Goal: Task Accomplishment & Management: Manage account settings

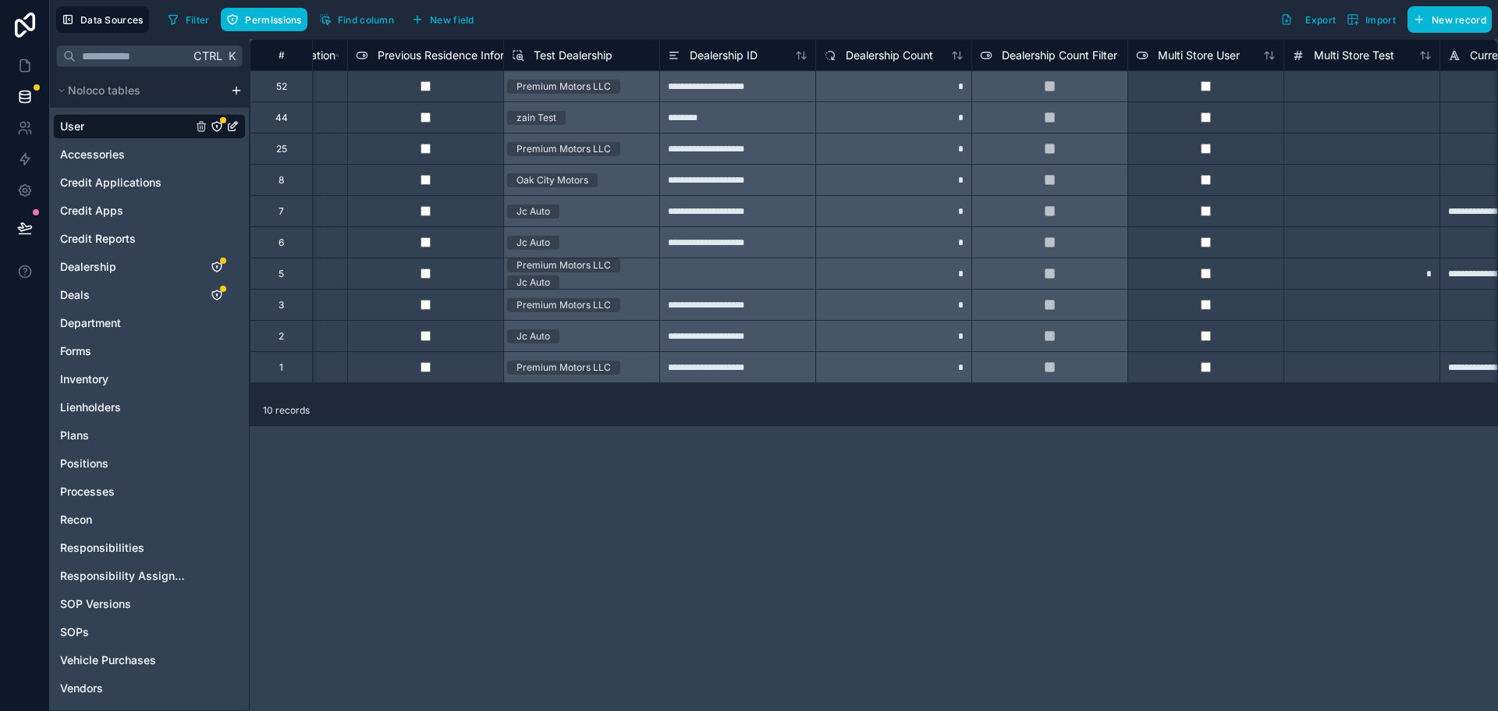
scroll to position [0, 2933]
drag, startPoint x: 987, startPoint y: 406, endPoint x: 1055, endPoint y: 378, distance: 73.4
click at [1055, 378] on div "**********" at bounding box center [874, 375] width 1248 height 672
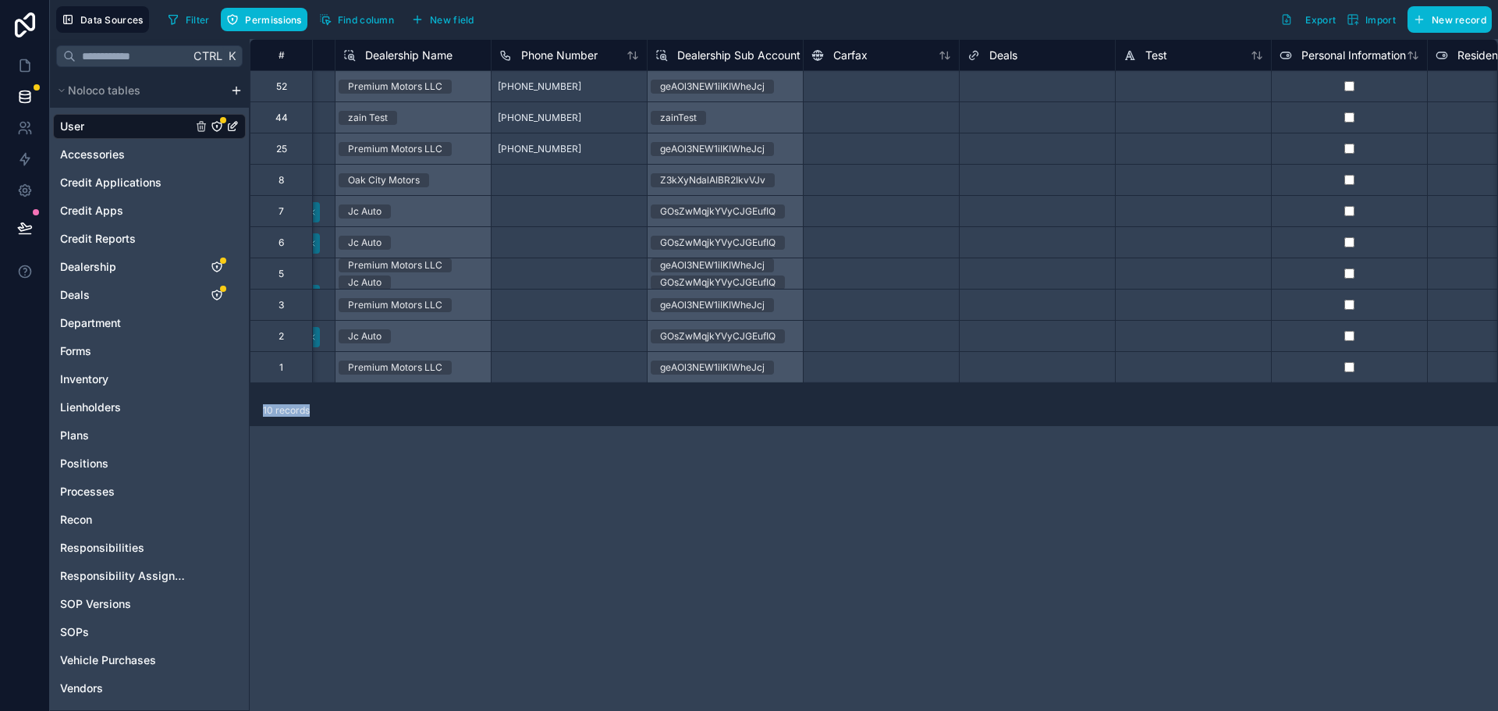
scroll to position [0, 1425]
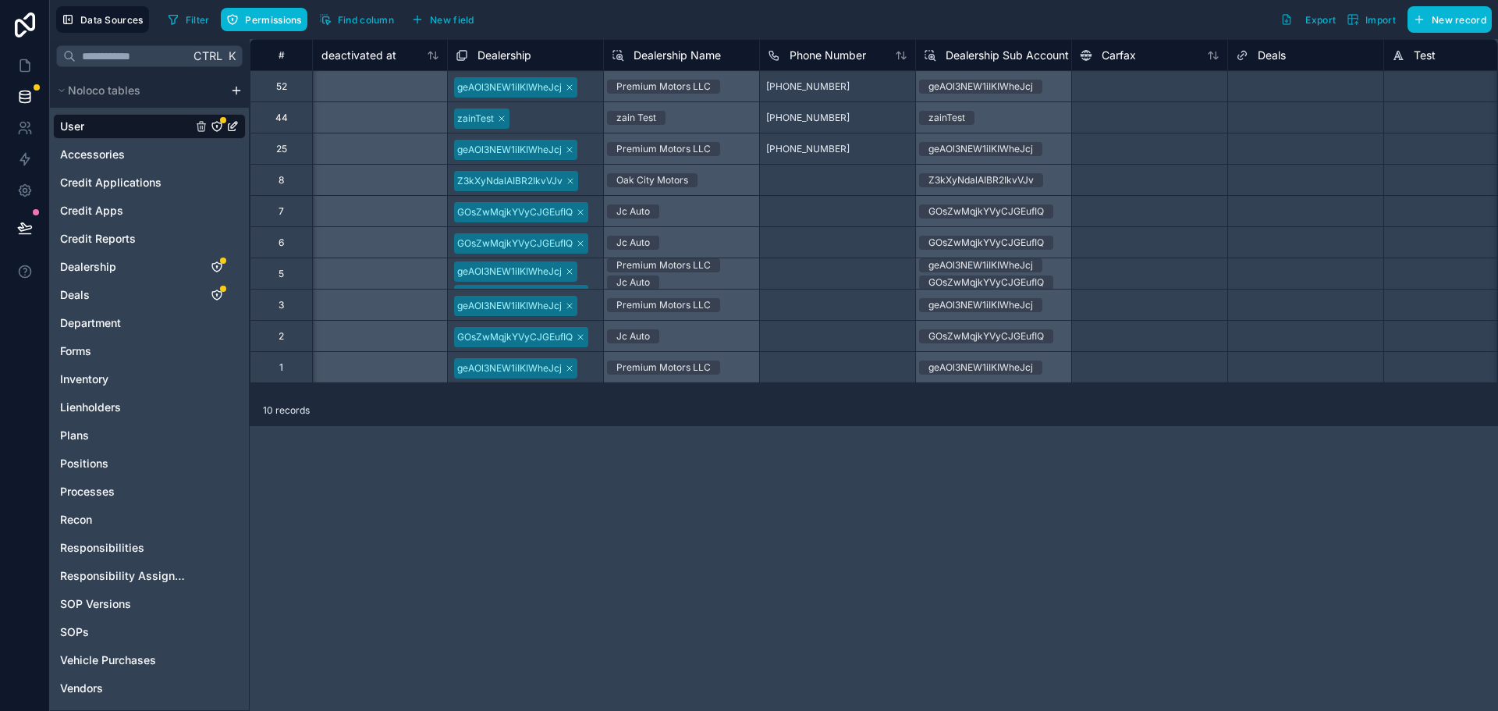
click at [587, 270] on div "geAOl3NEW1iIKIWheJcj GOsZwMqjkYVyCJGEufIQ" at bounding box center [525, 273] width 155 height 30
click at [592, 272] on div "geAOl3NEW1iIKIWheJcj GOsZwMqjkYVyCJGEufIQ" at bounding box center [525, 283] width 155 height 51
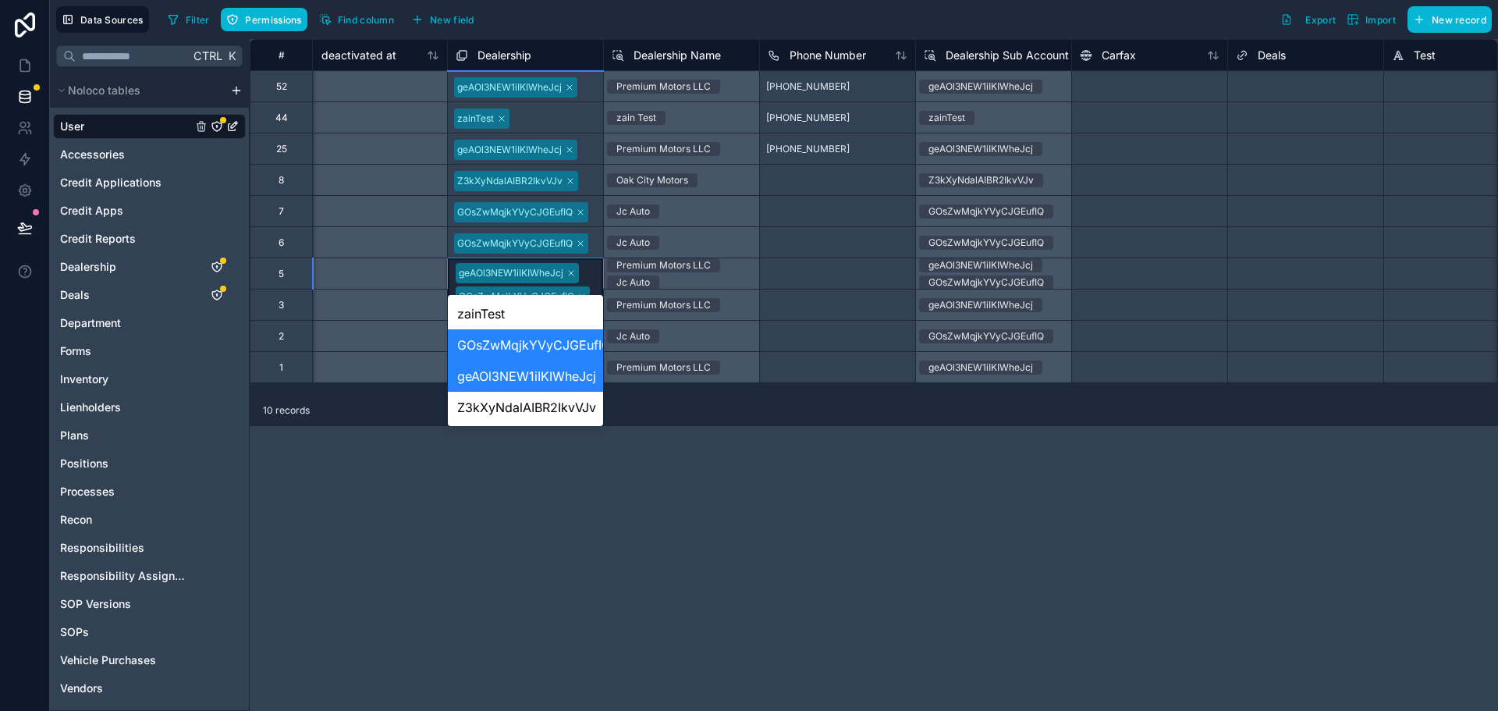
click at [581, 346] on div "GOsZwMqjkYVyCJGEufIQ" at bounding box center [525, 344] width 155 height 31
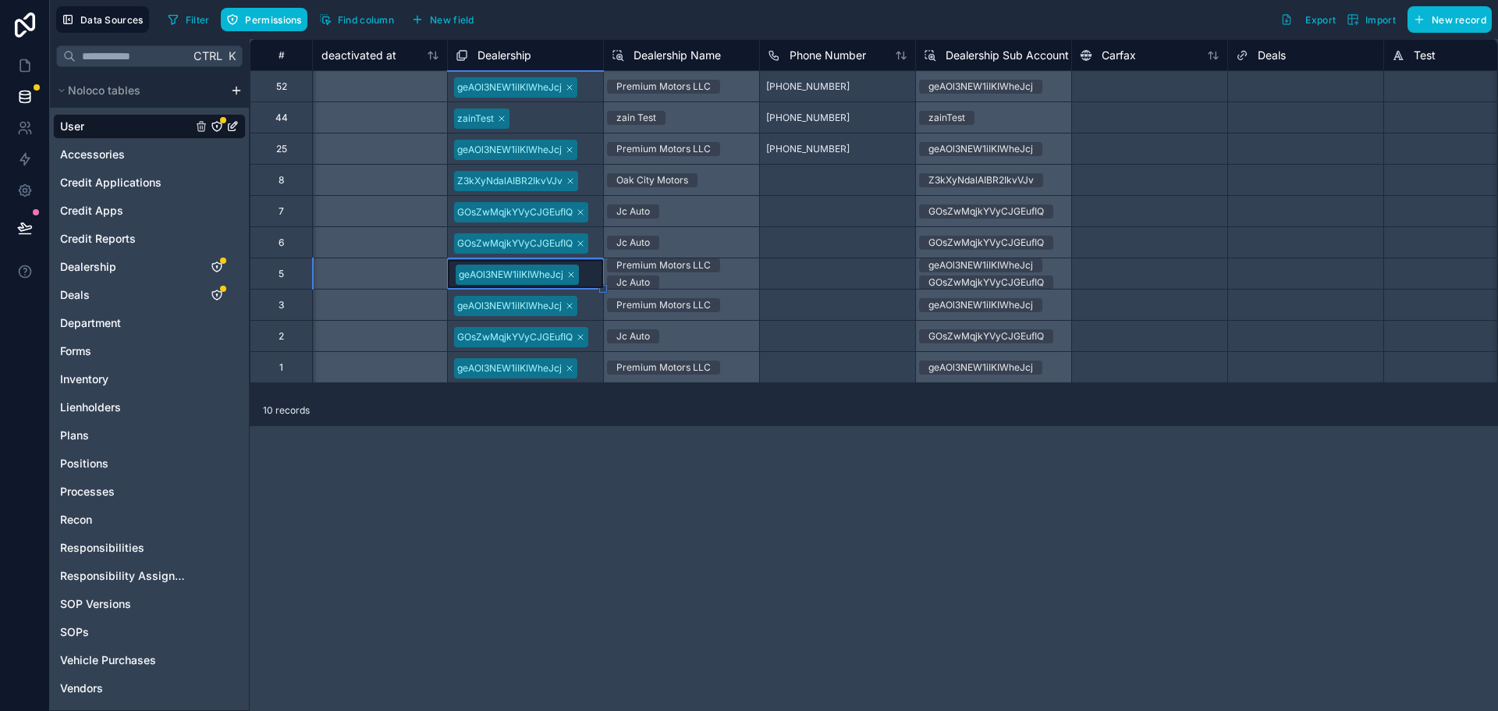
click at [587, 273] on div "geAOl3NEW1iIKIWheJcj" at bounding box center [525, 274] width 155 height 28
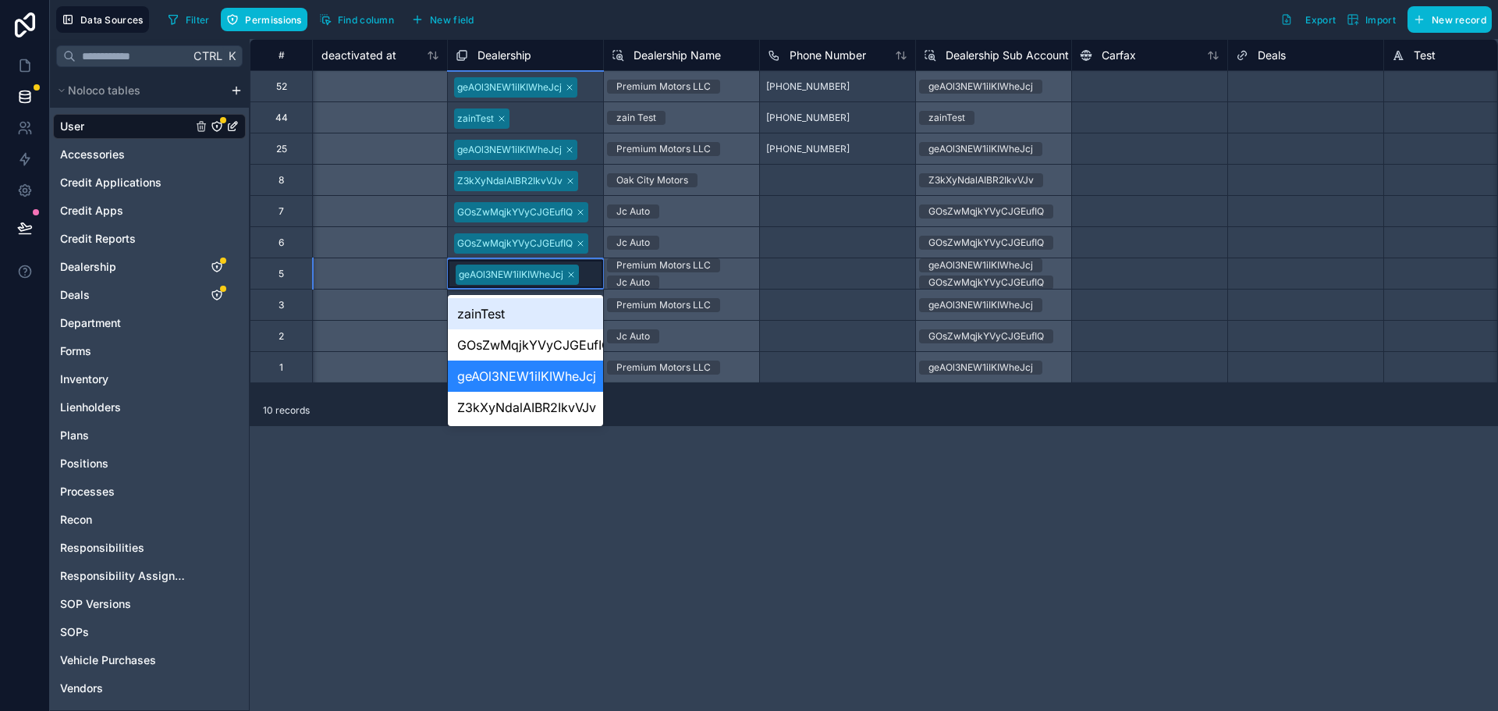
click at [707, 437] on div "**********" at bounding box center [874, 375] width 1248 height 672
click at [733, 436] on div "**********" at bounding box center [874, 375] width 1248 height 672
click at [739, 412] on div "10 records" at bounding box center [874, 410] width 1248 height 31
click at [713, 466] on div "**********" at bounding box center [874, 375] width 1248 height 672
click at [540, 515] on div "**********" at bounding box center [874, 375] width 1248 height 672
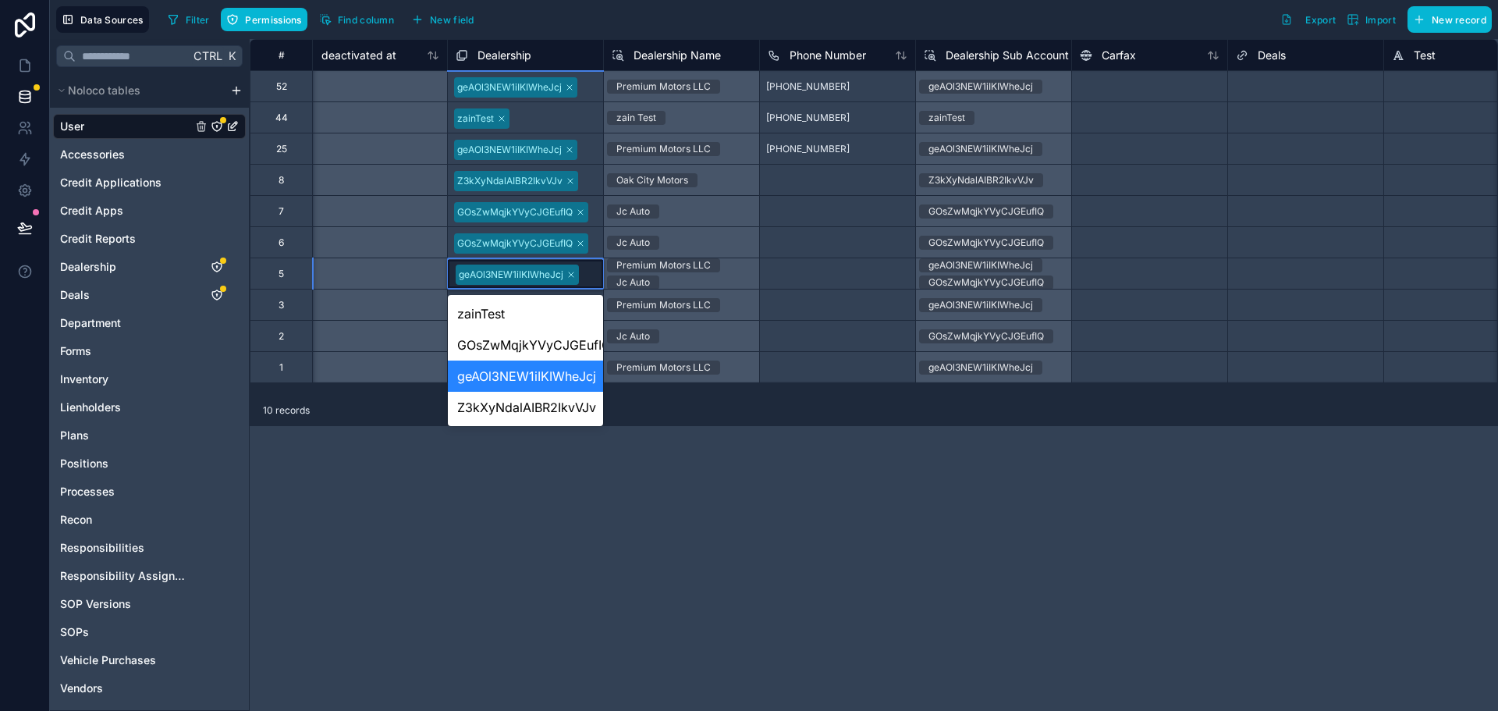
click at [549, 372] on div "geAOl3NEW1iIKIWheJcj" at bounding box center [525, 375] width 155 height 31
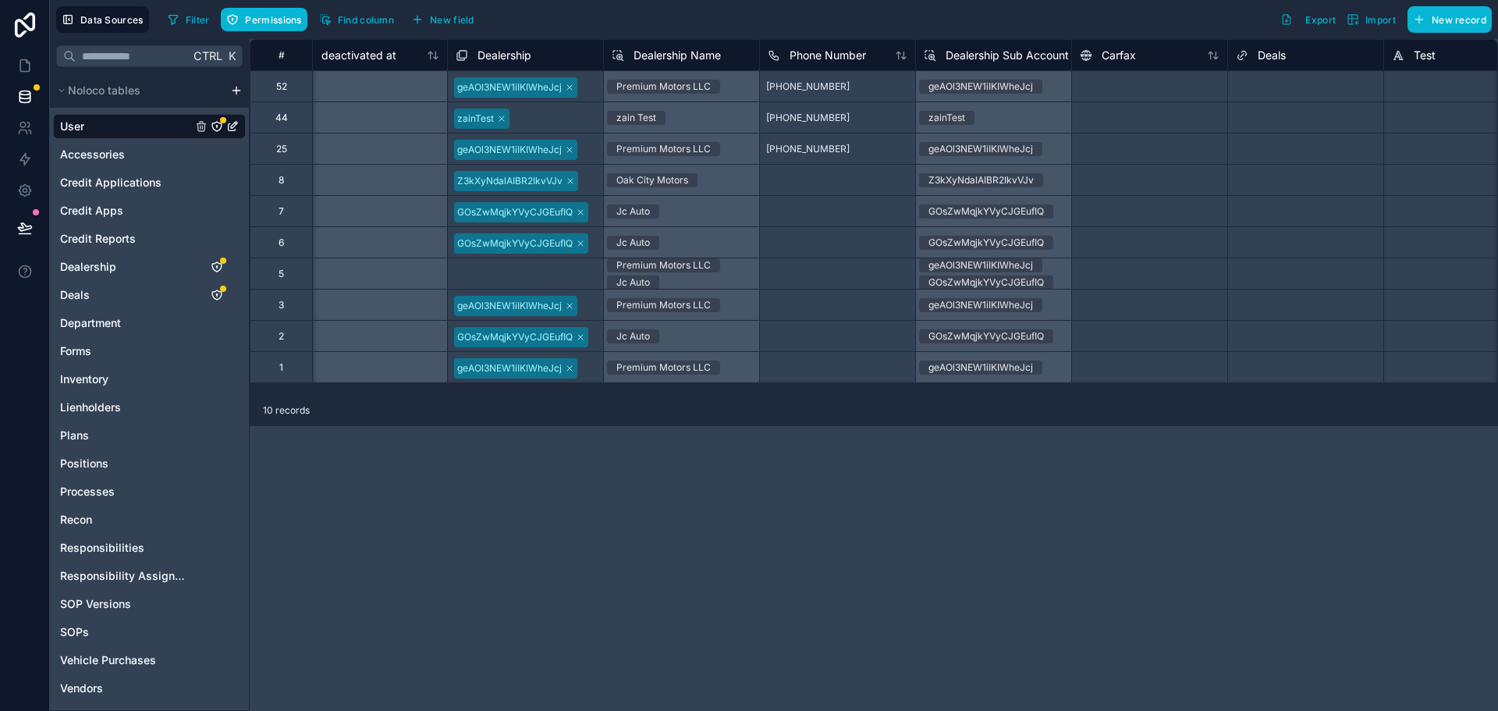
click at [624, 453] on div "**********" at bounding box center [874, 375] width 1248 height 672
click at [563, 268] on div "Select a Dealership" at bounding box center [525, 273] width 155 height 17
click at [555, 270] on div "Select a Dealership" at bounding box center [525, 274] width 155 height 20
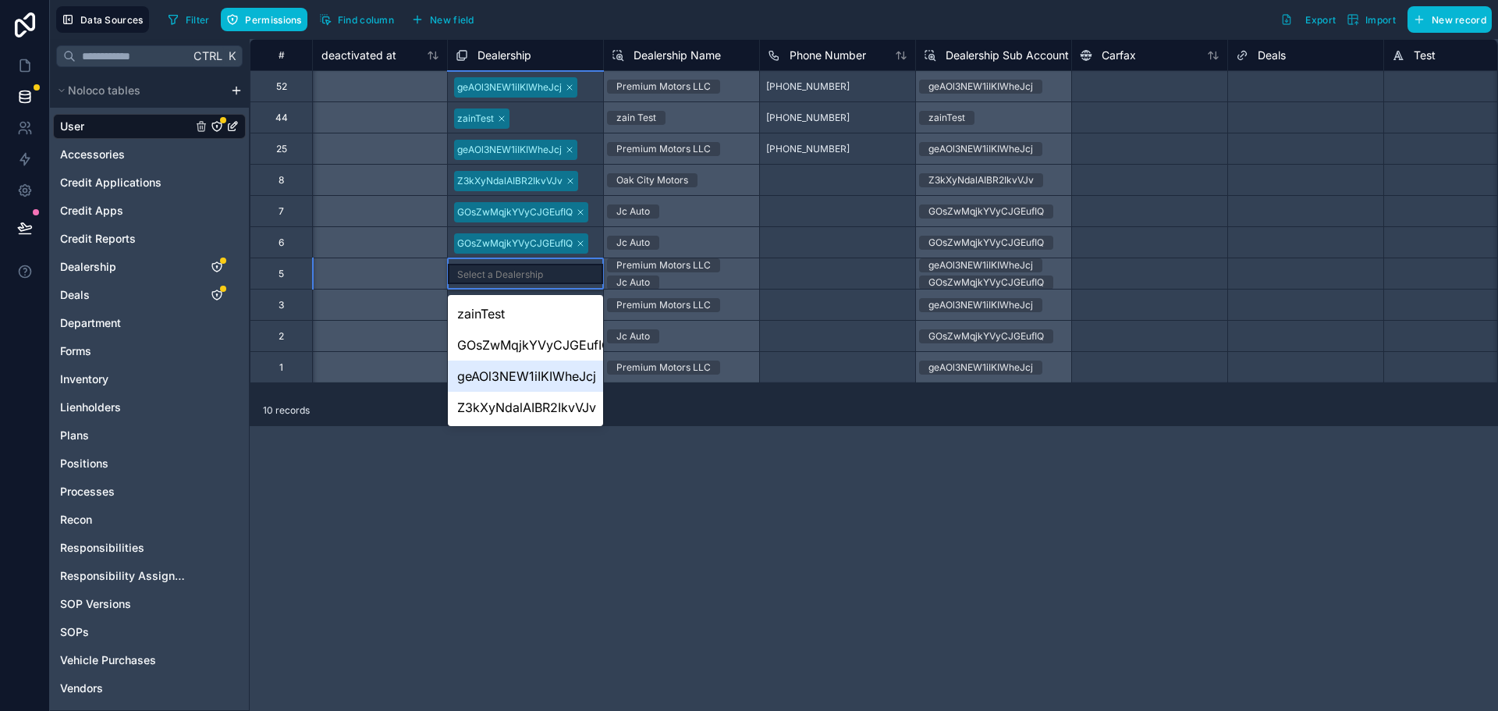
click at [551, 380] on div "geAOl3NEW1iIKIWheJcj" at bounding box center [525, 375] width 155 height 31
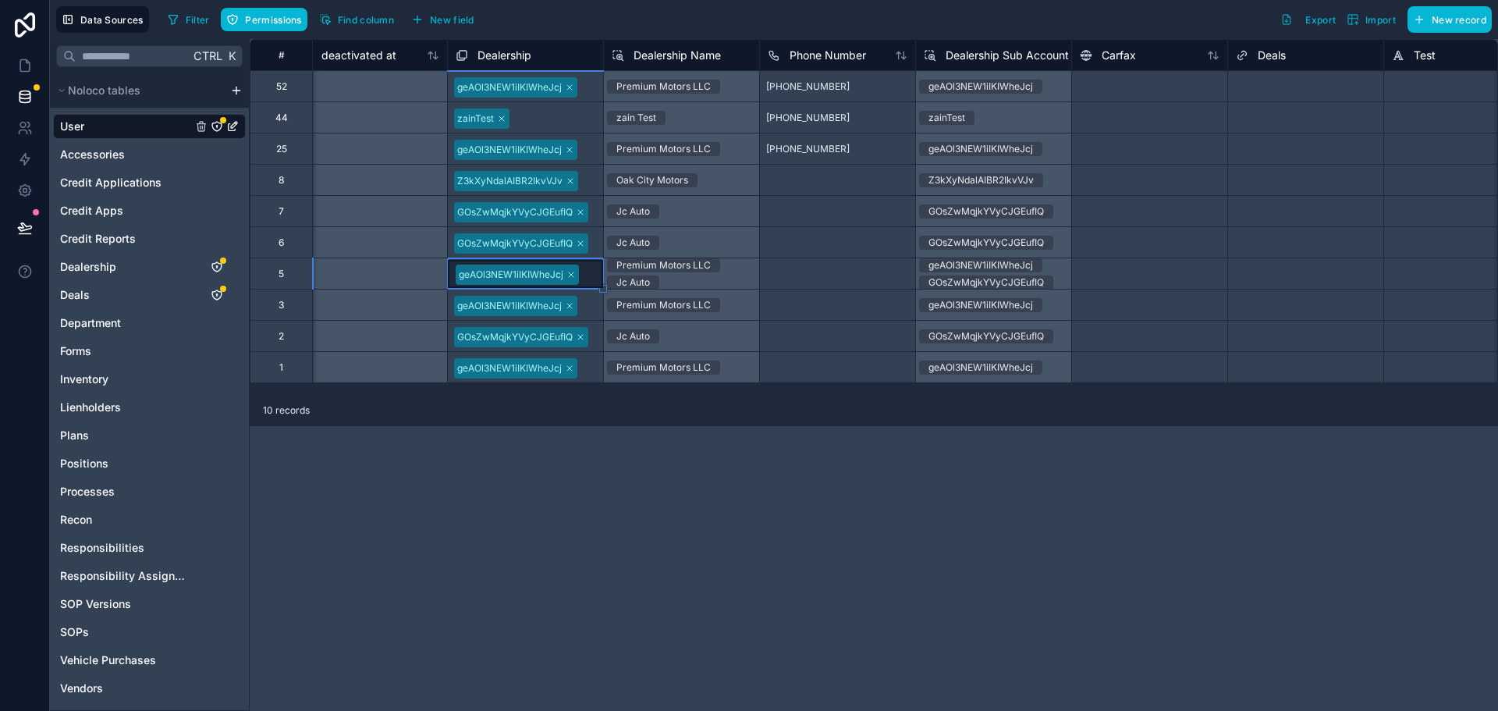
click at [622, 434] on div "**********" at bounding box center [874, 375] width 1248 height 672
click at [498, 52] on span "Dealership" at bounding box center [504, 56] width 54 height 16
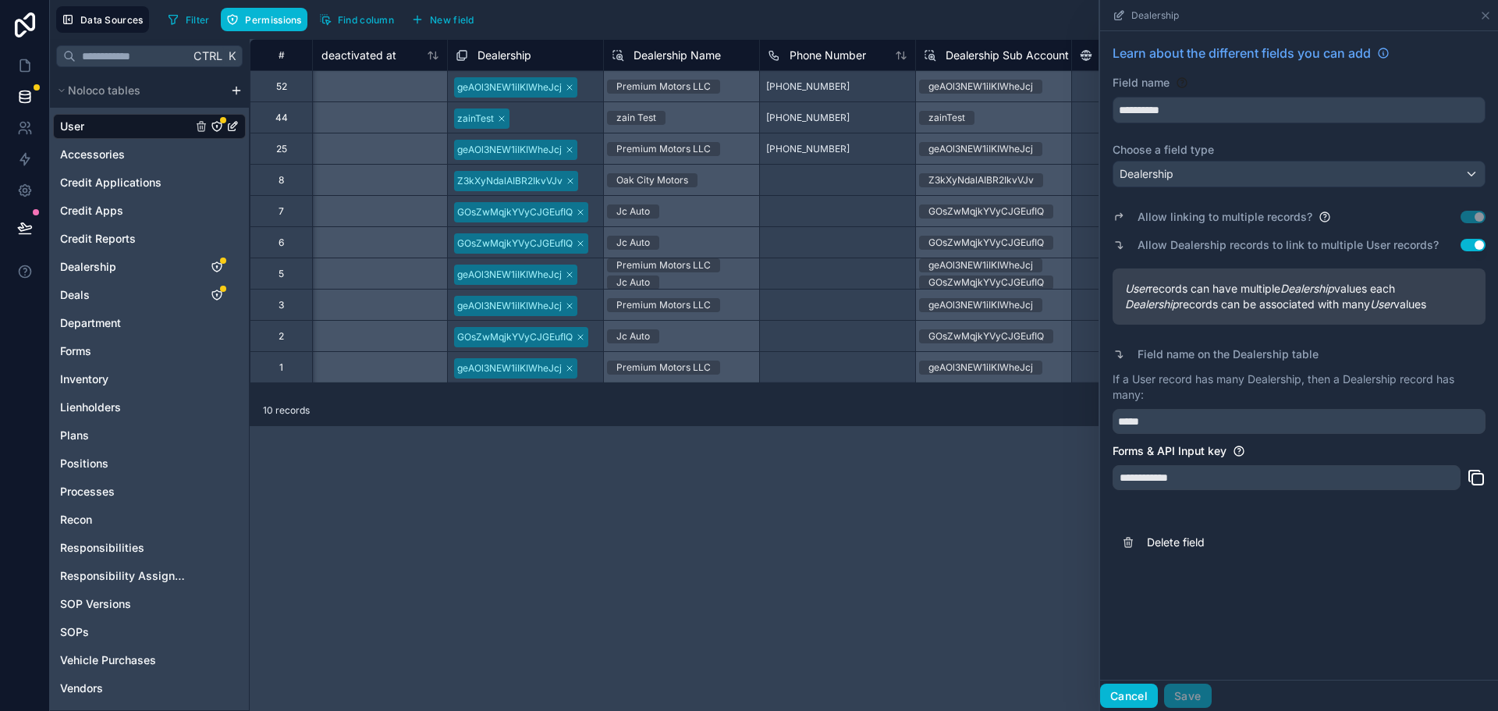
click at [1129, 700] on button "Cancel" at bounding box center [1129, 695] width 58 height 25
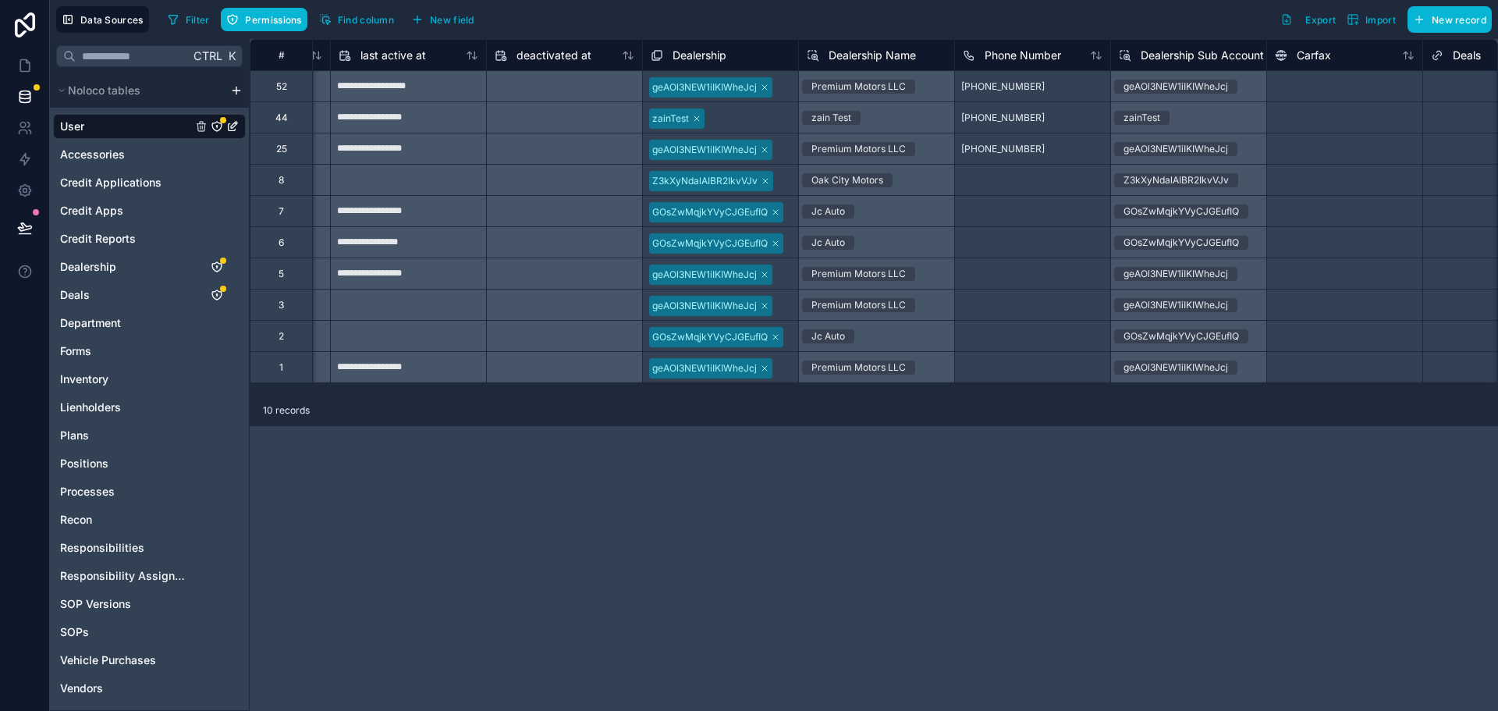
scroll to position [0, 1300]
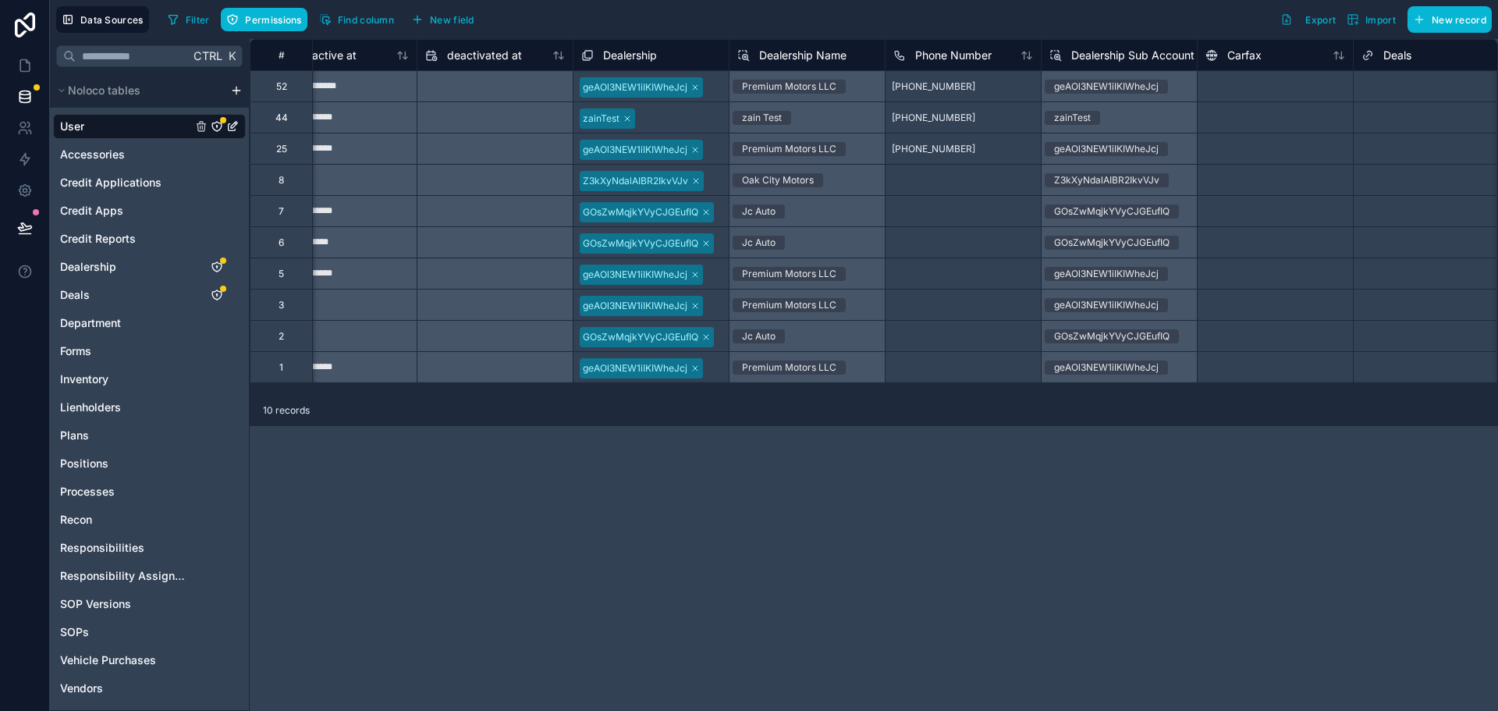
click at [645, 58] on span "Dealership" at bounding box center [630, 56] width 54 height 16
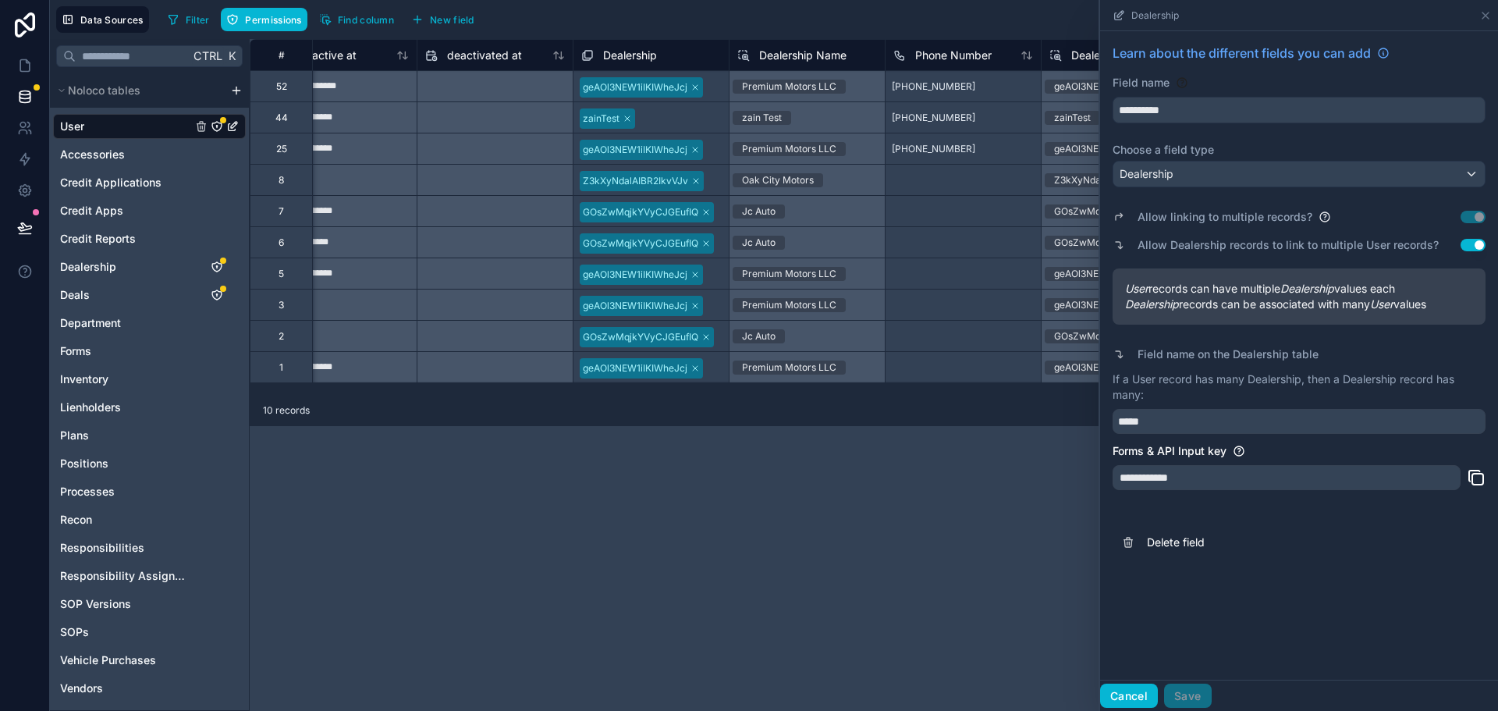
click at [1126, 690] on button "Cancel" at bounding box center [1129, 695] width 58 height 25
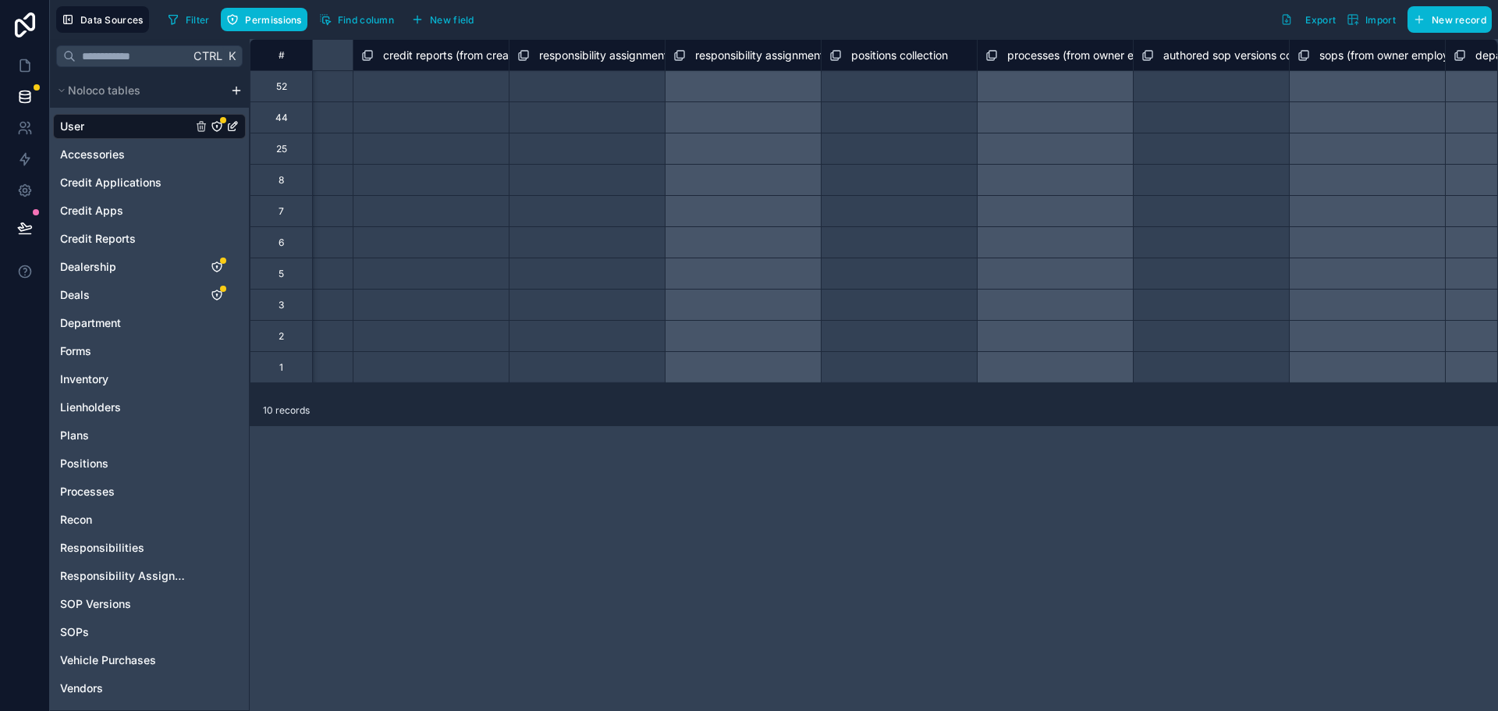
scroll to position [0, 5524]
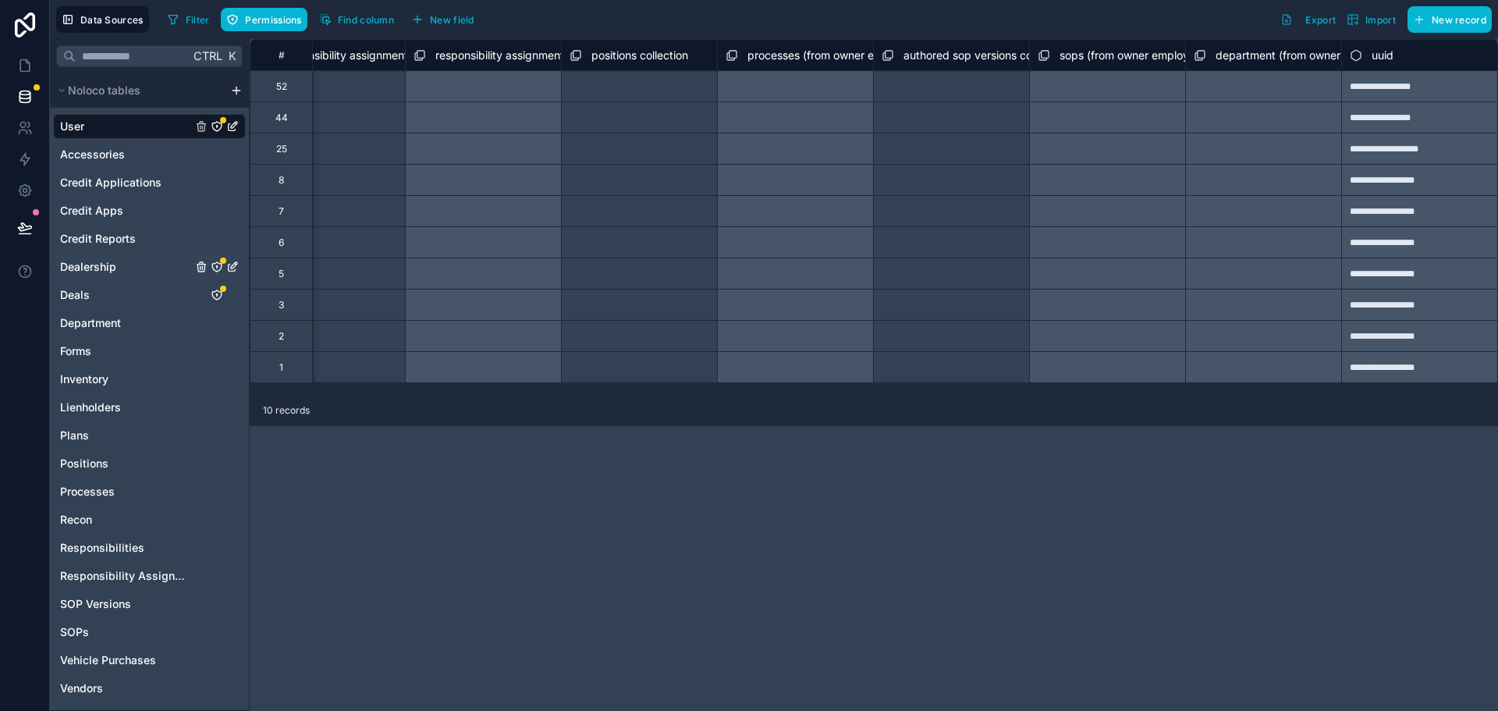
click at [119, 267] on div "Dealership" at bounding box center [149, 266] width 193 height 25
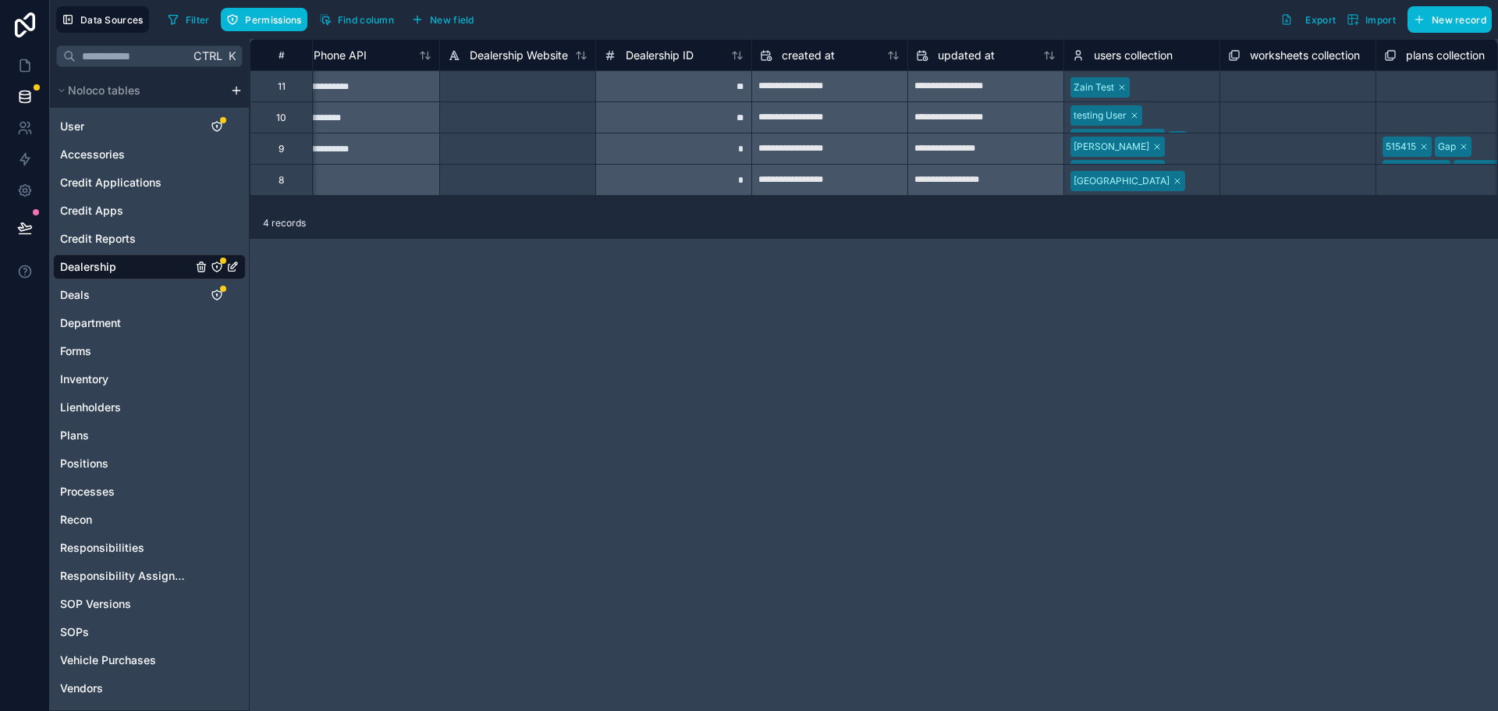
scroll to position [0, 7281]
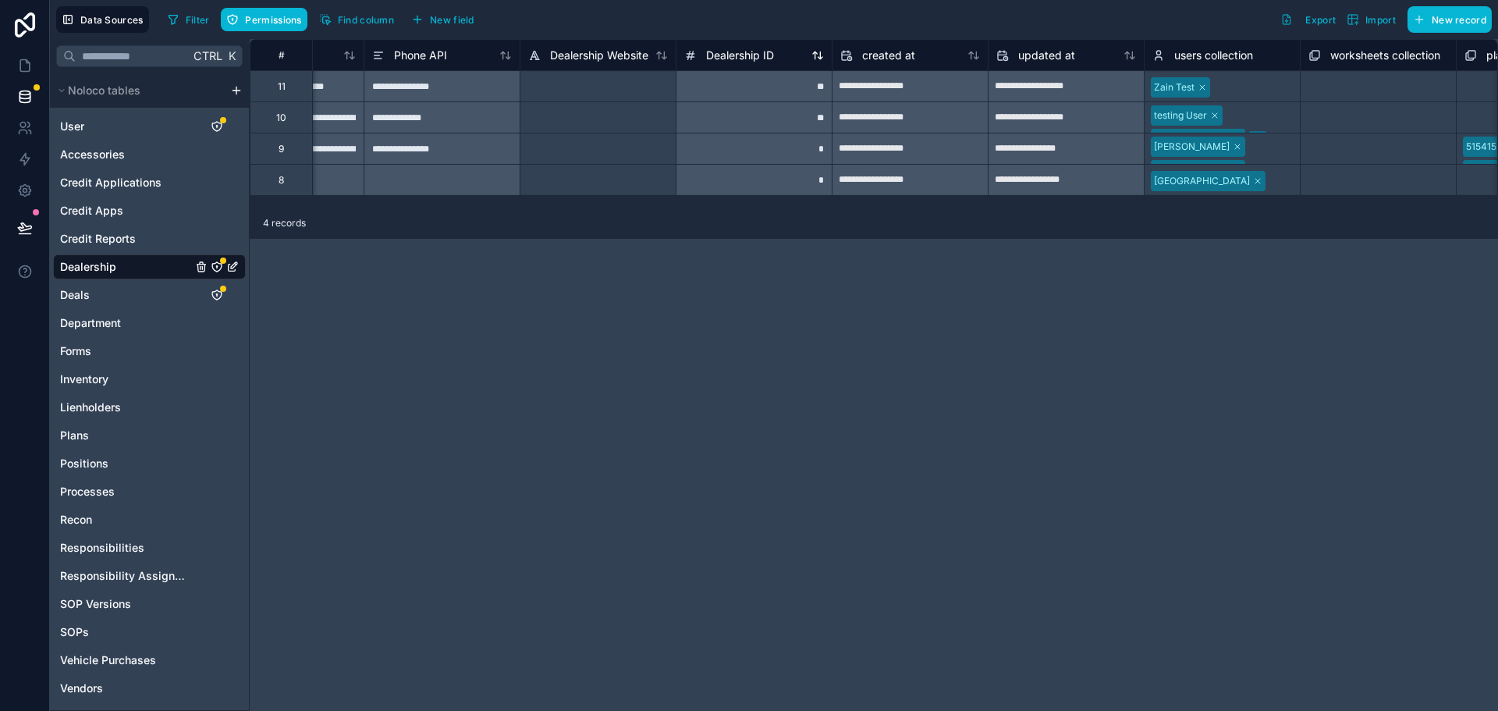
click at [725, 54] on span "Dealership ID" at bounding box center [740, 56] width 68 height 16
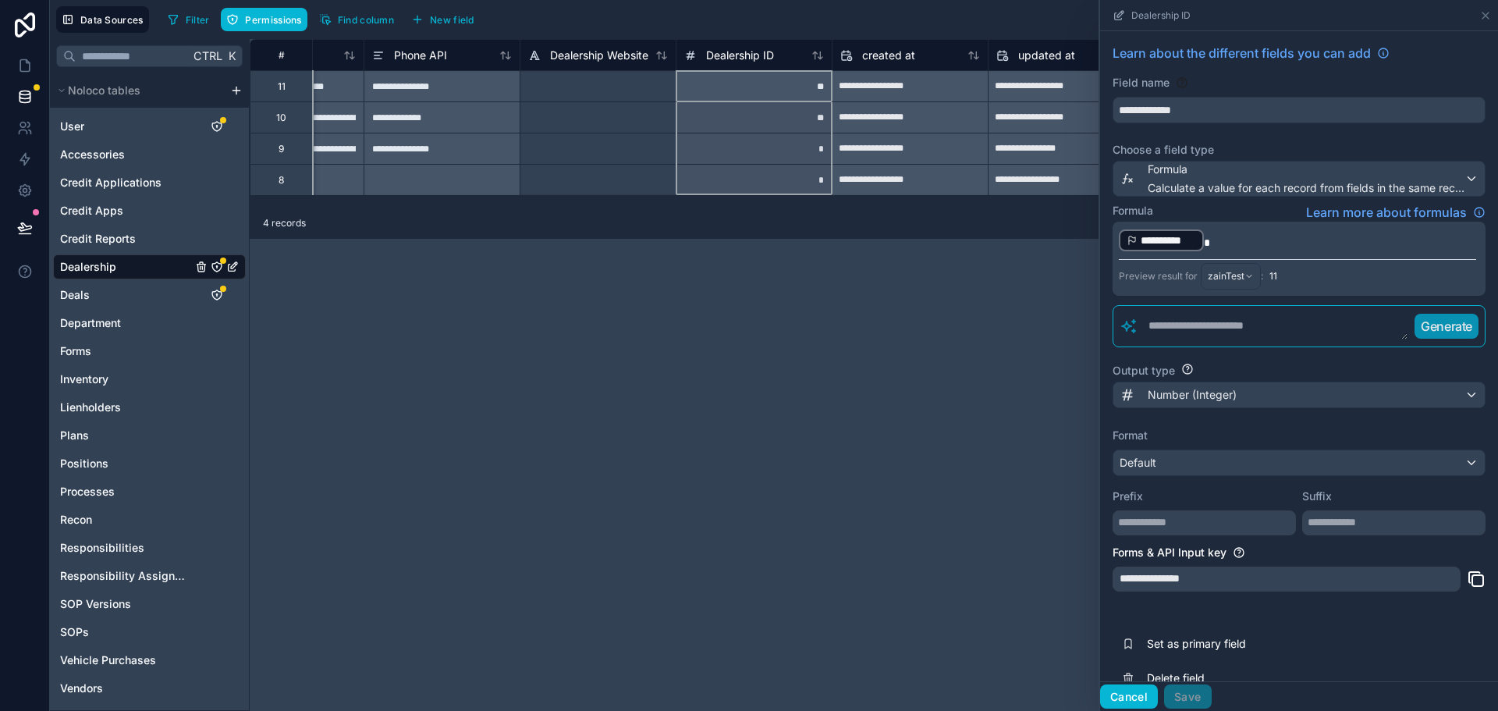
click at [1129, 696] on button "Cancel" at bounding box center [1129, 696] width 58 height 25
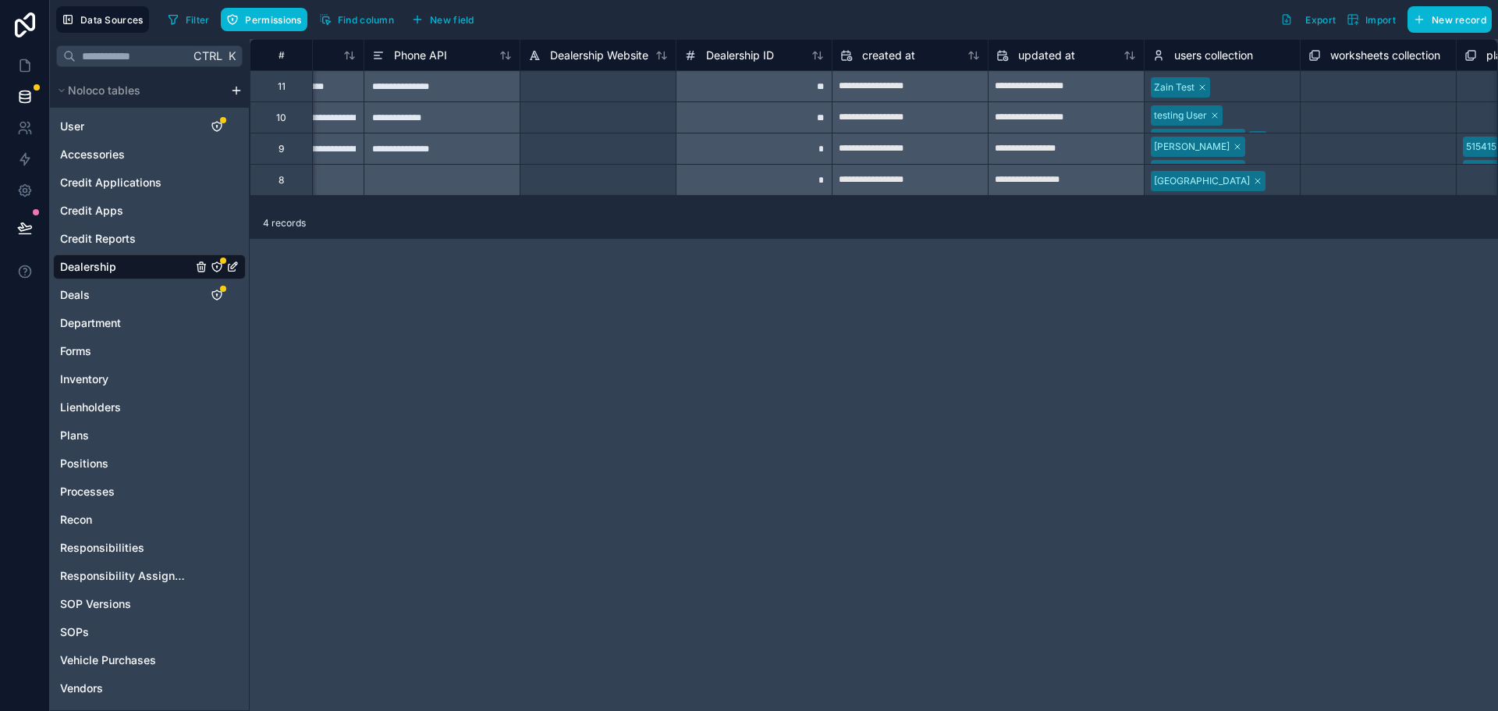
scroll to position [0, 7164]
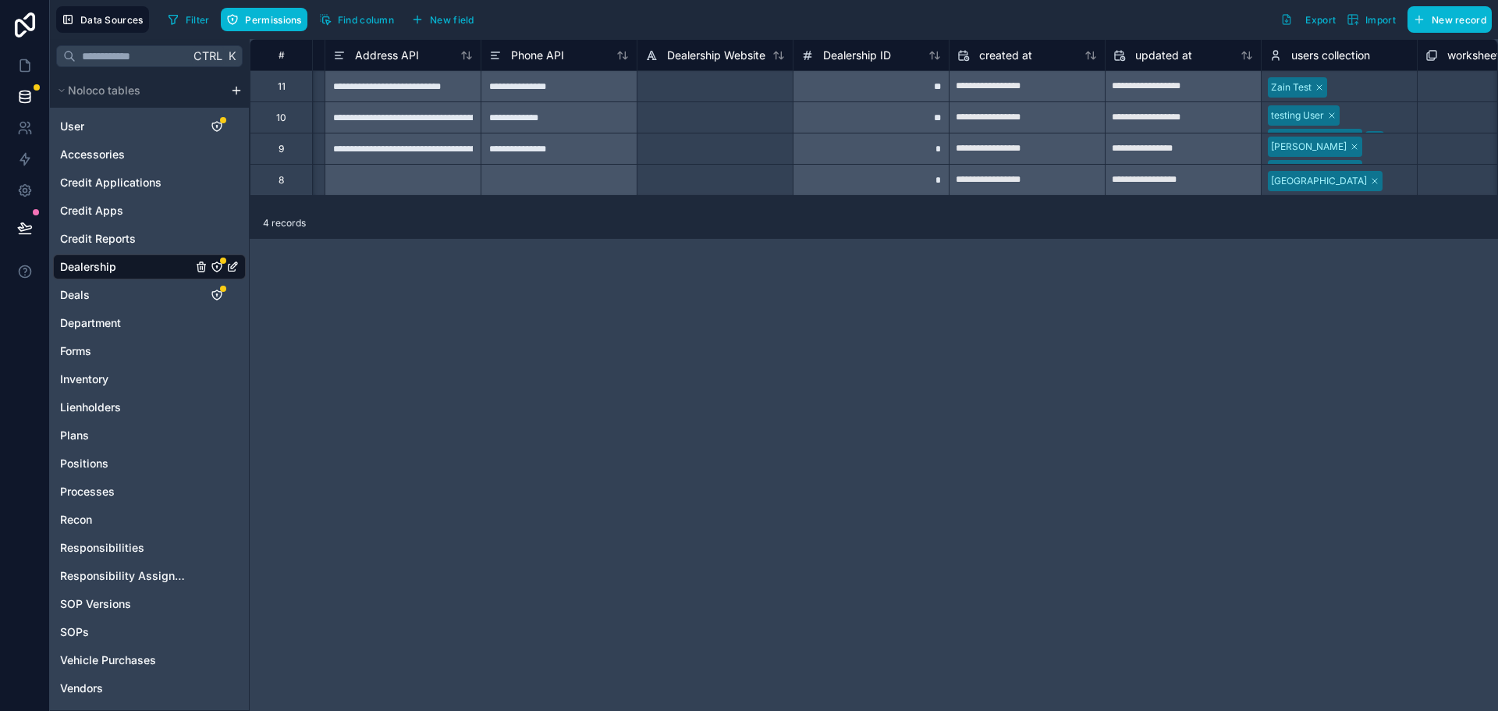
click at [1335, 176] on div "Oak City" at bounding box center [1338, 180] width 155 height 25
click at [1351, 178] on div "Oak City" at bounding box center [1338, 180] width 155 height 28
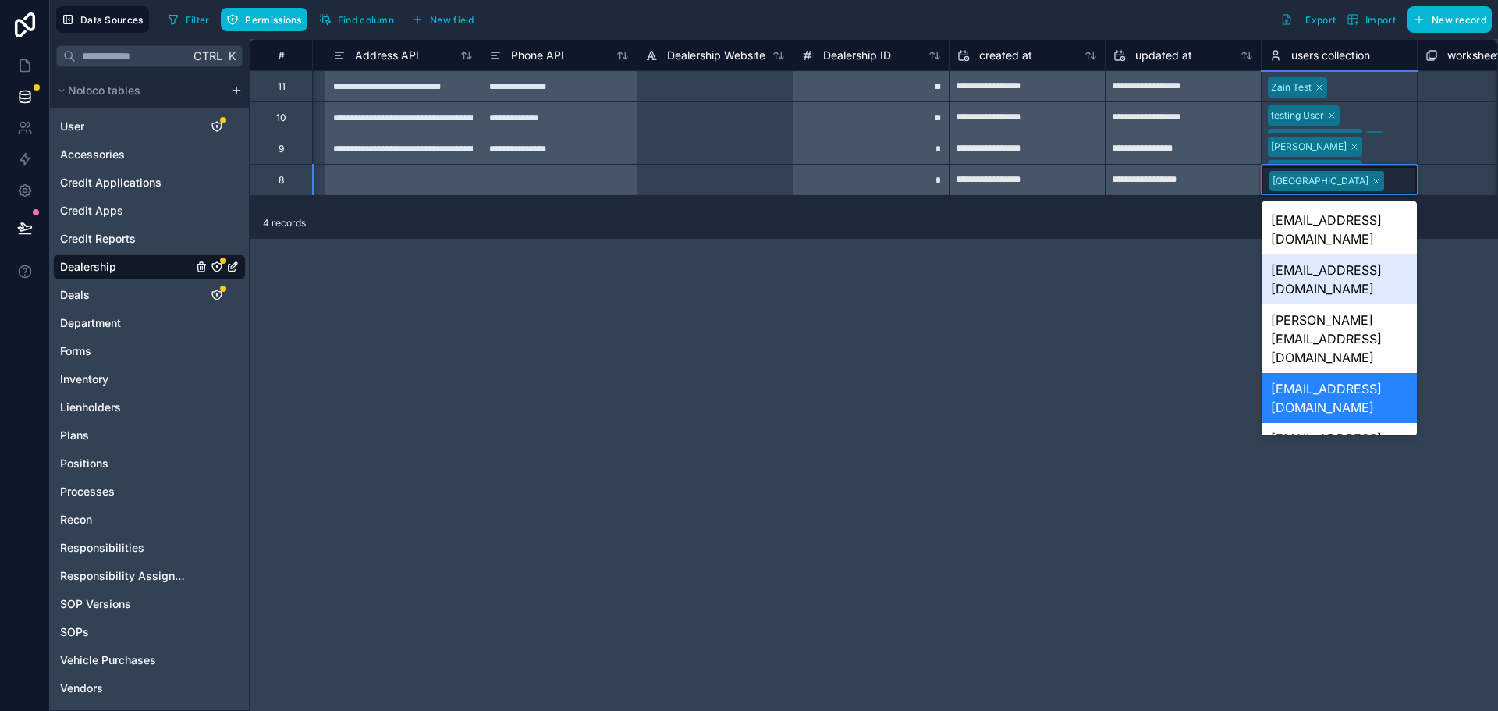
click at [1182, 321] on div "**********" at bounding box center [874, 375] width 1248 height 672
click at [1169, 232] on div "4 records" at bounding box center [874, 222] width 1248 height 31
click at [1116, 208] on div "**********" at bounding box center [874, 375] width 1248 height 672
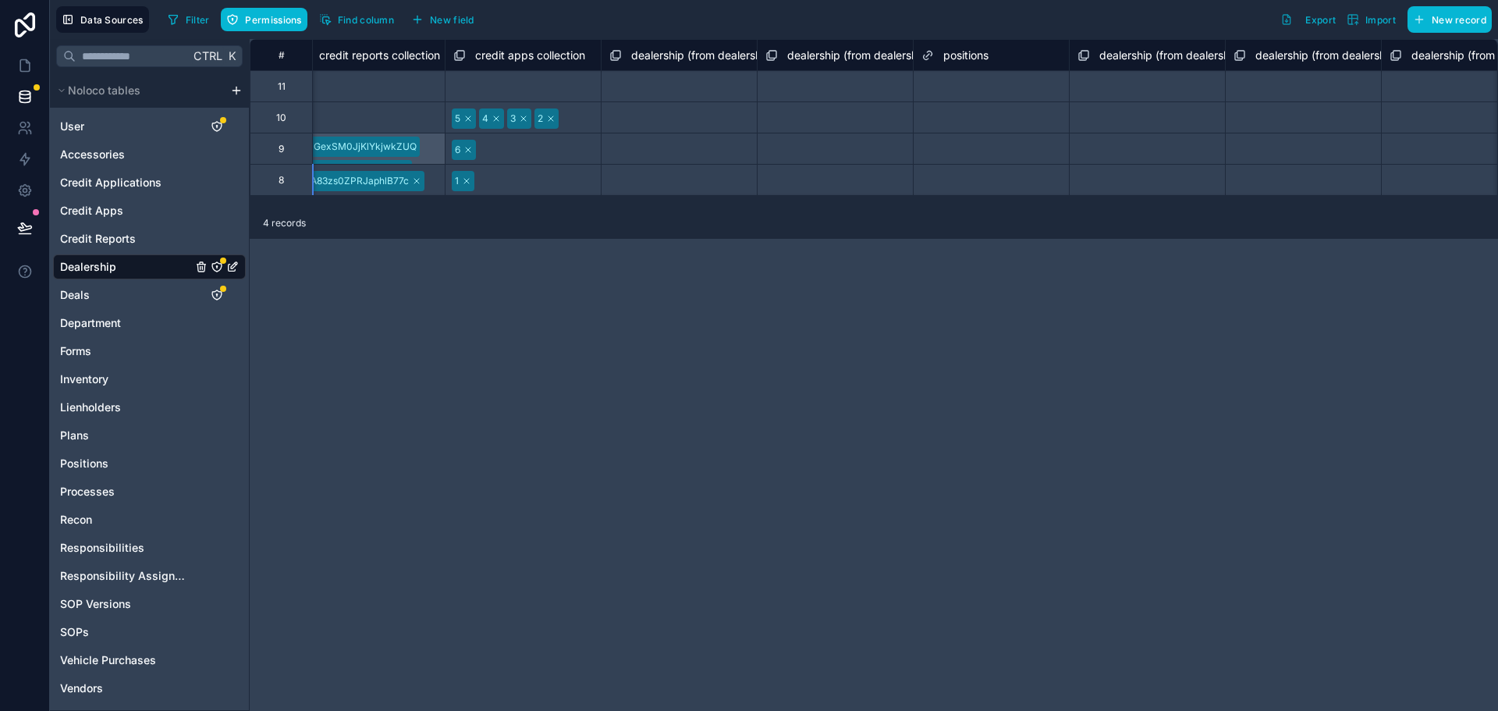
scroll to position [0, 10204]
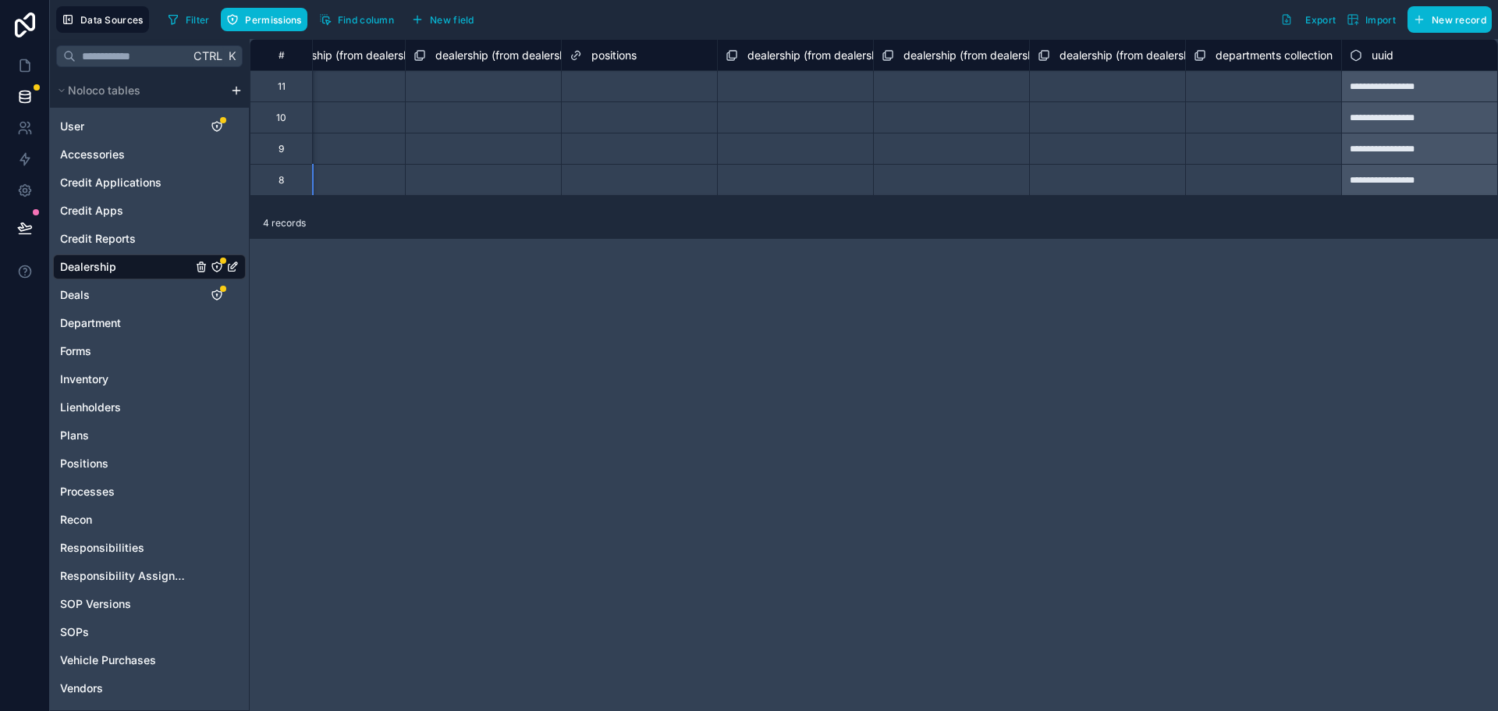
click at [807, 49] on span "dealership (from dealership) collection" at bounding box center [844, 56] width 195 height 16
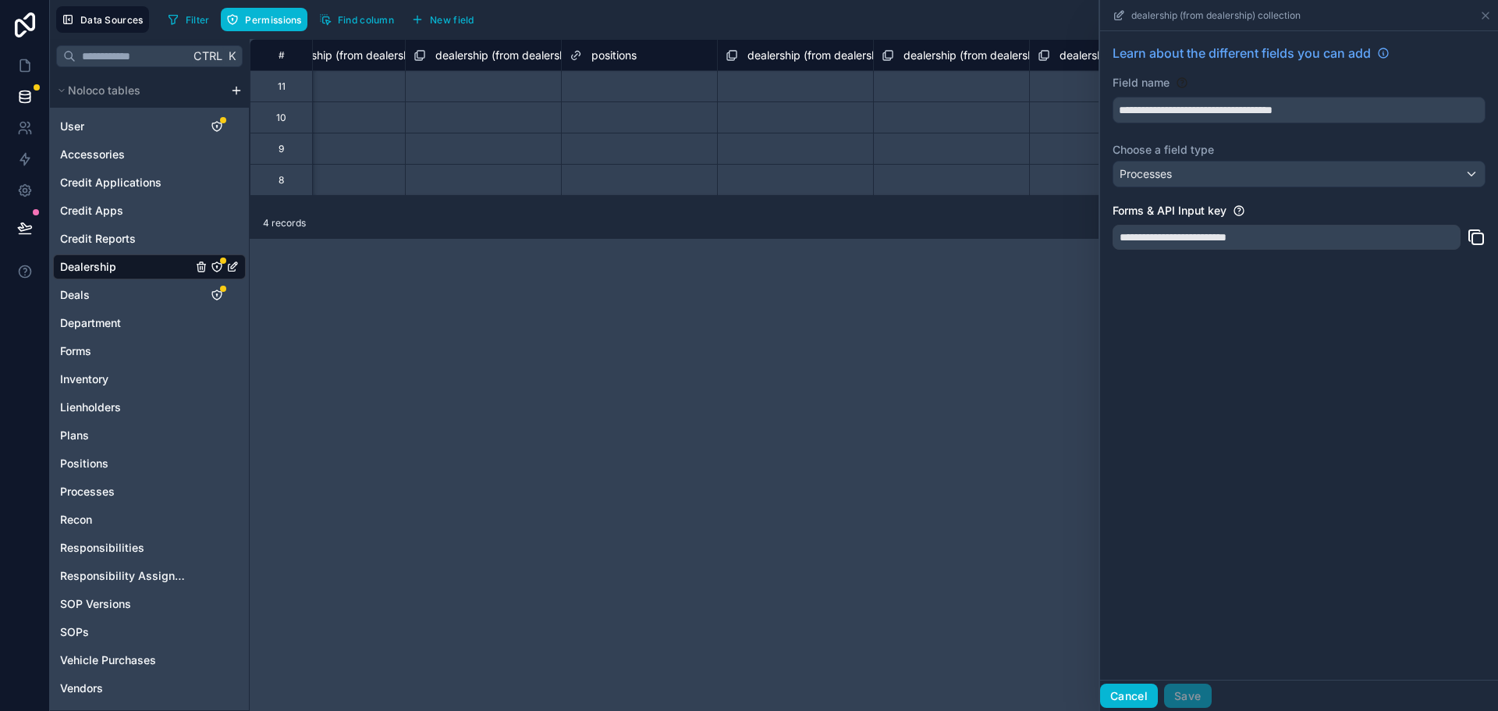
click at [1133, 687] on button "Cancel" at bounding box center [1129, 695] width 58 height 25
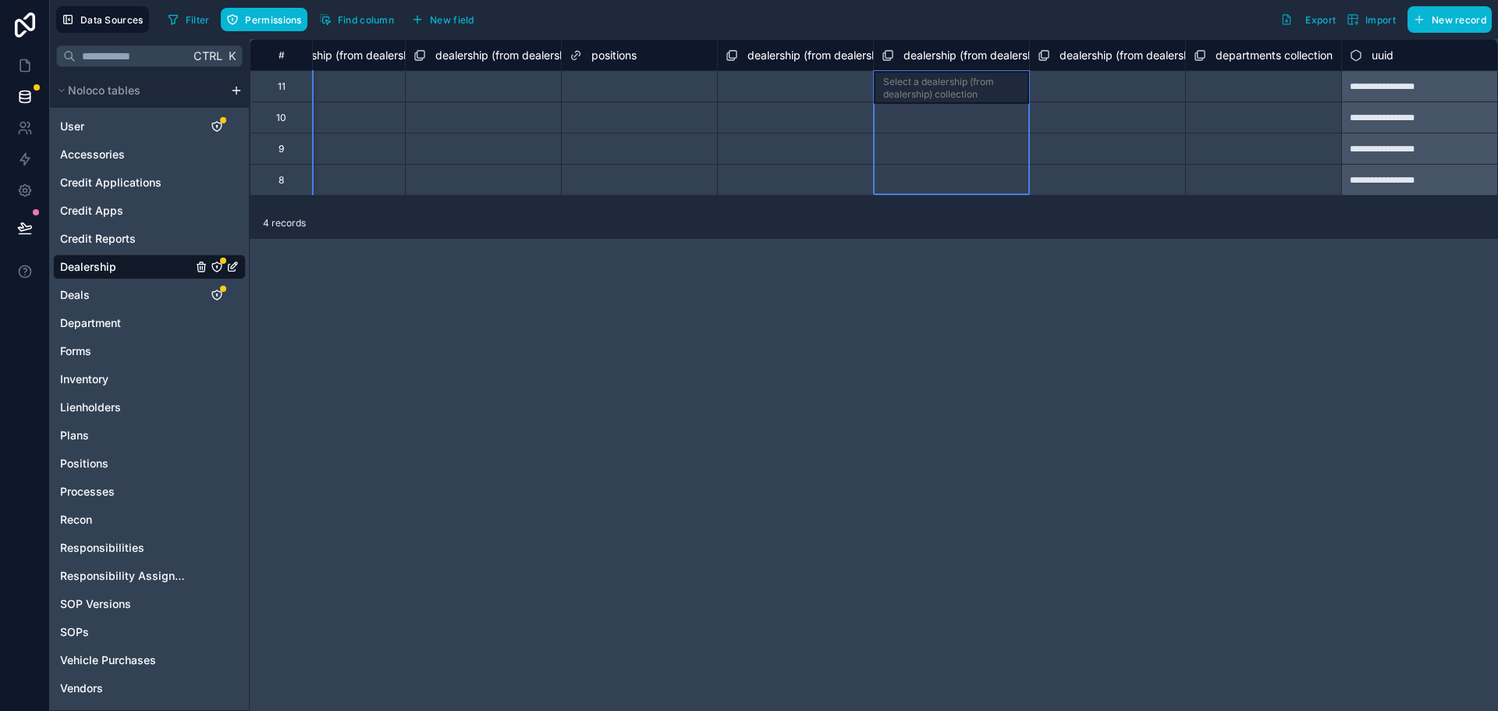
click at [975, 55] on span "dealership (from dealership) collection" at bounding box center [1000, 56] width 195 height 16
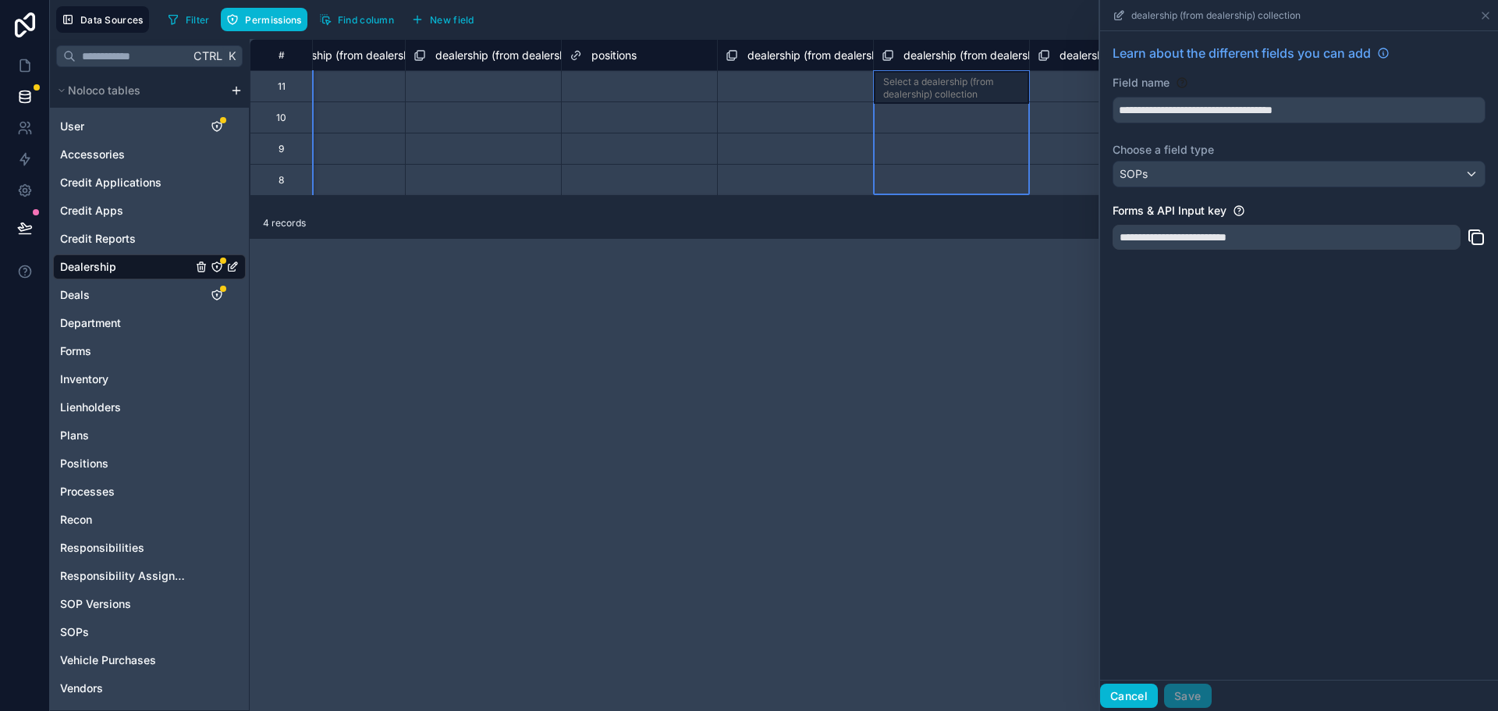
drag, startPoint x: 1128, startPoint y: 696, endPoint x: 1127, endPoint y: 683, distance: 13.3
click at [1127, 696] on button "Cancel" at bounding box center [1129, 695] width 58 height 25
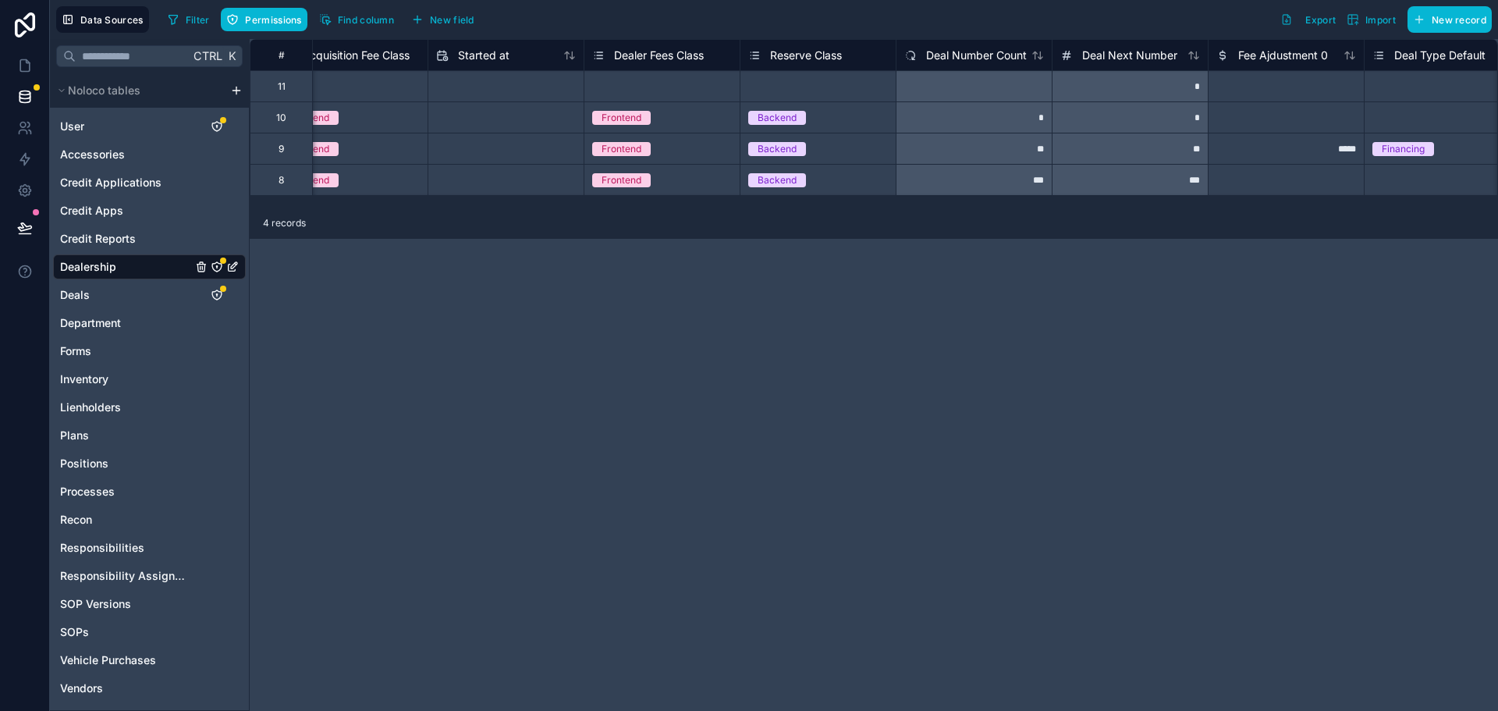
scroll to position [0, 5611]
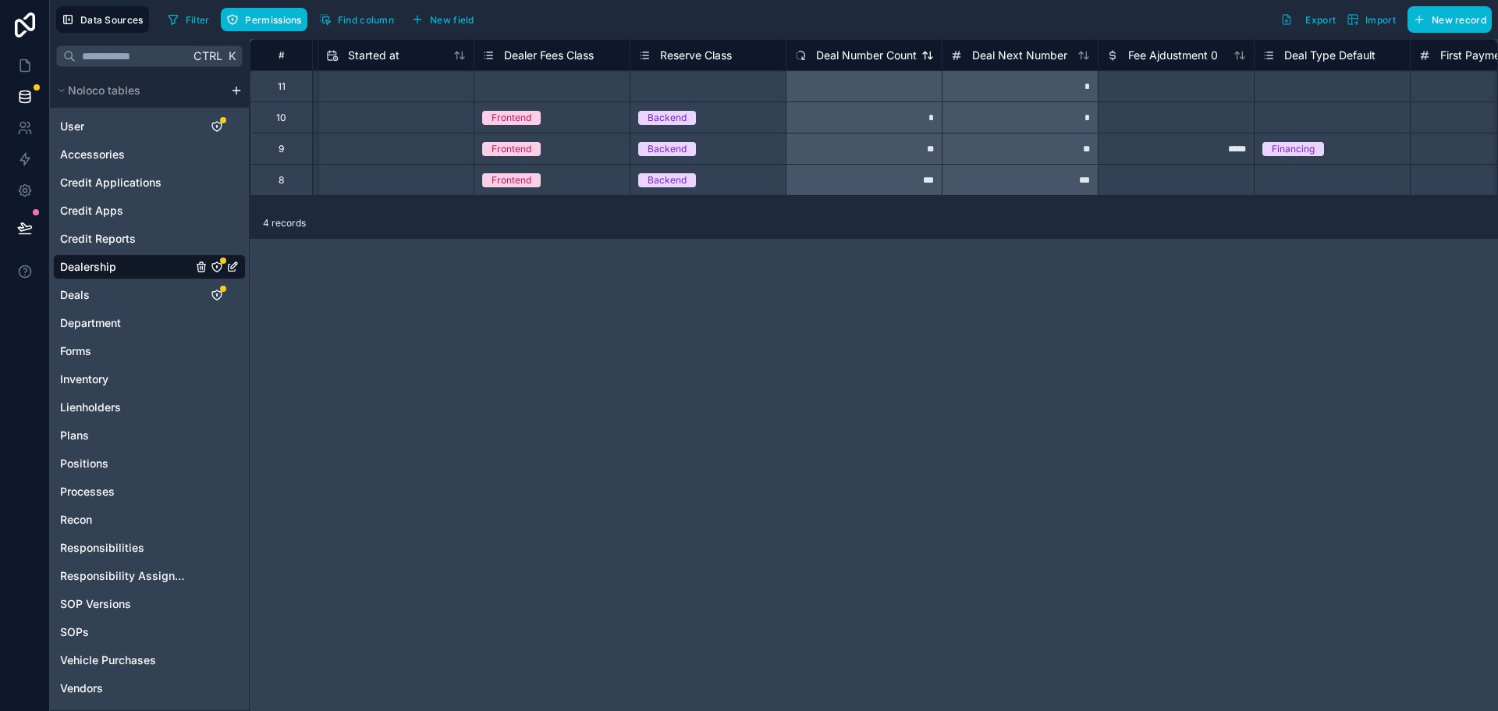
click at [878, 55] on span "Deal Number Count" at bounding box center [866, 56] width 101 height 16
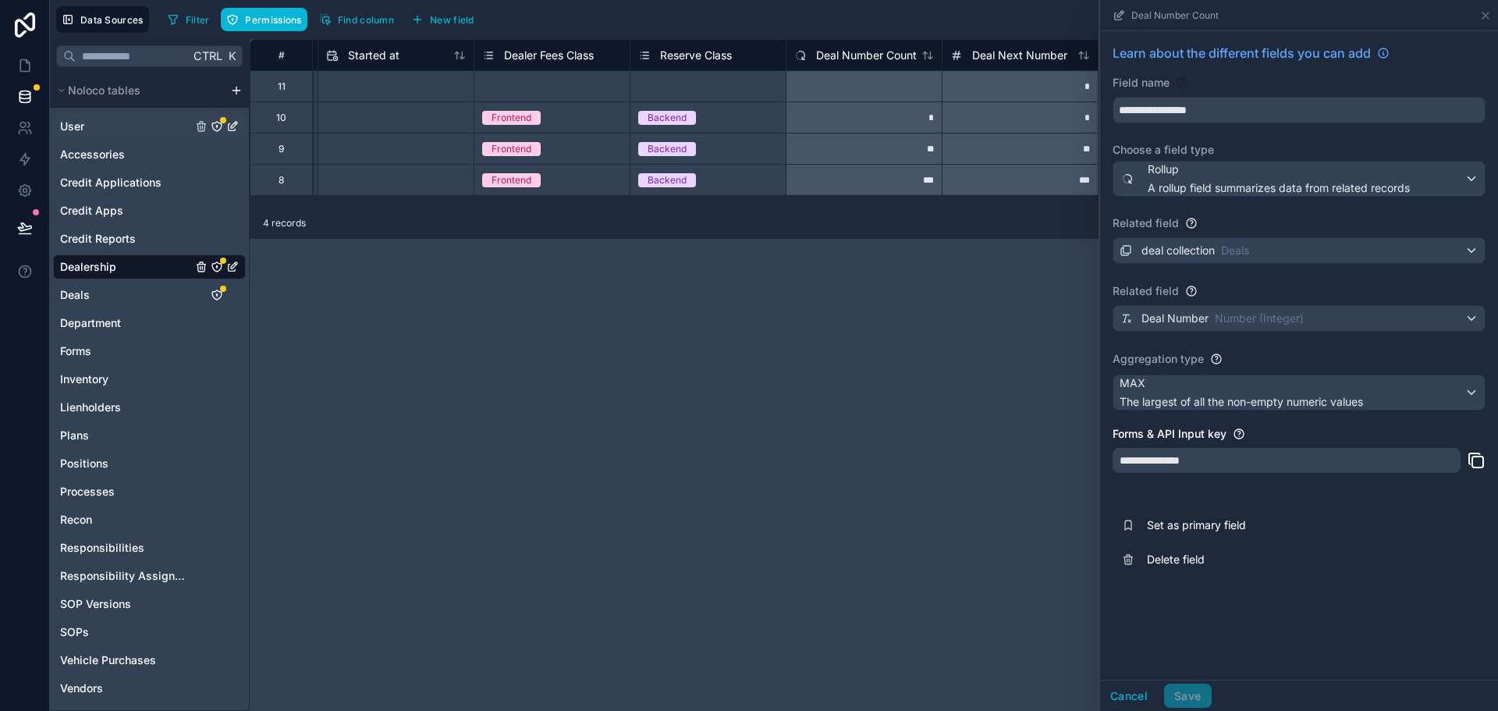
click at [108, 127] on div "User" at bounding box center [149, 126] width 193 height 25
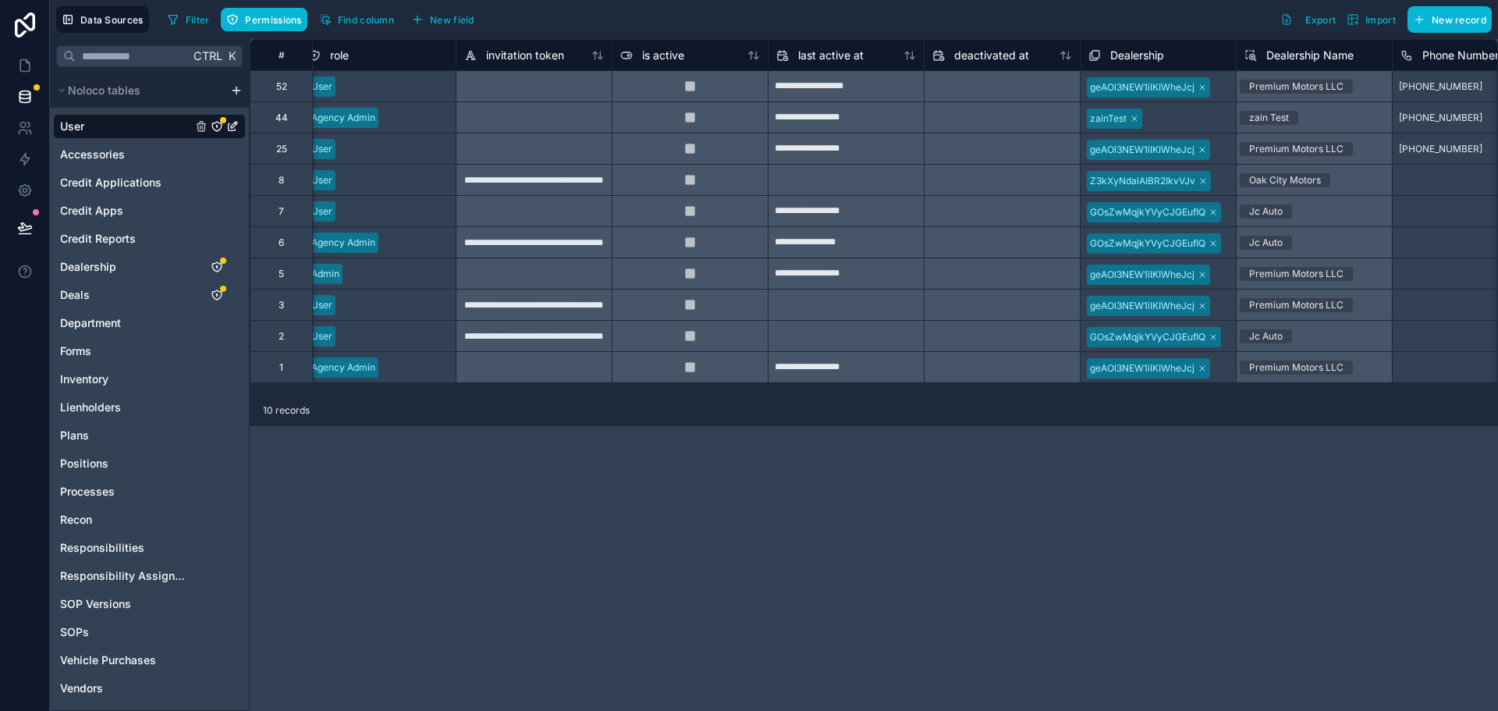
scroll to position [0, 1066]
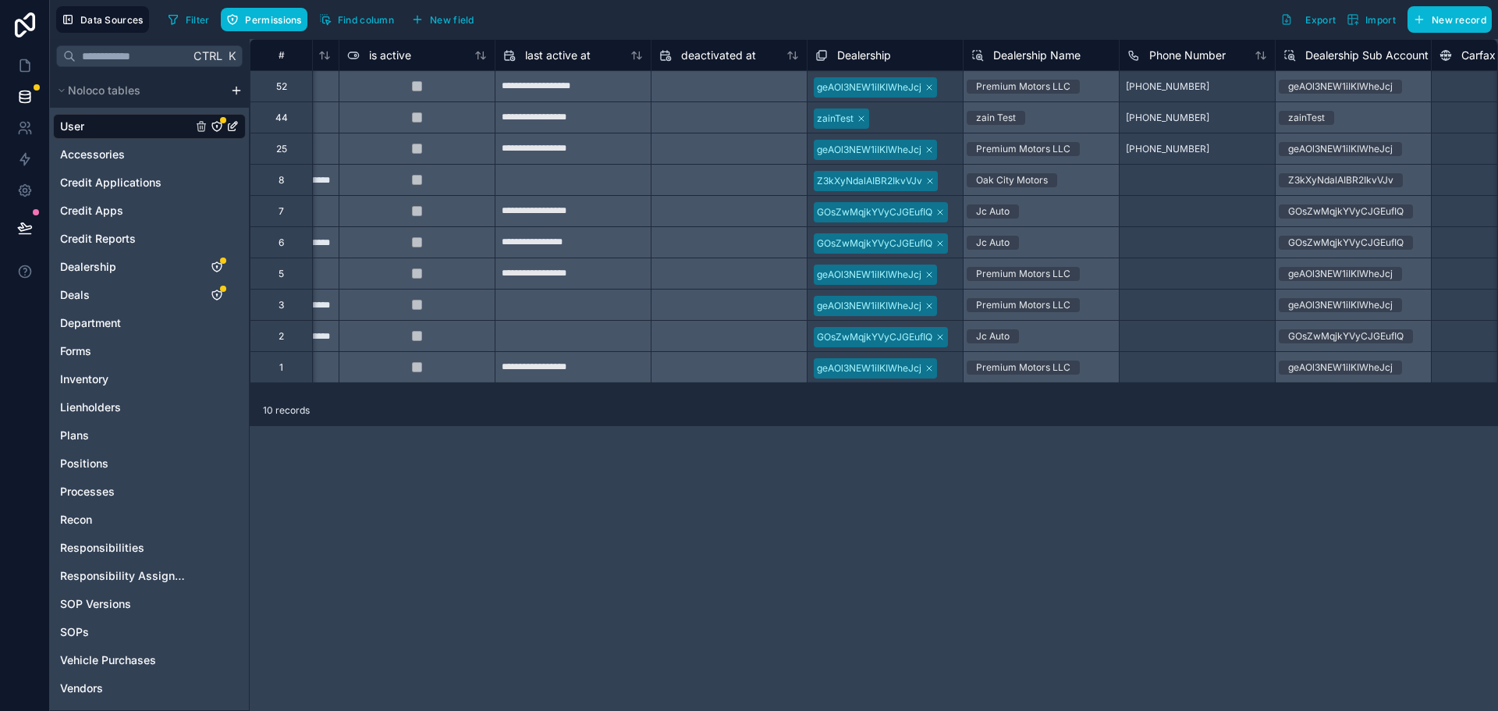
click at [853, 53] on span "Dealership" at bounding box center [864, 56] width 54 height 16
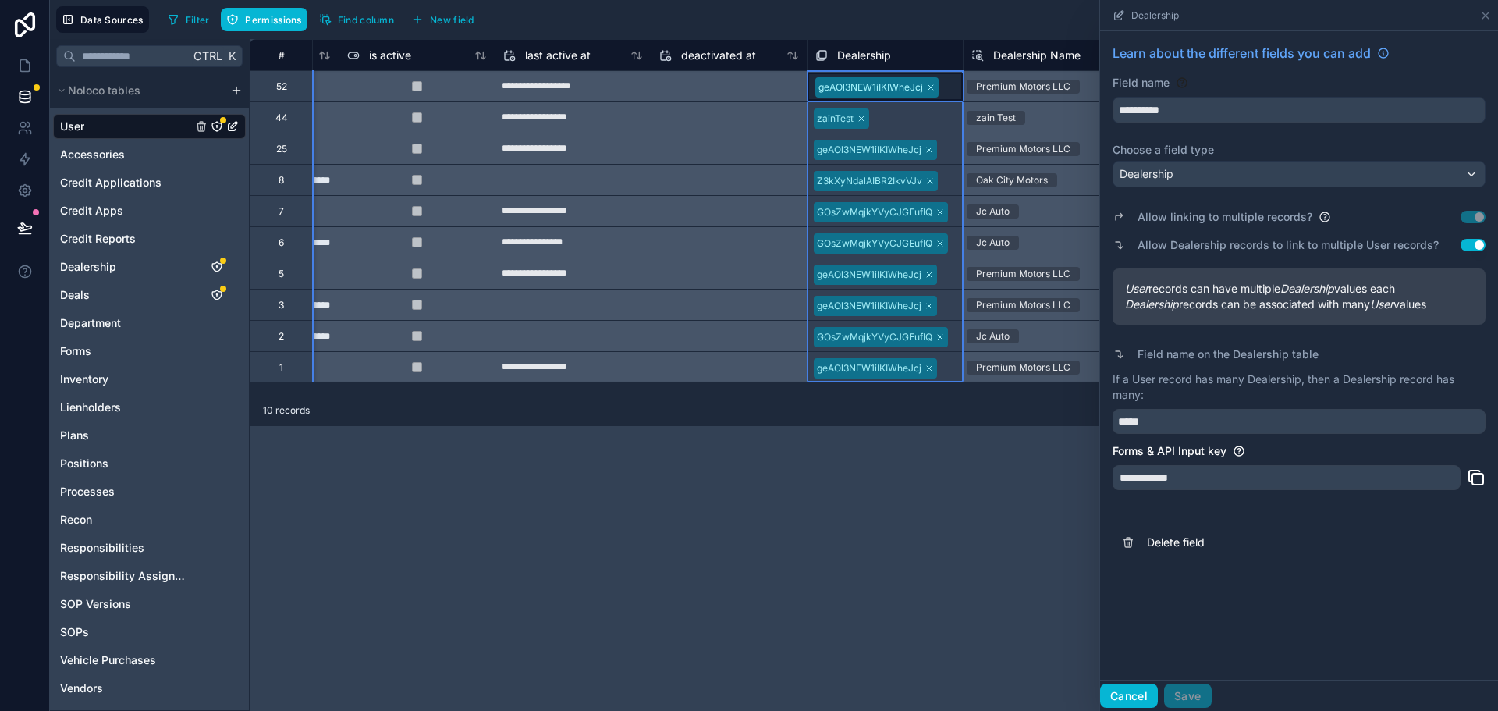
click at [1132, 701] on button "Cancel" at bounding box center [1129, 695] width 58 height 25
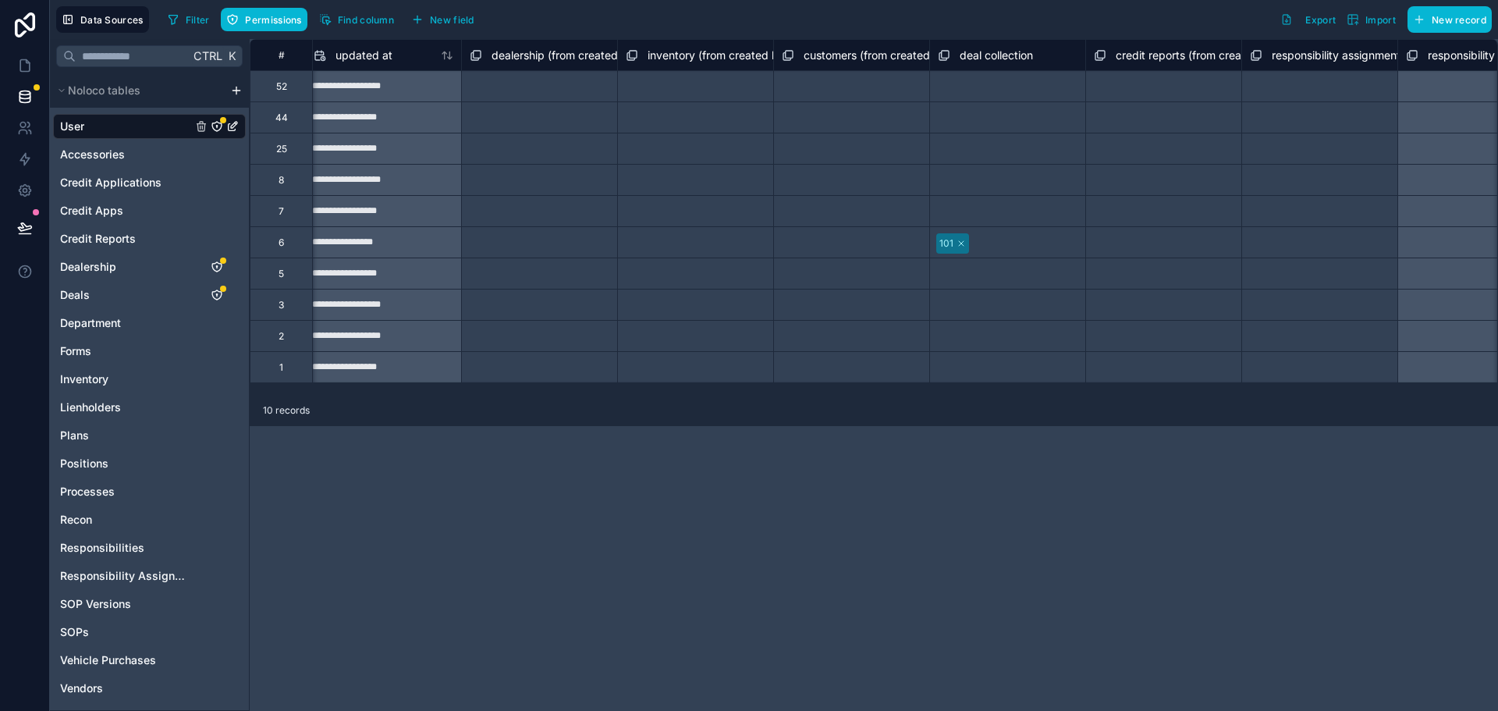
scroll to position [0, 4523]
click at [1013, 51] on span "deal collection" at bounding box center [1004, 56] width 73 height 16
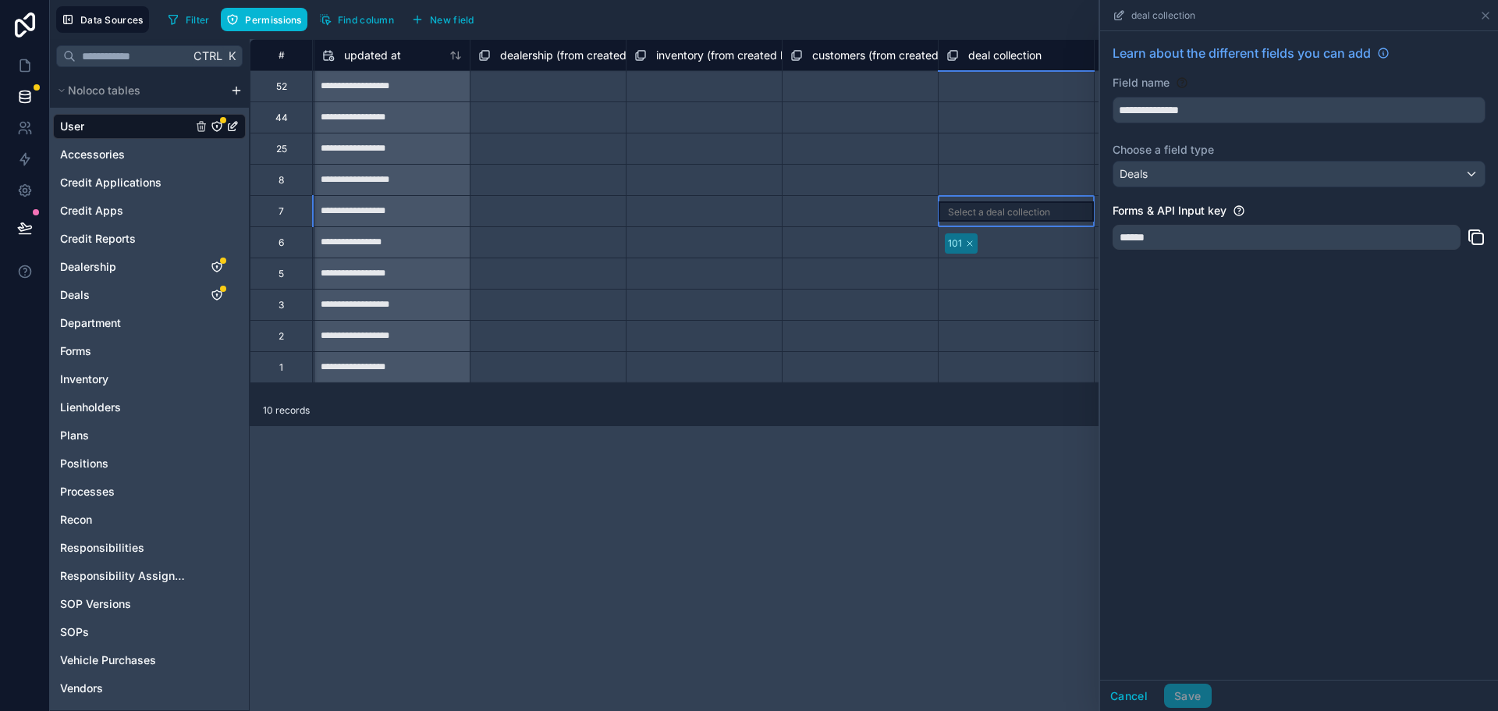
click at [1013, 202] on div "Select a deal collection" at bounding box center [1015, 211] width 155 height 20
click at [1009, 190] on div "Select a deal collection" at bounding box center [1015, 180] width 155 height 30
click at [1009, 183] on div "Select a deal collection" at bounding box center [999, 181] width 102 height 12
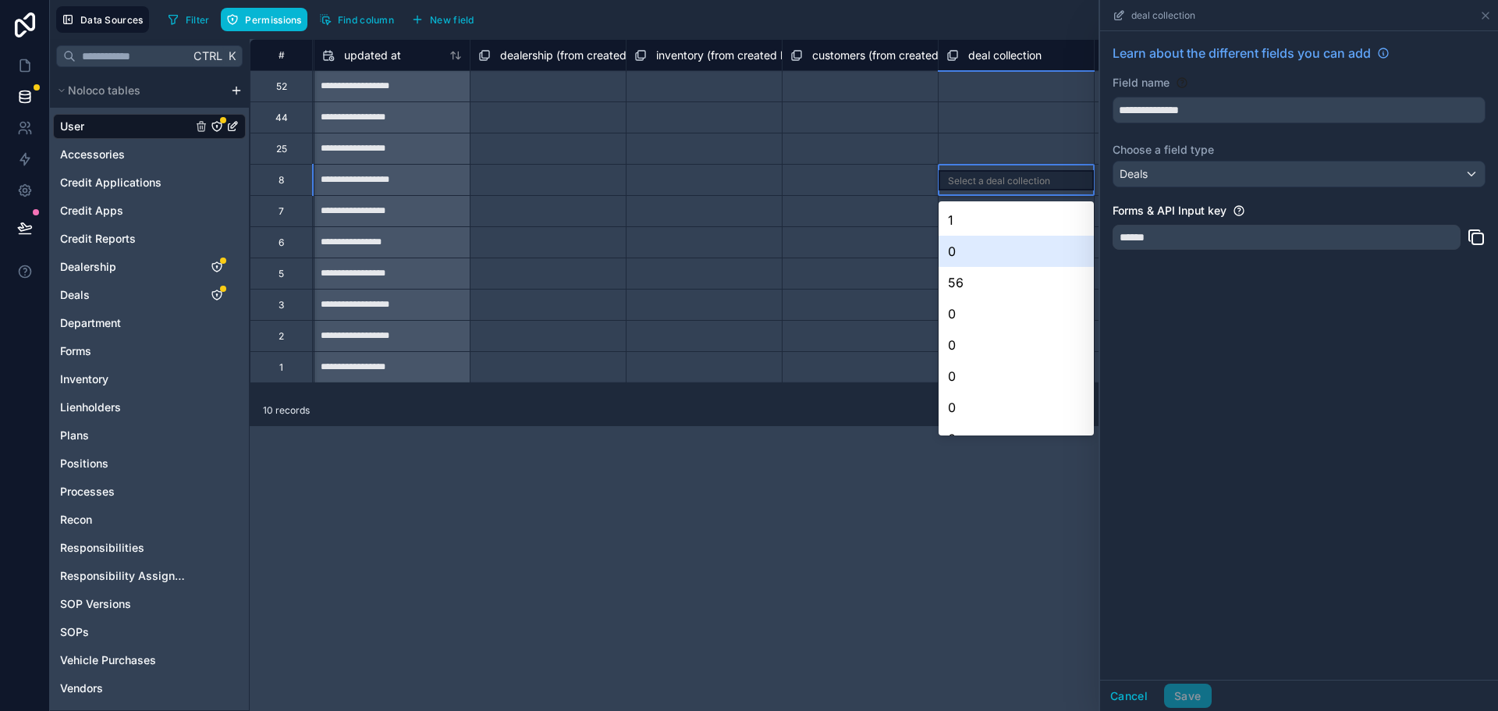
click at [1243, 397] on div "**********" at bounding box center [1299, 355] width 398 height 648
click at [1128, 686] on button "Cancel" at bounding box center [1129, 695] width 58 height 25
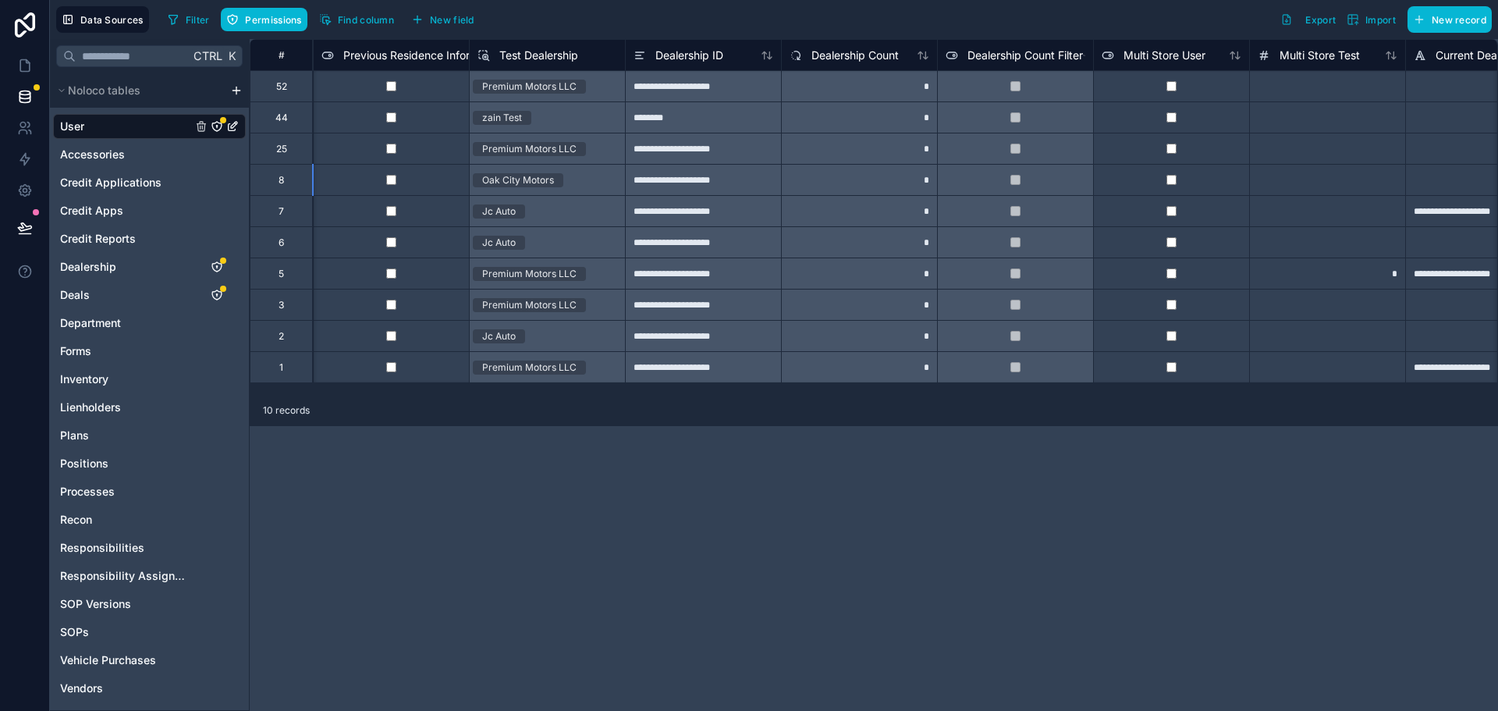
scroll to position [0, 2950]
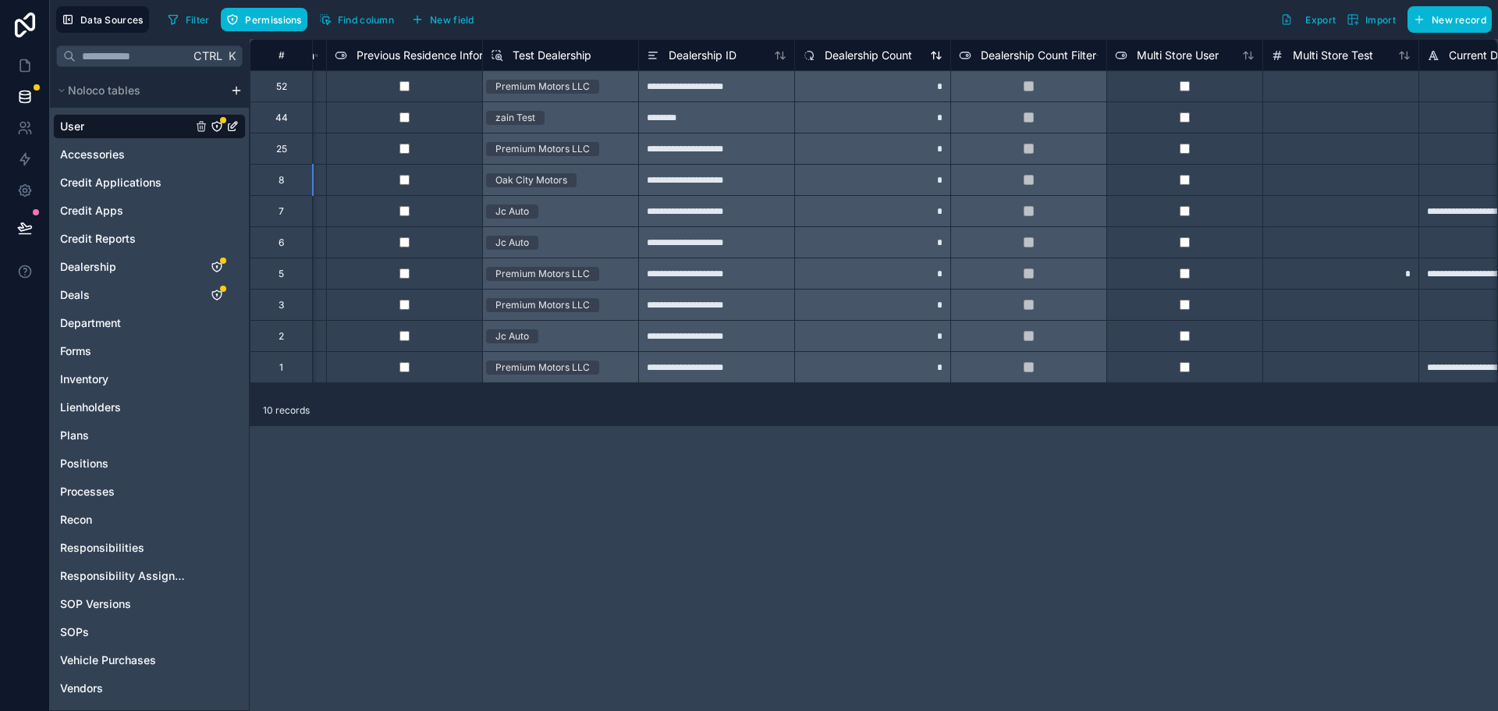
click at [855, 54] on span "Dealership Count" at bounding box center [868, 56] width 87 height 16
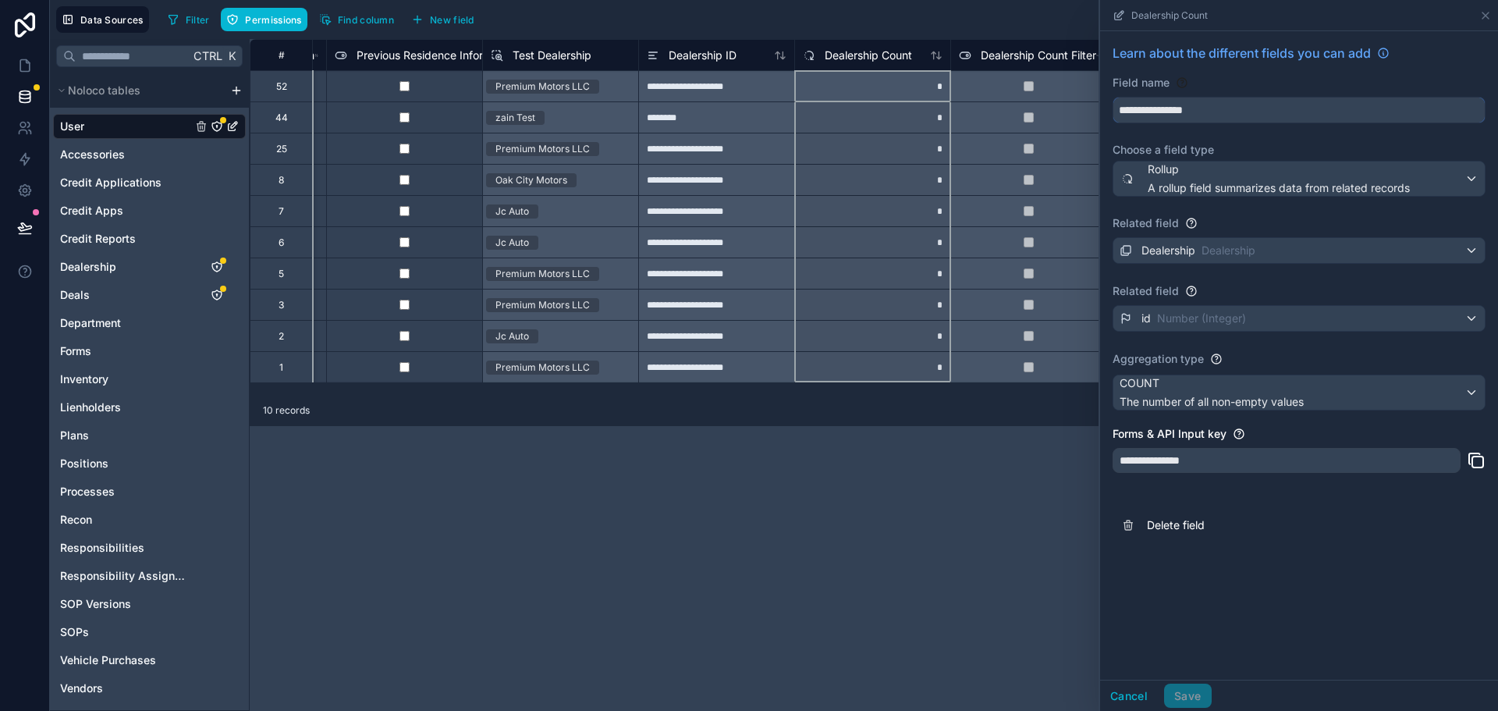
click at [1202, 109] on input "**********" at bounding box center [1298, 110] width 371 height 25
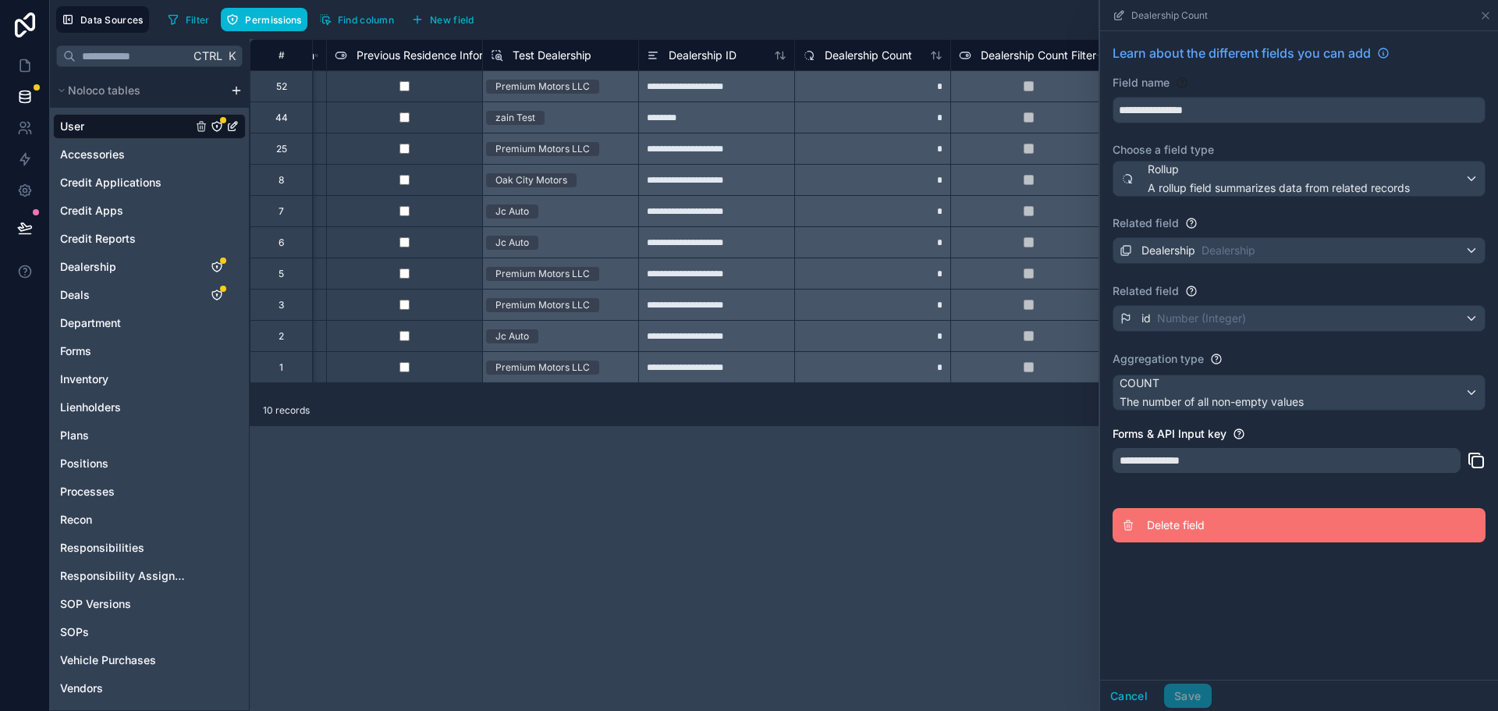
click at [1180, 509] on button "Delete field" at bounding box center [1298, 525] width 373 height 34
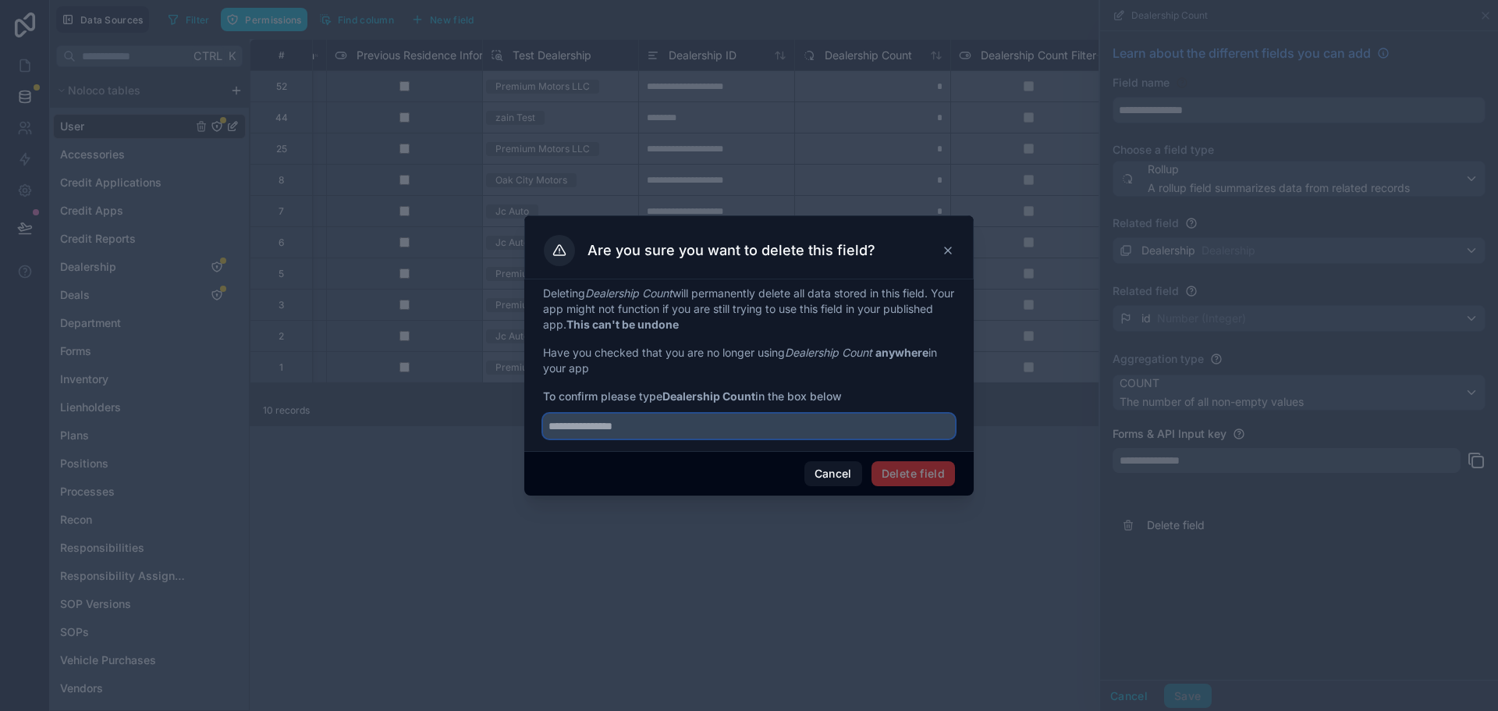
click at [896, 424] on input "text" at bounding box center [749, 425] width 412 height 25
paste input "**********"
type input "**********"
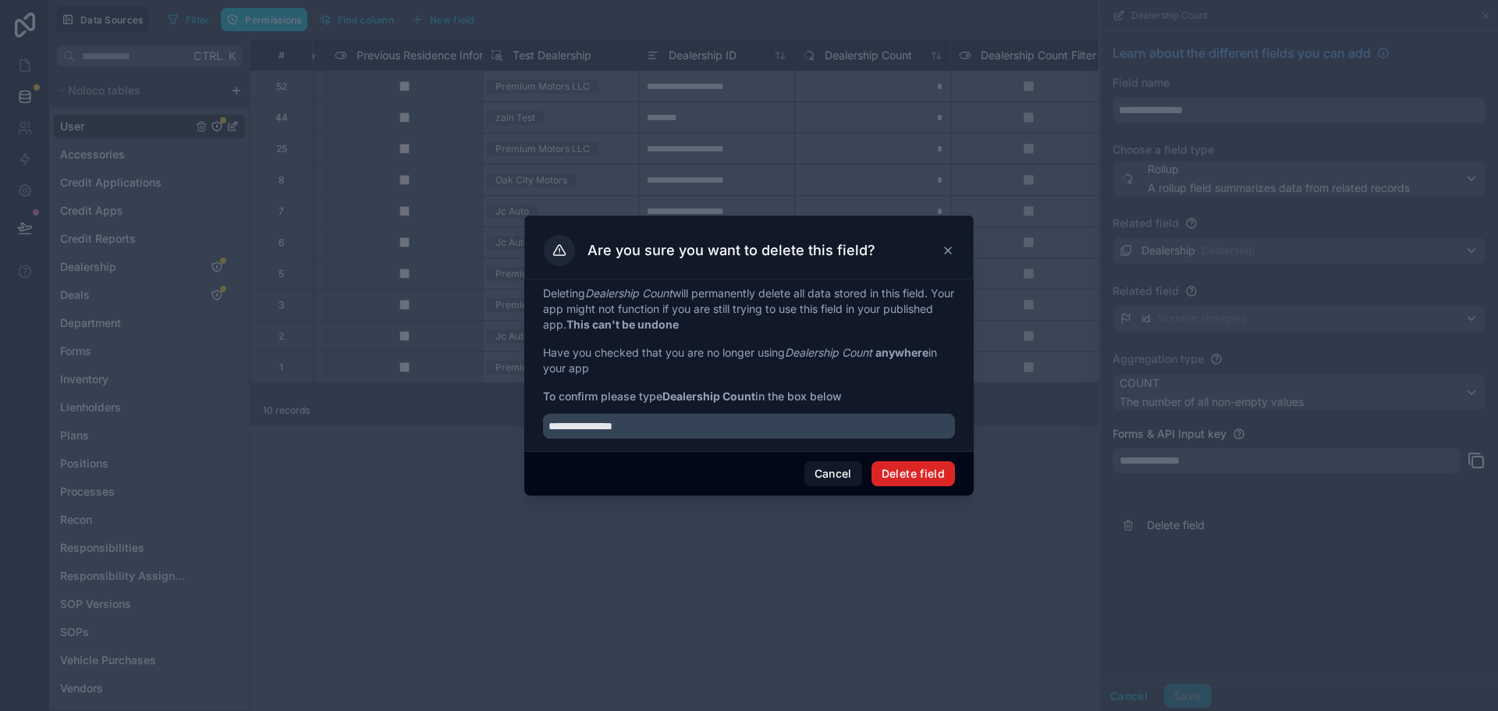
click at [905, 464] on button "Delete field" at bounding box center [912, 473] width 83 height 25
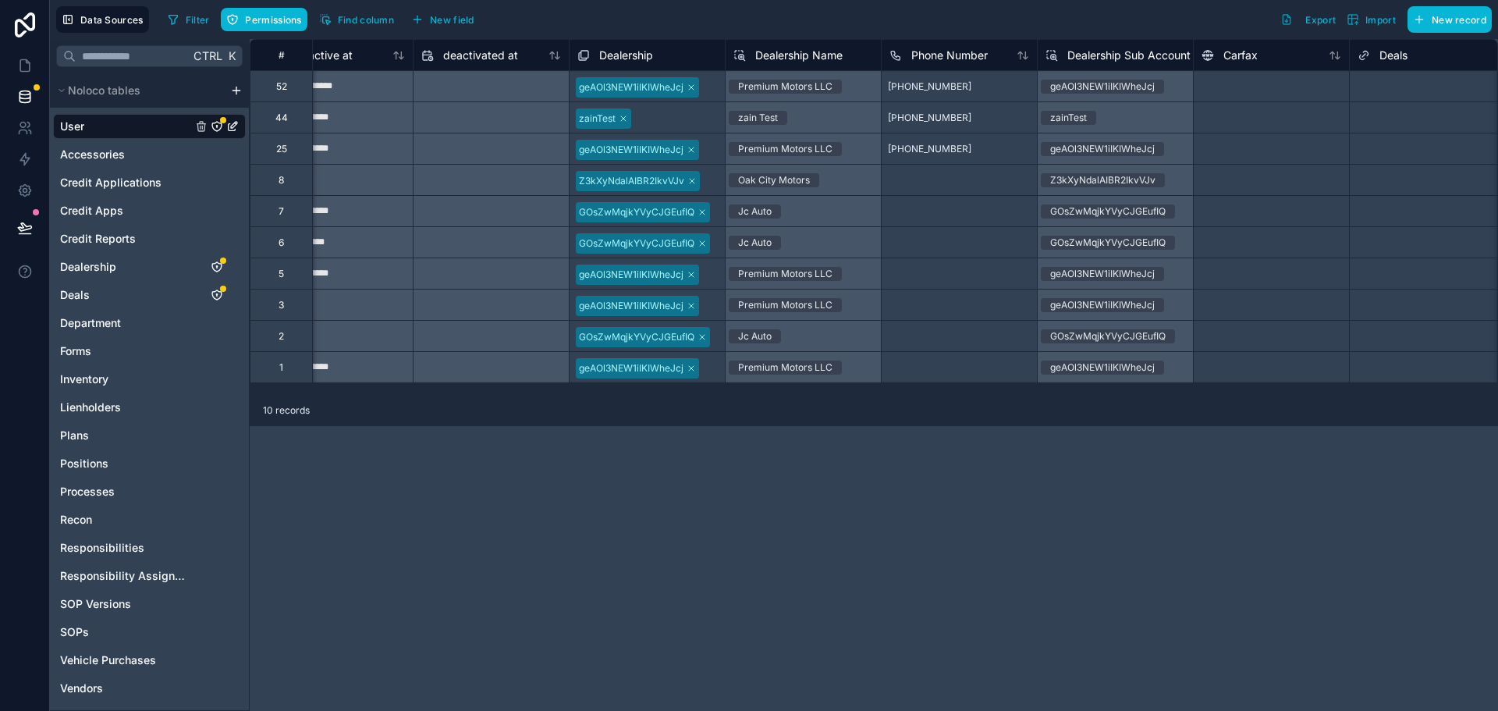
scroll to position [0, 1308]
click at [638, 52] on span "Dealership" at bounding box center [621, 56] width 54 height 16
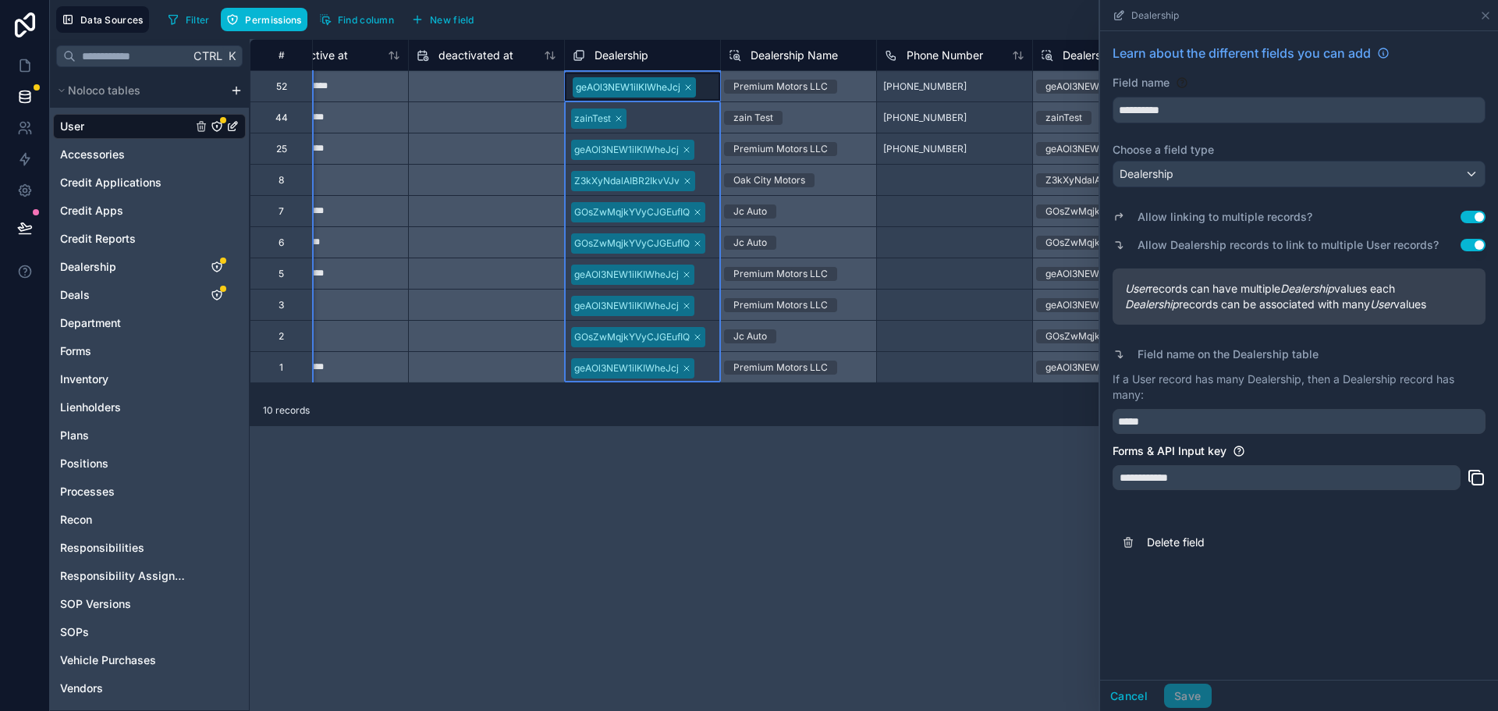
click at [1469, 217] on button "Use setting" at bounding box center [1472, 217] width 25 height 12
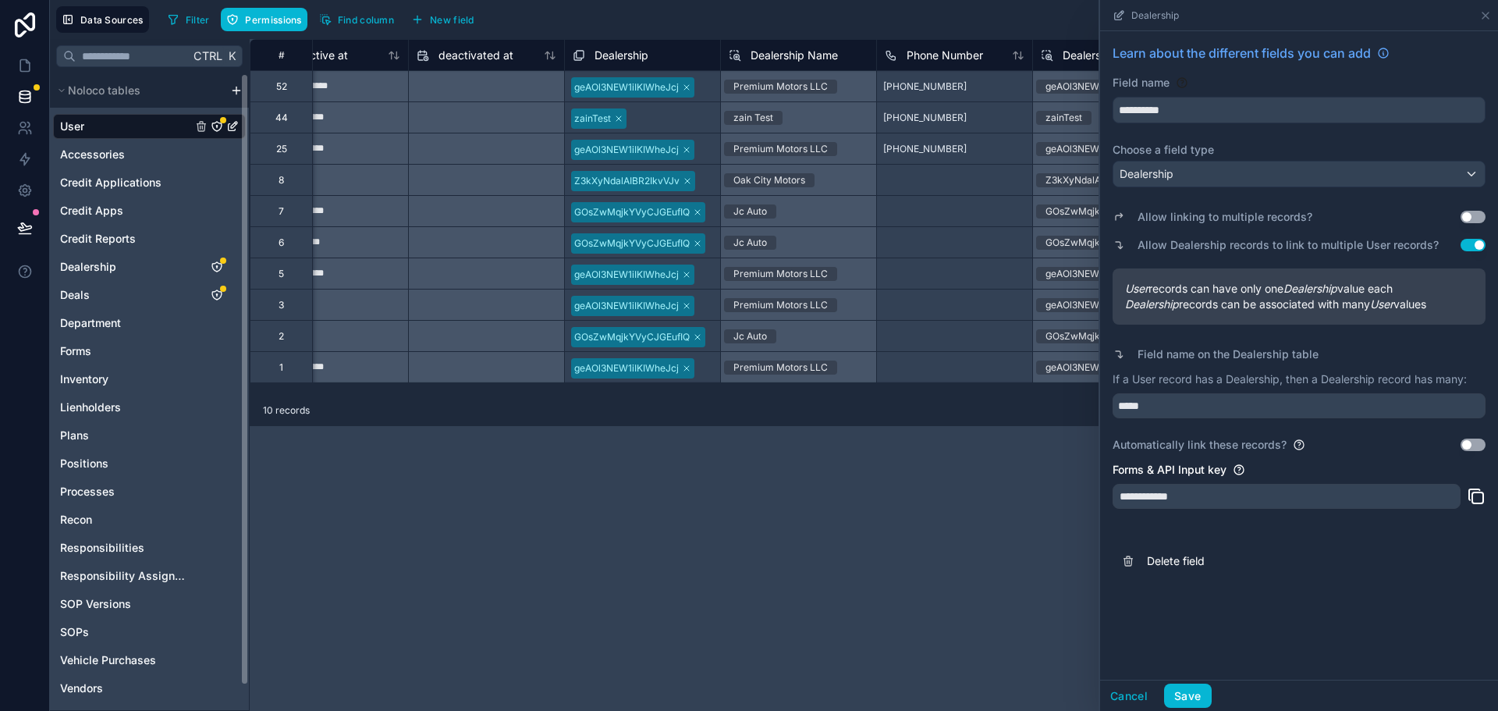
click at [235, 94] on html "**********" at bounding box center [749, 355] width 1498 height 711
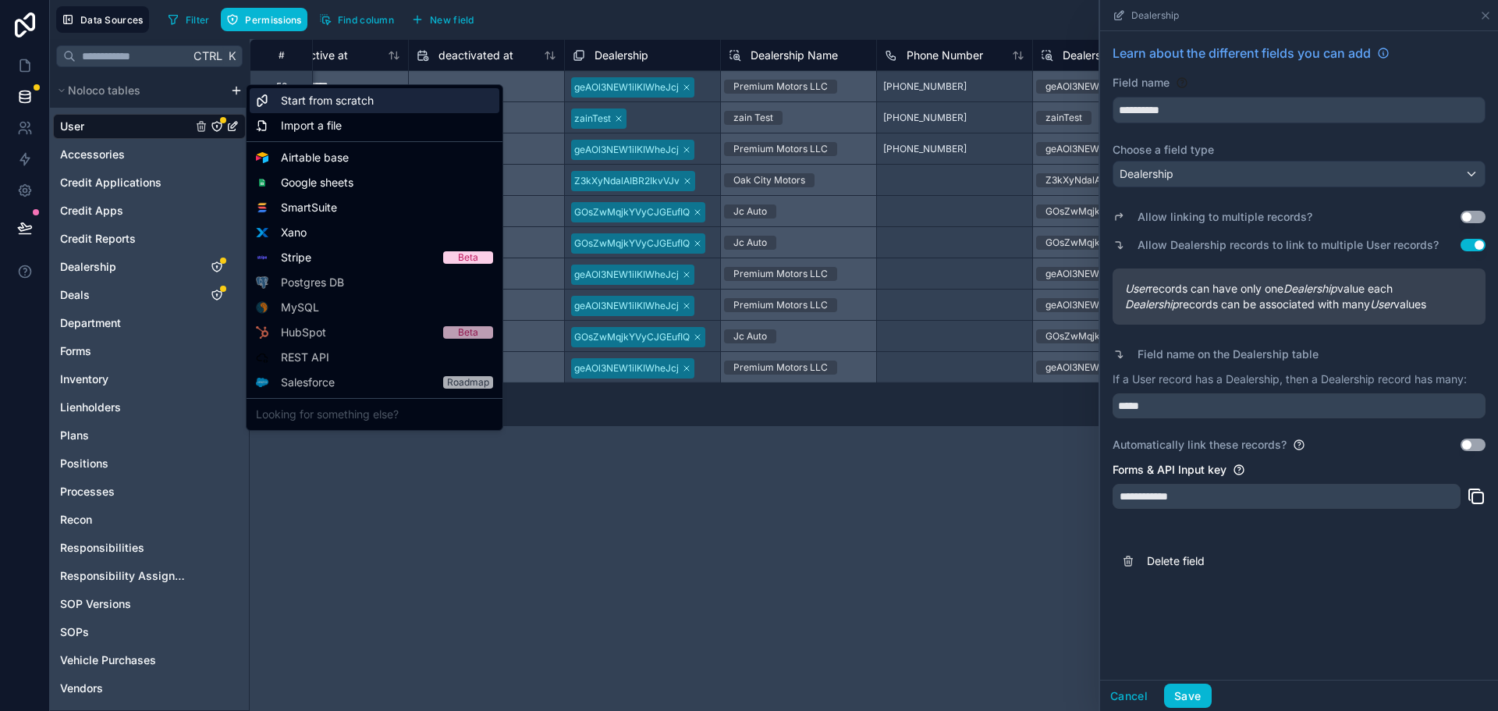
click at [292, 96] on span "Start from scratch" at bounding box center [327, 101] width 93 height 16
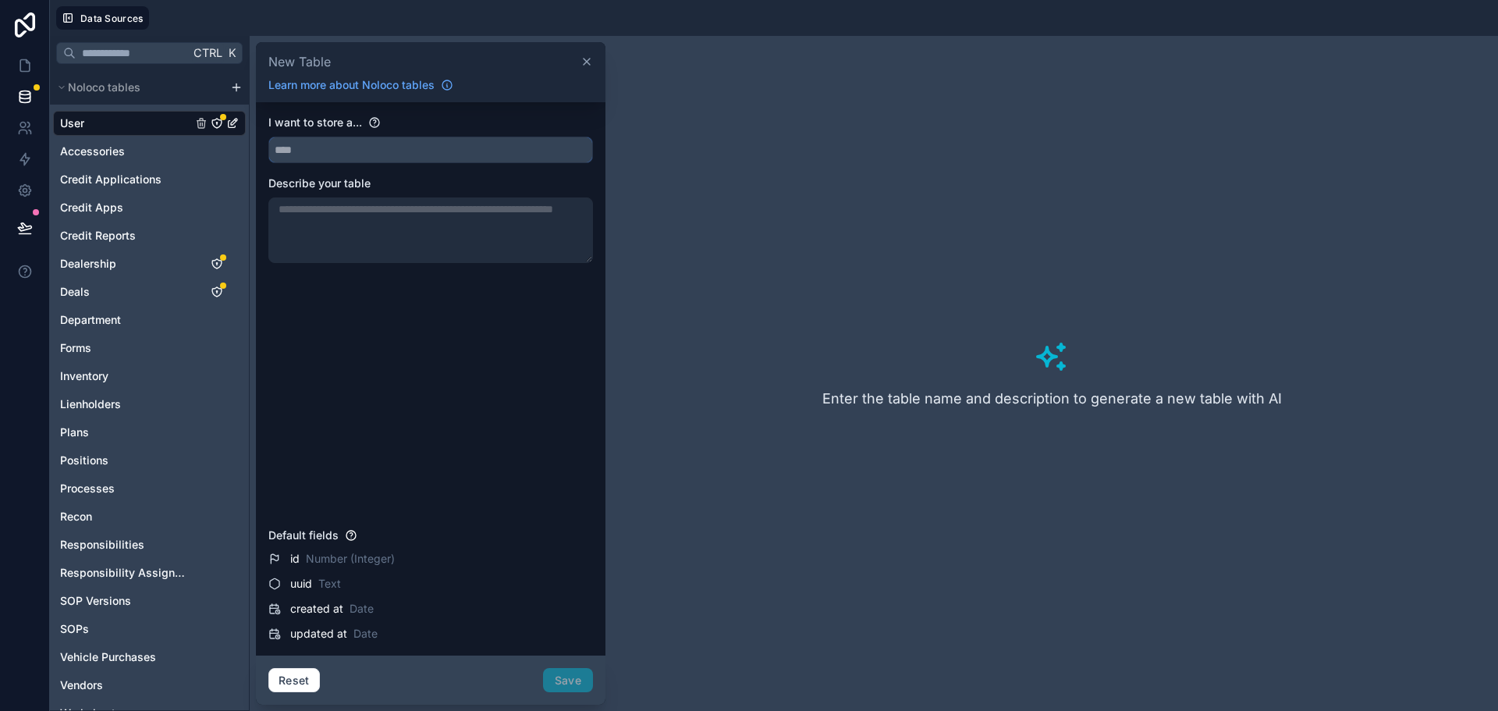
click at [427, 151] on input "text" at bounding box center [430, 149] width 323 height 25
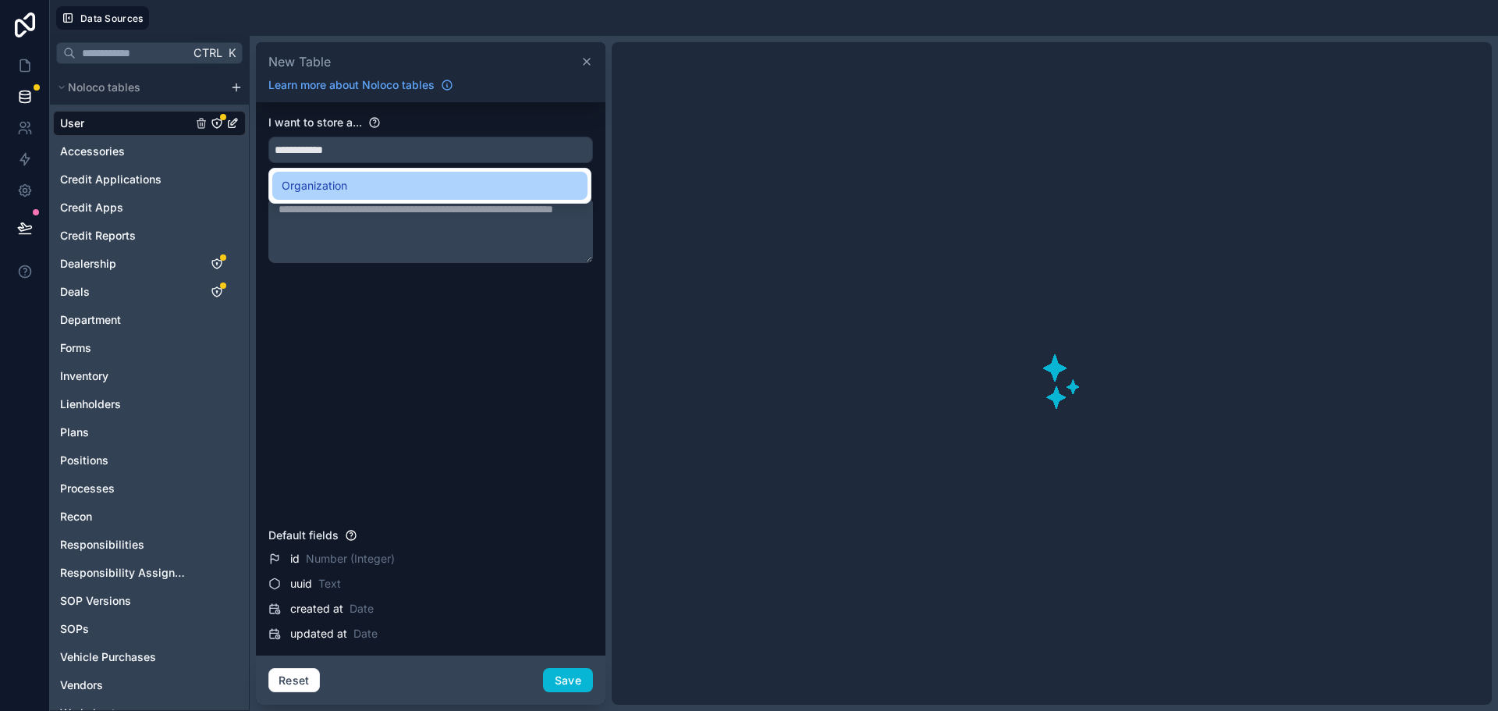
click at [304, 179] on span "Organization" at bounding box center [315, 185] width 66 height 19
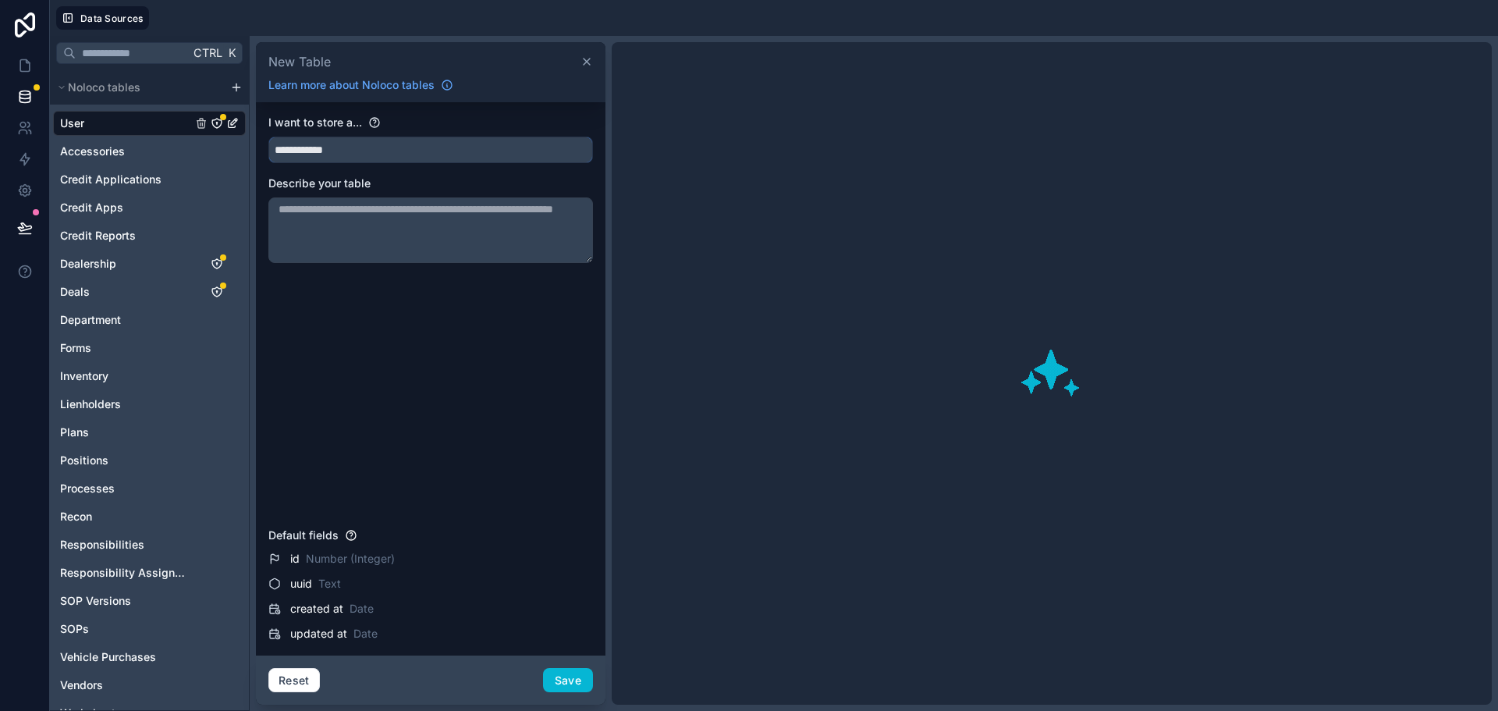
click at [368, 156] on input "**********" at bounding box center [430, 149] width 323 height 25
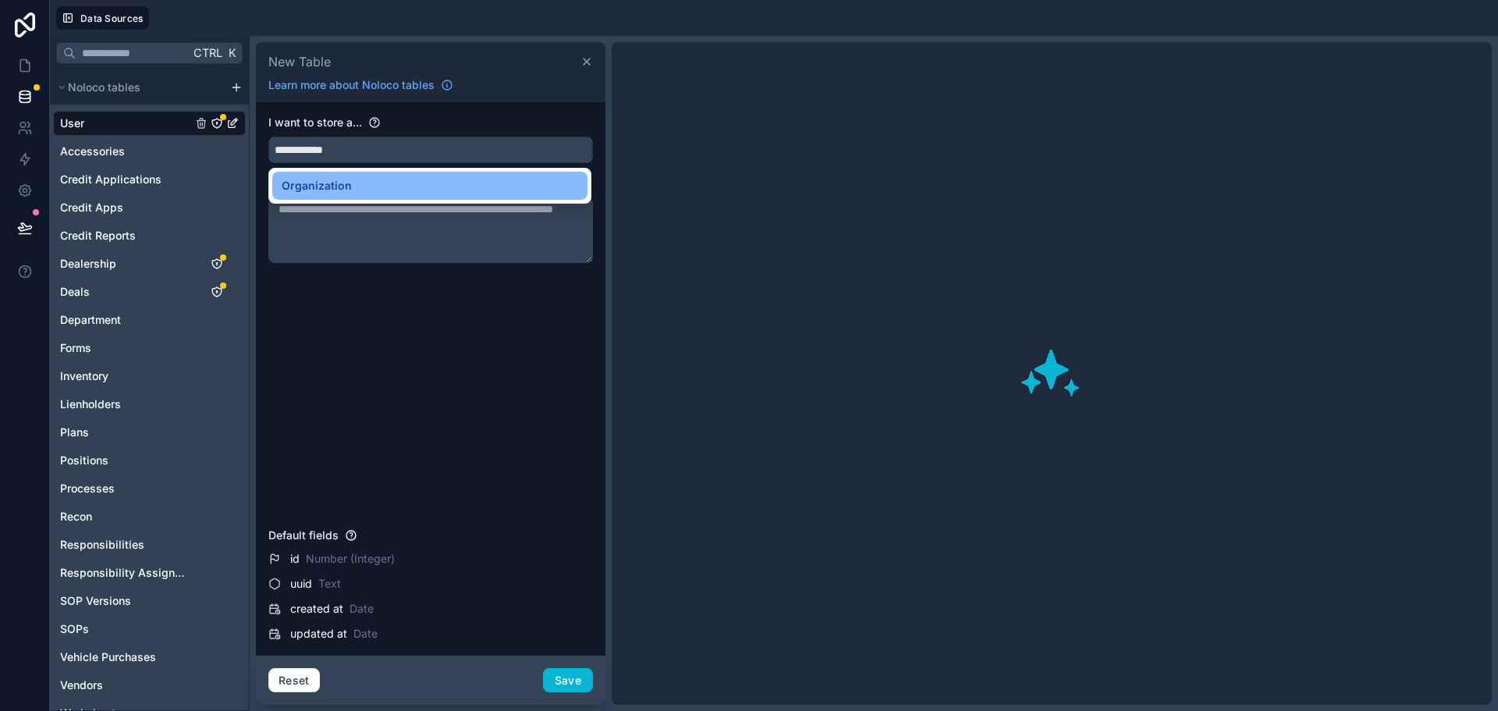
click at [368, 156] on input "**********" at bounding box center [430, 149] width 323 height 25
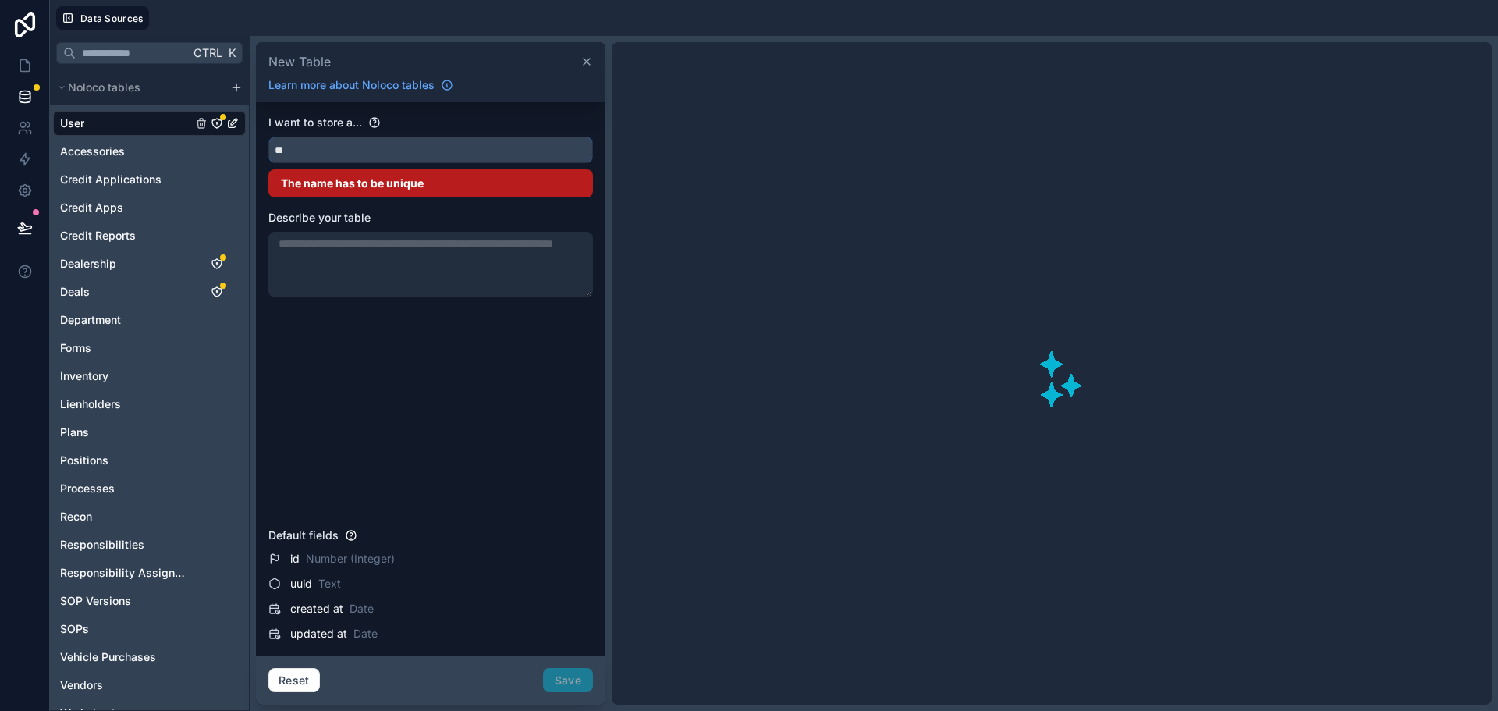
type input "*"
type input "**********"
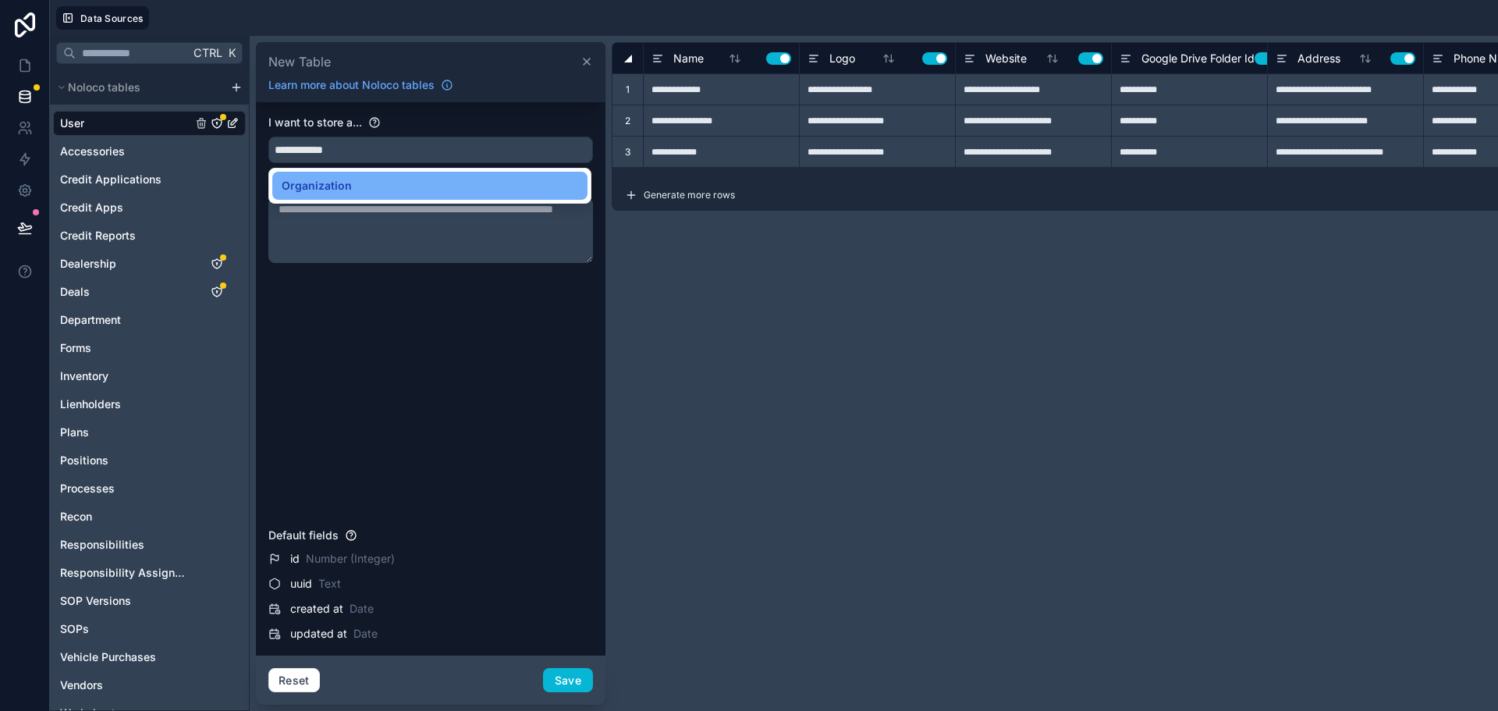
click at [360, 182] on div "Organization" at bounding box center [430, 185] width 296 height 19
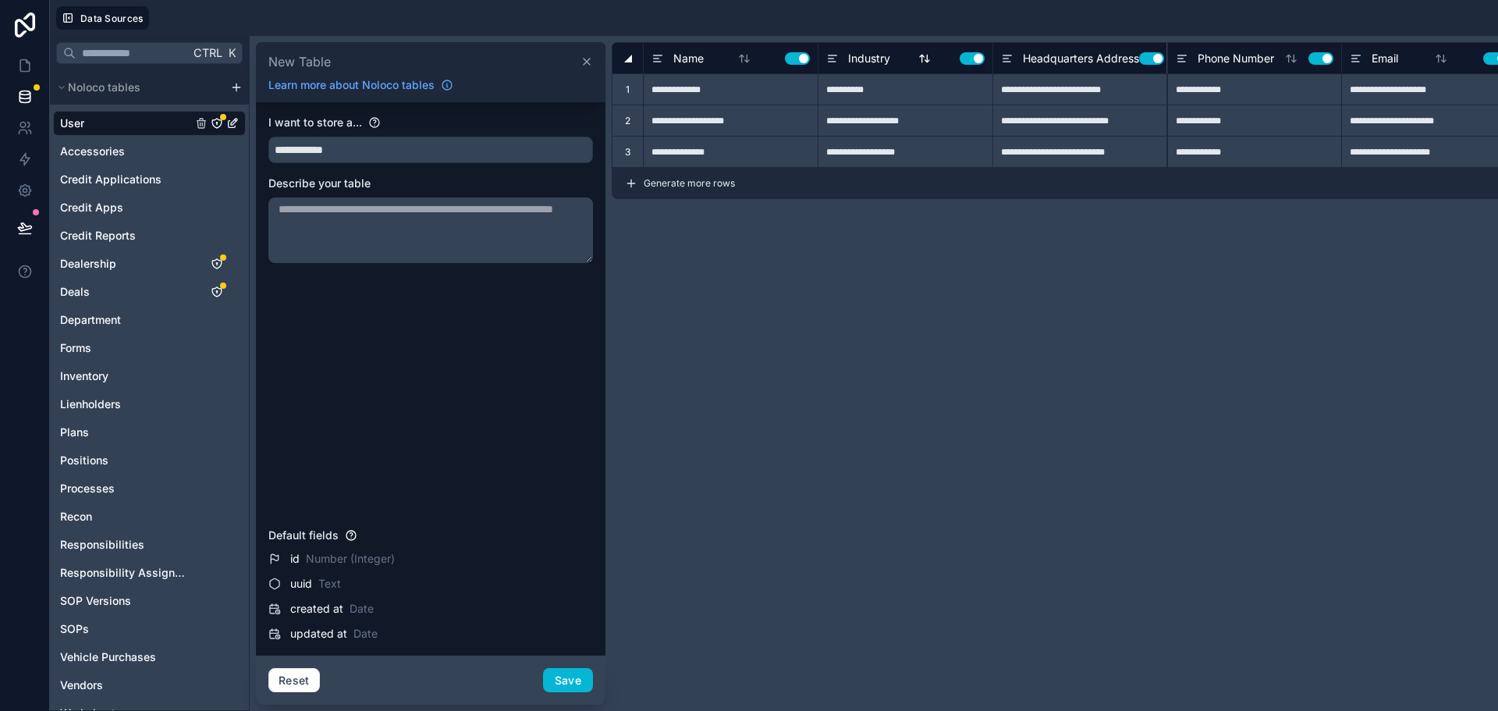
click at [972, 62] on button "Use setting" at bounding box center [971, 58] width 25 height 12
click at [572, 683] on button "Save" at bounding box center [568, 680] width 50 height 25
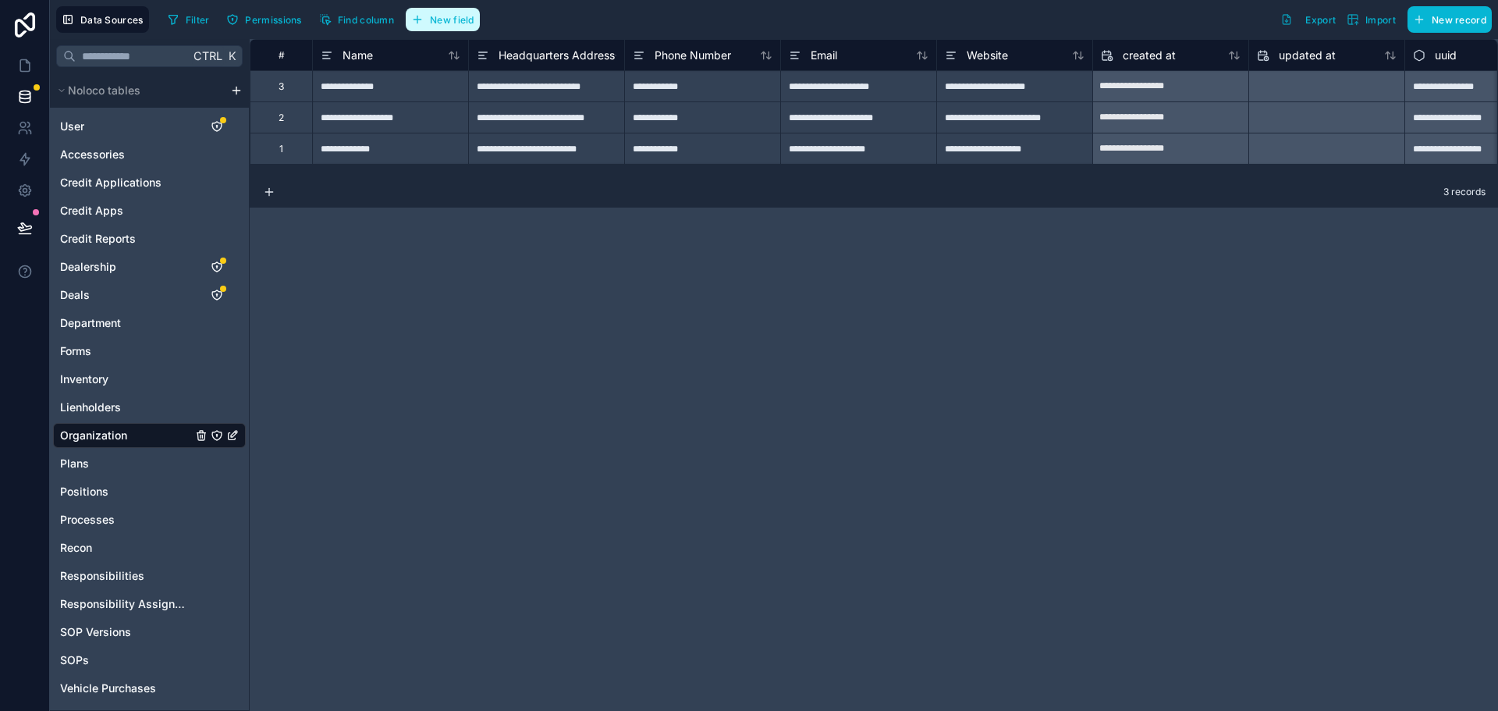
click at [432, 20] on span "New field" at bounding box center [452, 20] width 44 height 12
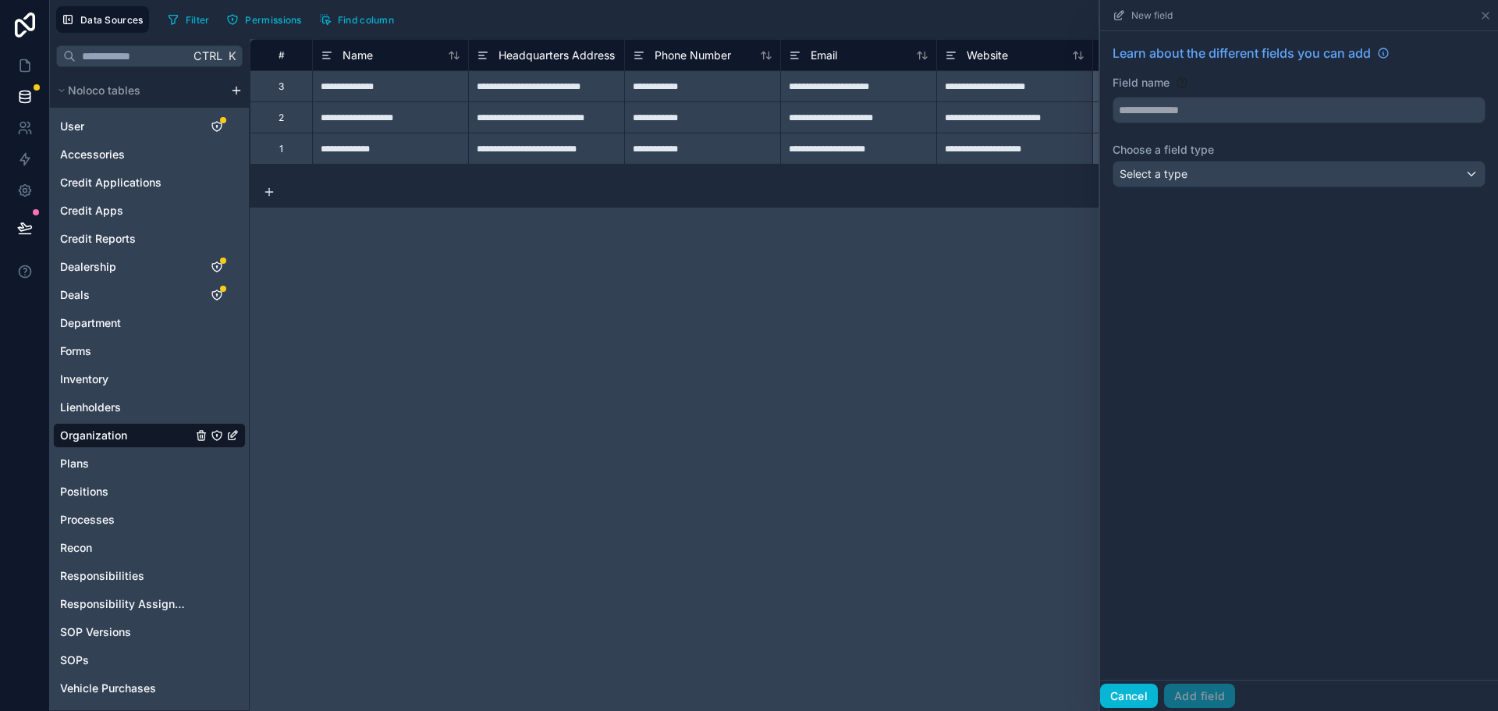
click at [1130, 686] on button "Cancel" at bounding box center [1129, 695] width 58 height 25
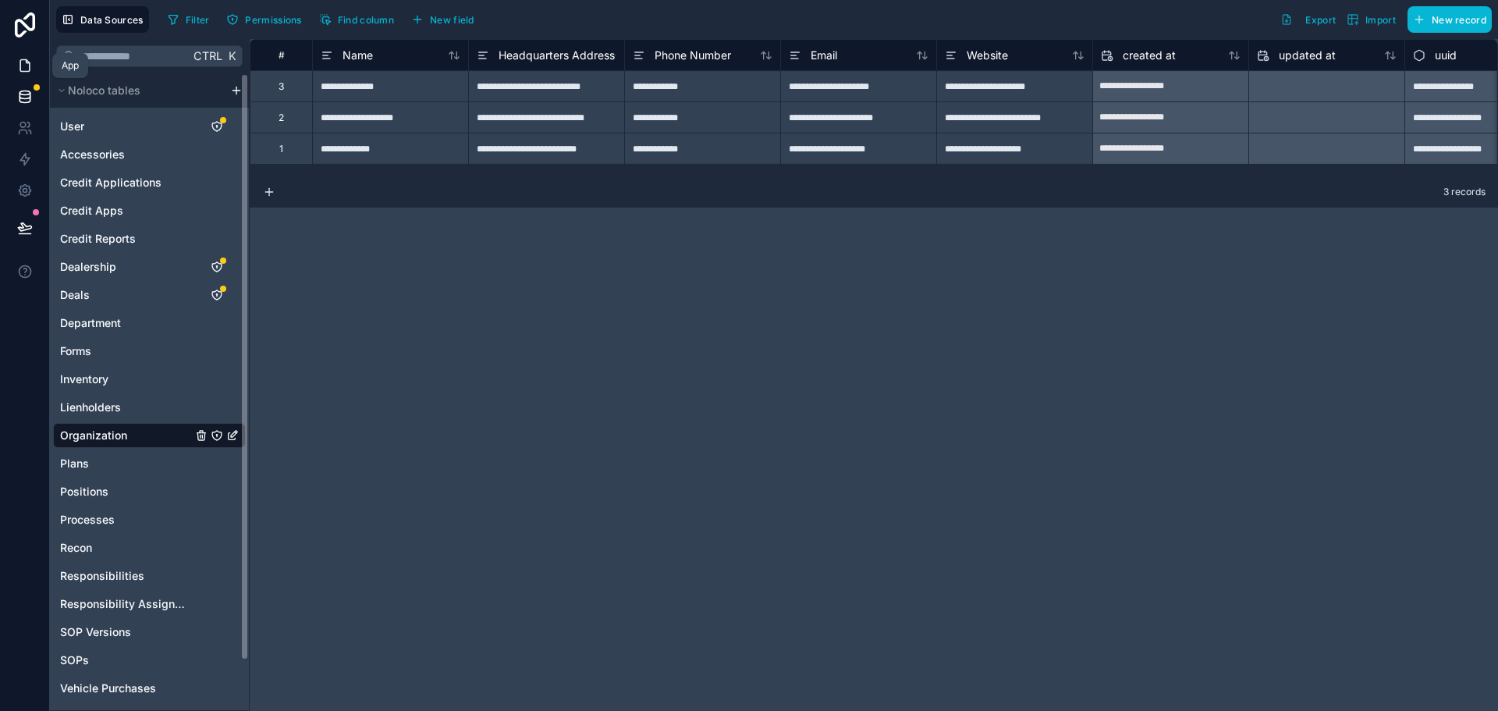
click at [23, 63] on icon at bounding box center [25, 66] width 16 height 16
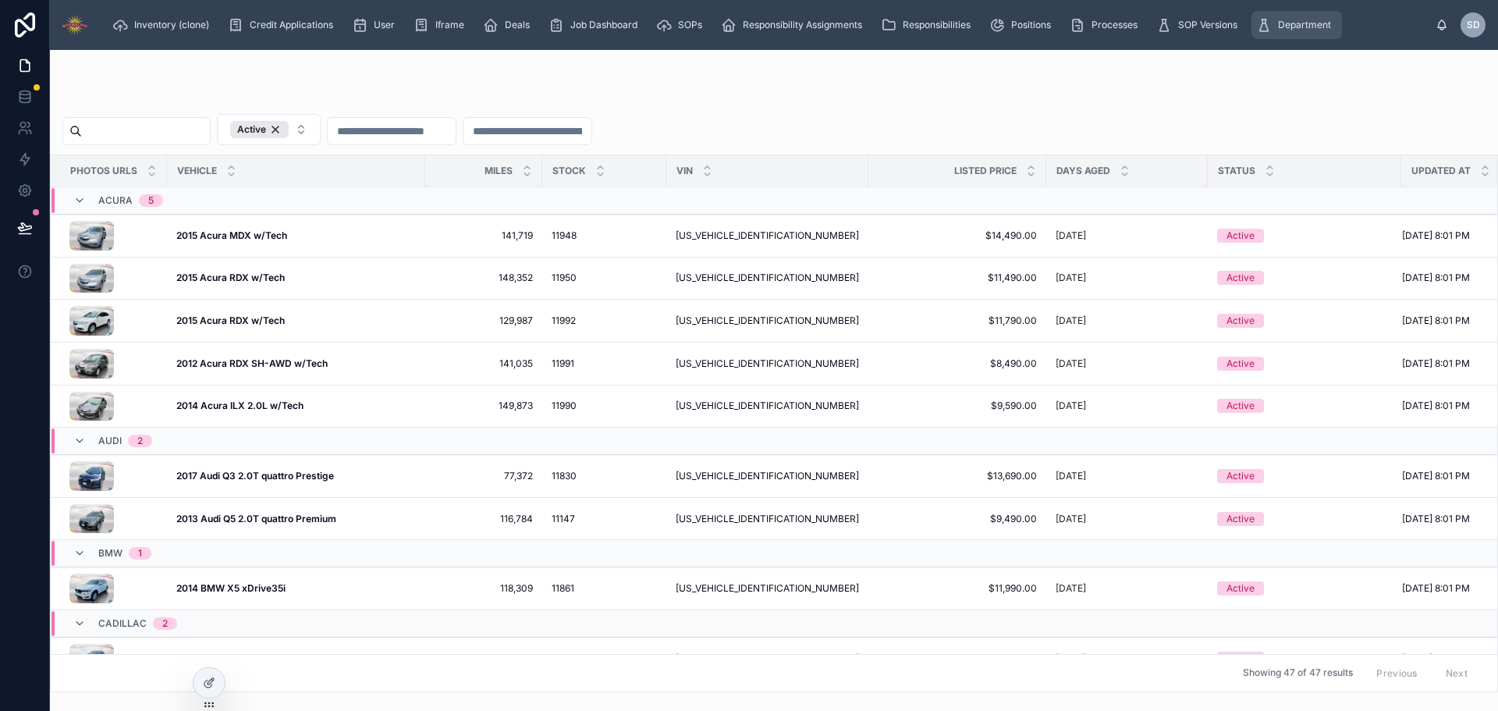
click at [1293, 21] on span "Department" at bounding box center [1304, 25] width 53 height 12
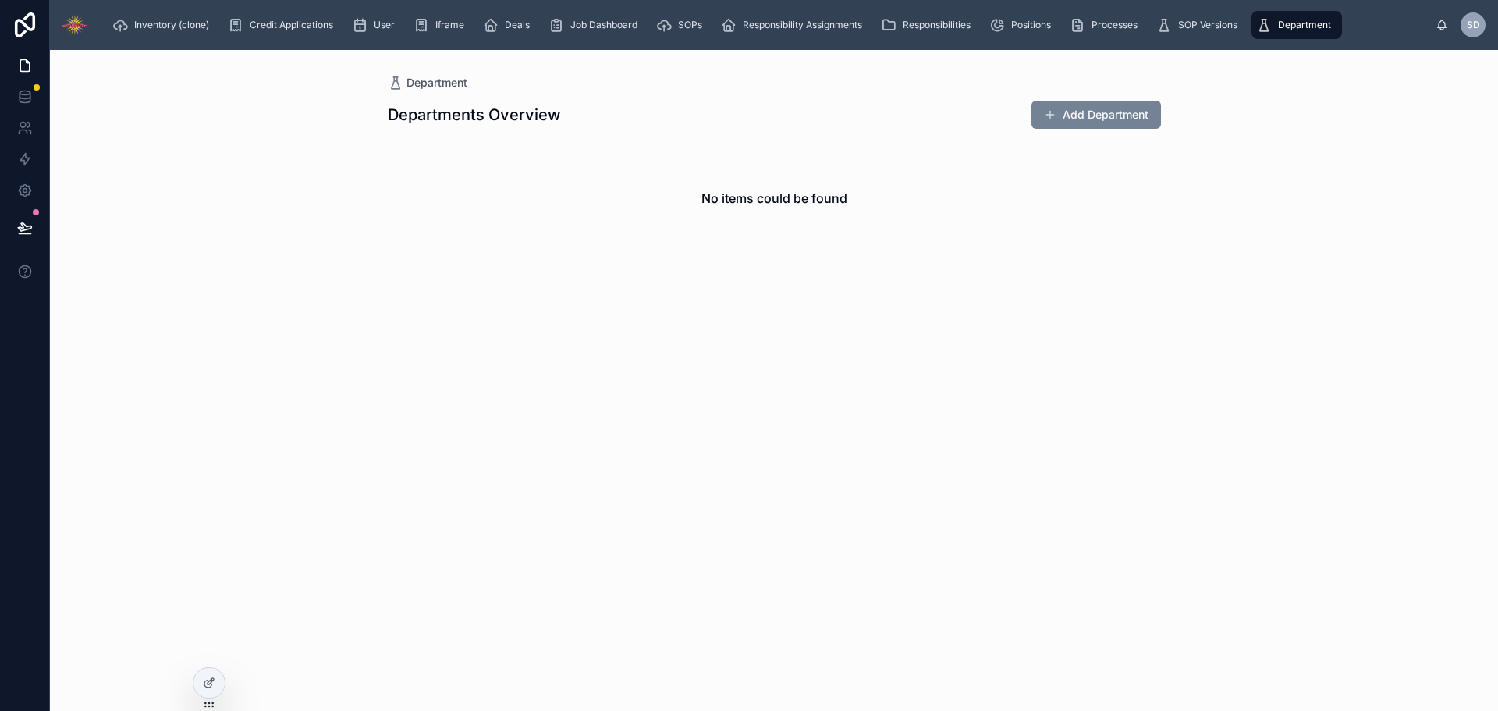
click at [1104, 115] on button "Add Department" at bounding box center [1095, 115] width 129 height 28
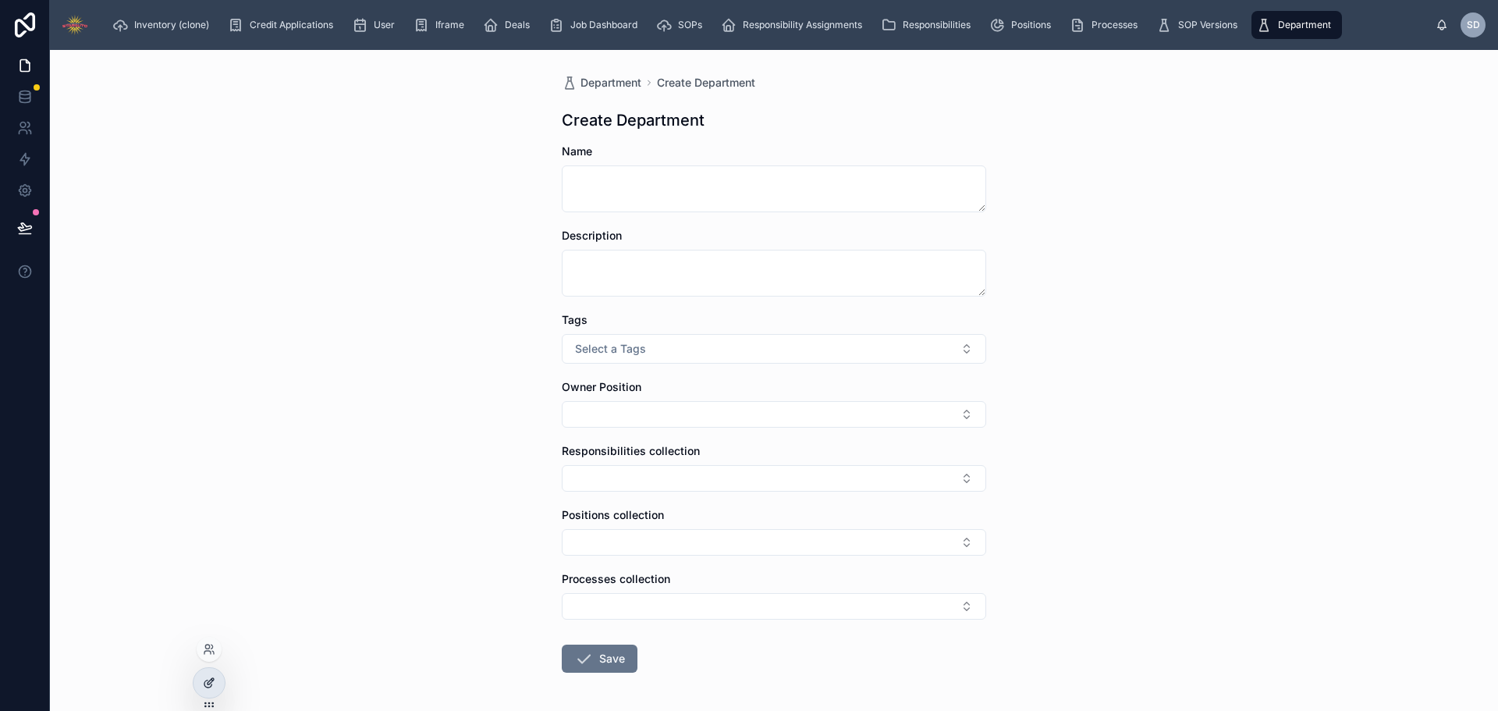
click at [209, 682] on icon at bounding box center [209, 682] width 12 height 12
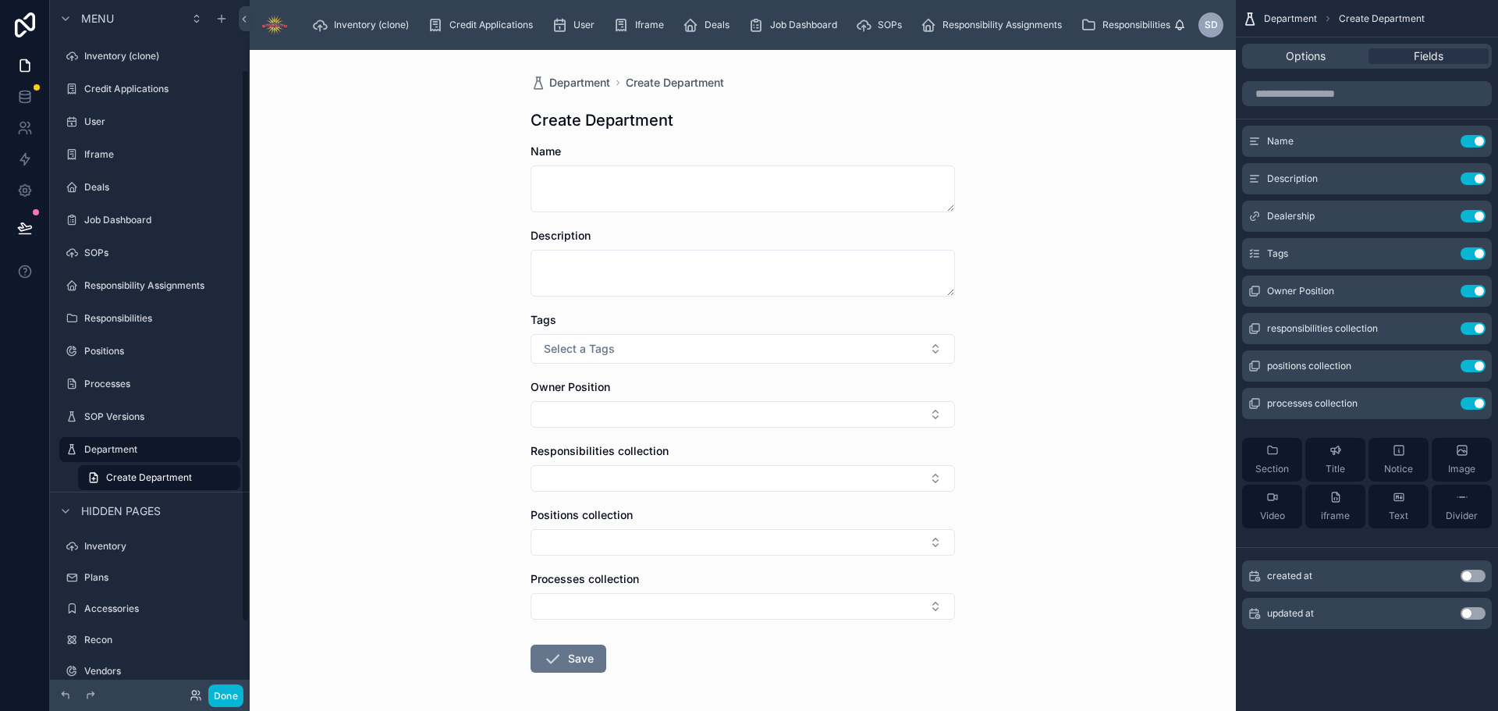
scroll to position [87, 0]
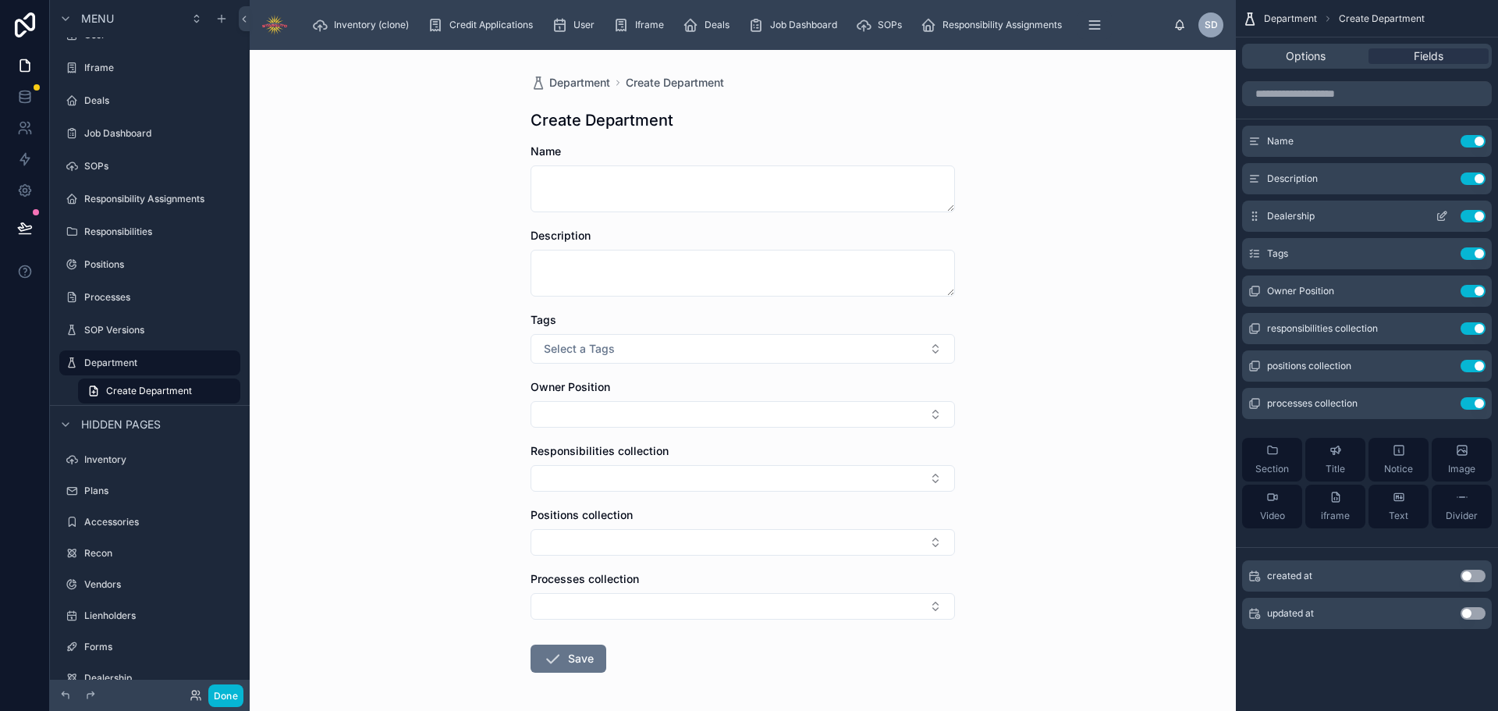
click at [1439, 213] on icon "scrollable content" at bounding box center [1441, 216] width 12 height 12
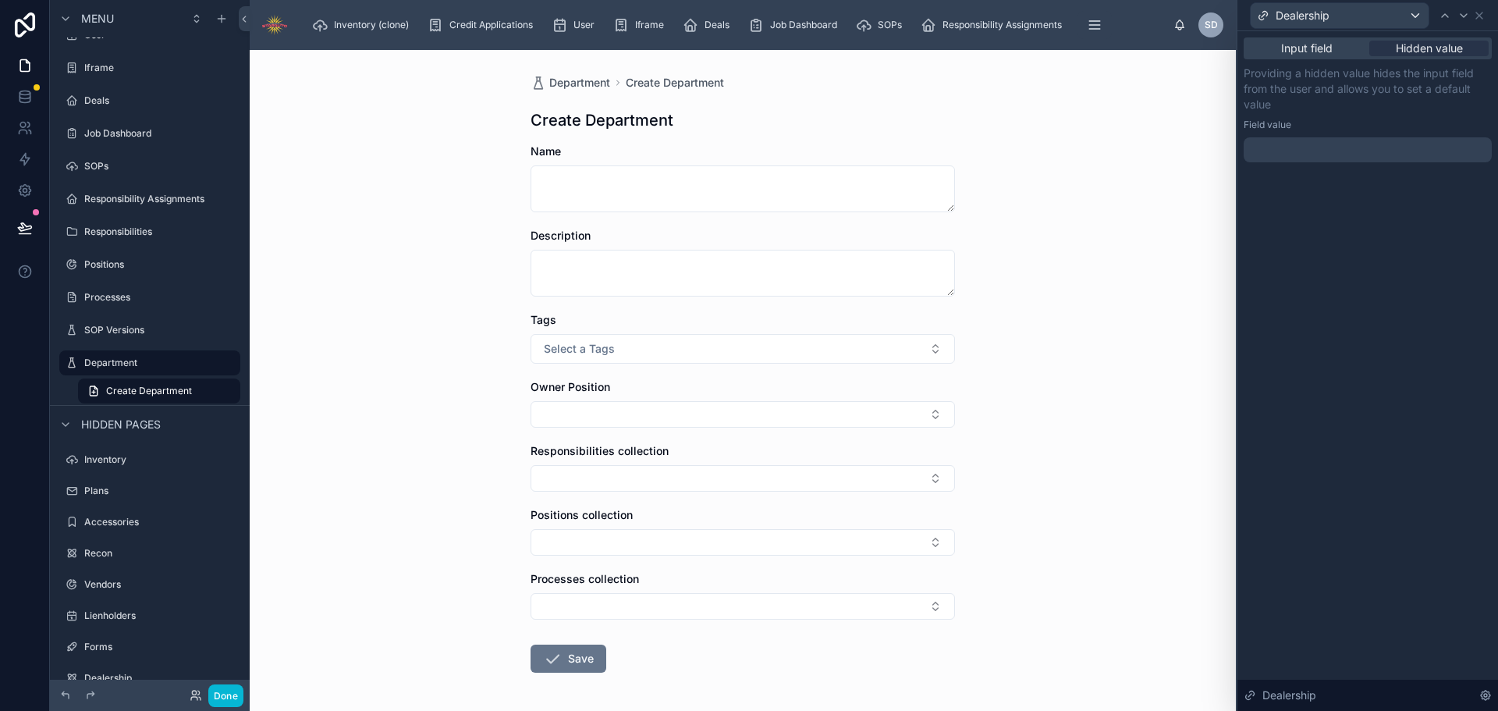
click at [1330, 152] on div at bounding box center [1367, 149] width 248 height 25
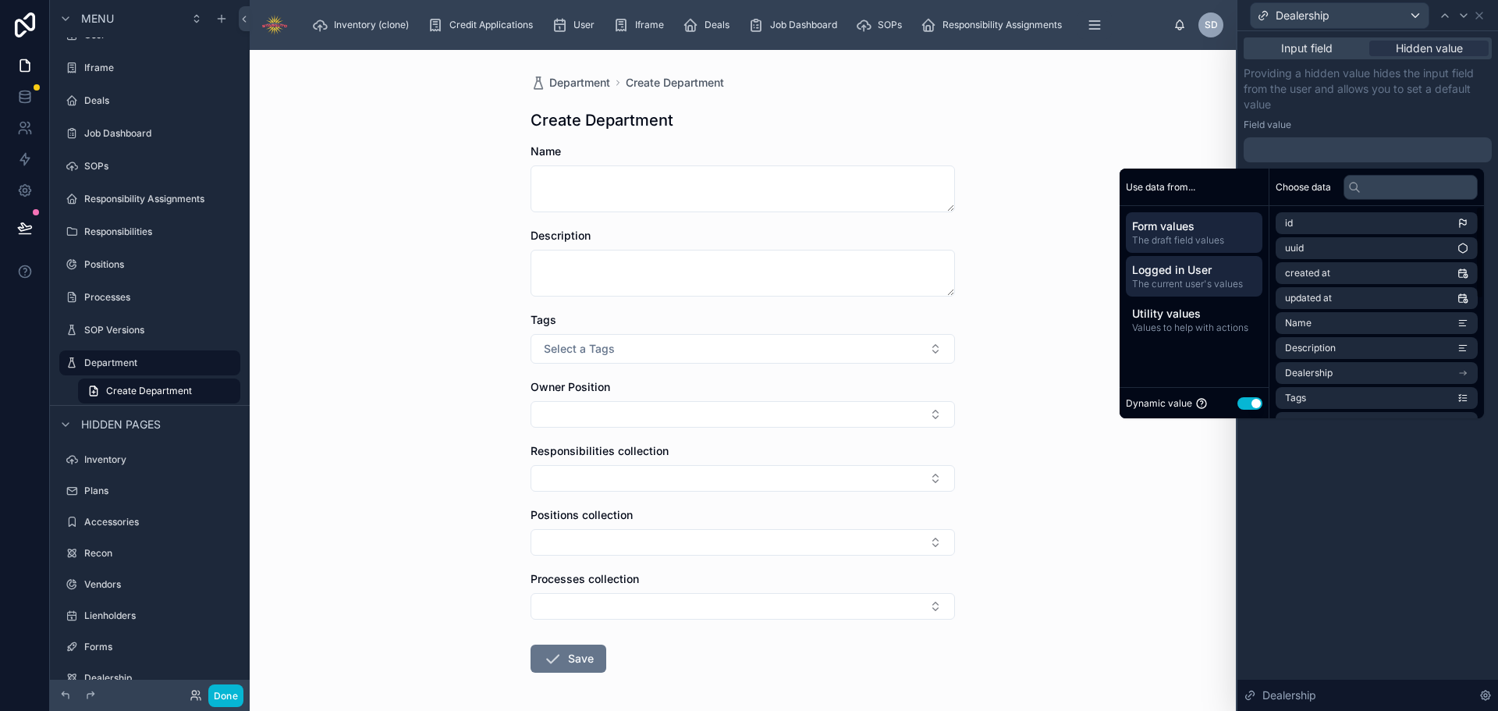
click at [1175, 275] on span "Logged in User" at bounding box center [1194, 270] width 124 height 16
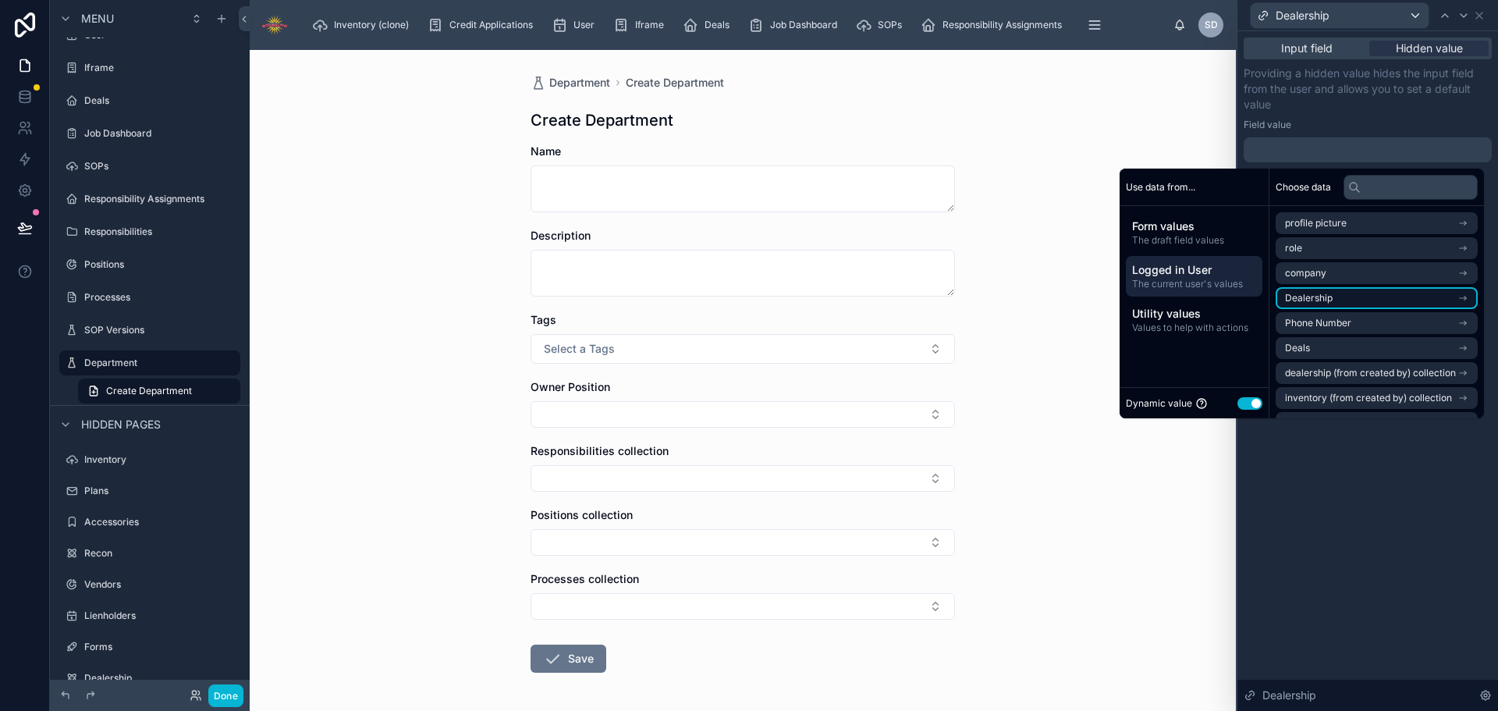
click at [1354, 303] on li "Dealership" at bounding box center [1376, 298] width 202 height 22
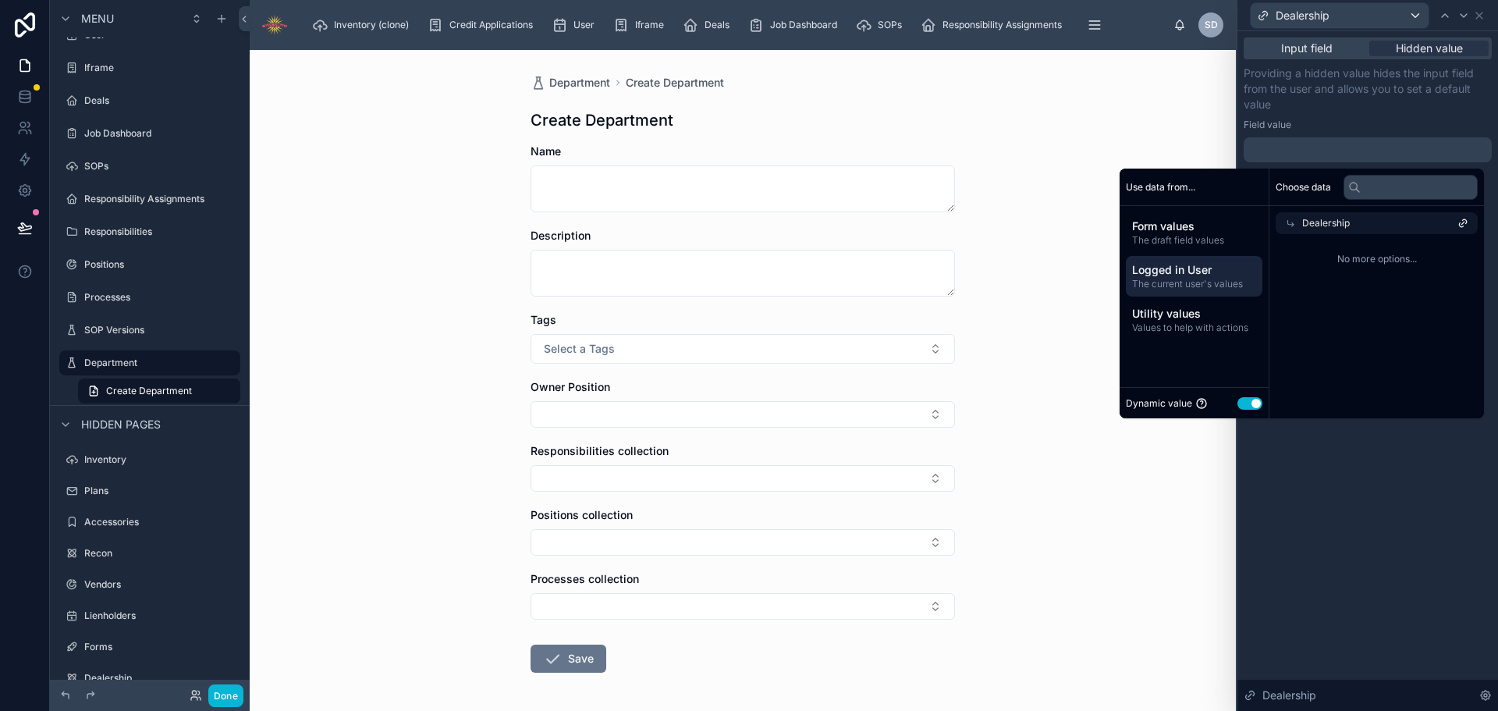
click at [1179, 275] on span "Logged in User" at bounding box center [1194, 270] width 124 height 16
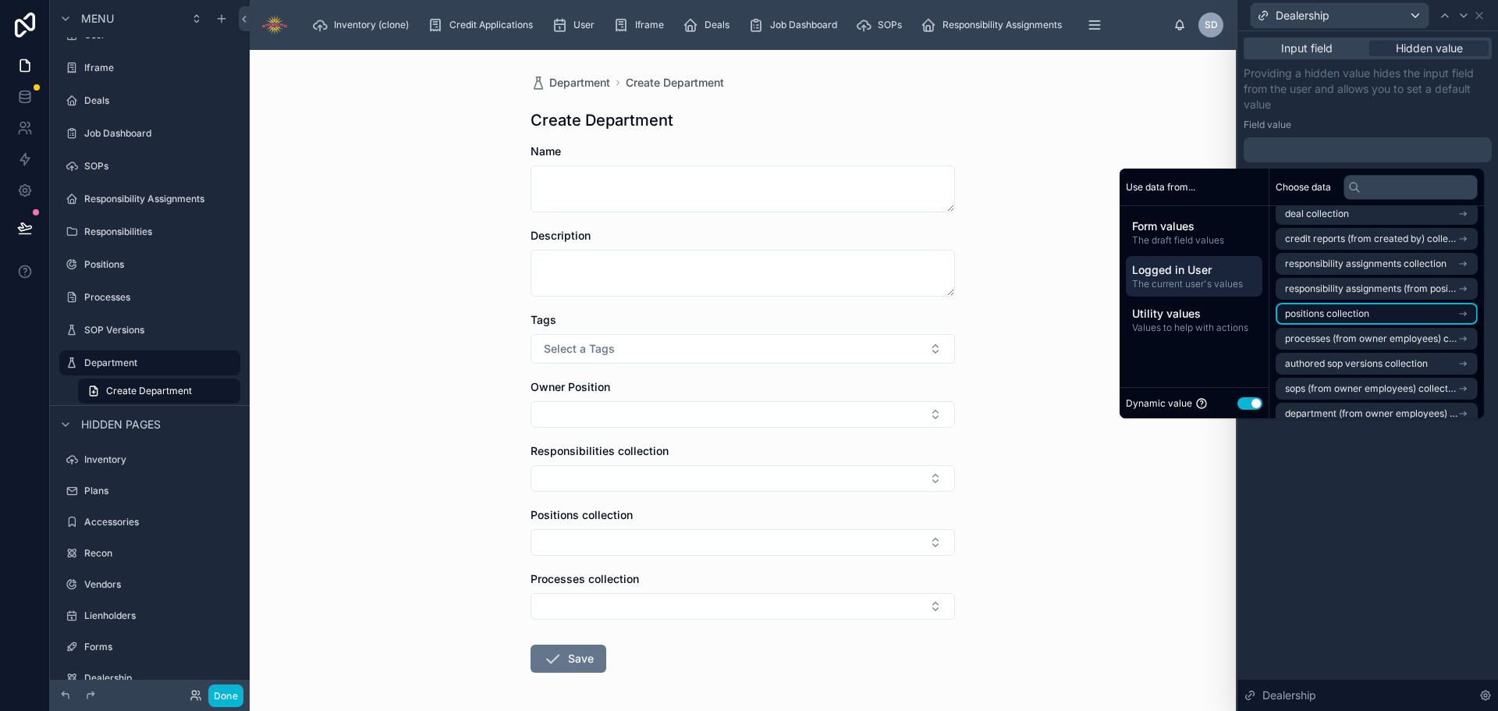
scroll to position [78, 0]
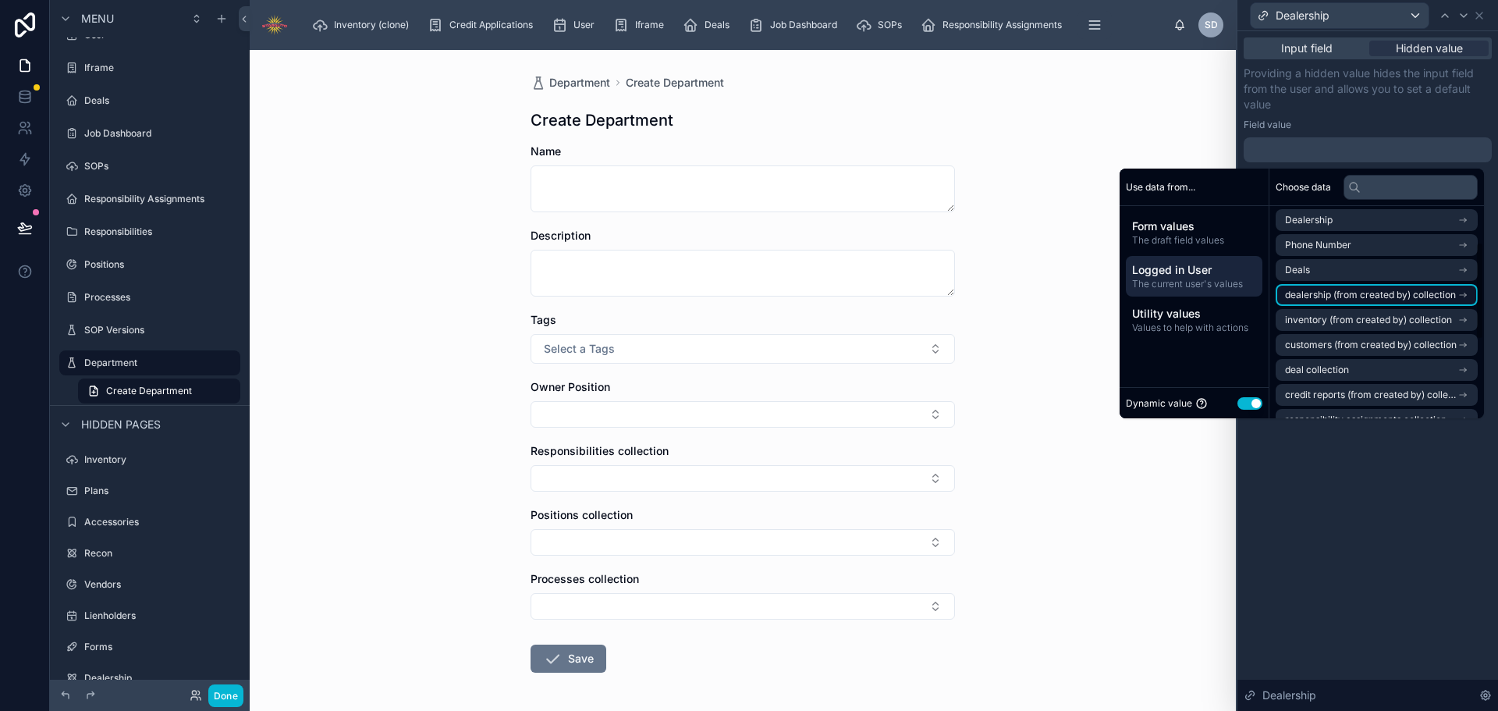
click at [1353, 297] on span "dealership (from created by) collection" at bounding box center [1370, 295] width 171 height 12
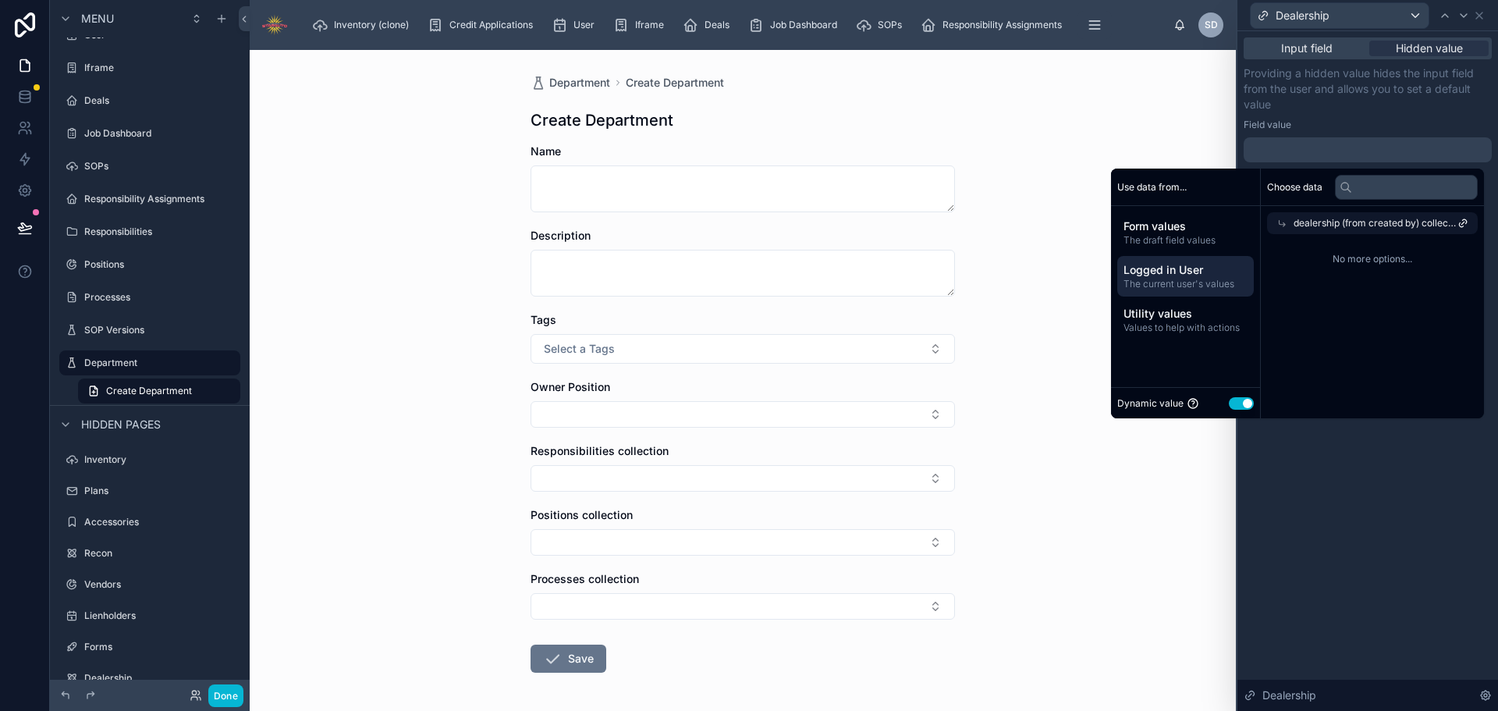
scroll to position [0, 0]
click at [1305, 223] on span "dealership (from created by) collection" at bounding box center [1375, 223] width 164 height 12
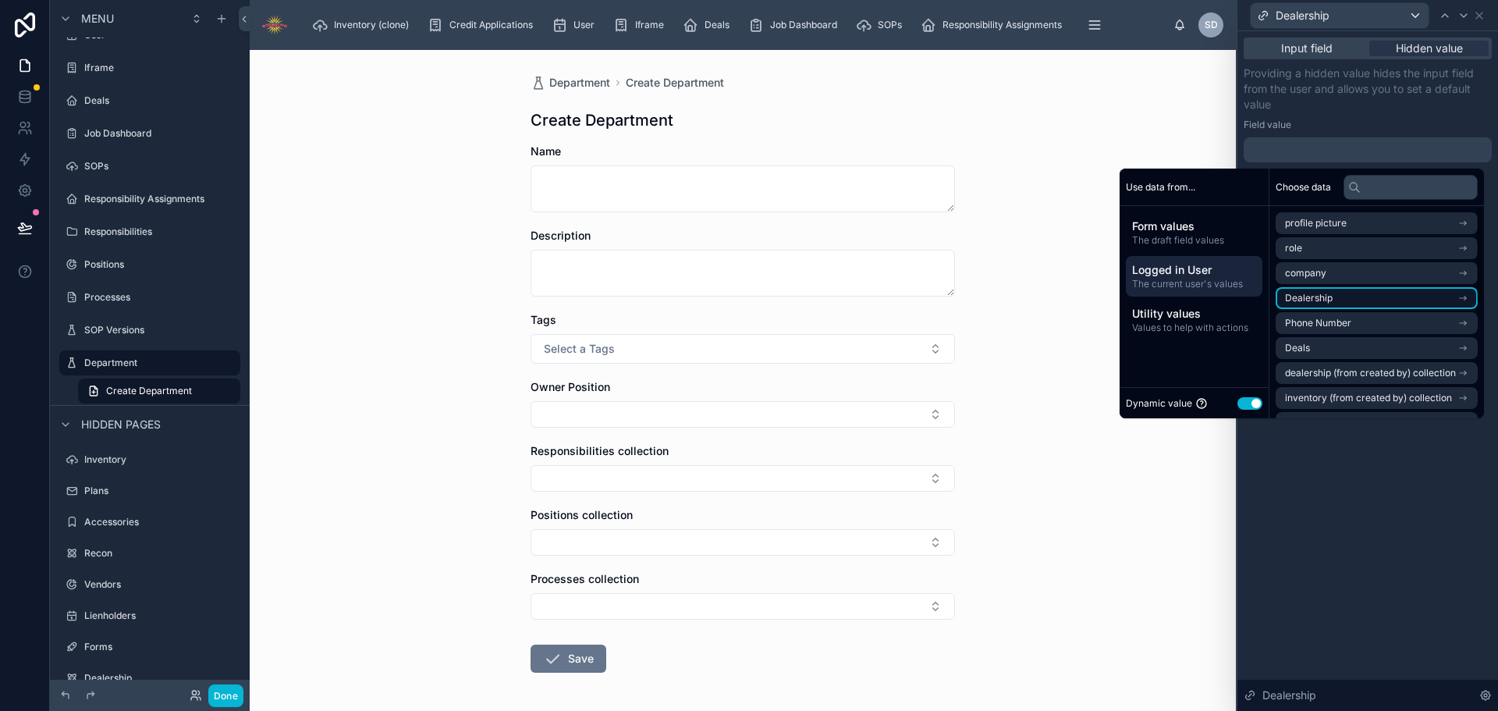
click at [1370, 296] on li "Dealership" at bounding box center [1376, 298] width 202 height 22
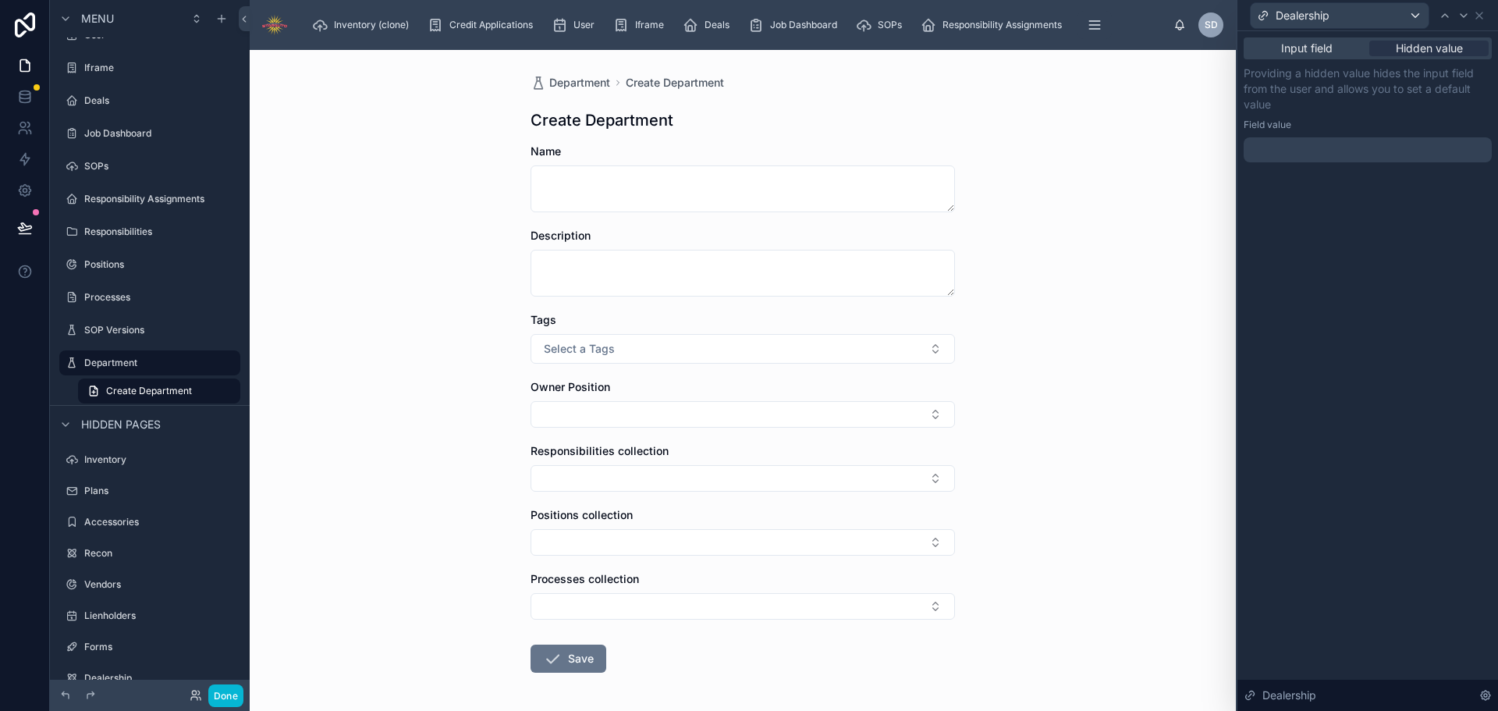
click at [1382, 519] on div "Input field Hidden value Providing a hidden value hides the input field from th…" at bounding box center [1367, 370] width 261 height 679
click at [375, 679] on div "Department Create Department Create Department Name Description Tags Select a T…" at bounding box center [743, 380] width 986 height 661
click at [30, 98] on icon at bounding box center [25, 100] width 10 height 6
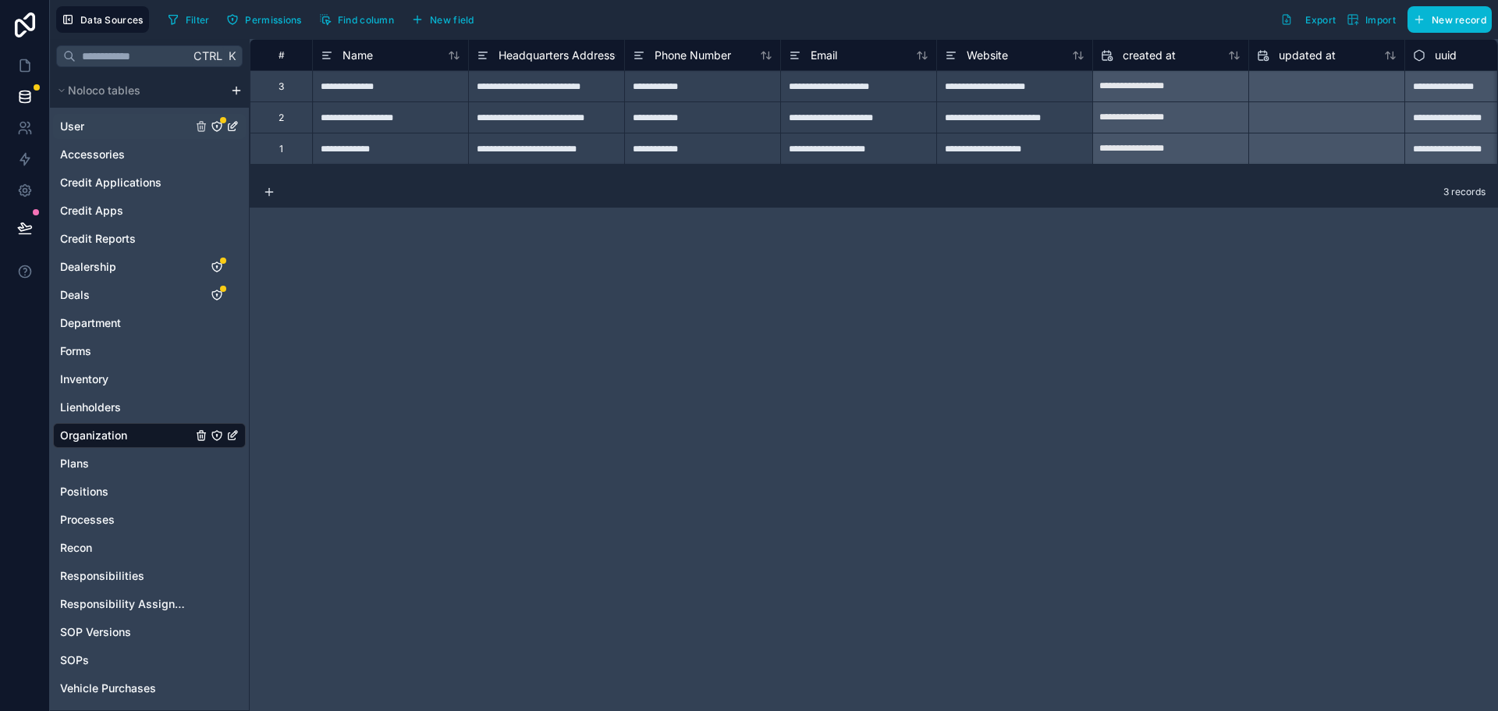
click at [102, 128] on div "User" at bounding box center [149, 126] width 193 height 25
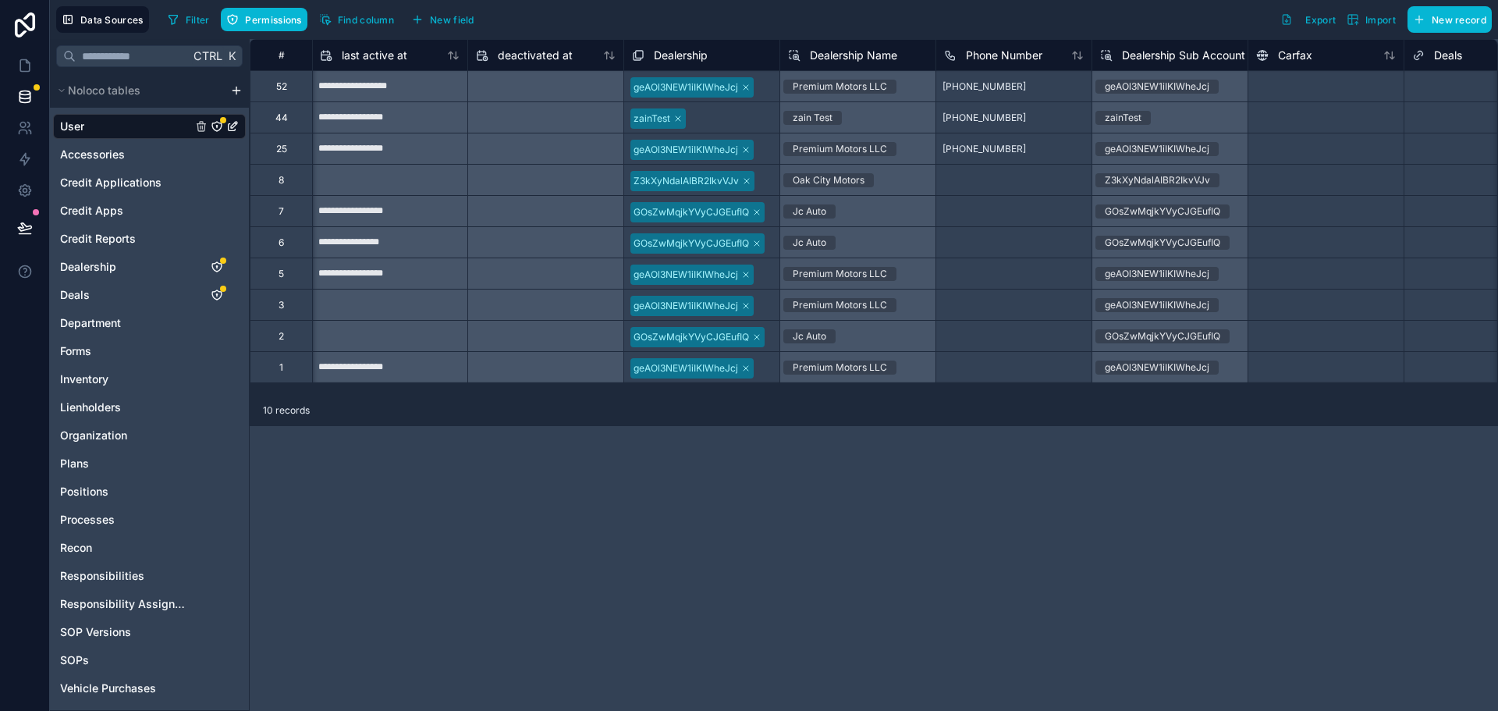
scroll to position [0, 1286]
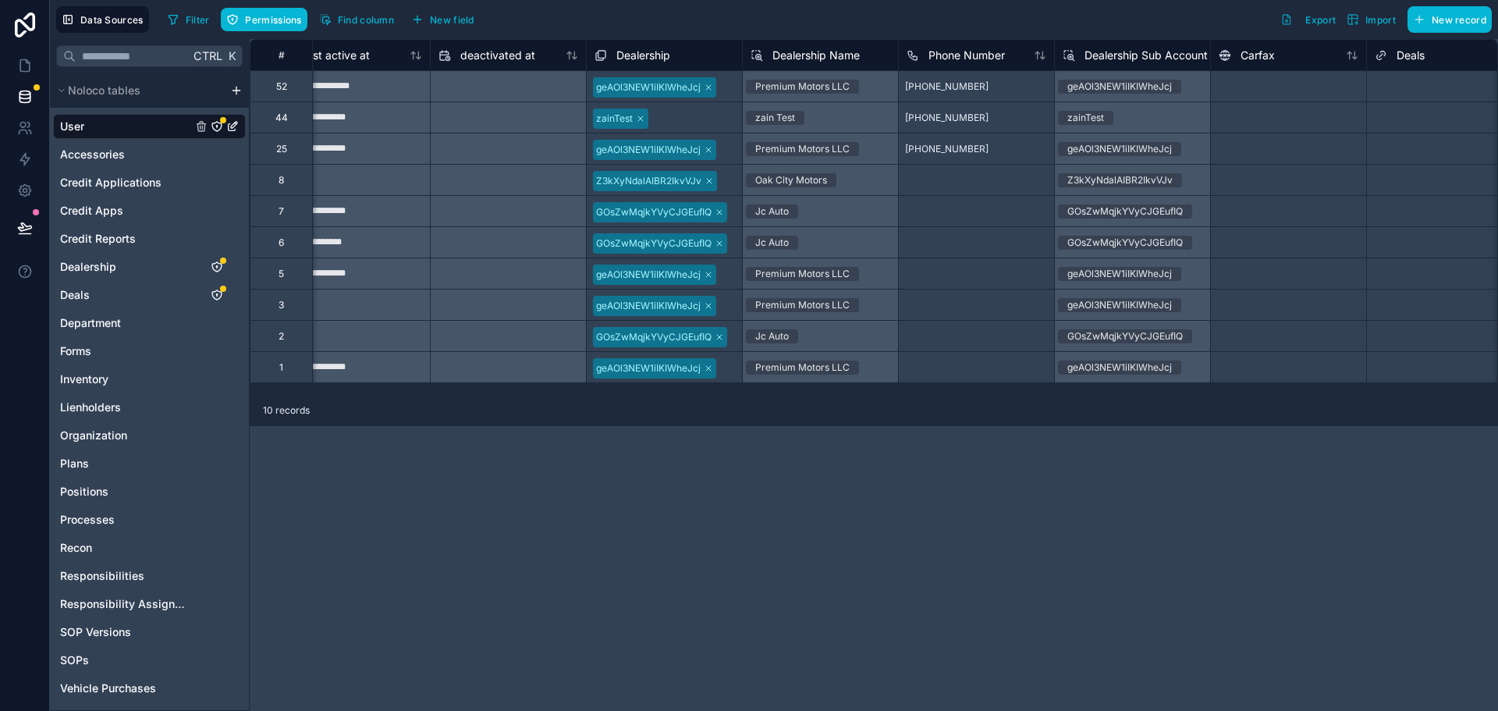
click at [658, 56] on span "Dealership" at bounding box center [643, 56] width 54 height 16
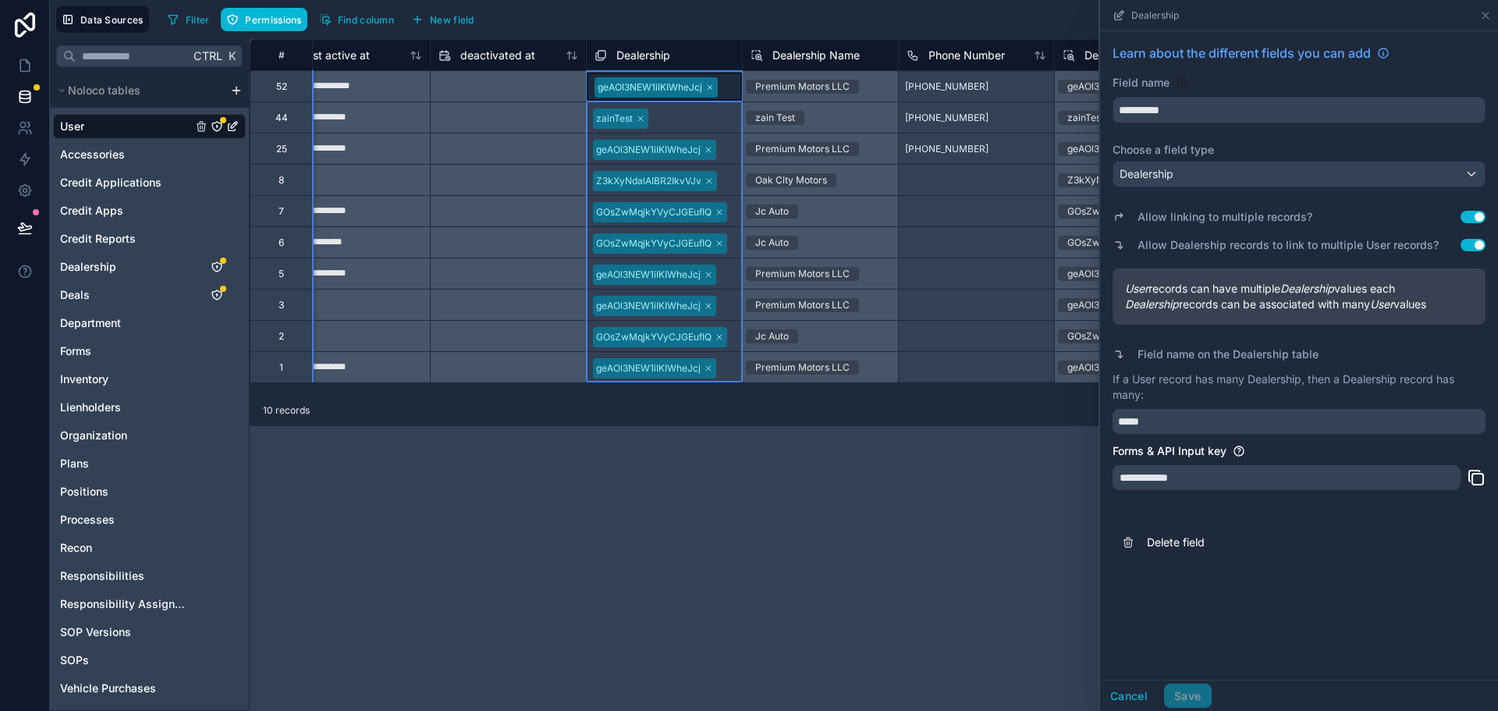
click at [1478, 221] on button "Use setting" at bounding box center [1472, 217] width 25 height 12
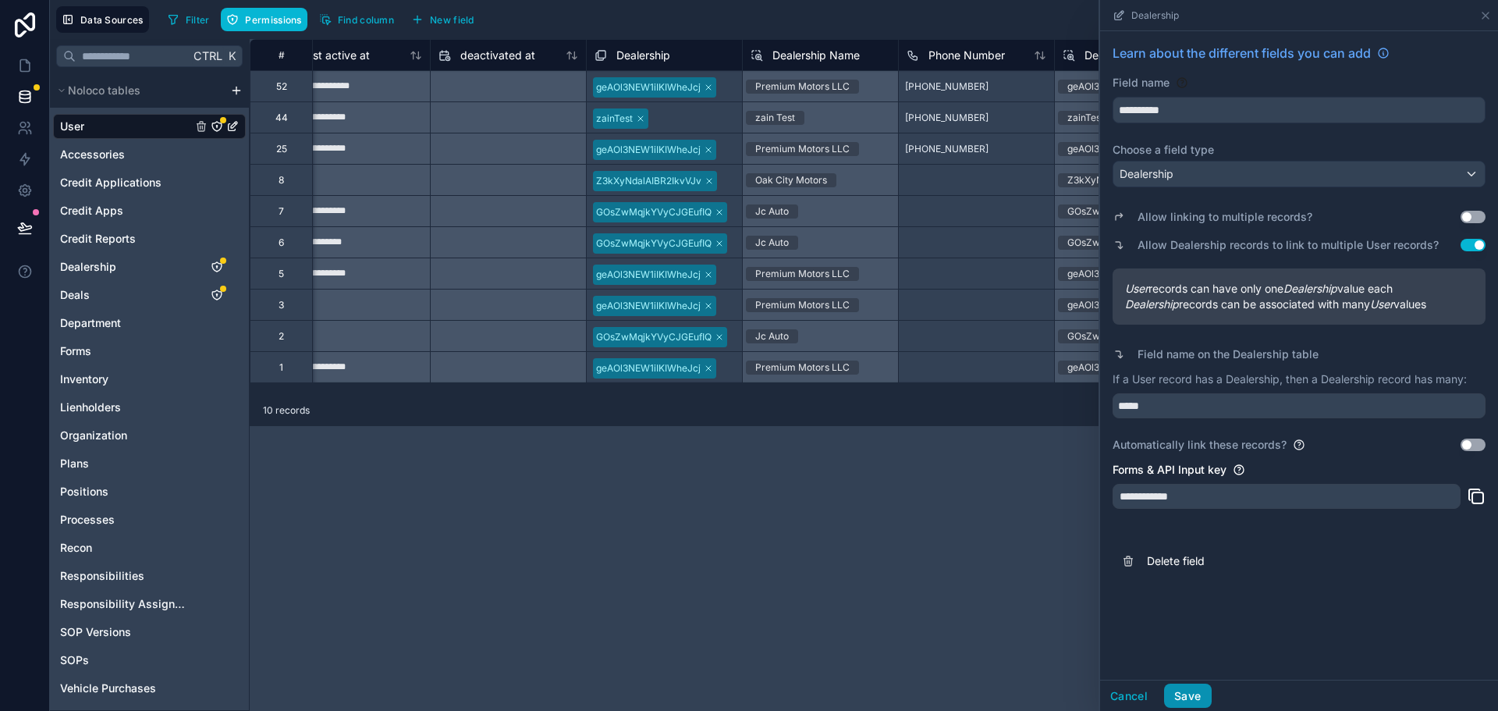
click at [1193, 694] on button "Save" at bounding box center [1187, 695] width 47 height 25
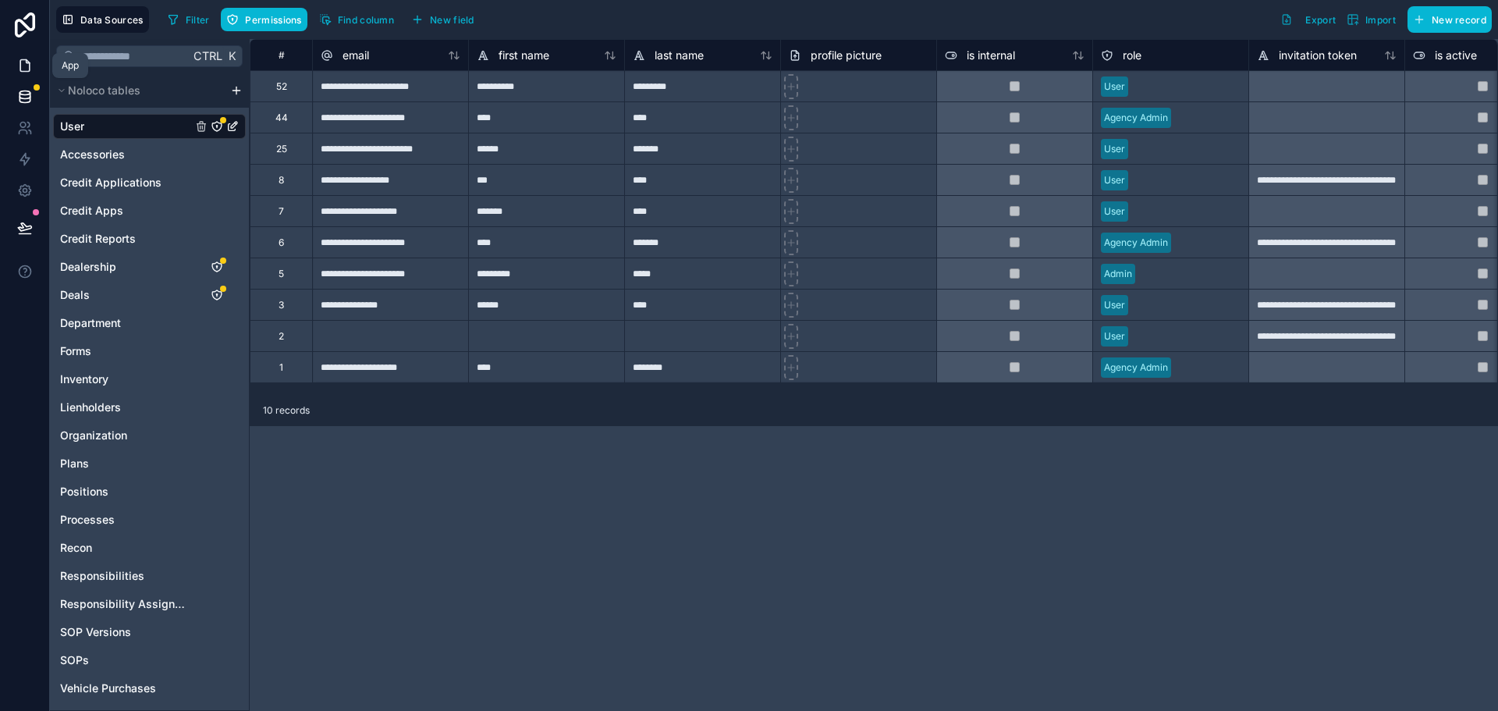
click at [29, 66] on icon at bounding box center [24, 66] width 9 height 12
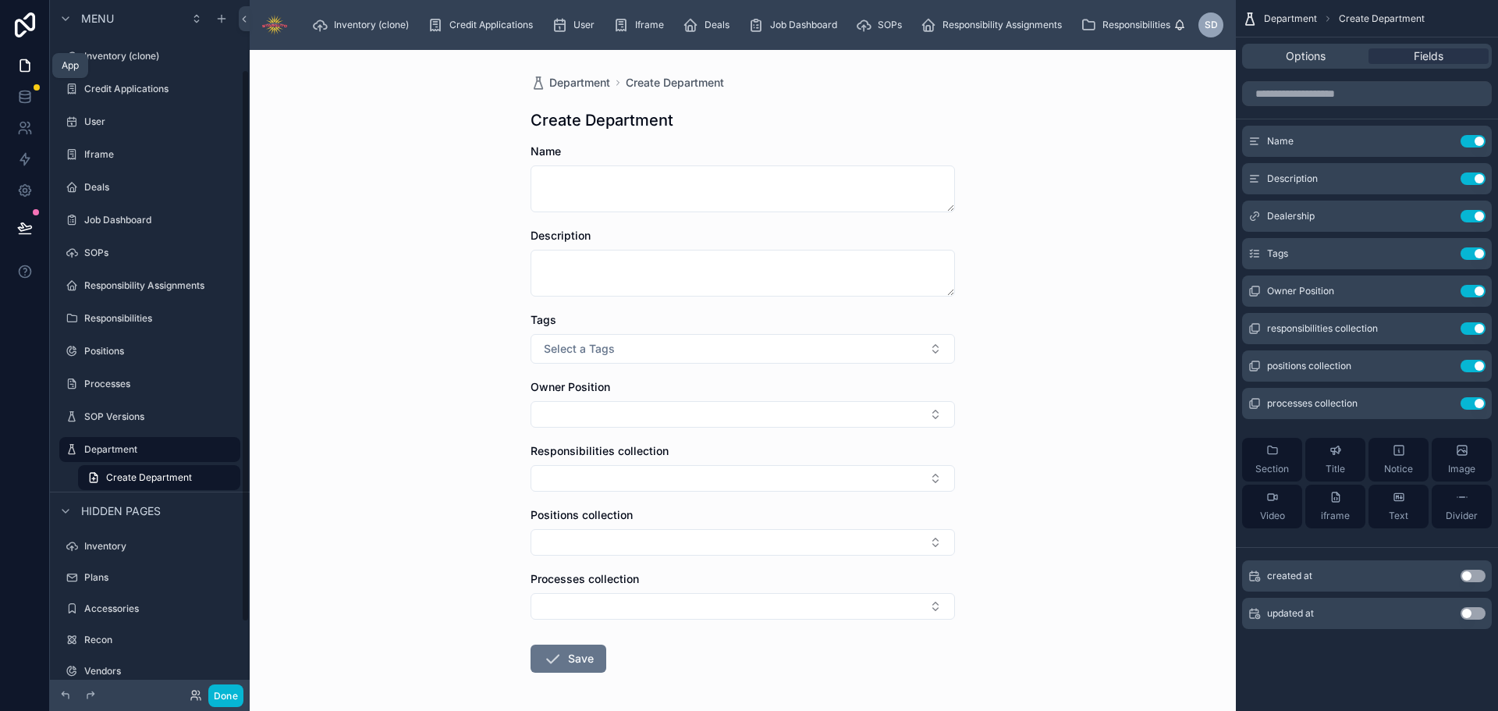
scroll to position [87, 0]
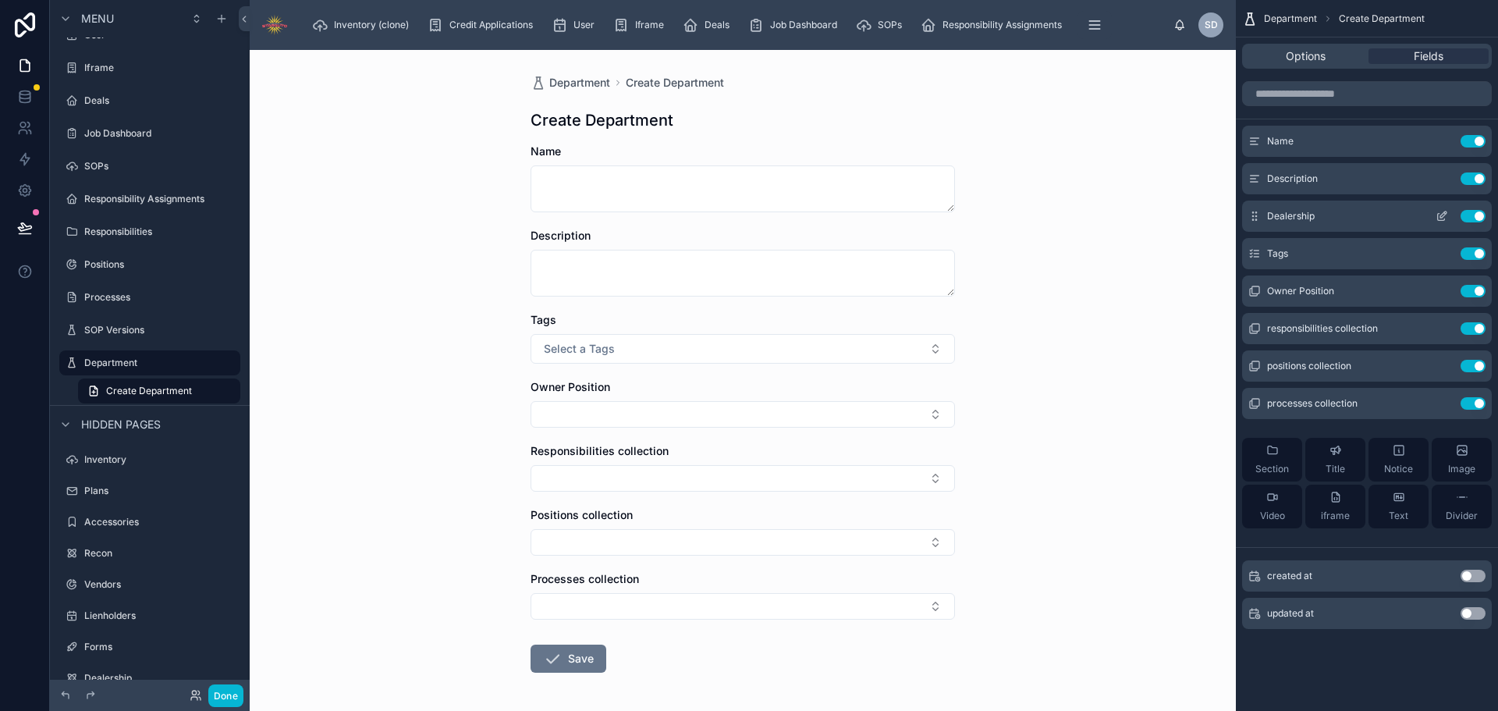
click at [1443, 217] on icon "scrollable content" at bounding box center [1441, 216] width 12 height 12
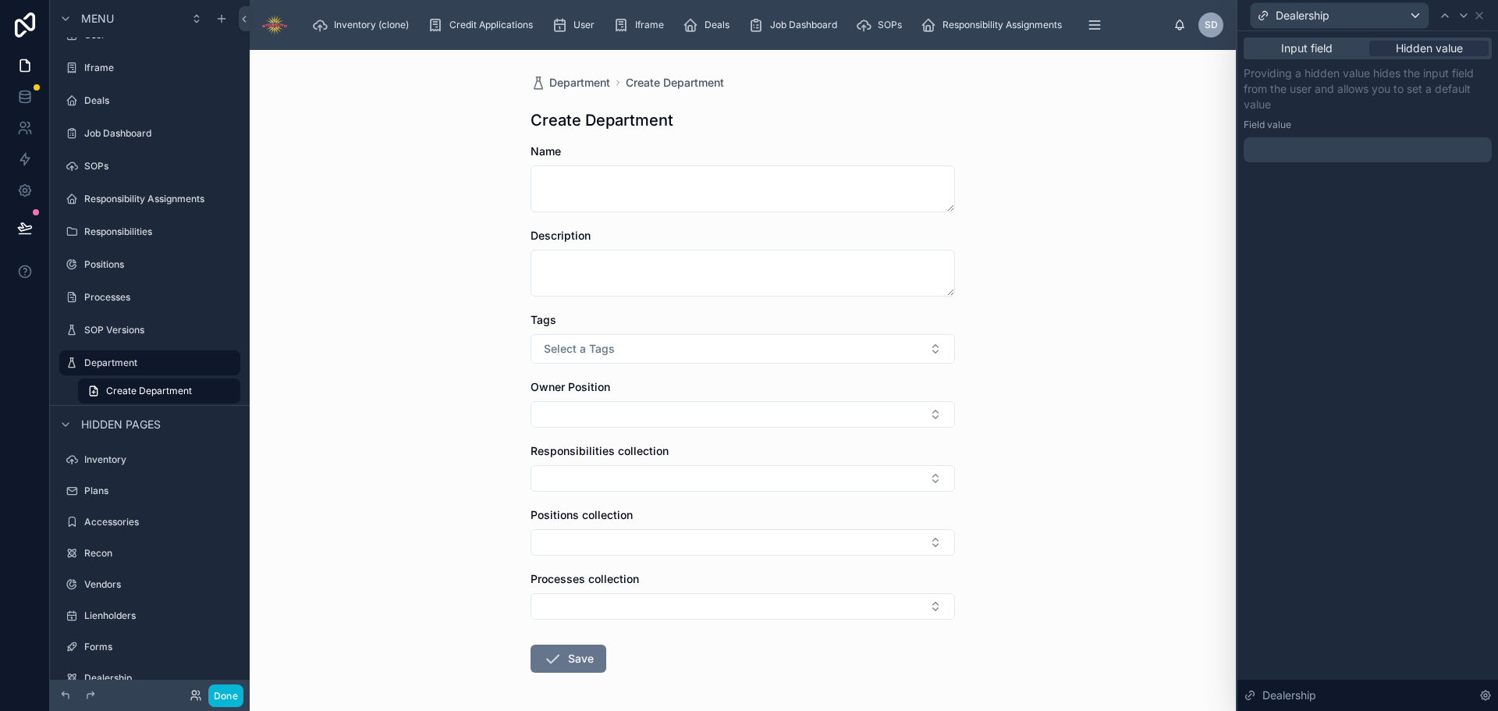
click at [1346, 141] on div at bounding box center [1367, 149] width 248 height 25
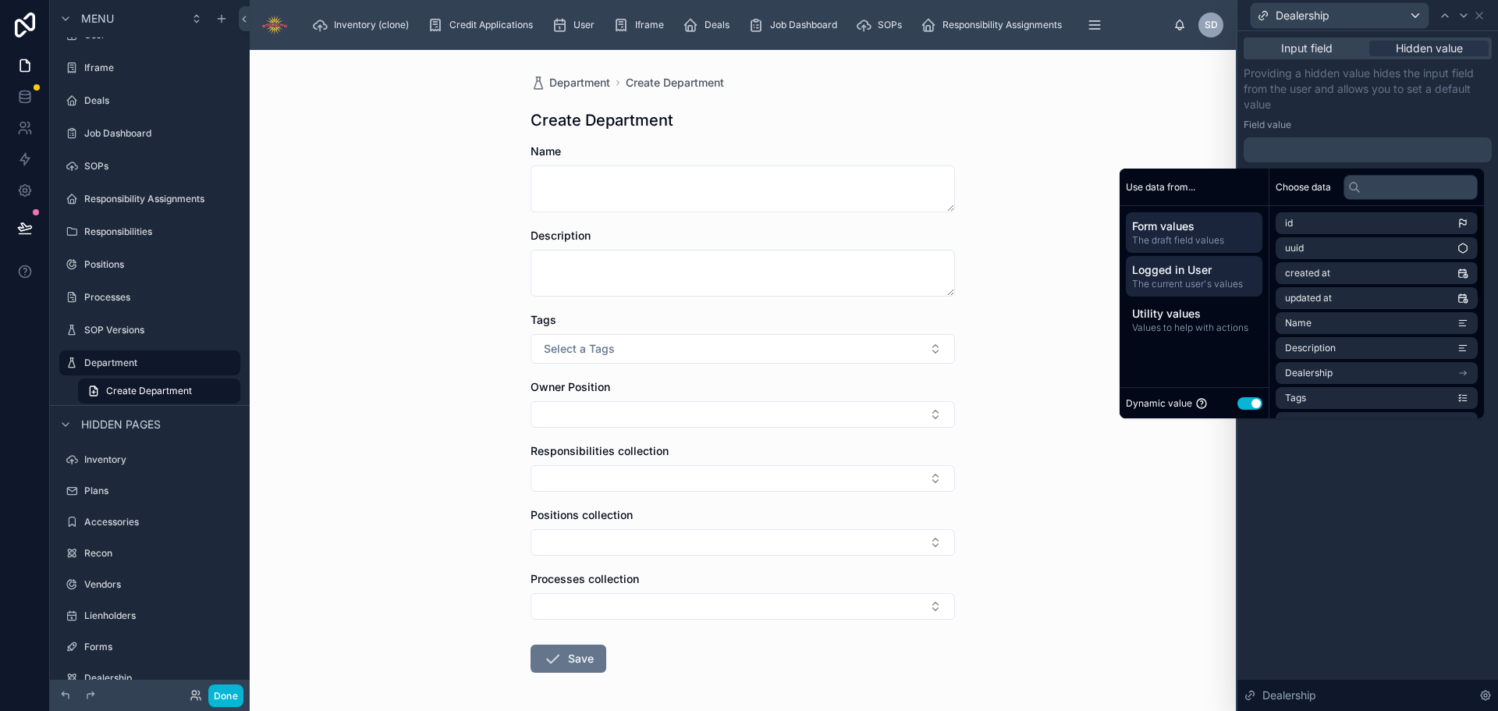
click at [1192, 278] on span "The current user's values" at bounding box center [1194, 284] width 124 height 12
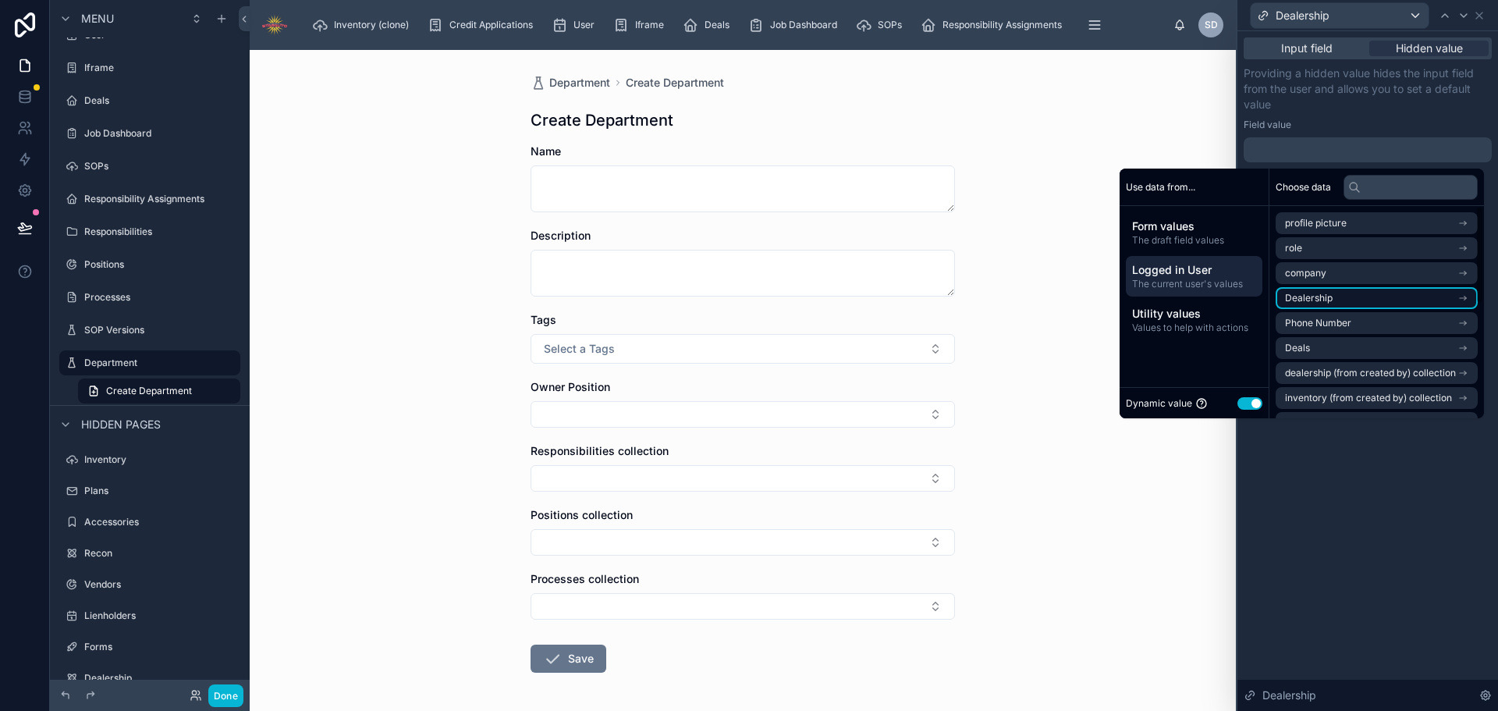
click at [1329, 300] on li "Dealership" at bounding box center [1376, 298] width 202 height 22
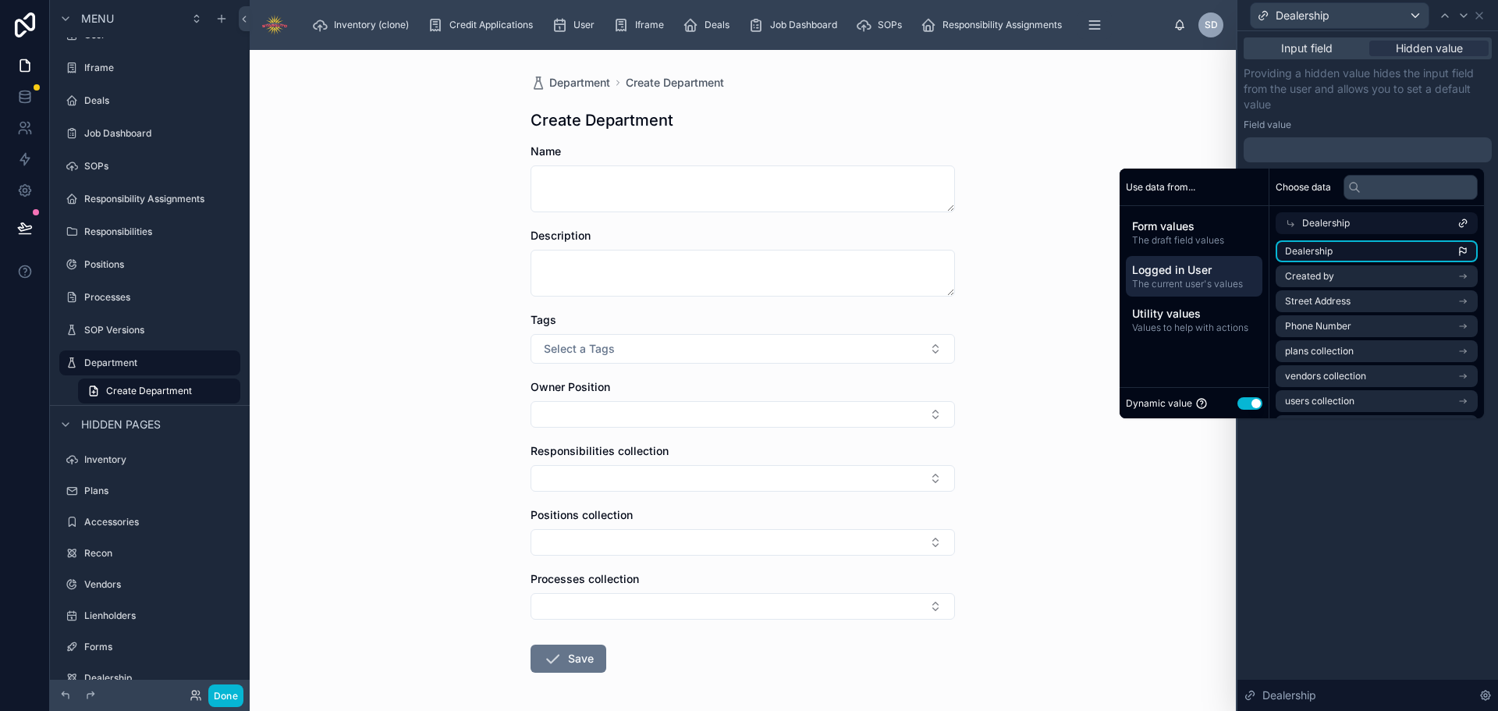
click at [1346, 249] on li "Dealership" at bounding box center [1376, 251] width 202 height 22
click at [1381, 491] on div "**********" at bounding box center [1367, 370] width 261 height 679
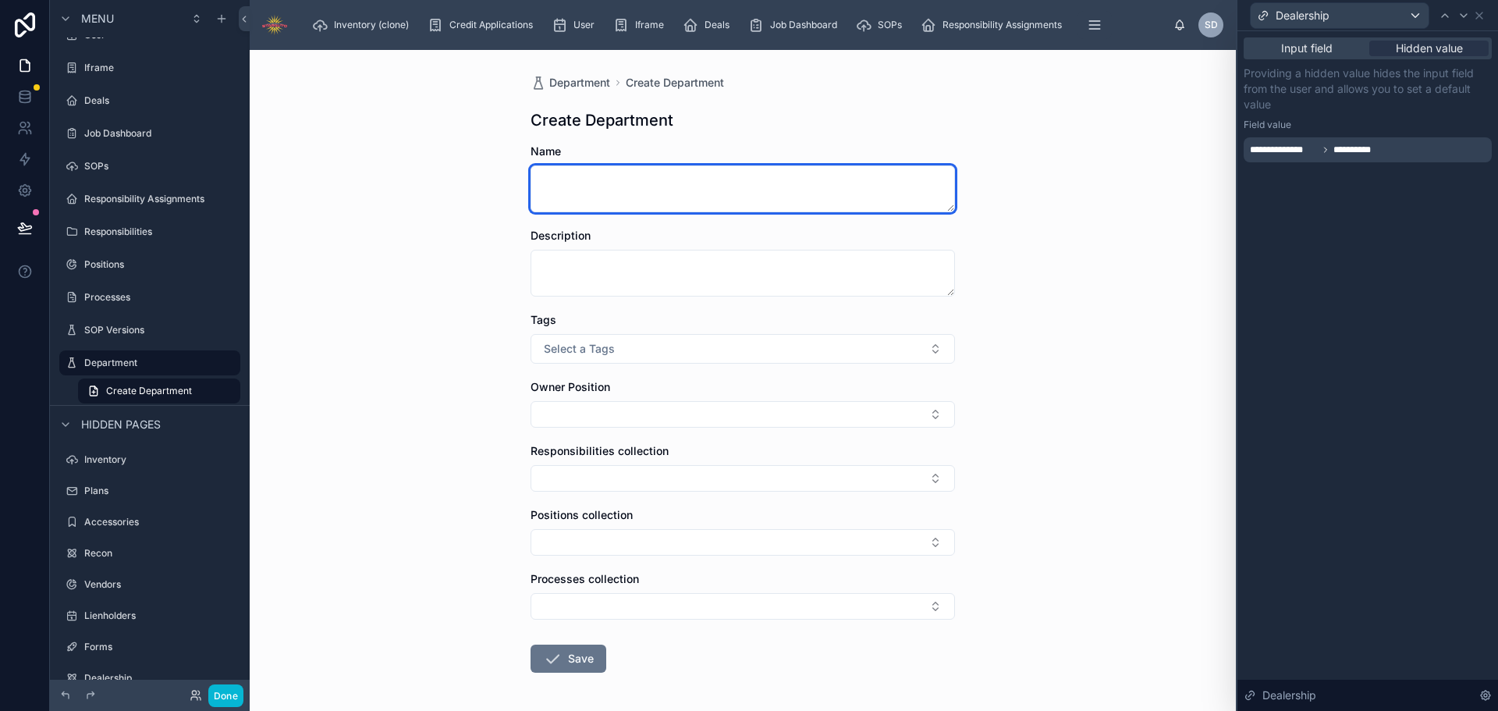
click at [858, 190] on textarea at bounding box center [742, 188] width 424 height 47
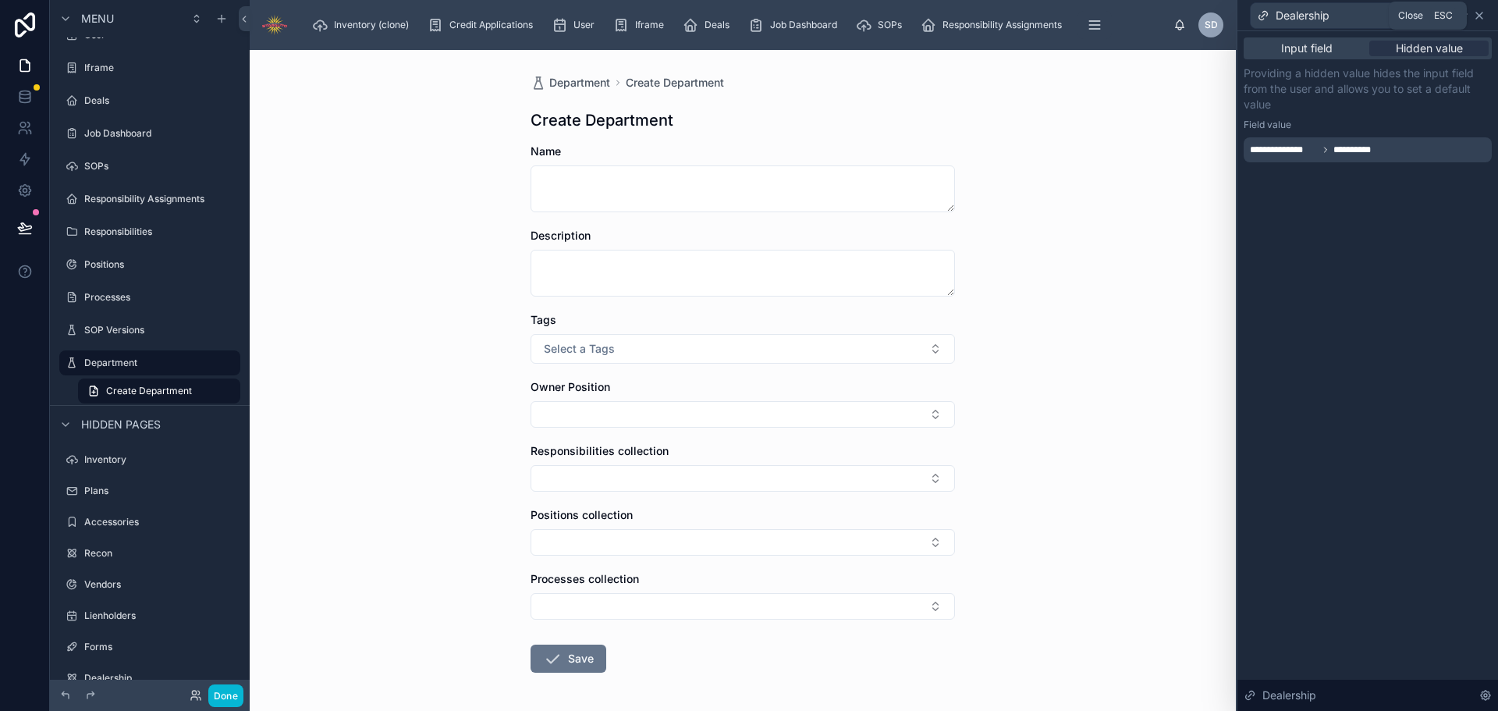
click at [1480, 15] on icon at bounding box center [1479, 15] width 6 height 6
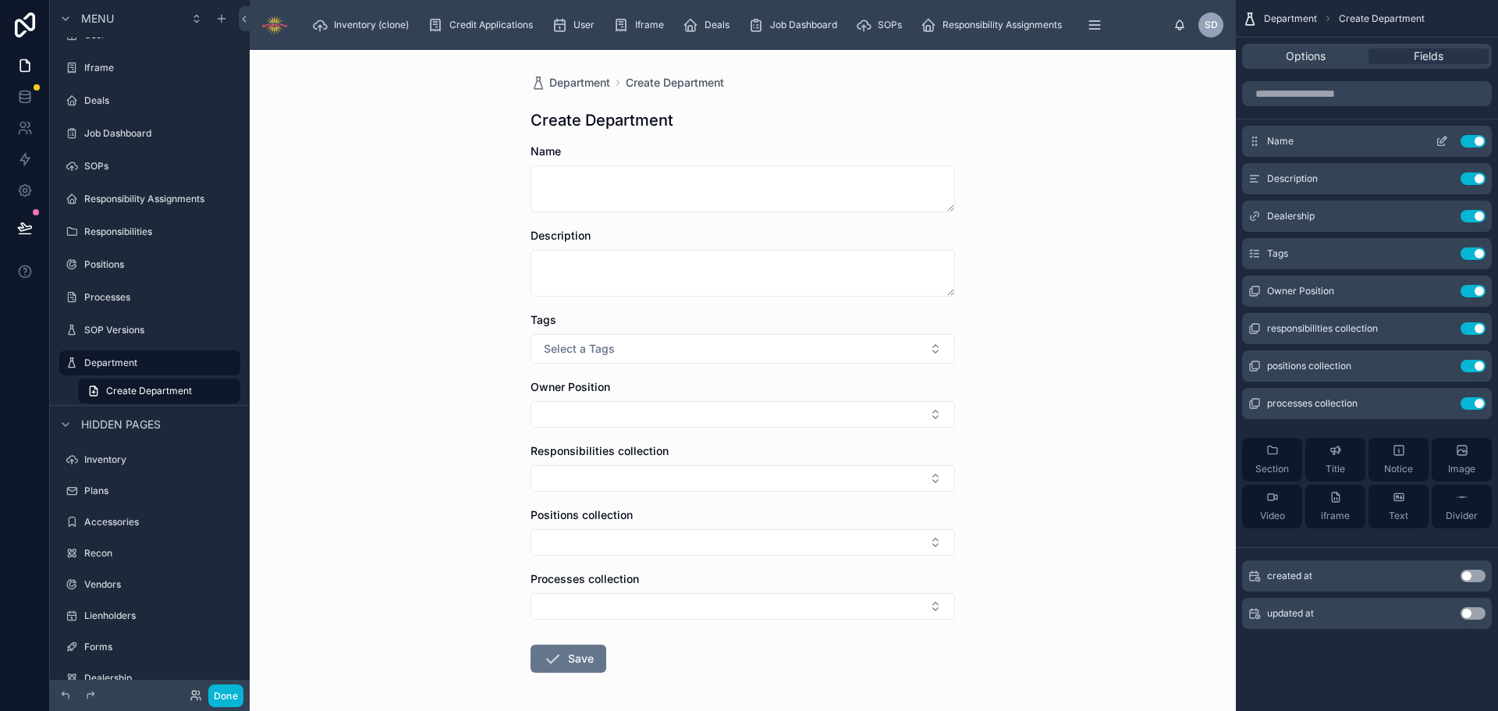
click at [1441, 141] on icon "scrollable content" at bounding box center [1441, 141] width 12 height 12
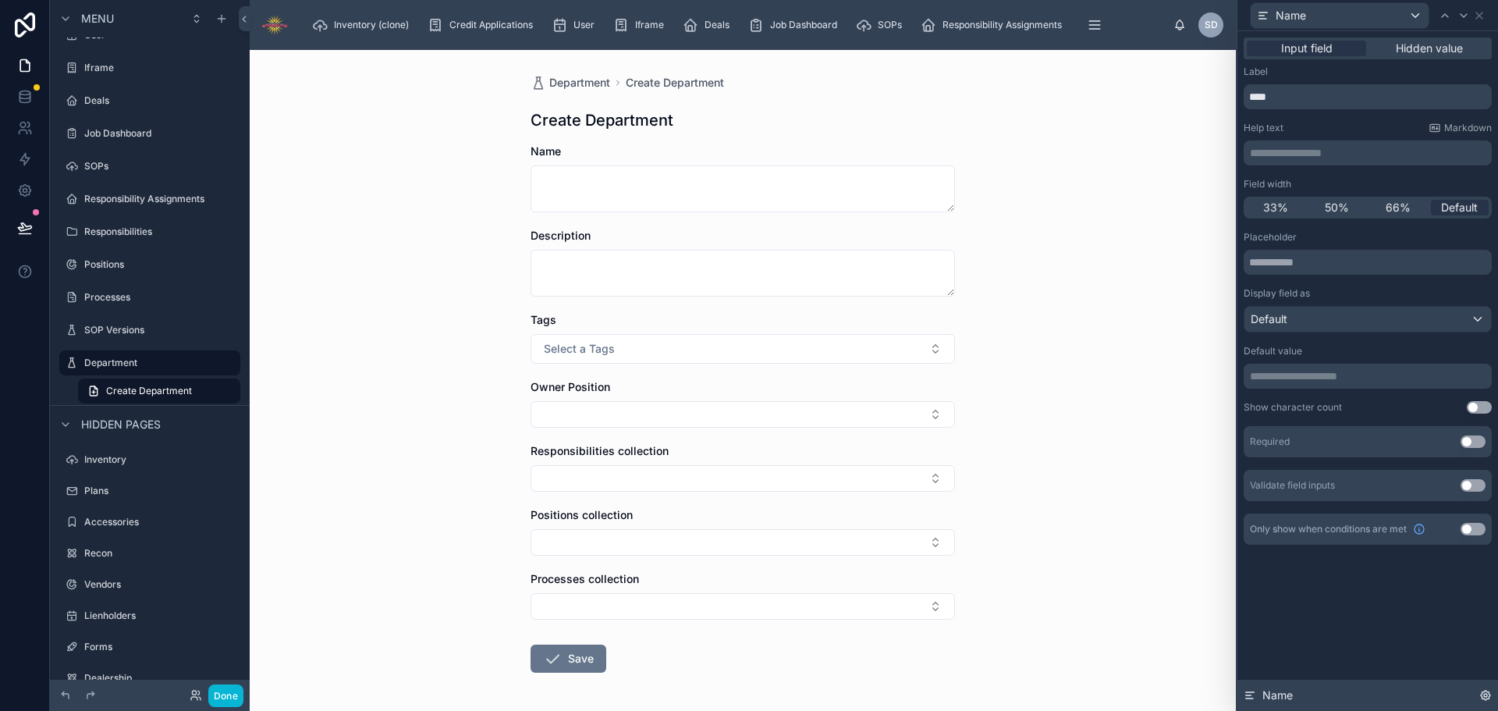
click at [1483, 692] on icon at bounding box center [1485, 694] width 9 height 9
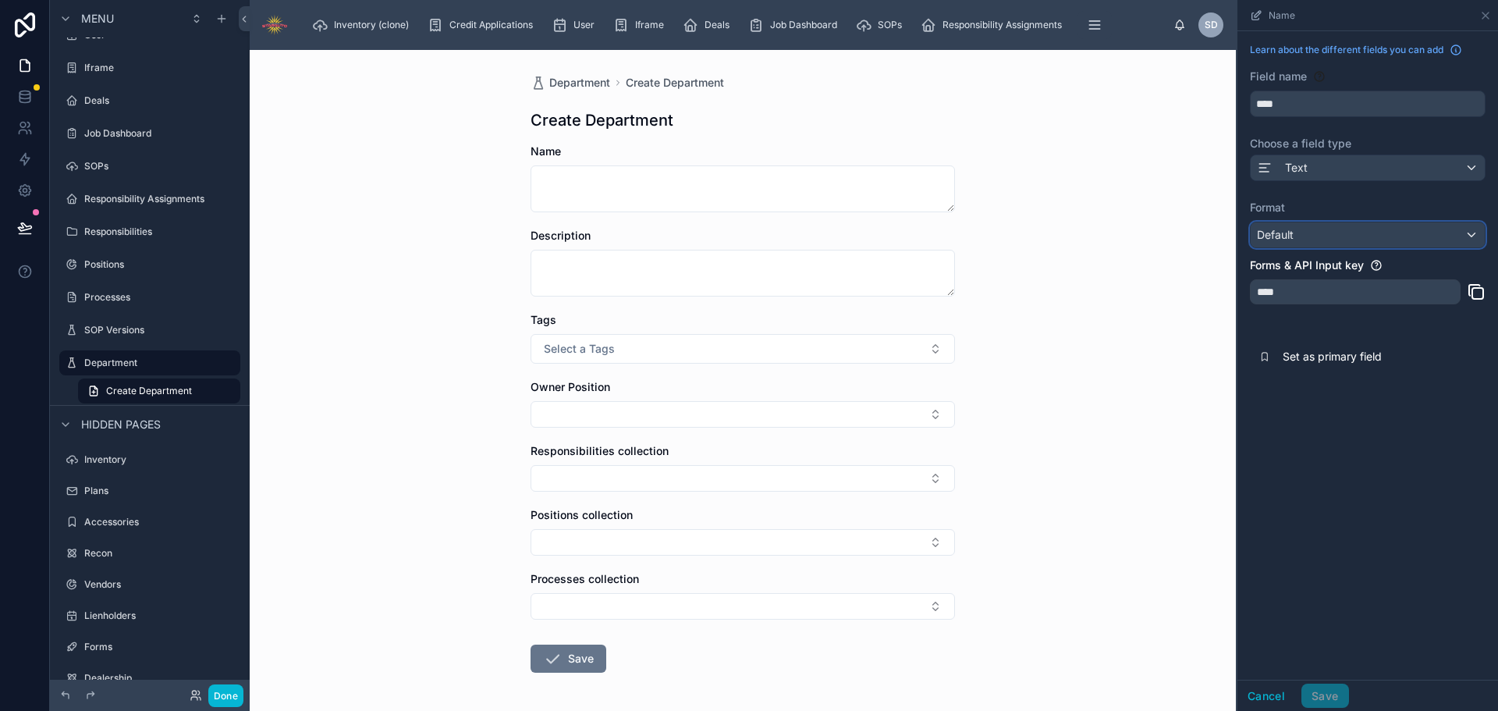
click at [1328, 230] on div "Default" at bounding box center [1367, 234] width 234 height 25
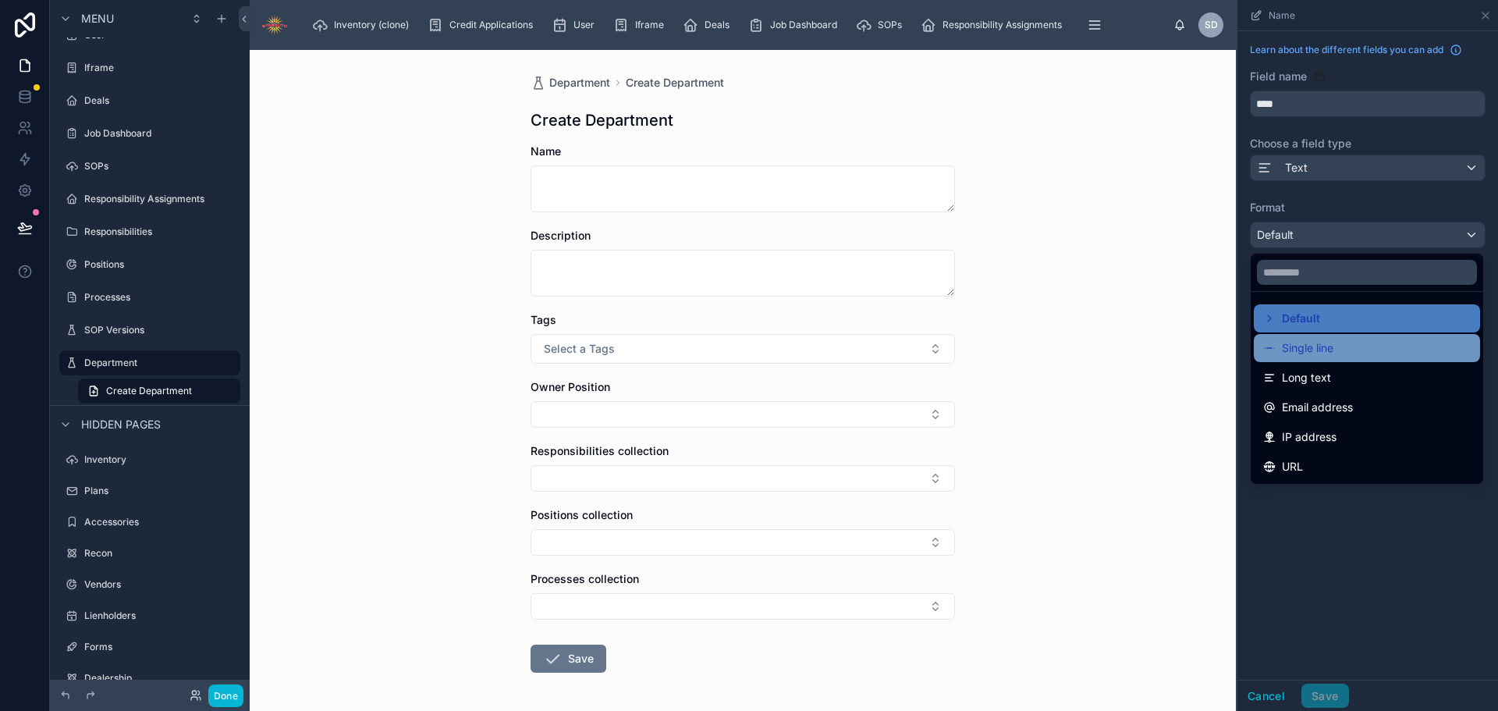
click at [1318, 345] on span "Single line" at bounding box center [1307, 348] width 51 height 19
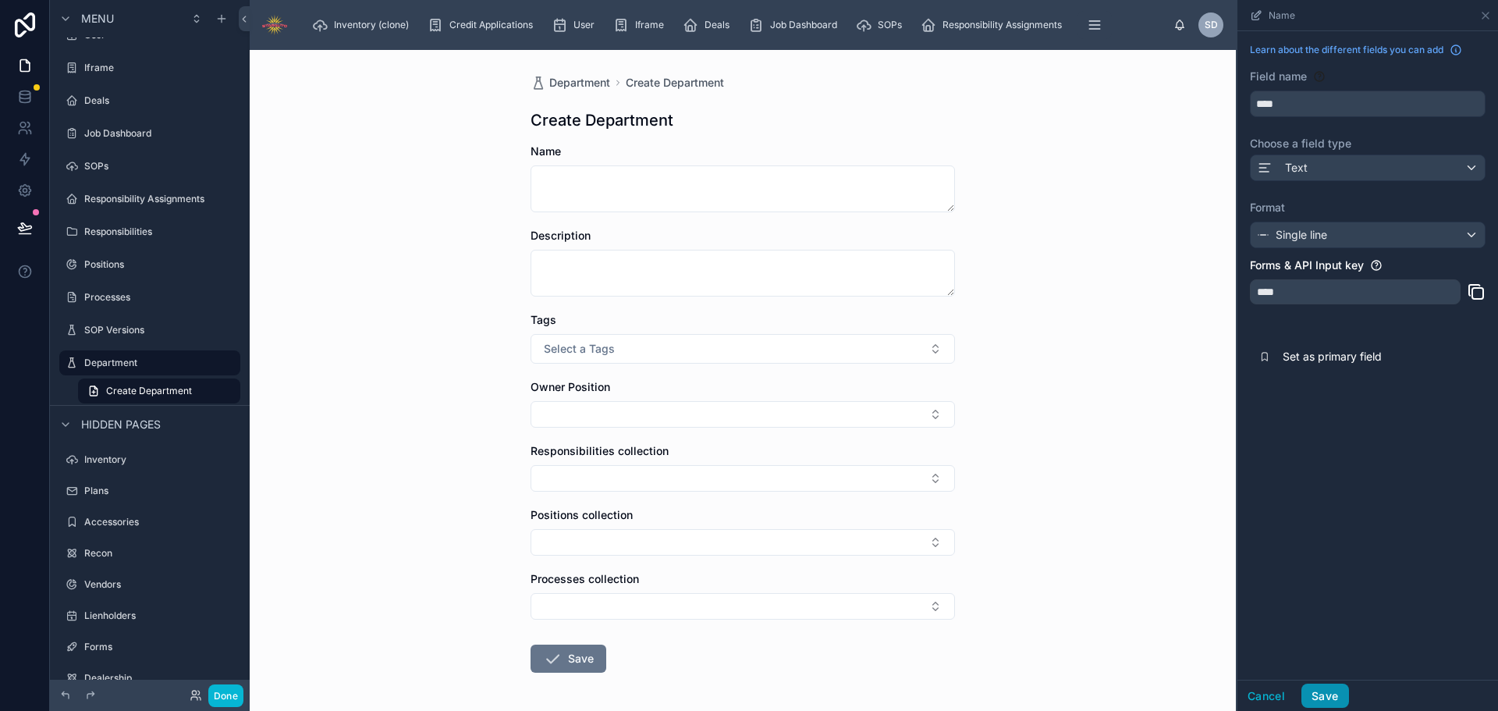
click at [1337, 704] on button "Save" at bounding box center [1324, 695] width 47 height 25
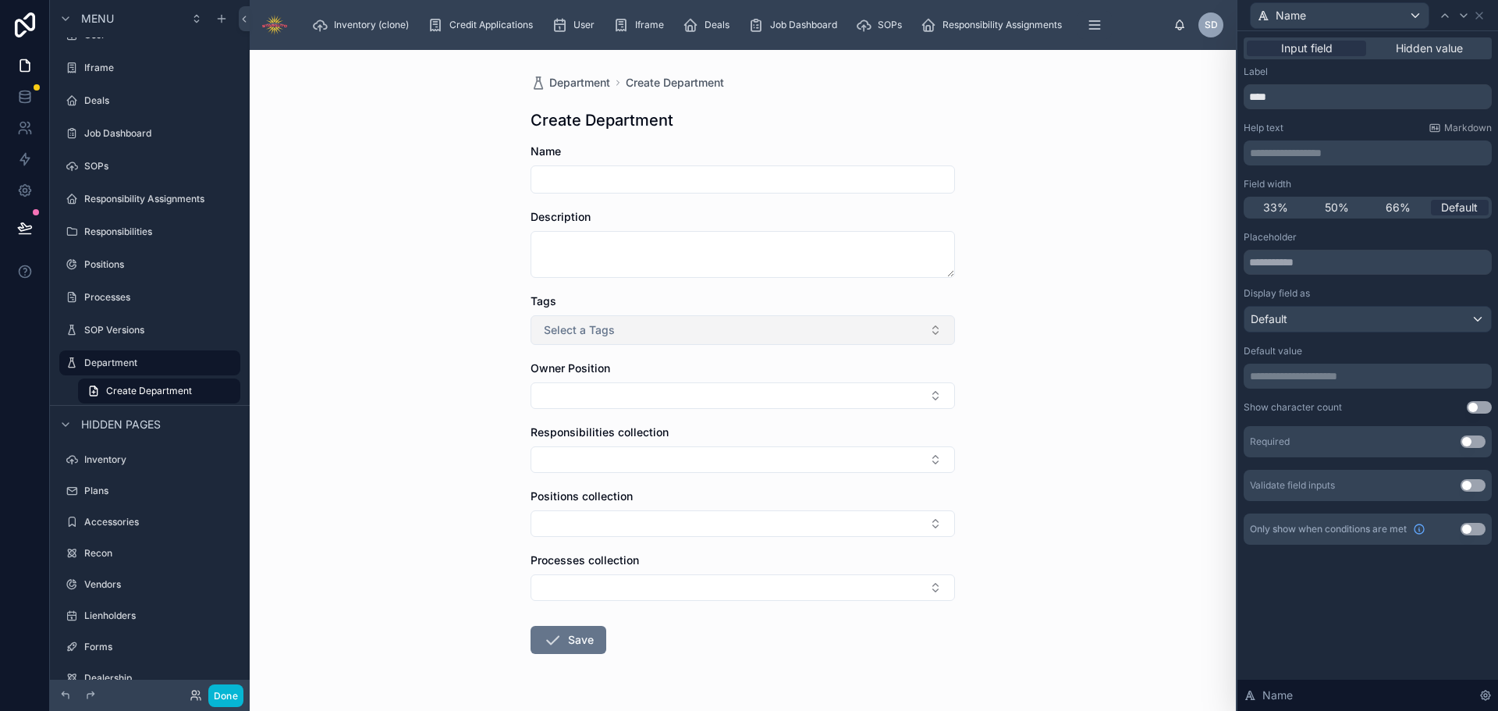
click at [768, 330] on button "Select a Tags" at bounding box center [742, 330] width 424 height 30
click at [1059, 332] on div "Department Create Department Create Department Name Description Tags Select a T…" at bounding box center [743, 380] width 986 height 661
click at [924, 398] on button "Select Button" at bounding box center [742, 395] width 424 height 27
click at [1066, 404] on div "Department Create Department Create Department Name Description Tags Select a T…" at bounding box center [743, 380] width 986 height 661
click at [29, 93] on icon at bounding box center [25, 97] width 16 height 16
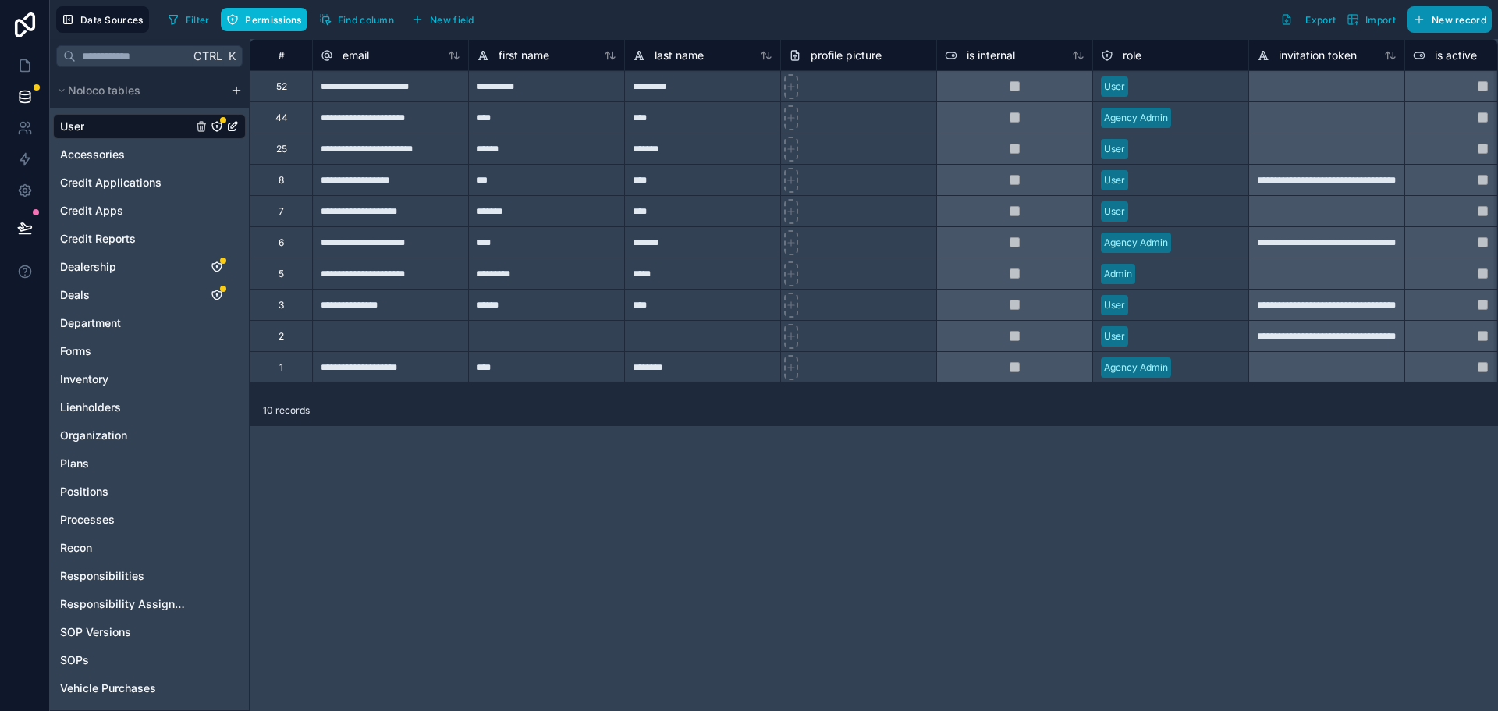
click at [1449, 27] on button "New record" at bounding box center [1449, 19] width 84 height 27
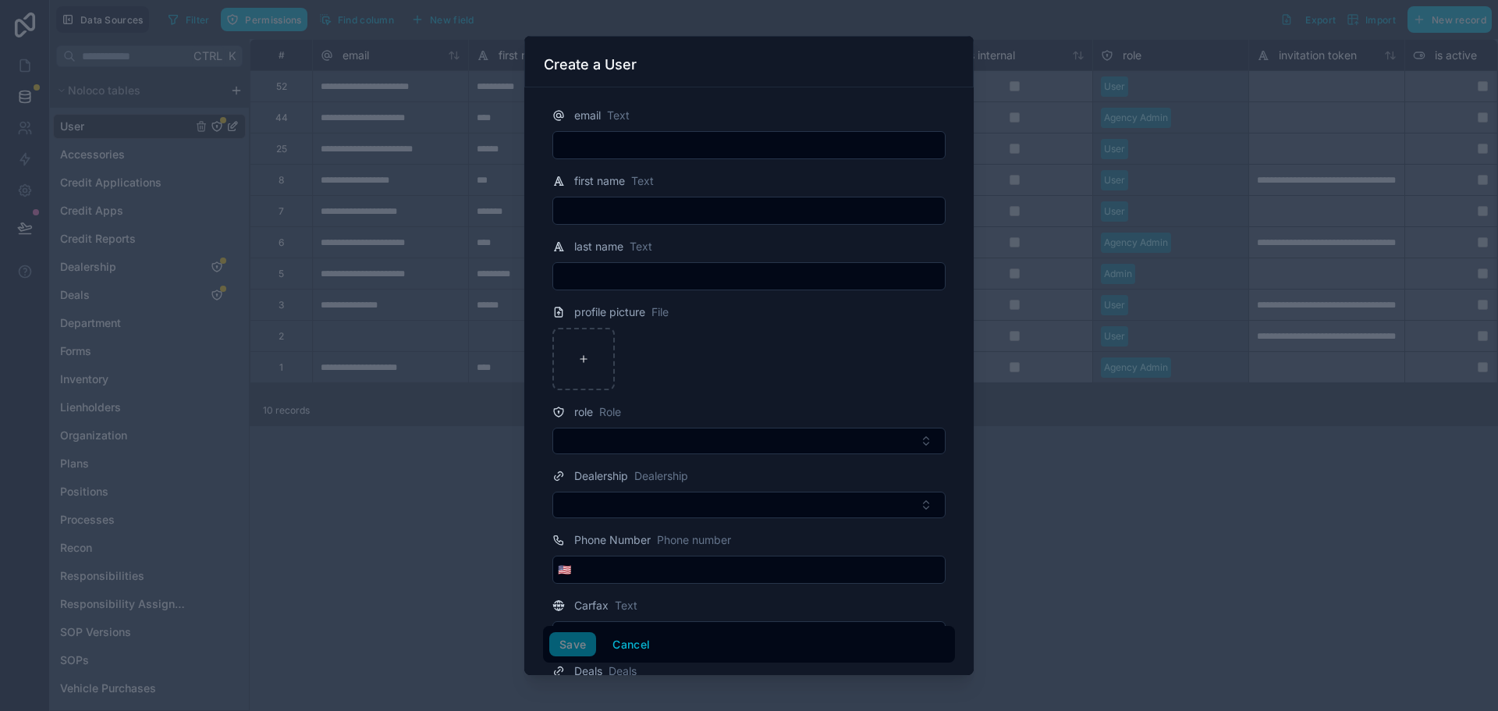
click at [665, 138] on input "text" at bounding box center [749, 145] width 392 height 22
type input "**********"
type input "*****"
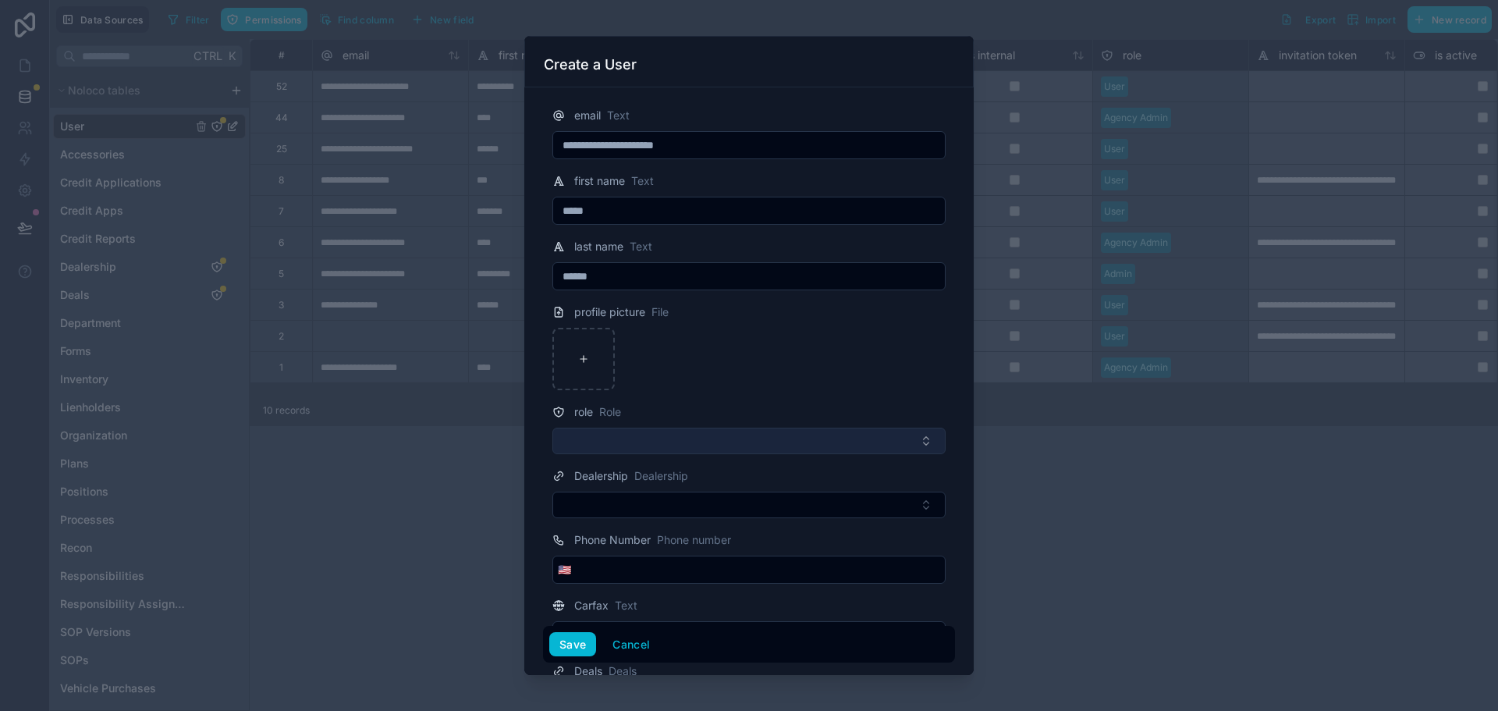
type input "******"
click at [733, 445] on button "Select Button" at bounding box center [748, 440] width 393 height 27
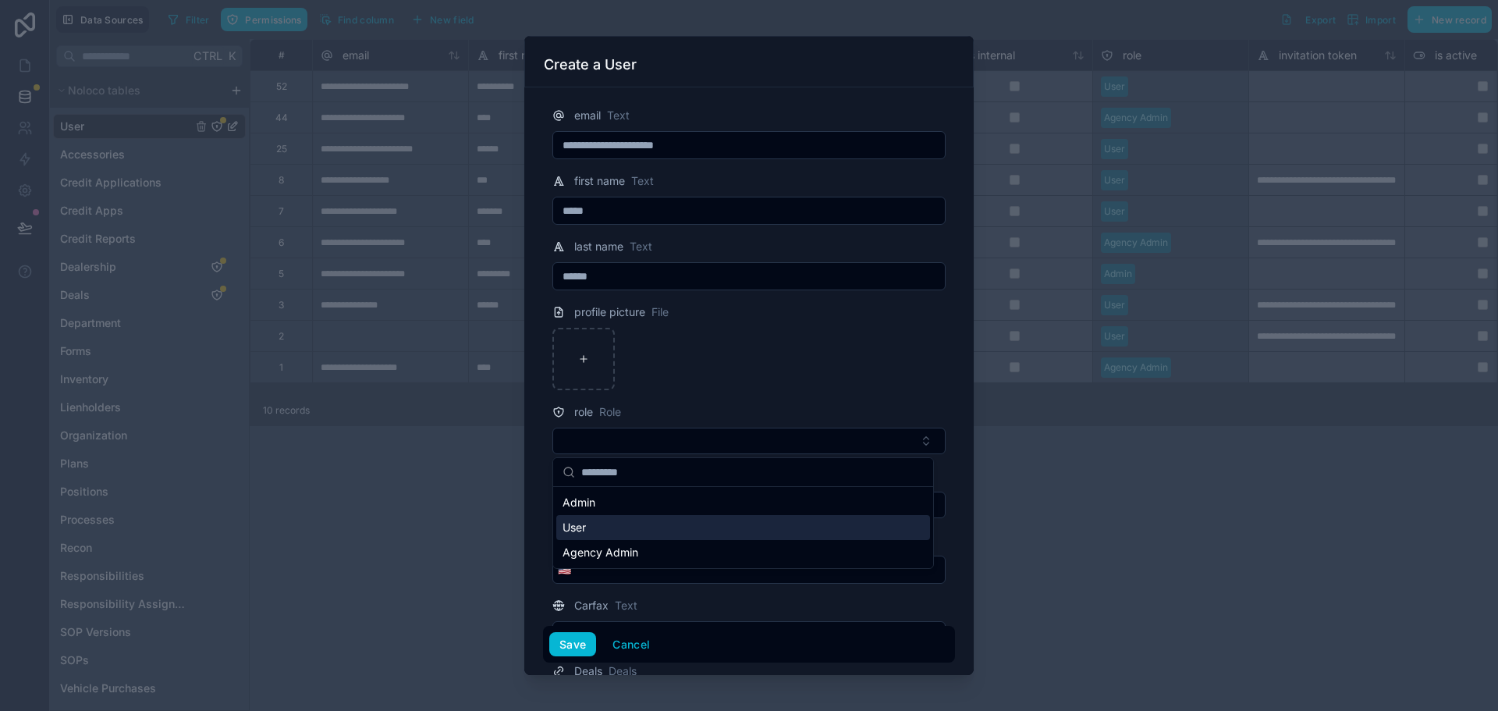
click at [645, 527] on div "User" at bounding box center [743, 527] width 374 height 25
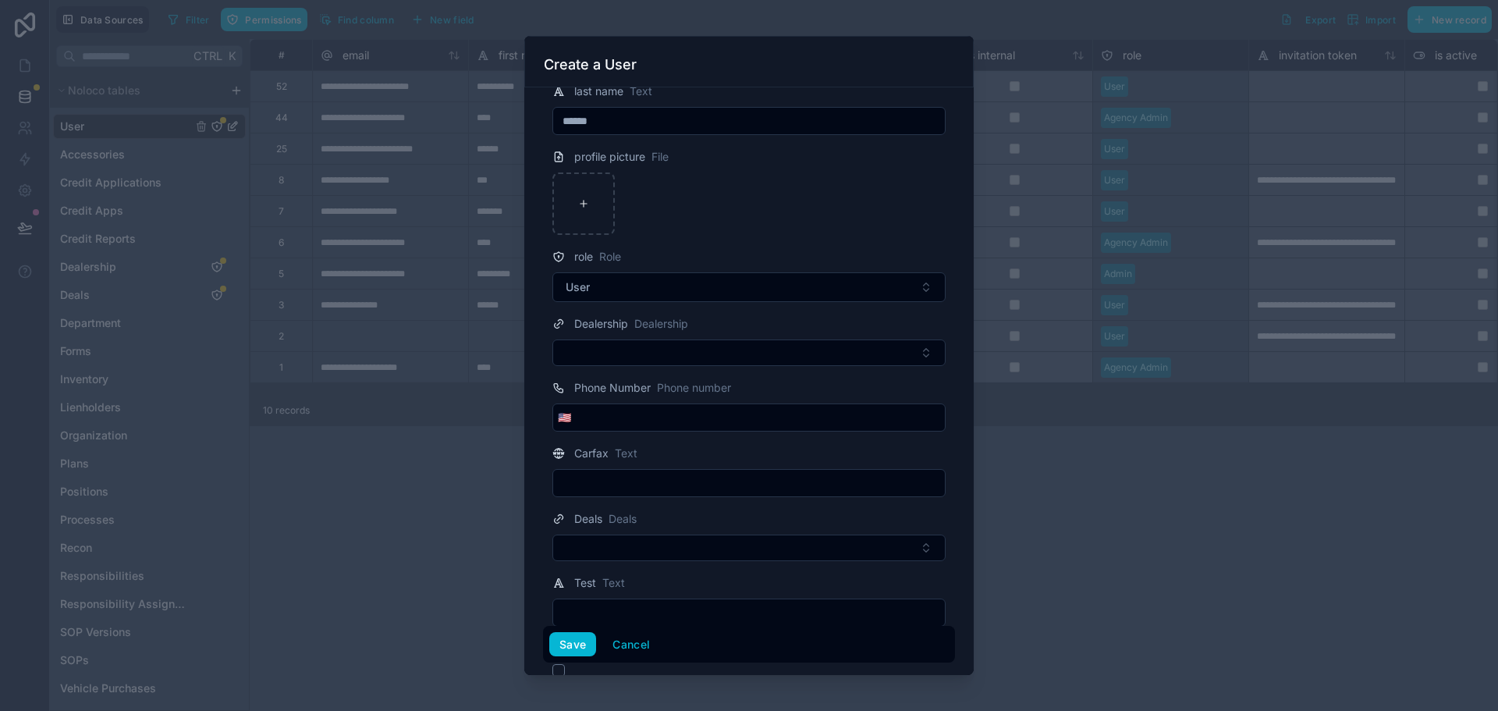
scroll to position [156, 0]
click at [664, 360] on button "Select Button" at bounding box center [748, 352] width 393 height 27
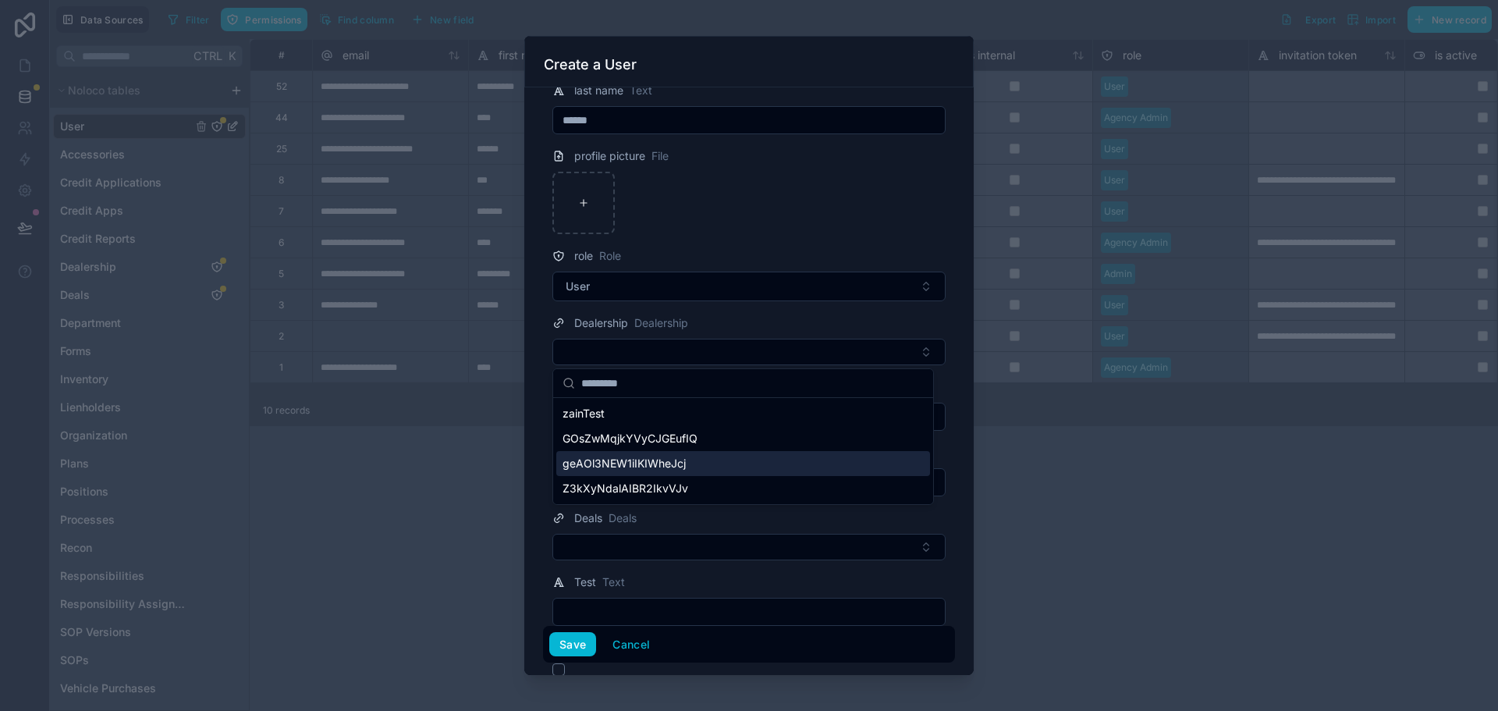
click at [698, 466] on div "geAOl3NEW1iIKIWheJcj" at bounding box center [743, 463] width 374 height 25
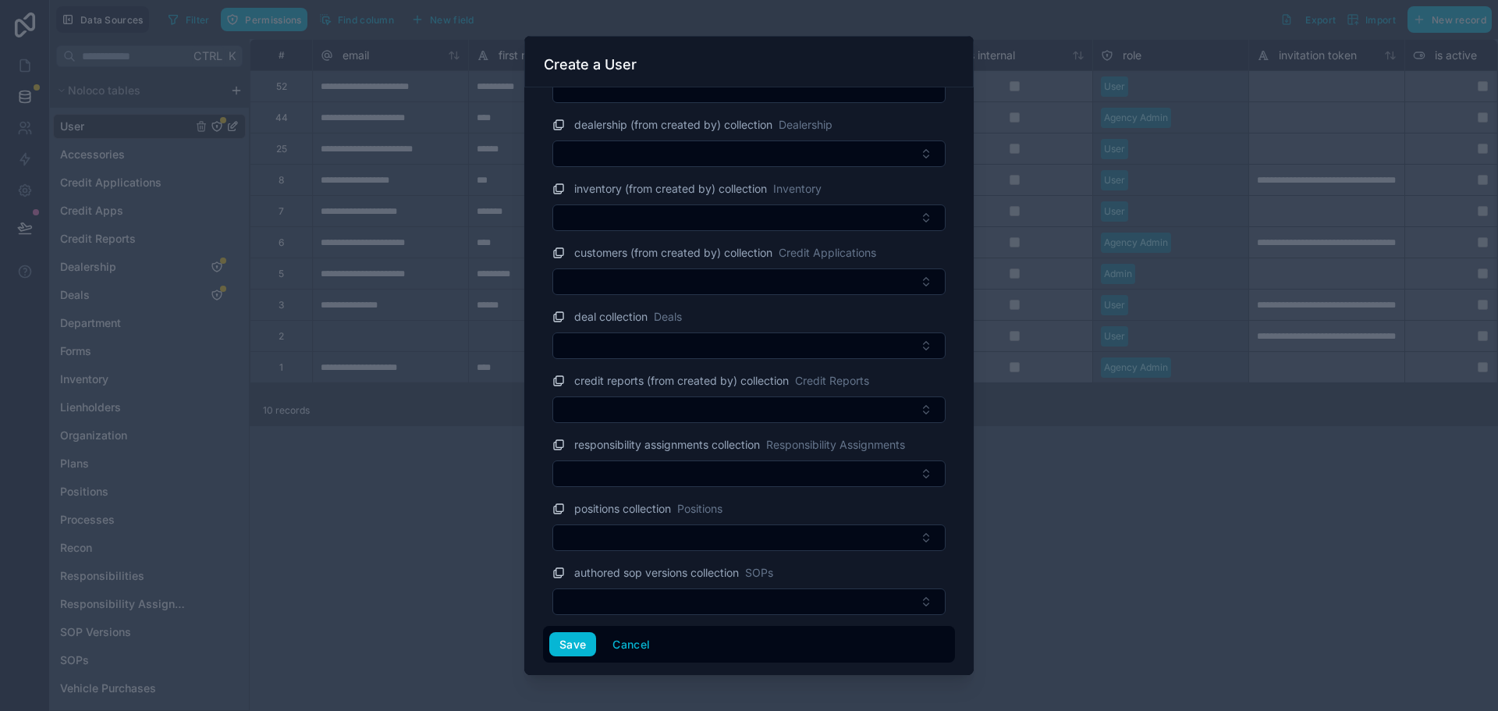
scroll to position [1014, 0]
click at [569, 641] on button "Save" at bounding box center [572, 644] width 47 height 25
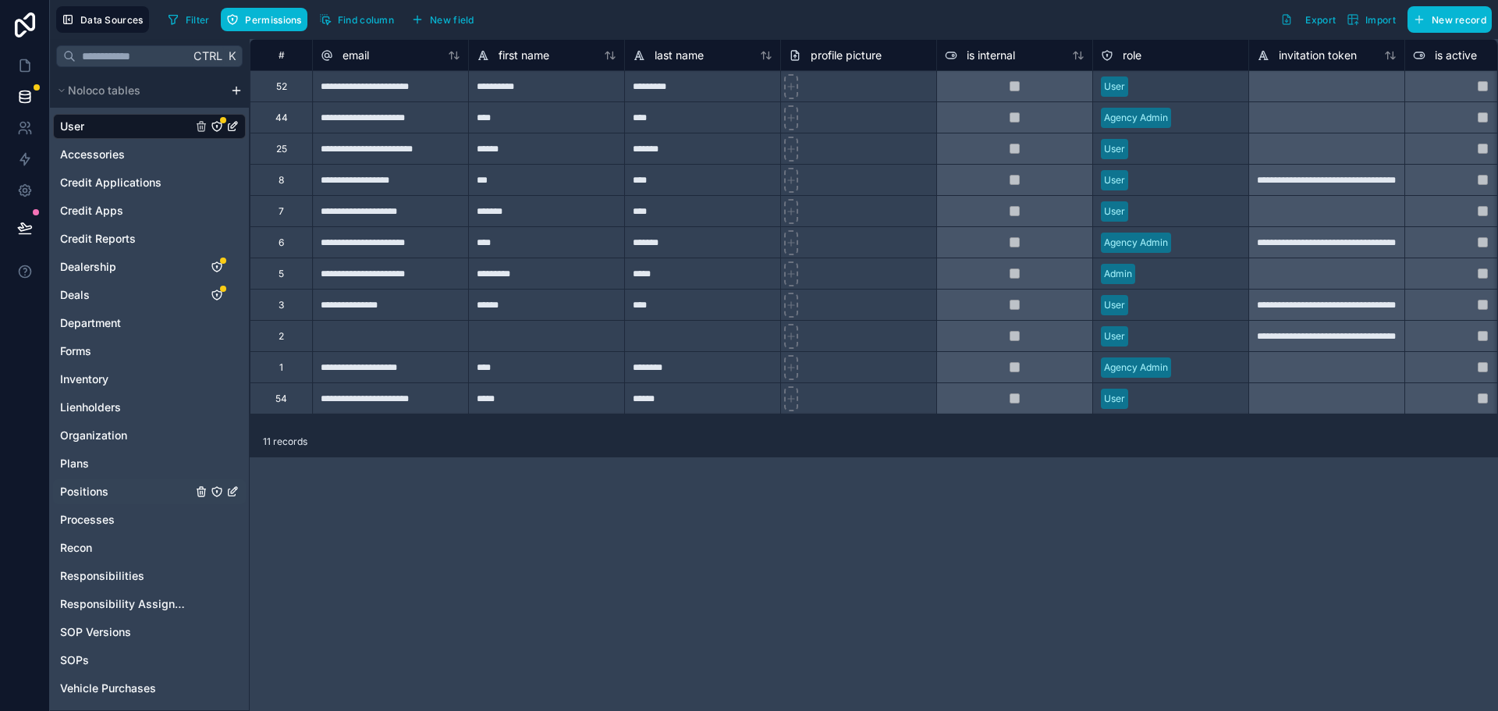
click at [107, 485] on span "Positions" at bounding box center [84, 492] width 48 height 16
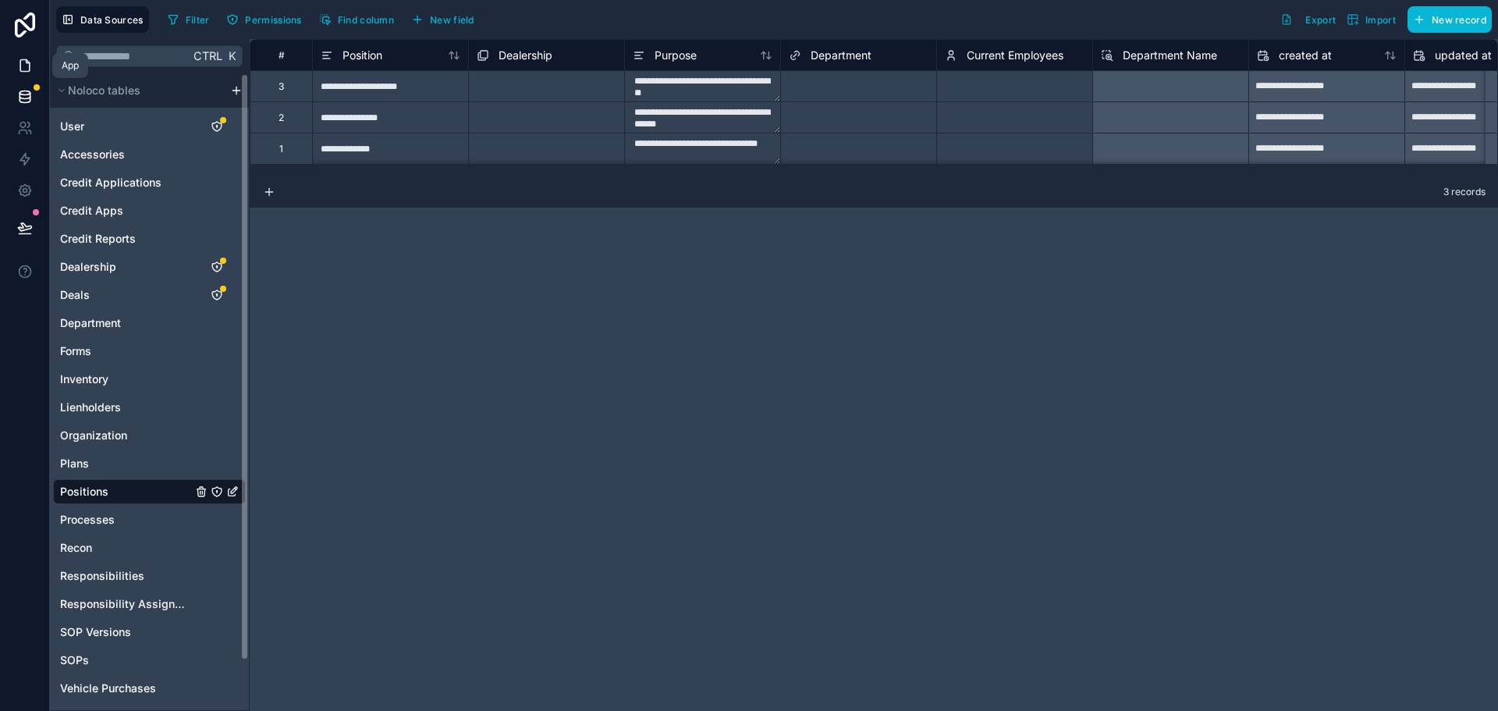
click at [31, 54] on link at bounding box center [24, 65] width 49 height 31
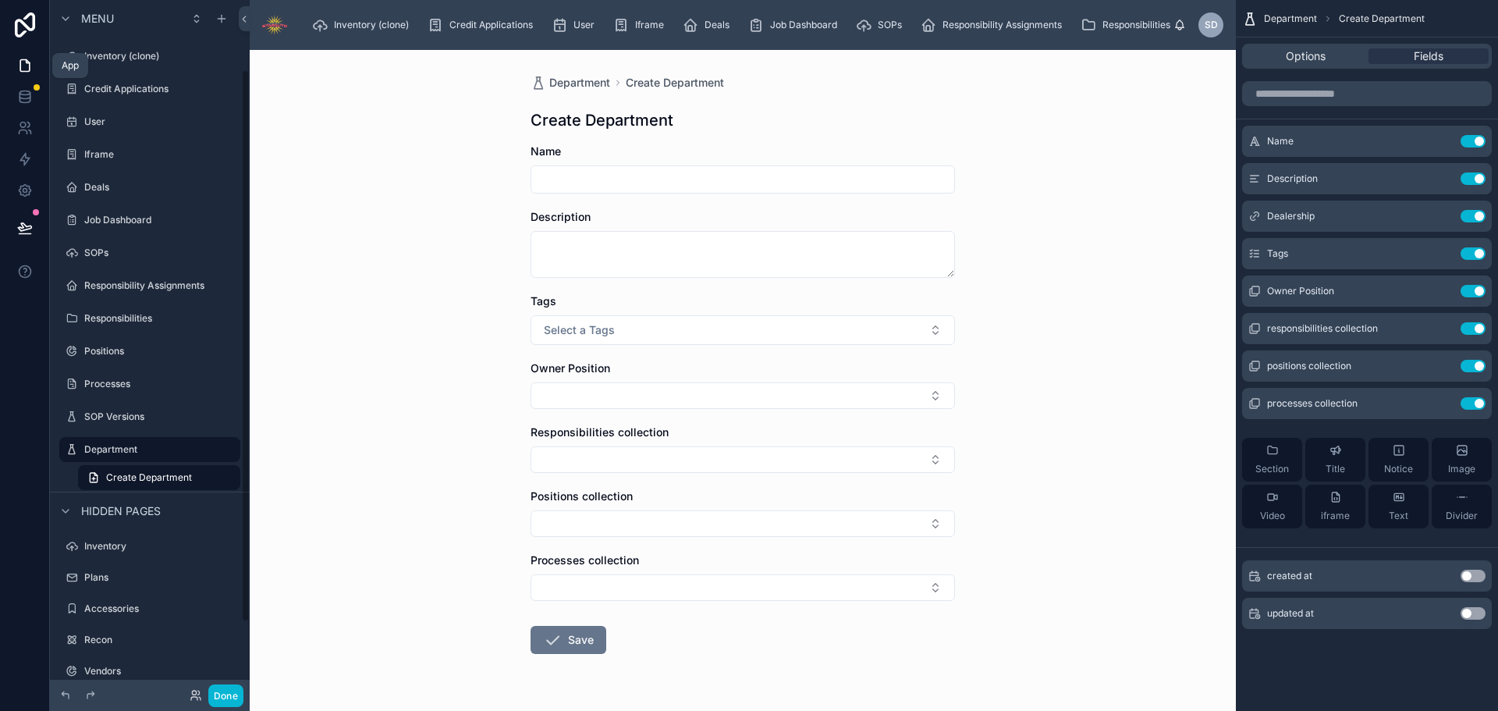
scroll to position [87, 0]
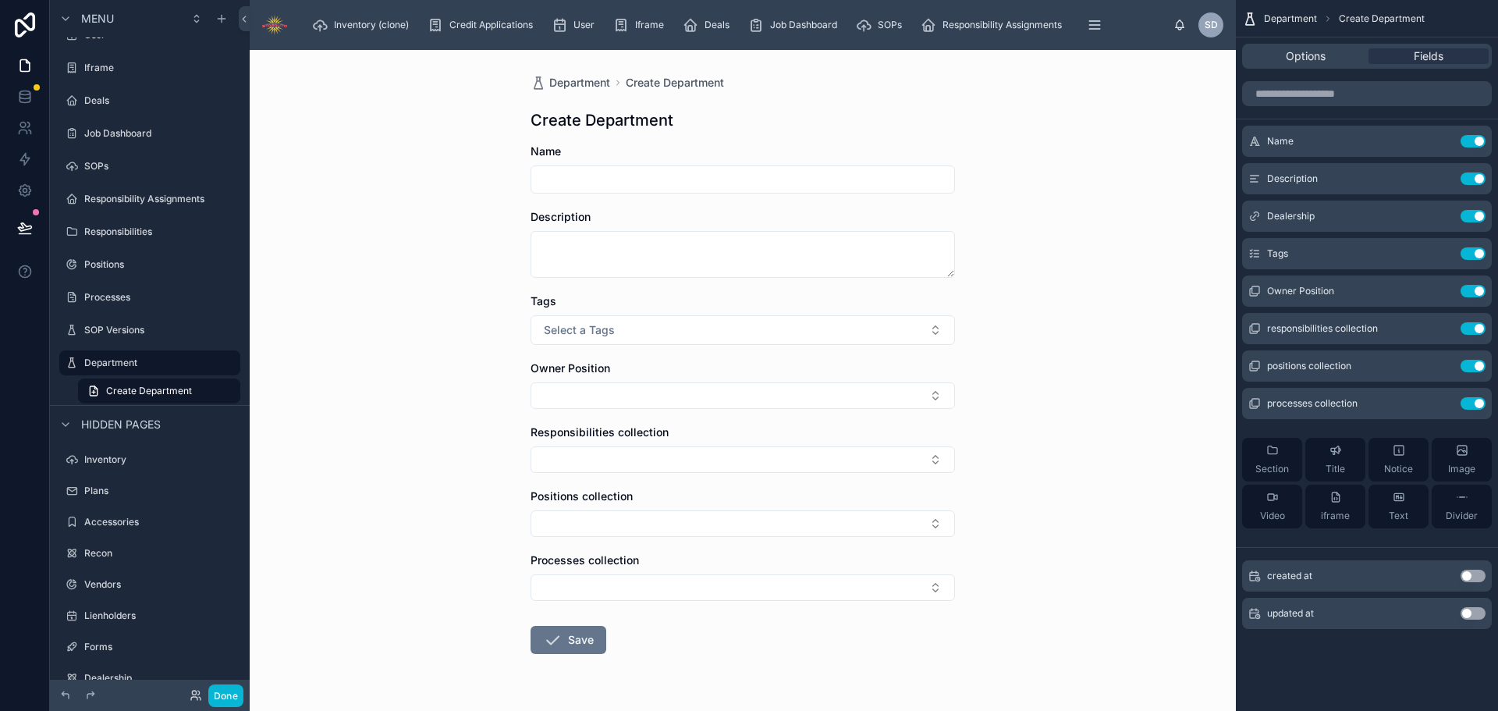
click at [1115, 31] on div "Inventory (clone) Credit Applications User Iframe Deals Job Dashboard SOPs Resp…" at bounding box center [737, 25] width 874 height 34
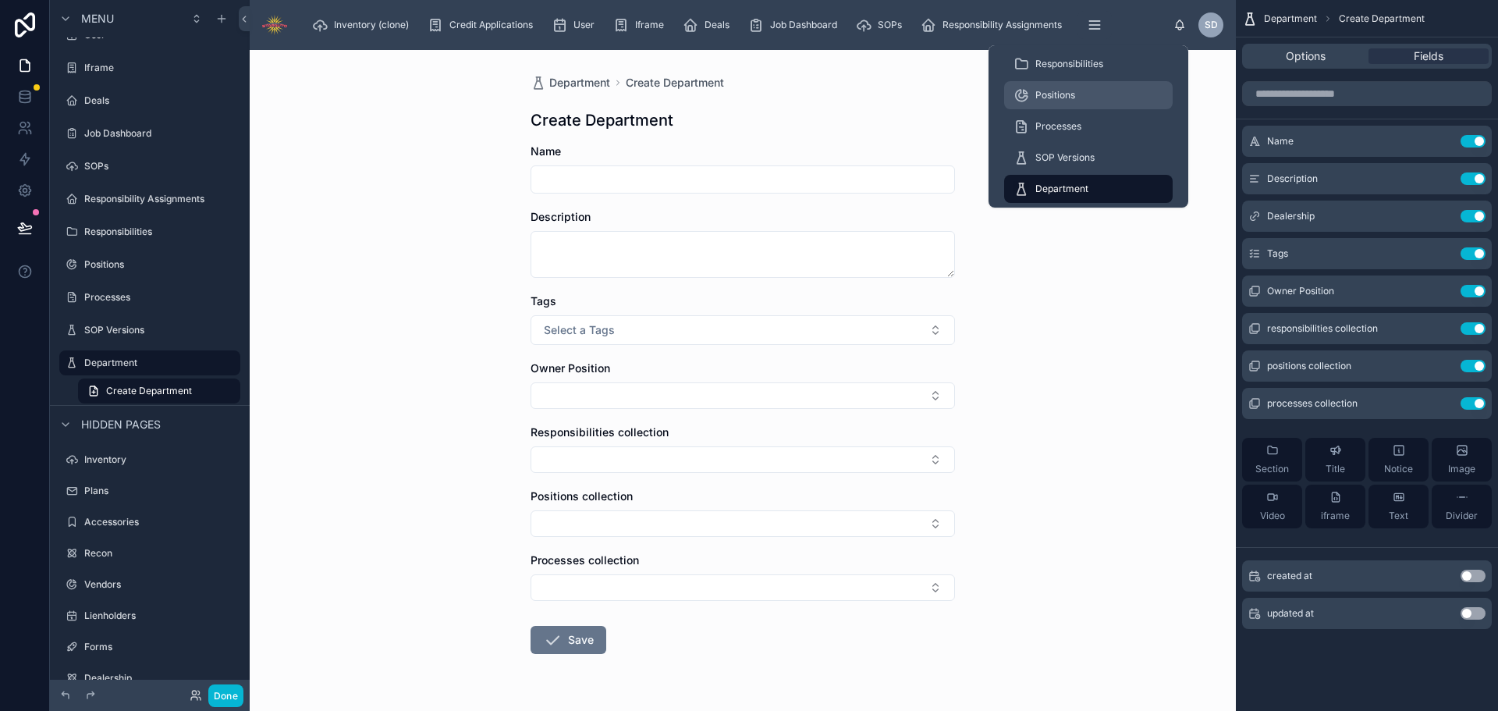
click at [1075, 90] on span "Positions" at bounding box center [1055, 95] width 40 height 12
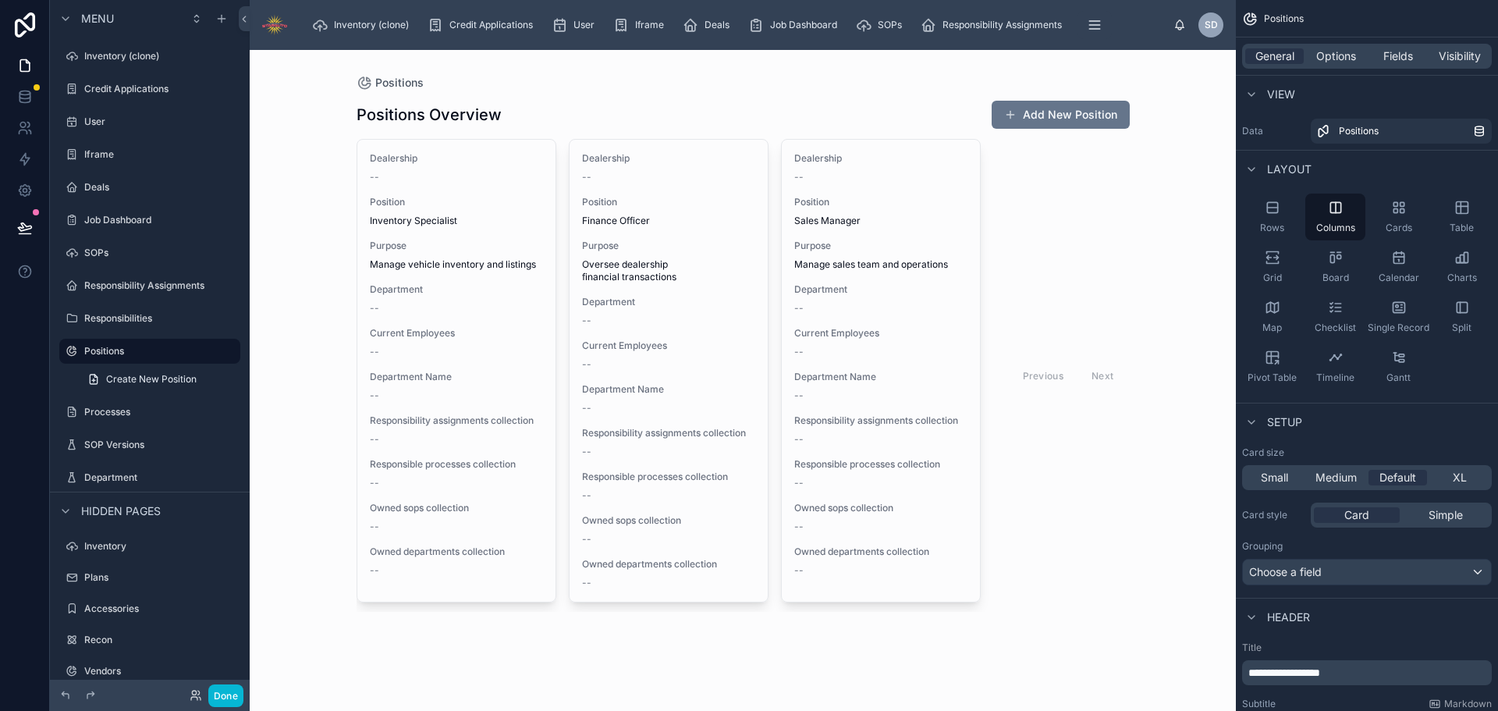
click at [498, 215] on div at bounding box center [743, 356] width 798 height 612
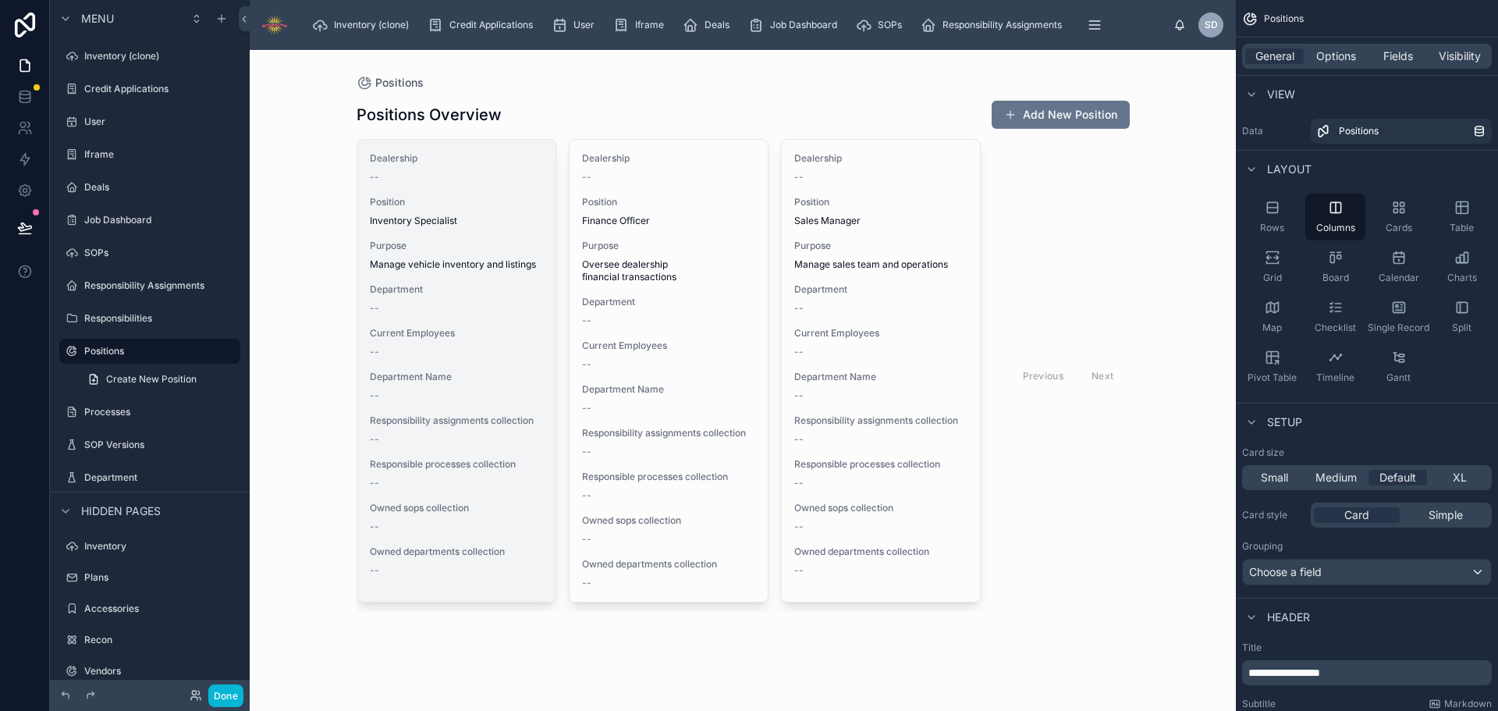
click at [454, 290] on span "Department" at bounding box center [456, 289] width 173 height 12
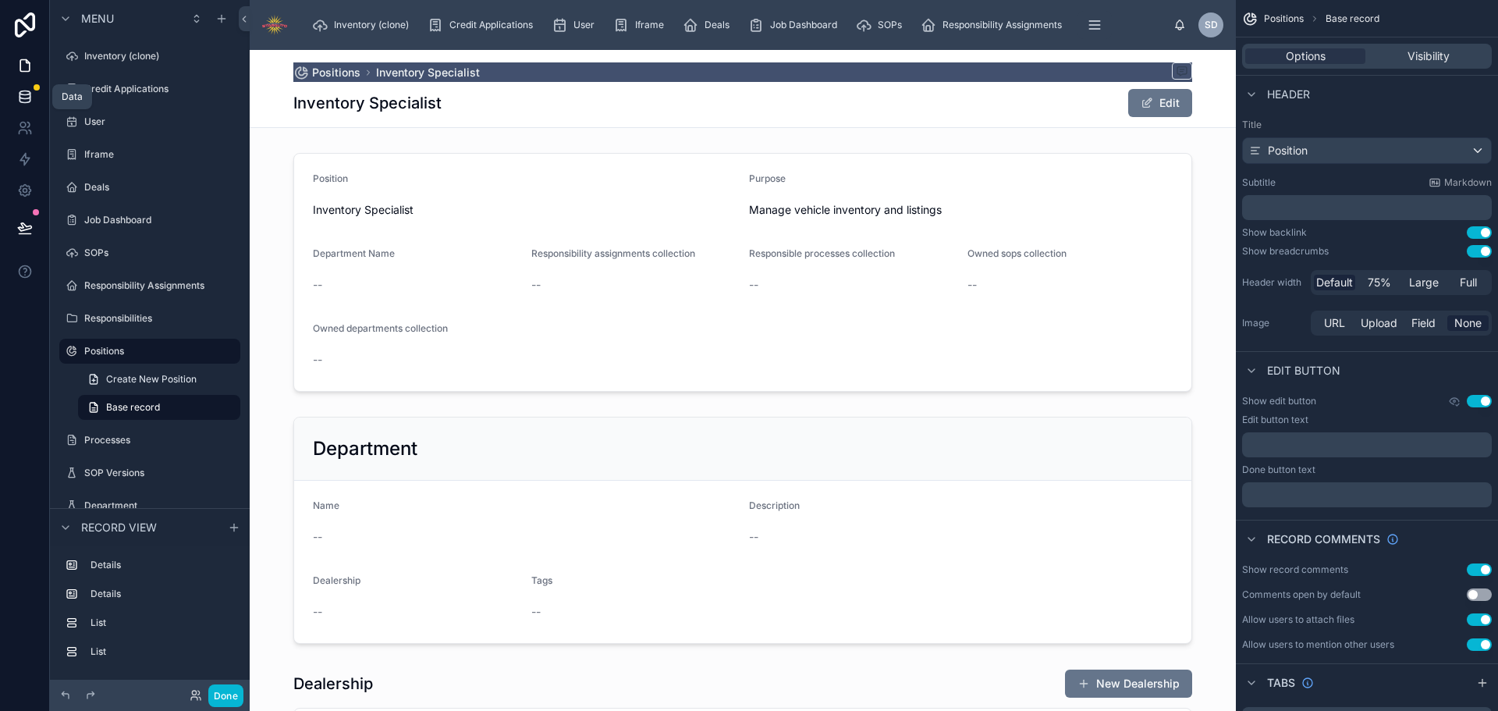
click at [25, 94] on icon at bounding box center [25, 97] width 16 height 16
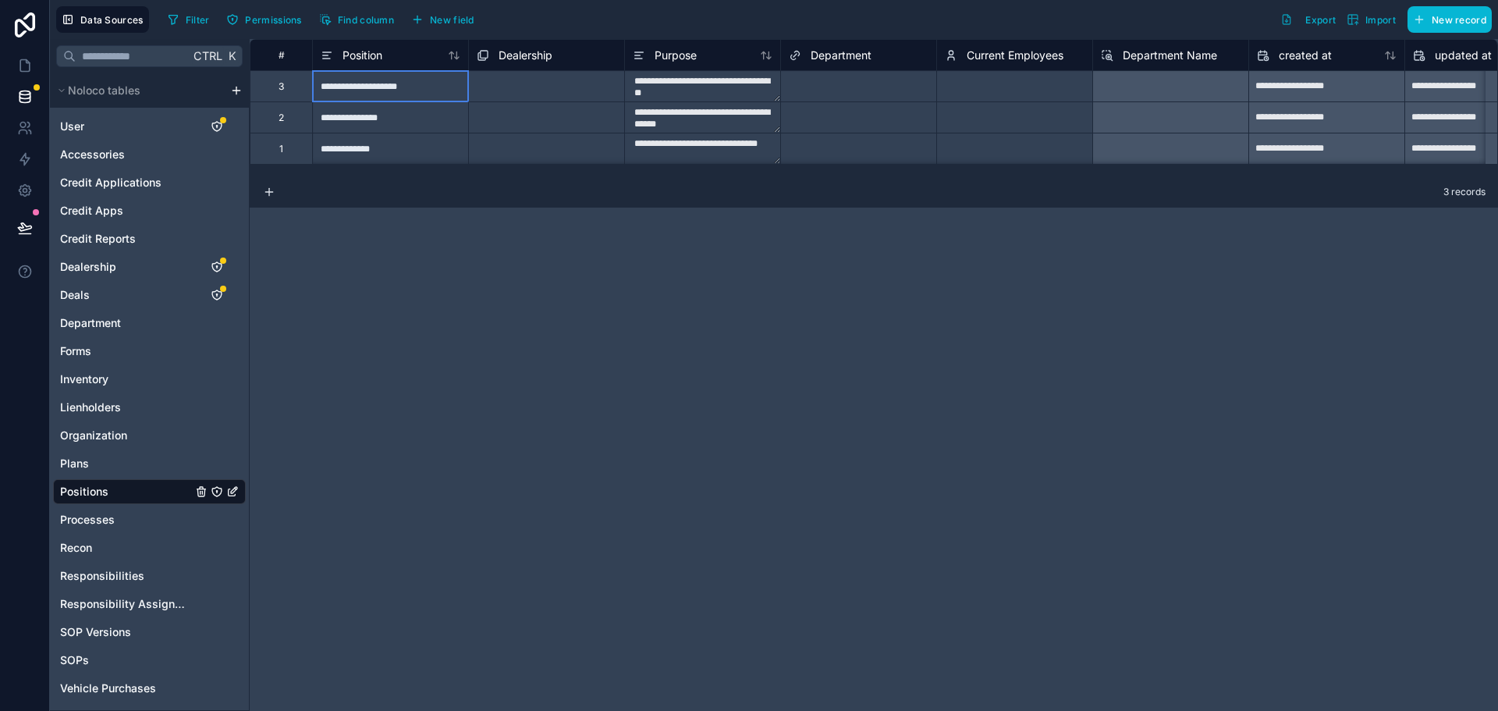
click at [405, 89] on div "**********" at bounding box center [390, 85] width 156 height 31
click at [22, 67] on icon at bounding box center [25, 66] width 16 height 16
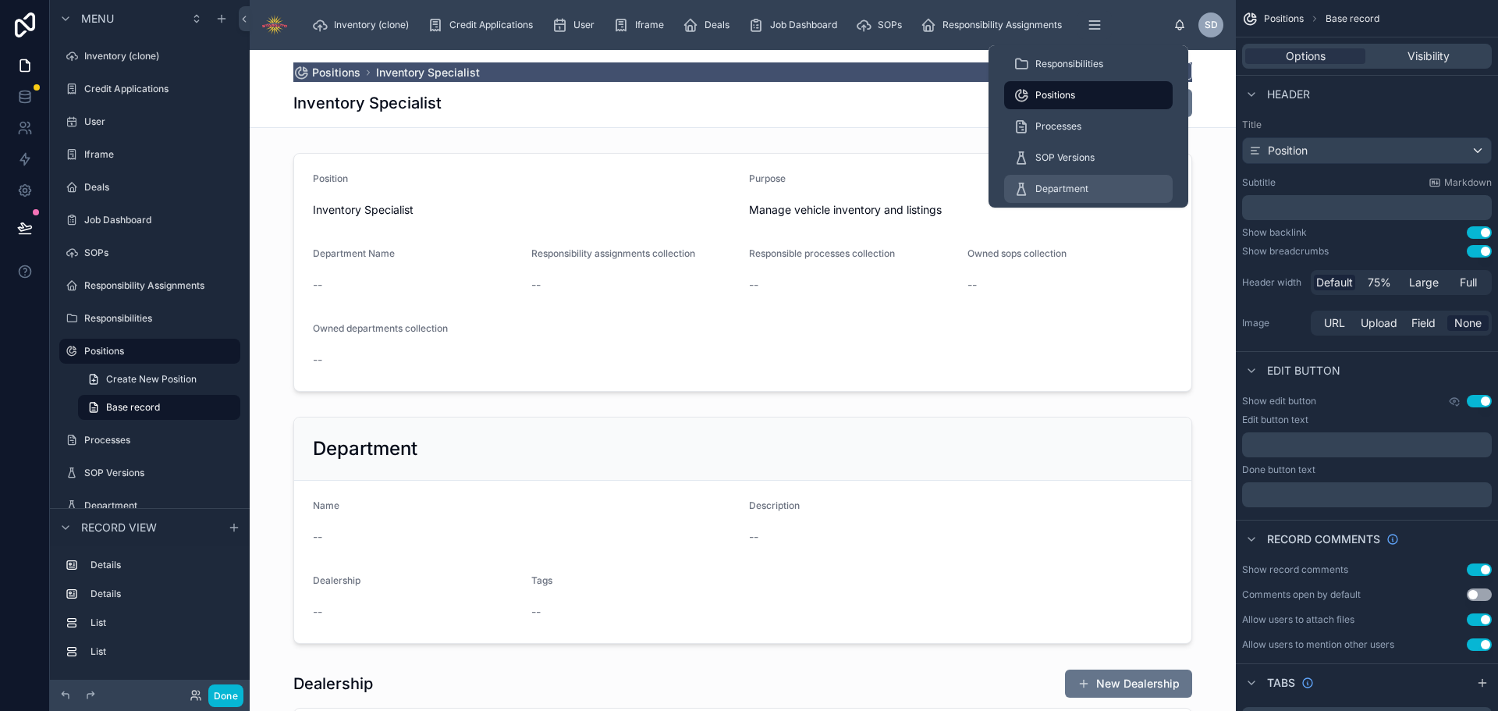
click at [1076, 181] on div "Department" at bounding box center [1088, 188] width 150 height 25
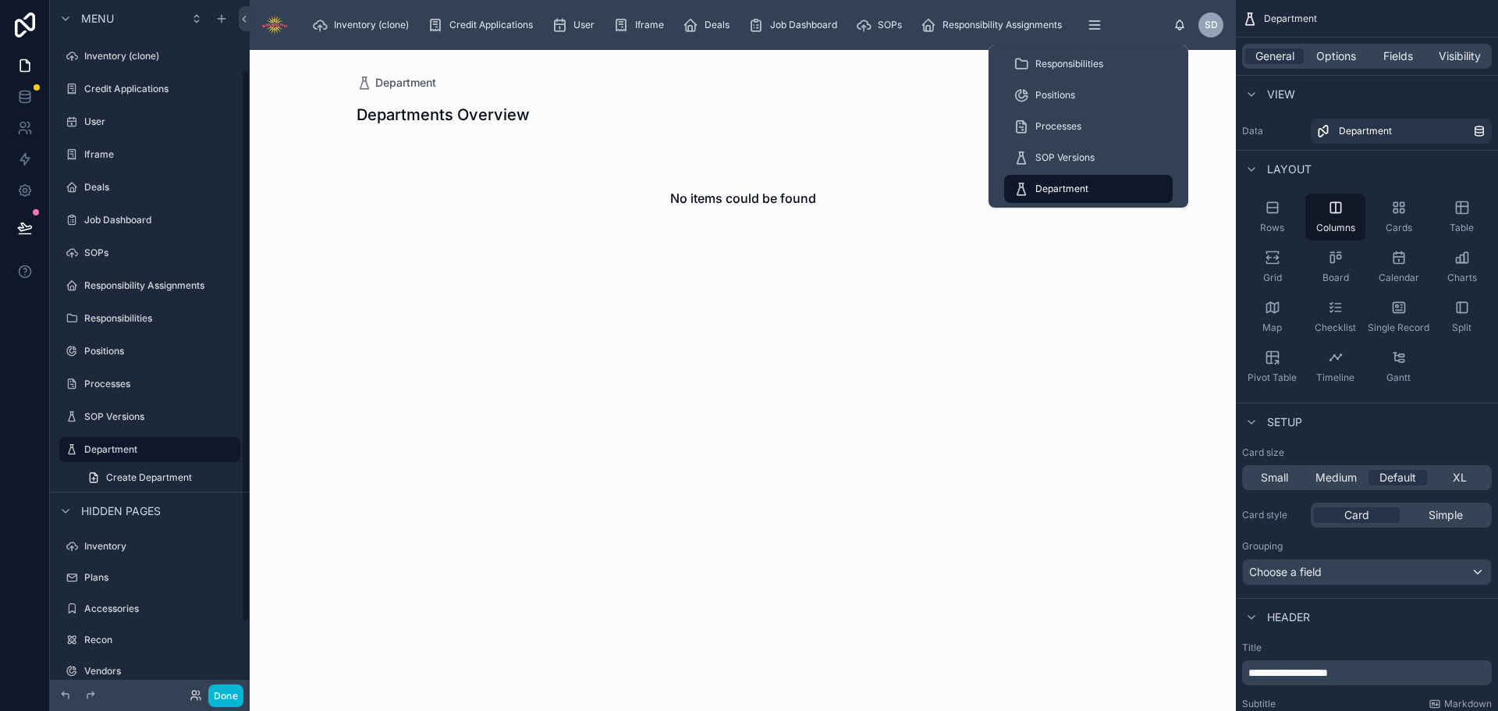
scroll to position [87, 0]
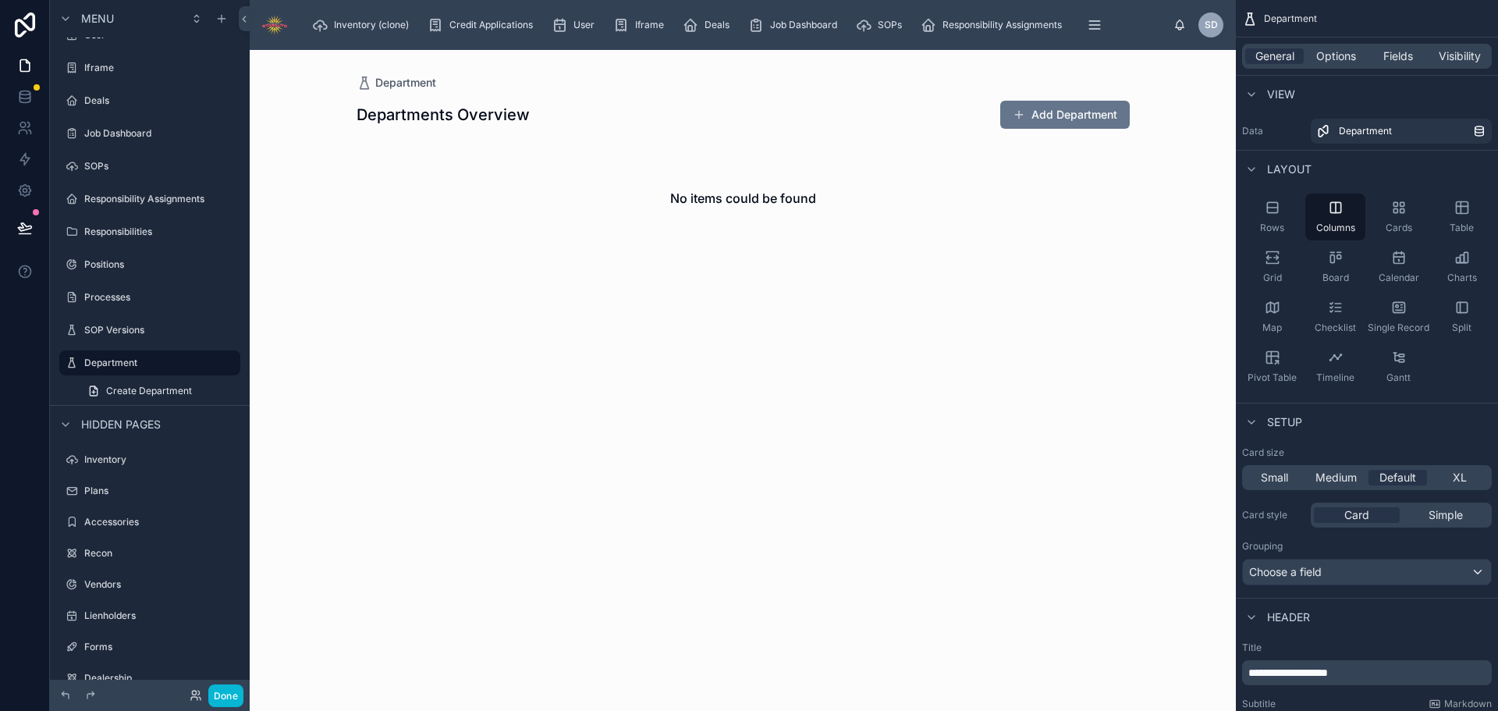
click at [1073, 114] on div at bounding box center [743, 178] width 798 height 257
click at [1073, 114] on button "Add Department" at bounding box center [1064, 115] width 129 height 28
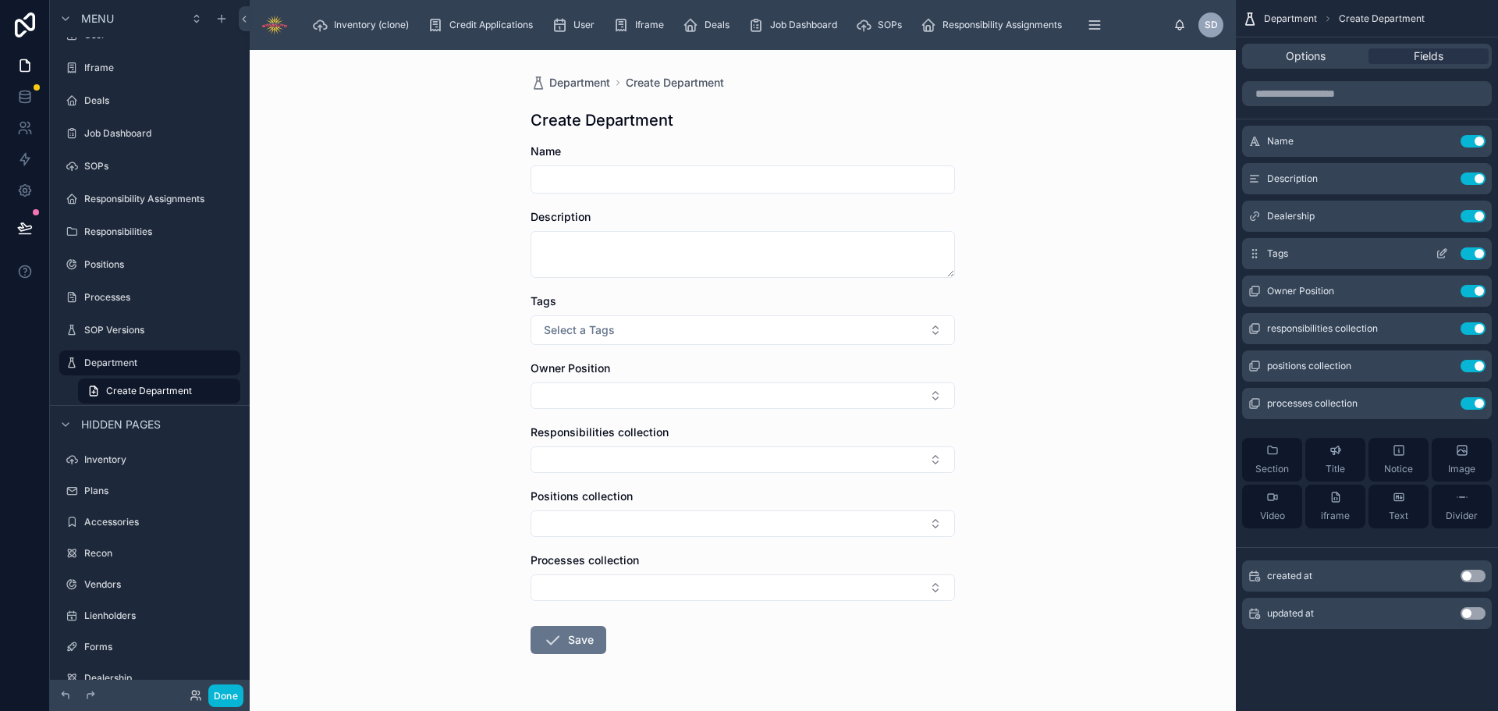
click at [1474, 256] on button "Use setting" at bounding box center [1472, 253] width 25 height 12
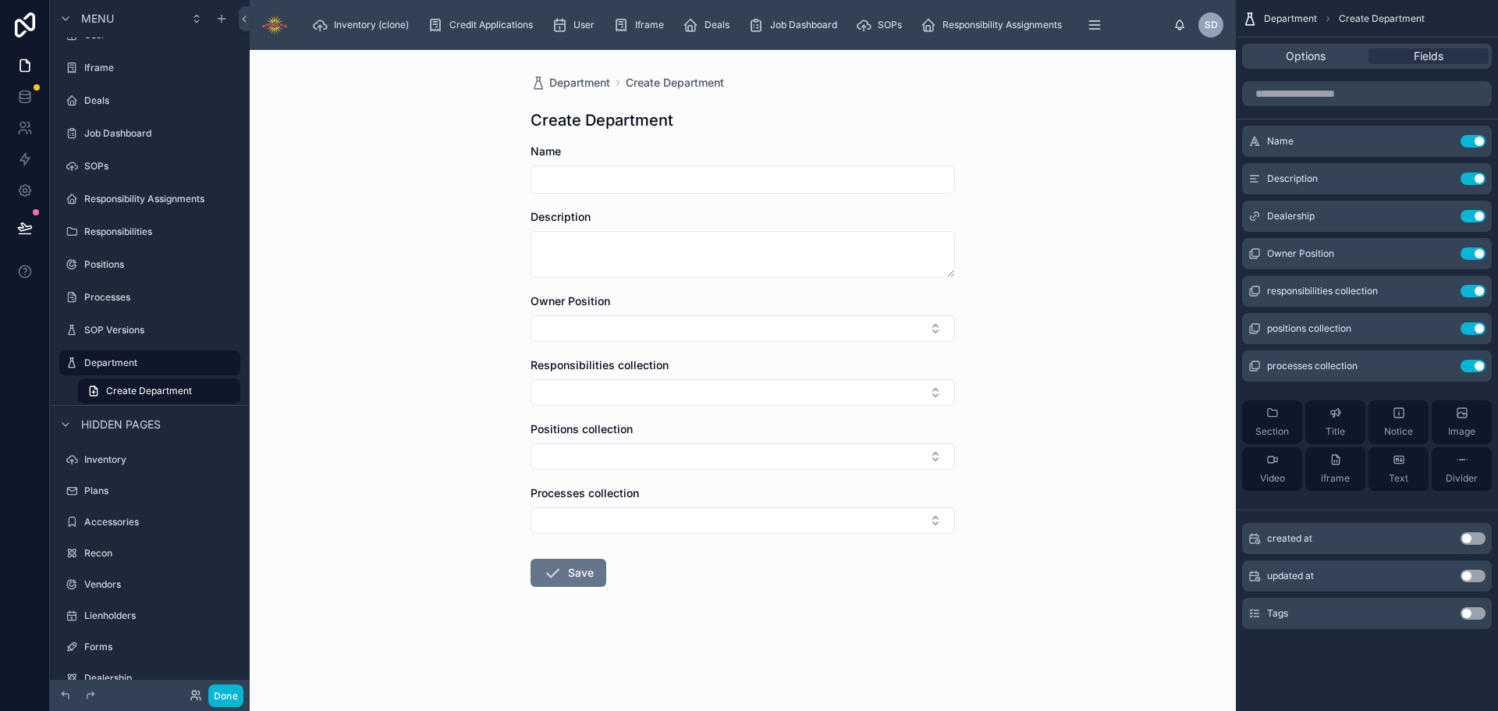
click at [665, 186] on input "text" at bounding box center [742, 179] width 423 height 22
type input "*****"
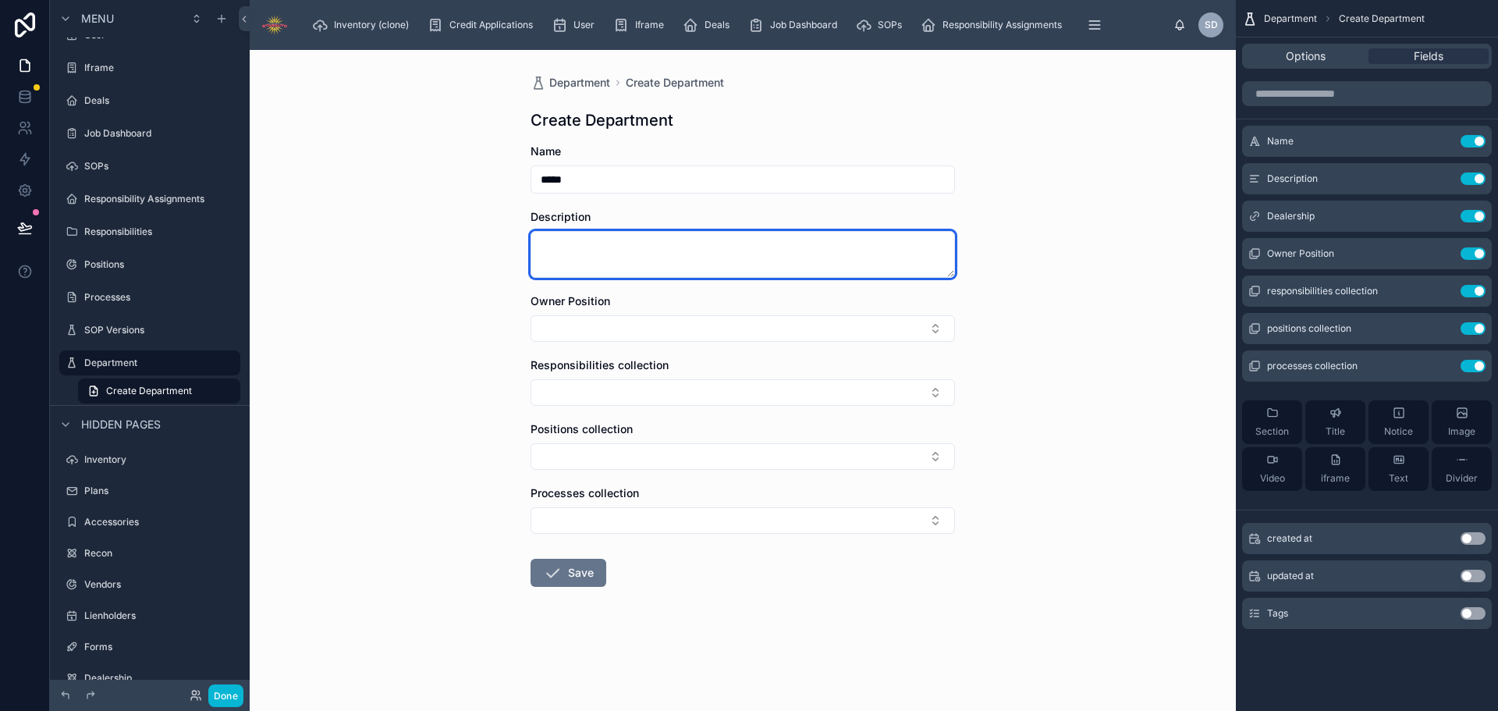
click at [700, 248] on textarea at bounding box center [742, 254] width 424 height 47
paste textarea "**********"
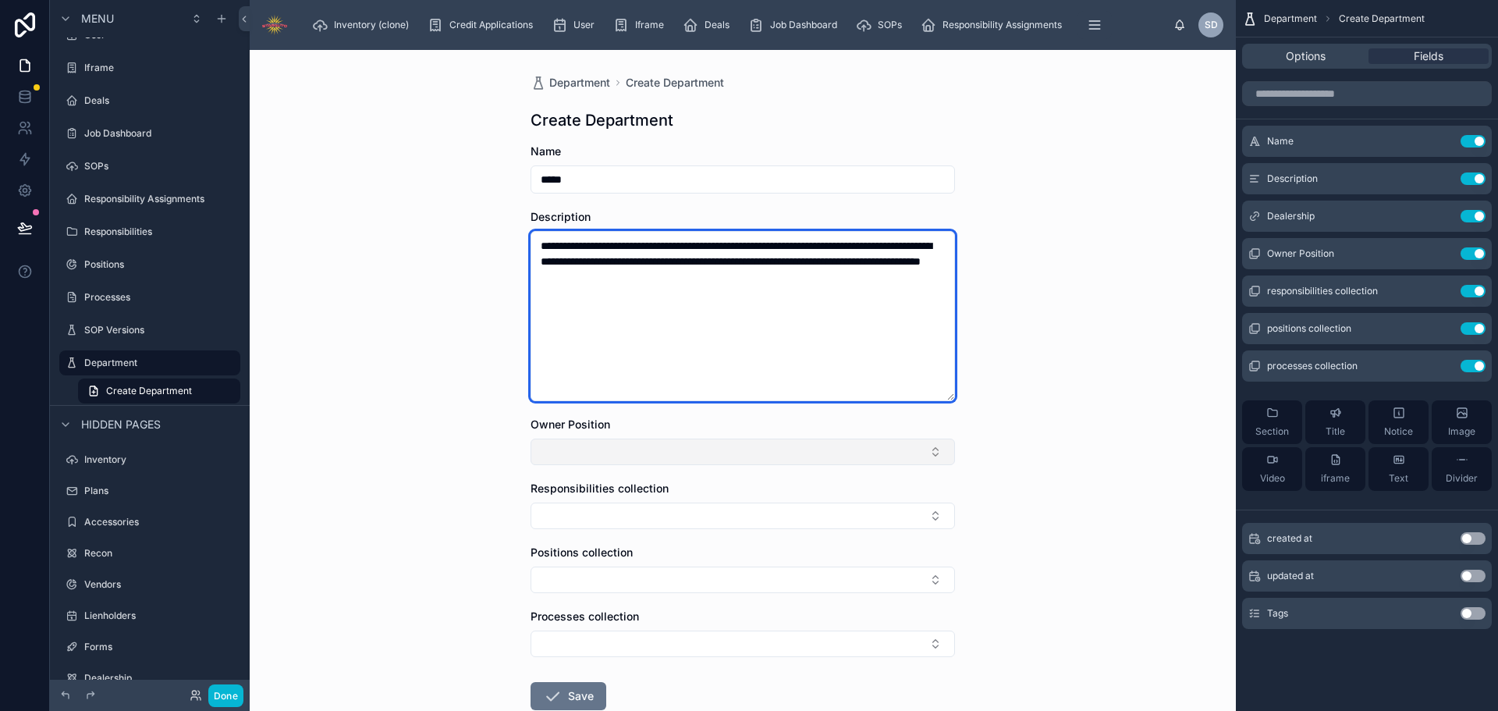
type textarea "**********"
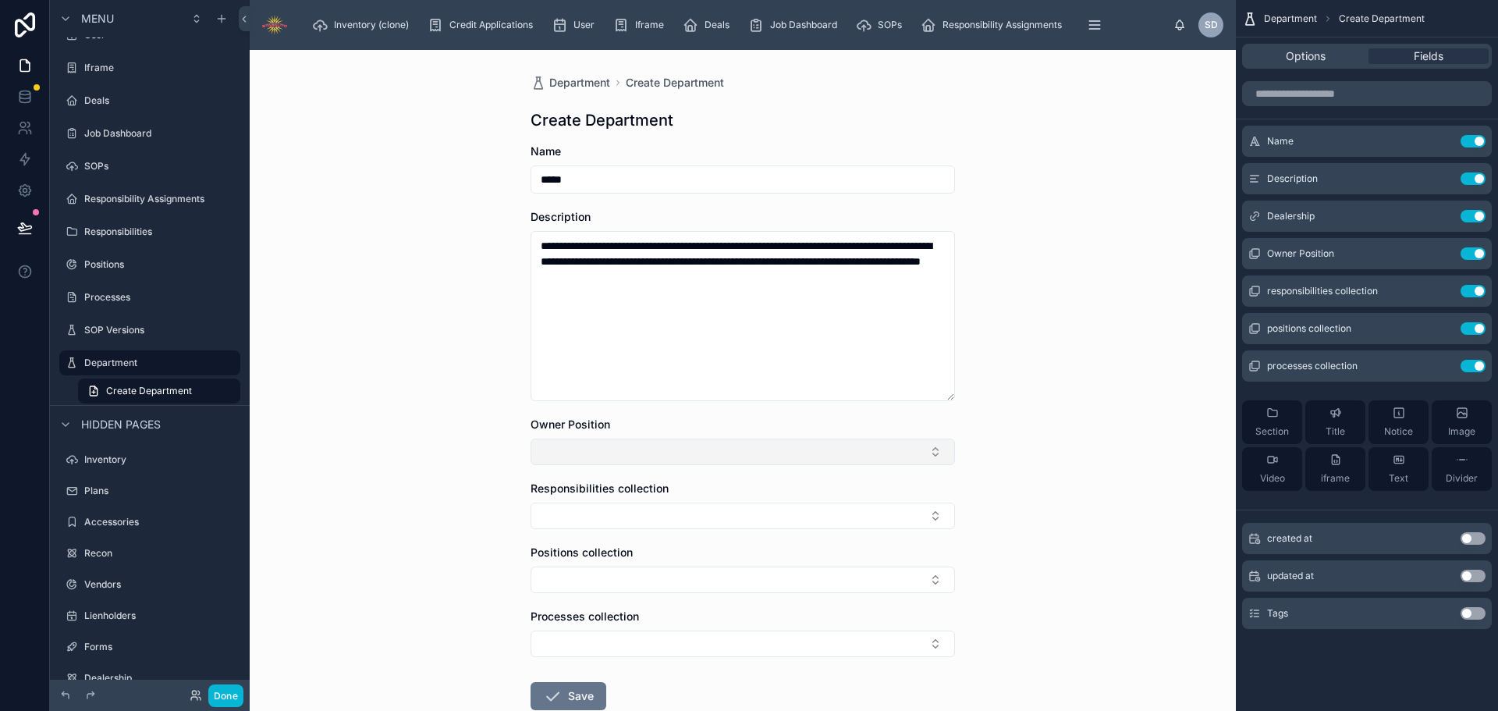
click at [667, 449] on button "Select Button" at bounding box center [742, 451] width 424 height 27
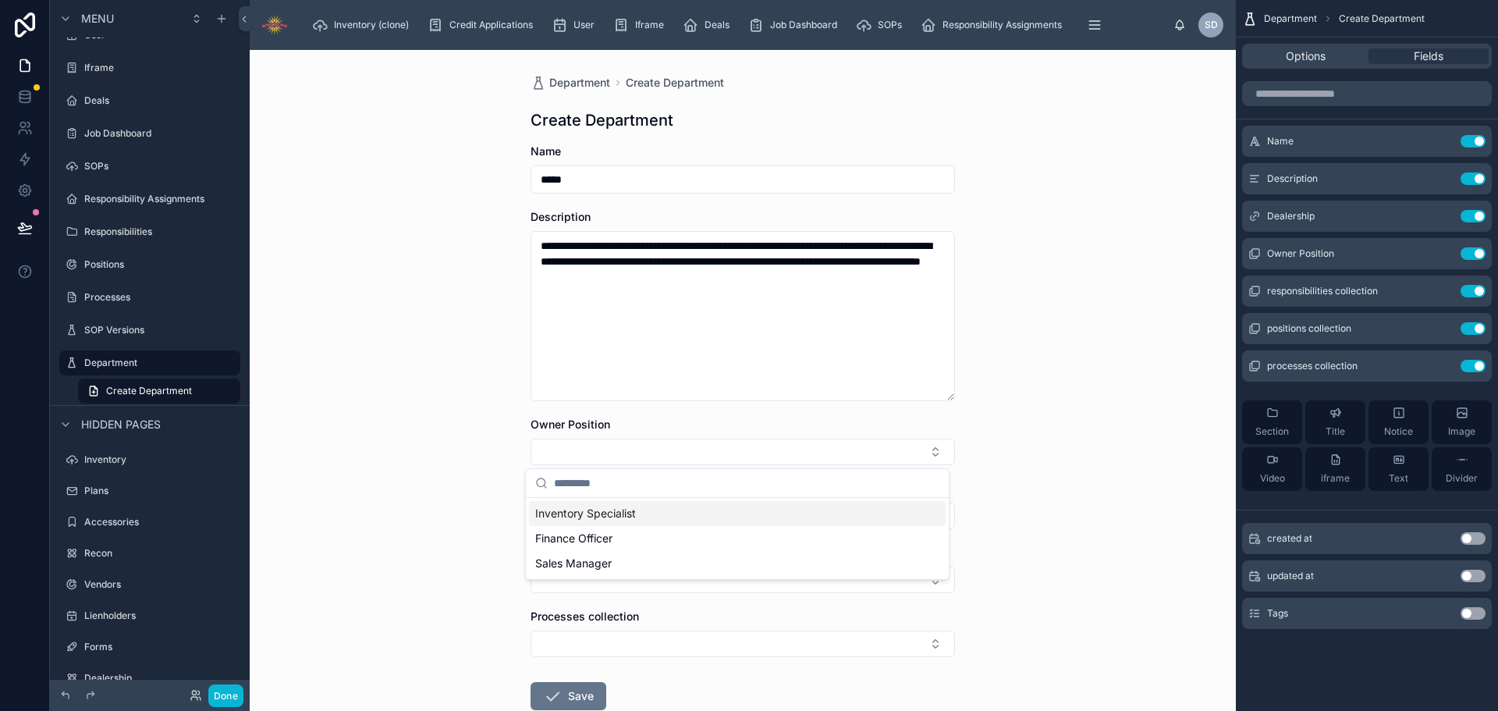
click at [1048, 417] on div "**********" at bounding box center [743, 380] width 986 height 661
click at [569, 690] on button "Save" at bounding box center [568, 696] width 76 height 28
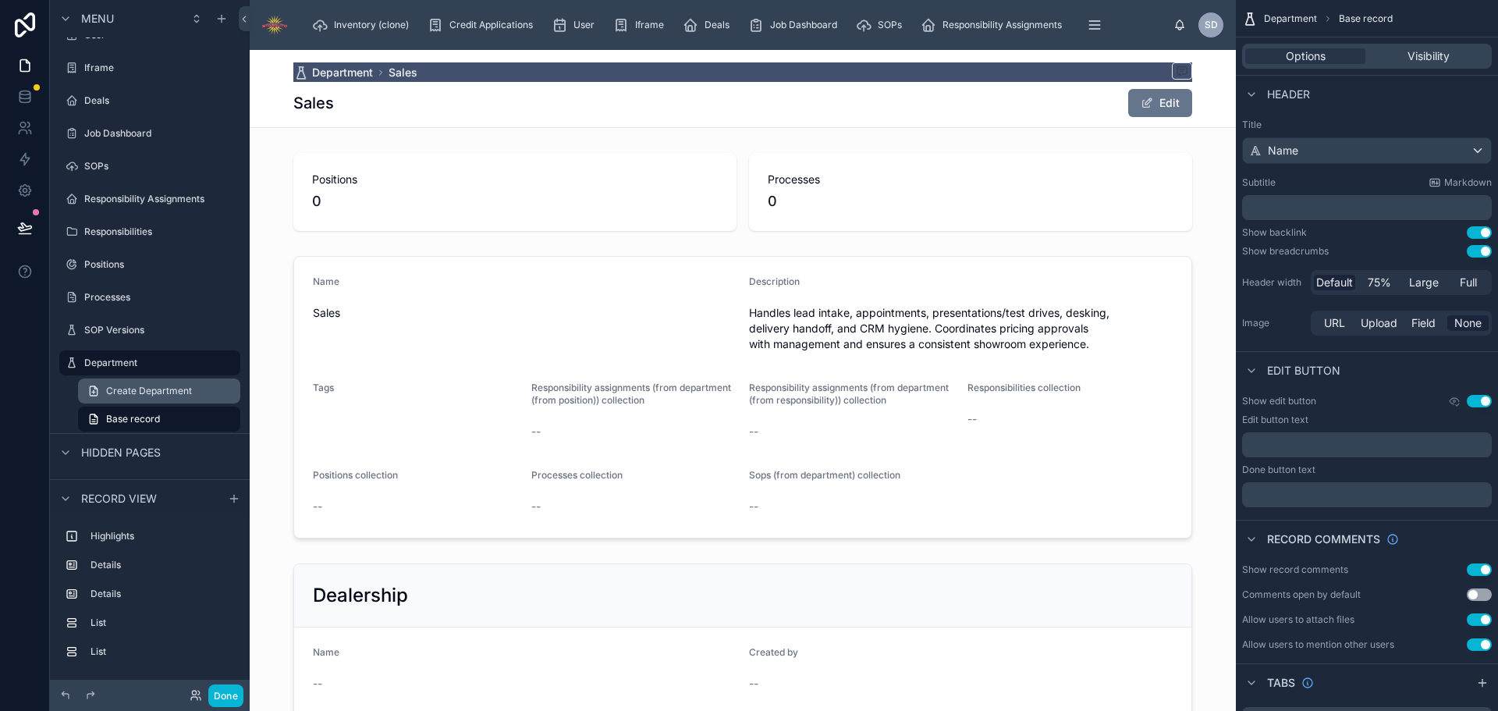
click at [174, 391] on span "Create Department" at bounding box center [149, 391] width 86 height 12
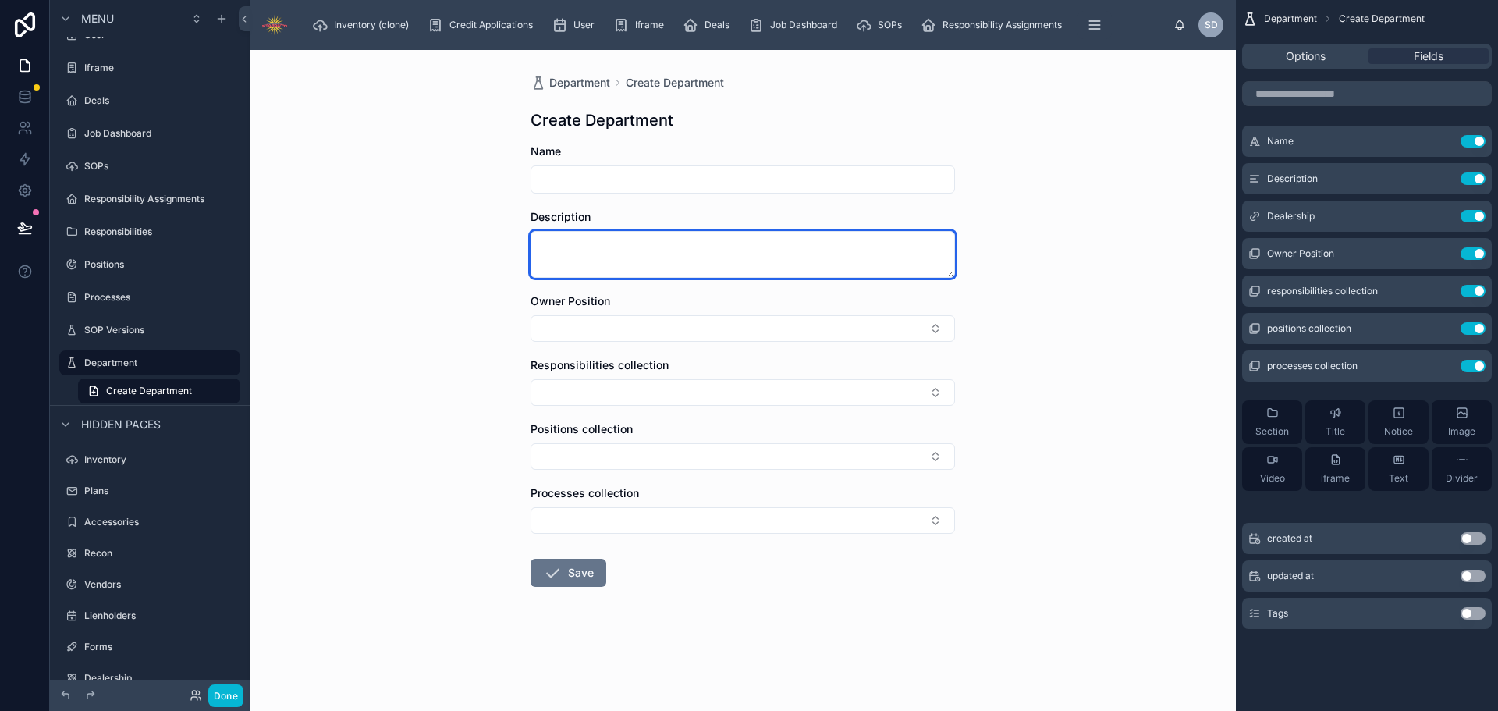
click at [646, 242] on textarea at bounding box center [742, 254] width 424 height 47
paste textarea "**********"
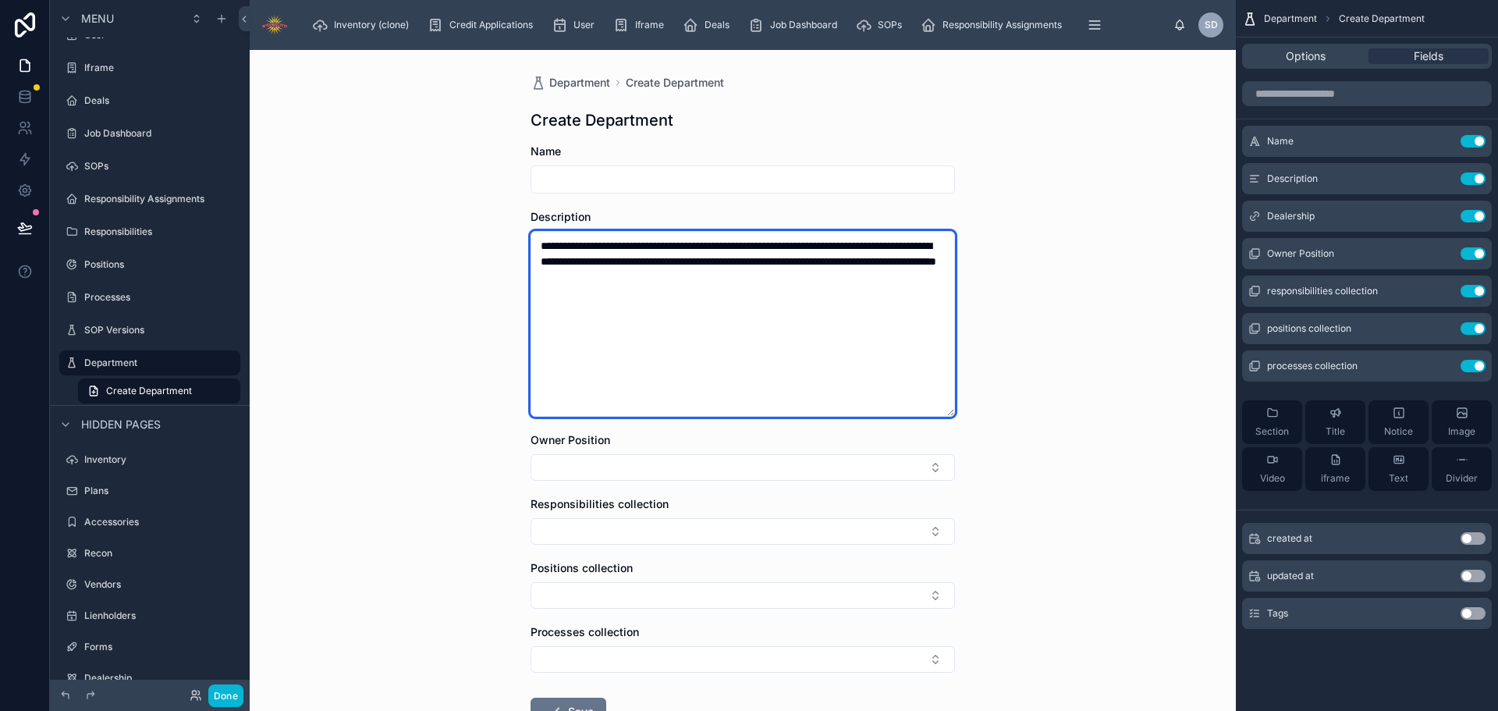
type textarea "**********"
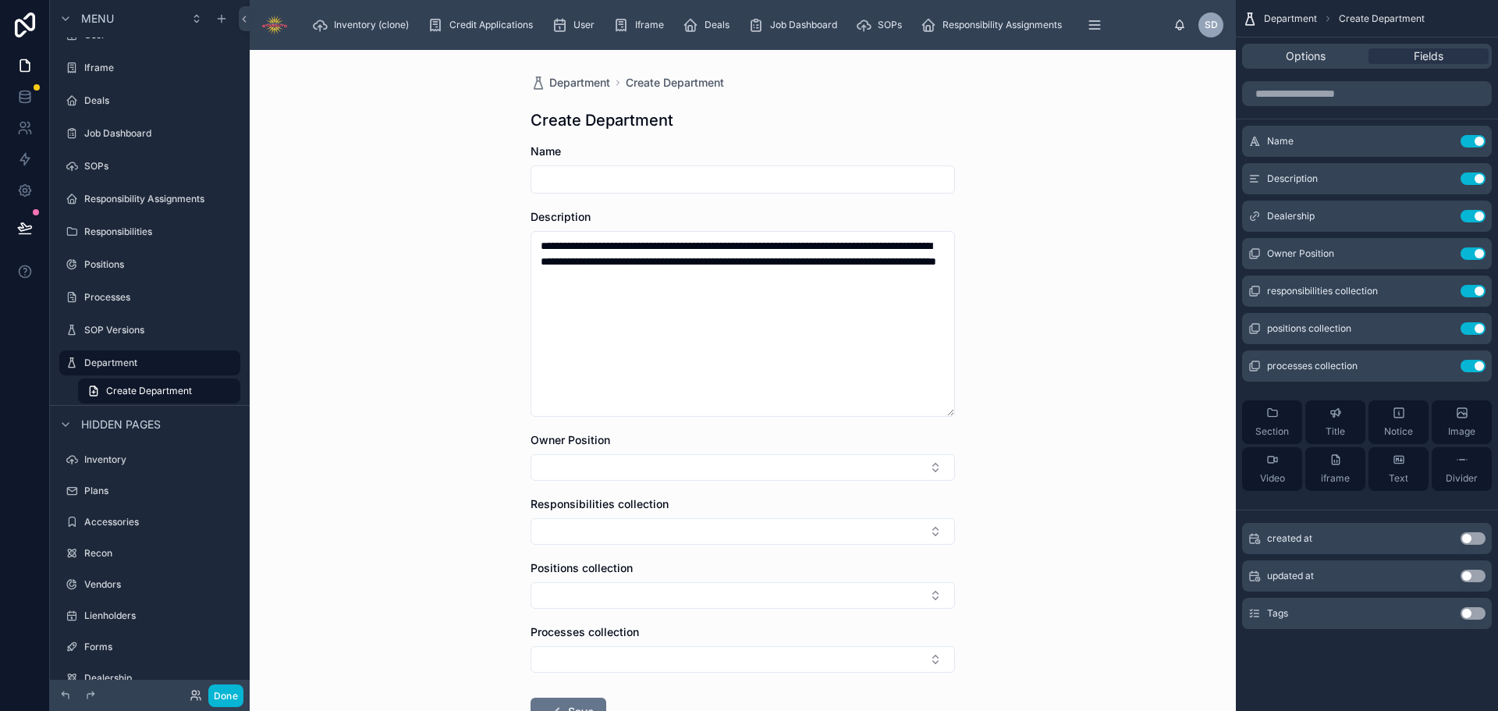
click at [629, 182] on input "text" at bounding box center [742, 179] width 423 height 22
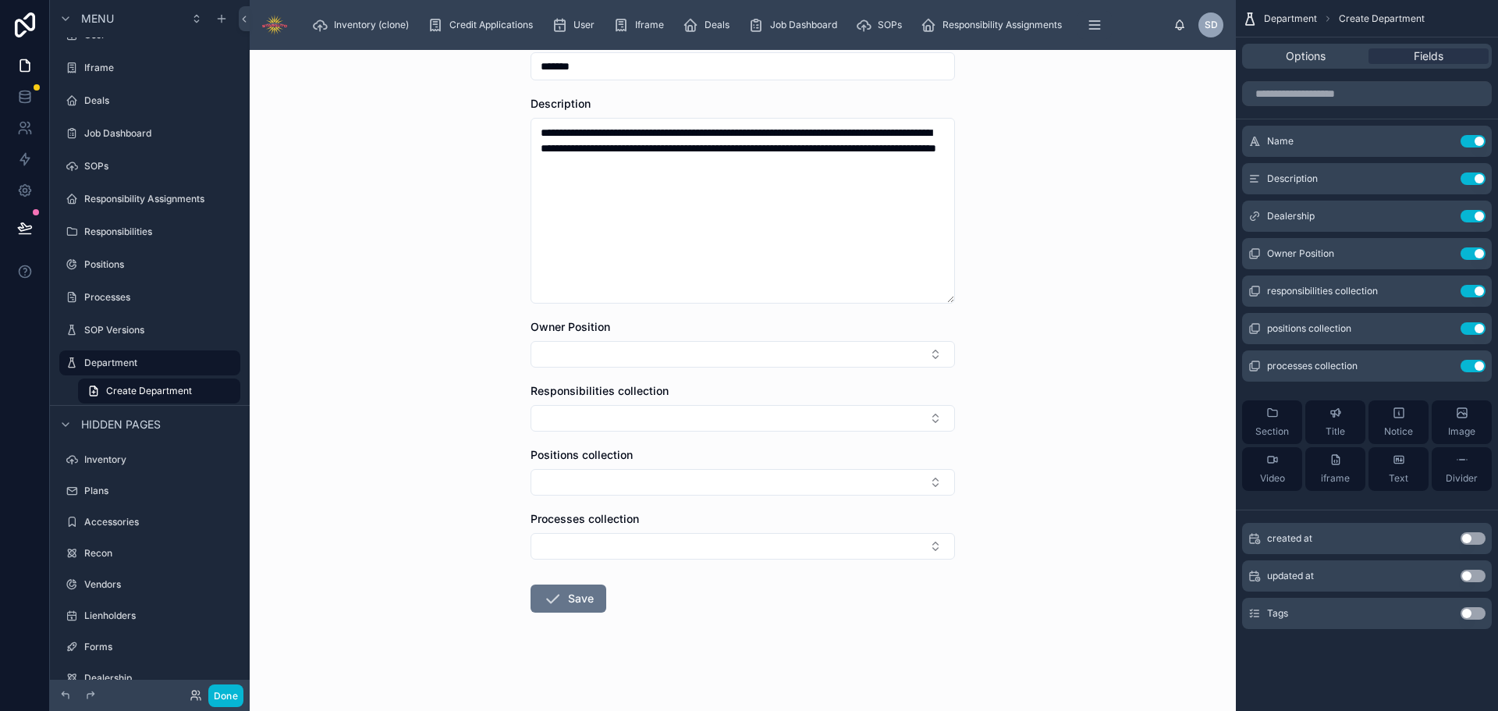
scroll to position [115, 0]
type input "*******"
click at [574, 603] on button "Save" at bounding box center [568, 597] width 76 height 28
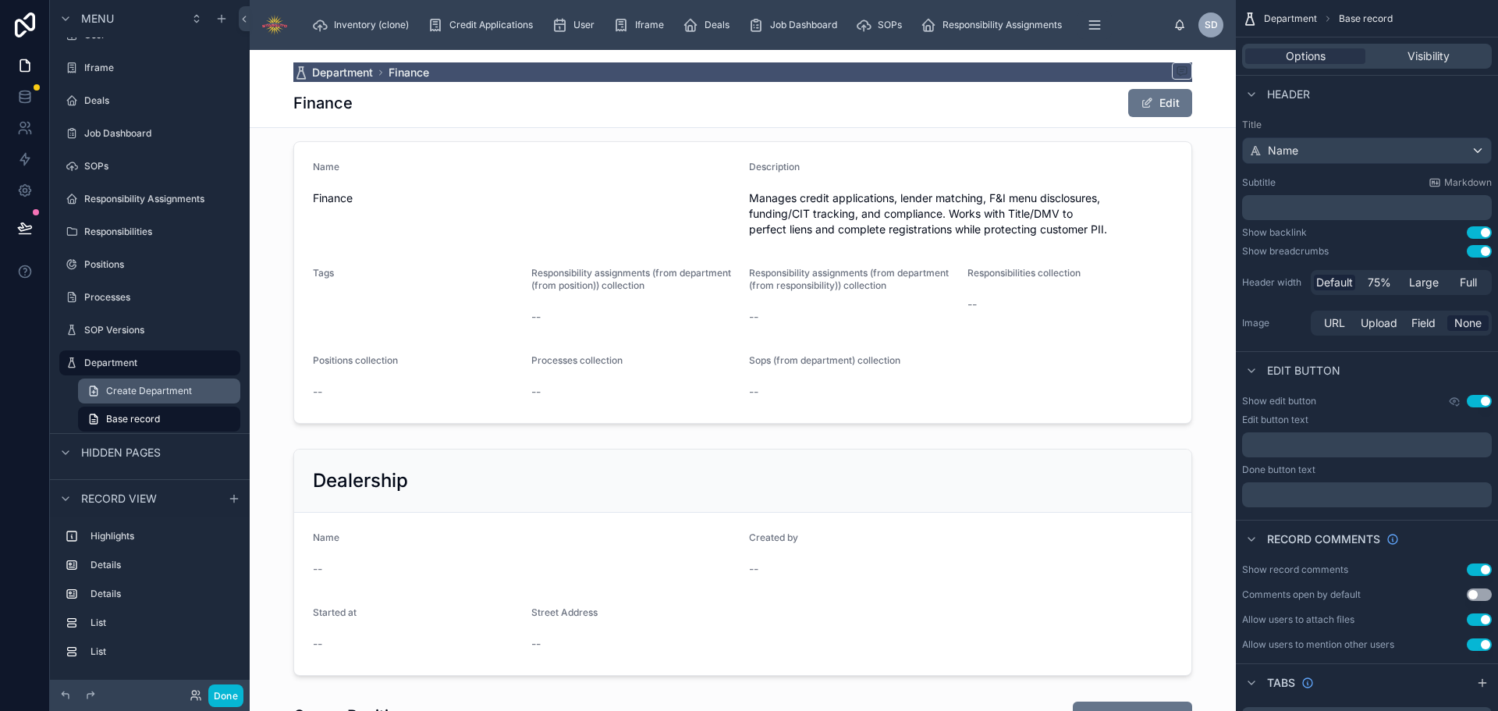
click at [161, 395] on span "Create Department" at bounding box center [149, 391] width 86 height 12
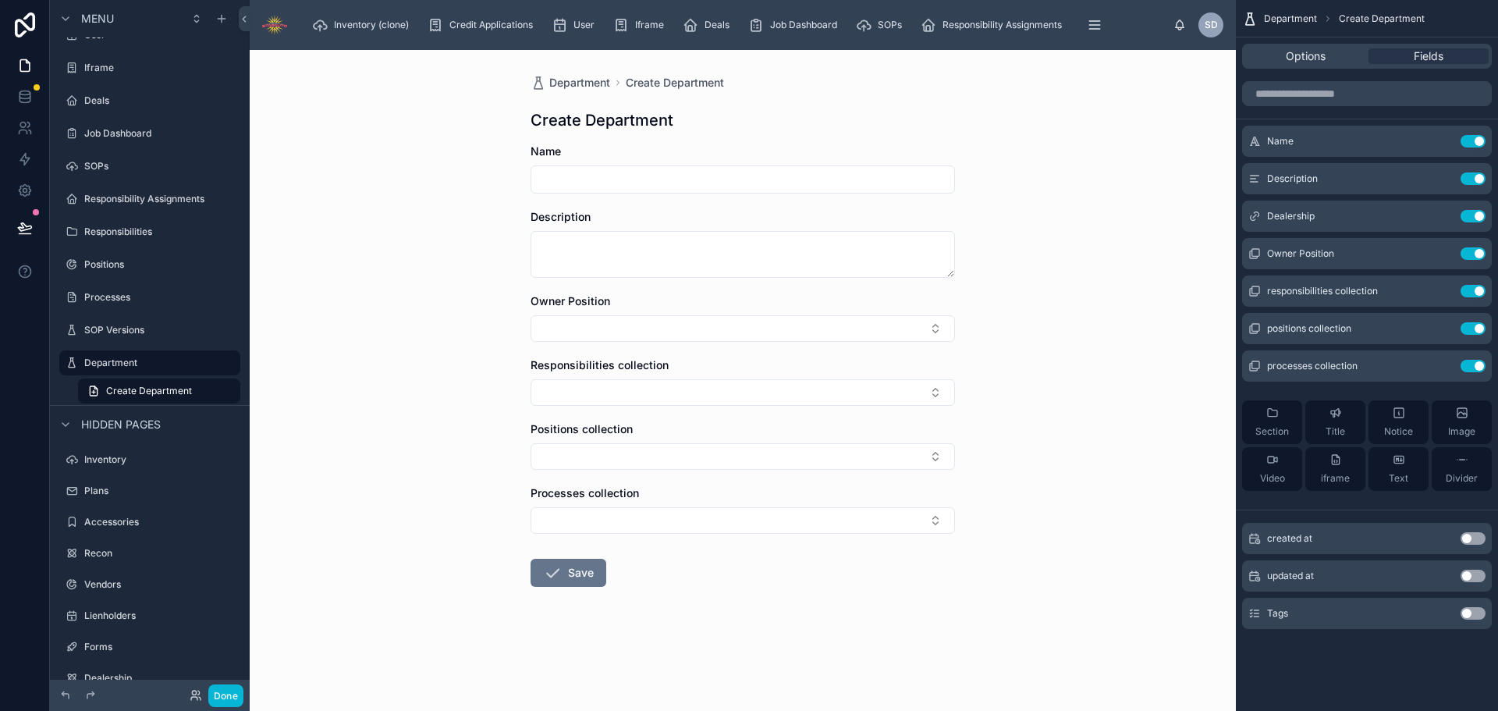
click at [672, 187] on input "text" at bounding box center [742, 179] width 423 height 22
type input "*******"
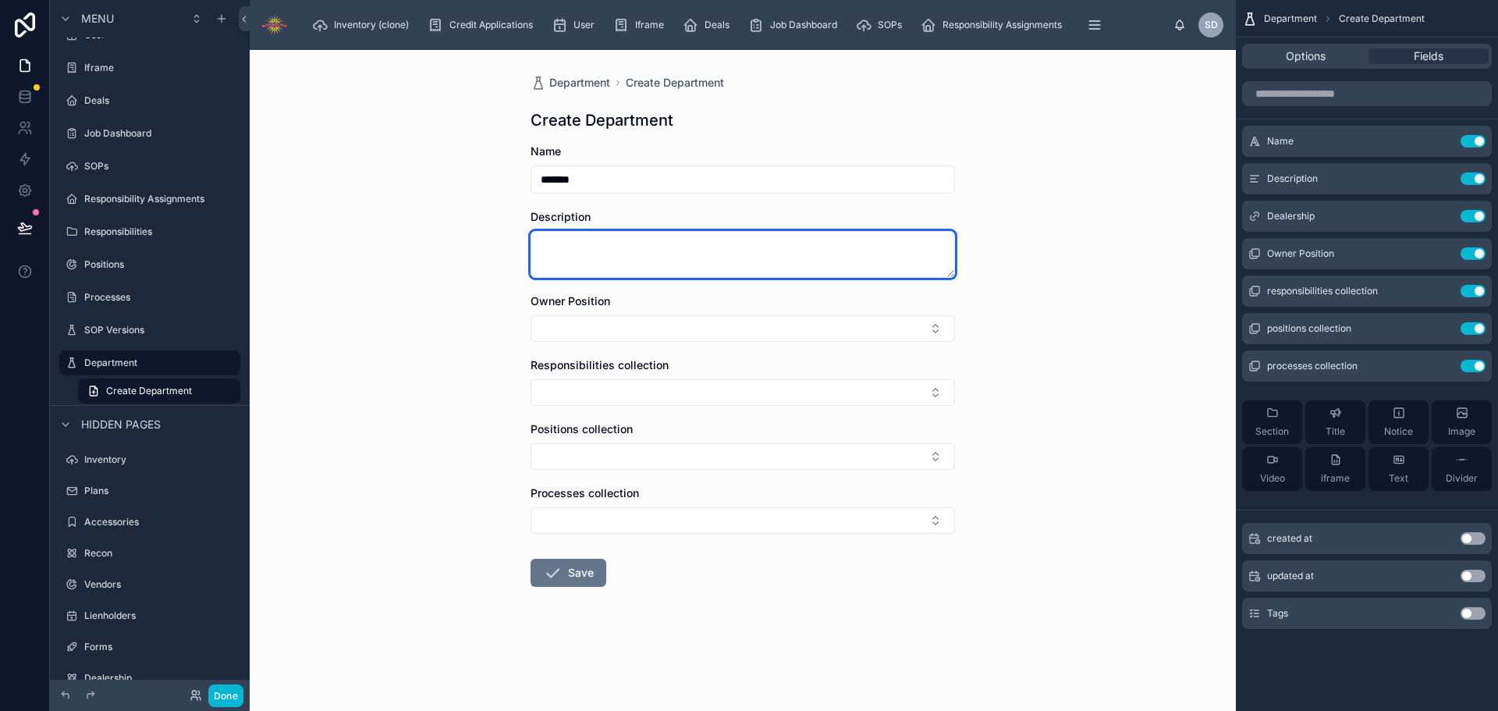
click at [806, 237] on textarea at bounding box center [742, 254] width 424 height 47
paste textarea "**********"
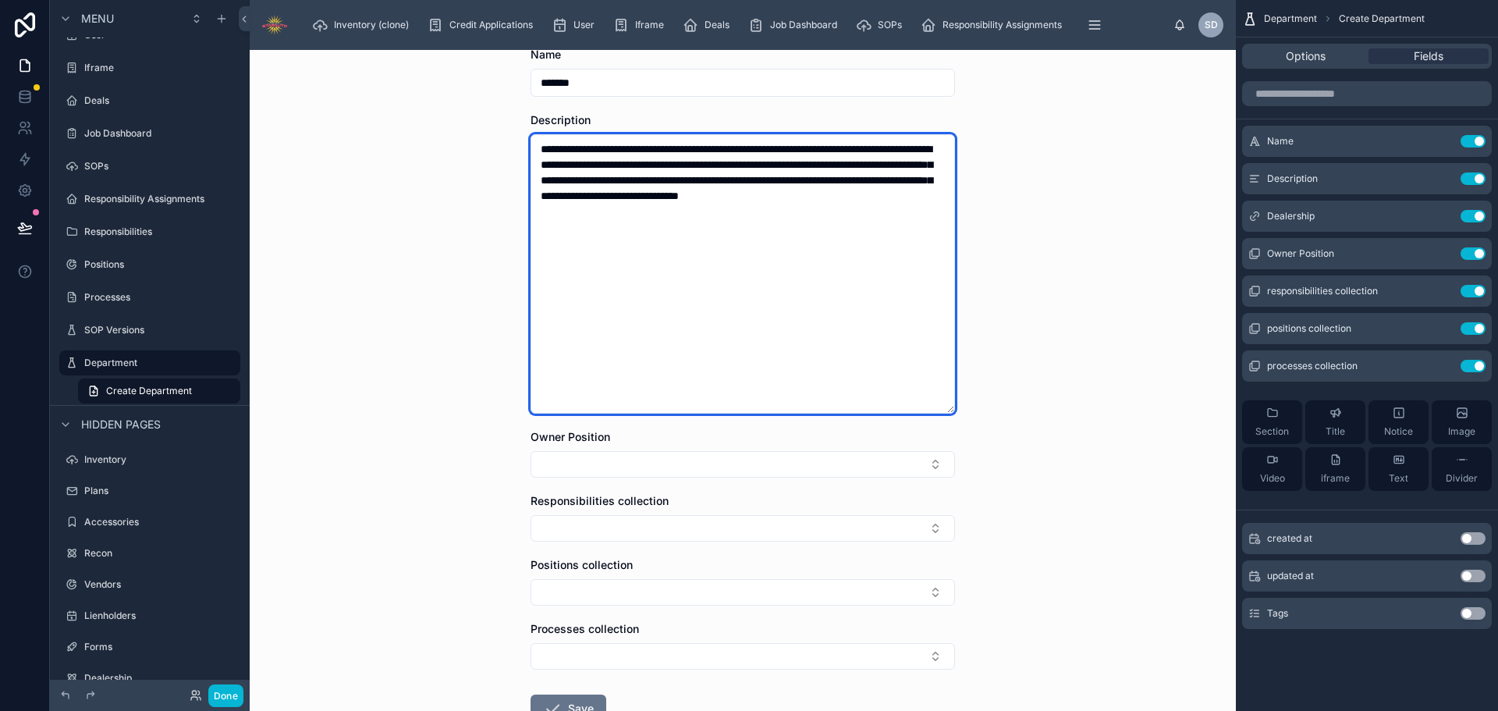
scroll to position [208, 0]
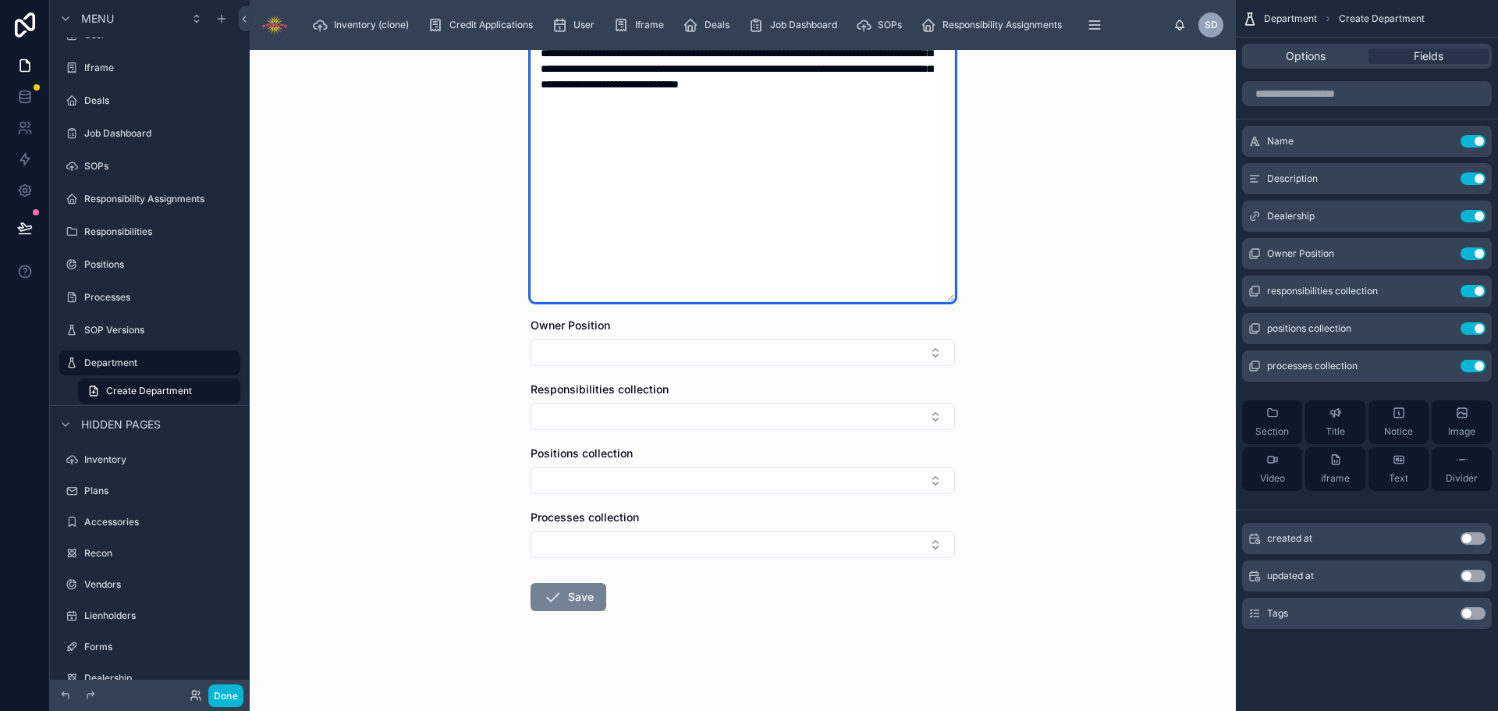
type textarea "**********"
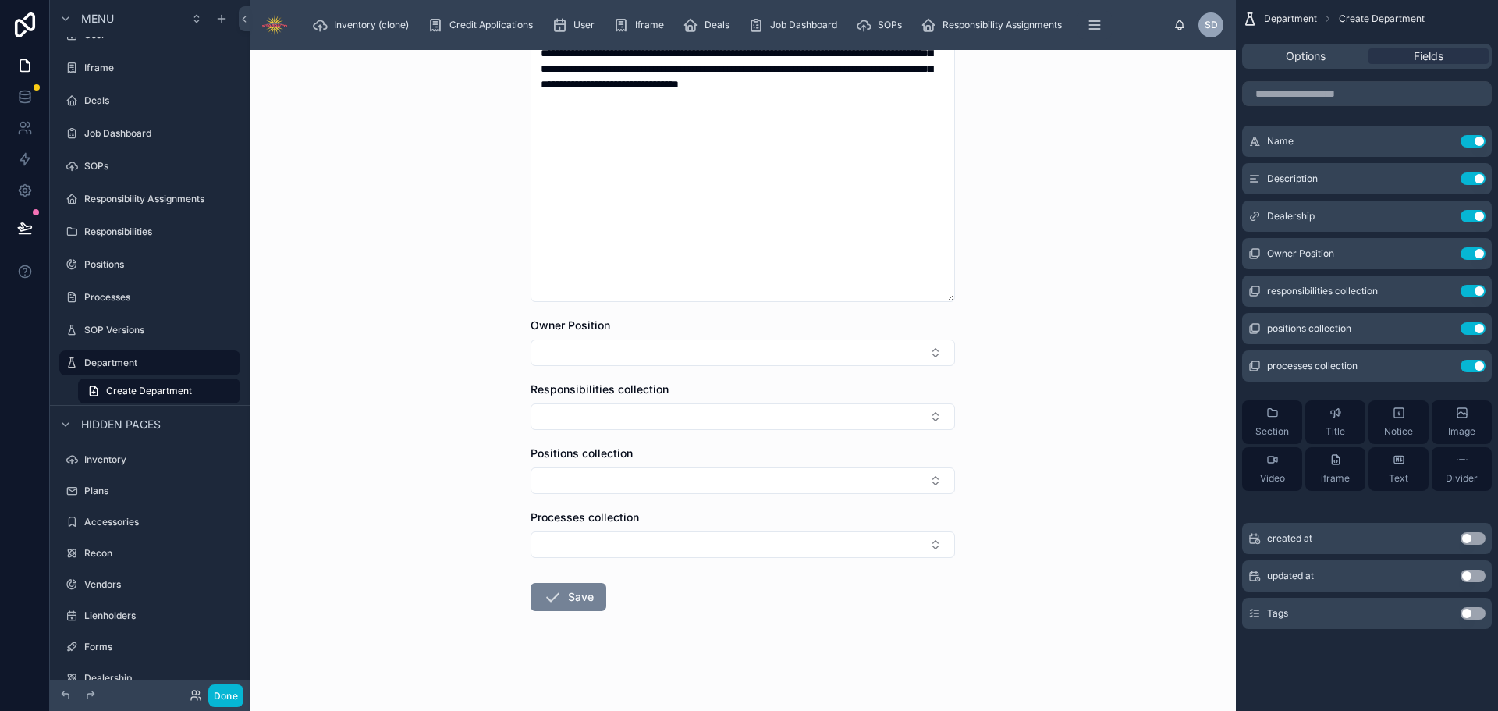
click at [553, 592] on icon at bounding box center [552, 596] width 19 height 19
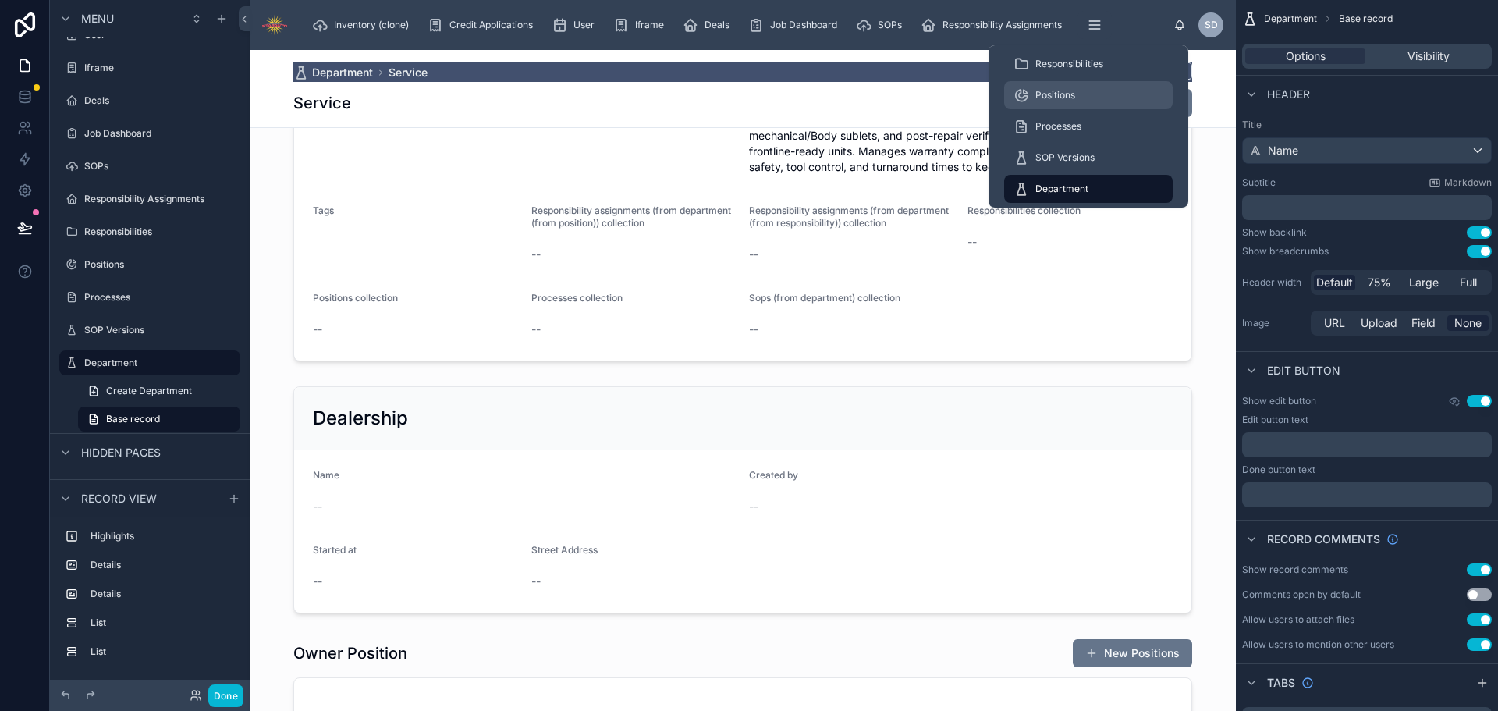
click at [1075, 95] on span "Positions" at bounding box center [1055, 95] width 40 height 12
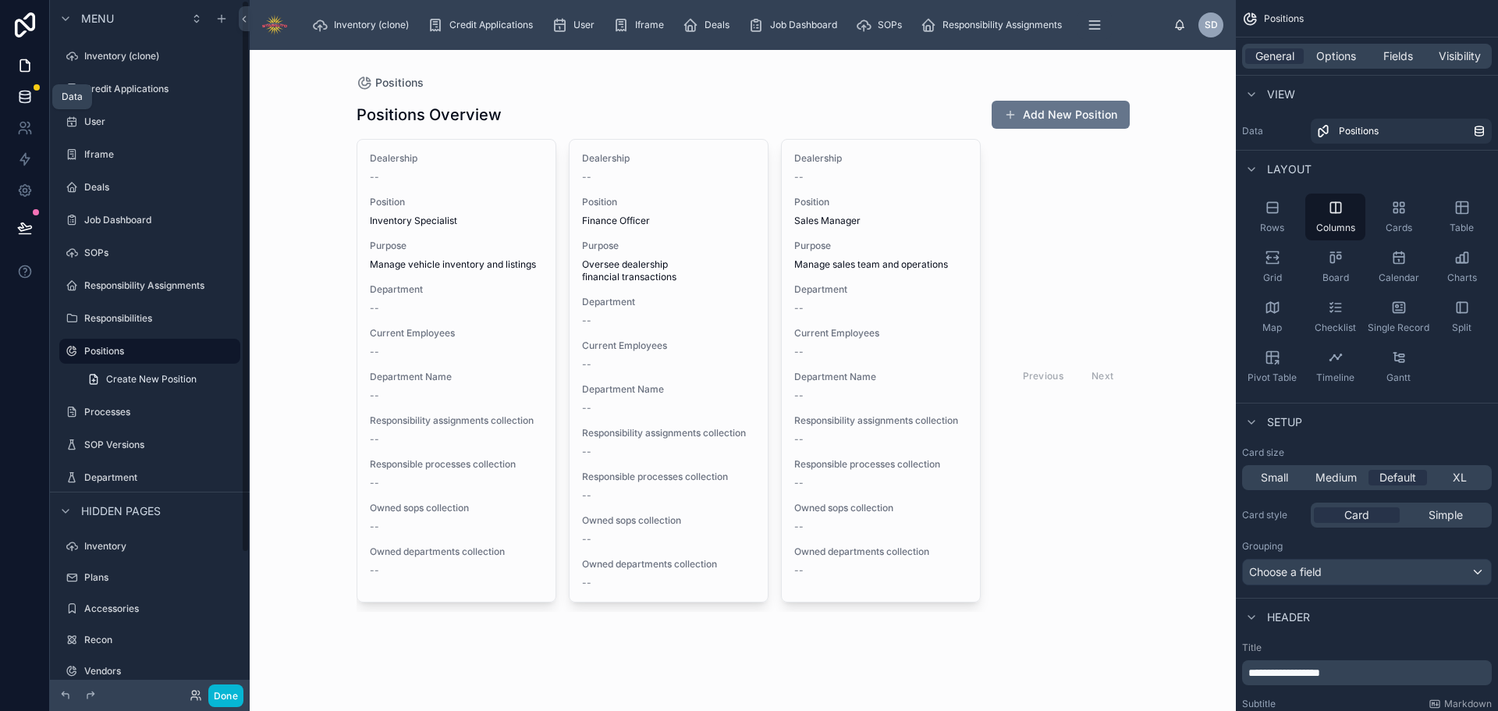
click at [36, 87] on div at bounding box center [37, 87] width 6 height 6
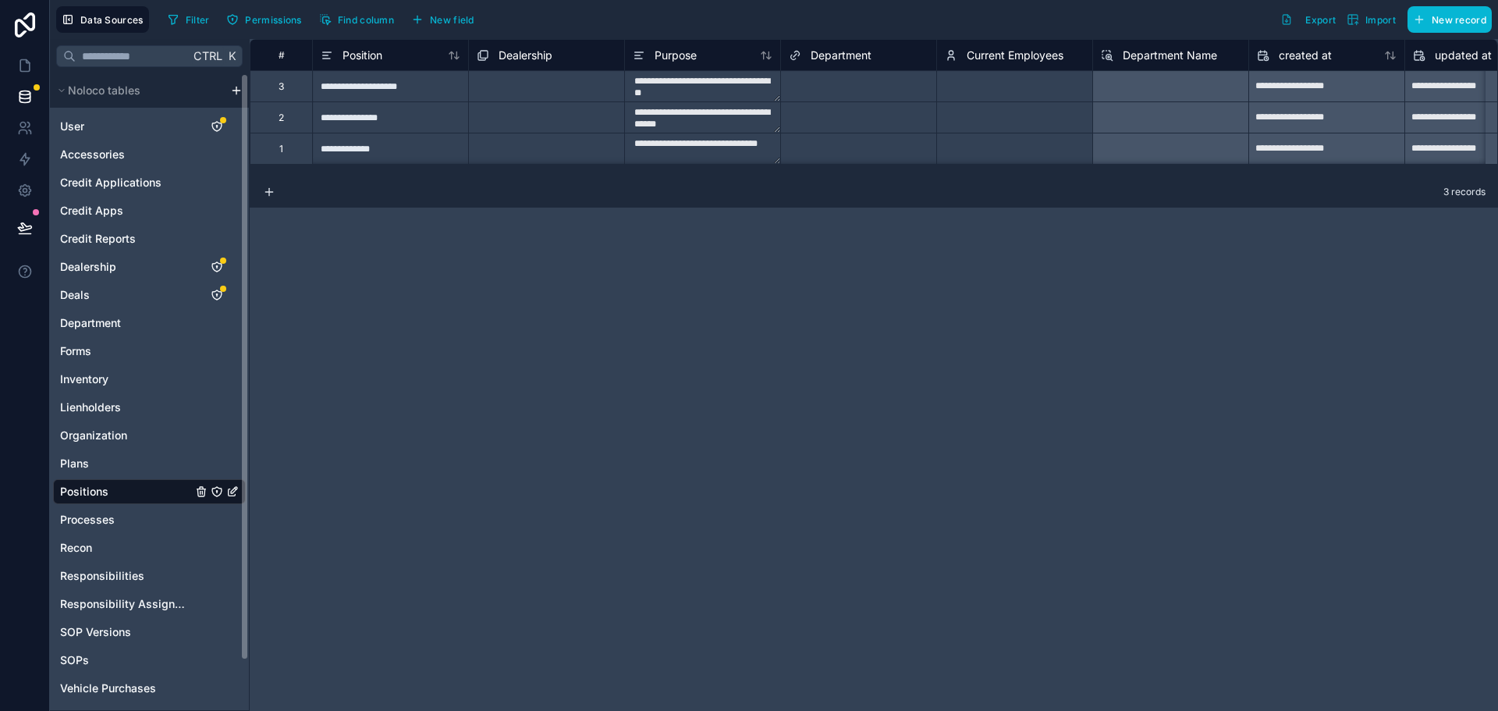
click at [112, 494] on div "Positions" at bounding box center [149, 491] width 193 height 25
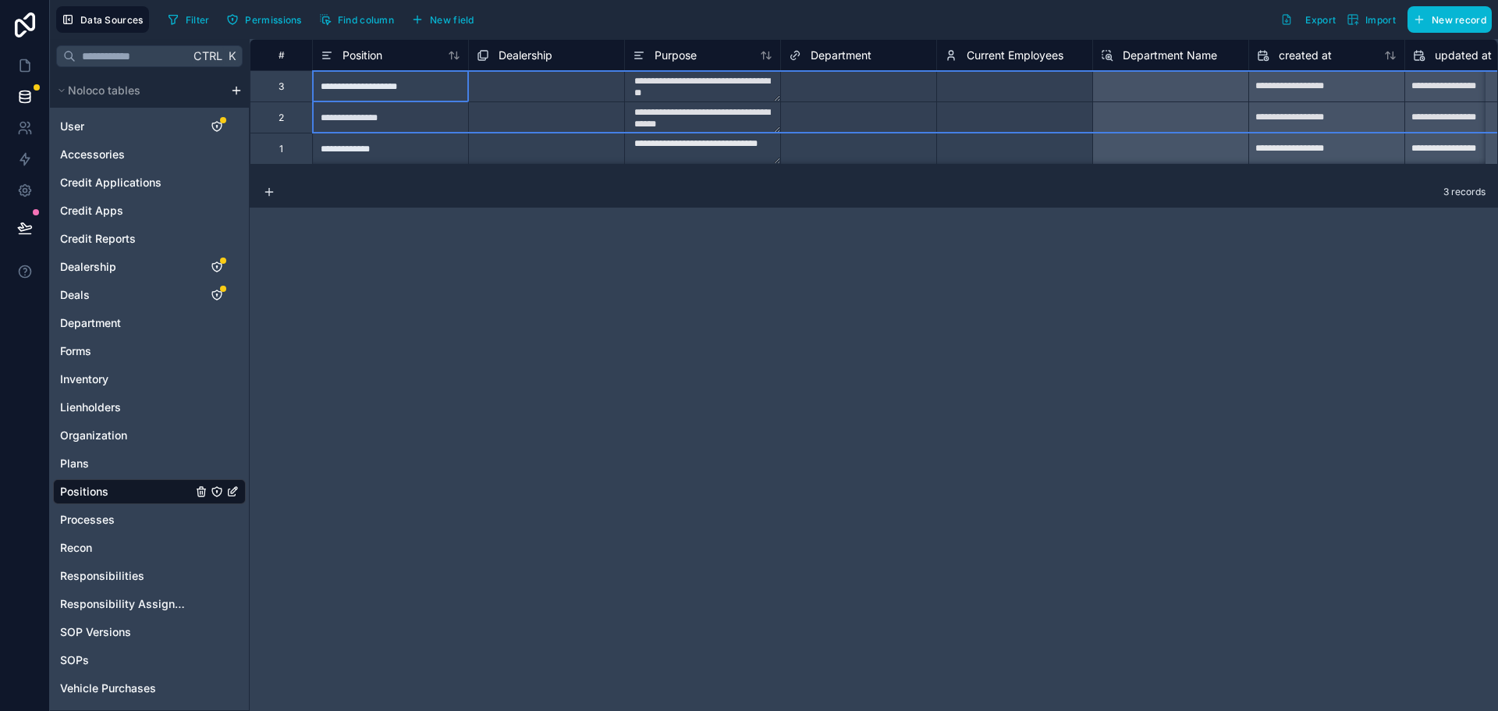
scroll to position [1, 0]
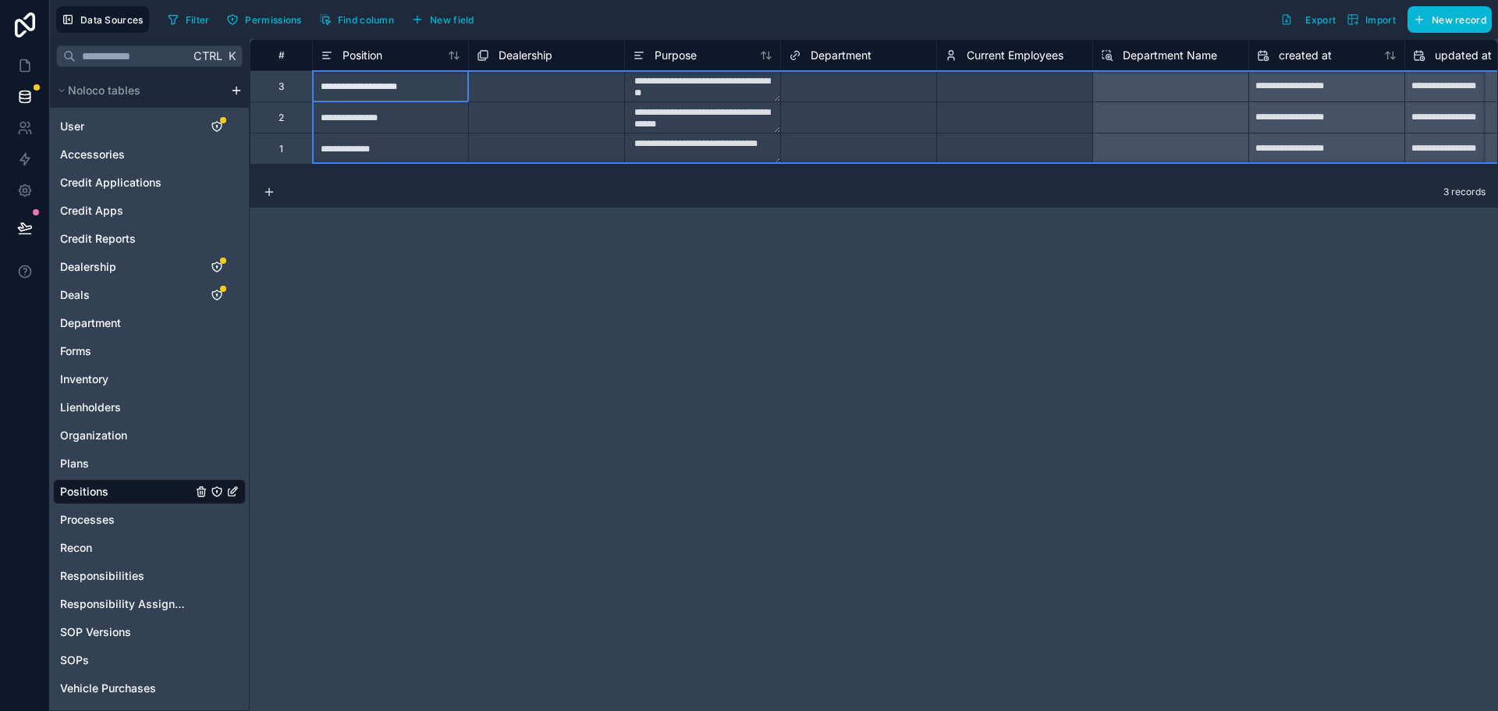
drag, startPoint x: 290, startPoint y: 88, endPoint x: 290, endPoint y: 144, distance: 55.4
click at [290, 144] on div "**********" at bounding box center [1295, 101] width 2091 height 125
drag, startPoint x: 285, startPoint y: 88, endPoint x: 275, endPoint y: 157, distance: 69.4
click at [275, 157] on div "**********" at bounding box center [1295, 101] width 2091 height 125
click at [427, 153] on b "3" at bounding box center [423, 155] width 6 height 12
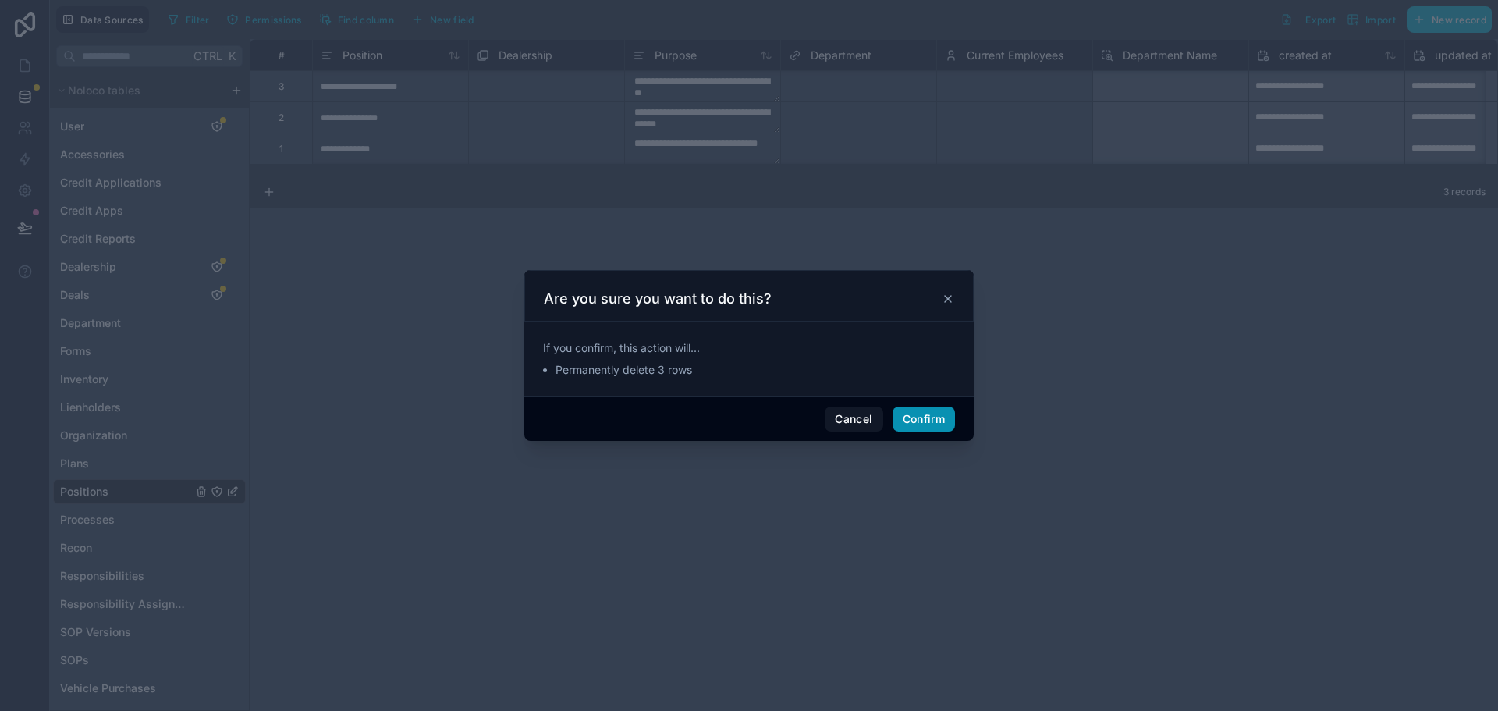
click at [916, 419] on button "Confirm" at bounding box center [923, 418] width 62 height 25
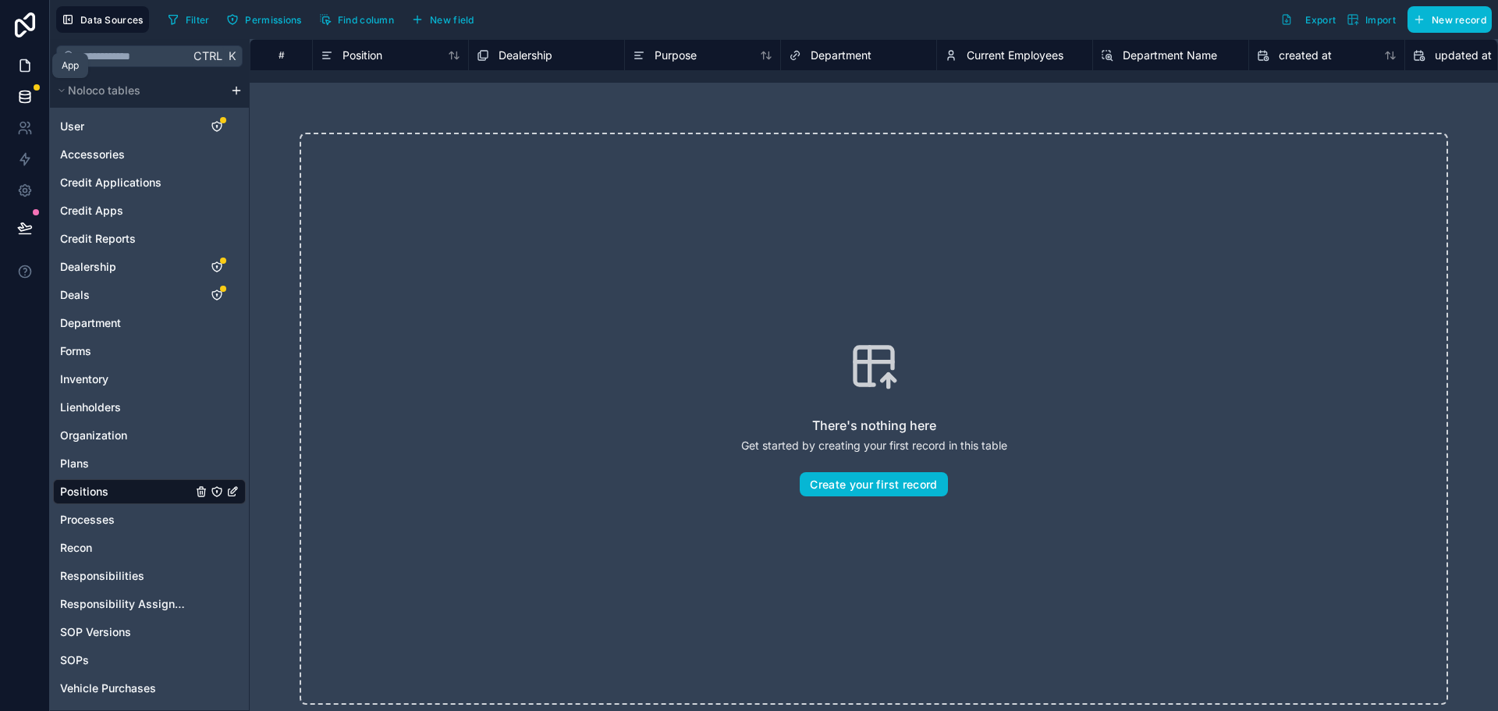
click at [17, 65] on icon at bounding box center [25, 66] width 16 height 16
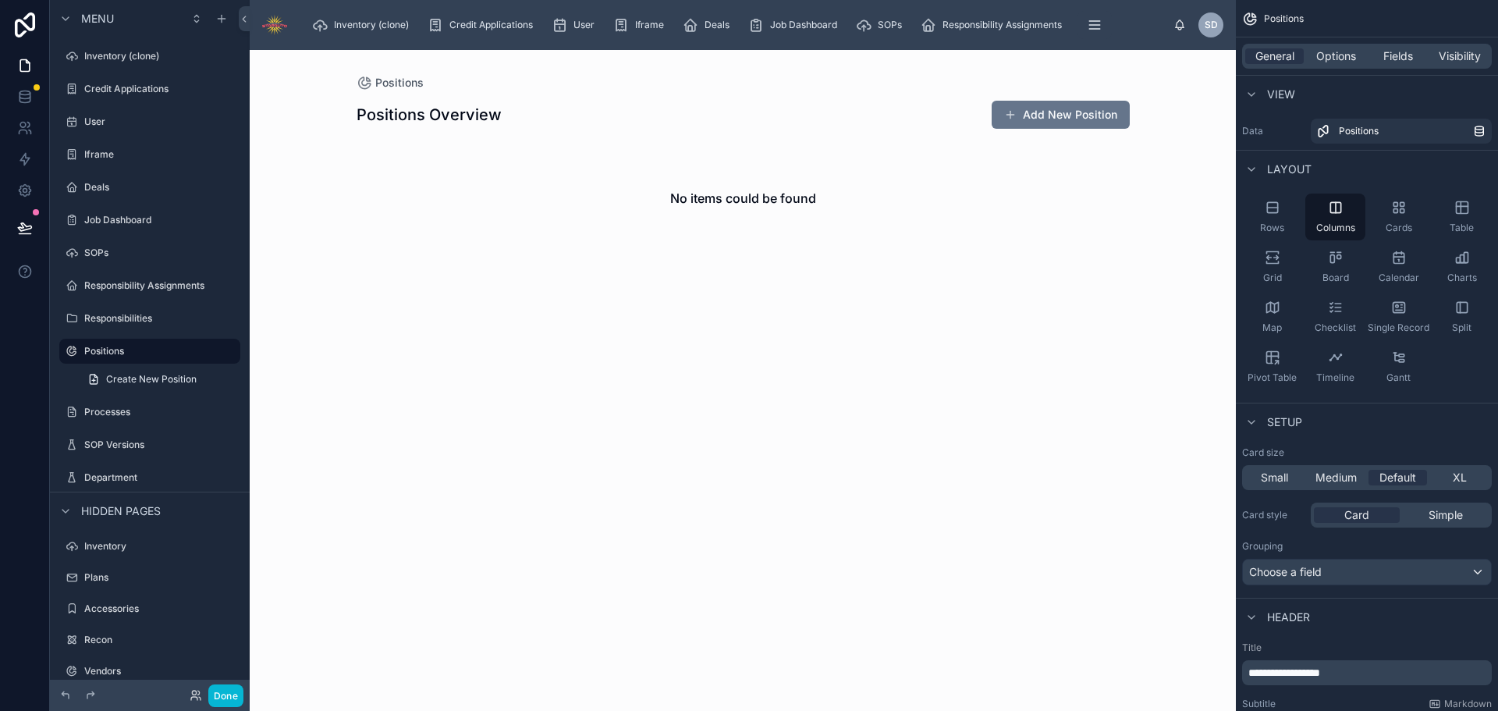
click at [1034, 117] on div at bounding box center [743, 178] width 798 height 257
click at [1047, 112] on button "Add New Position" at bounding box center [1060, 115] width 138 height 28
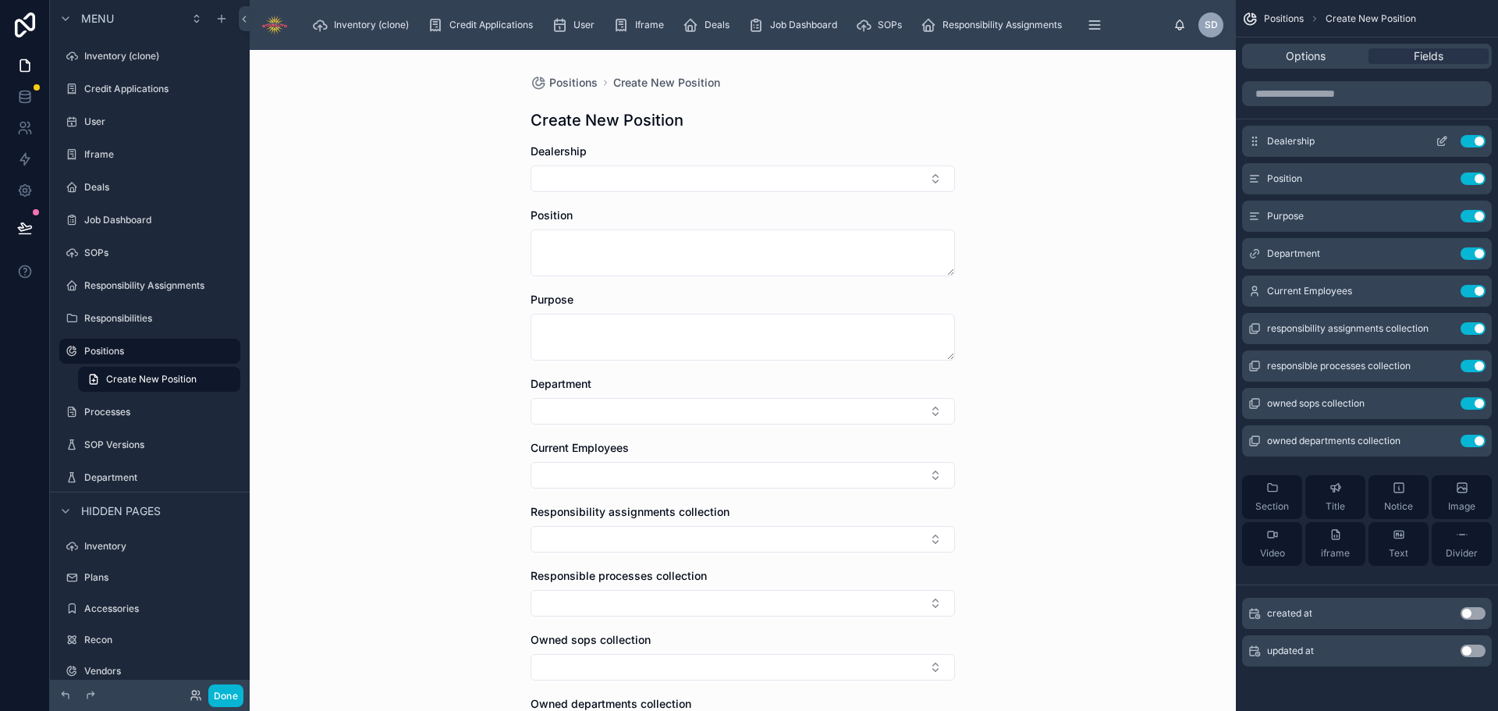
click at [1438, 140] on icon "scrollable content" at bounding box center [1441, 142] width 7 height 7
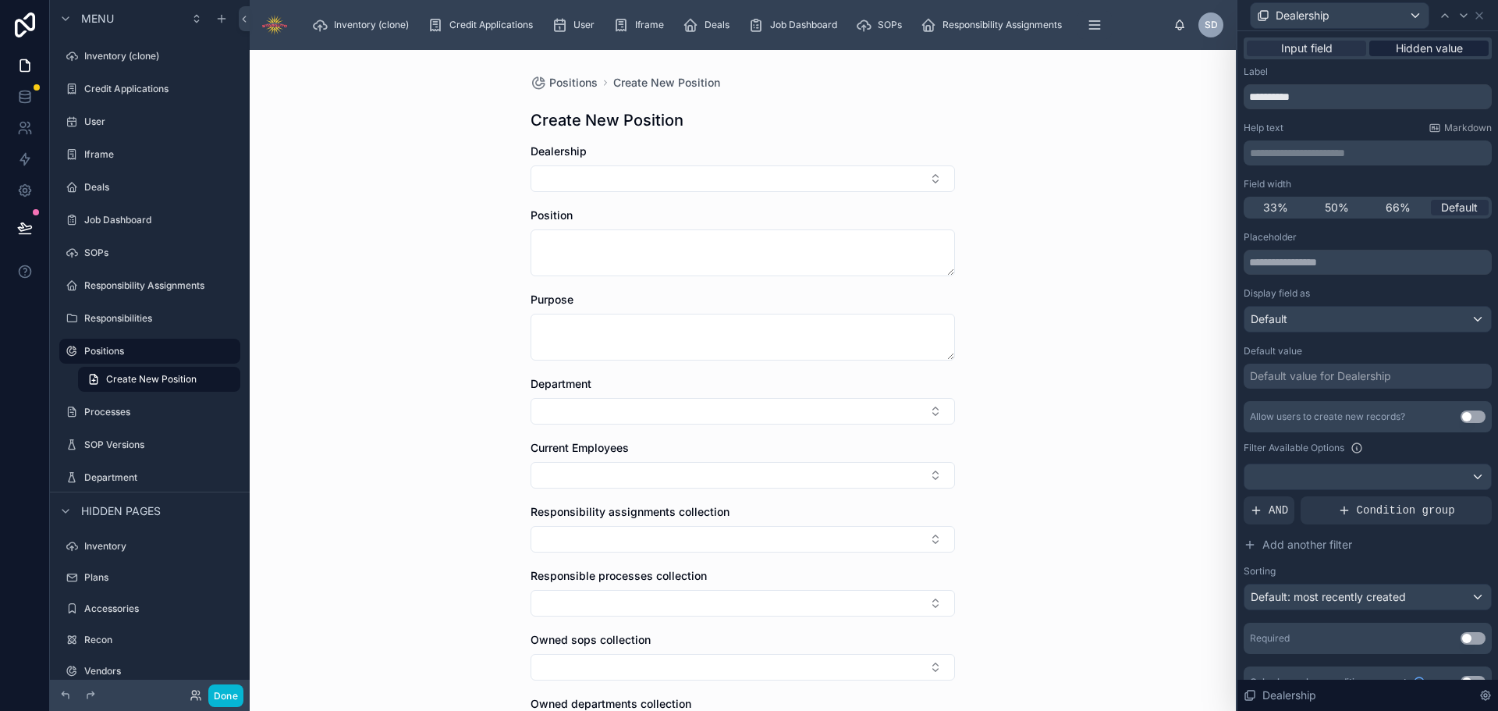
click at [1437, 50] on span "Hidden value" at bounding box center [1429, 49] width 67 height 16
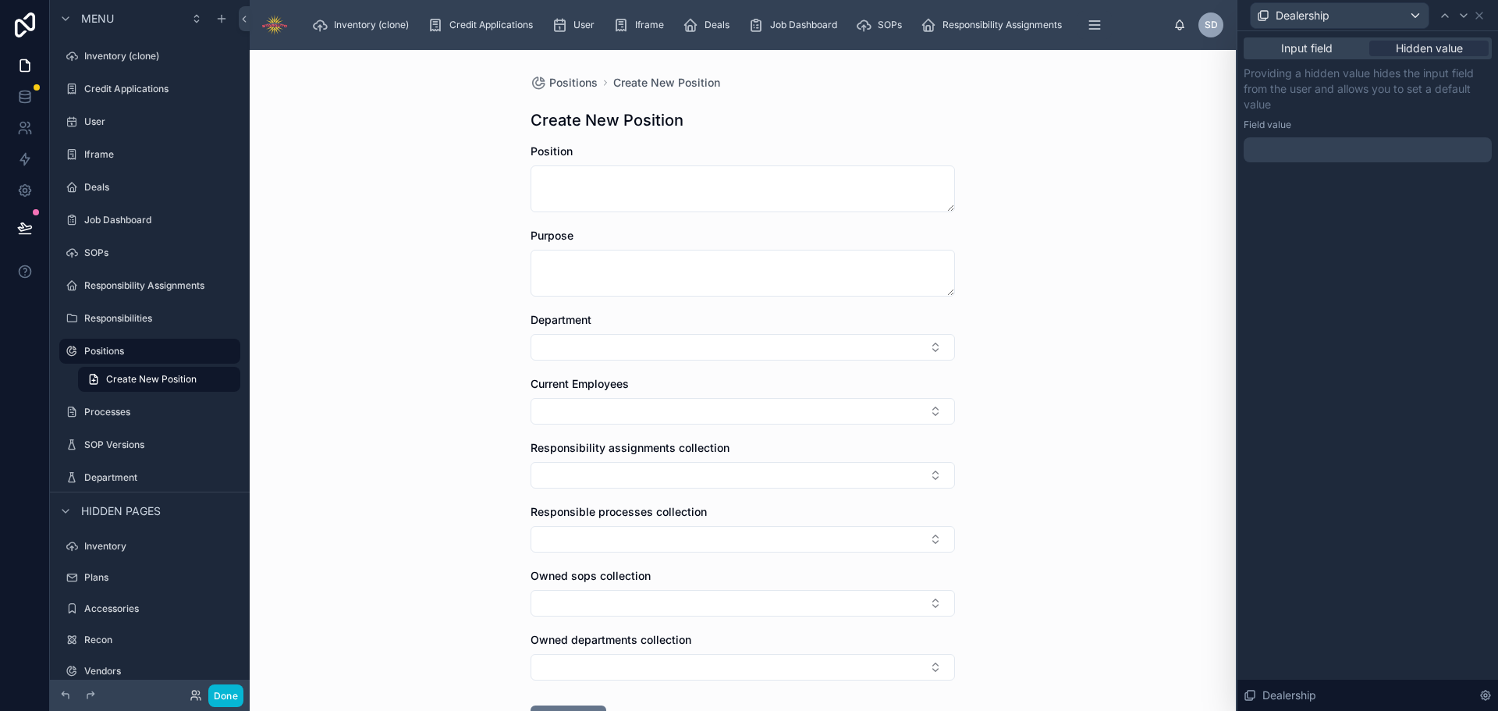
click at [1338, 145] on div at bounding box center [1367, 149] width 248 height 25
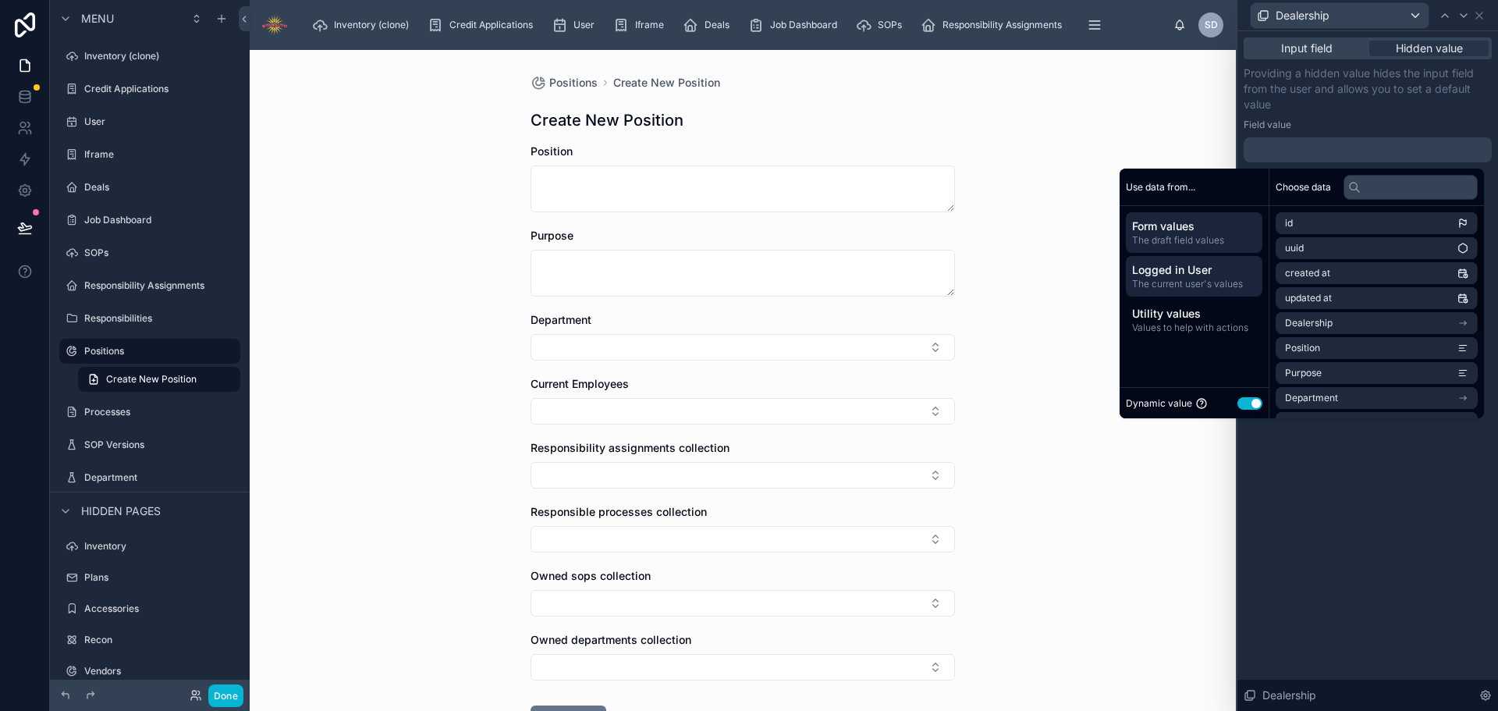
click at [1196, 267] on span "Logged in User" at bounding box center [1194, 270] width 124 height 16
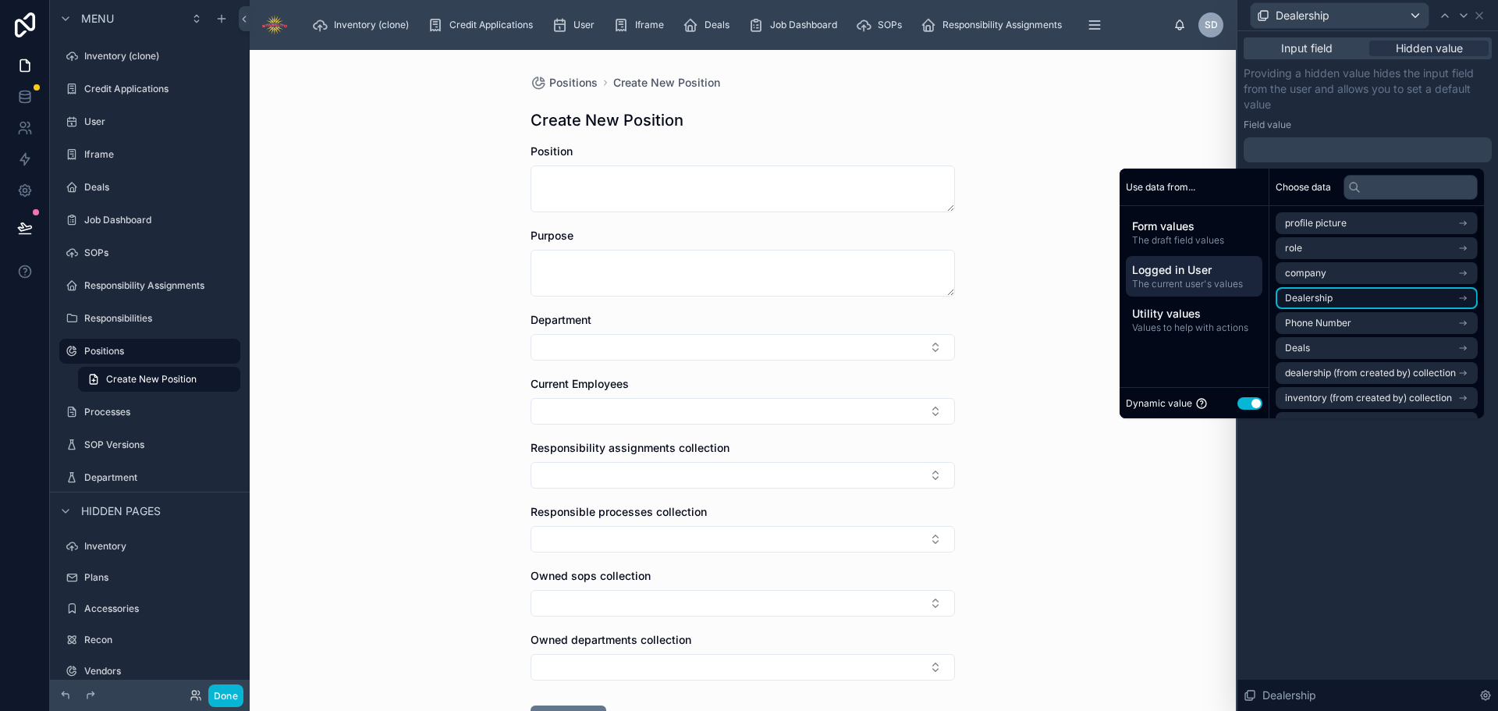
click at [1326, 296] on li "Dealership" at bounding box center [1376, 298] width 202 height 22
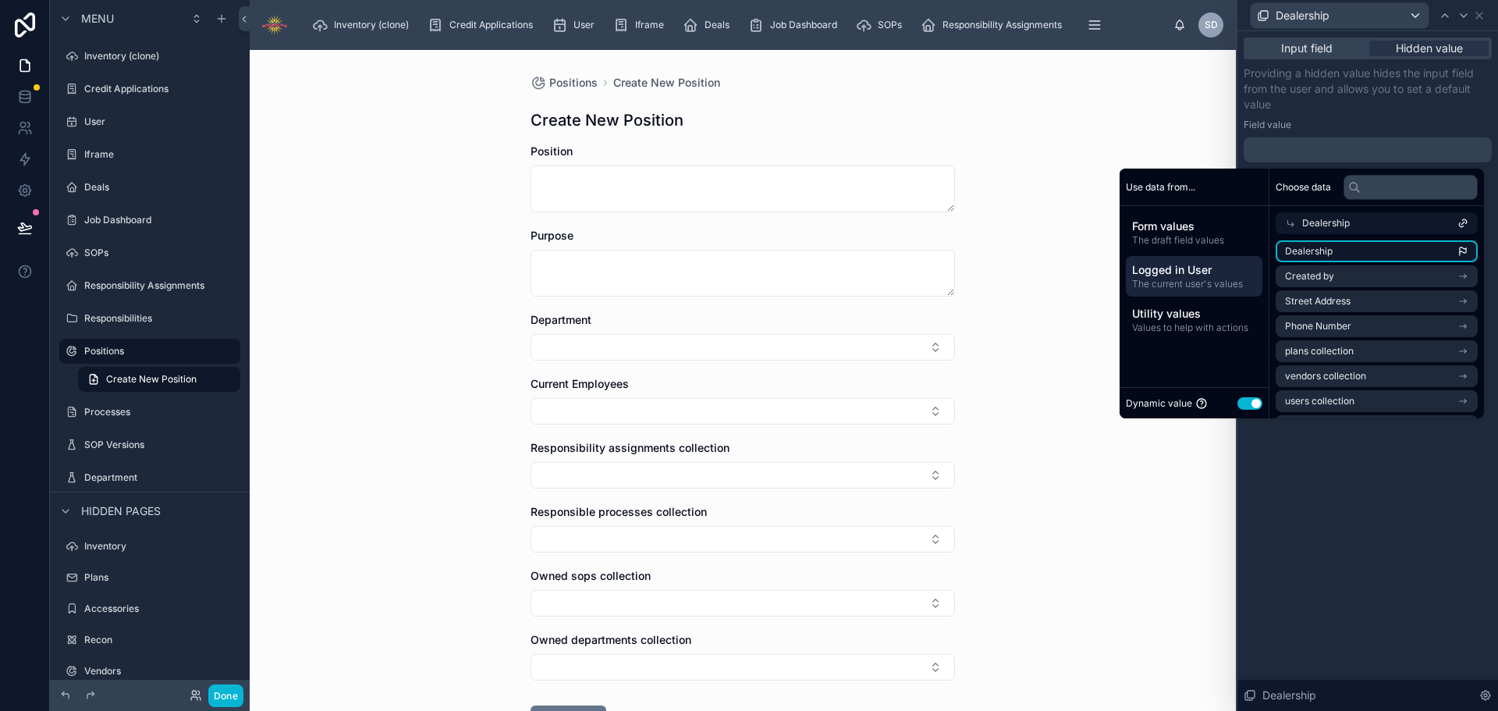
click at [1335, 252] on li "Dealership" at bounding box center [1376, 251] width 202 height 22
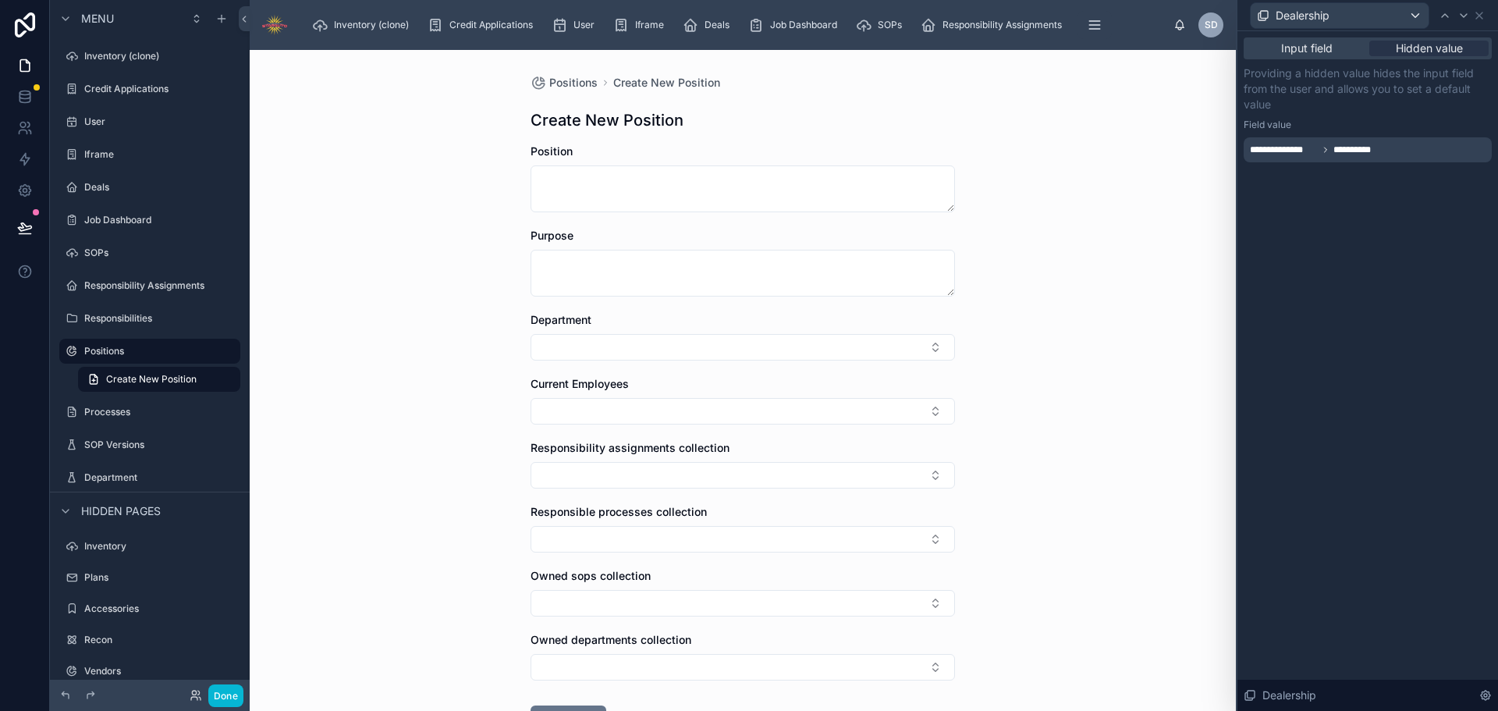
click at [1312, 508] on div "**********" at bounding box center [1367, 370] width 261 height 679
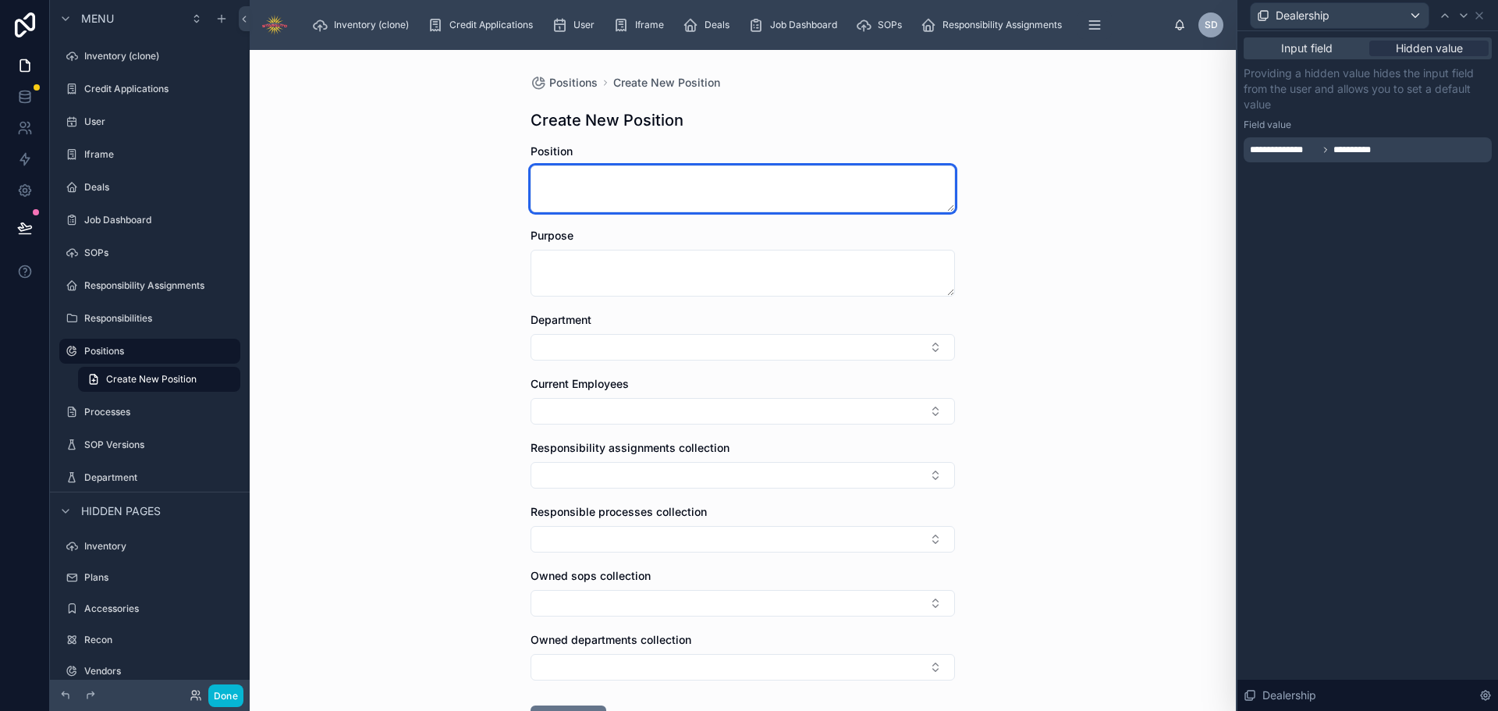
click at [860, 186] on textarea at bounding box center [742, 188] width 424 height 47
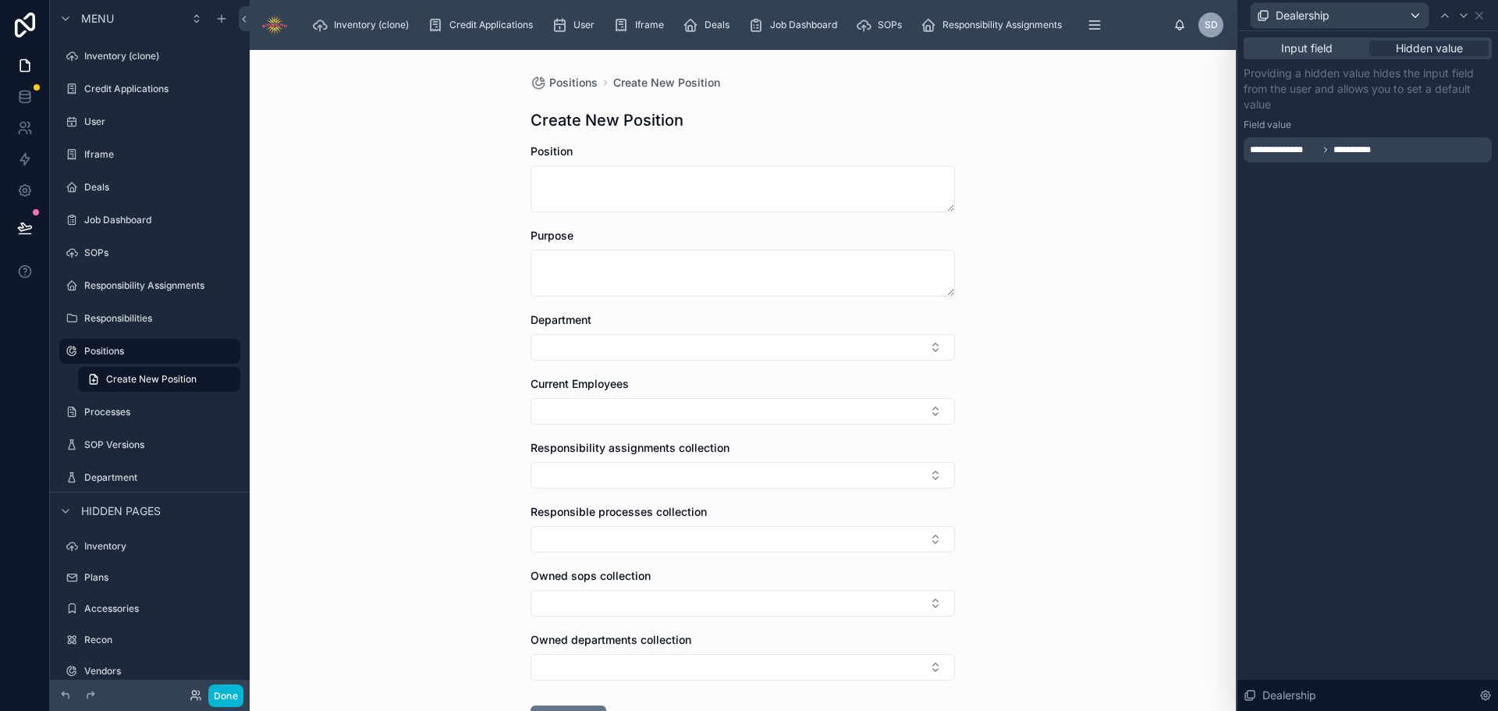
click at [1486, 14] on div "Dealership" at bounding box center [1367, 15] width 248 height 30
click at [1479, 13] on icon at bounding box center [1479, 15] width 12 height 12
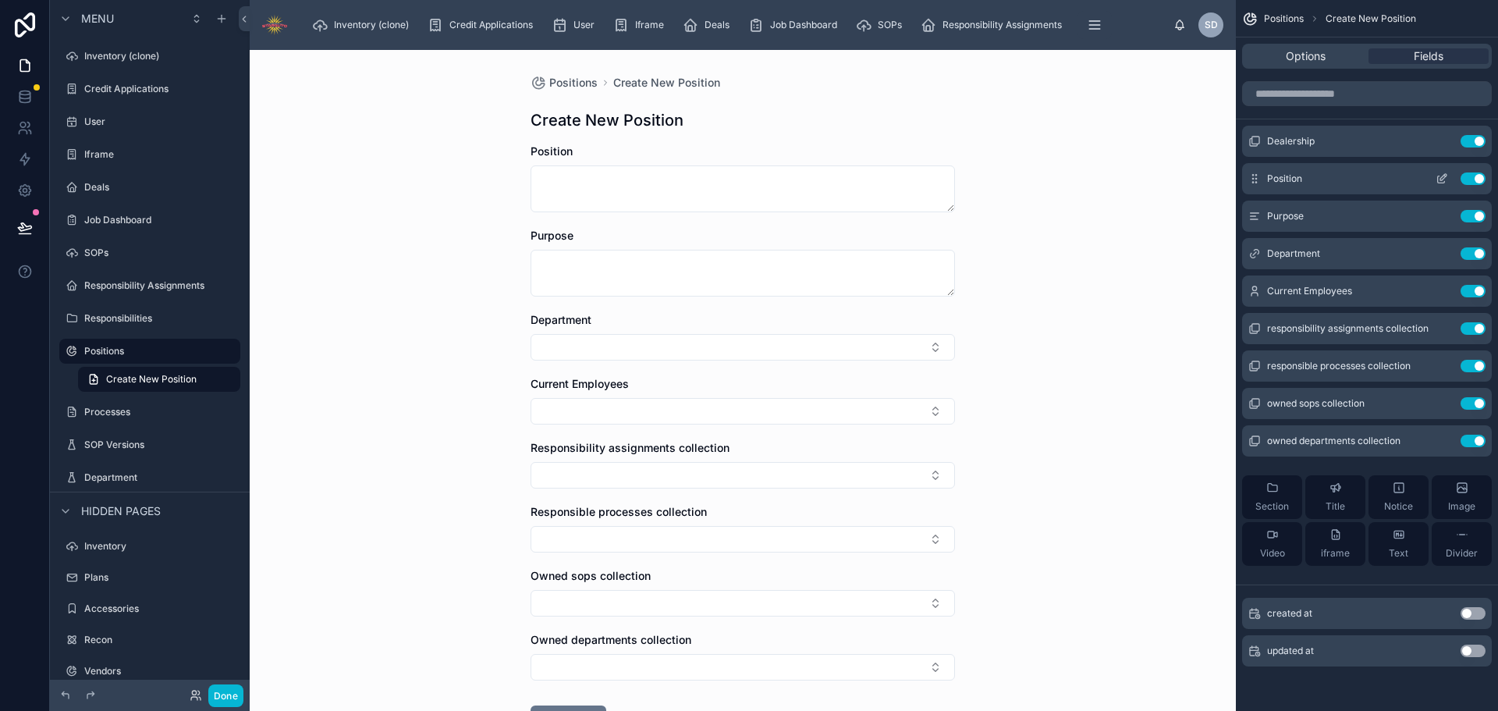
click at [1441, 179] on icon "scrollable content" at bounding box center [1441, 178] width 12 height 12
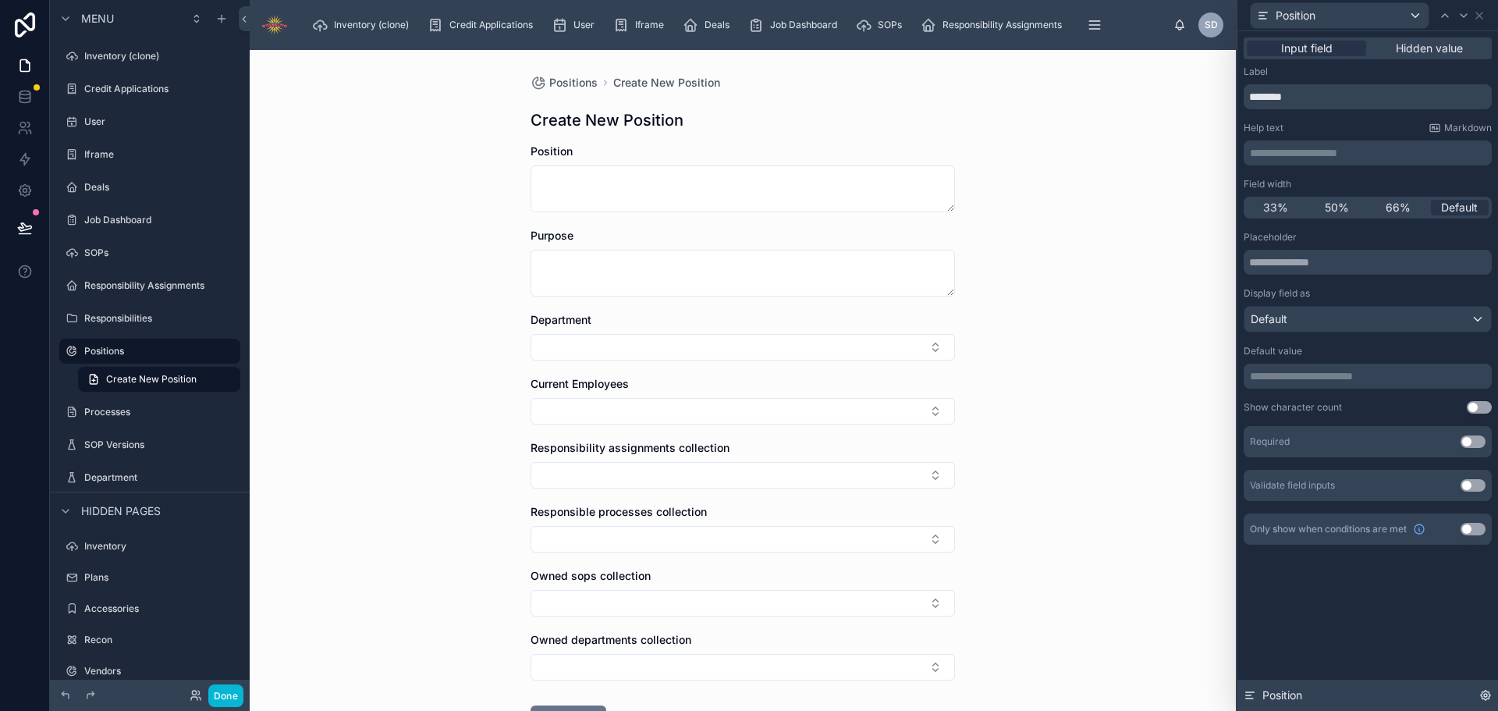
click at [1487, 690] on icon at bounding box center [1485, 695] width 12 height 12
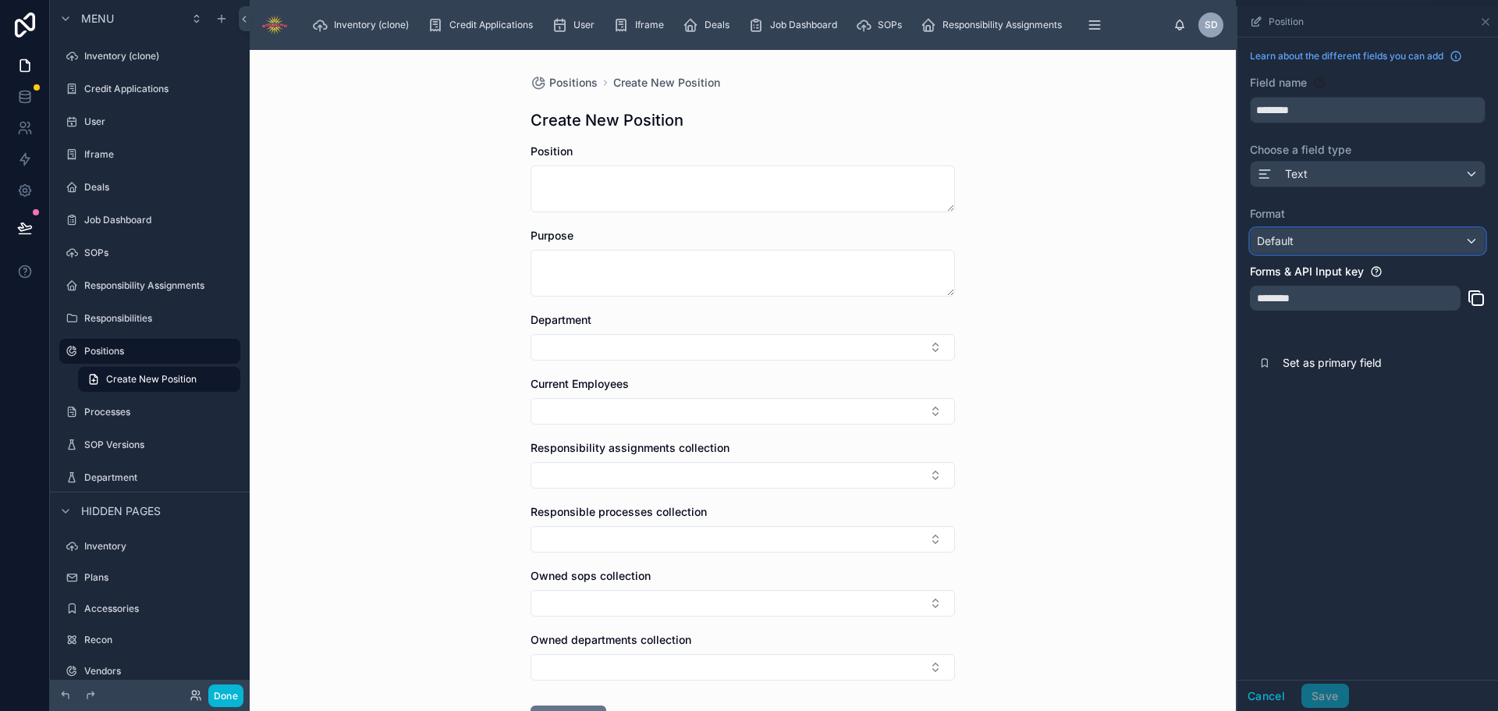
click at [1332, 230] on div "Default" at bounding box center [1367, 241] width 234 height 25
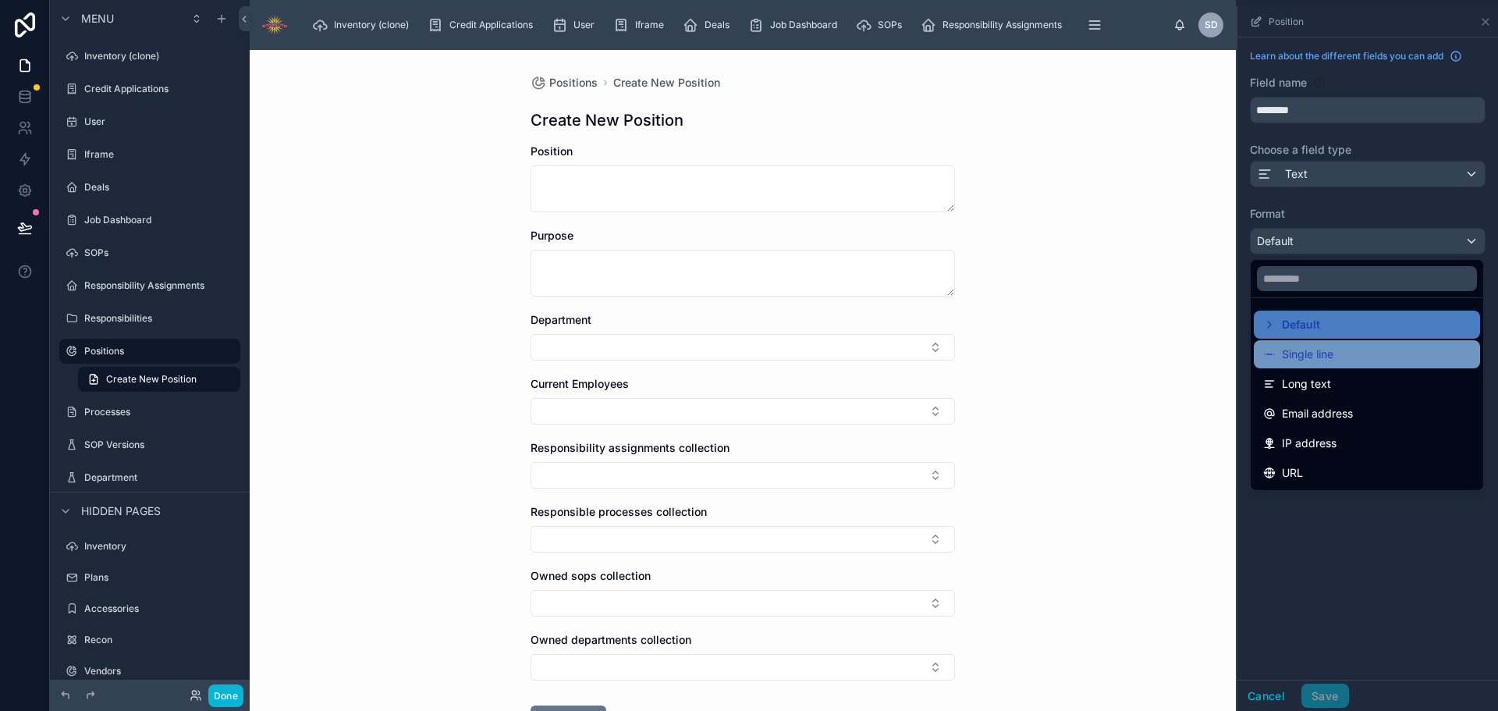
click at [1314, 349] on span "Single line" at bounding box center [1307, 354] width 51 height 19
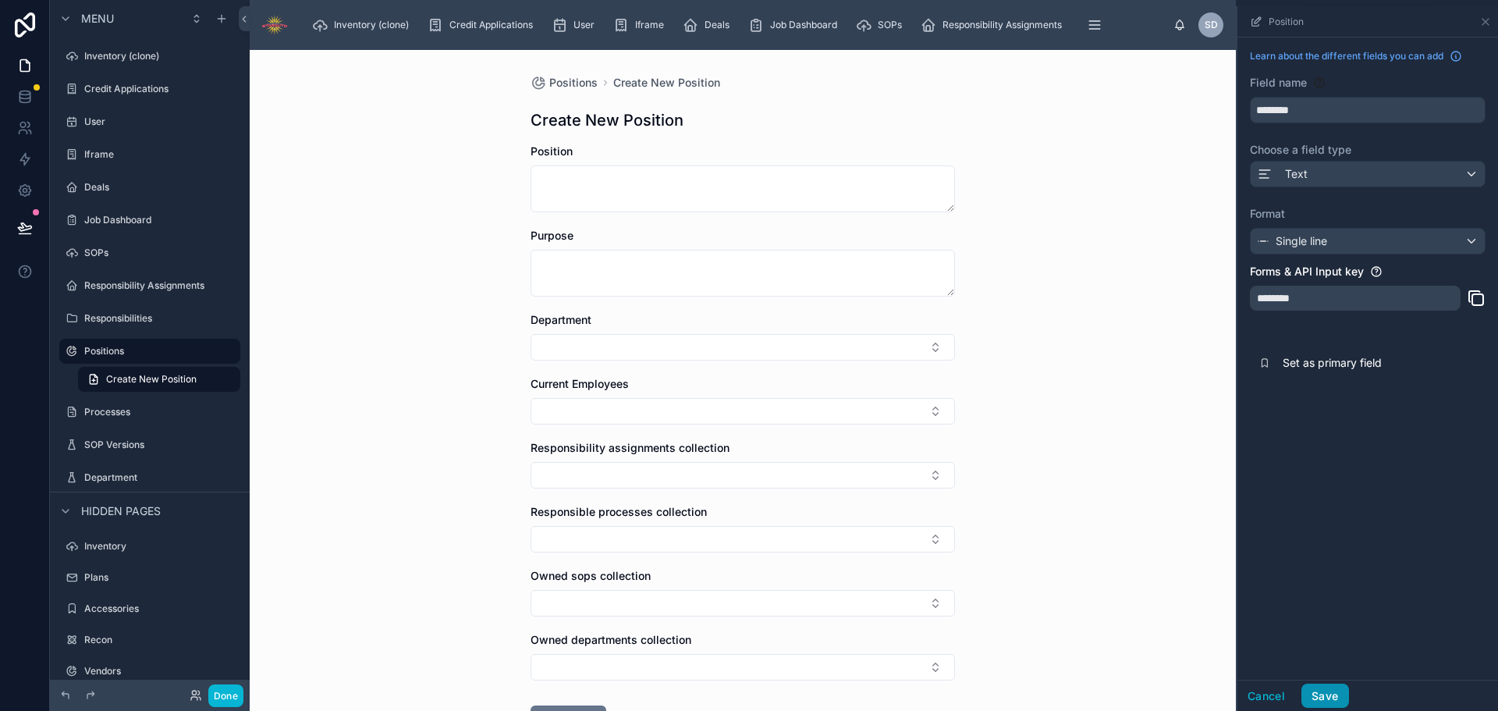
click at [1319, 690] on button "Save" at bounding box center [1324, 695] width 47 height 25
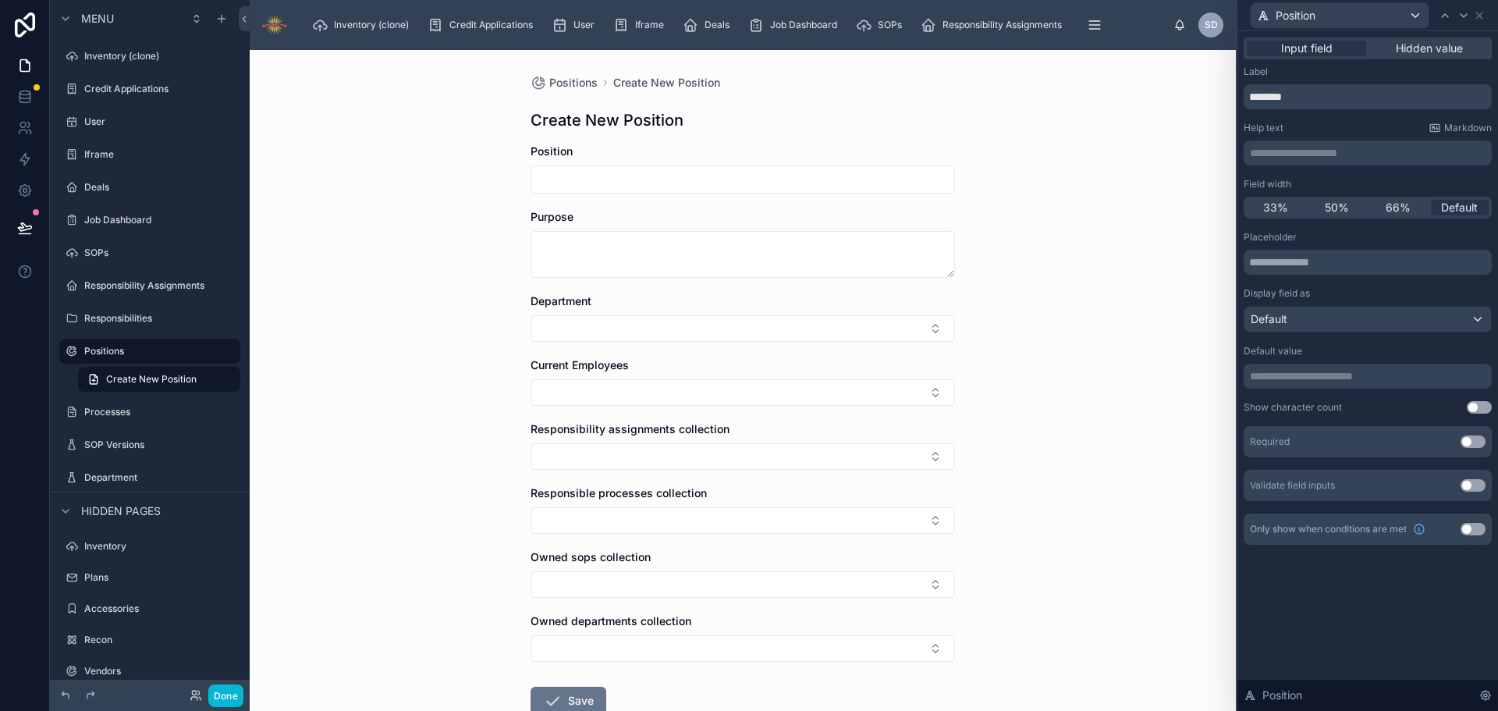
click at [683, 179] on input "text" at bounding box center [742, 179] width 423 height 22
click at [697, 342] on form "Position Purpose Department Current Employees Responsibility assignments collec…" at bounding box center [742, 479] width 424 height 671
click at [699, 328] on button "Select Button" at bounding box center [742, 328] width 424 height 27
click at [655, 390] on div "Service" at bounding box center [737, 390] width 417 height 25
click at [657, 326] on button "Service" at bounding box center [742, 330] width 424 height 30
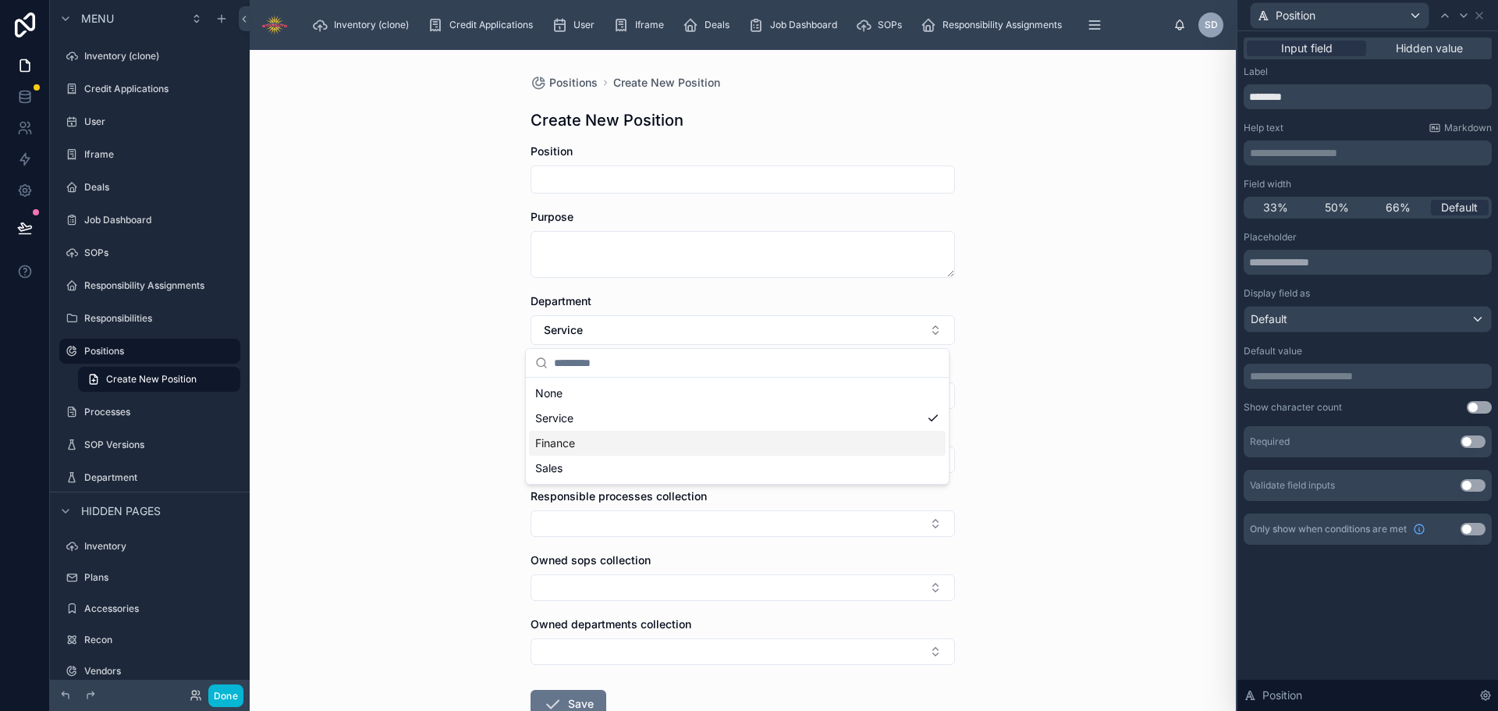
click at [612, 445] on div "Finance" at bounding box center [737, 443] width 417 height 25
click at [679, 333] on button "Finance" at bounding box center [742, 330] width 424 height 30
click at [1036, 392] on div "Positions Create New Position Create New Position Position Purpose Department F…" at bounding box center [743, 380] width 986 height 661
click at [20, 98] on icon at bounding box center [25, 100] width 10 height 6
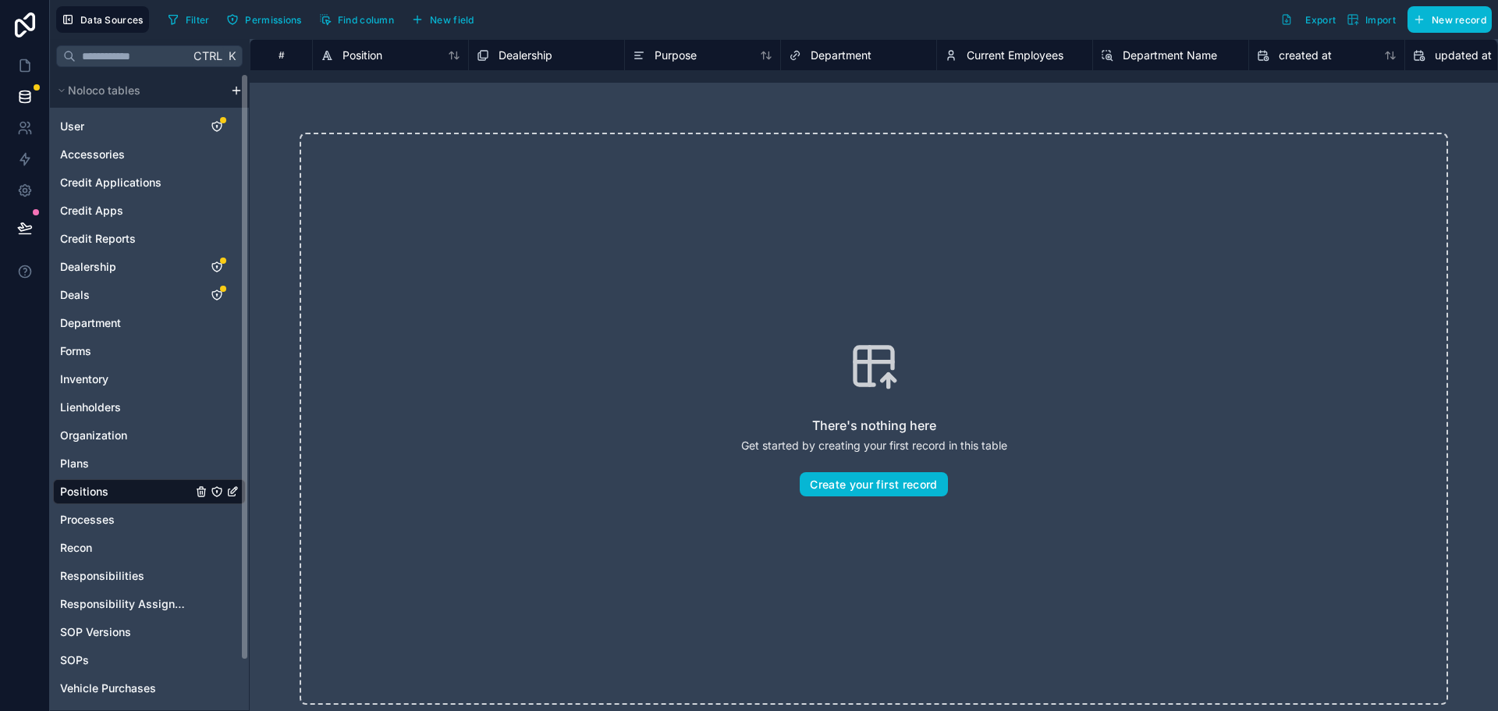
click at [112, 490] on div "Positions" at bounding box center [149, 491] width 193 height 25
click at [1365, 25] on span "Import" at bounding box center [1380, 20] width 30 height 12
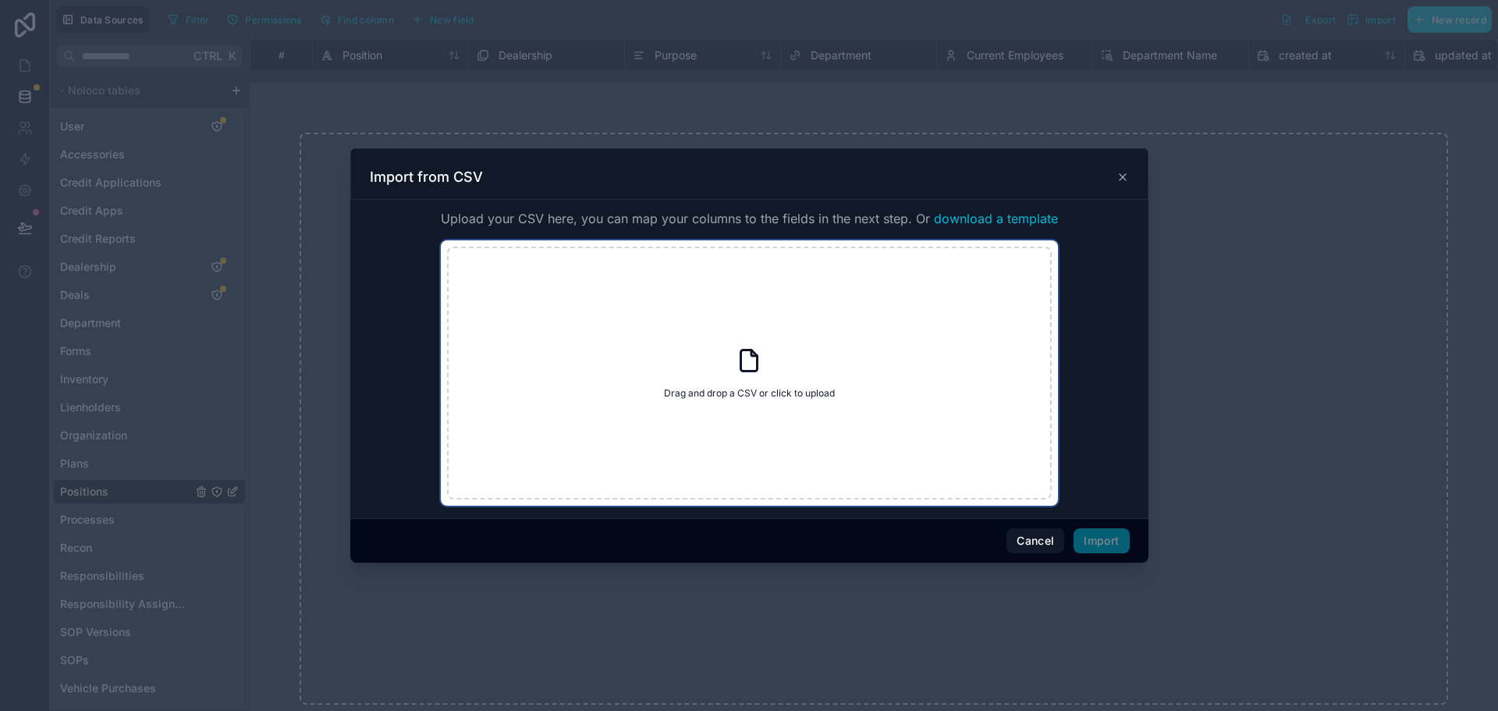
click at [754, 371] on icon at bounding box center [749, 360] width 16 height 21
type input "**********"
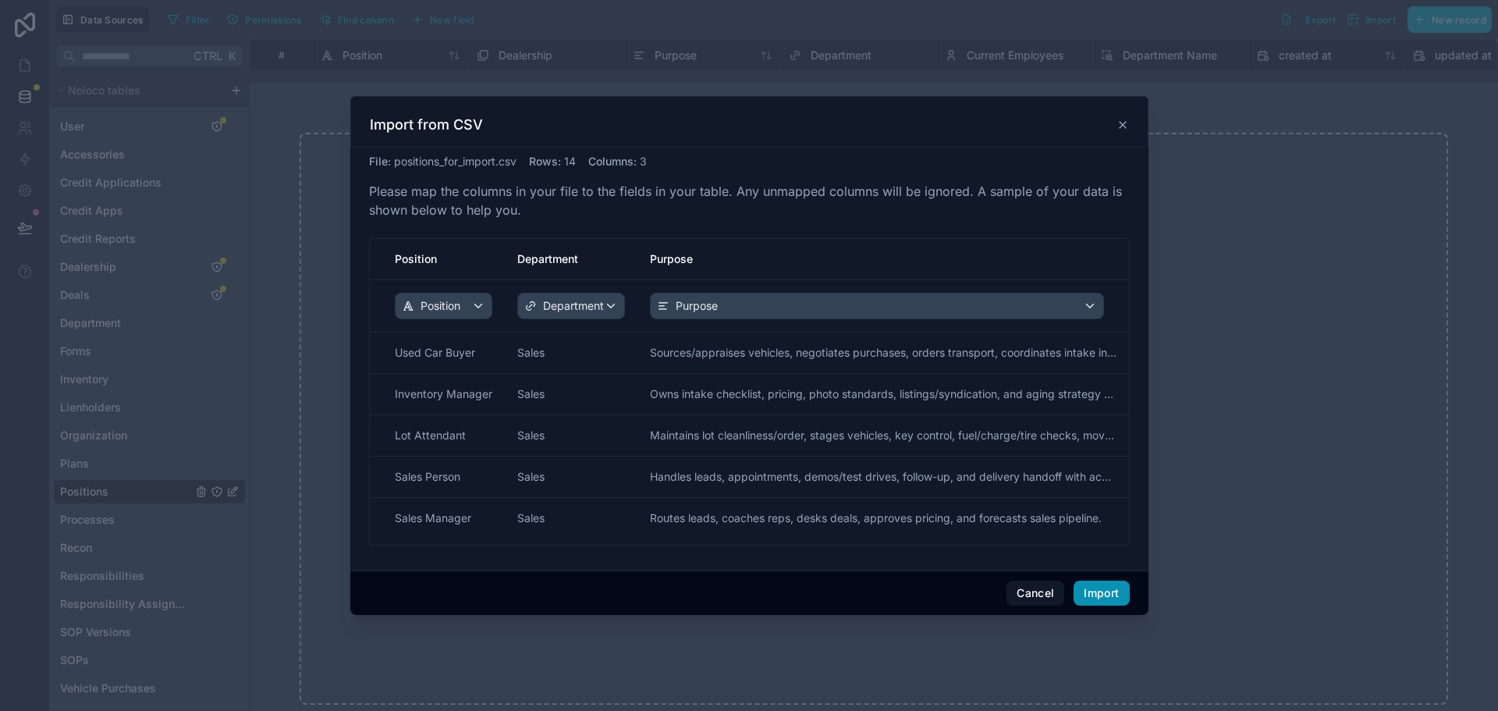
click at [1105, 590] on button "Import" at bounding box center [1100, 592] width 55 height 25
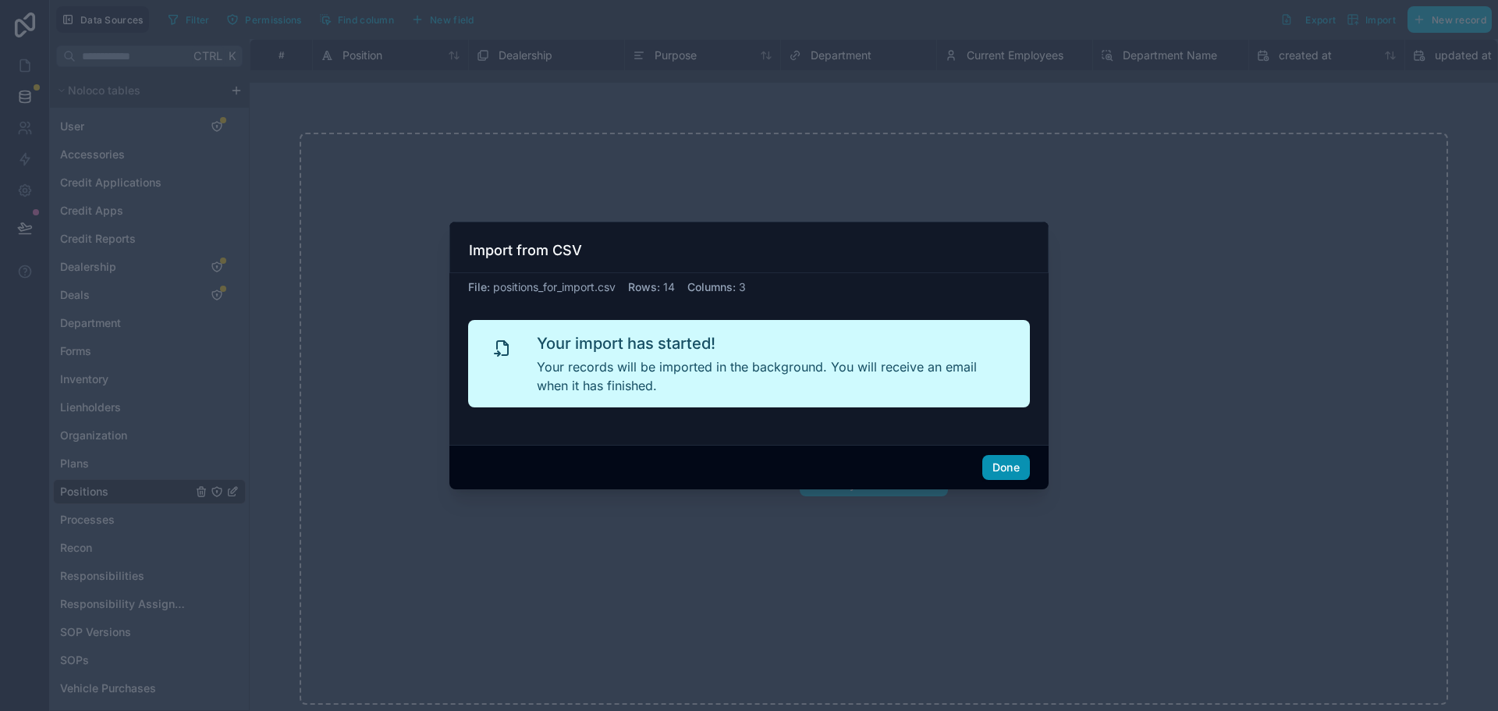
click at [1009, 467] on button "Done" at bounding box center [1006, 467] width 48 height 25
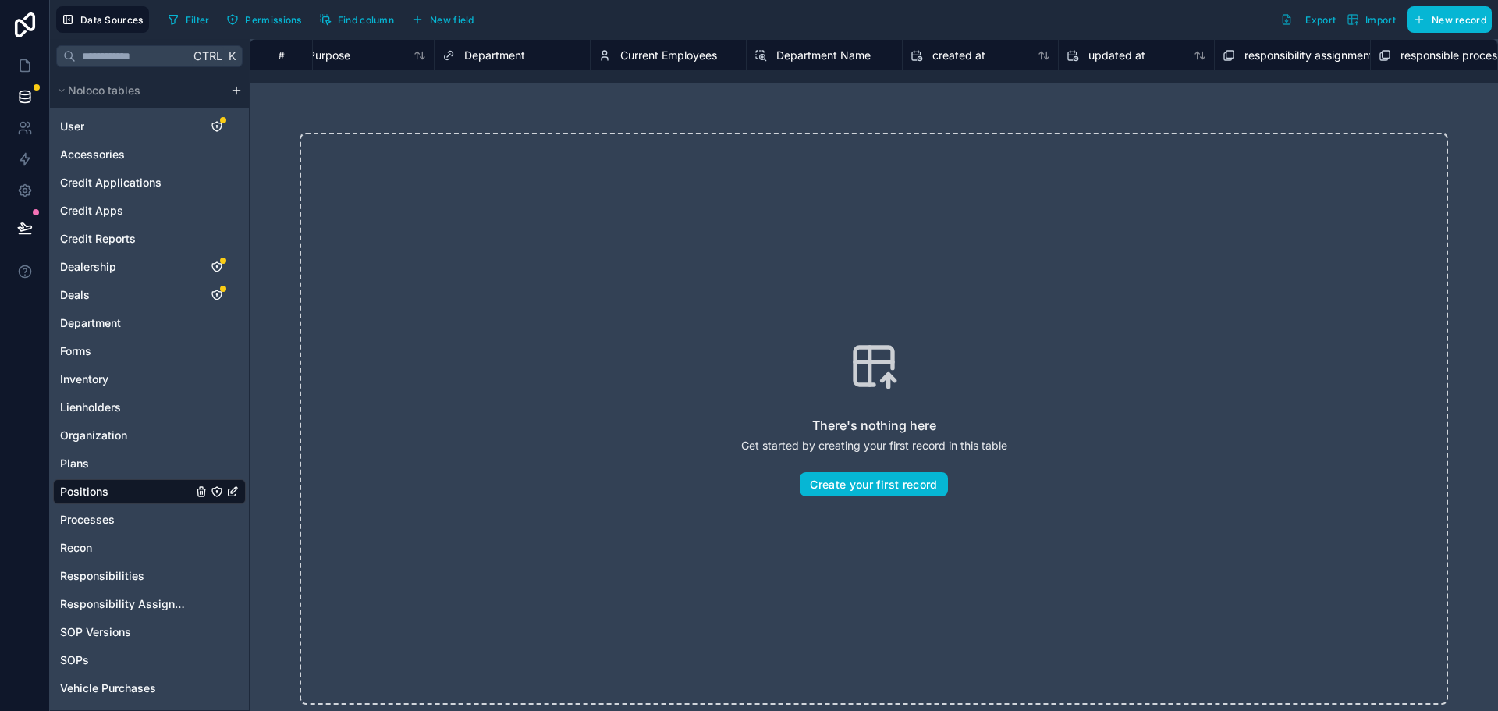
scroll to position [0, 361]
click at [686, 49] on span "Current Employees" at bounding box center [653, 56] width 97 height 16
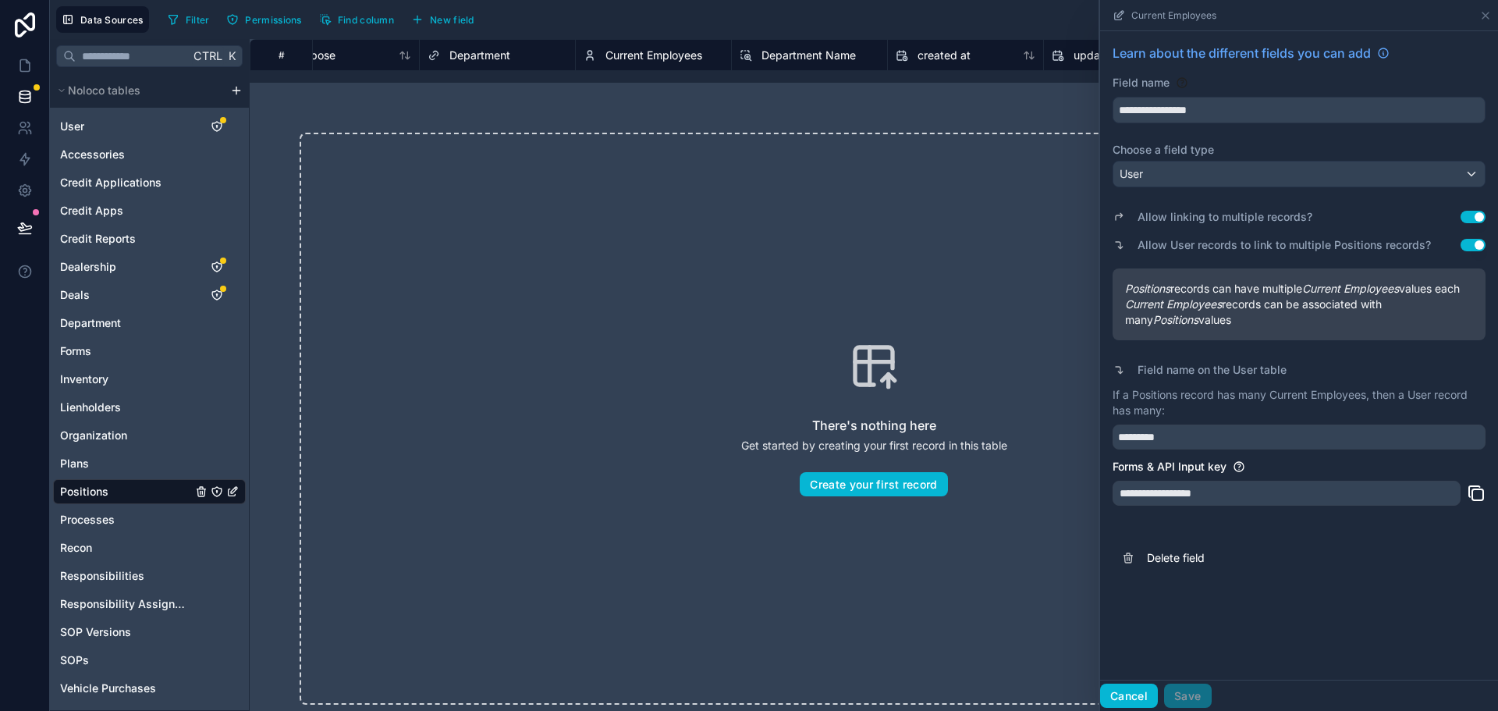
click at [1122, 687] on button "Cancel" at bounding box center [1129, 695] width 58 height 25
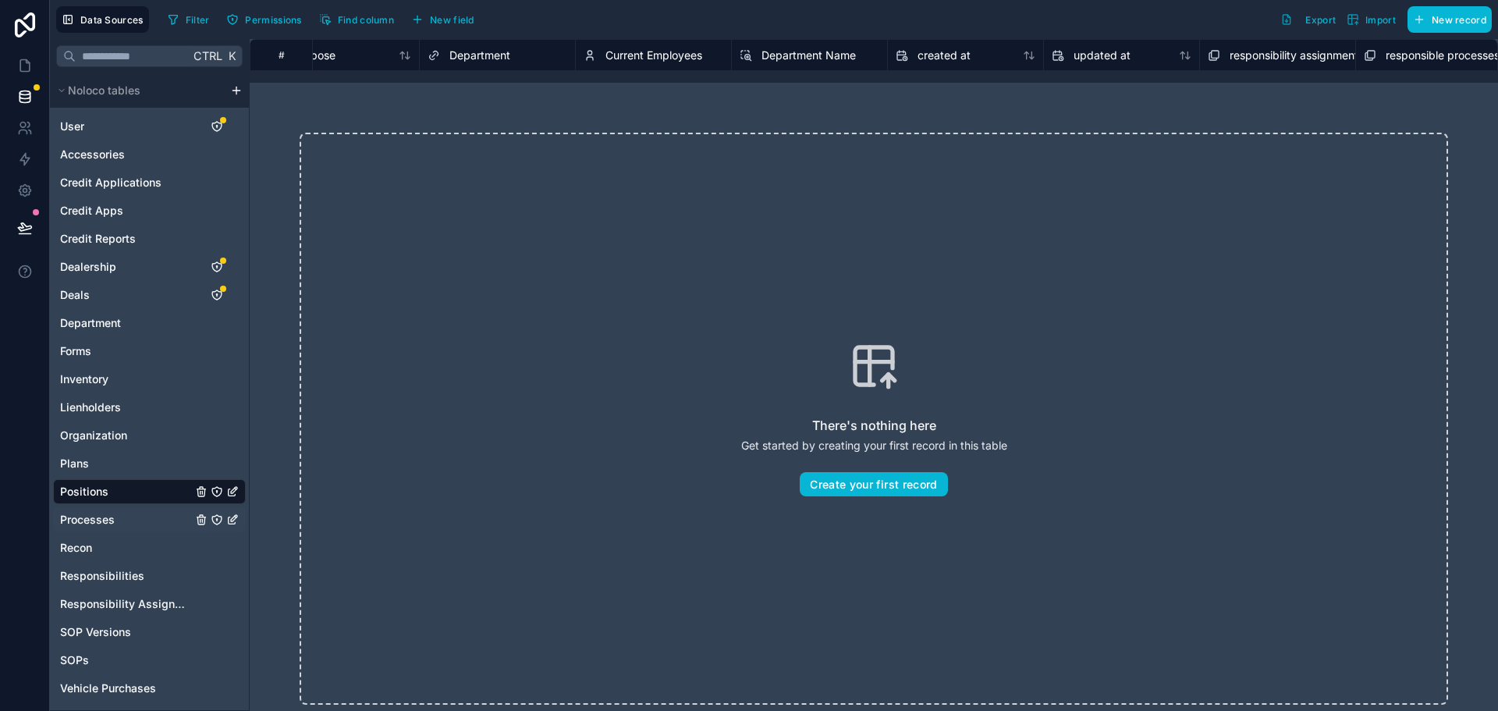
click at [119, 522] on div "Processes" at bounding box center [149, 519] width 193 height 25
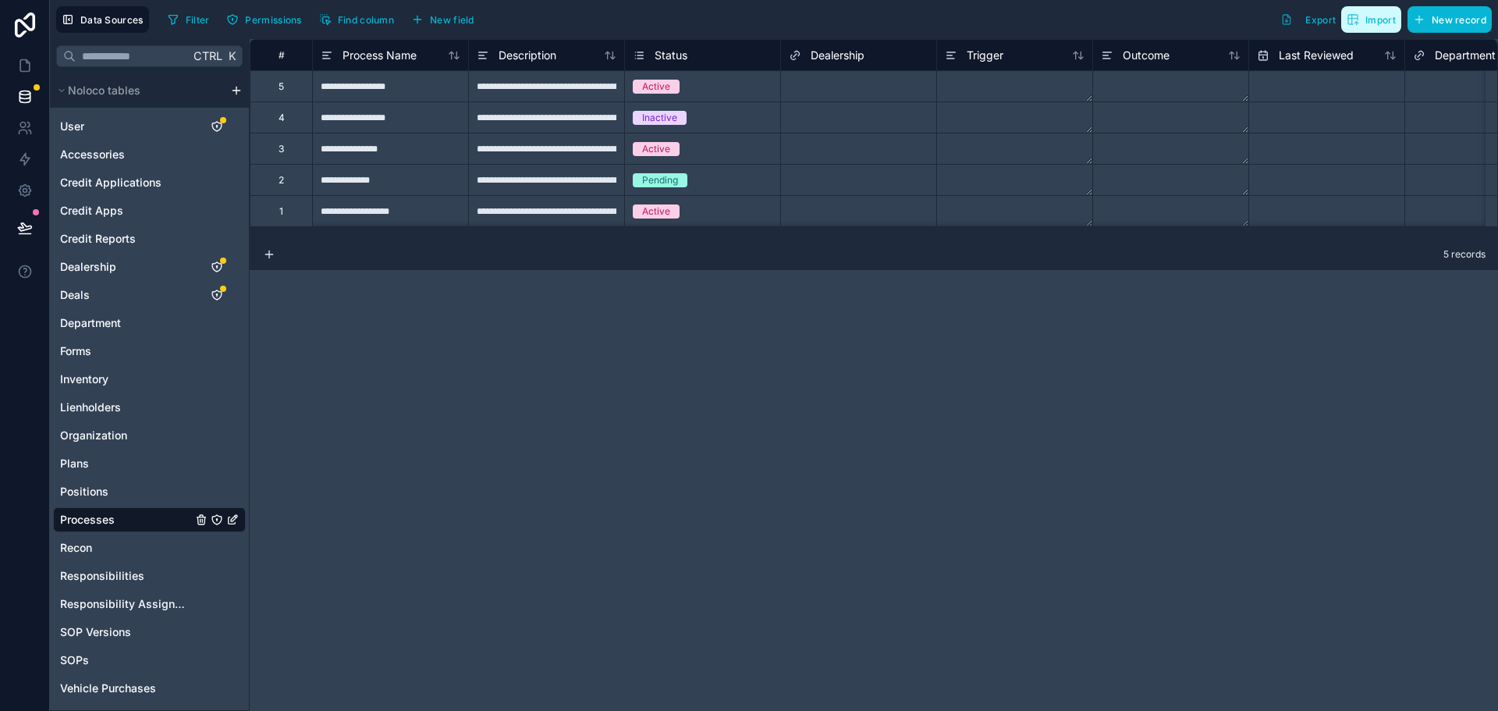
click at [1366, 23] on span "Import" at bounding box center [1380, 20] width 30 height 12
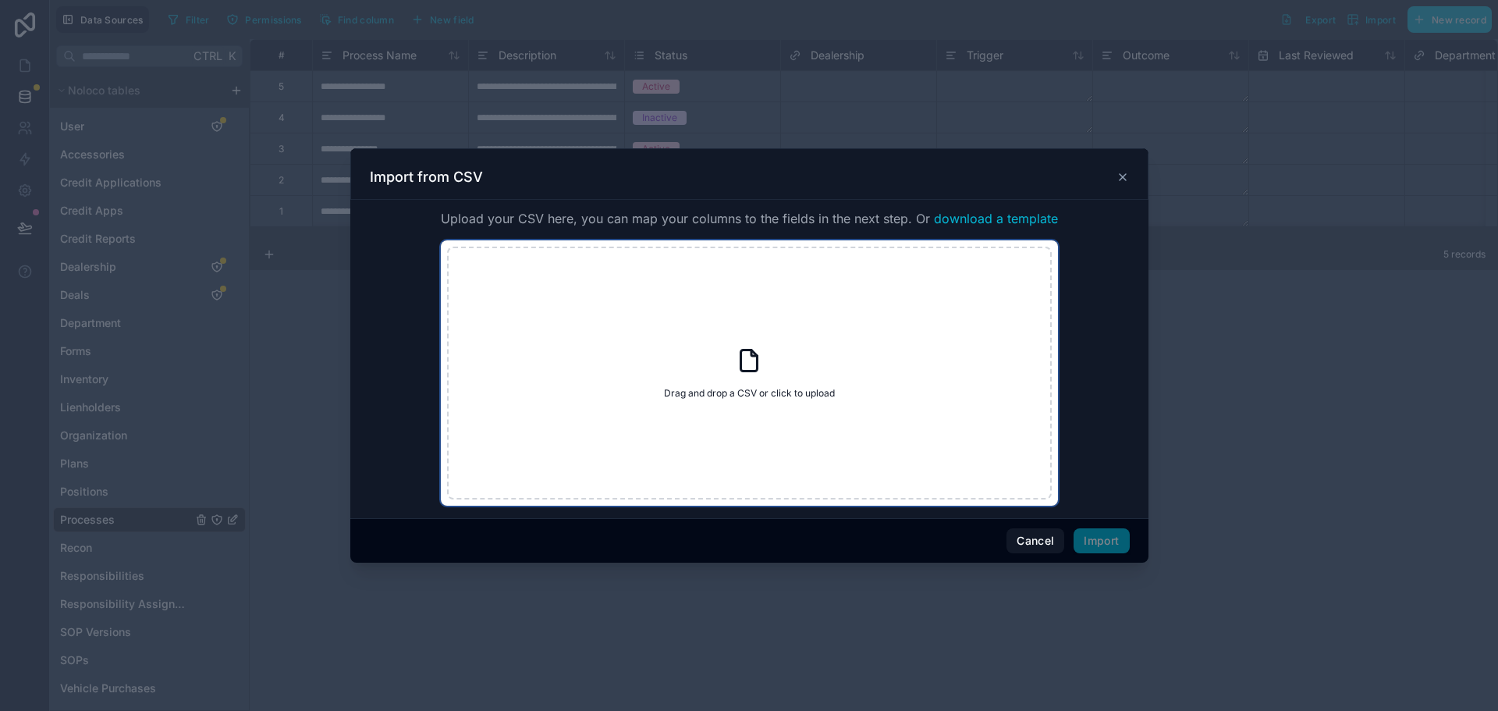
click at [755, 356] on icon at bounding box center [754, 353] width 6 height 6
type input "**********"
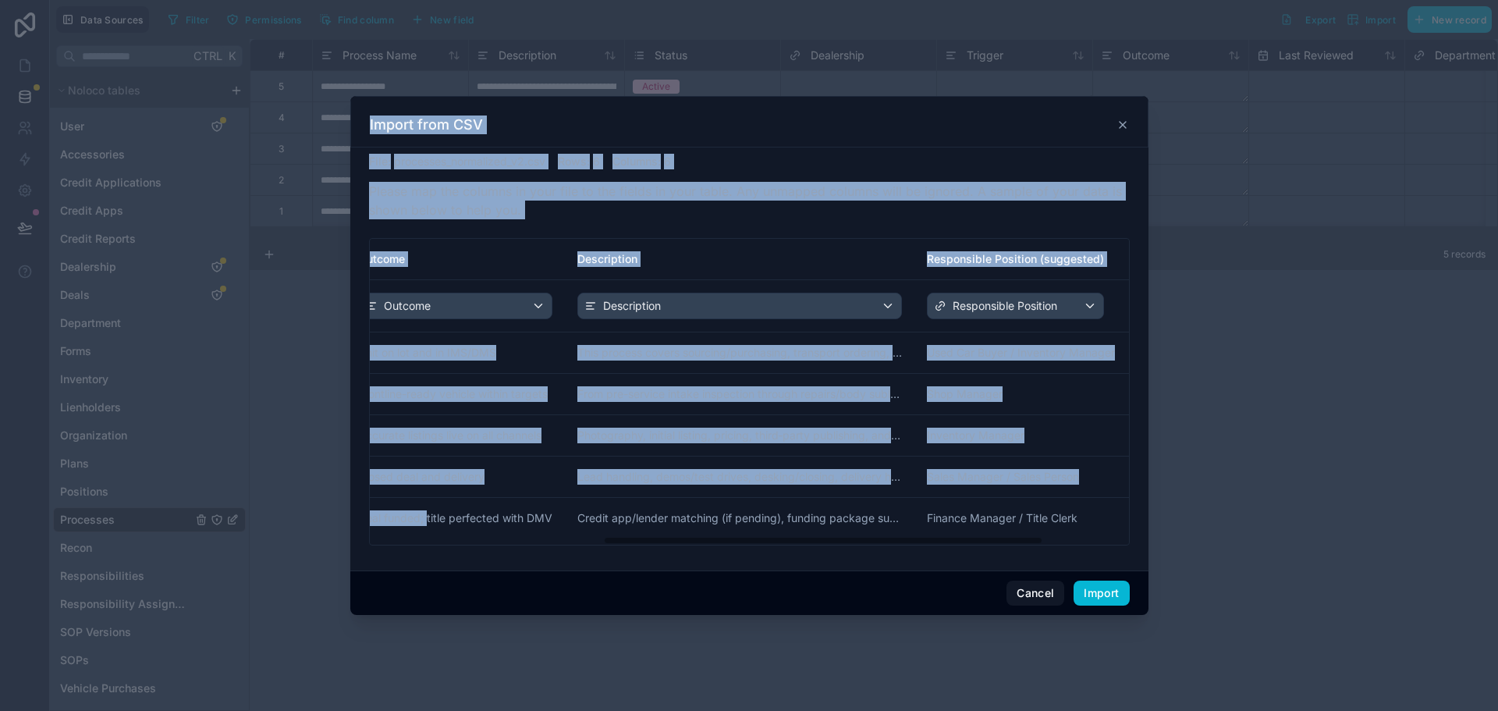
scroll to position [0, 550]
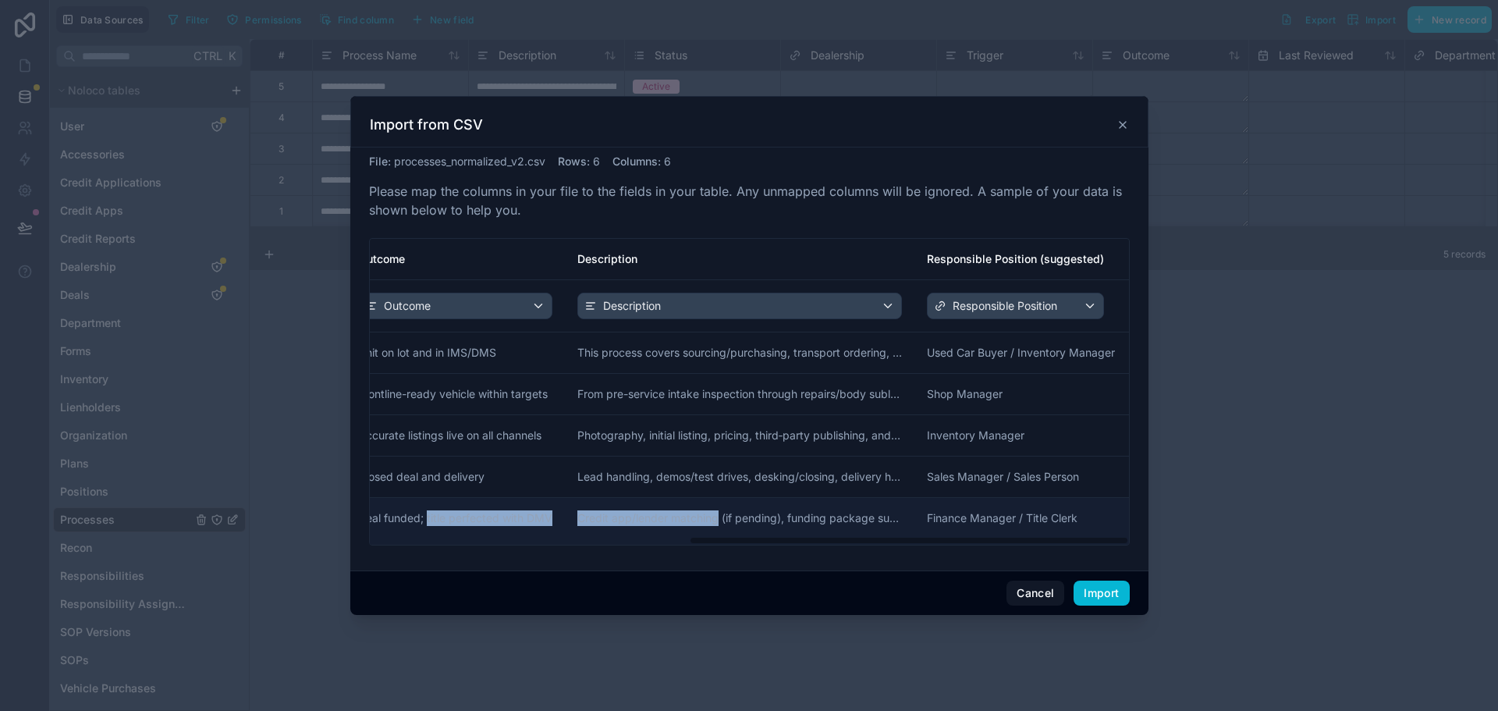
drag, startPoint x: 981, startPoint y: 515, endPoint x: 717, endPoint y: 522, distance: 263.8
click at [717, 522] on tr "Deal Funding & Title Processing Finance Vehicle delivered Deal funded; title pe…" at bounding box center [475, 522] width 1307 height 48
click at [1023, 590] on button "Cancel" at bounding box center [1035, 592] width 58 height 25
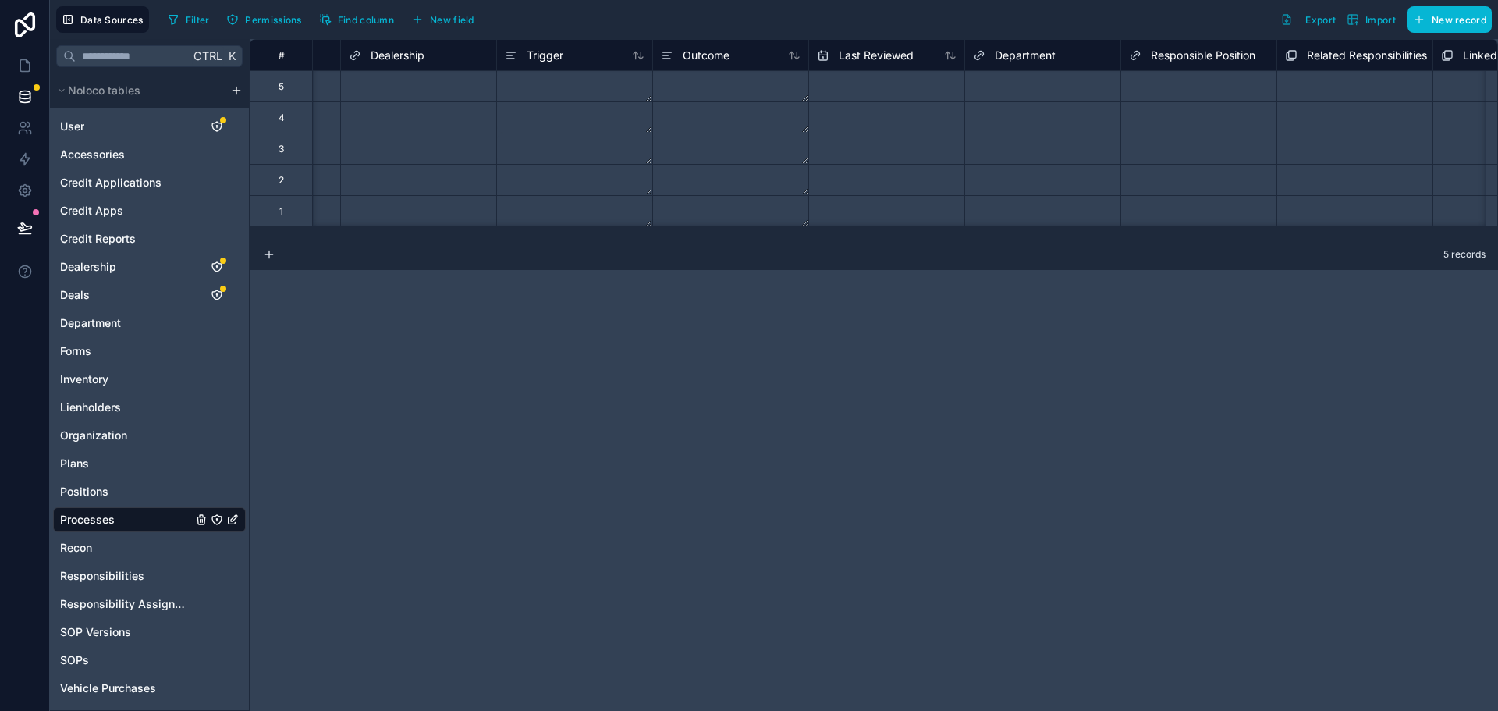
scroll to position [0, 444]
click at [1176, 50] on span "Responsible Position" at bounding box center [1199, 56] width 105 height 16
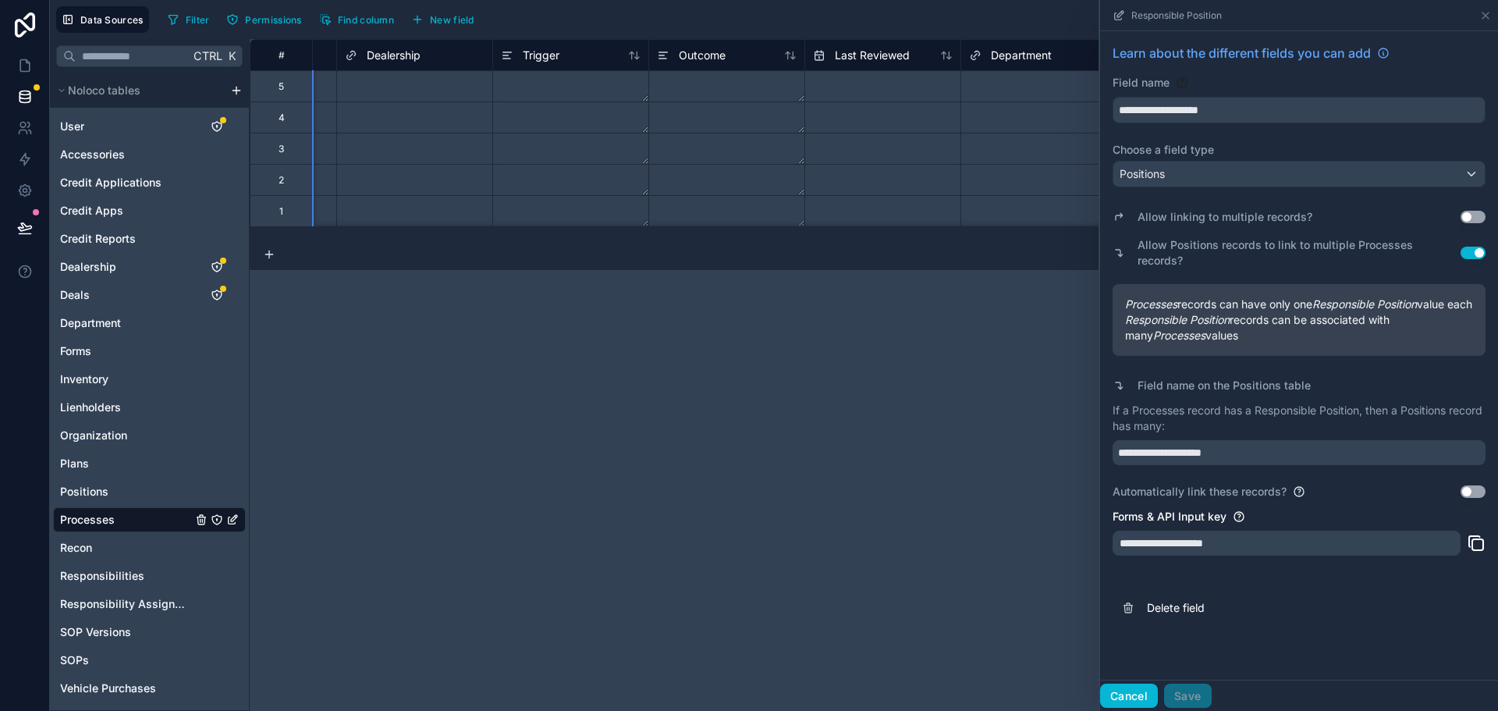
click at [1113, 695] on button "Cancel" at bounding box center [1129, 695] width 58 height 25
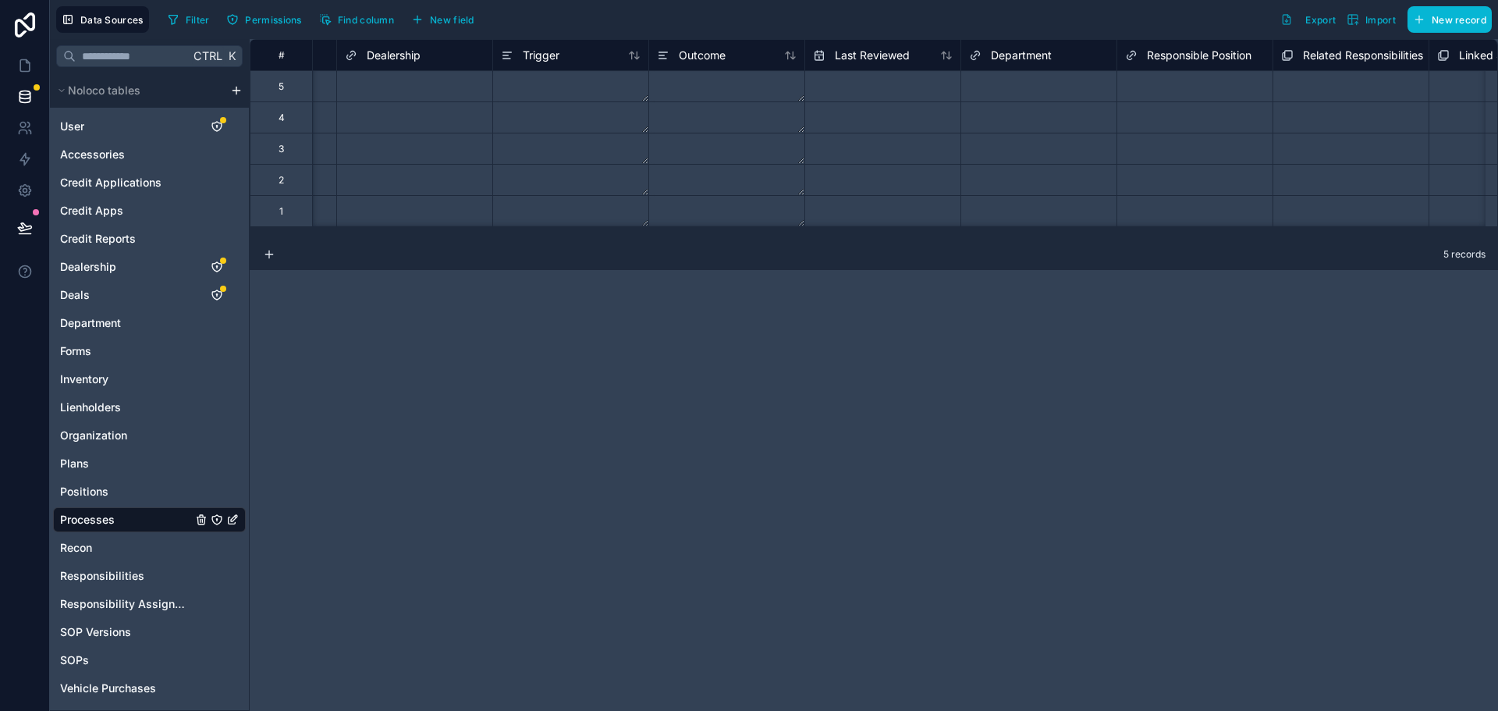
click at [1179, 87] on div "Select a Responsible Position" at bounding box center [1189, 86] width 129 height 12
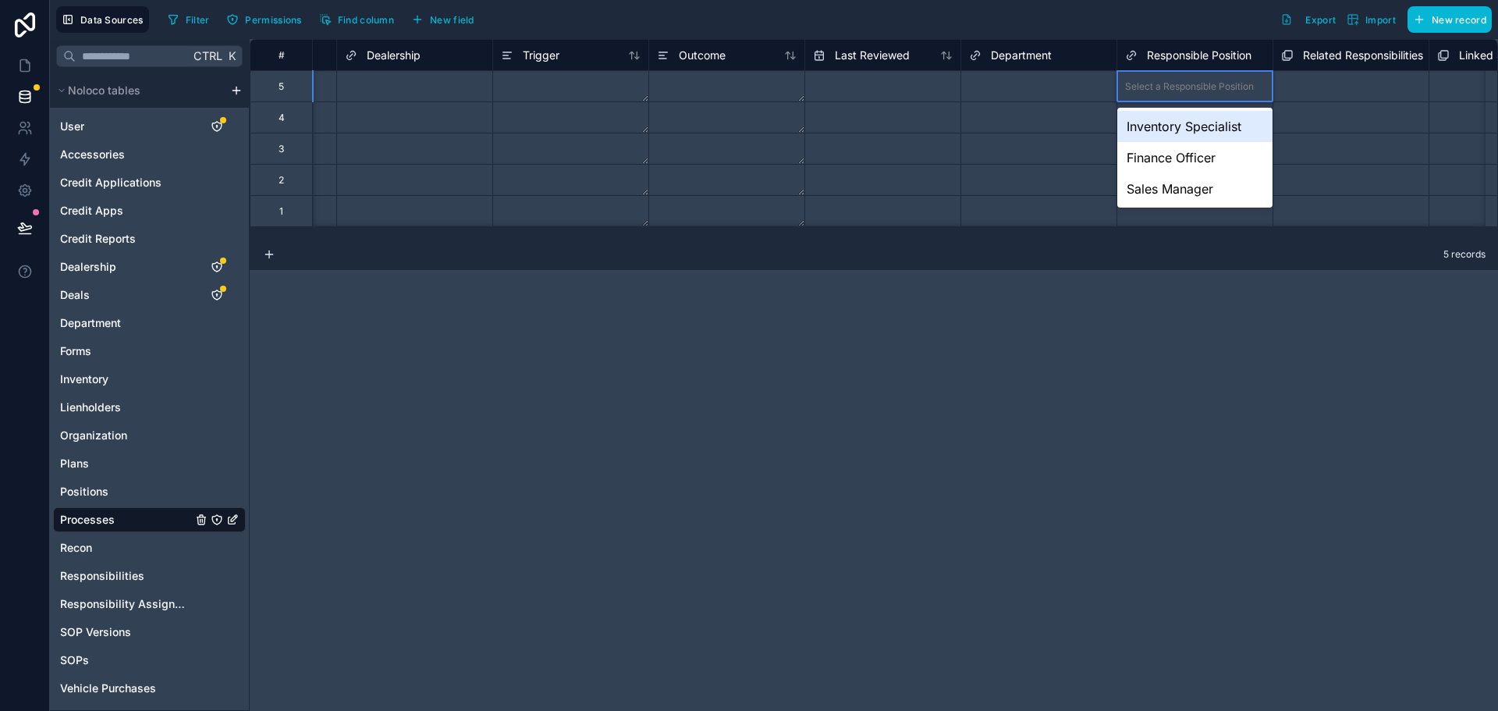
click at [1179, 87] on div "Select a Responsible Position" at bounding box center [1189, 86] width 129 height 12
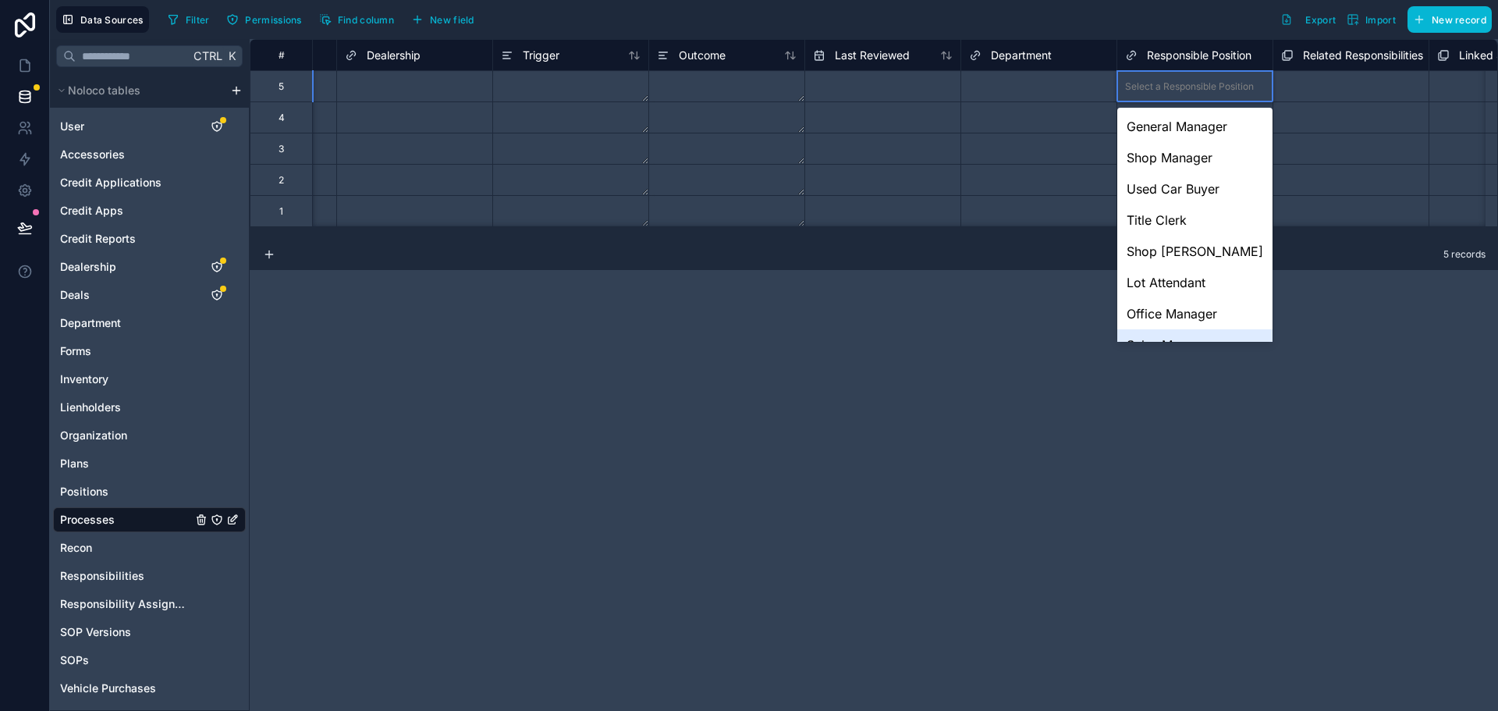
click at [1057, 390] on div "**********" at bounding box center [874, 375] width 1248 height 672
click at [1367, 20] on span "Import" at bounding box center [1380, 20] width 30 height 12
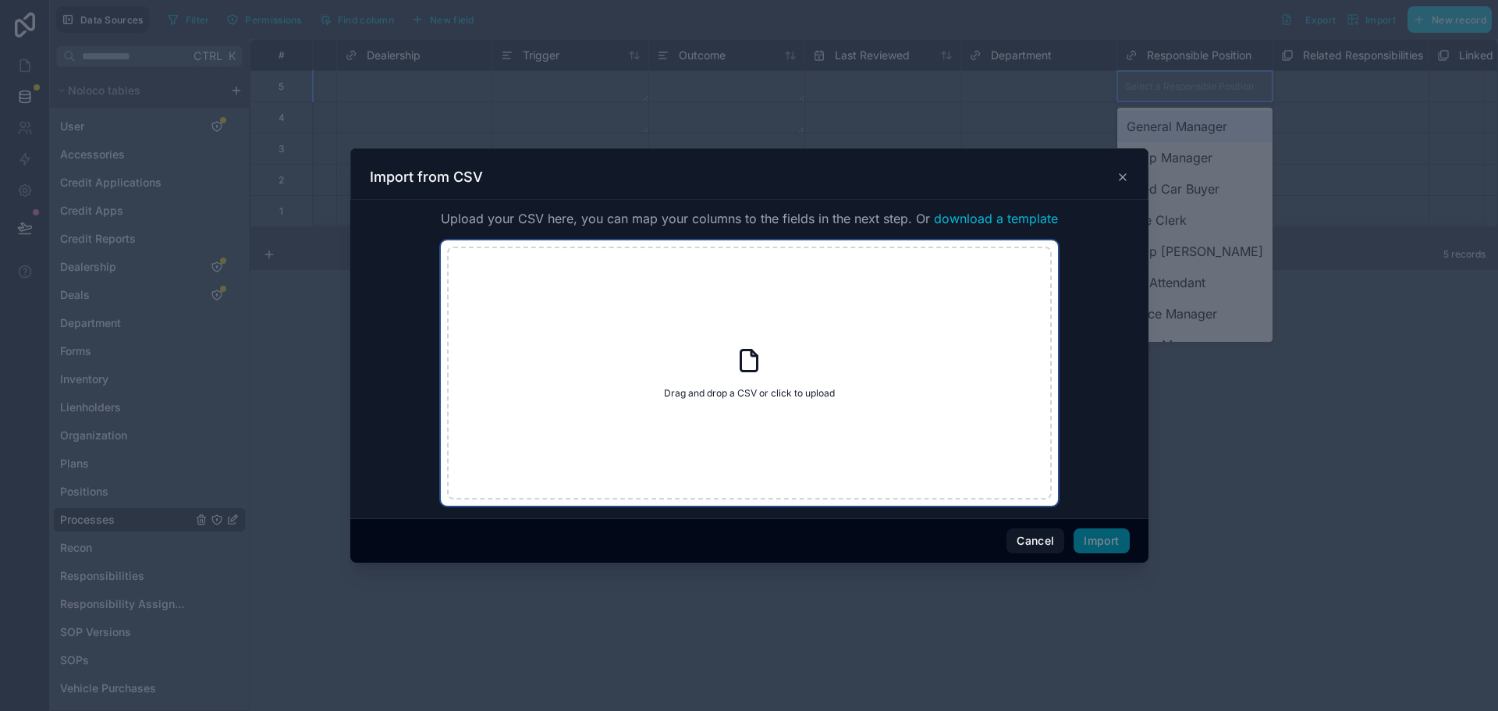
click at [770, 359] on div "Drag and drop a CSV or click to upload Drag and drop a CSV or click to upload" at bounding box center [749, 372] width 605 height 253
type input "**********"
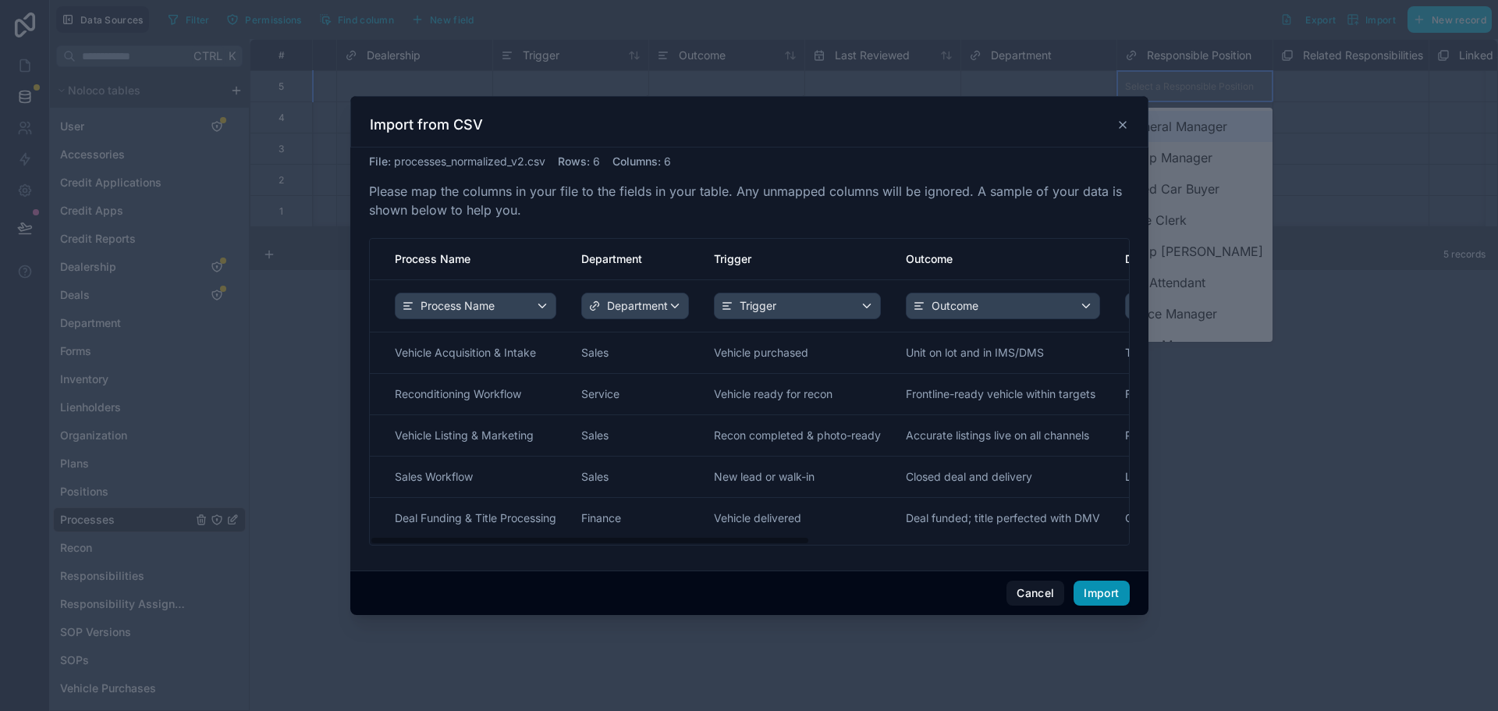
click at [1091, 592] on button "Import" at bounding box center [1100, 592] width 55 height 25
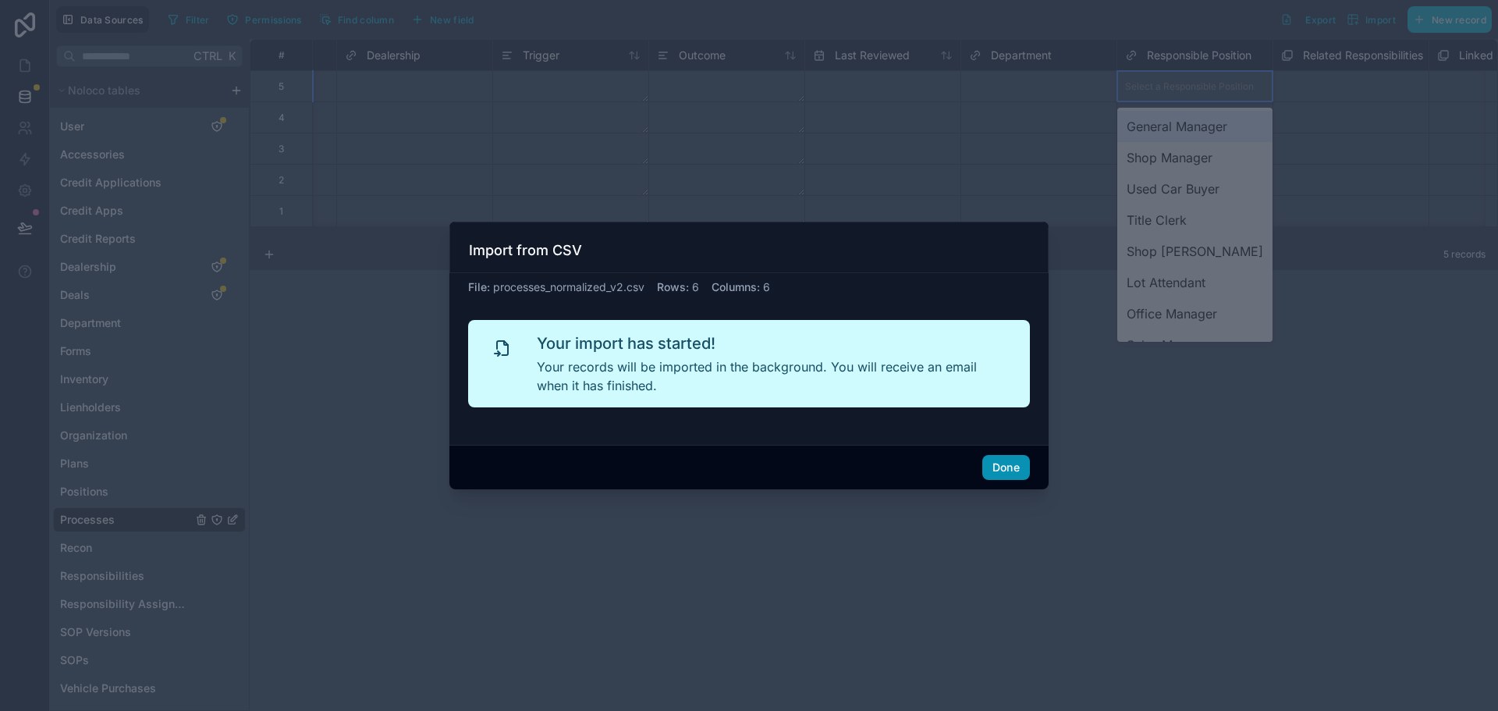
click at [1009, 470] on button "Done" at bounding box center [1006, 467] width 48 height 25
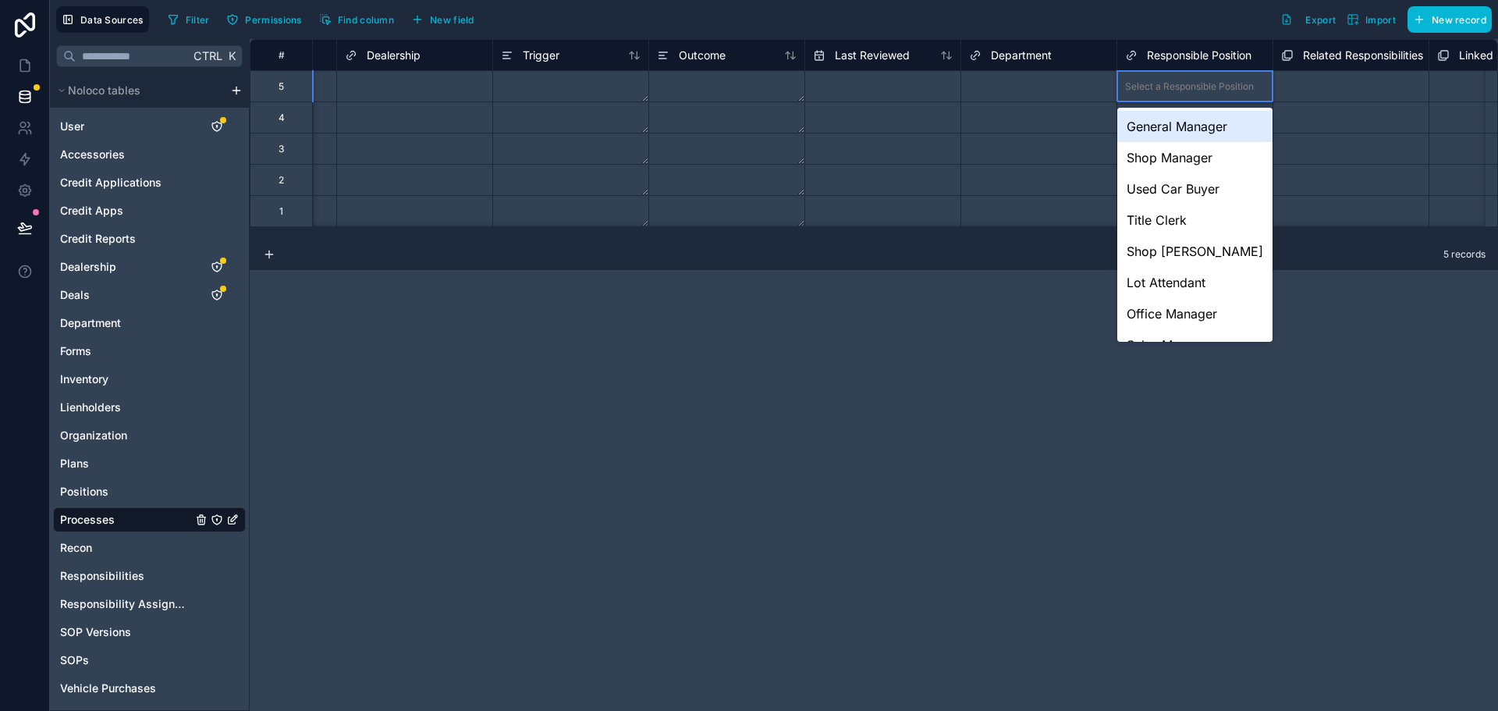
click at [456, 284] on div "**********" at bounding box center [874, 375] width 1248 height 672
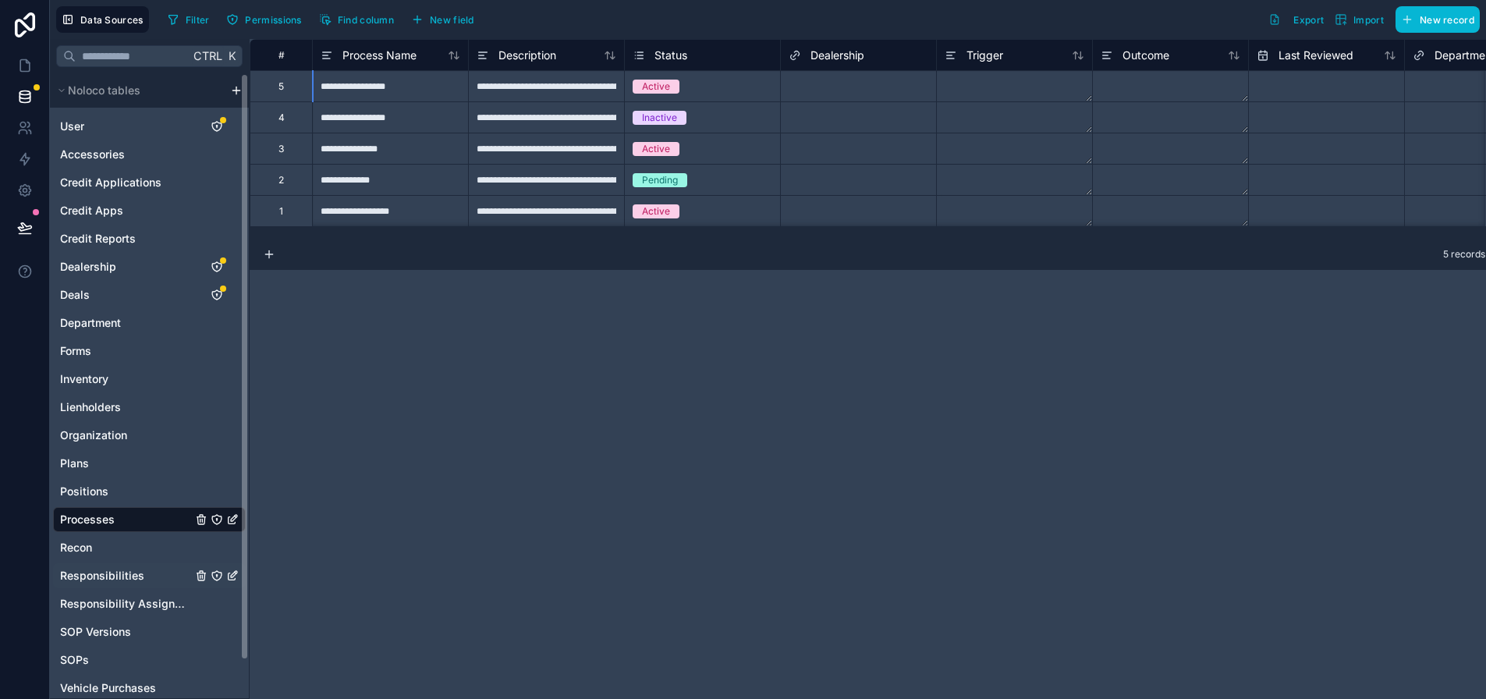
click at [140, 583] on span "Responsibilities" at bounding box center [102, 576] width 84 height 16
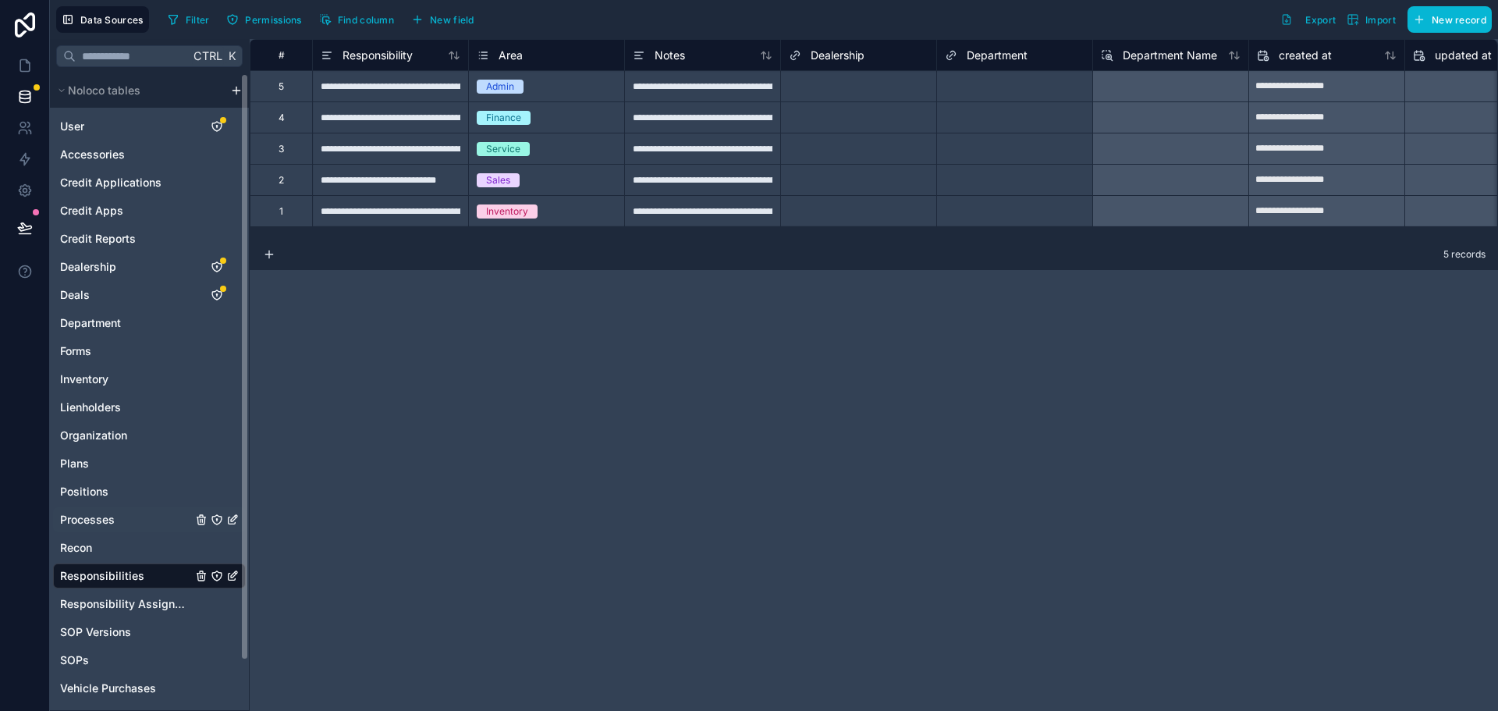
click at [108, 521] on span "Processes" at bounding box center [87, 520] width 55 height 16
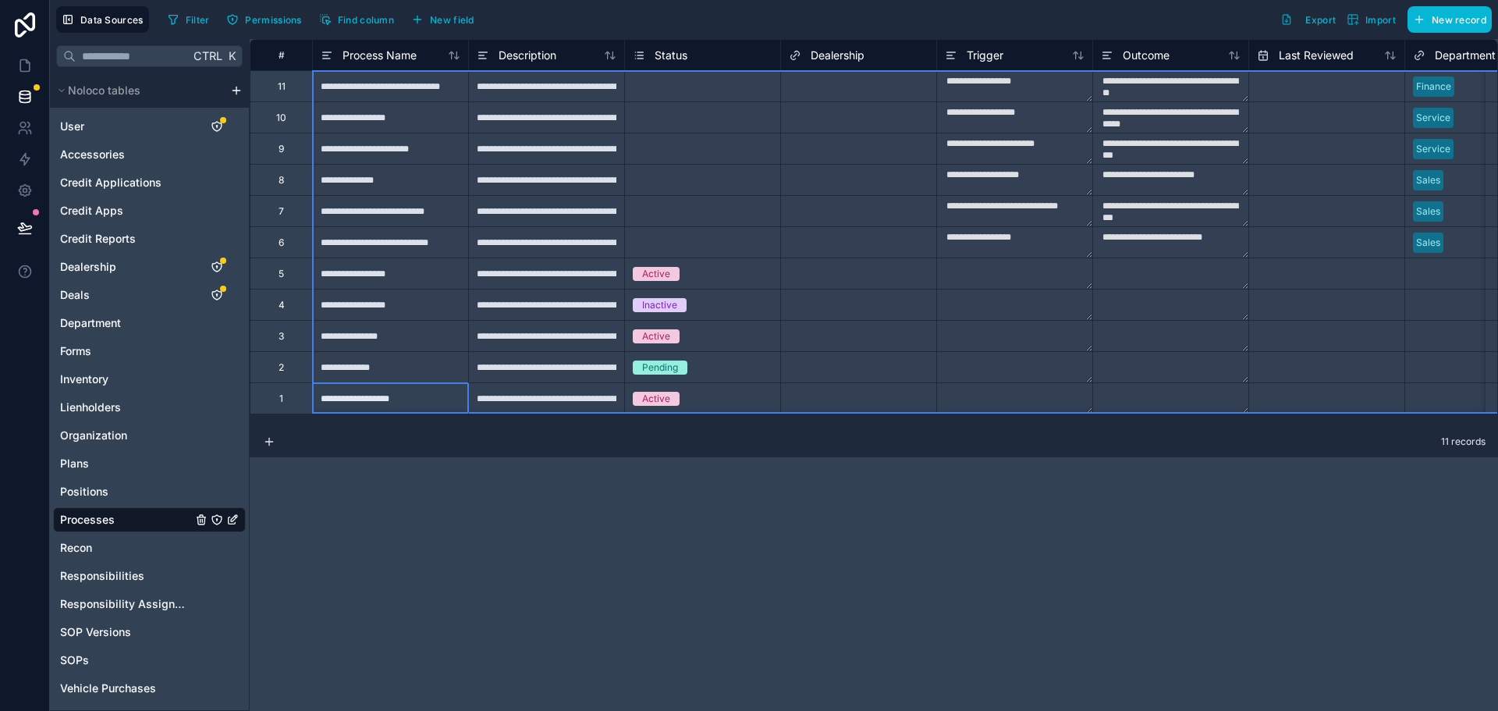
drag, startPoint x: 281, startPoint y: 399, endPoint x: 275, endPoint y: 90, distance: 309.0
click at [417, 183] on div "Delete rows 1 to 11" at bounding box center [415, 182] width 105 height 17
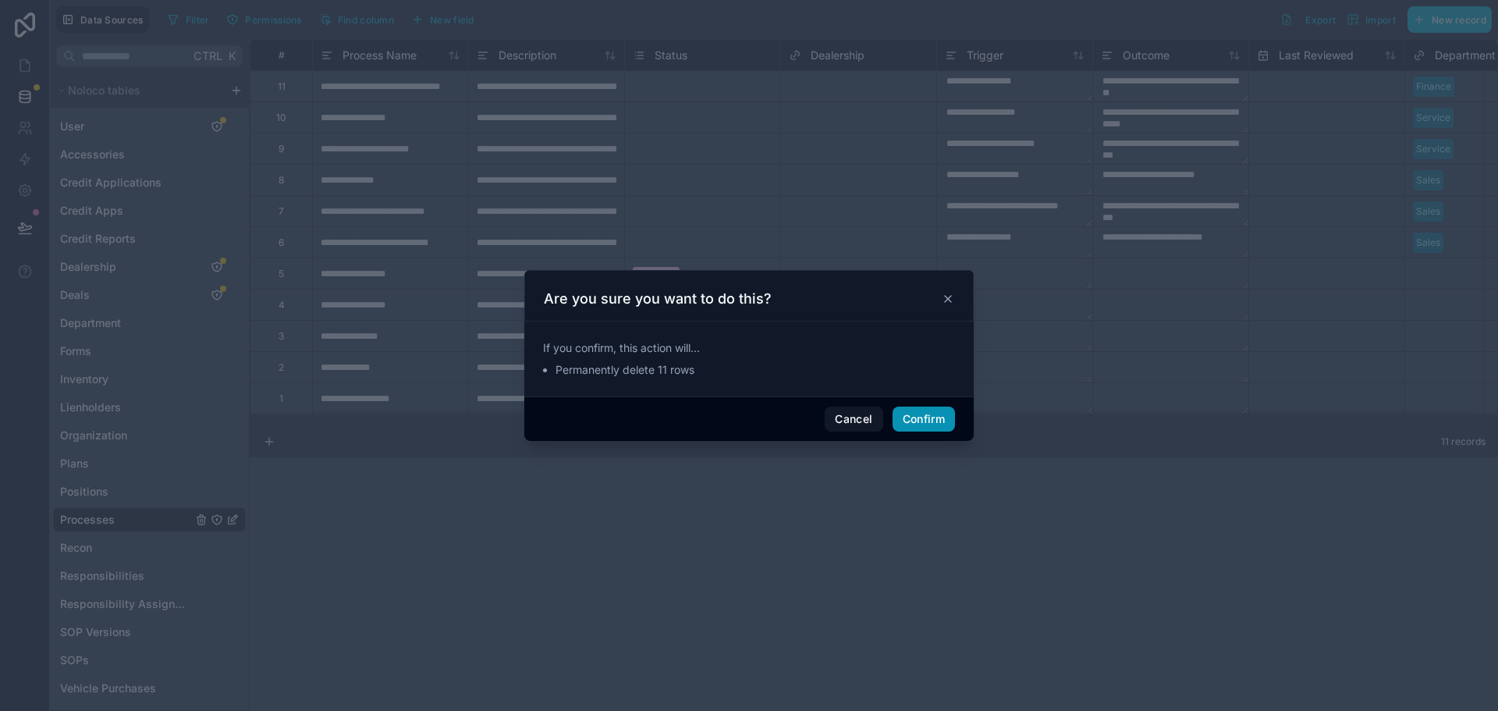
click at [924, 412] on button "Confirm" at bounding box center [923, 418] width 62 height 25
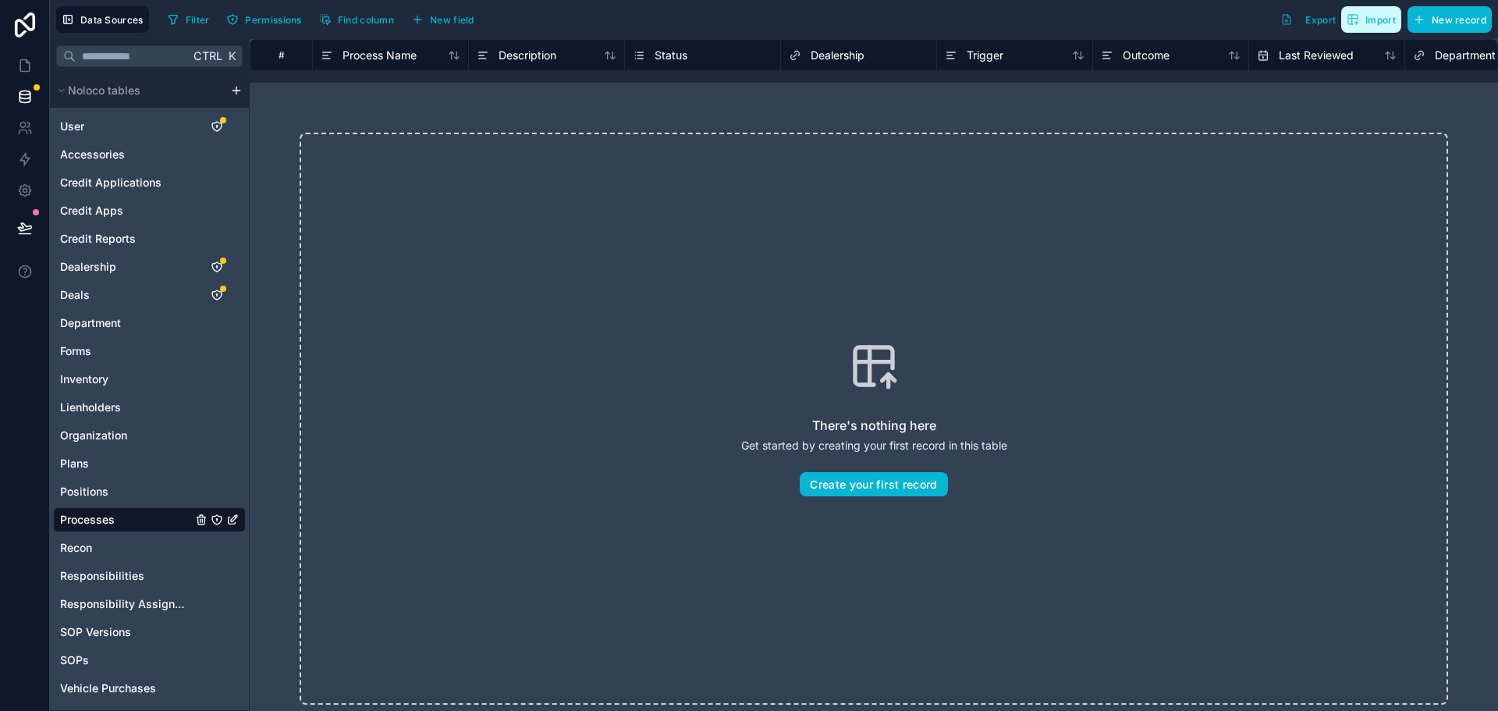
click at [1372, 28] on button "Import" at bounding box center [1371, 19] width 60 height 27
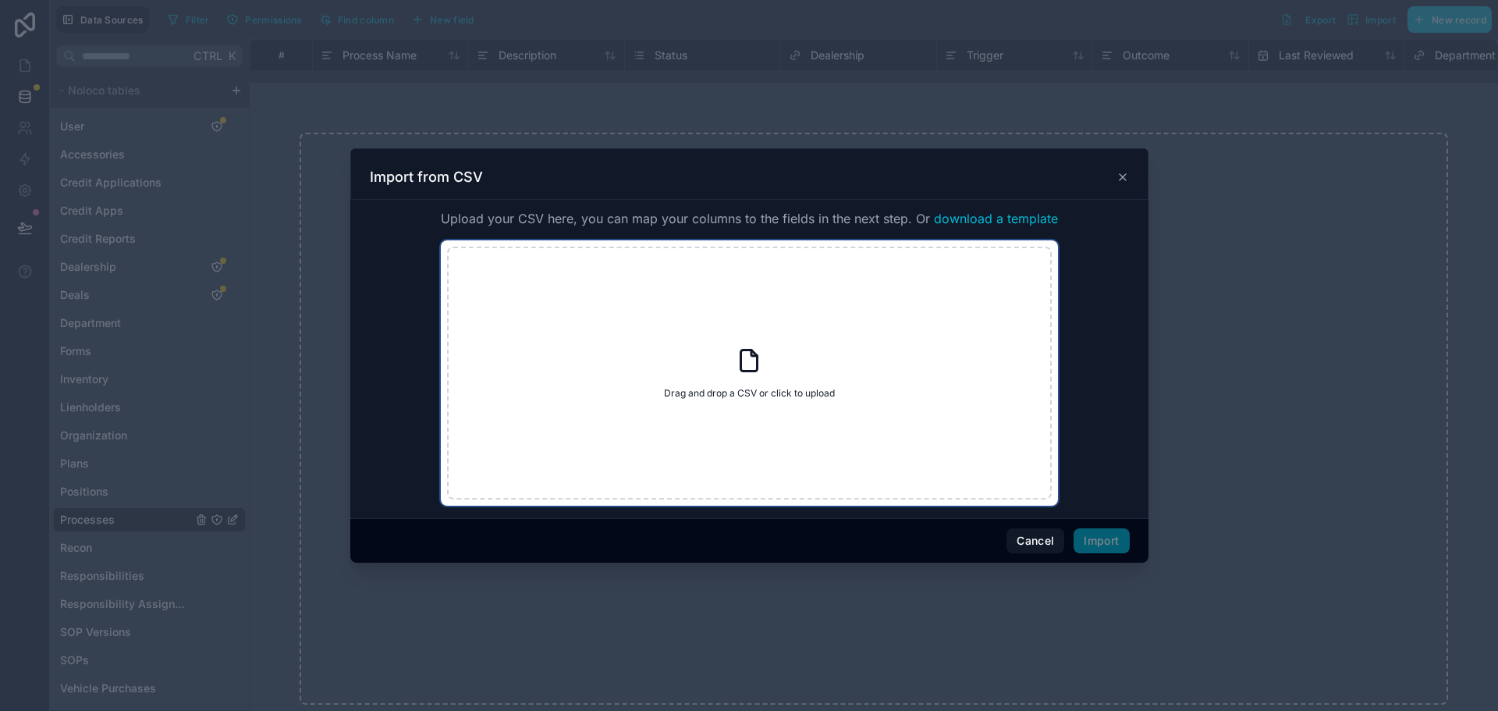
click at [729, 367] on div "Drag and drop a CSV or click to upload Drag and drop a CSV or click to upload" at bounding box center [749, 372] width 605 height 253
type input "**********"
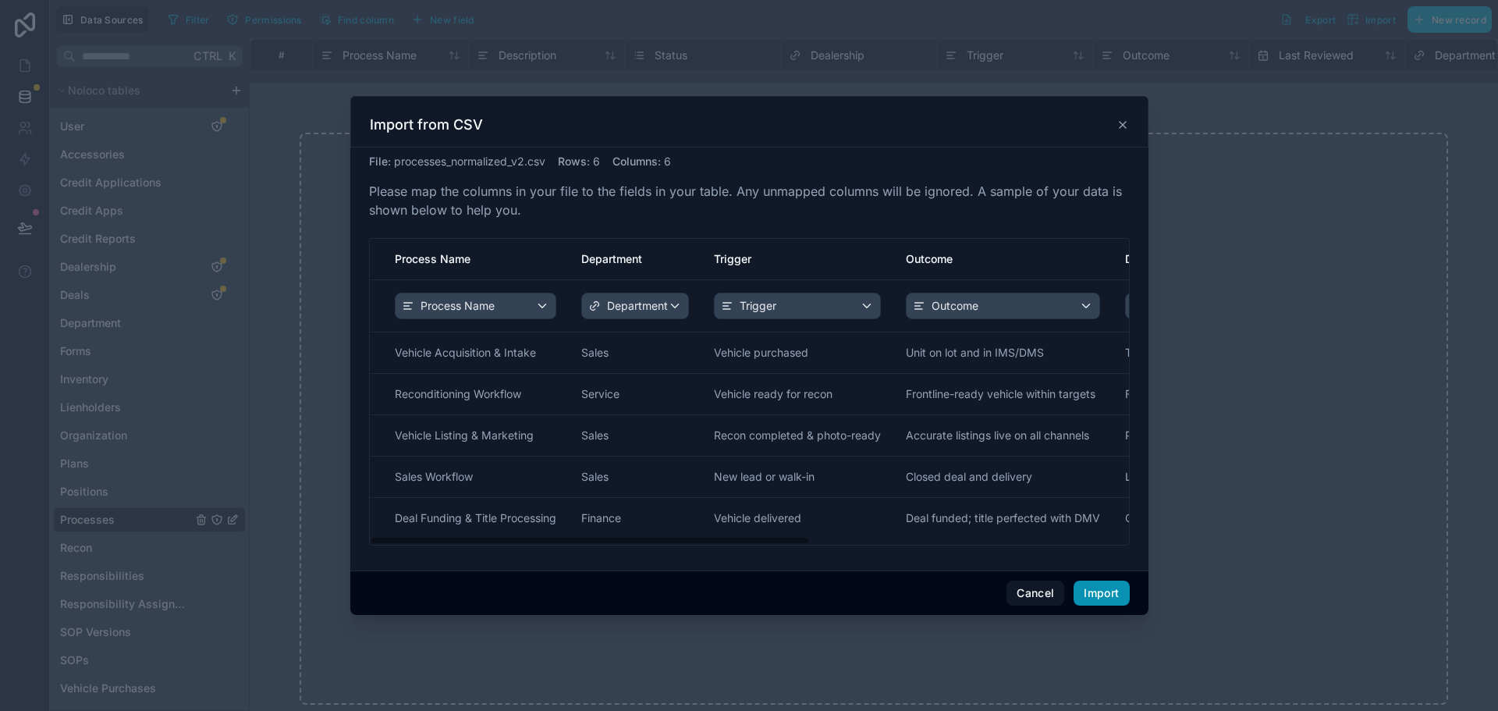
click at [1104, 594] on button "Import" at bounding box center [1100, 592] width 55 height 25
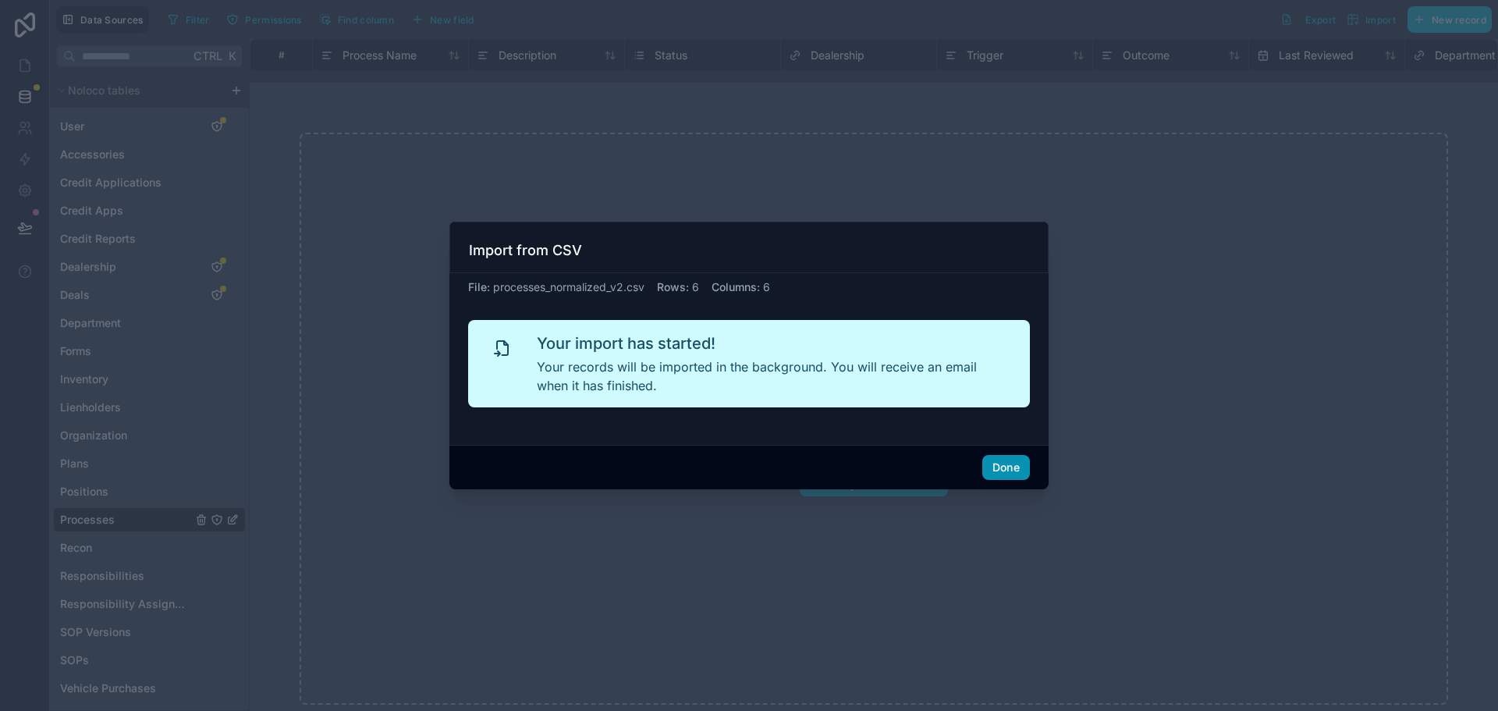
click at [1013, 470] on button "Done" at bounding box center [1006, 467] width 48 height 25
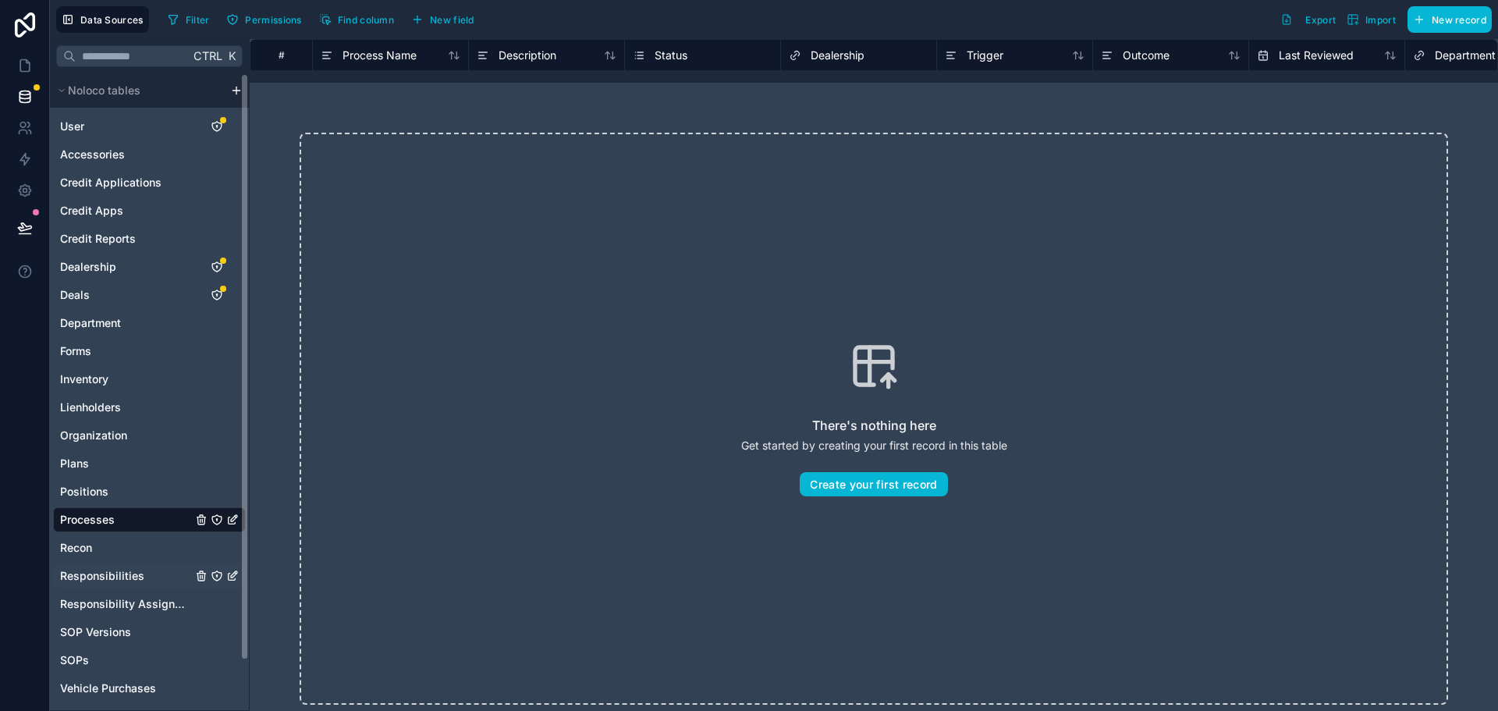
click at [120, 573] on span "Responsibilities" at bounding box center [102, 576] width 84 height 16
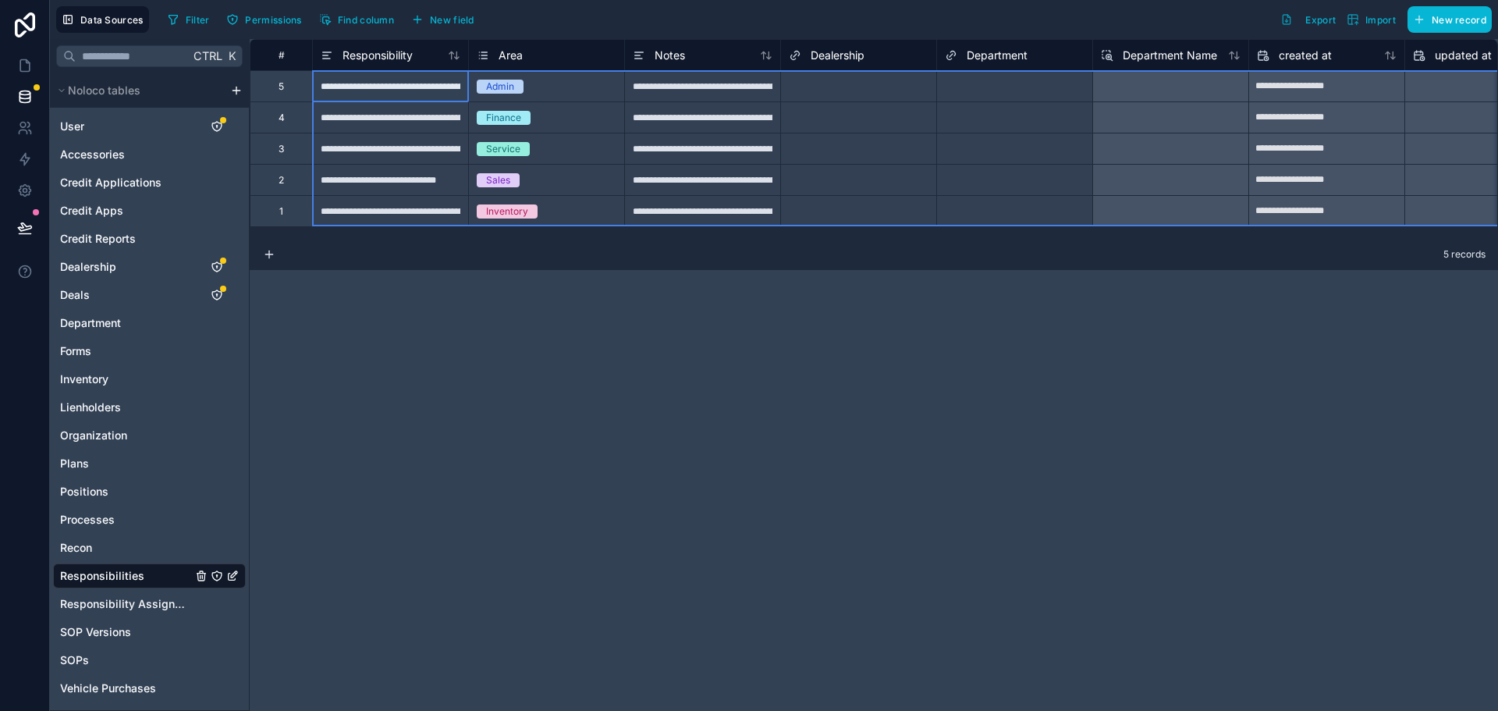
drag, startPoint x: 289, startPoint y: 83, endPoint x: 275, endPoint y: 268, distance: 186.2
click at [275, 268] on div "**********" at bounding box center [874, 375] width 1248 height 672
click at [382, 212] on div "Delete rows 1 to 5" at bounding box center [407, 215] width 102 height 17
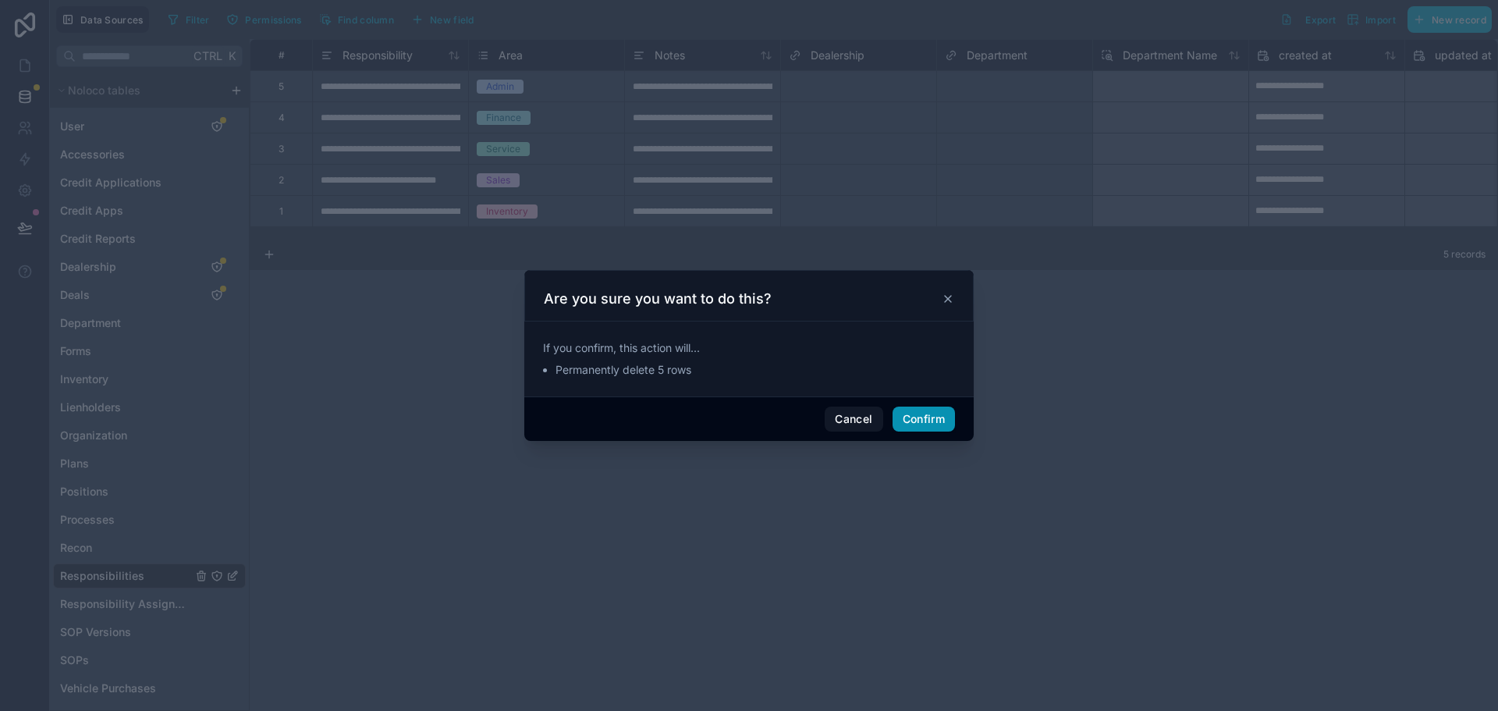
click at [927, 418] on button "Confirm" at bounding box center [923, 418] width 62 height 25
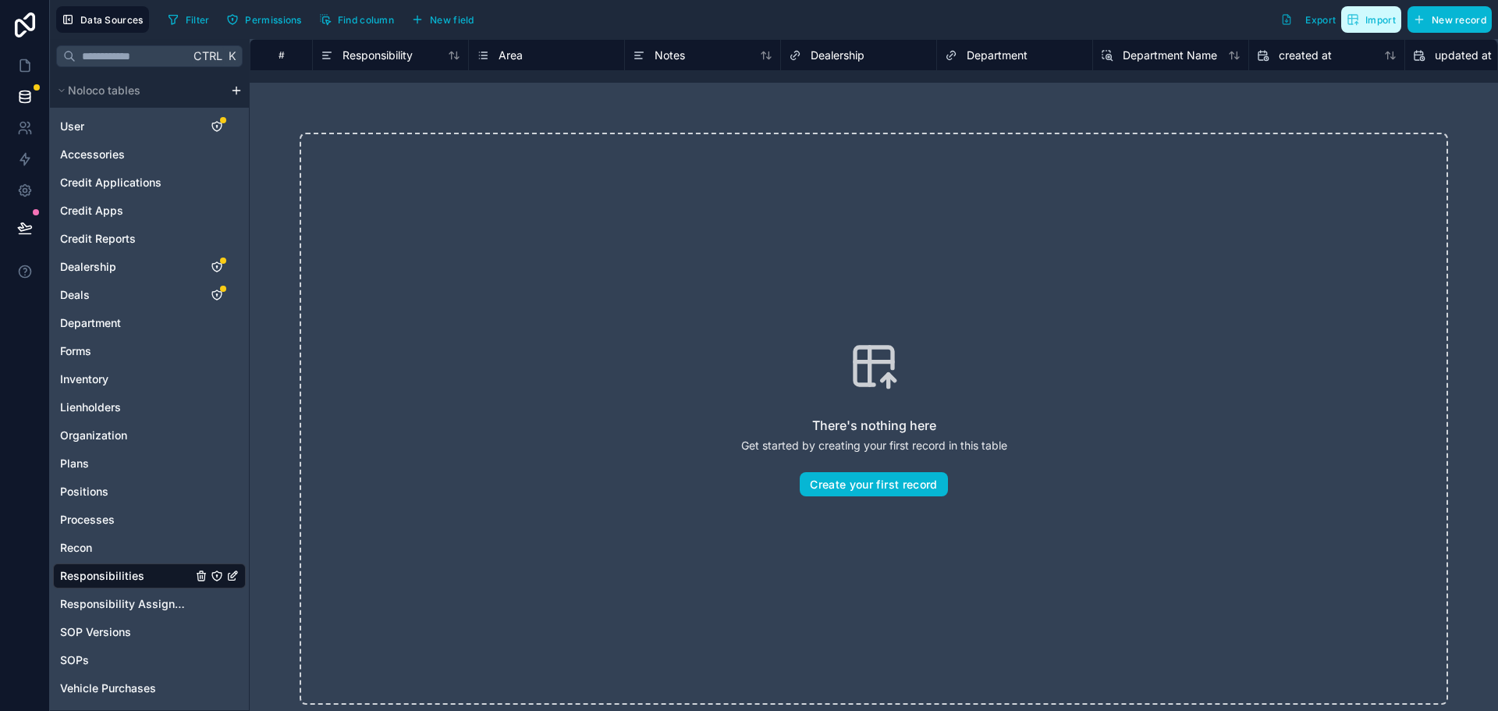
click at [1371, 20] on span "Import" at bounding box center [1380, 20] width 30 height 12
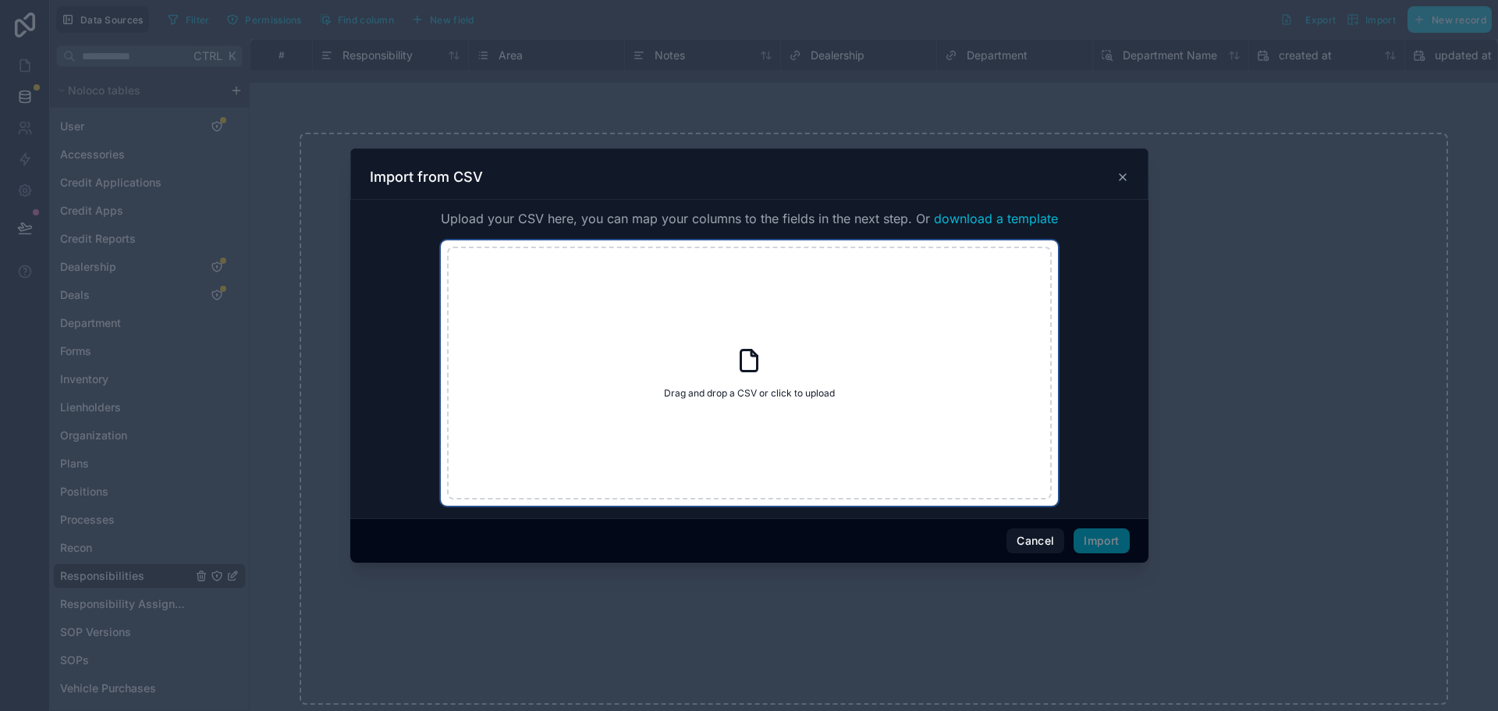
click at [757, 354] on icon at bounding box center [749, 360] width 16 height 21
type input "**********"
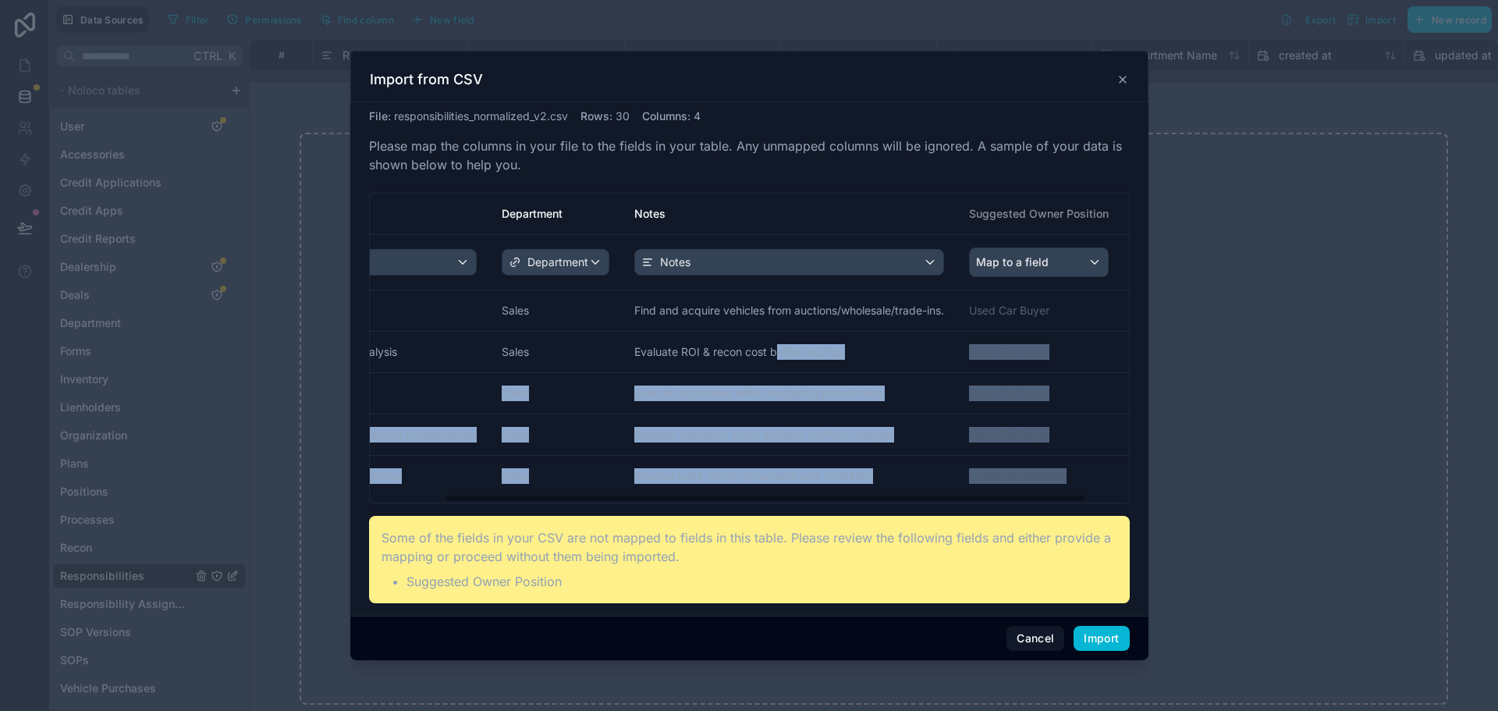
scroll to position [0, 139]
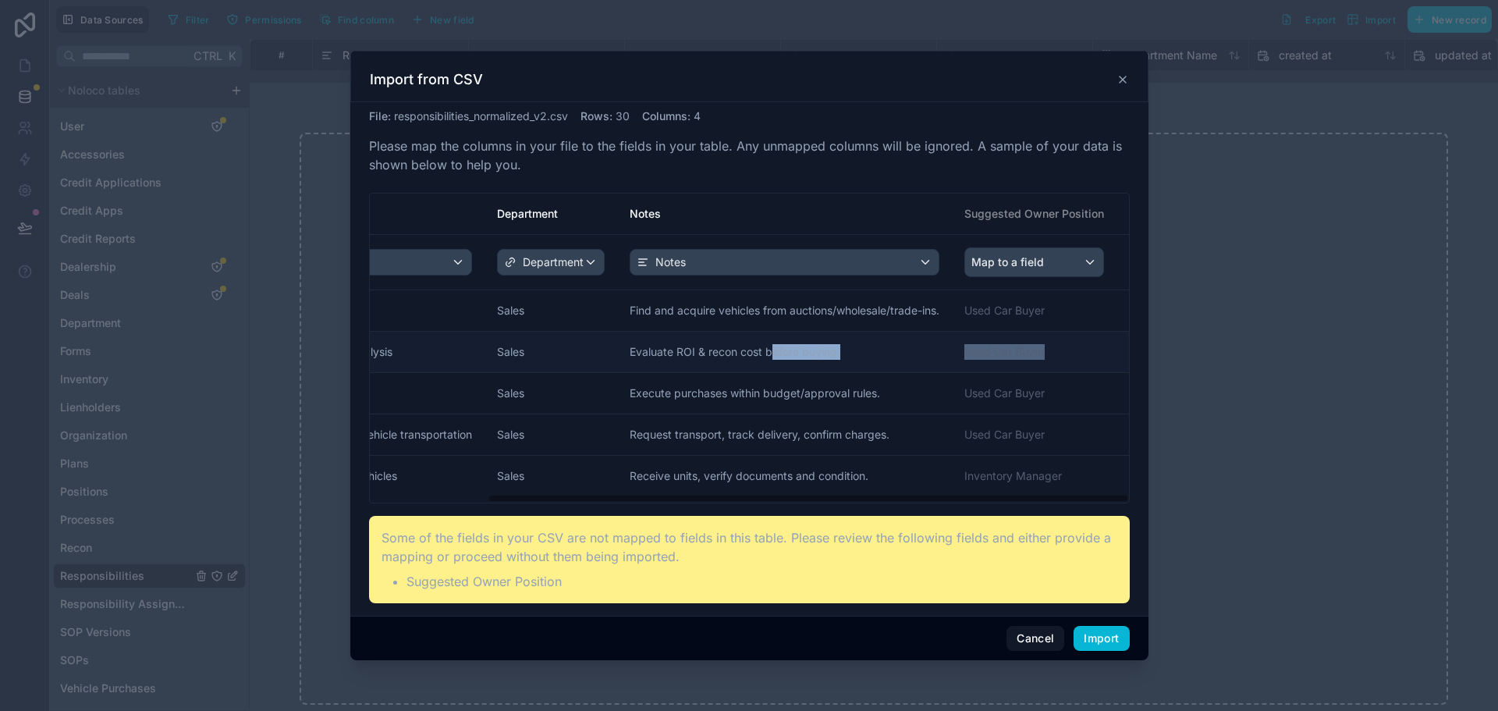
drag, startPoint x: 909, startPoint y: 347, endPoint x: 1072, endPoint y: 358, distance: 163.4
click at [1072, 358] on tr "Vehicle purchase analysis Sales Evaluate ROI & recon cost before buying. Used C…" at bounding box center [682, 352] width 892 height 41
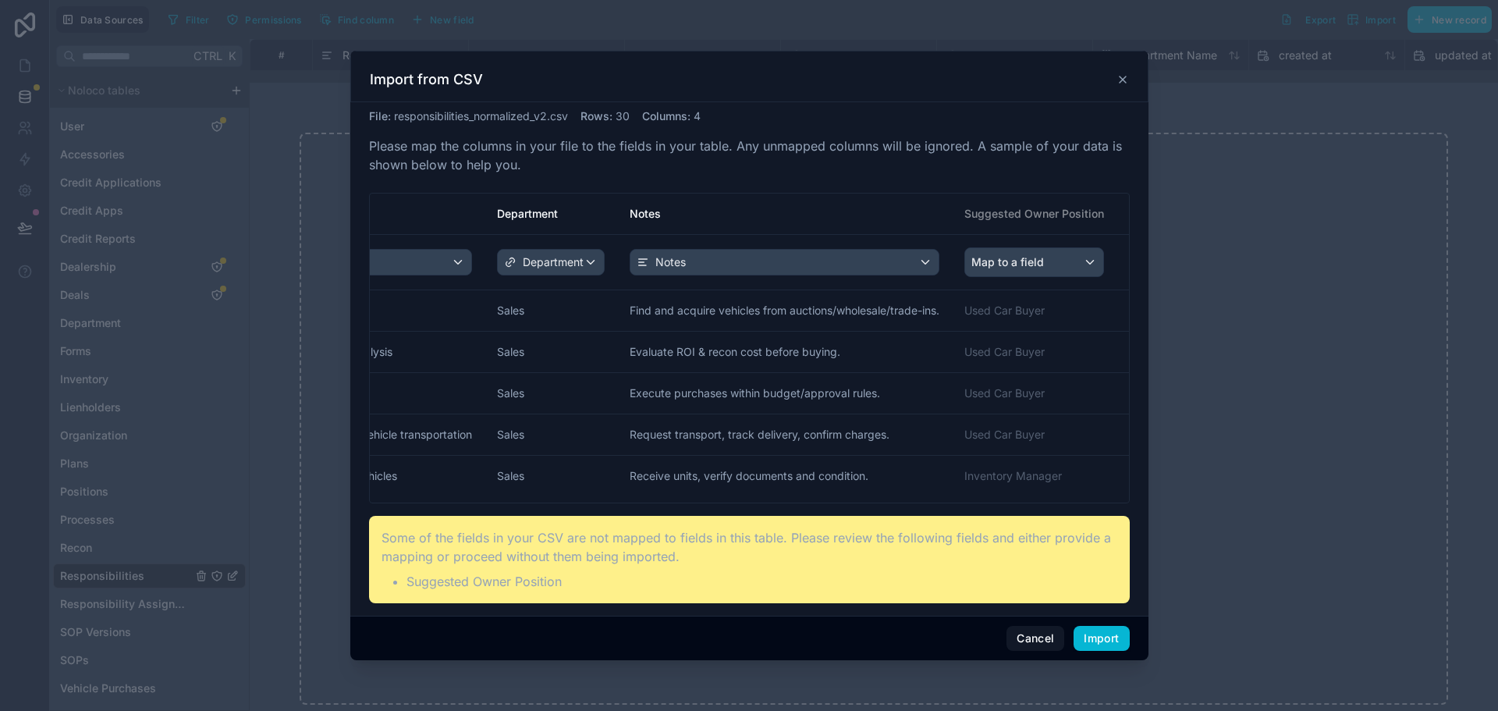
click at [1023, 135] on div "File : responsibilities_normalized_v2.csv Rows : 30 Columns : 4 Please map the …" at bounding box center [749, 355] width 761 height 495
click at [1052, 263] on div "Map to a field" at bounding box center [1034, 262] width 138 height 28
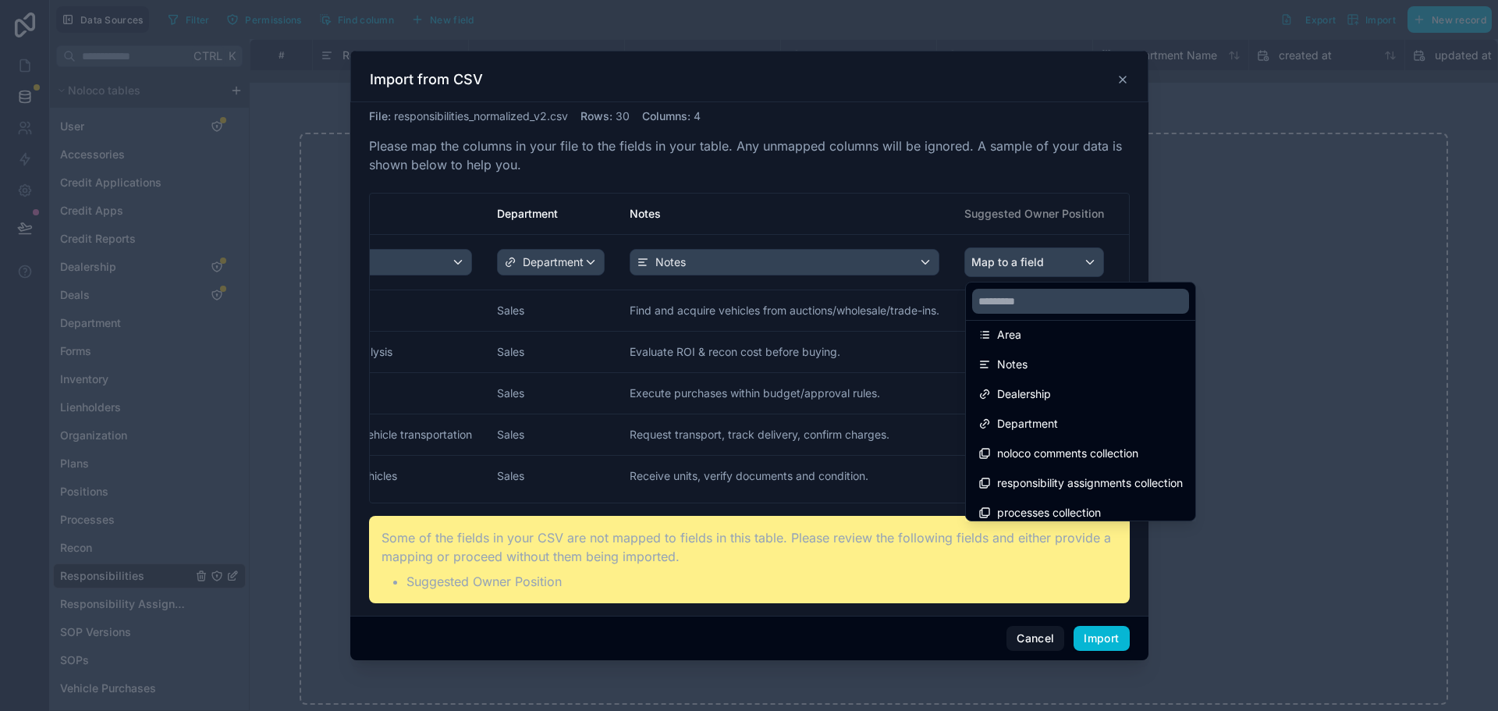
scroll to position [140, 0]
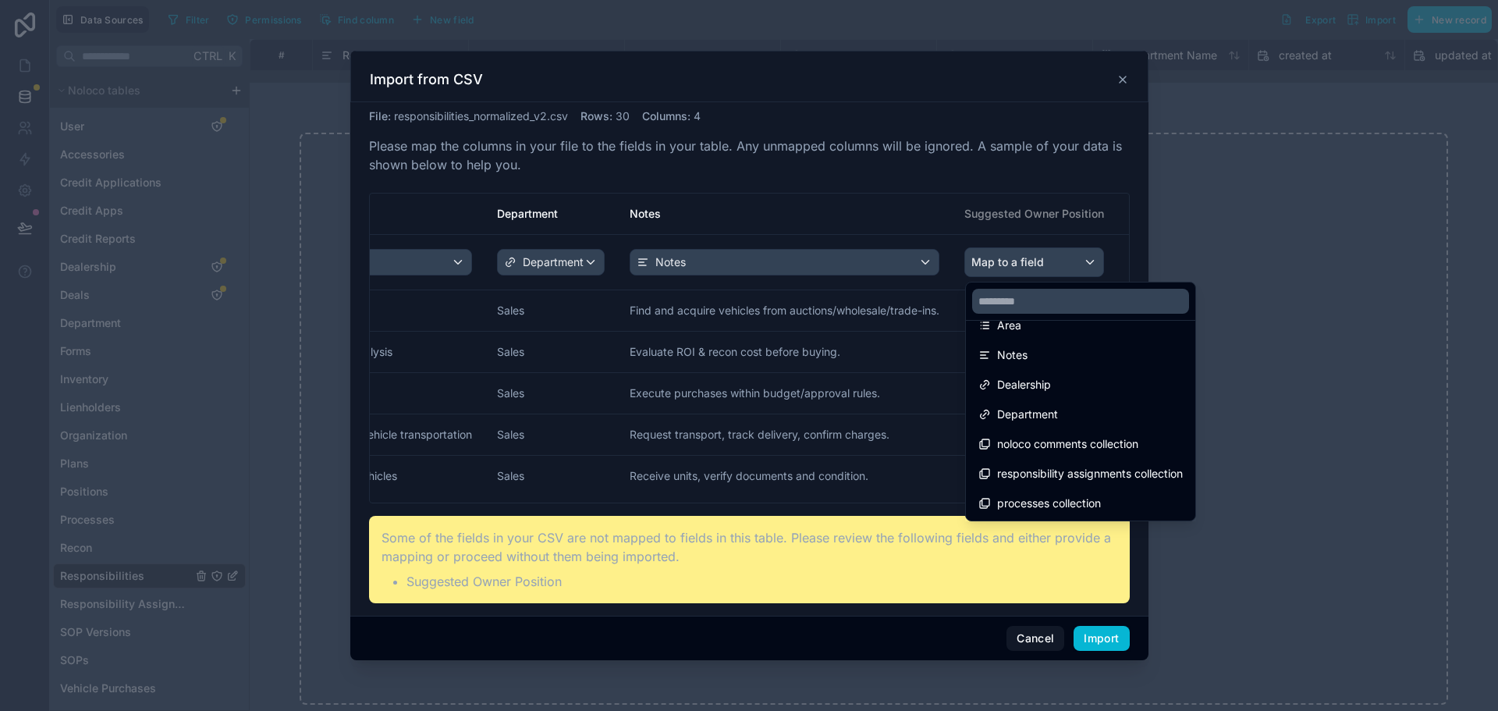
click at [1024, 638] on div "scrollable content" at bounding box center [749, 355] width 798 height 609
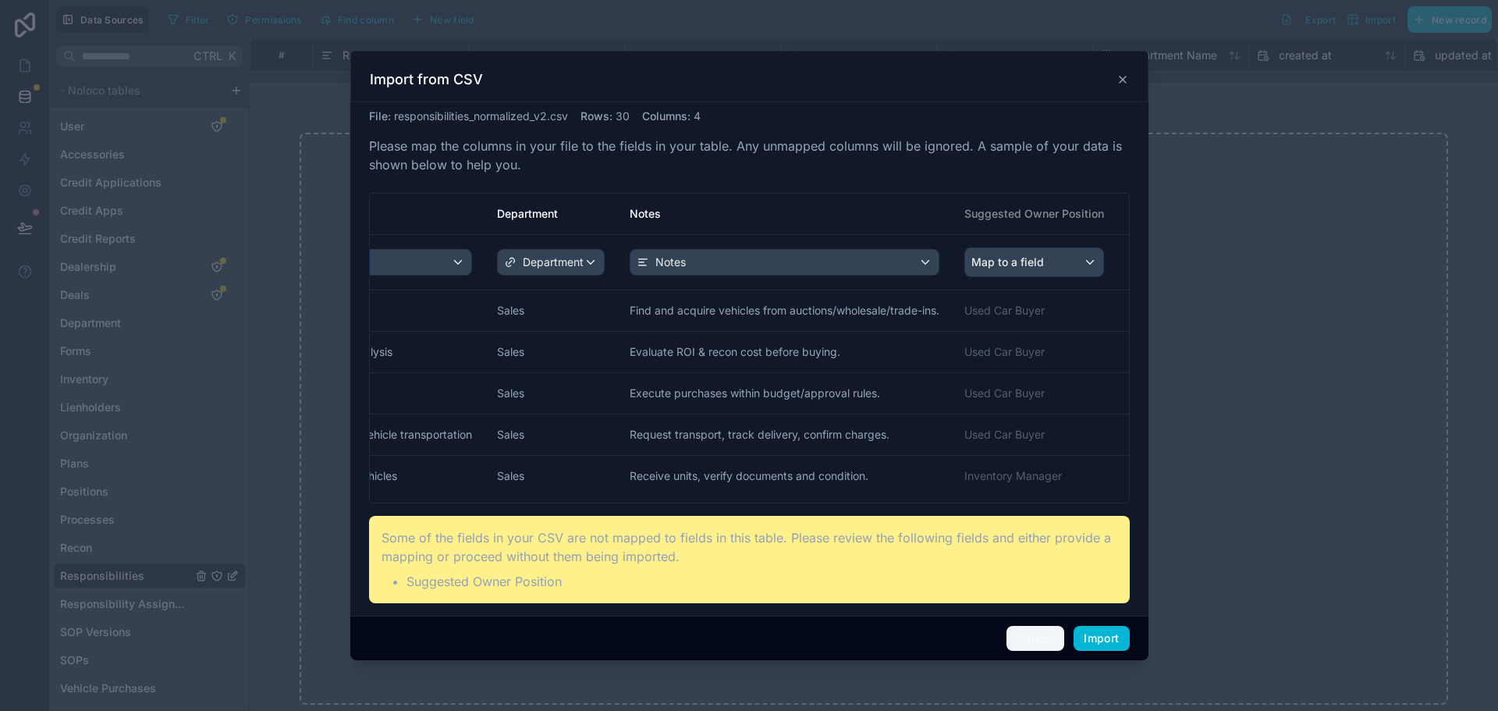
click at [1024, 638] on button "Cancel" at bounding box center [1035, 638] width 58 height 25
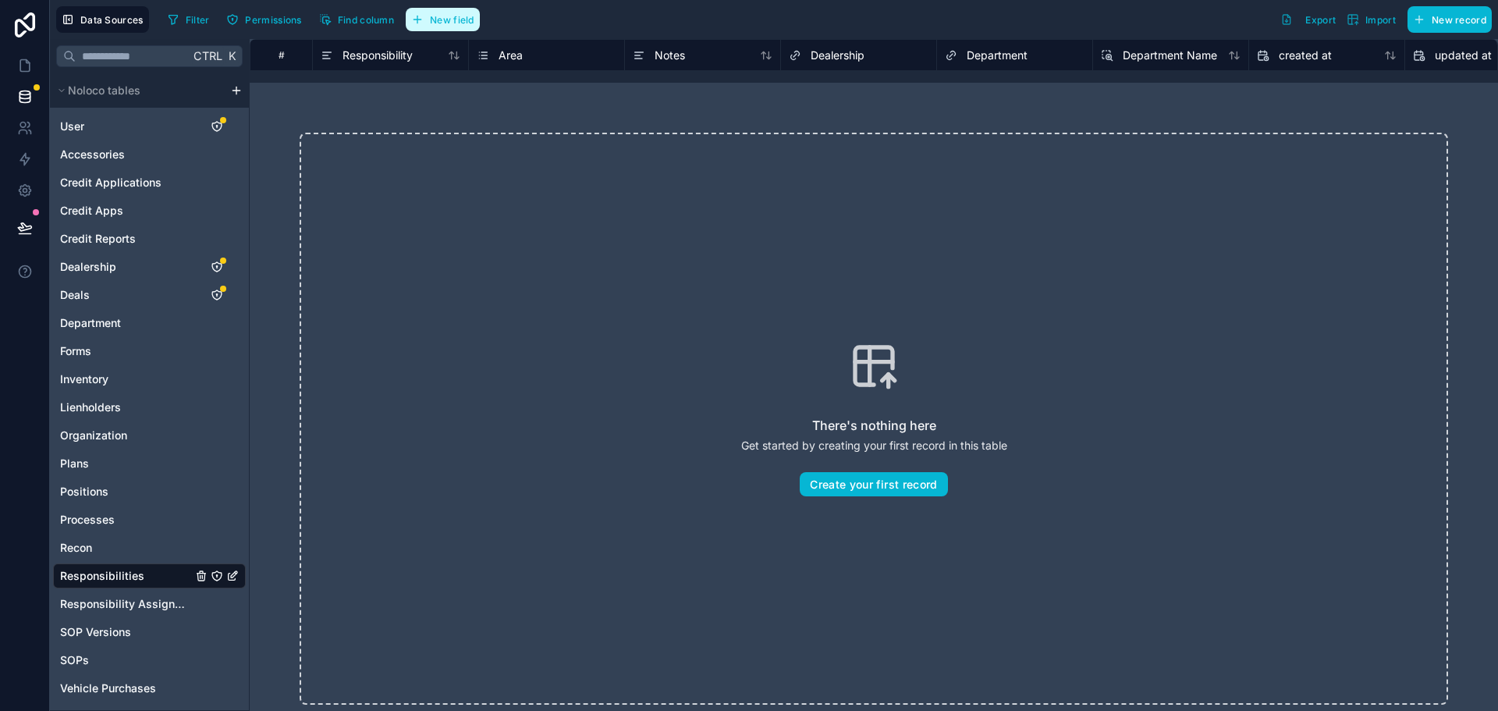
click at [470, 21] on span "New field" at bounding box center [452, 20] width 44 height 12
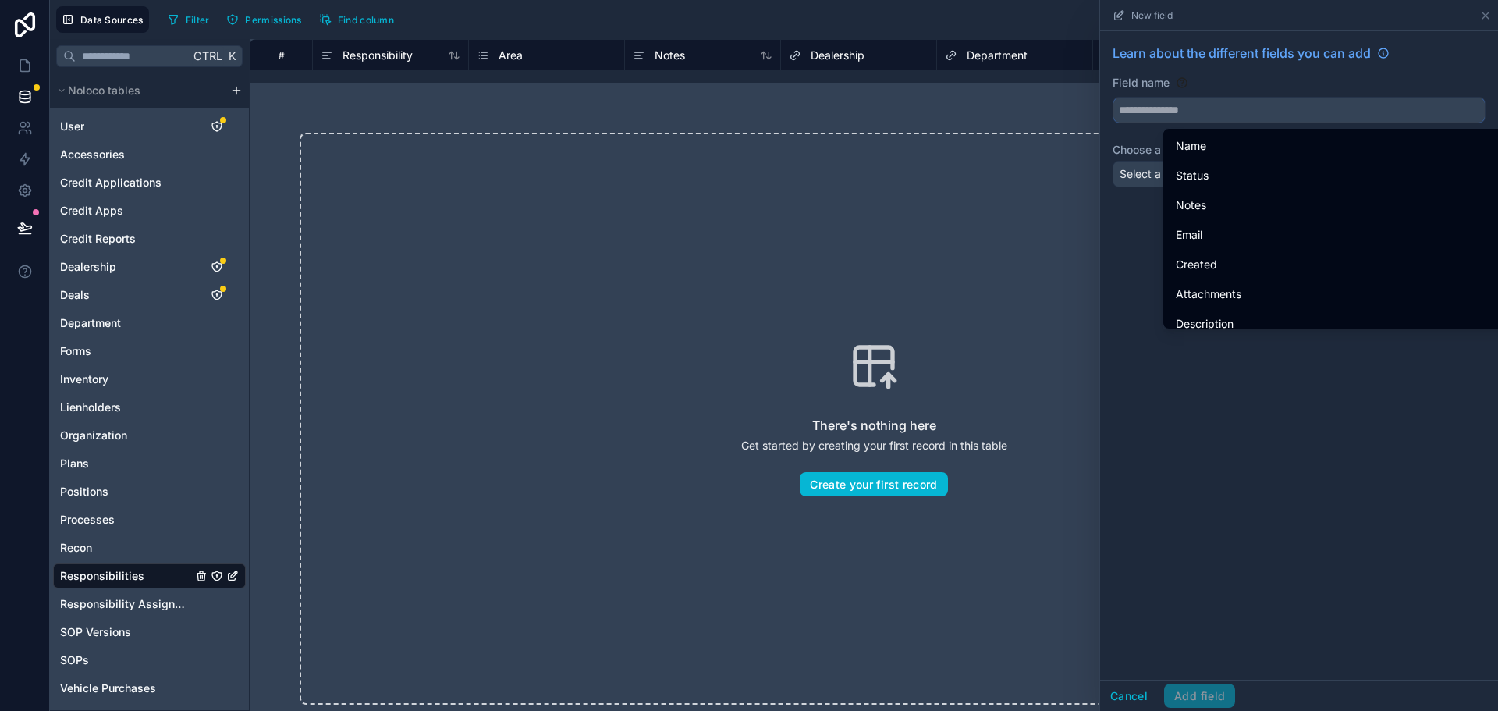
click at [1138, 106] on input "text" at bounding box center [1298, 110] width 371 height 25
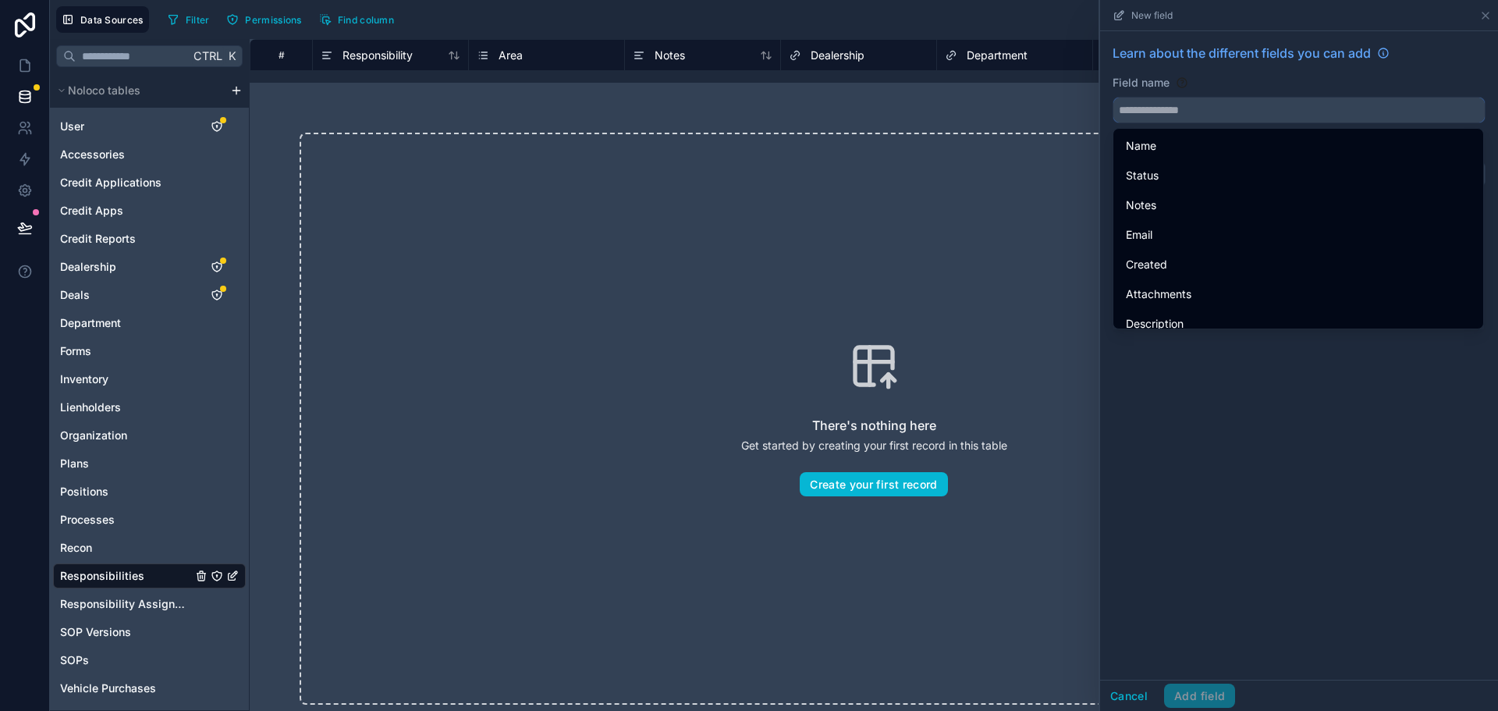
paste input "**********"
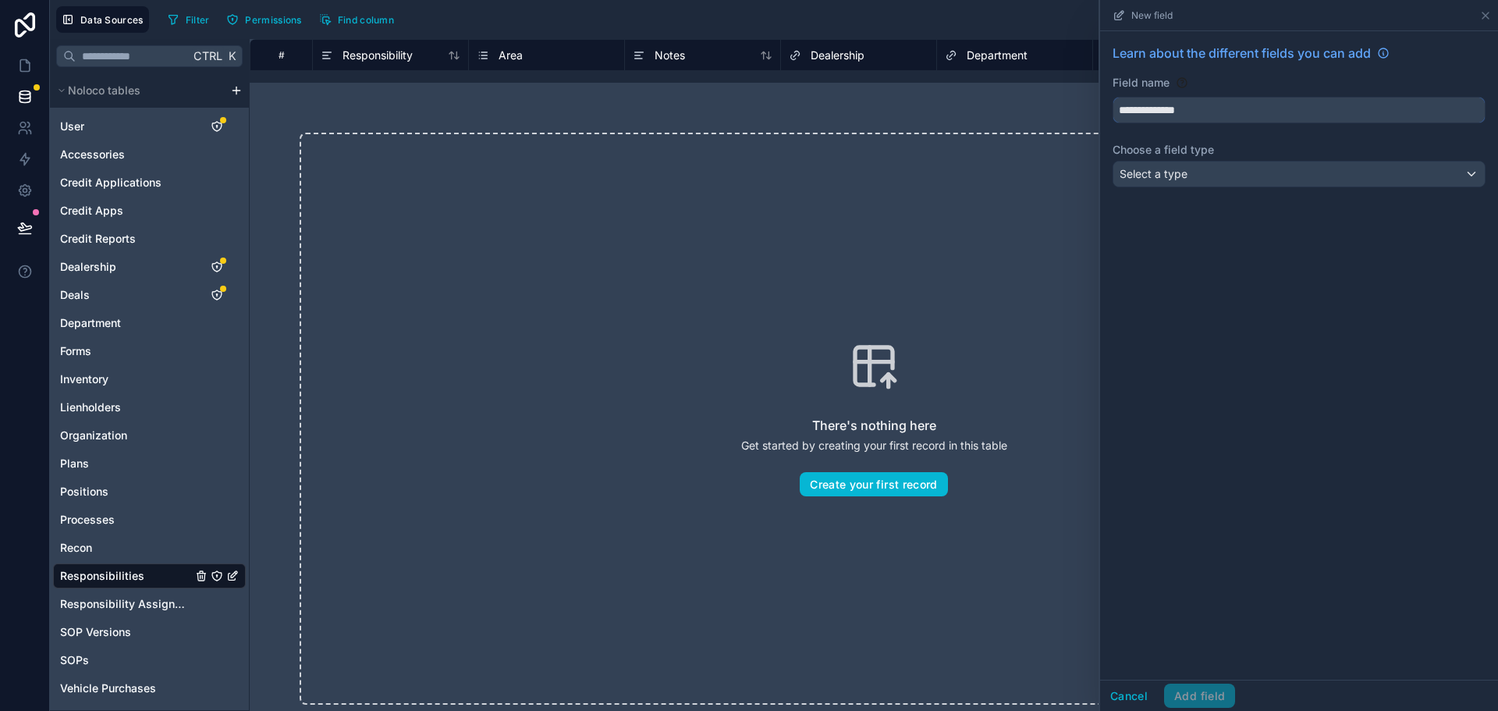
type input "**********"
click at [1183, 175] on span "Select a type" at bounding box center [1153, 173] width 68 height 13
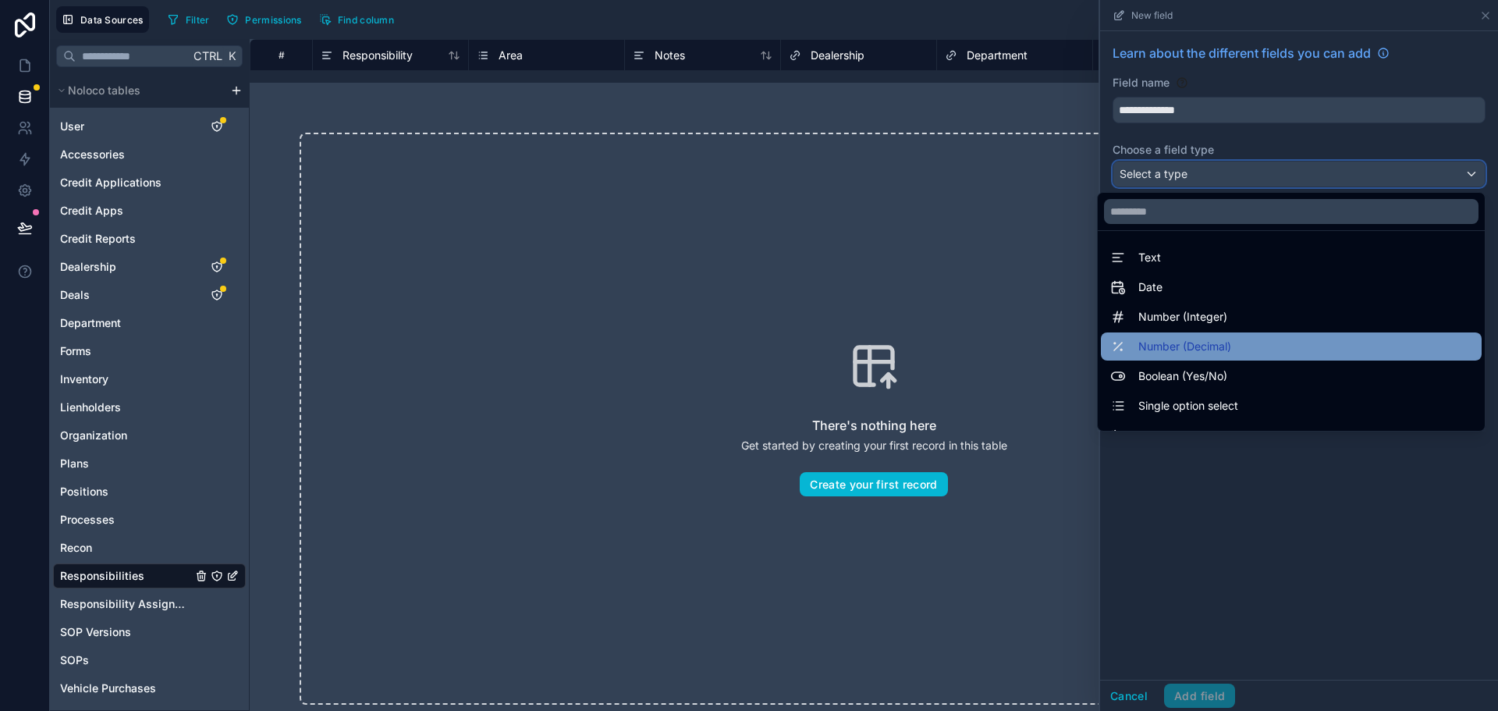
scroll to position [452, 0]
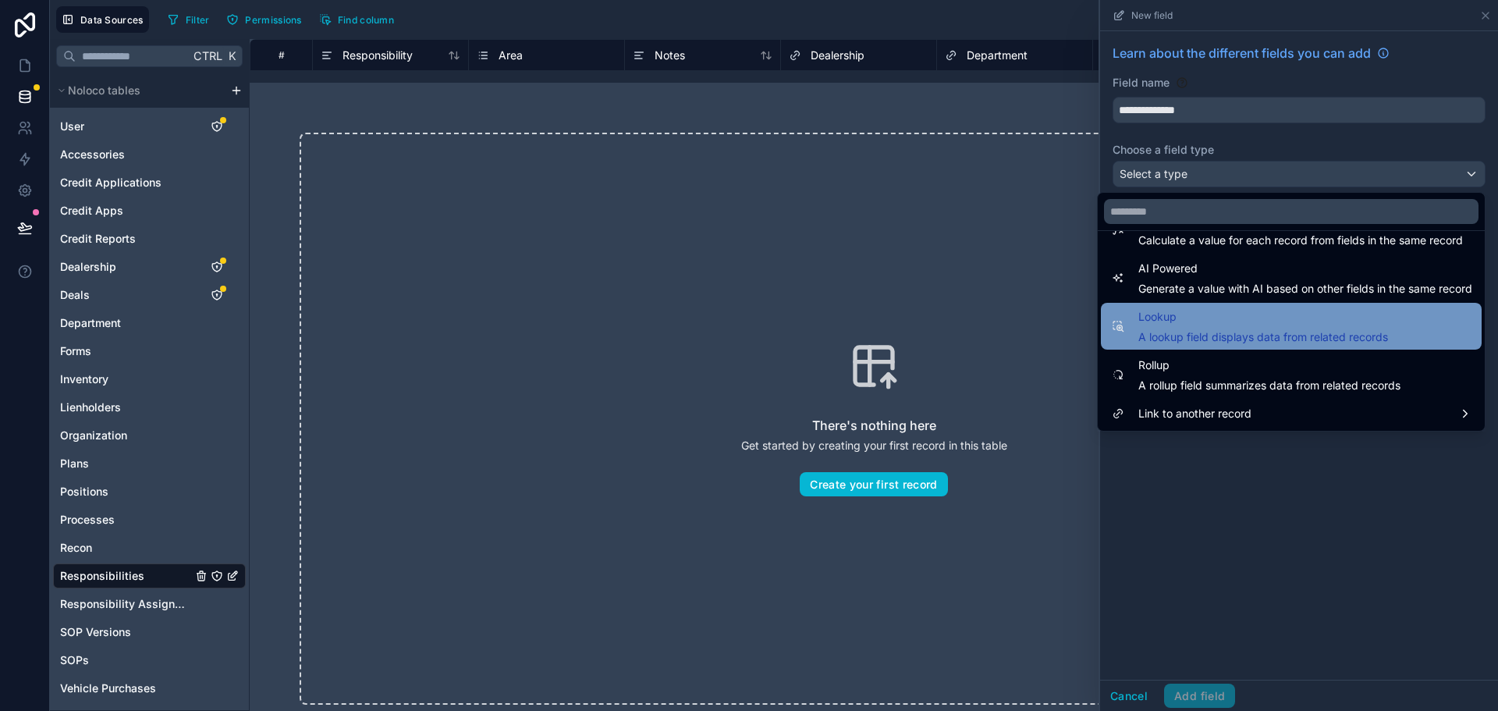
click at [1240, 324] on span "Lookup" at bounding box center [1263, 316] width 250 height 19
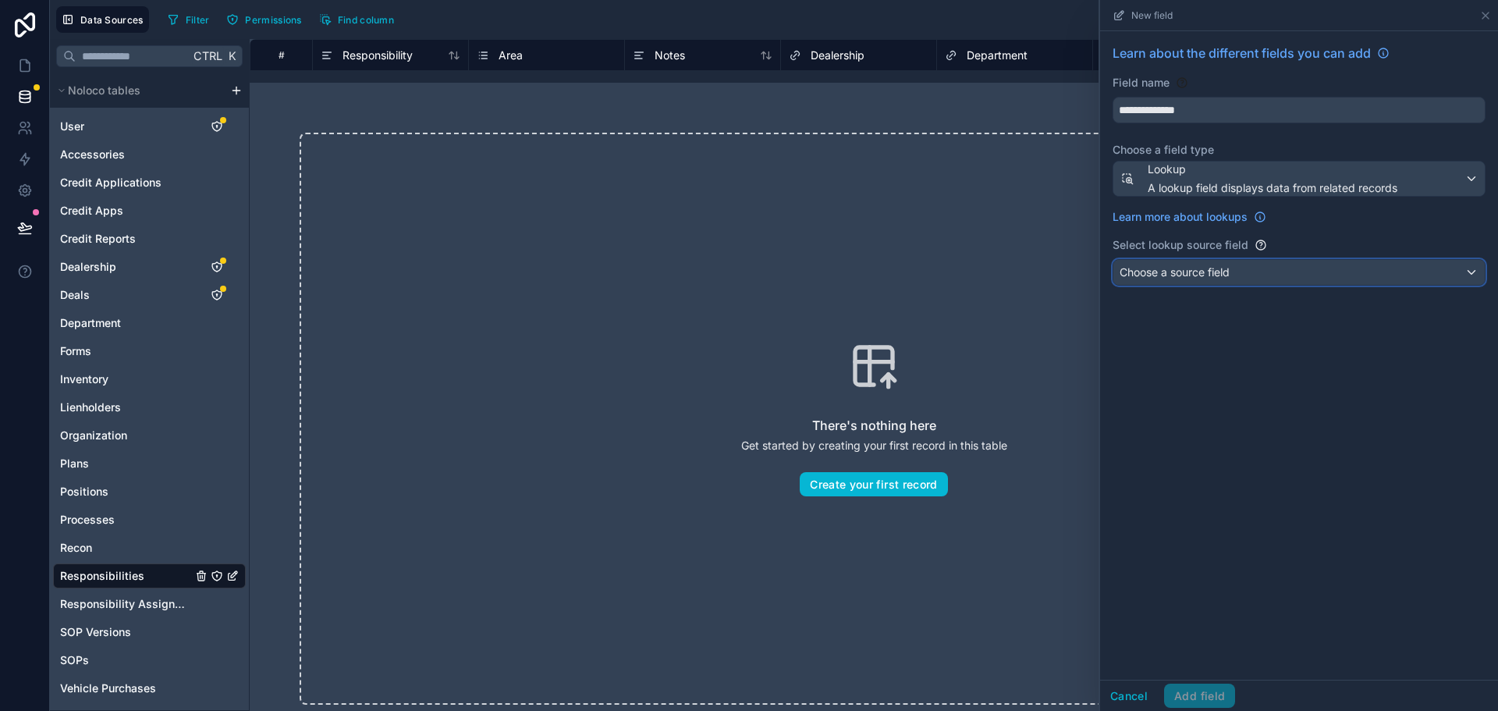
click at [1214, 271] on span "Choose a source field" at bounding box center [1174, 271] width 110 height 13
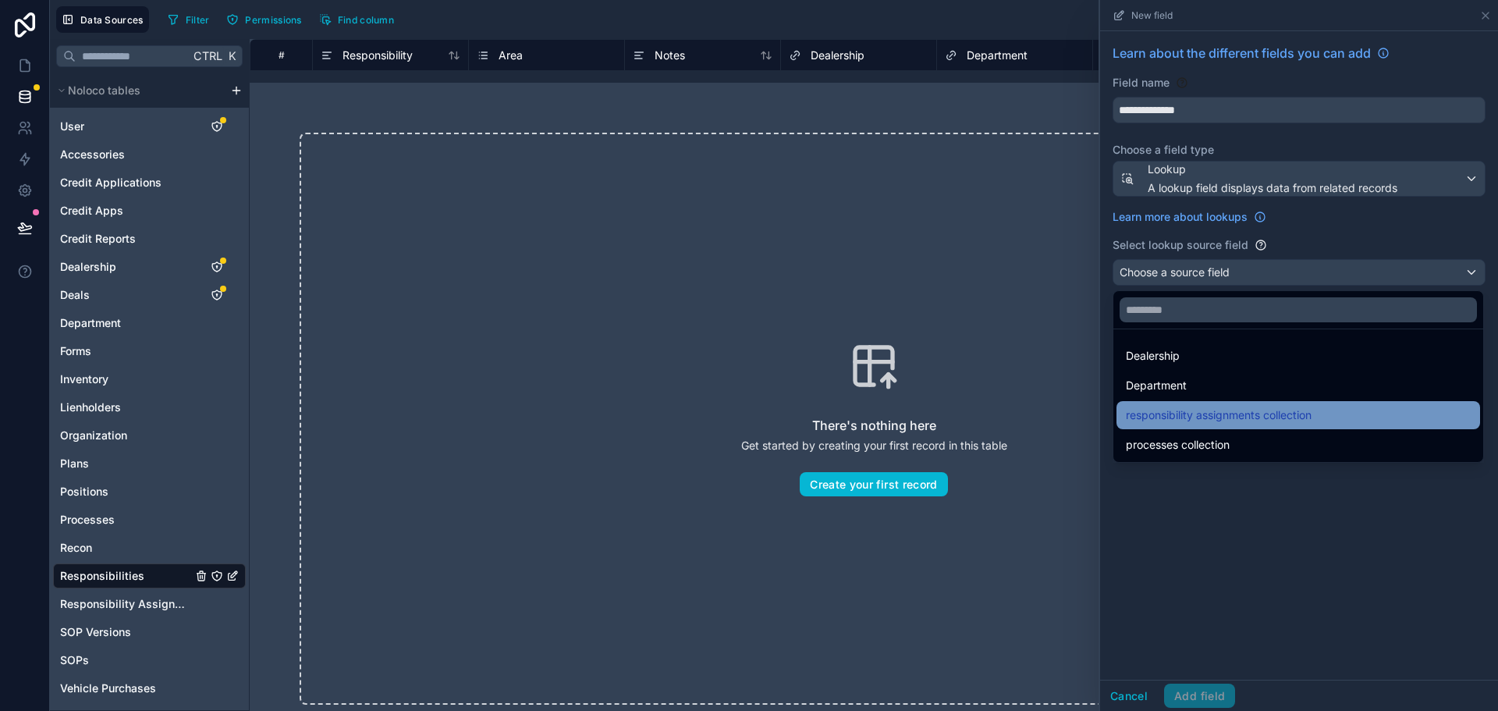
click at [1269, 414] on span "responsibility assignments collection" at bounding box center [1219, 415] width 186 height 19
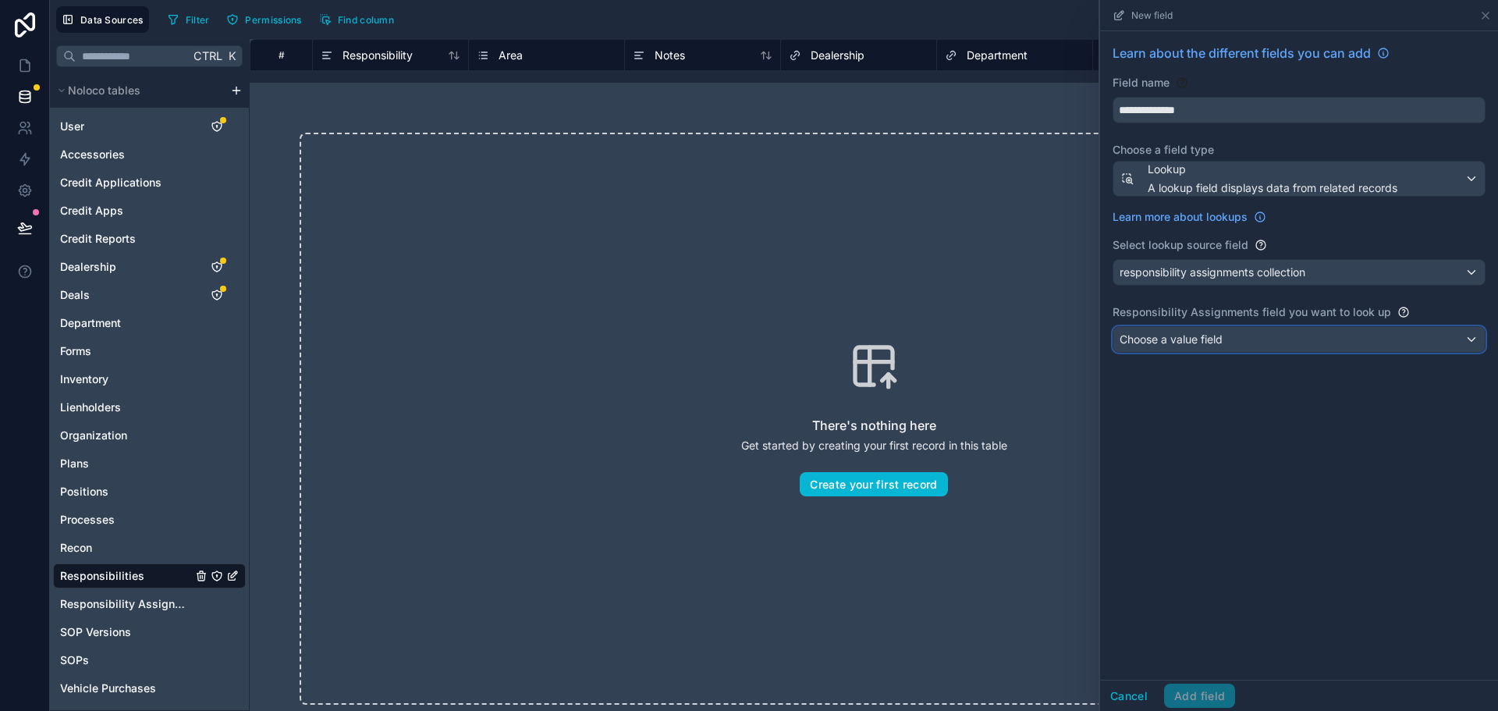
click at [1232, 343] on div "Choose a value field" at bounding box center [1298, 339] width 371 height 25
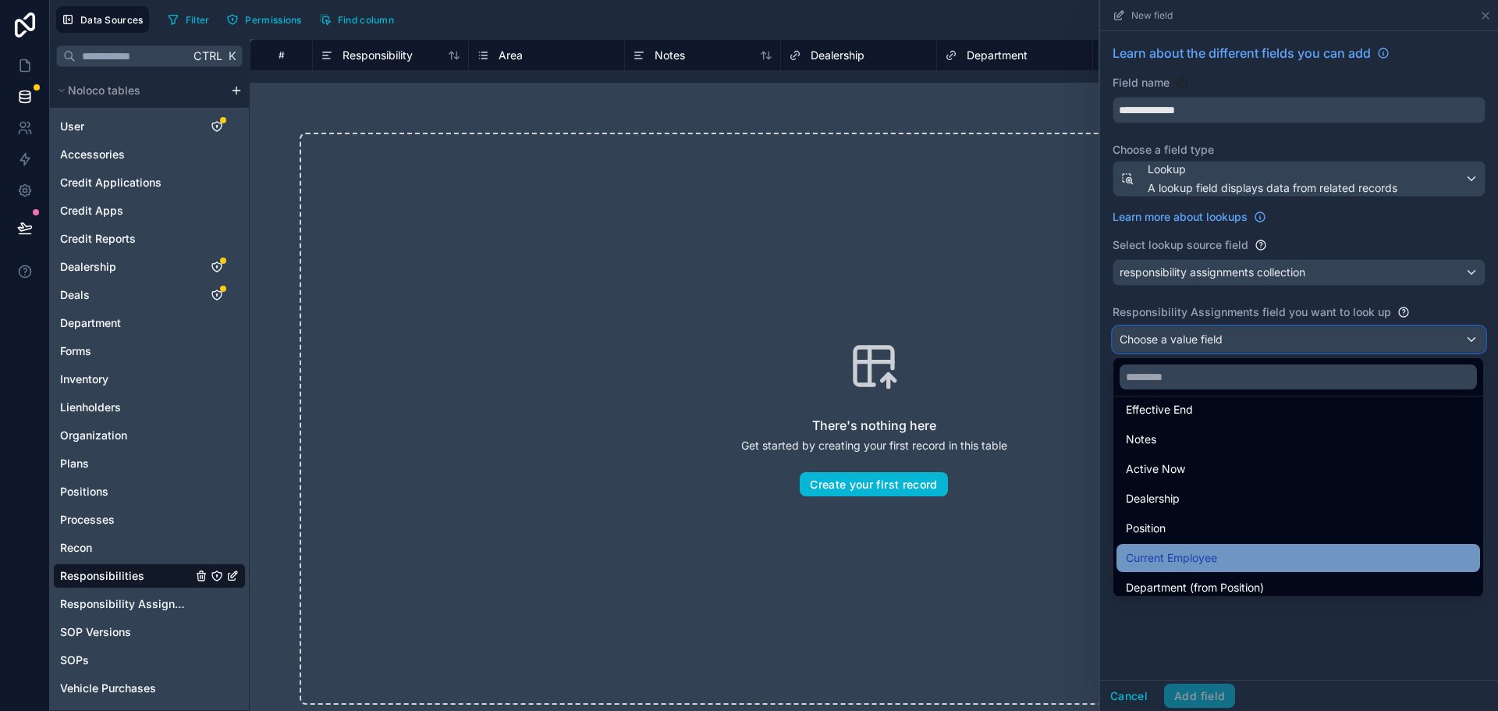
scroll to position [156, 0]
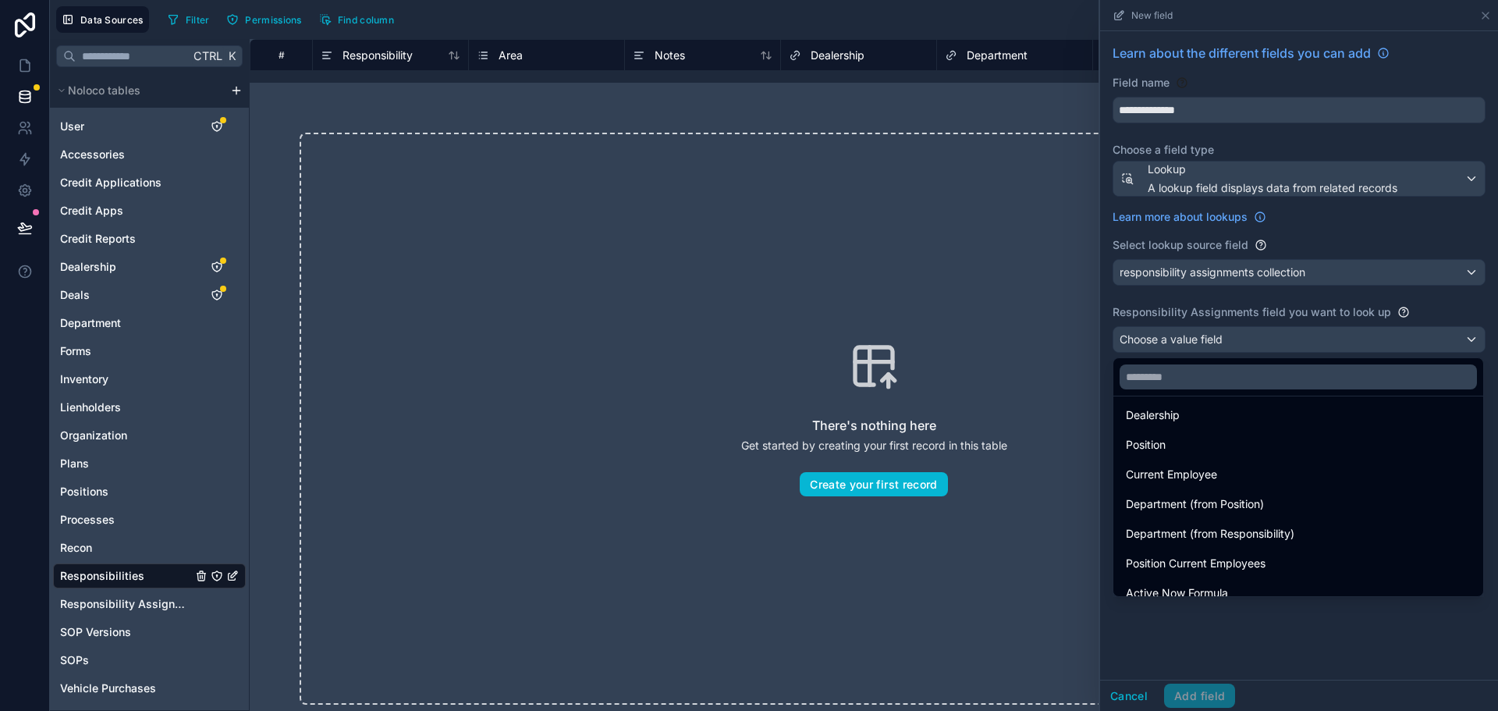
click at [1283, 615] on div at bounding box center [1299, 355] width 398 height 711
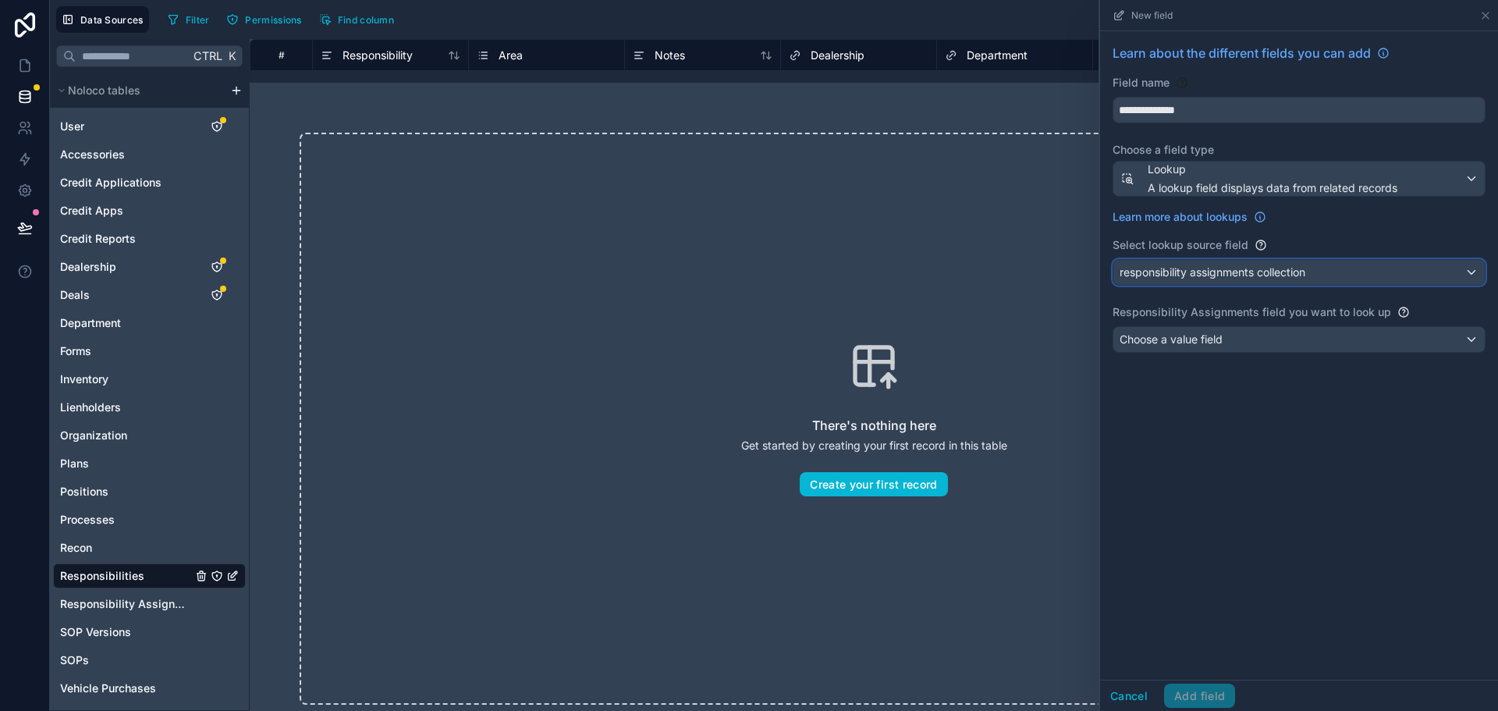
click at [1215, 278] on span "responsibility assignments collection" at bounding box center [1212, 272] width 186 height 16
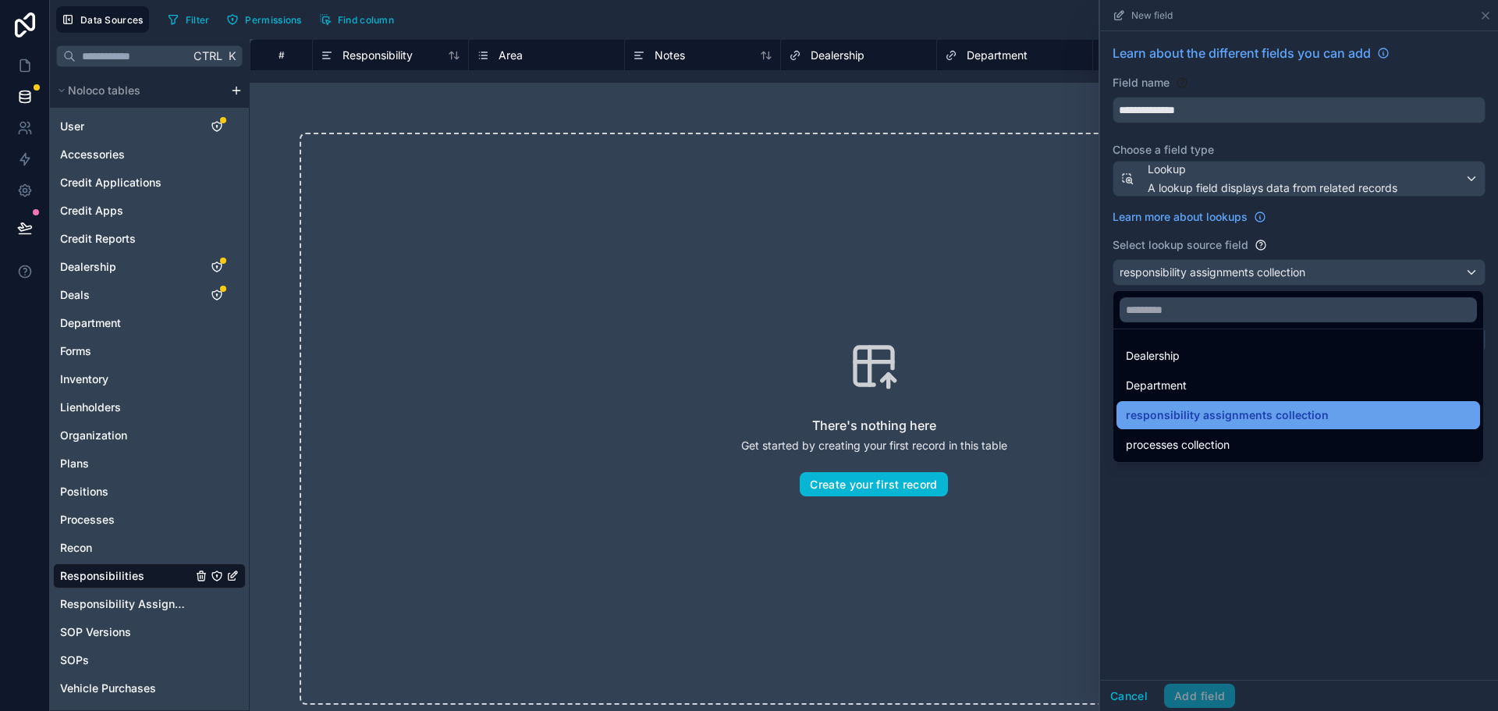
click at [1227, 415] on span "responsibility assignments collection" at bounding box center [1227, 415] width 203 height 19
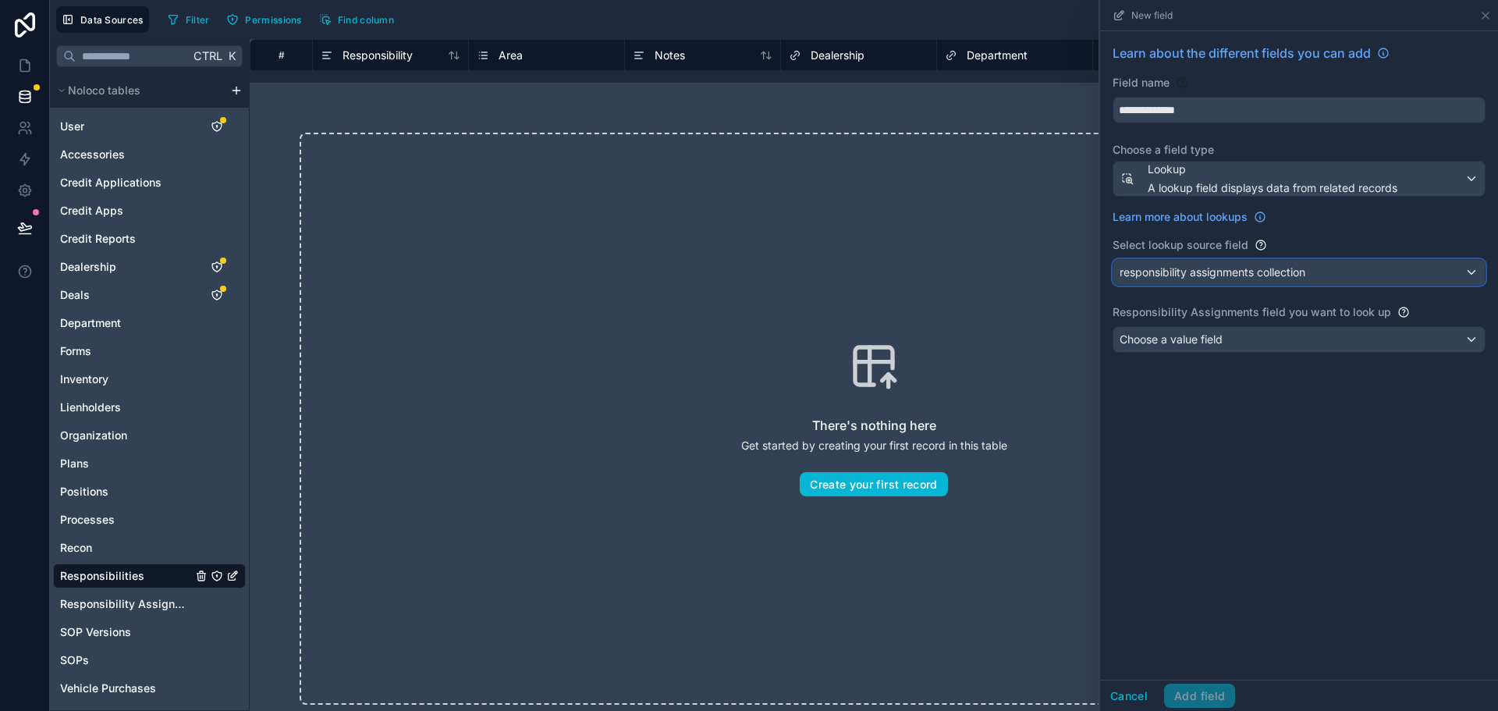
drag, startPoint x: 1313, startPoint y: 270, endPoint x: 1184, endPoint y: 278, distance: 129.0
click at [1184, 278] on div "responsibility assignments collection" at bounding box center [1298, 272] width 371 height 25
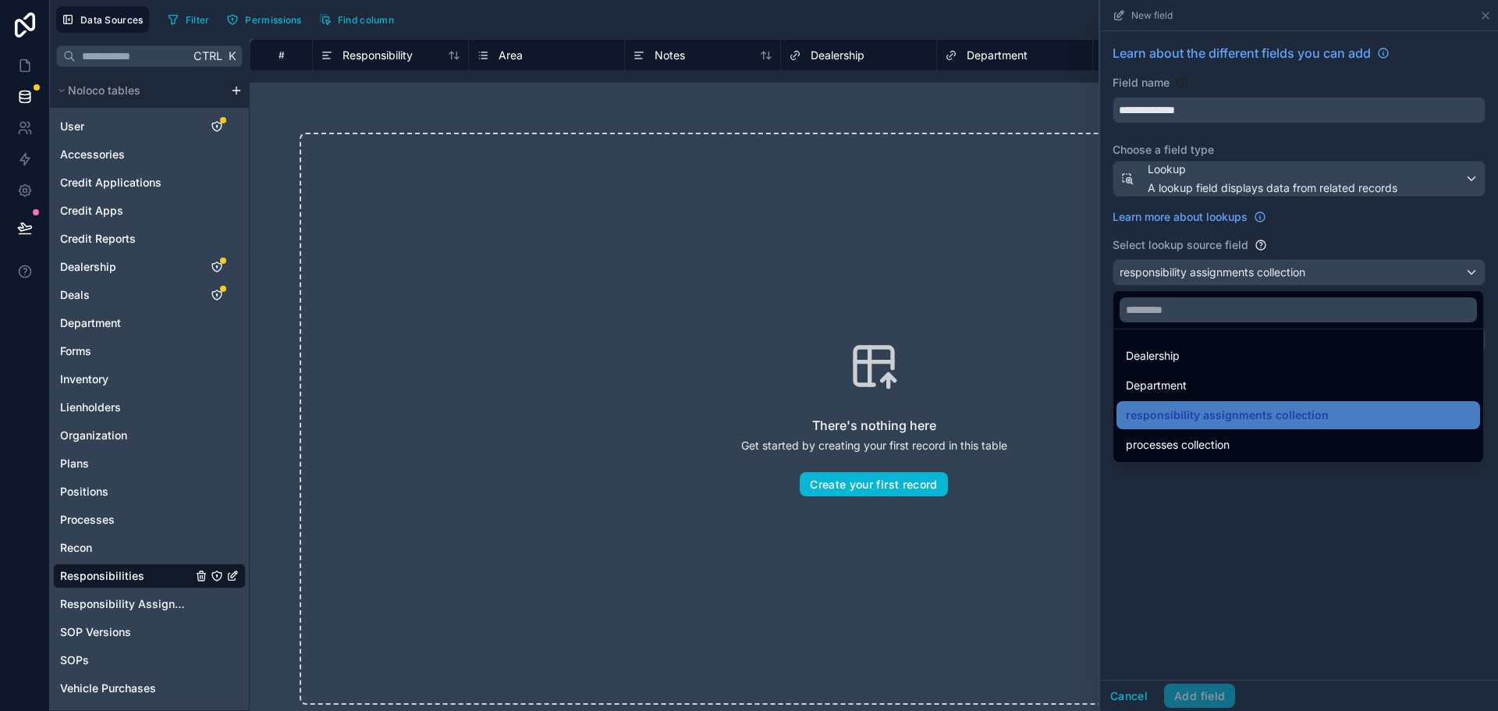
click at [1220, 273] on div at bounding box center [1299, 355] width 398 height 711
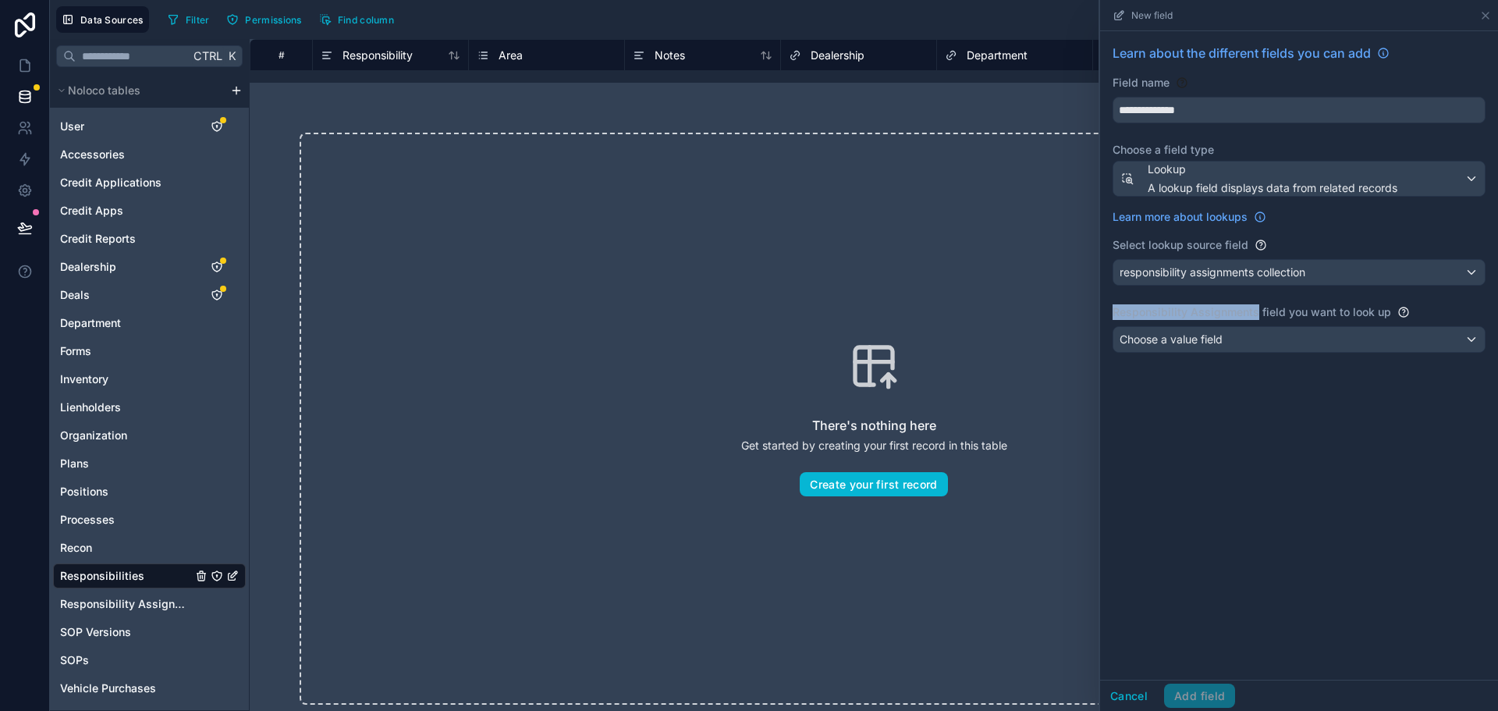
drag, startPoint x: 1113, startPoint y: 311, endPoint x: 1254, endPoint y: 315, distance: 141.2
click at [1254, 315] on label "Responsibility Assignments field you want to look up" at bounding box center [1251, 312] width 278 height 16
copy label "Responsibility Assignments"
click at [1232, 339] on div "Choose a value field" at bounding box center [1298, 339] width 371 height 25
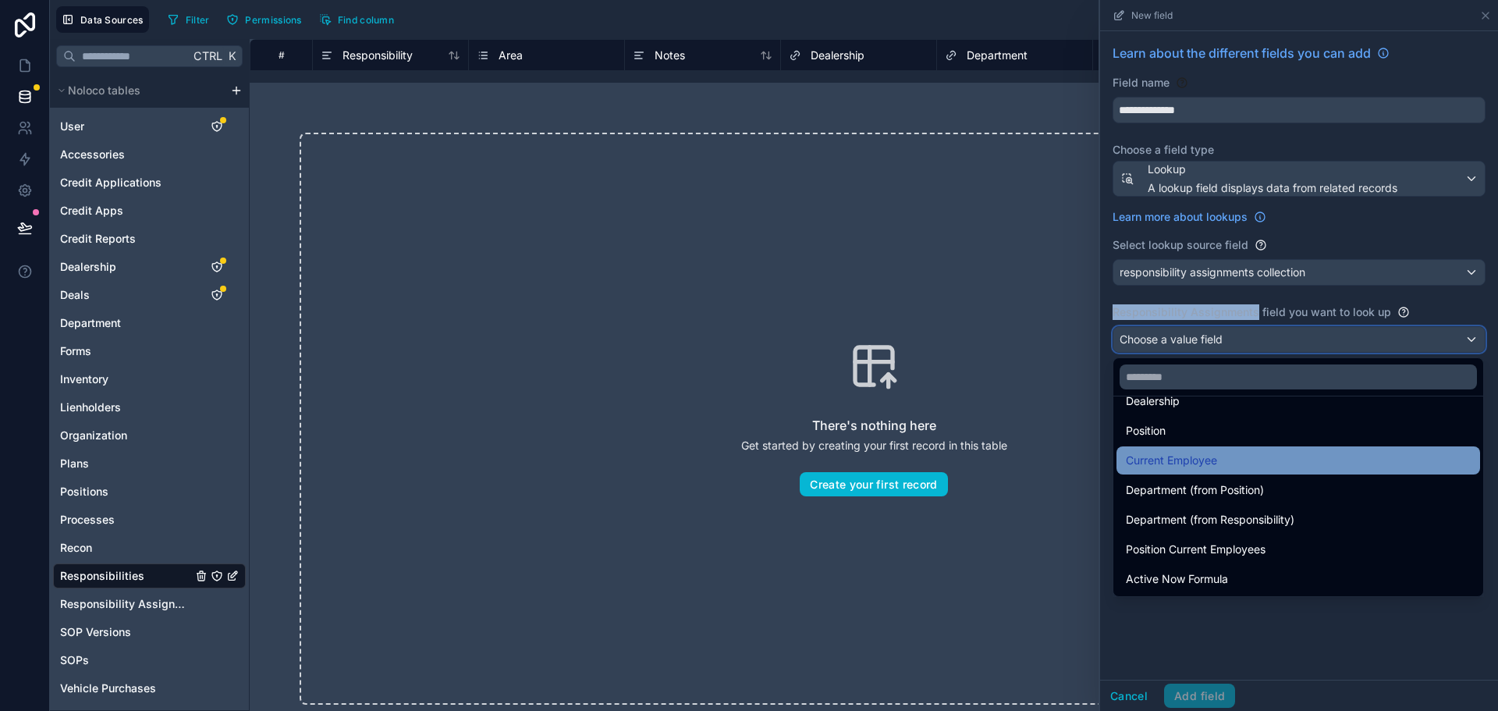
scroll to position [92, 0]
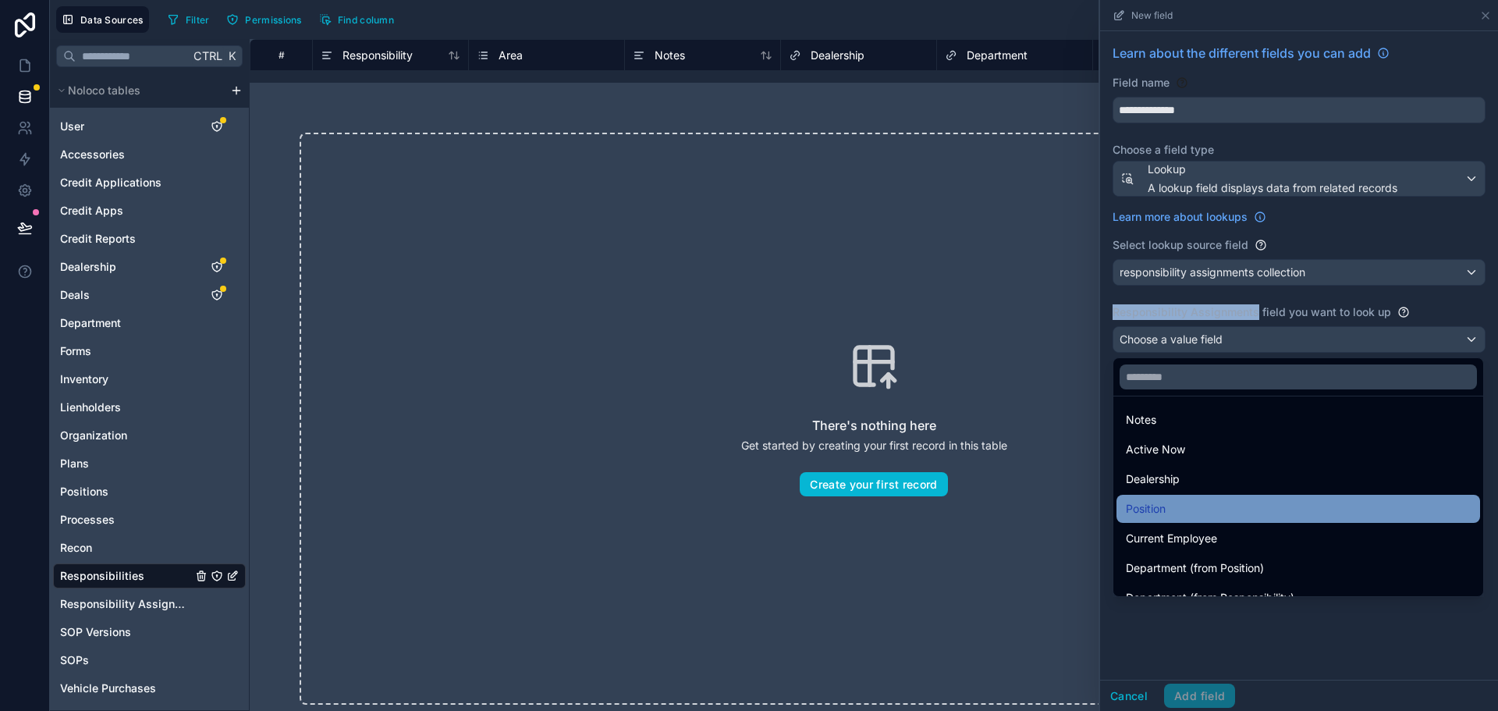
click at [1289, 500] on div "Position" at bounding box center [1298, 508] width 345 height 19
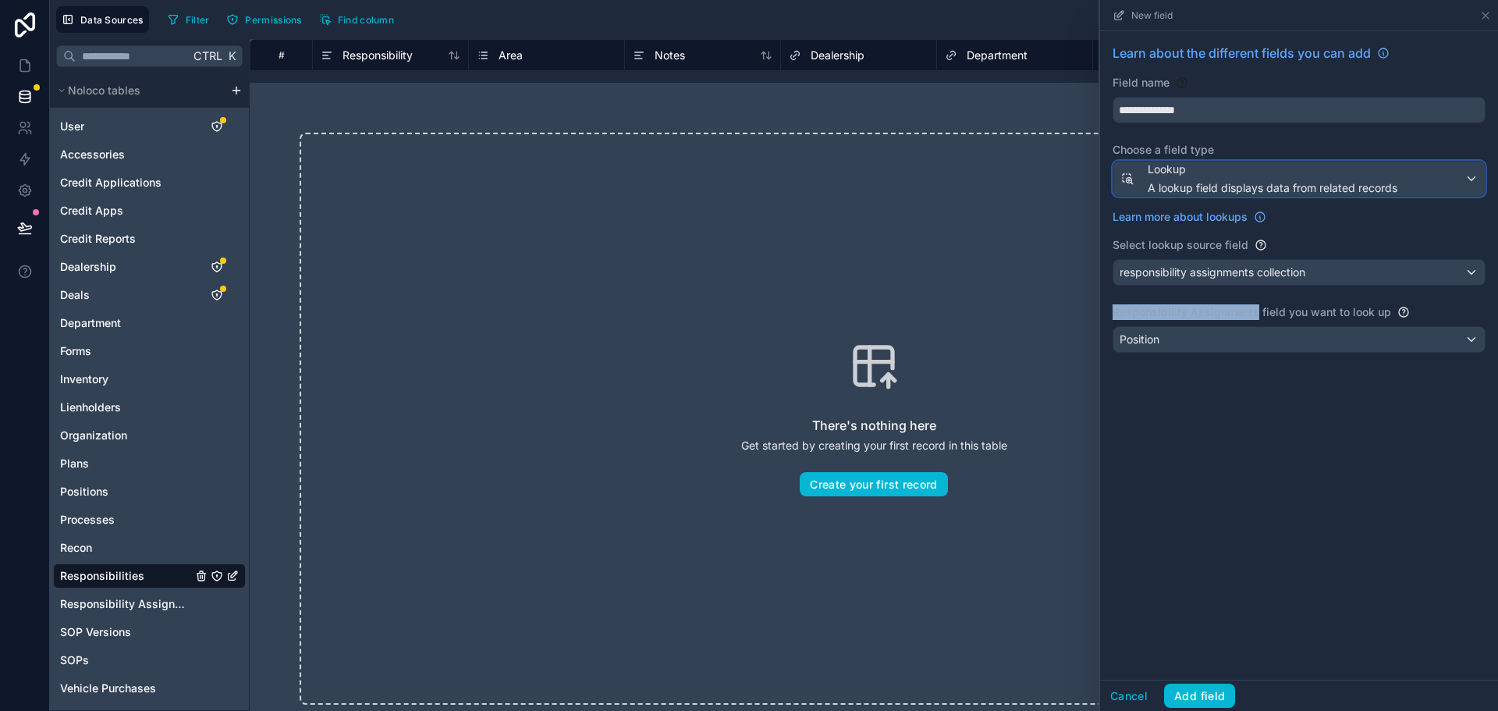
click at [1207, 168] on span "Lookup" at bounding box center [1272, 169] width 250 height 16
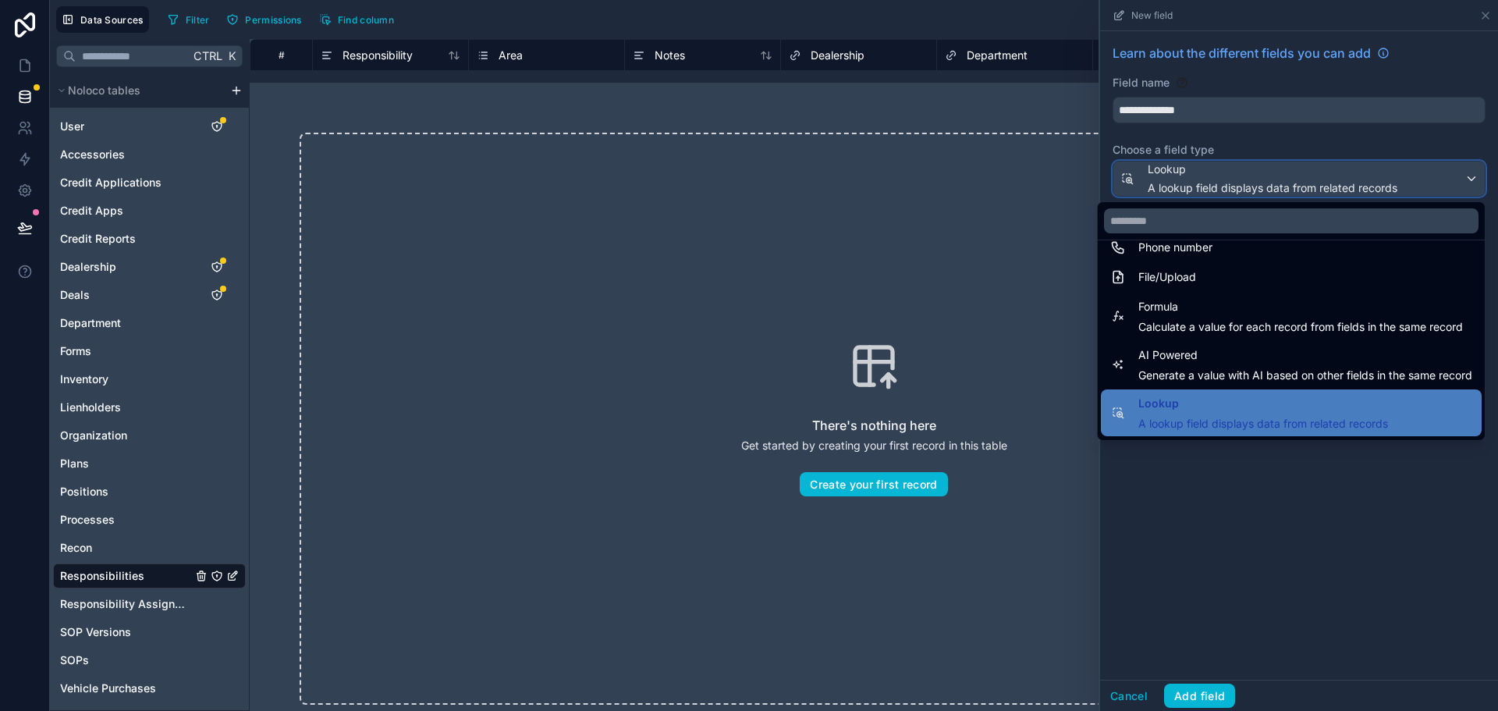
scroll to position [452, 0]
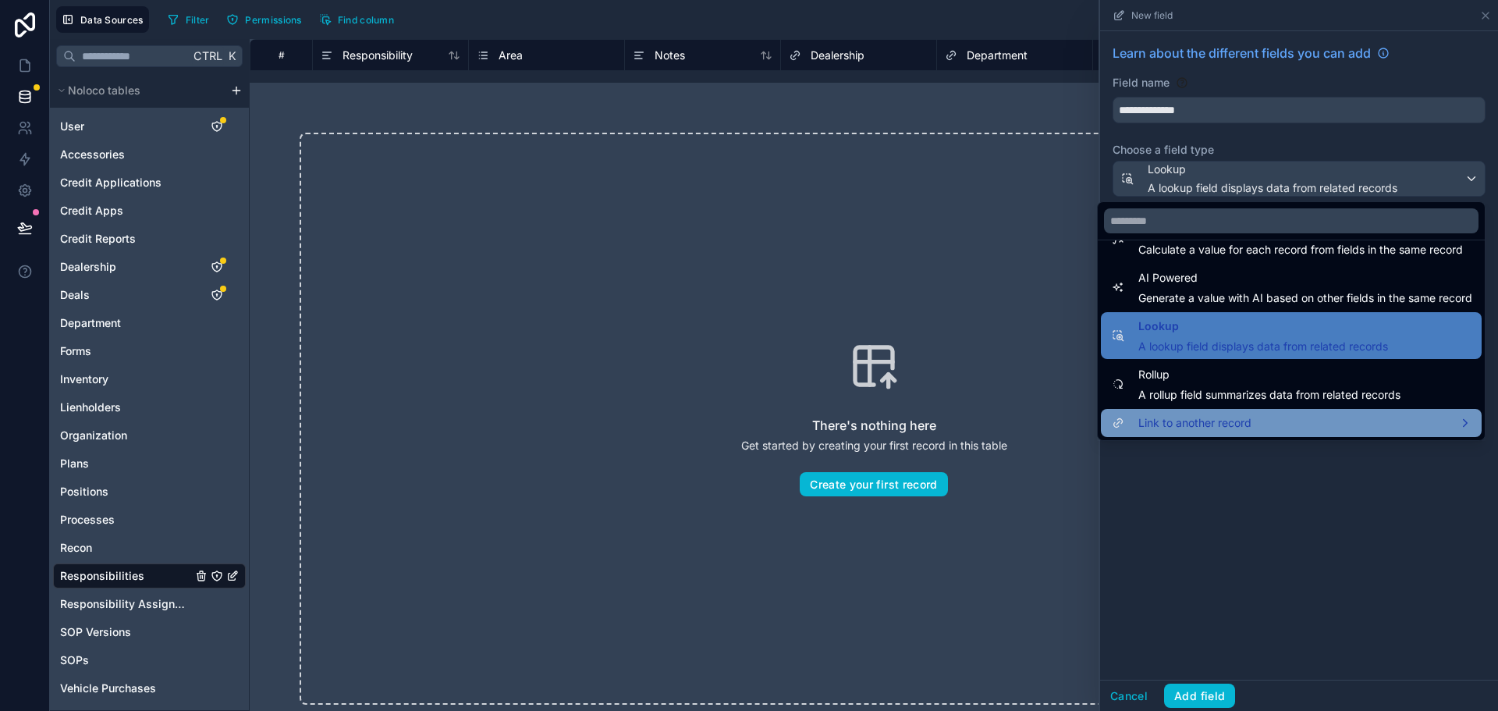
click at [1199, 420] on span "Link to another record" at bounding box center [1194, 422] width 113 height 19
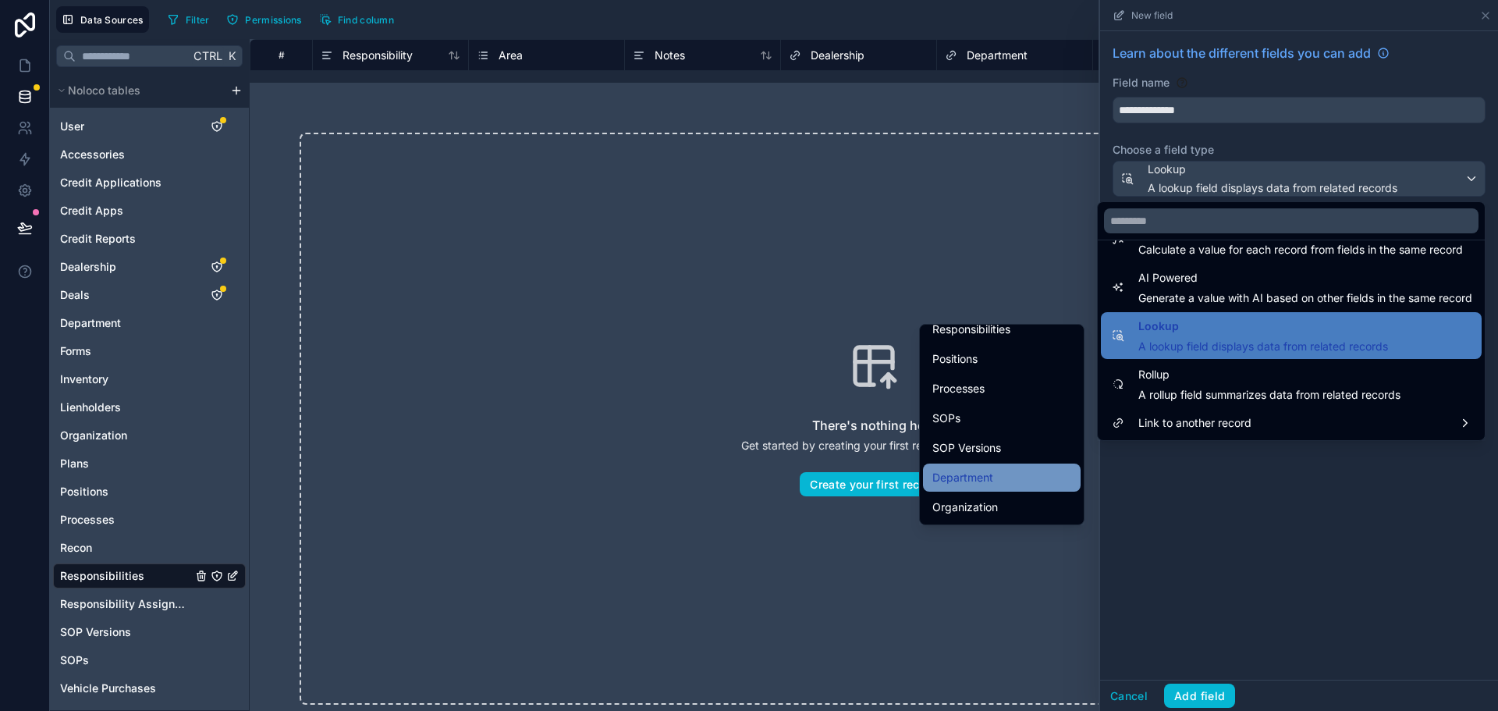
scroll to position [432, 0]
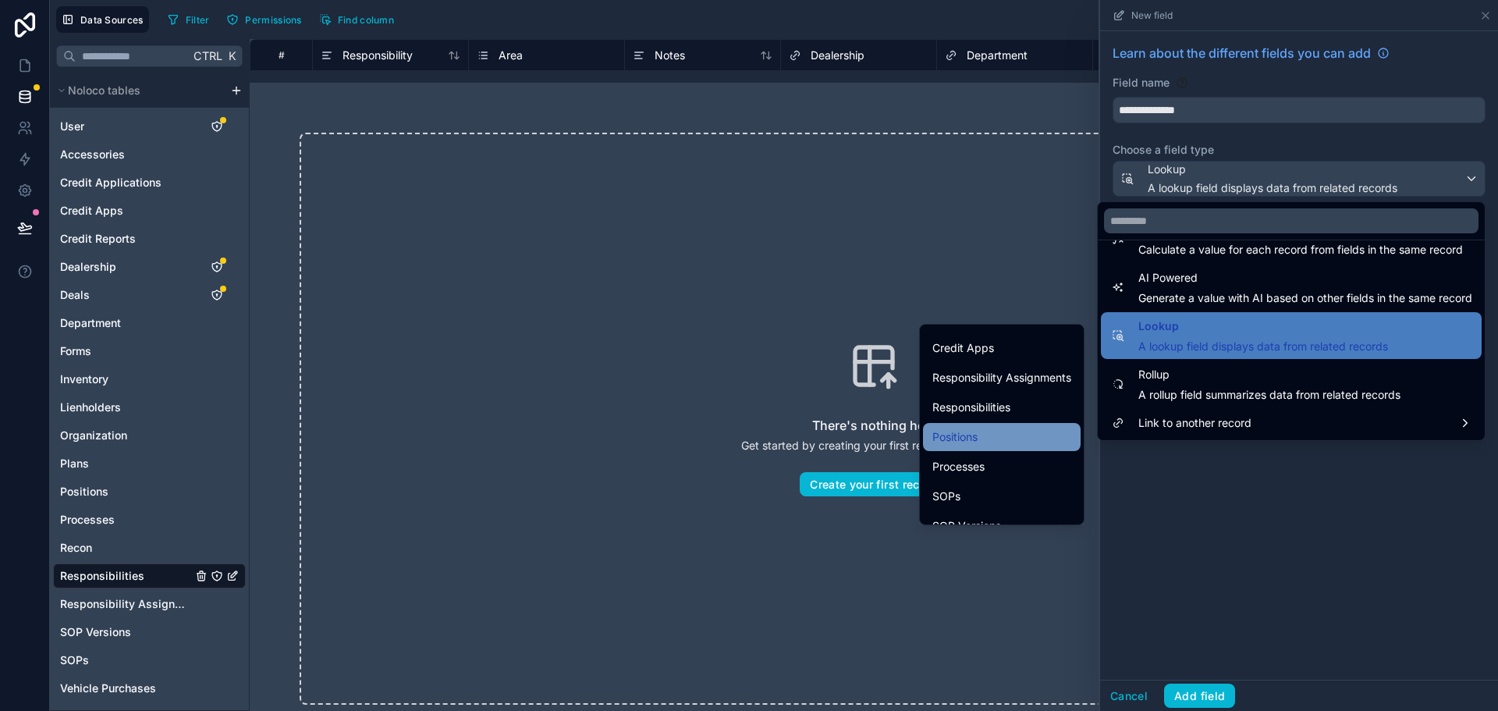
click at [986, 434] on div "Positions" at bounding box center [1001, 436] width 139 height 19
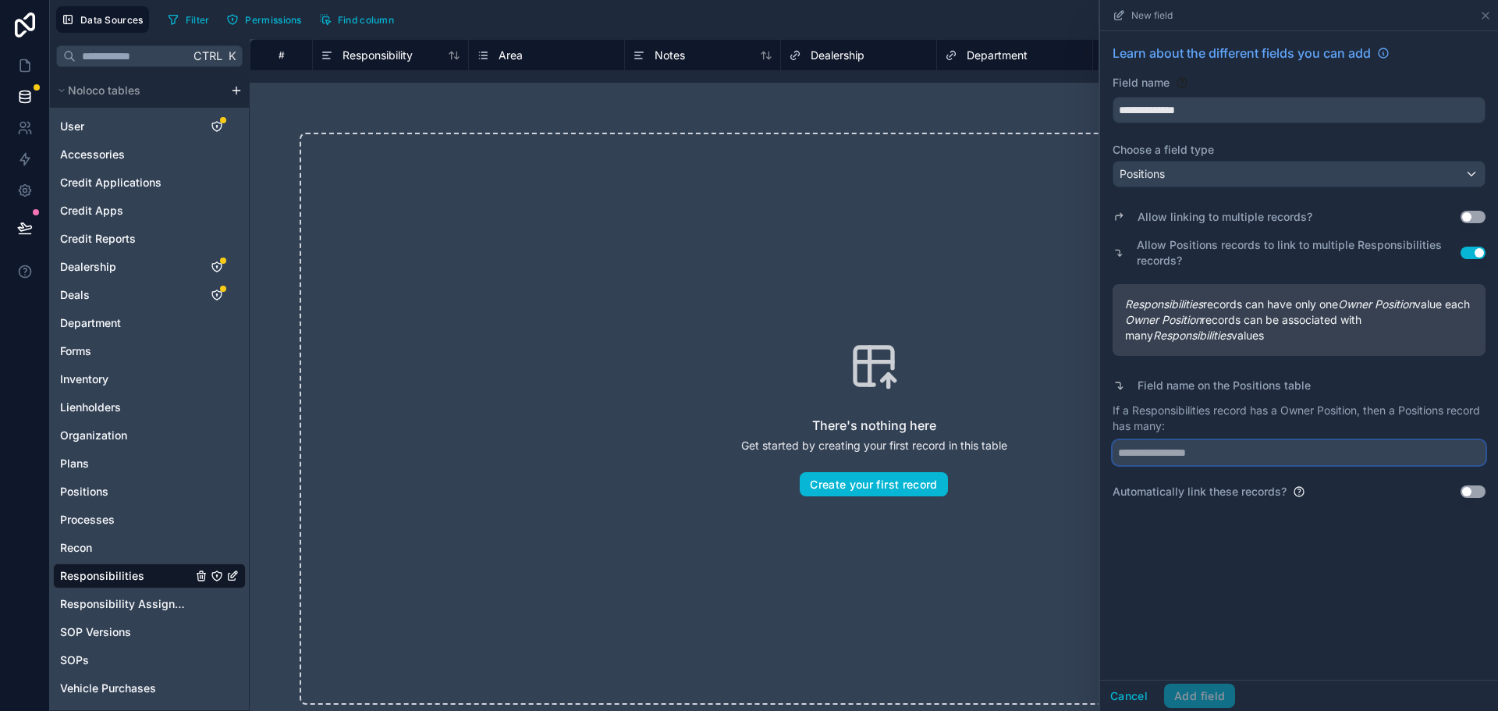
click at [1199, 465] on input "text" at bounding box center [1298, 452] width 373 height 25
paste input "**********"
type input "**********"
click at [1215, 694] on button "Add field" at bounding box center [1199, 695] width 71 height 25
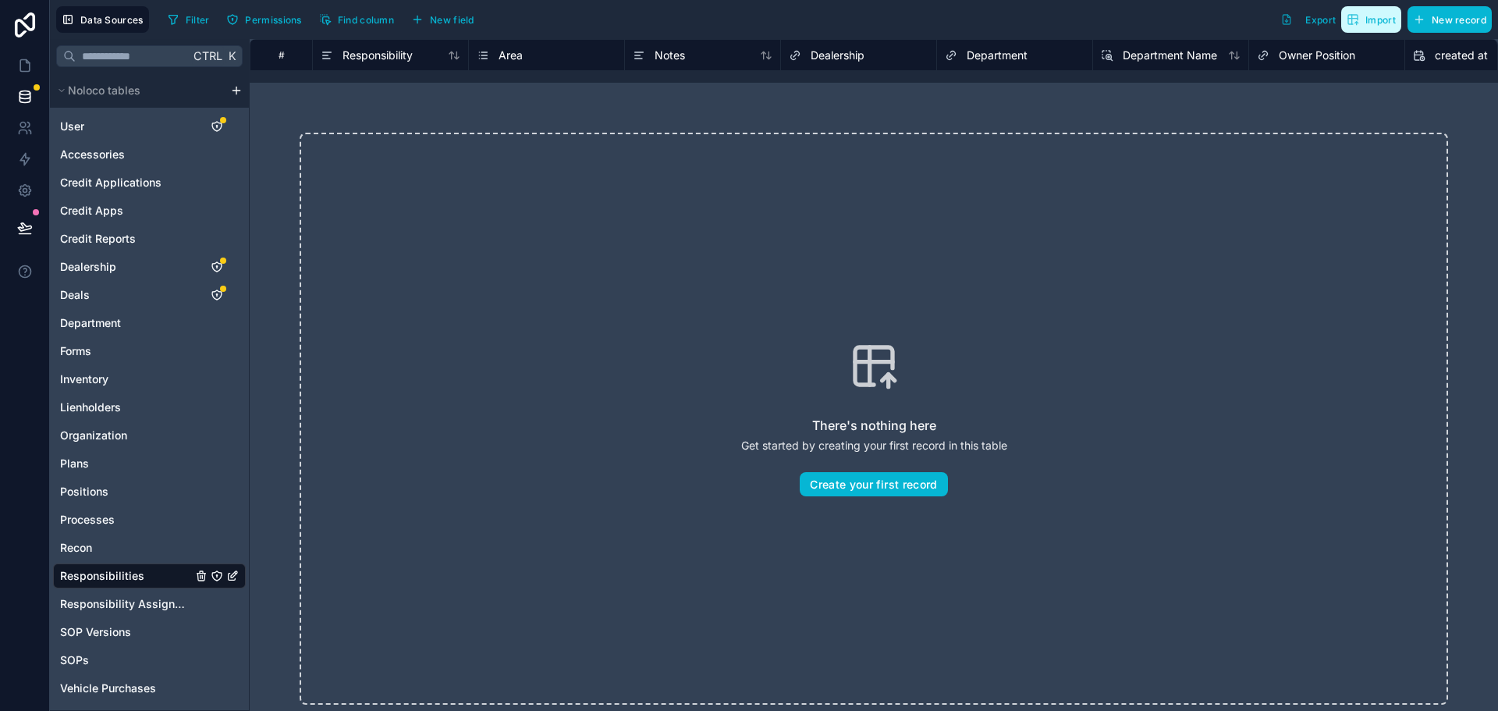
click at [1372, 20] on span "Import" at bounding box center [1380, 20] width 30 height 12
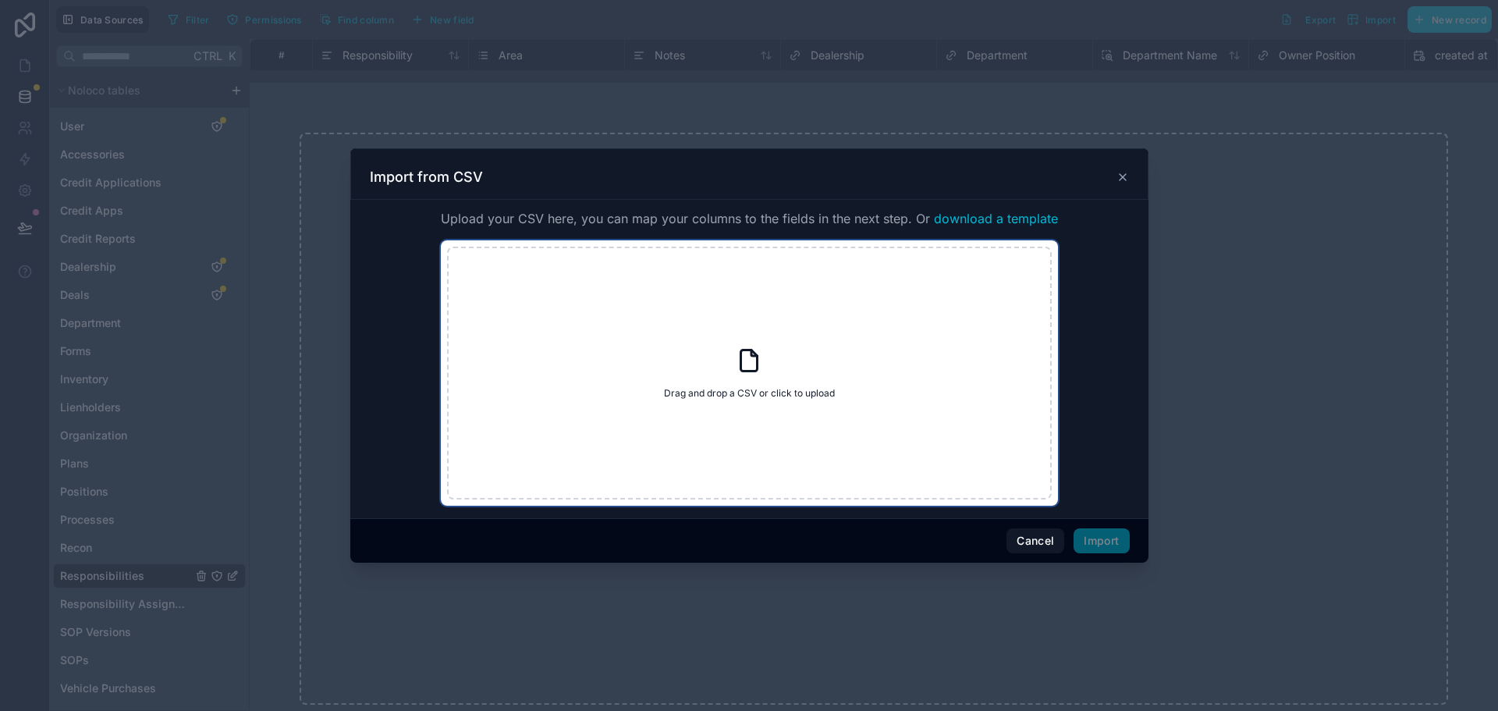
click at [772, 357] on div "Drag and drop a CSV or click to upload Drag and drop a CSV or click to upload" at bounding box center [749, 372] width 605 height 253
type input "**********"
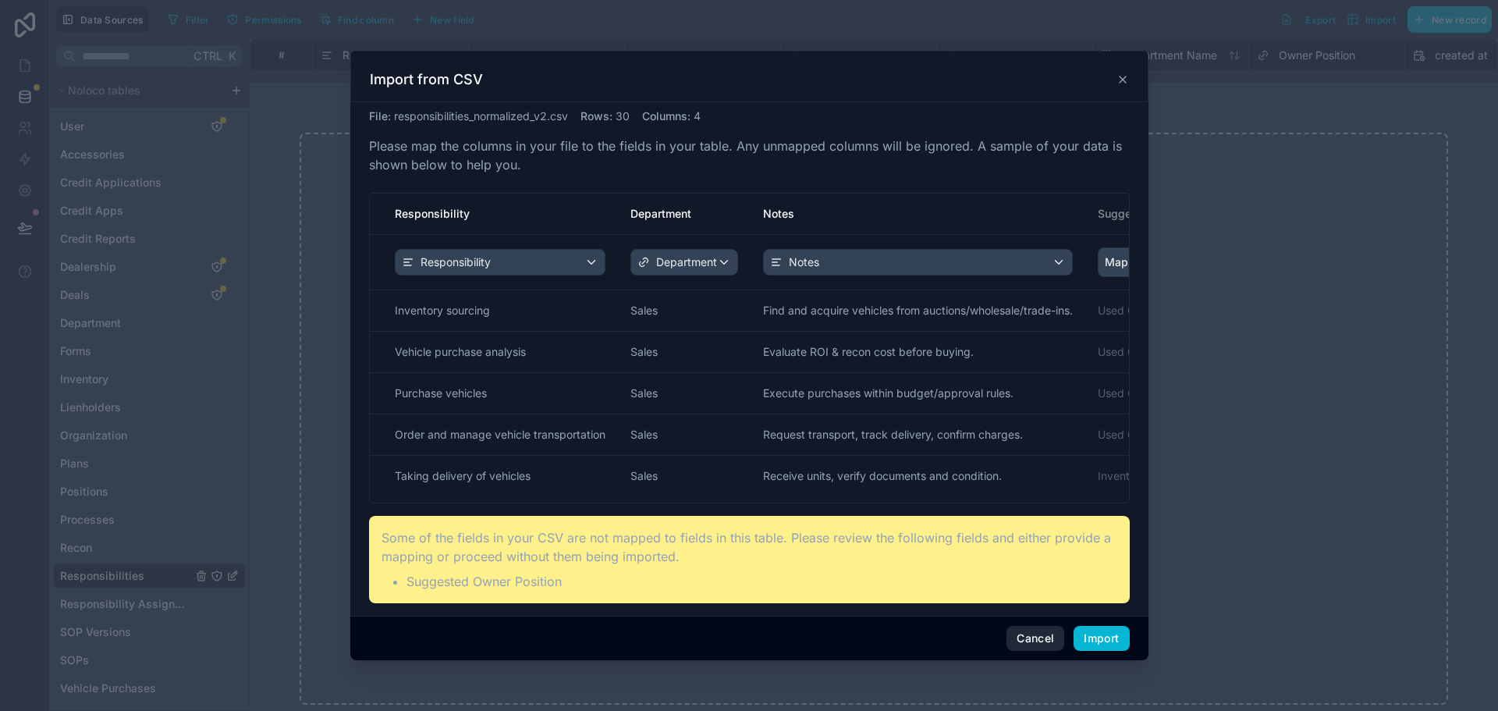
click at [1038, 641] on button "Cancel" at bounding box center [1035, 638] width 58 height 25
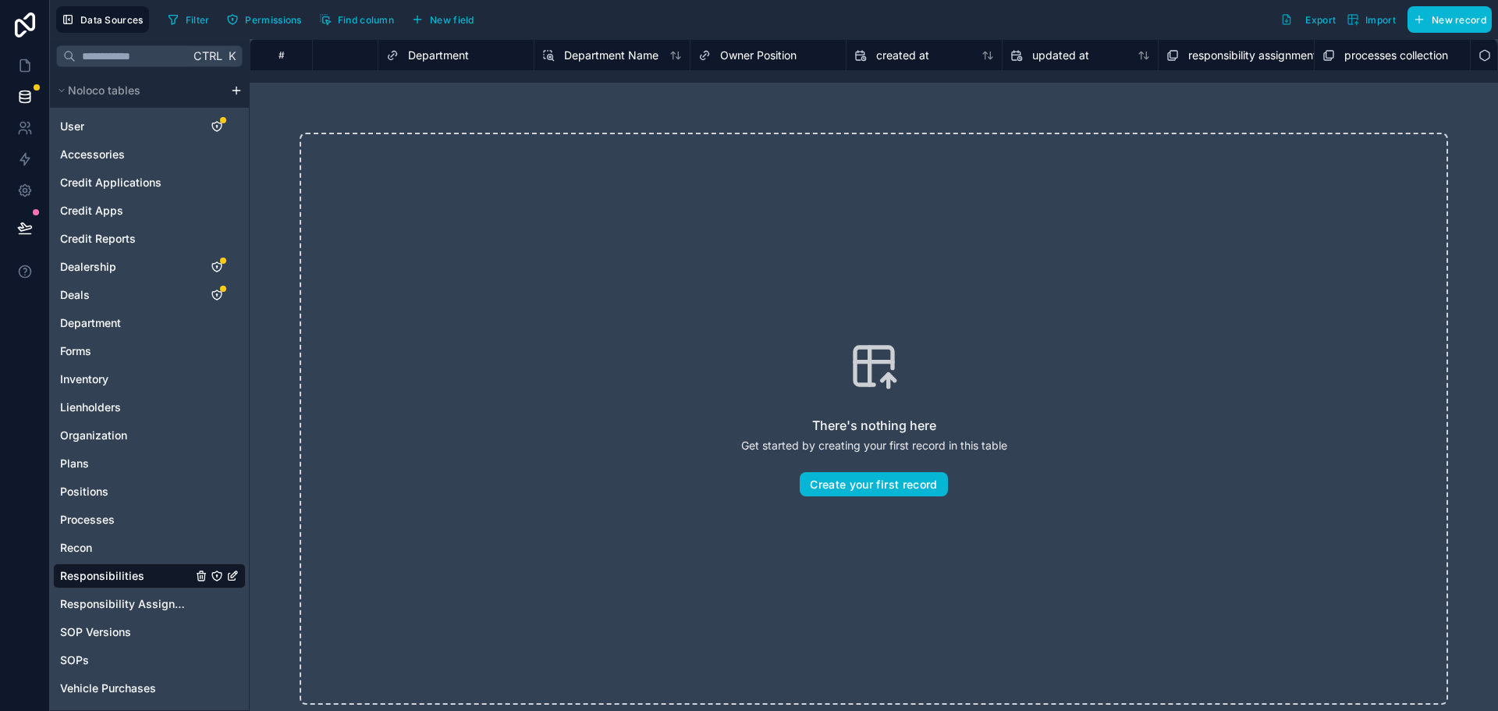
scroll to position [0, 456]
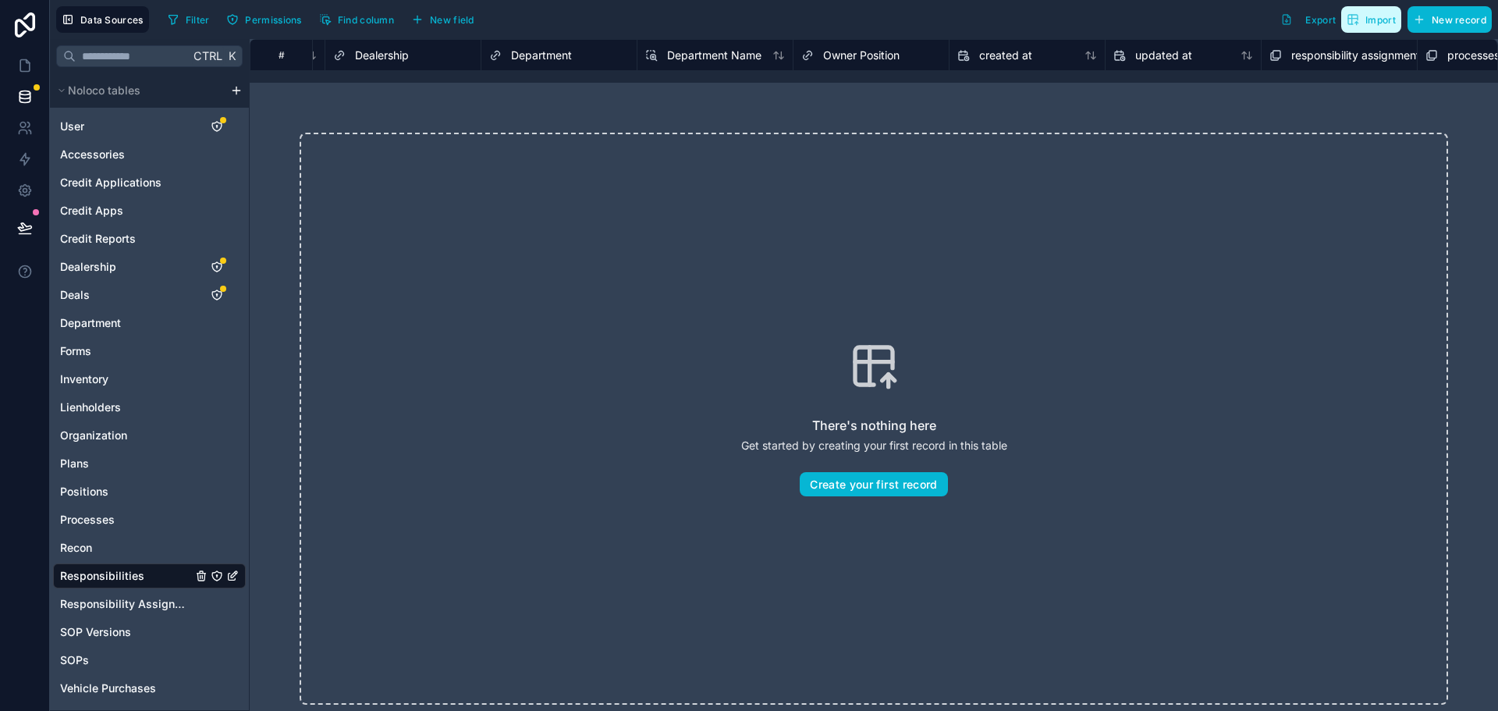
click at [1372, 25] on span "Import" at bounding box center [1380, 20] width 30 height 12
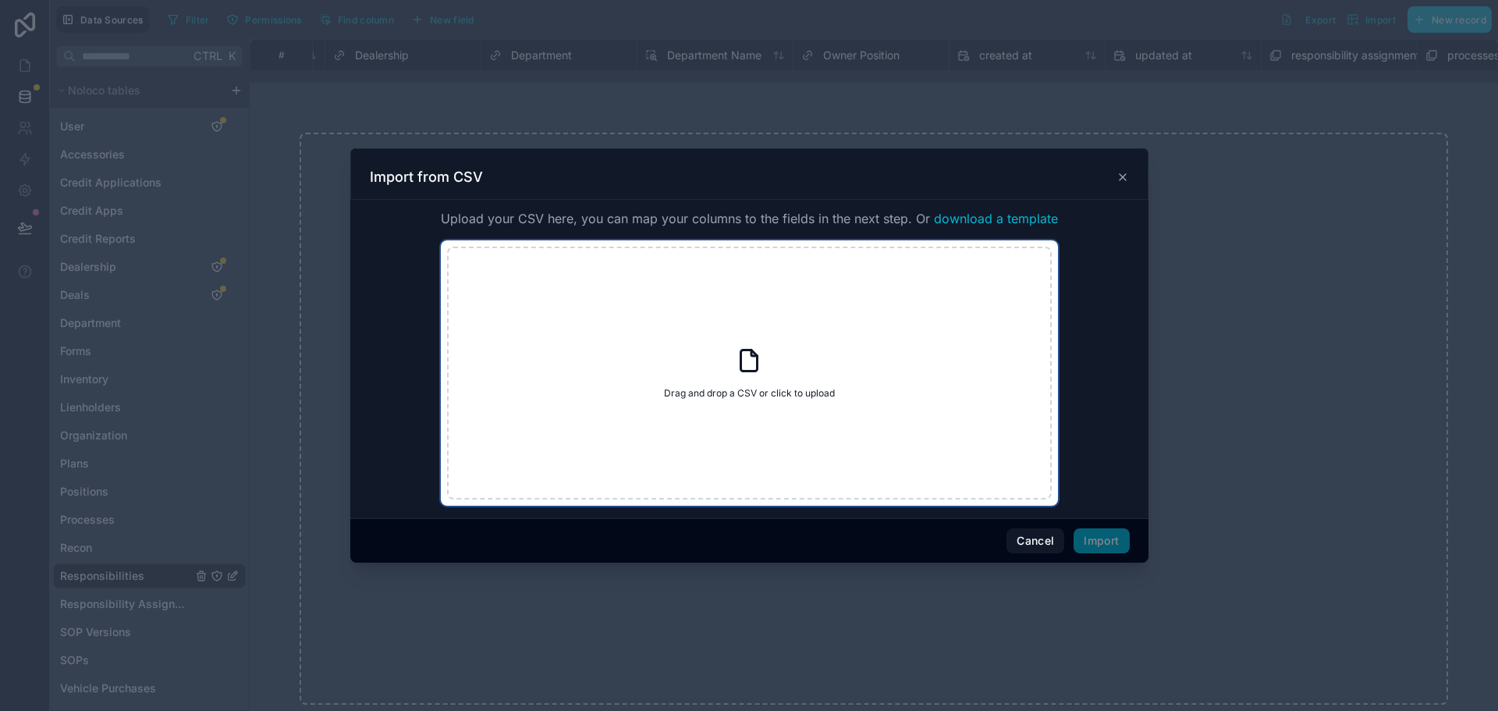
click at [750, 325] on div "Drag and drop a CSV or click to upload Drag and drop a CSV or click to upload" at bounding box center [749, 372] width 605 height 253
type input "**********"
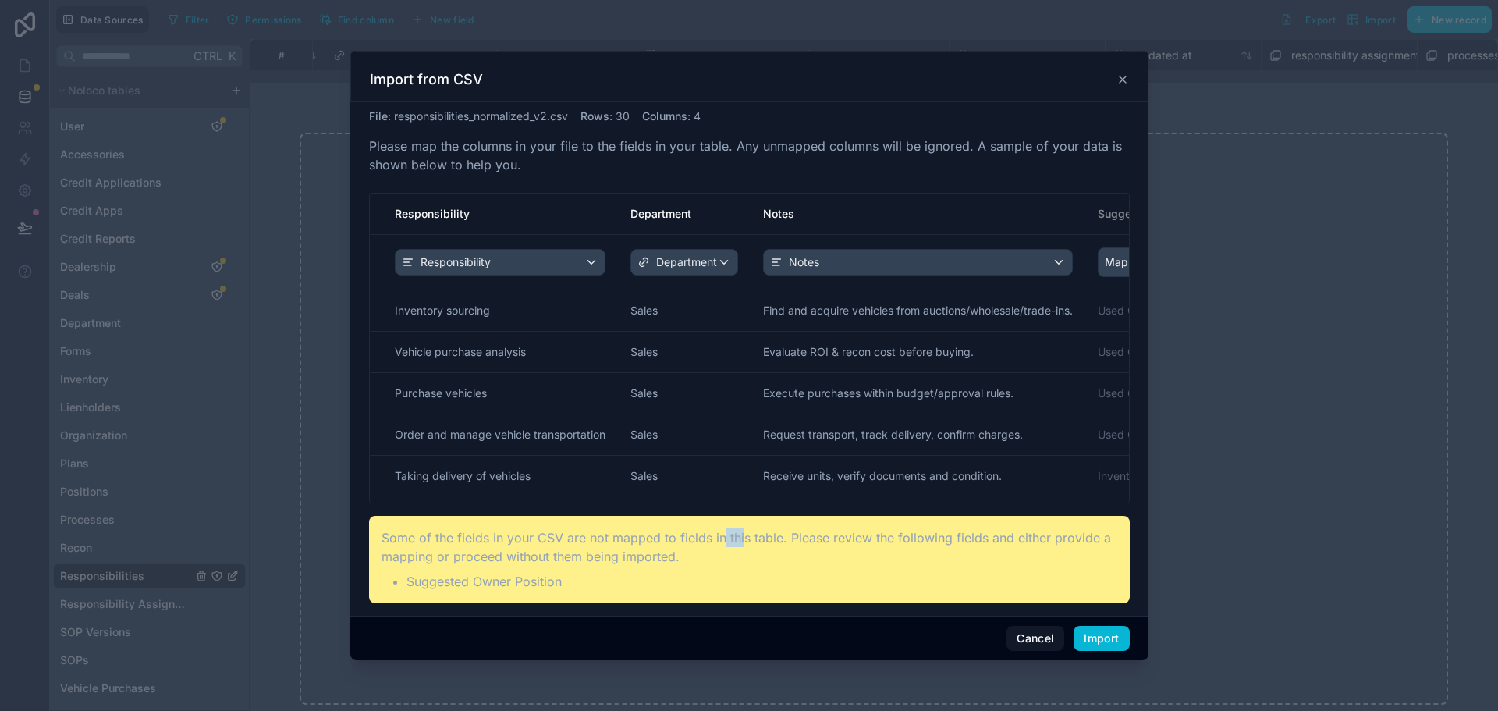
drag, startPoint x: 723, startPoint y: 523, endPoint x: 740, endPoint y: 528, distance: 18.0
click at [740, 528] on div "Some of the fields in your CSV are not mapped to fields in this table. Please r…" at bounding box center [749, 559] width 761 height 87
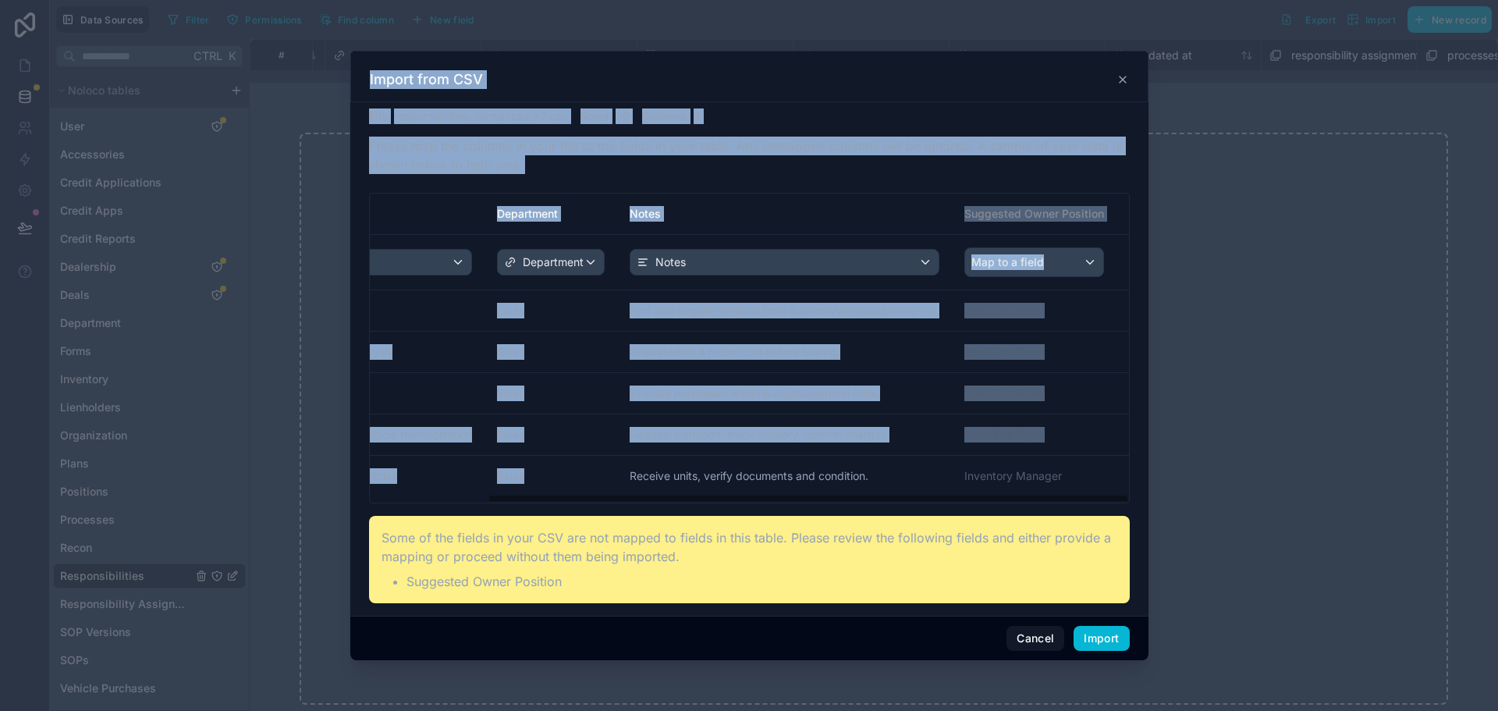
drag, startPoint x: 730, startPoint y: 473, endPoint x: 1225, endPoint y: 479, distance: 495.4
click at [1225, 479] on div "Import from CSV File : responsibilities_normalized_v2.csv Rows : 30 Columns : 4…" at bounding box center [749, 355] width 1498 height 711
click at [1080, 348] on td "Used Car Buyer" at bounding box center [1040, 352] width 177 height 41
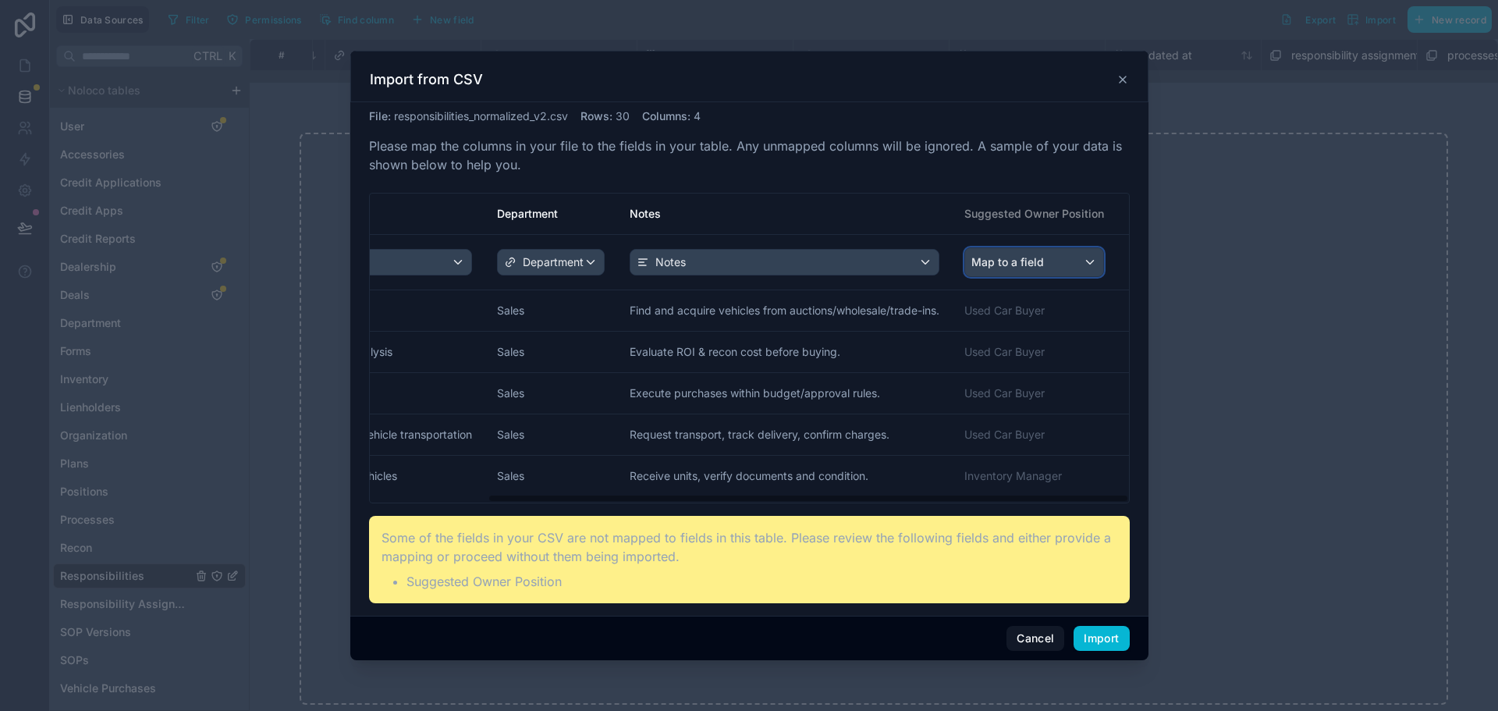
click at [1046, 261] on div "Map to a field" at bounding box center [1034, 262] width 138 height 28
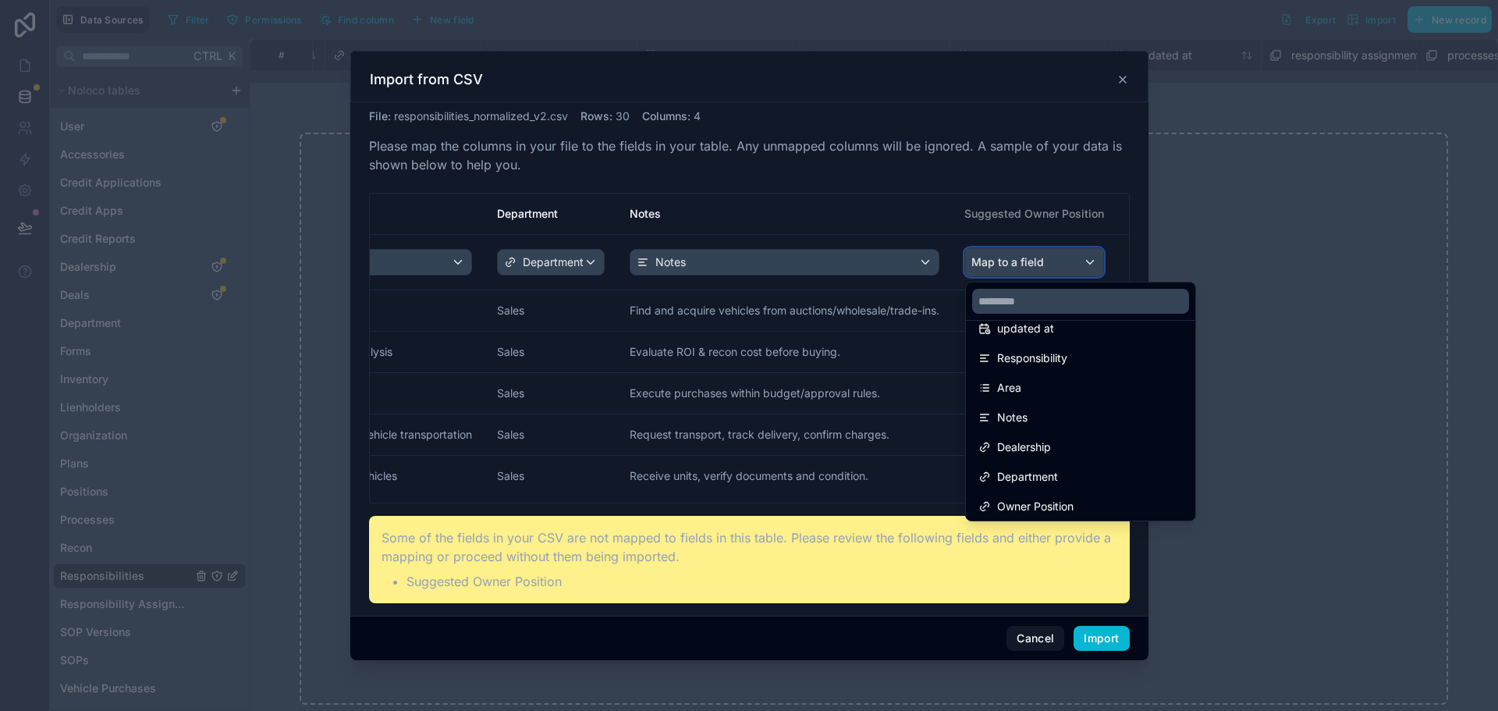
scroll to position [170, 0]
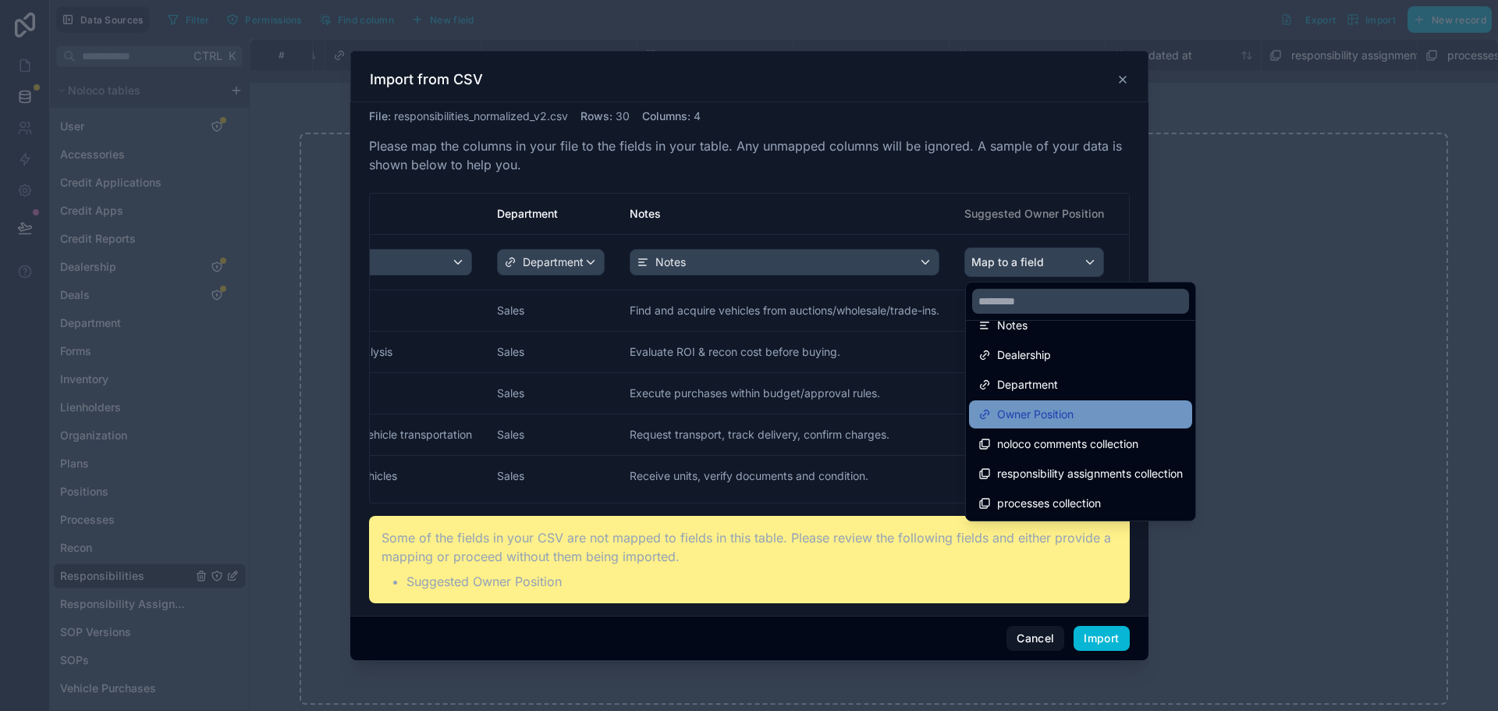
click at [1126, 405] on div "Owner Position" at bounding box center [1080, 414] width 204 height 19
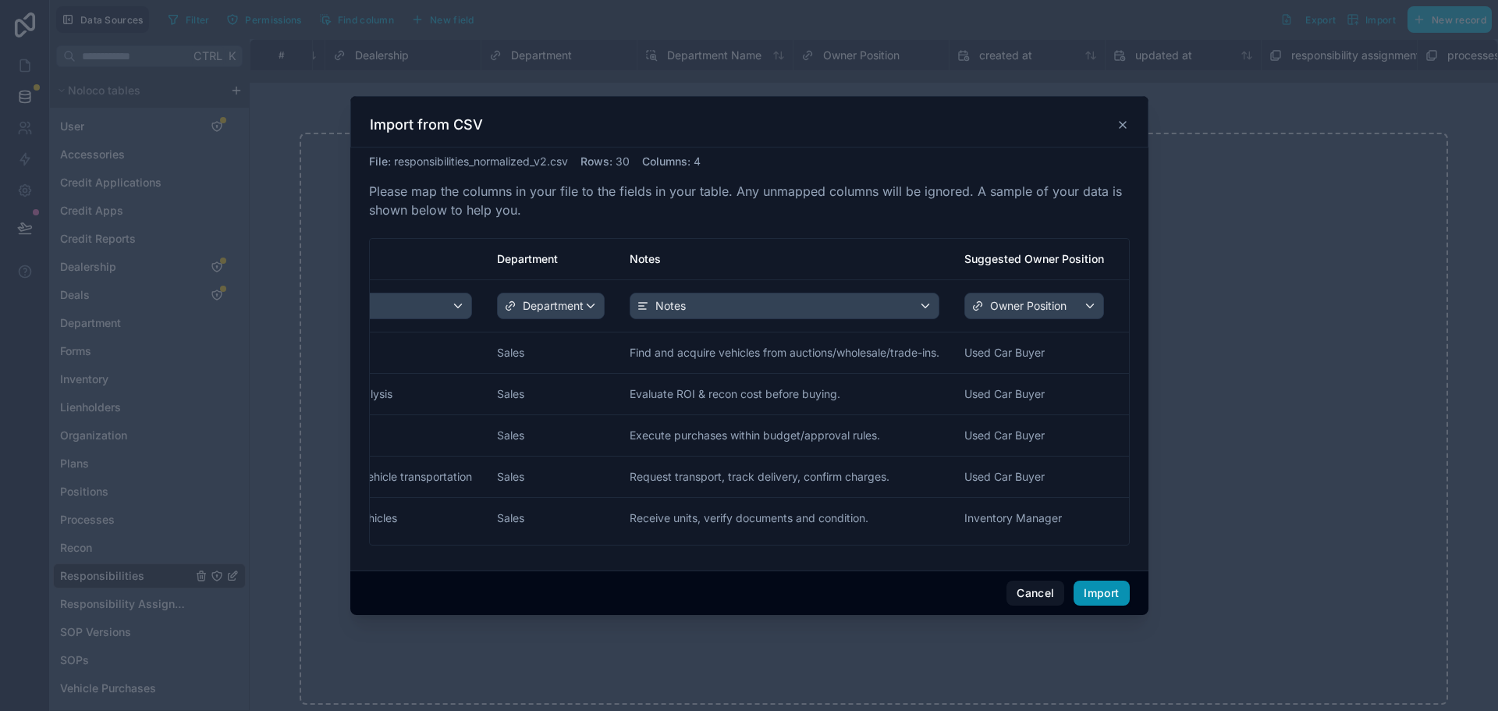
click at [1098, 593] on button "Import" at bounding box center [1100, 592] width 55 height 25
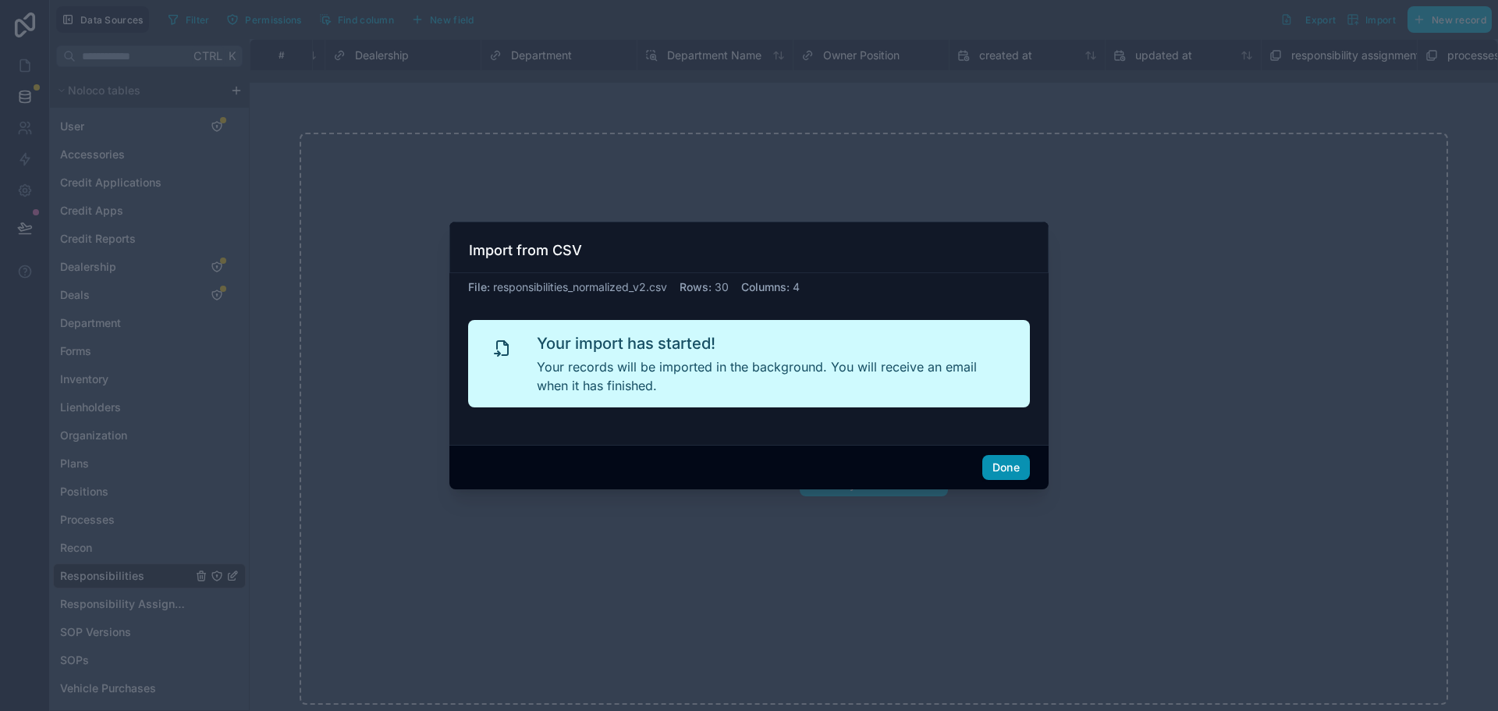
click at [1014, 472] on button "Done" at bounding box center [1006, 467] width 48 height 25
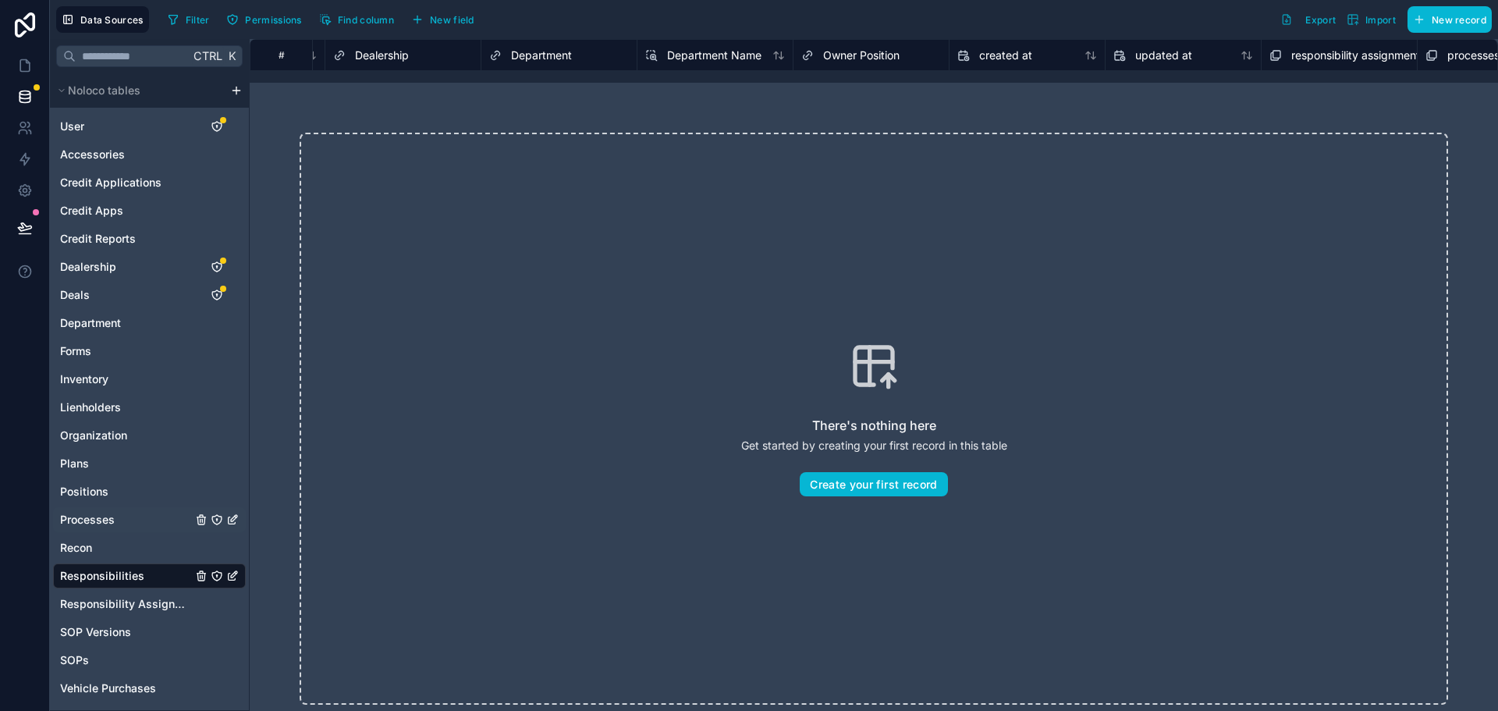
click at [119, 520] on div "Processes" at bounding box center [149, 519] width 193 height 25
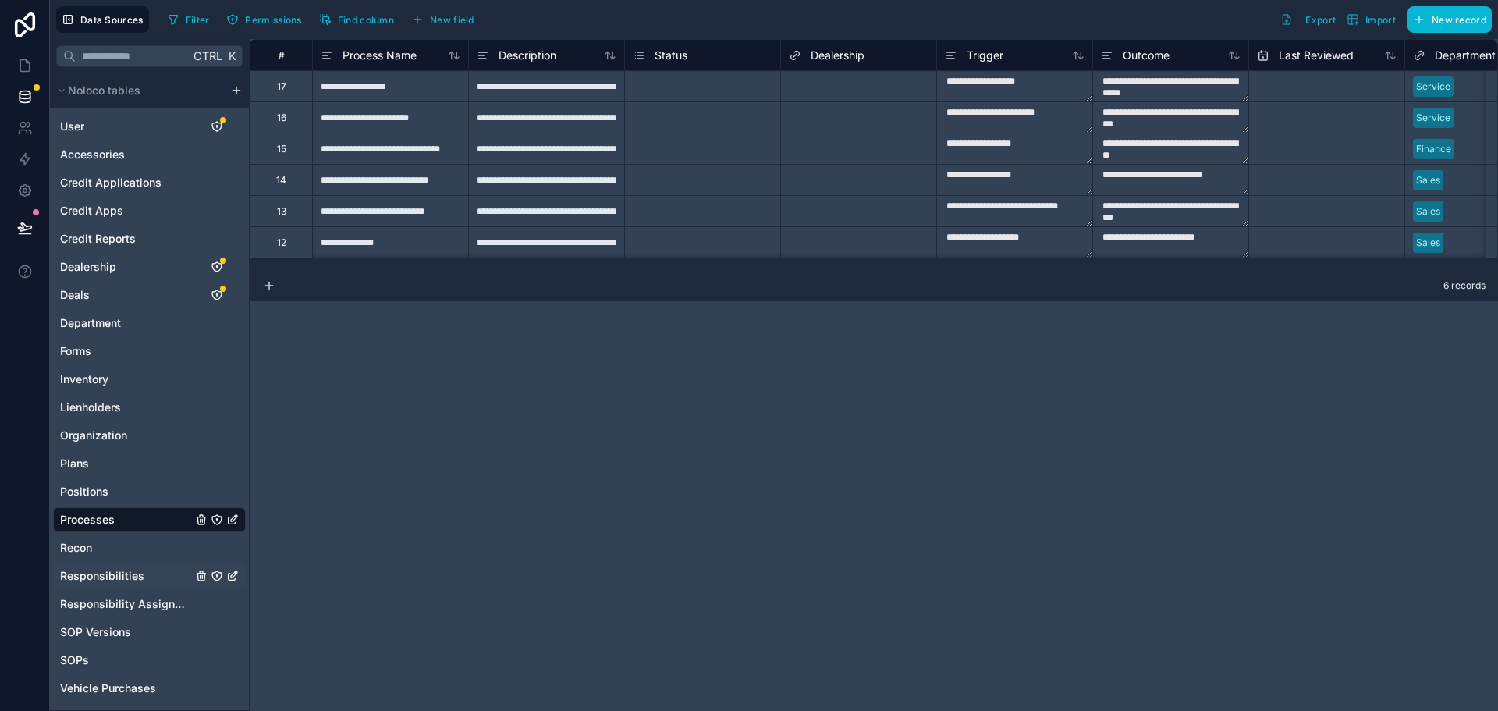
click at [140, 579] on span "Responsibilities" at bounding box center [102, 576] width 84 height 16
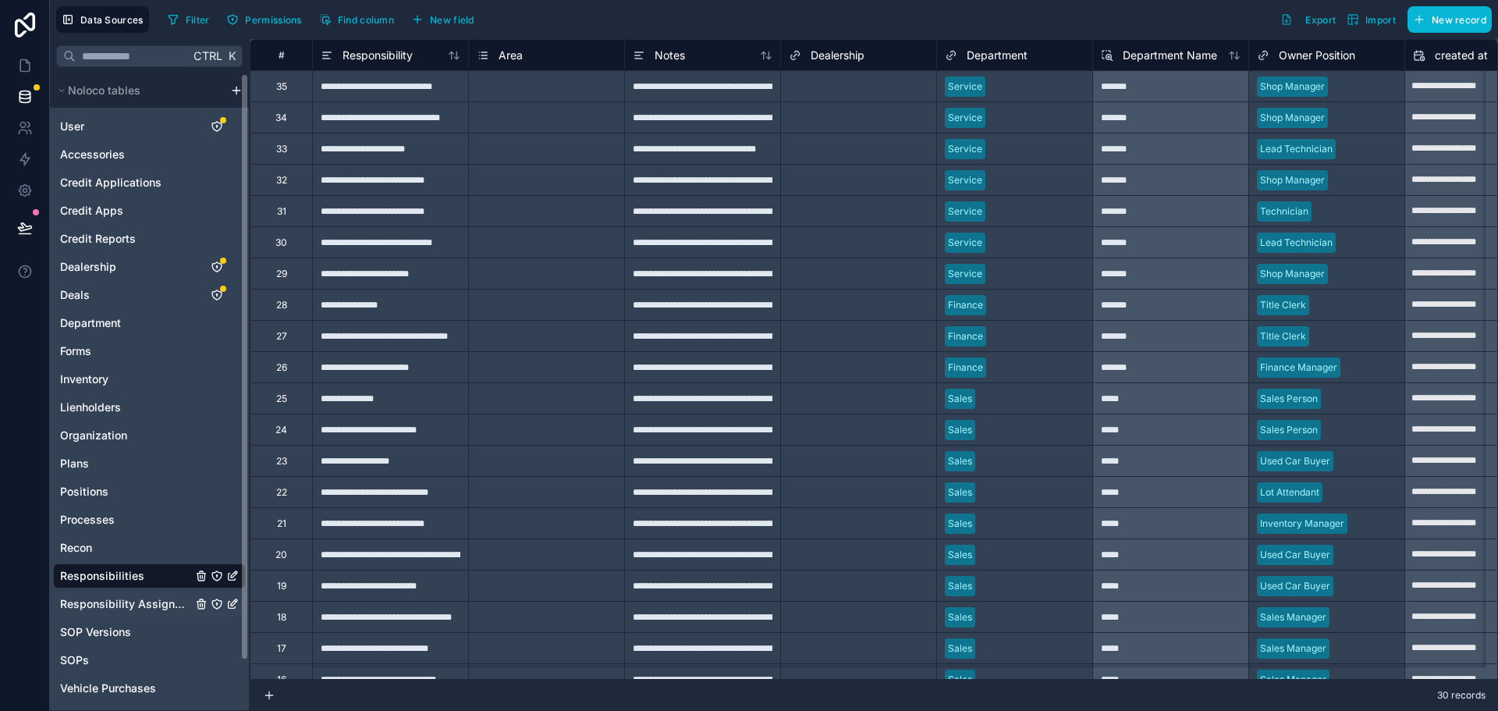
click at [122, 602] on span "Responsibility Assignments" at bounding box center [126, 604] width 132 height 16
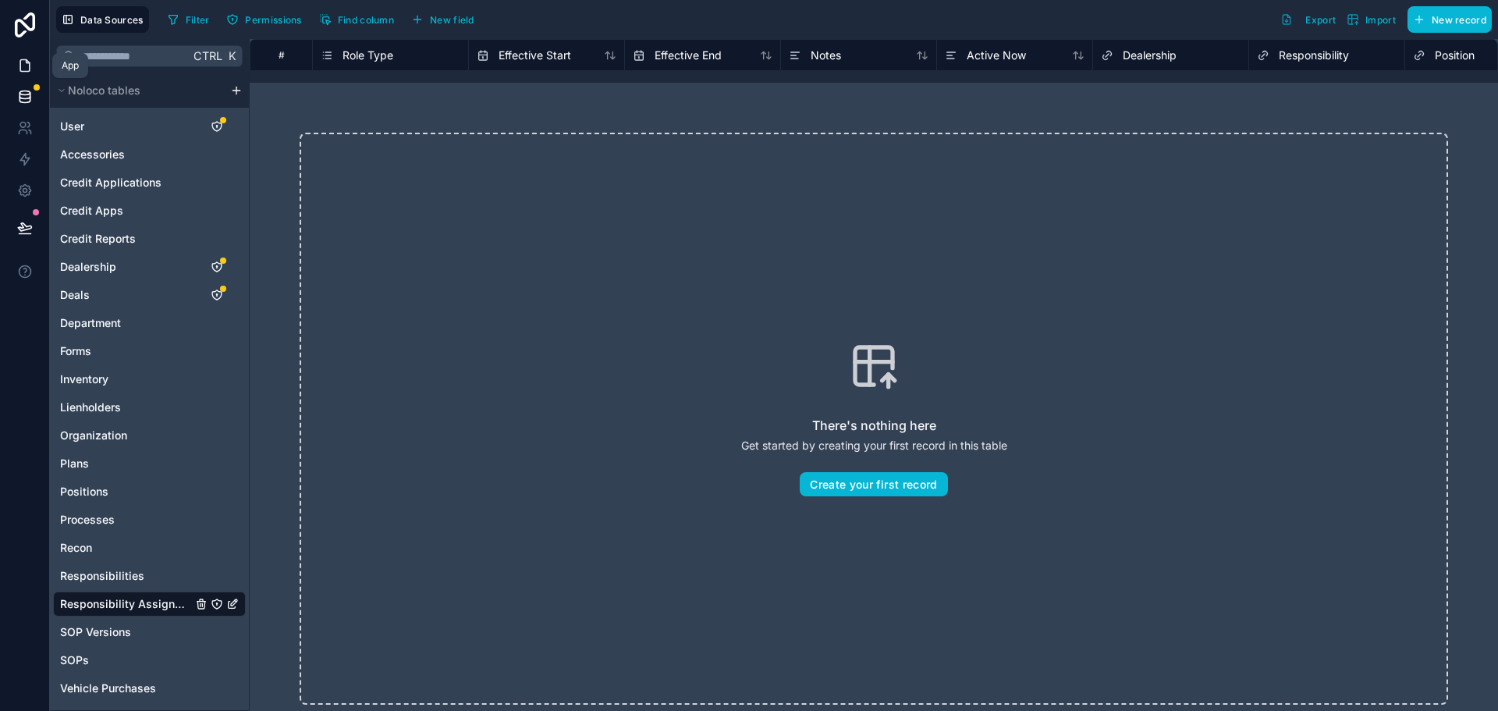
click at [27, 59] on icon at bounding box center [25, 66] width 16 height 16
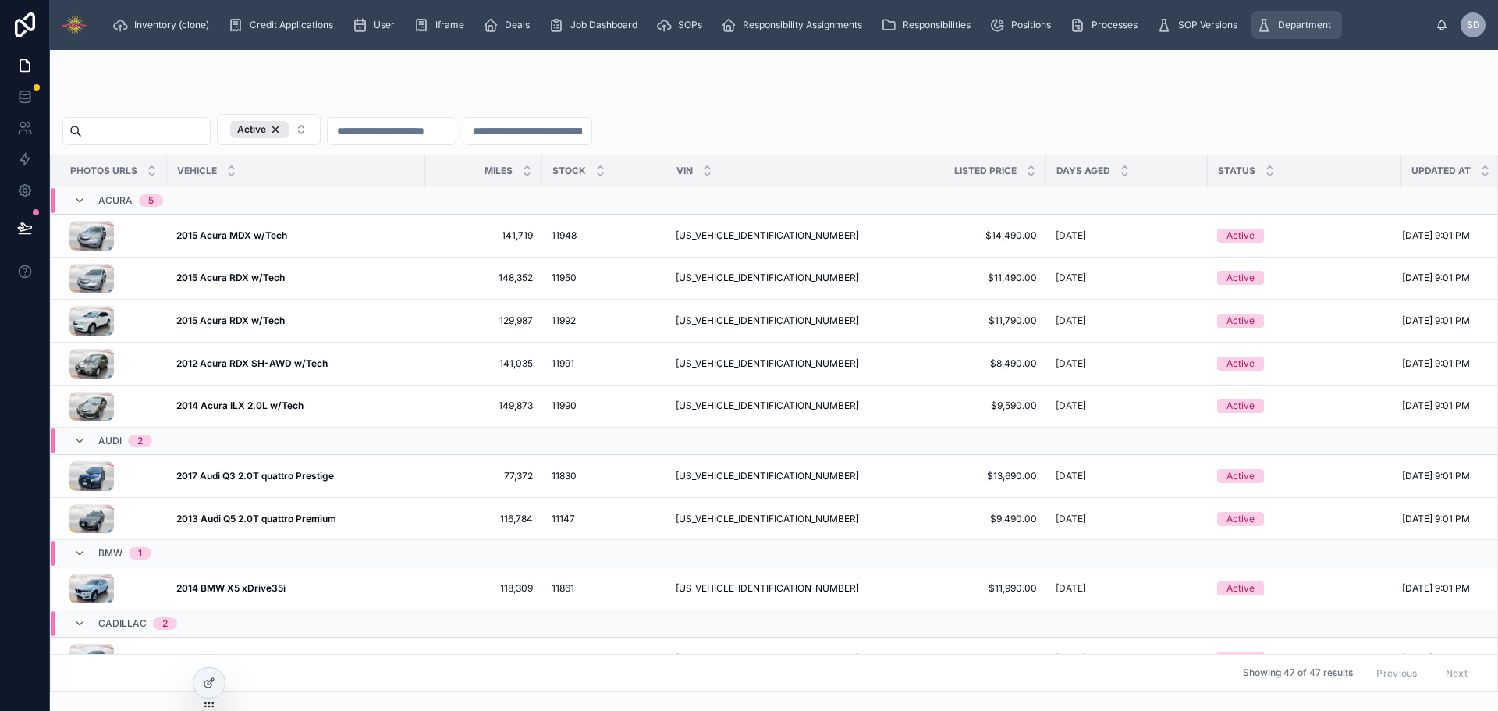
click at [1328, 26] on span "Department" at bounding box center [1304, 25] width 53 height 12
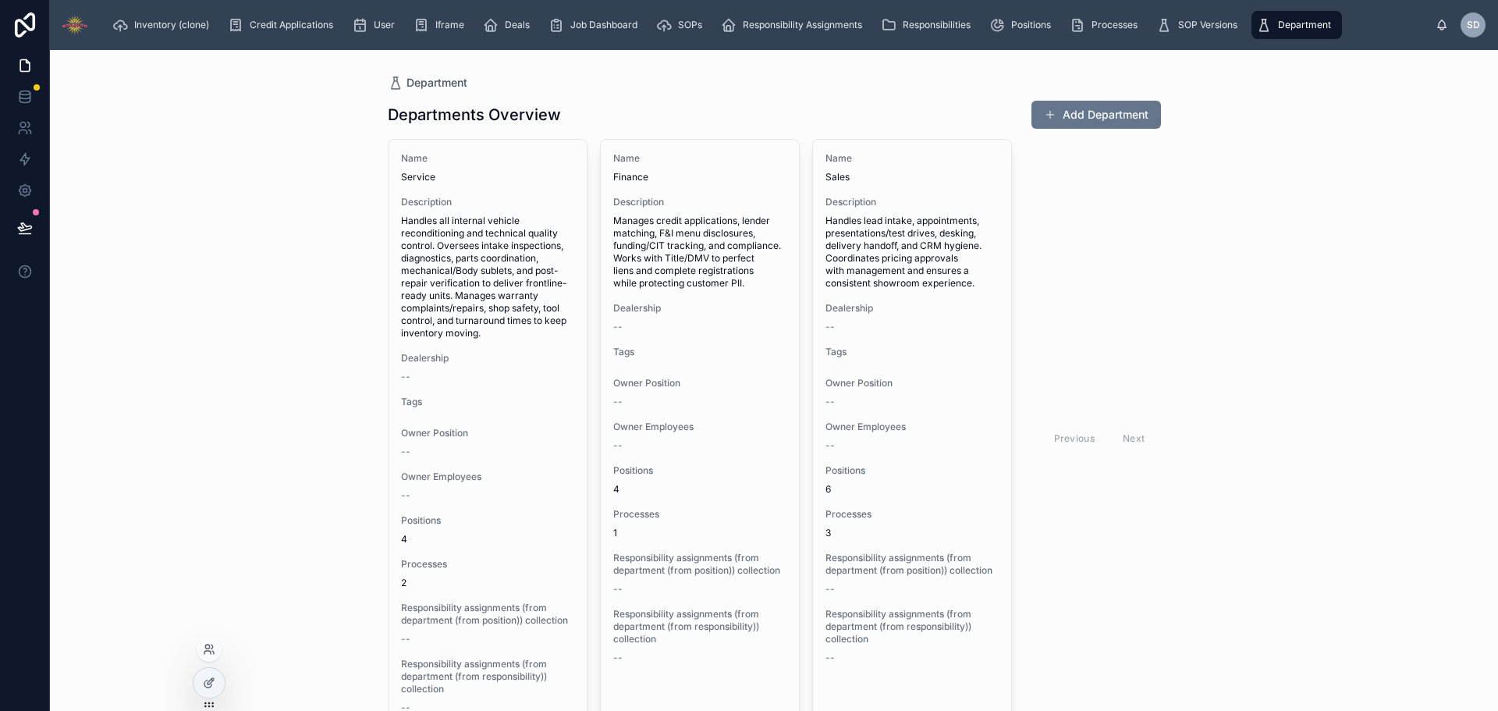
click at [223, 669] on div at bounding box center [209, 689] width 33 height 44
click at [213, 679] on icon at bounding box center [209, 682] width 12 height 12
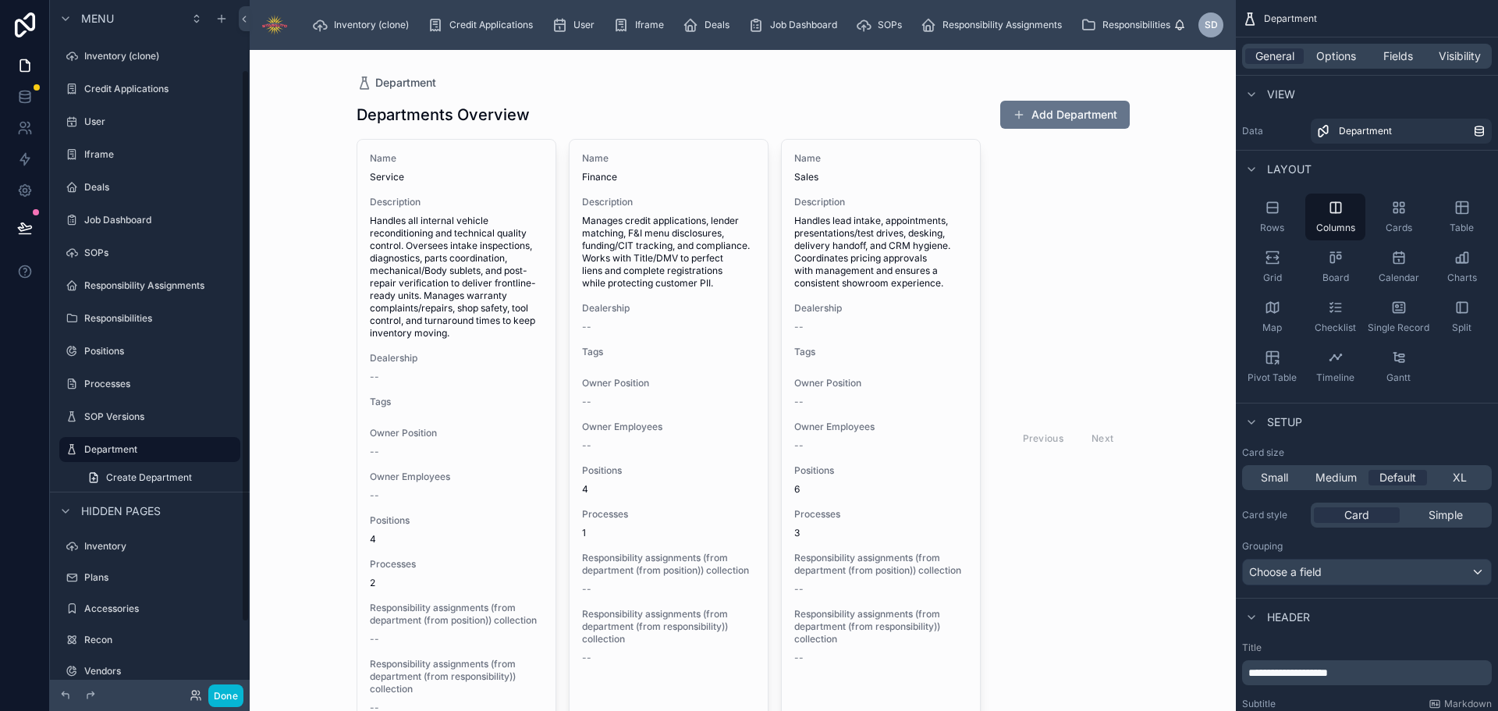
scroll to position [87, 0]
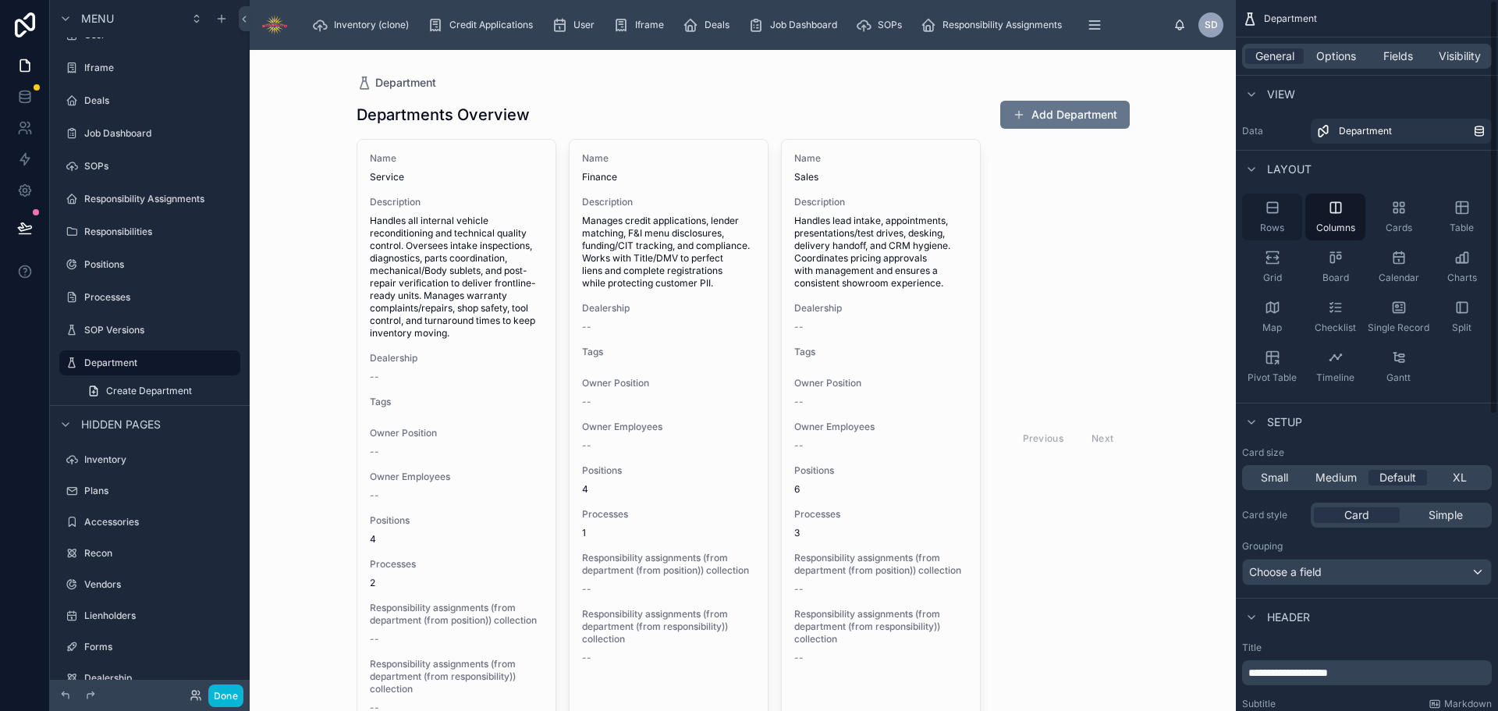
click at [1280, 213] on div "Rows" at bounding box center [1272, 216] width 60 height 47
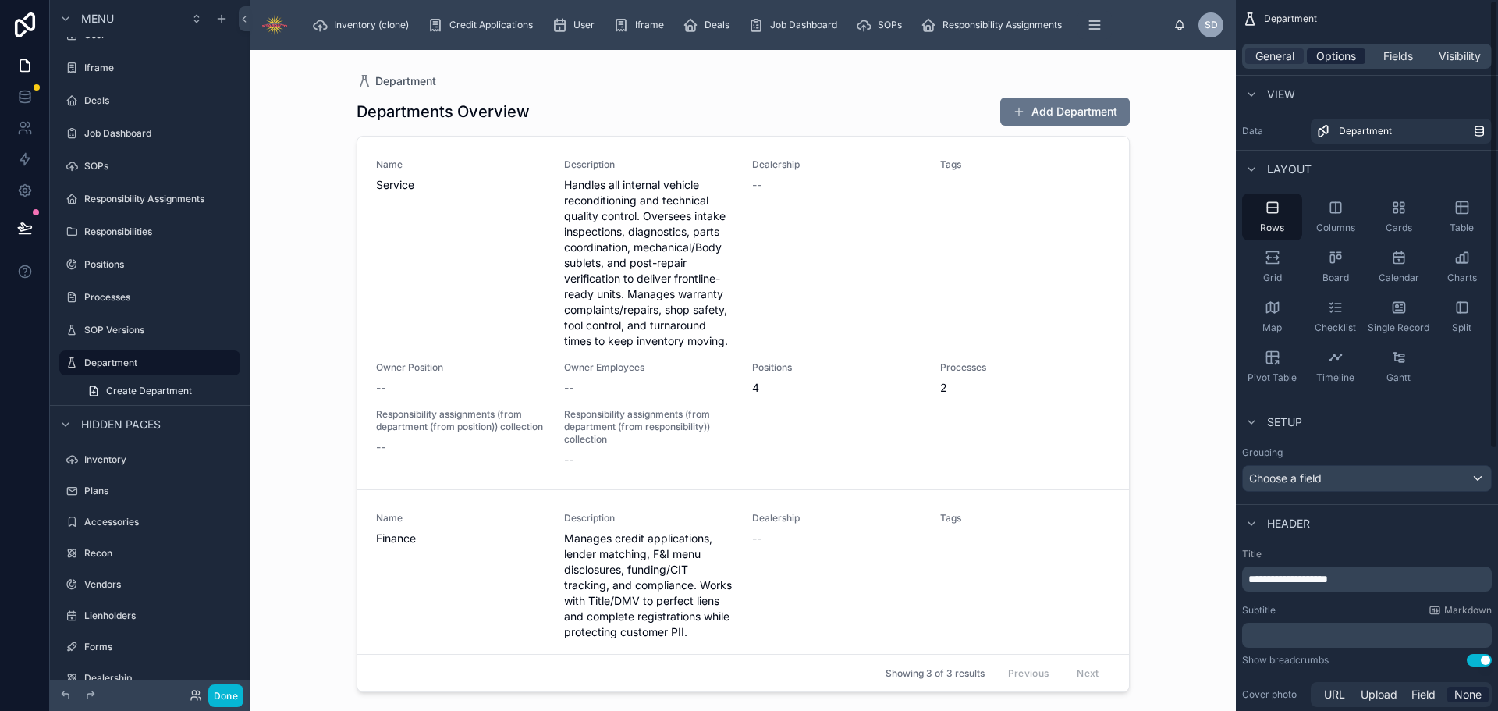
click at [1342, 57] on span "Options" at bounding box center [1336, 56] width 40 height 16
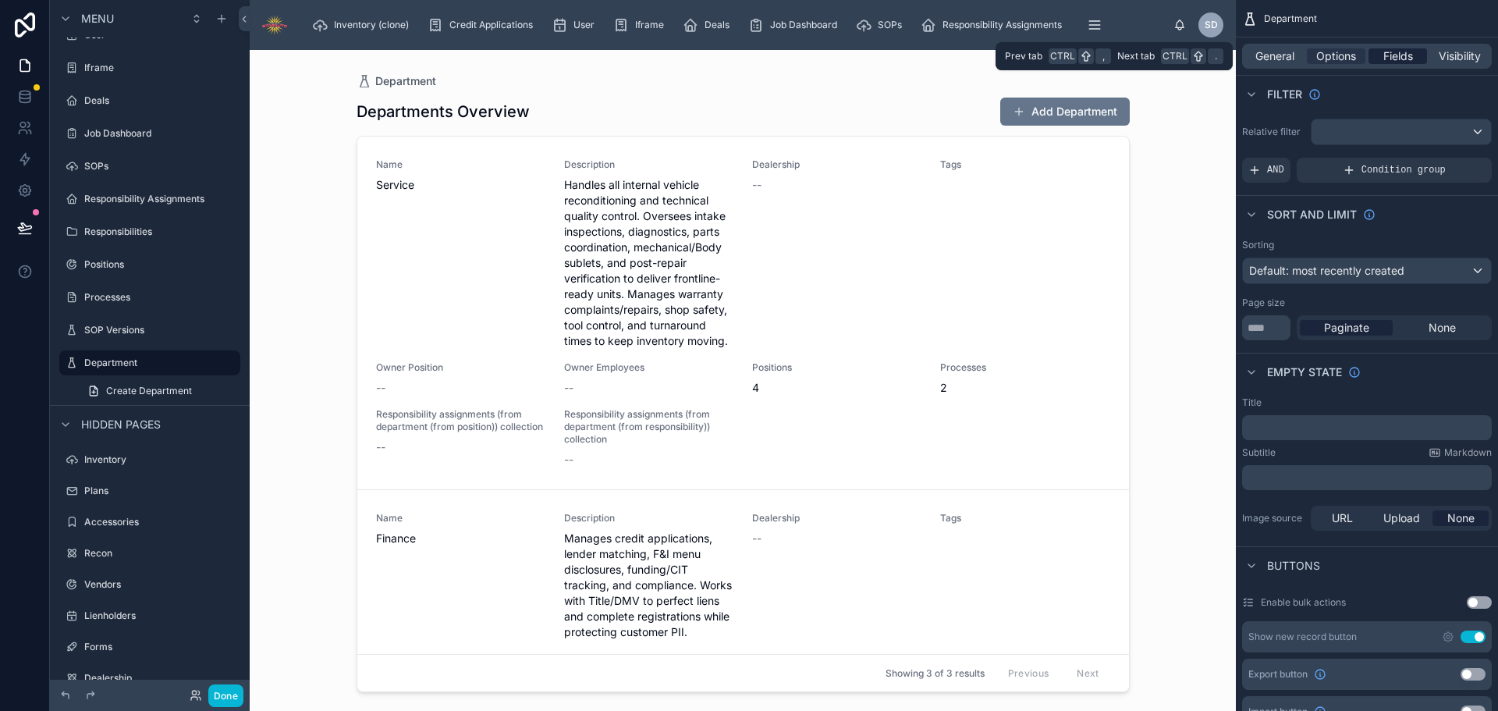
click at [1400, 49] on span "Fields" at bounding box center [1398, 56] width 30 height 16
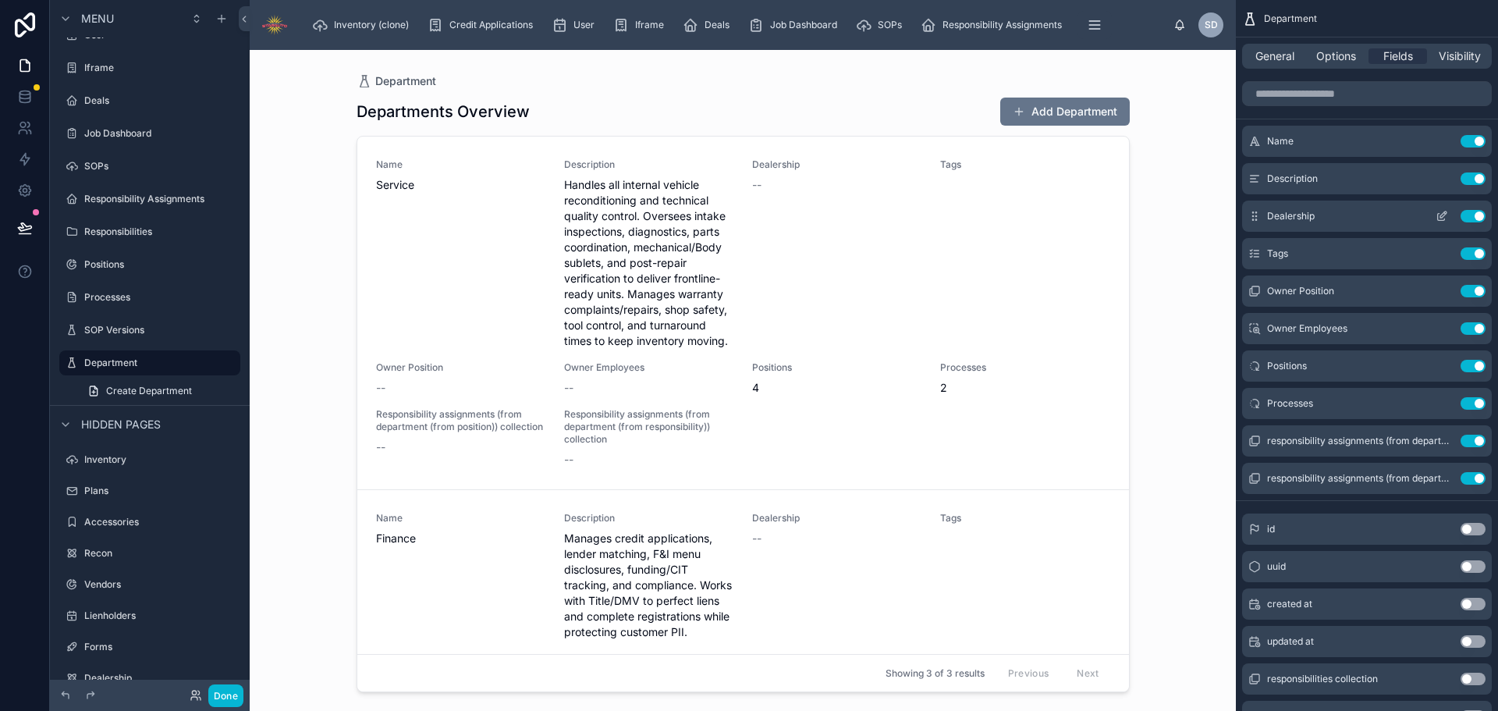
click at [1476, 182] on button "Use setting" at bounding box center [1472, 178] width 25 height 12
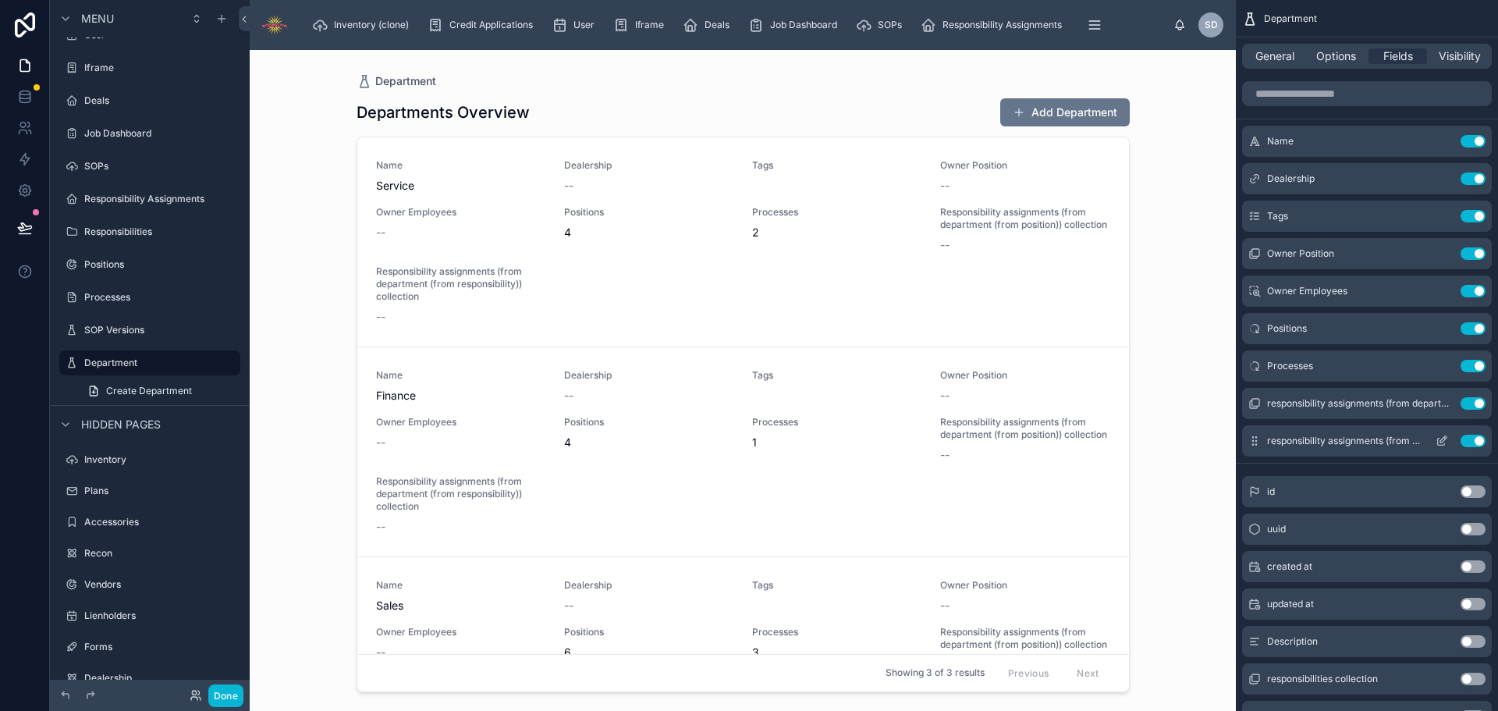
click at [1466, 438] on button "Use setting" at bounding box center [1472, 440] width 25 height 12
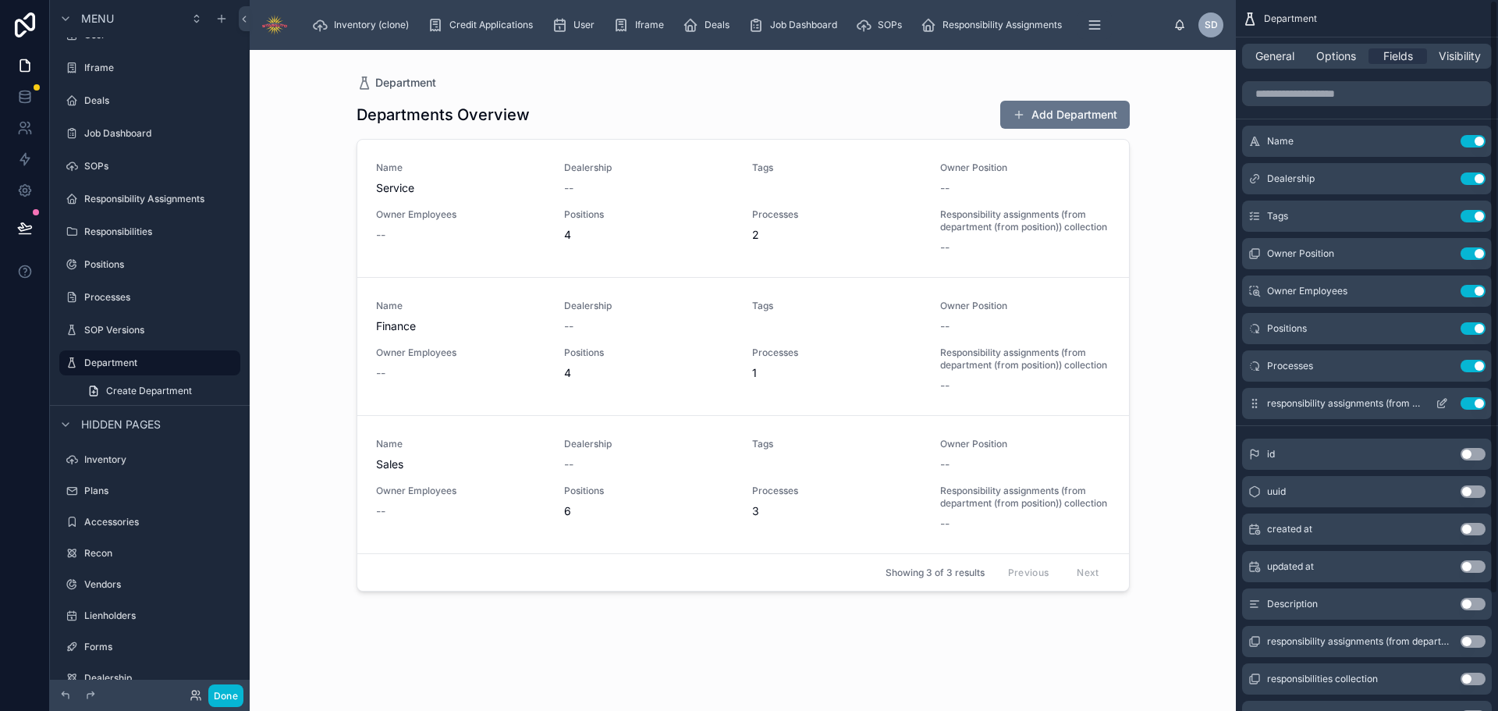
click at [1472, 409] on button "Use setting" at bounding box center [1472, 403] width 25 height 12
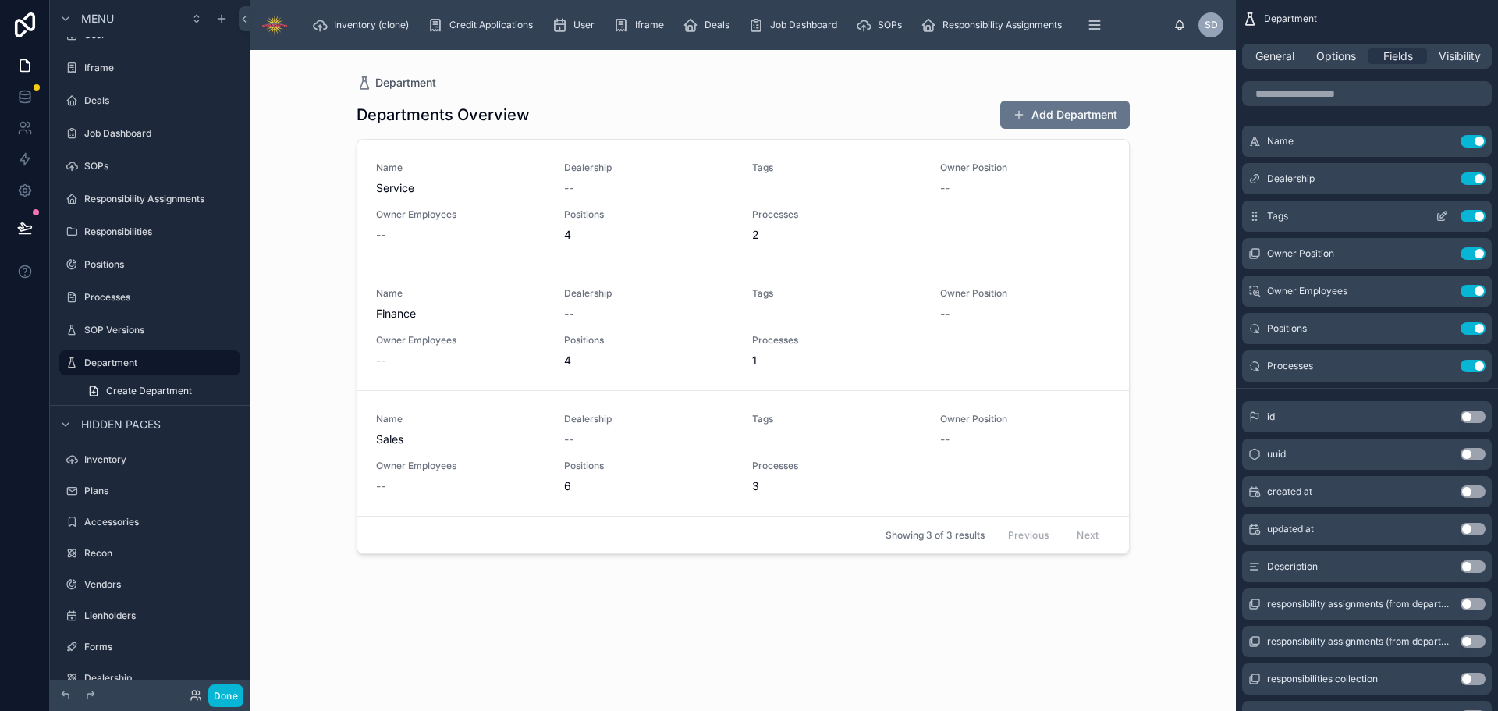
click at [1480, 215] on button "Use setting" at bounding box center [1472, 216] width 25 height 12
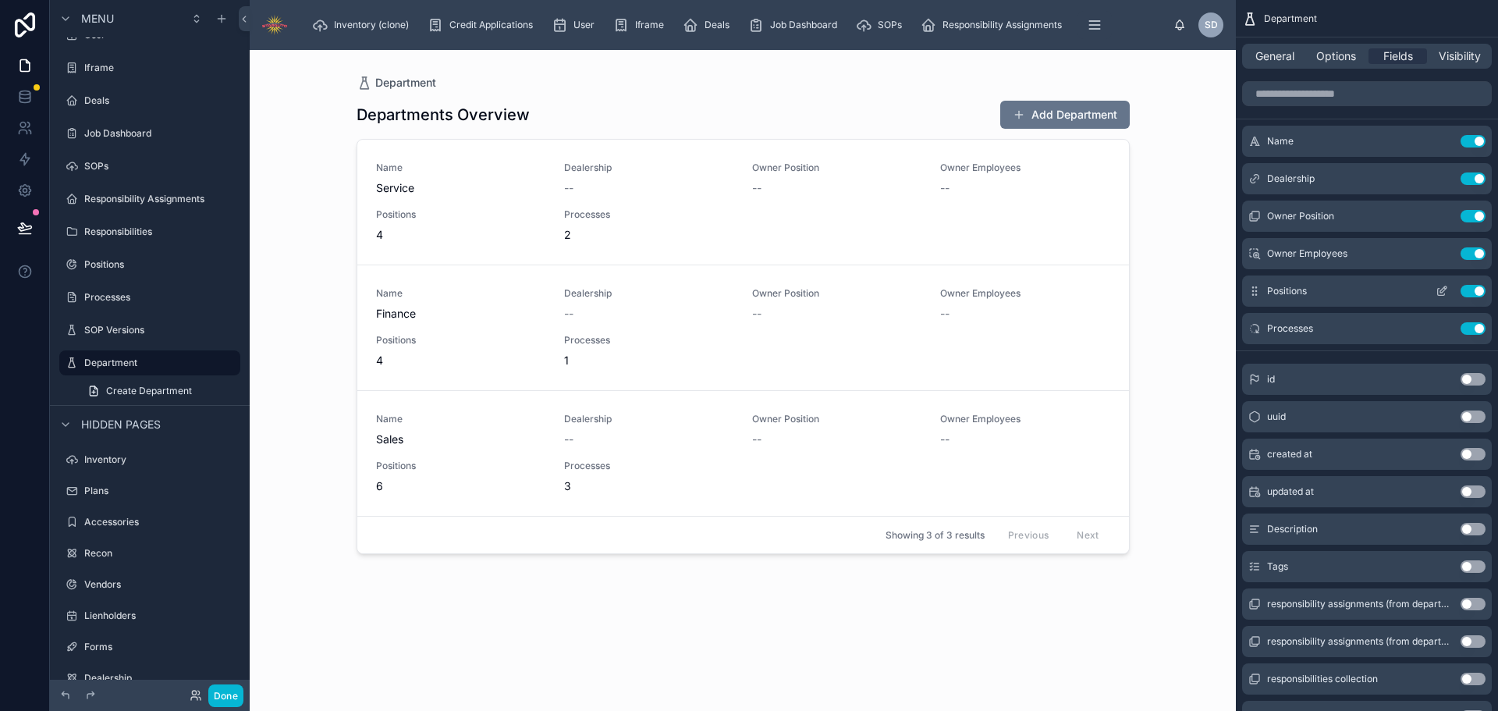
click at [1476, 292] on button "Use setting" at bounding box center [1472, 291] width 25 height 12
click at [1474, 293] on button "Use setting" at bounding box center [1472, 291] width 25 height 12
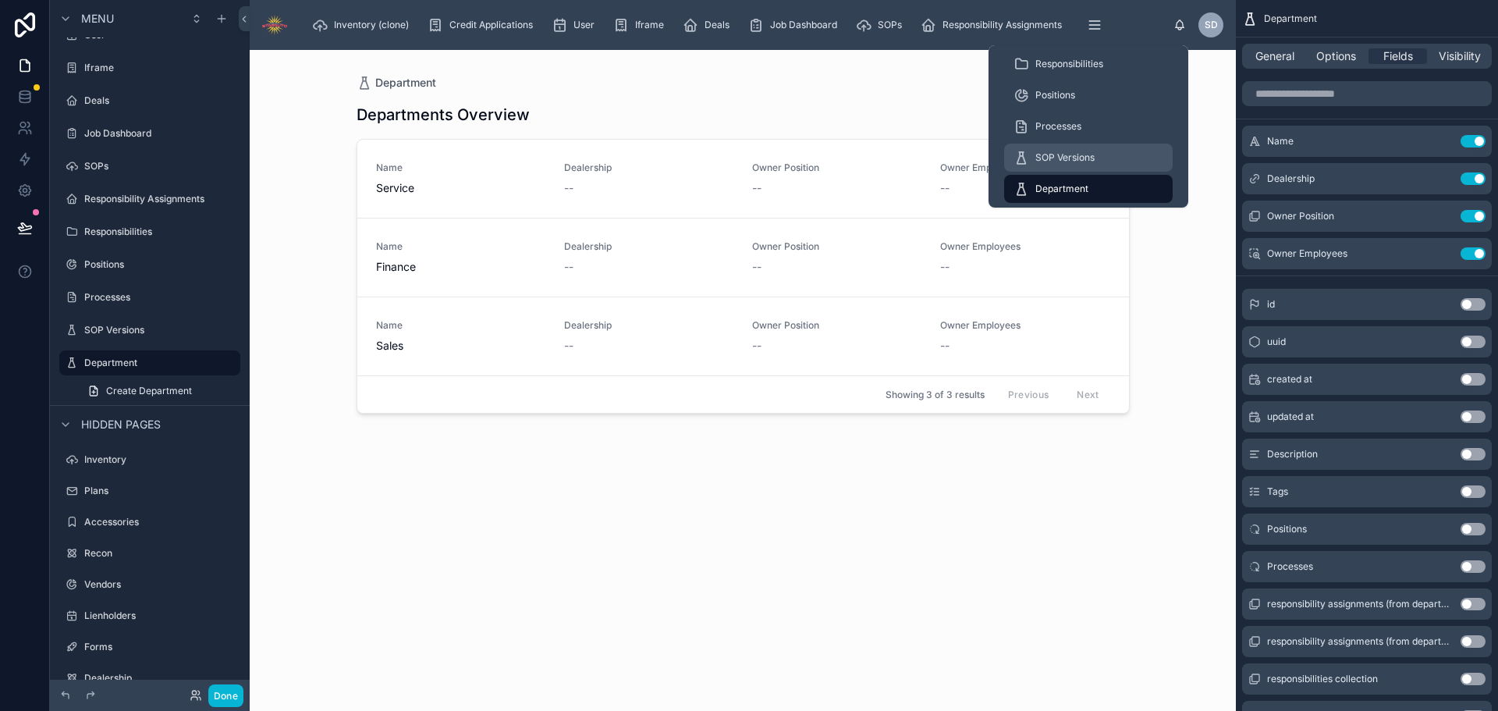
click at [1067, 158] on span "SOP Versions" at bounding box center [1064, 157] width 59 height 12
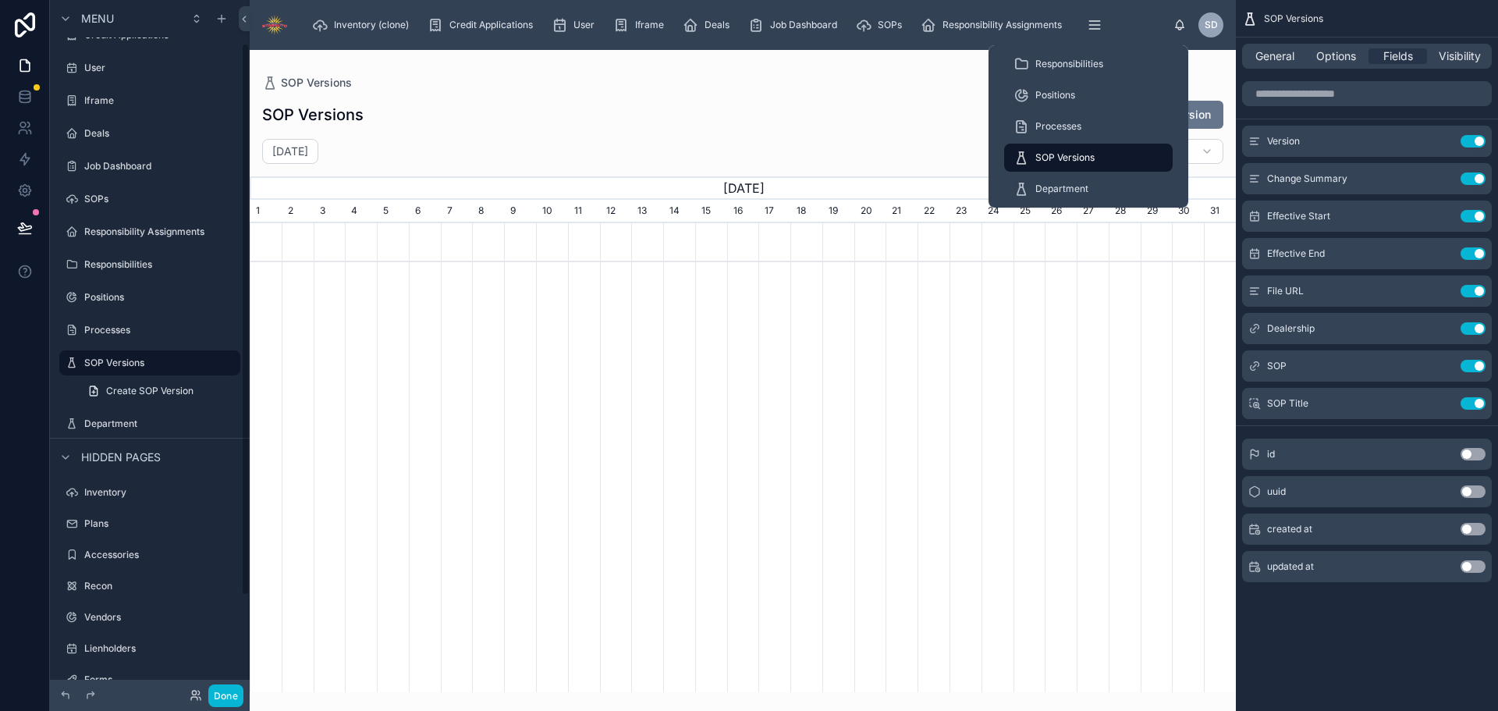
scroll to position [0, 986]
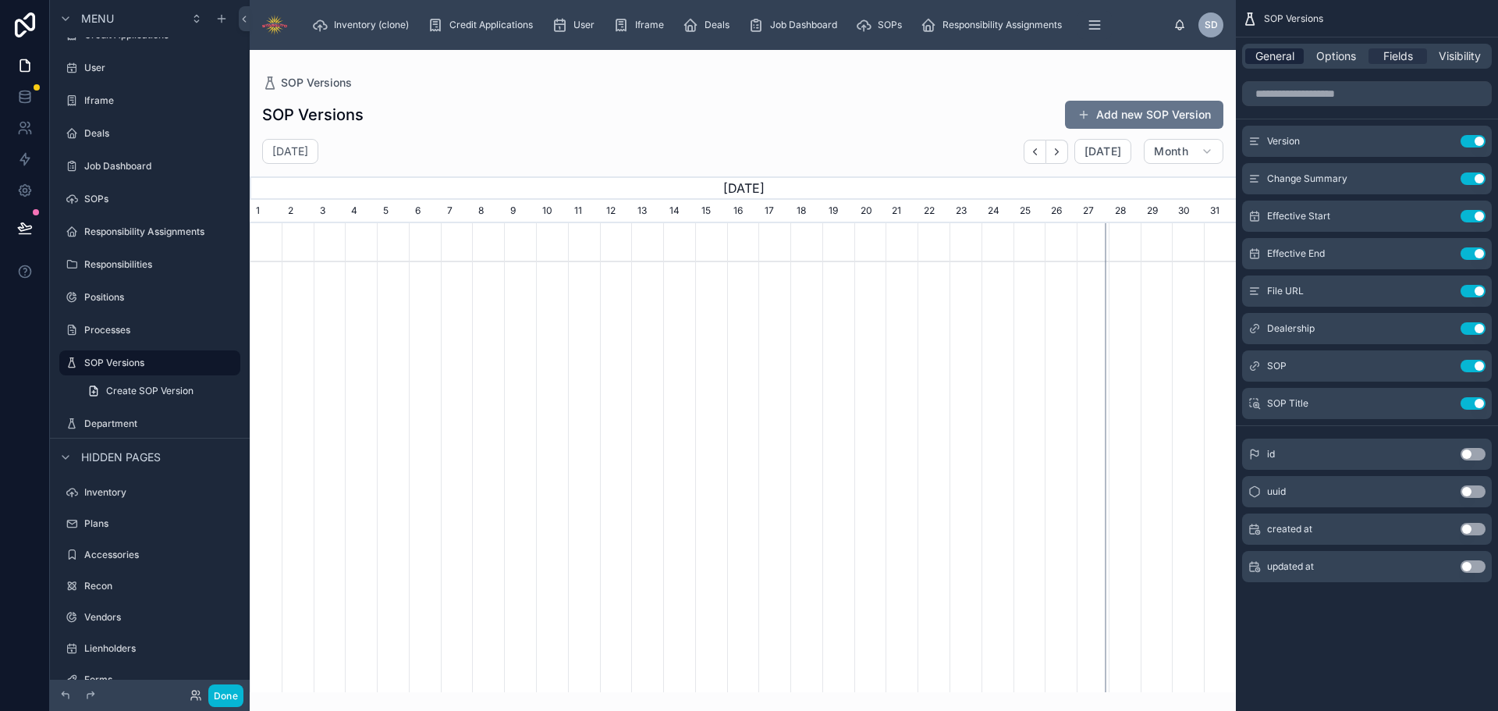
drag, startPoint x: 1275, startPoint y: 64, endPoint x: 1288, endPoint y: 62, distance: 12.6
click at [1275, 63] on div "General Options Fields Visibility" at bounding box center [1367, 56] width 250 height 25
click at [1275, 55] on span "General" at bounding box center [1274, 56] width 39 height 16
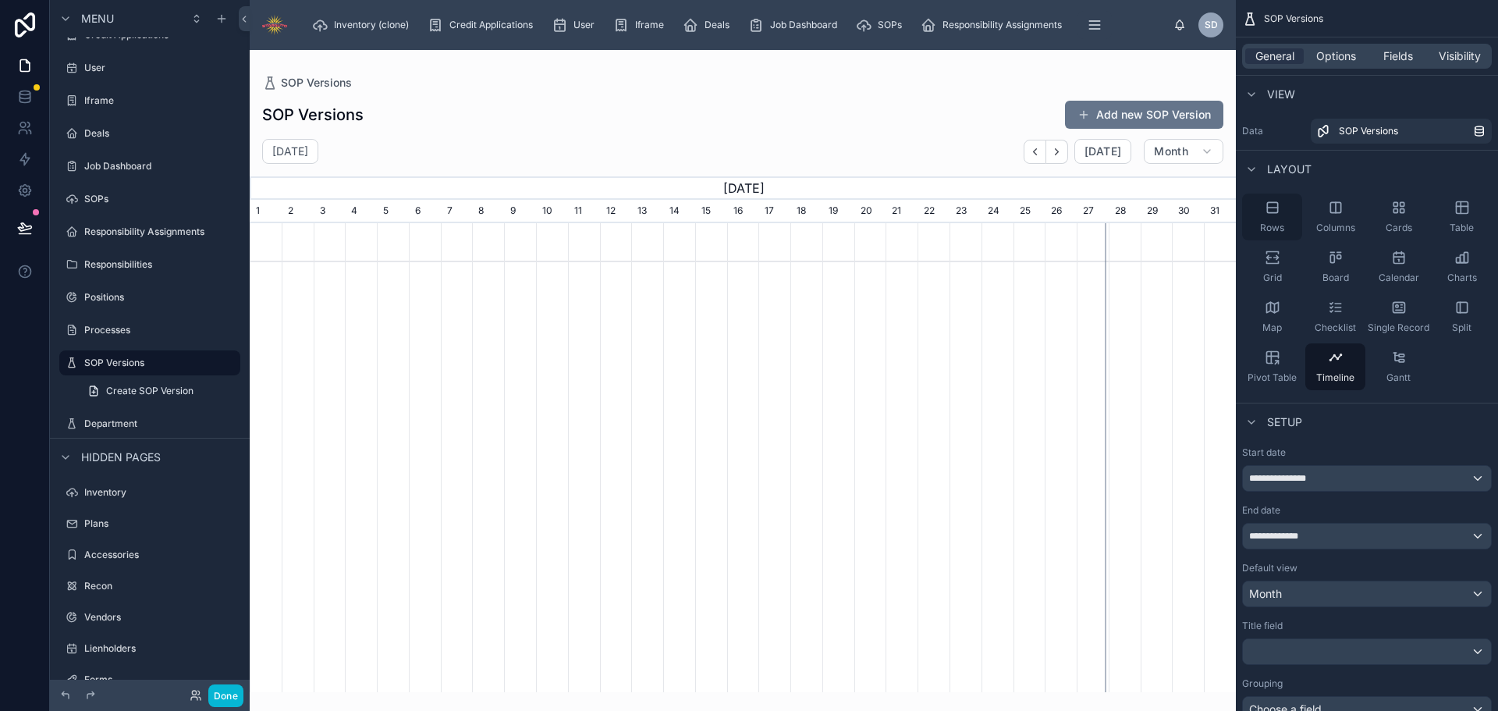
click at [1271, 224] on span "Rows" at bounding box center [1272, 228] width 24 height 12
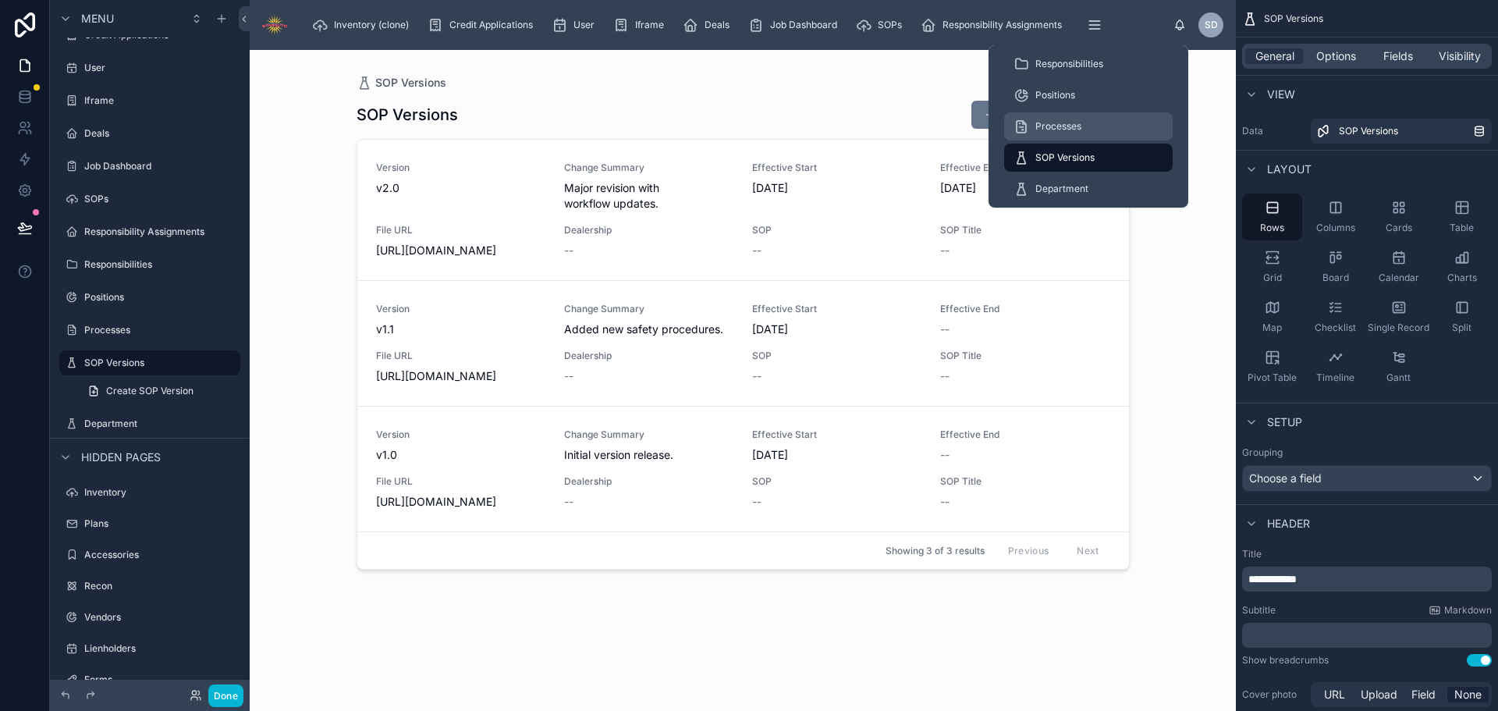
click at [1069, 126] on span "Processes" at bounding box center [1058, 126] width 46 height 12
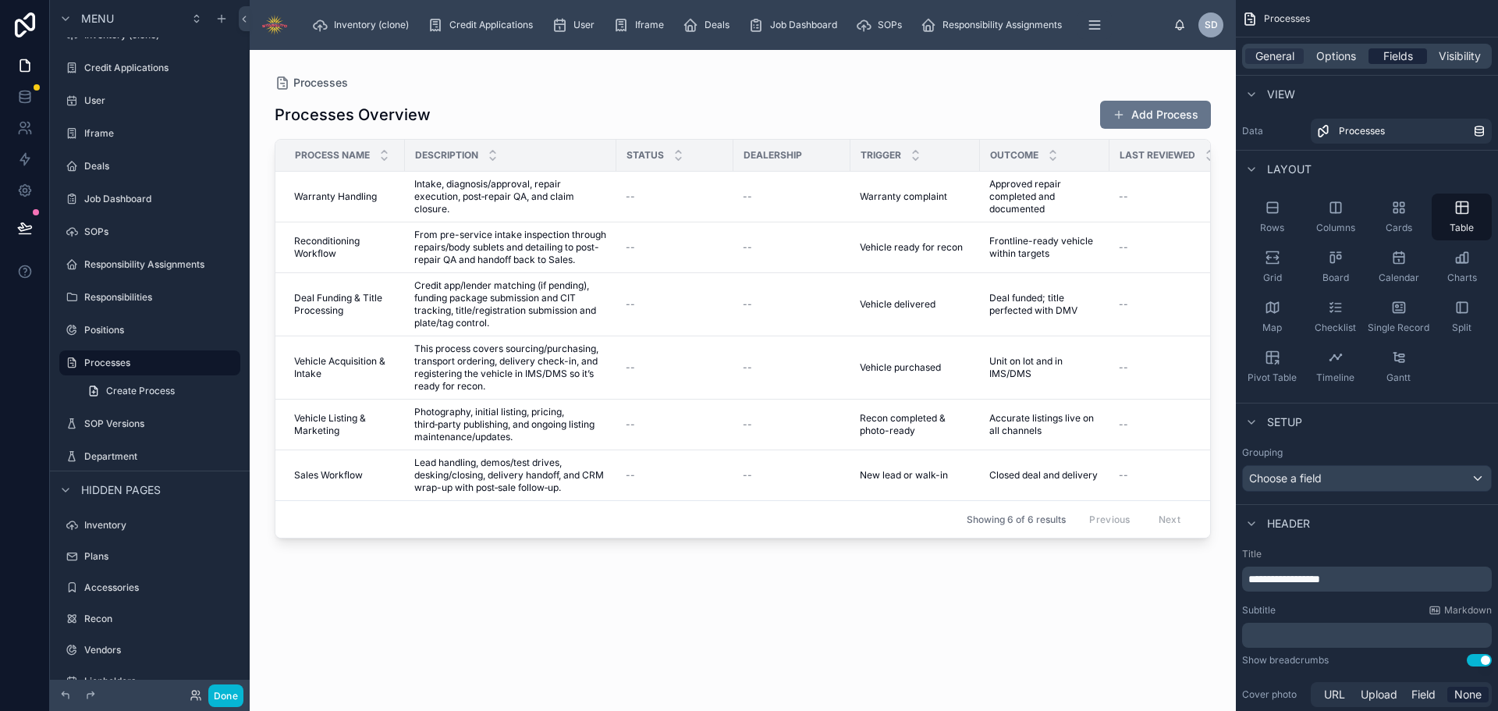
click at [1388, 56] on span "Fields" at bounding box center [1398, 56] width 30 height 16
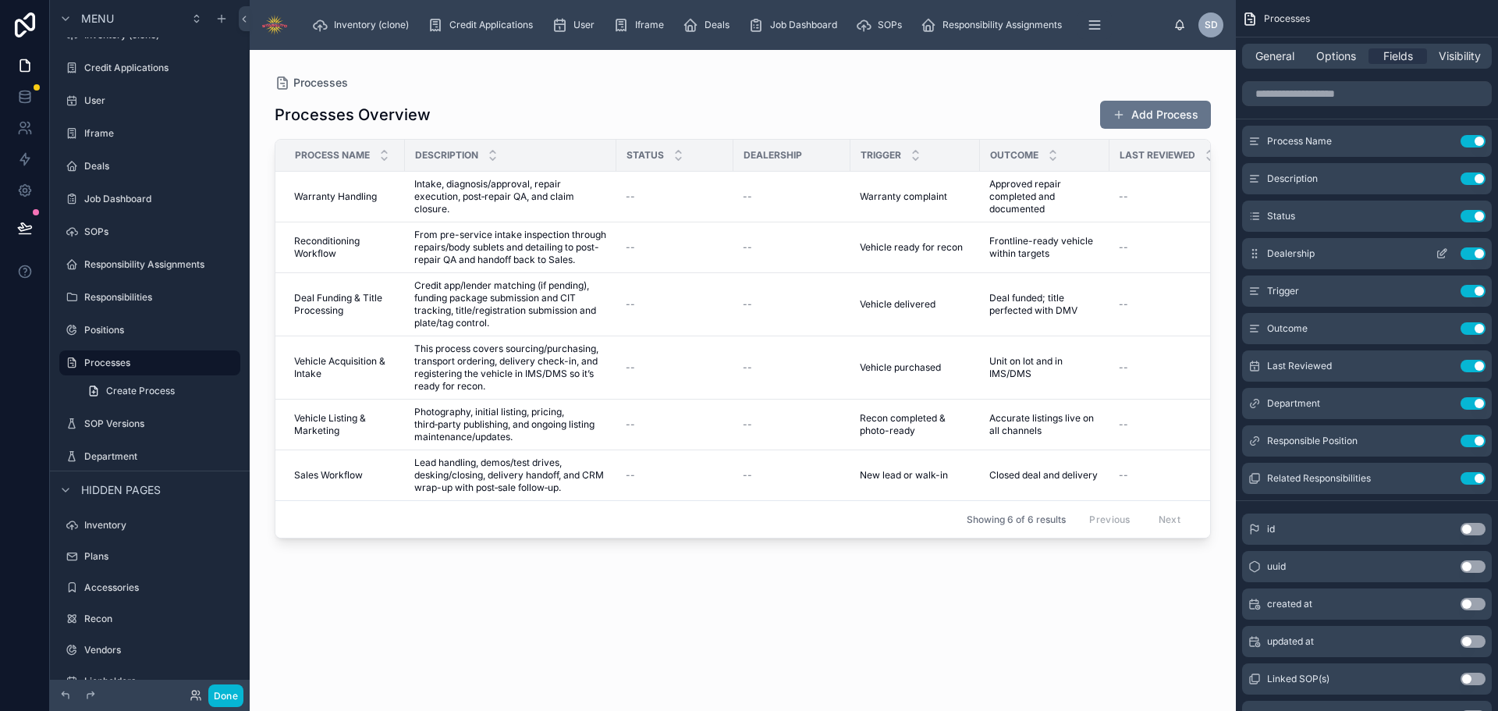
click at [1470, 253] on button "Use setting" at bounding box center [1472, 253] width 25 height 12
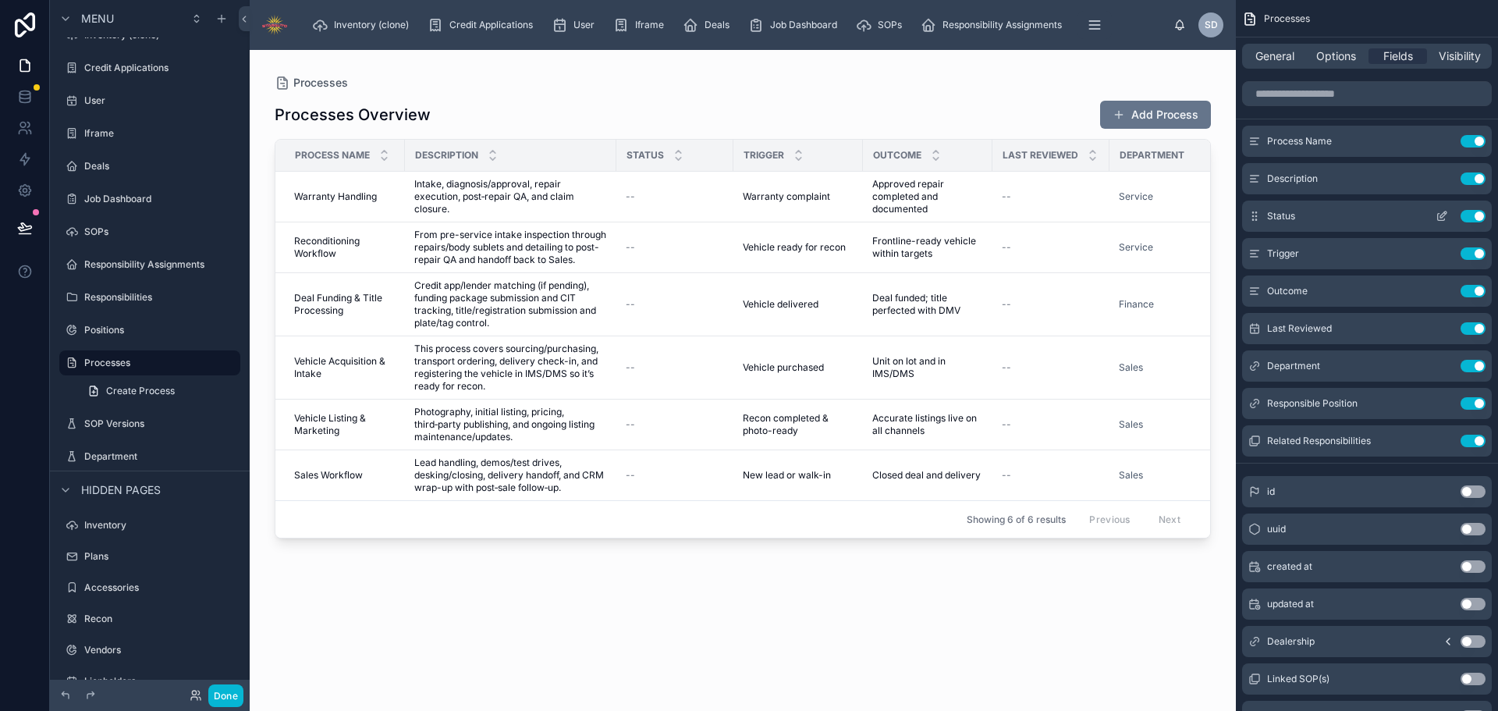
click at [1470, 214] on button "Use setting" at bounding box center [1472, 216] width 25 height 12
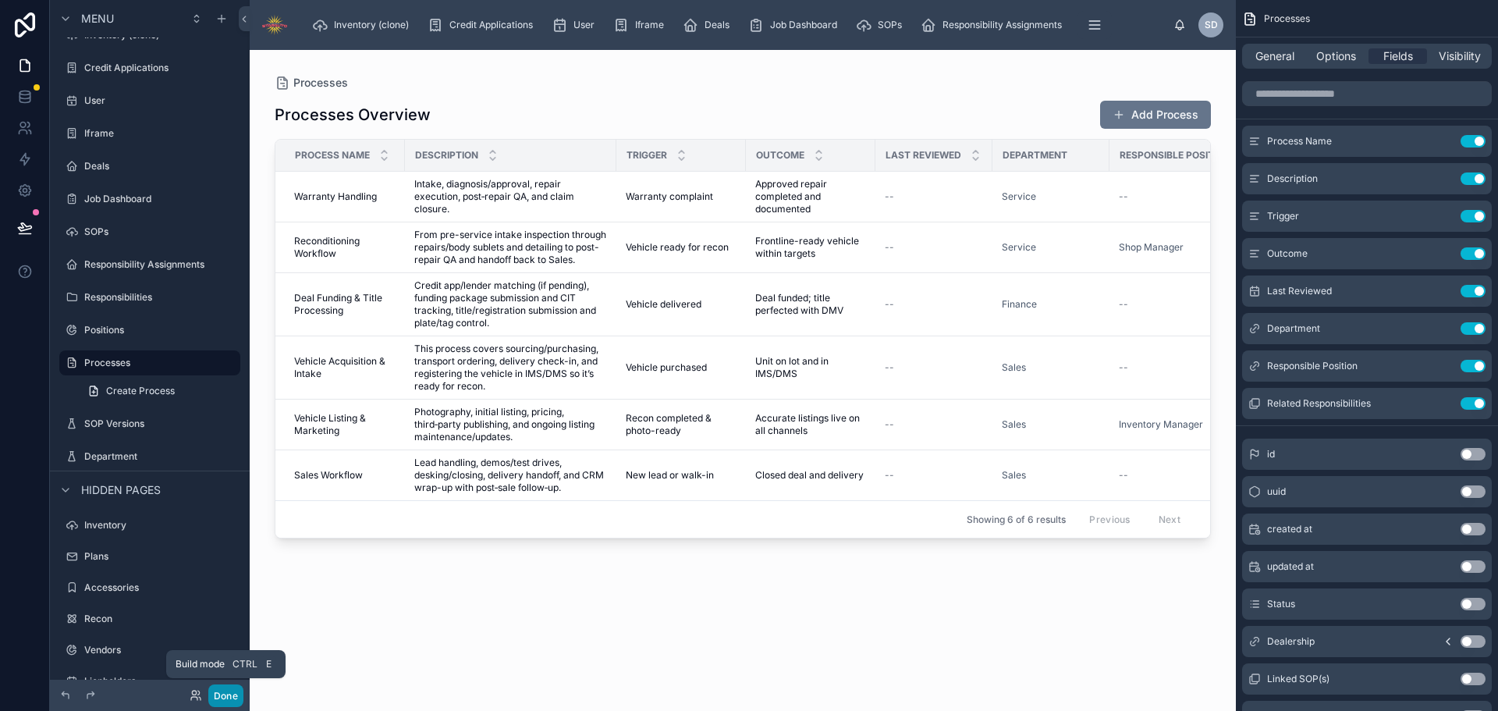
click at [216, 690] on button "Done" at bounding box center [225, 695] width 35 height 23
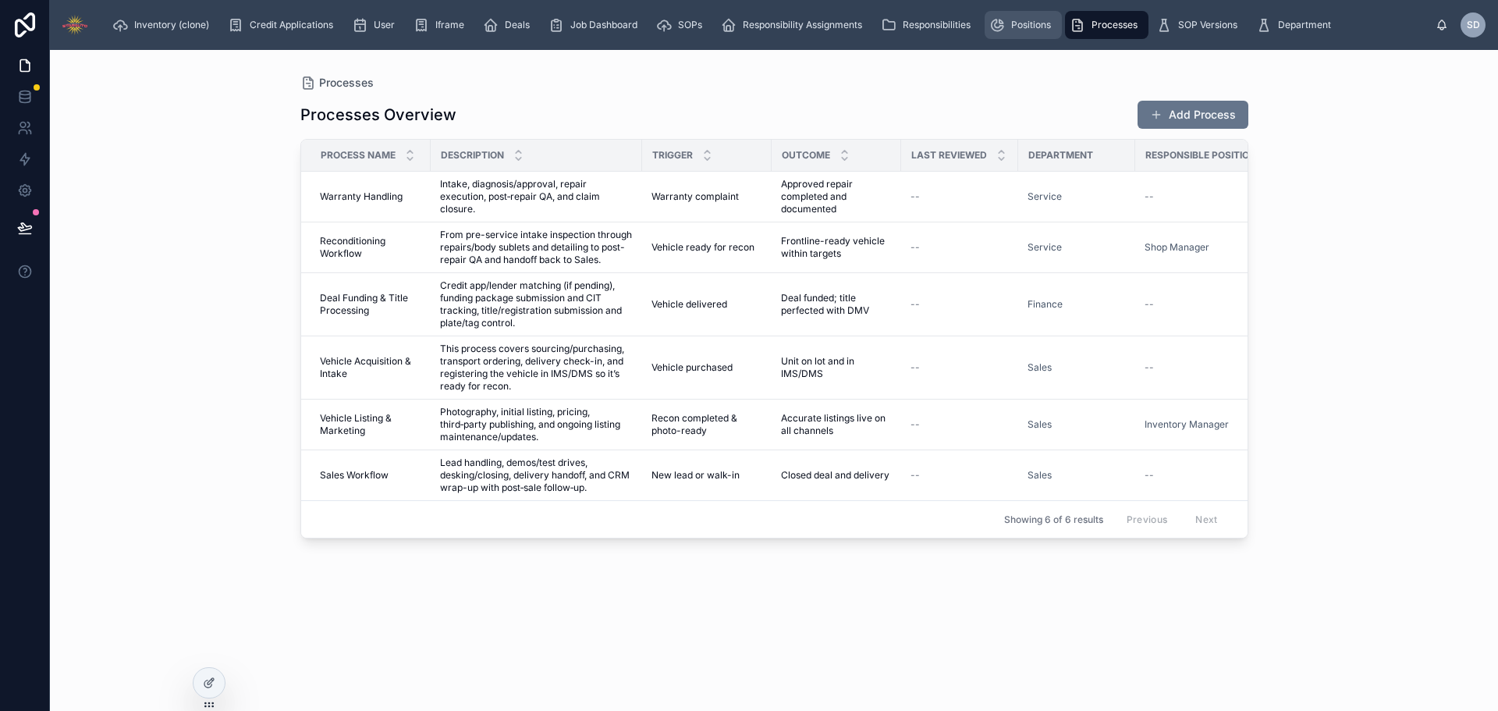
click at [1028, 25] on span "Positions" at bounding box center [1031, 25] width 40 height 12
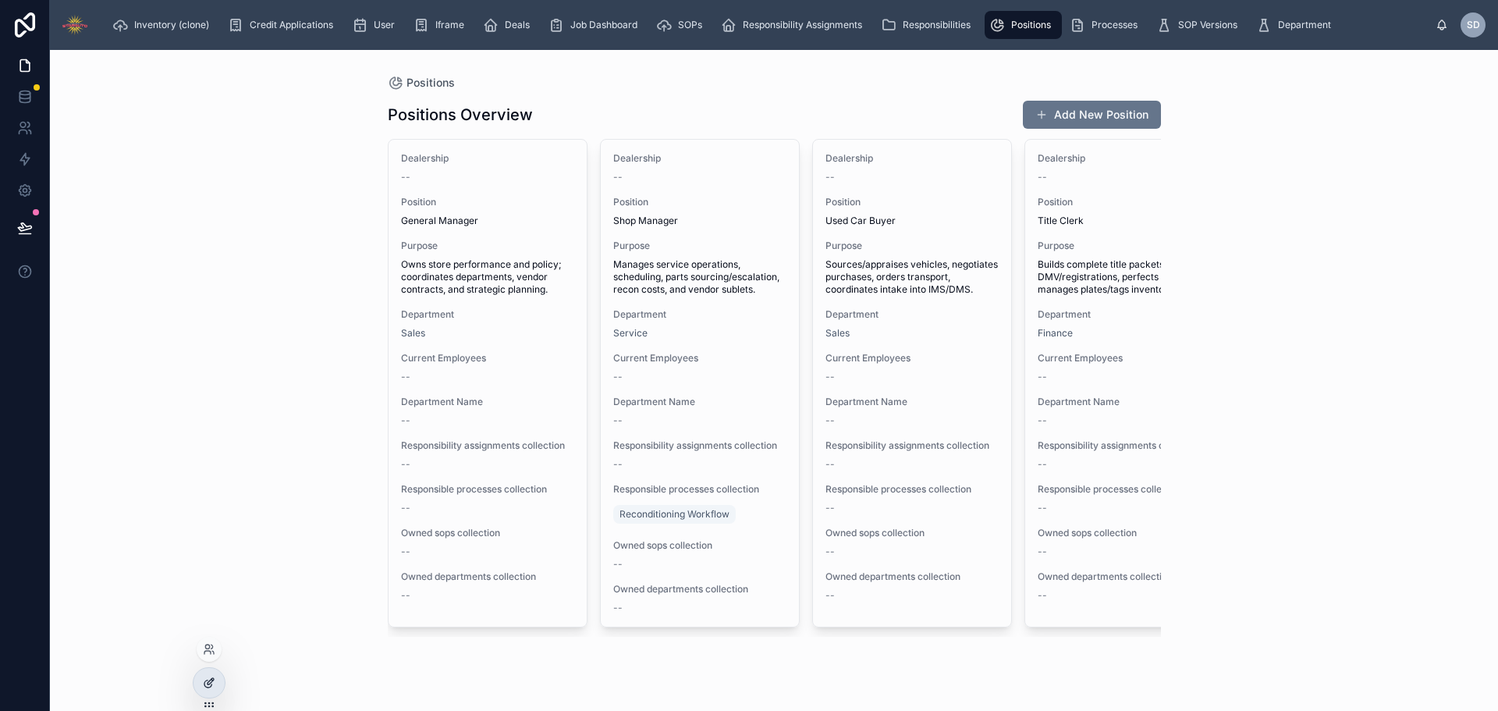
click at [221, 679] on div at bounding box center [208, 683] width 31 height 30
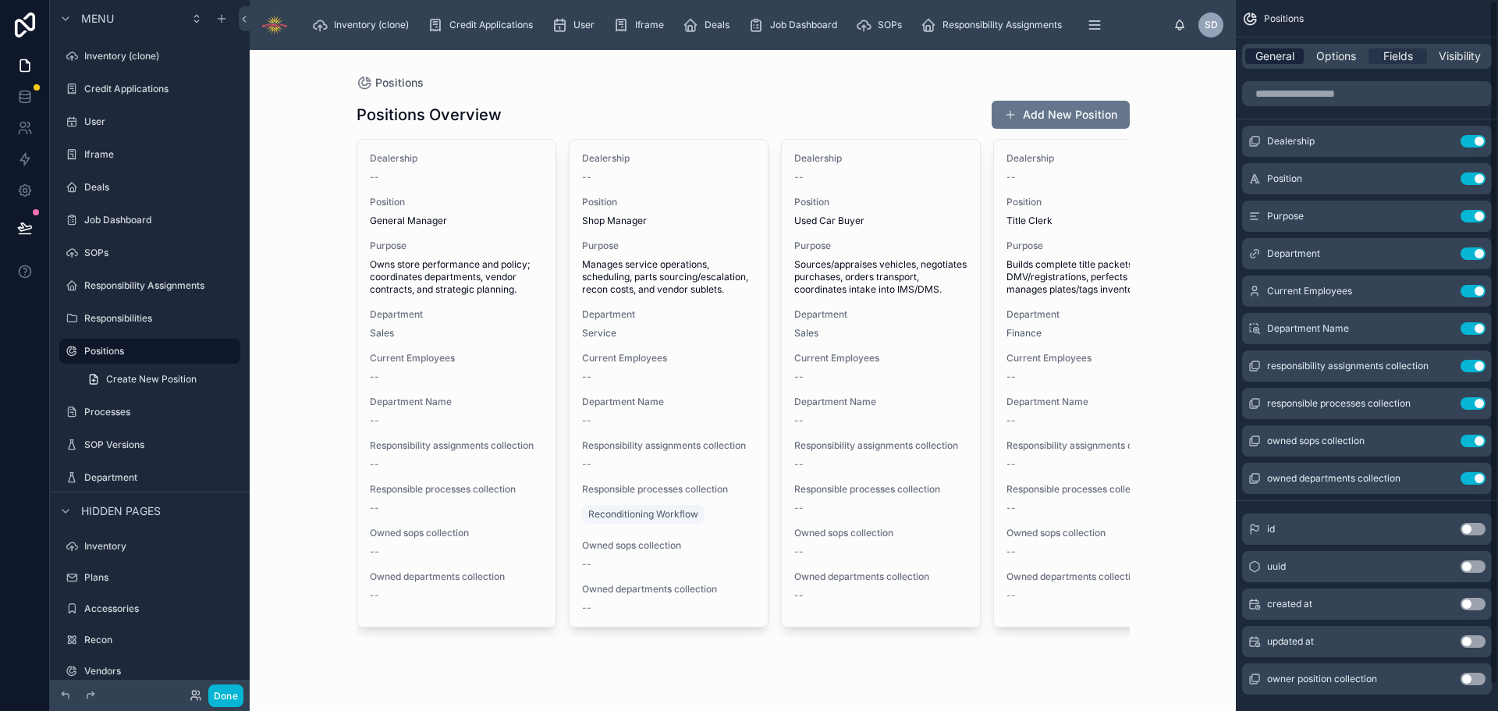
click at [1275, 59] on span "General" at bounding box center [1274, 56] width 39 height 16
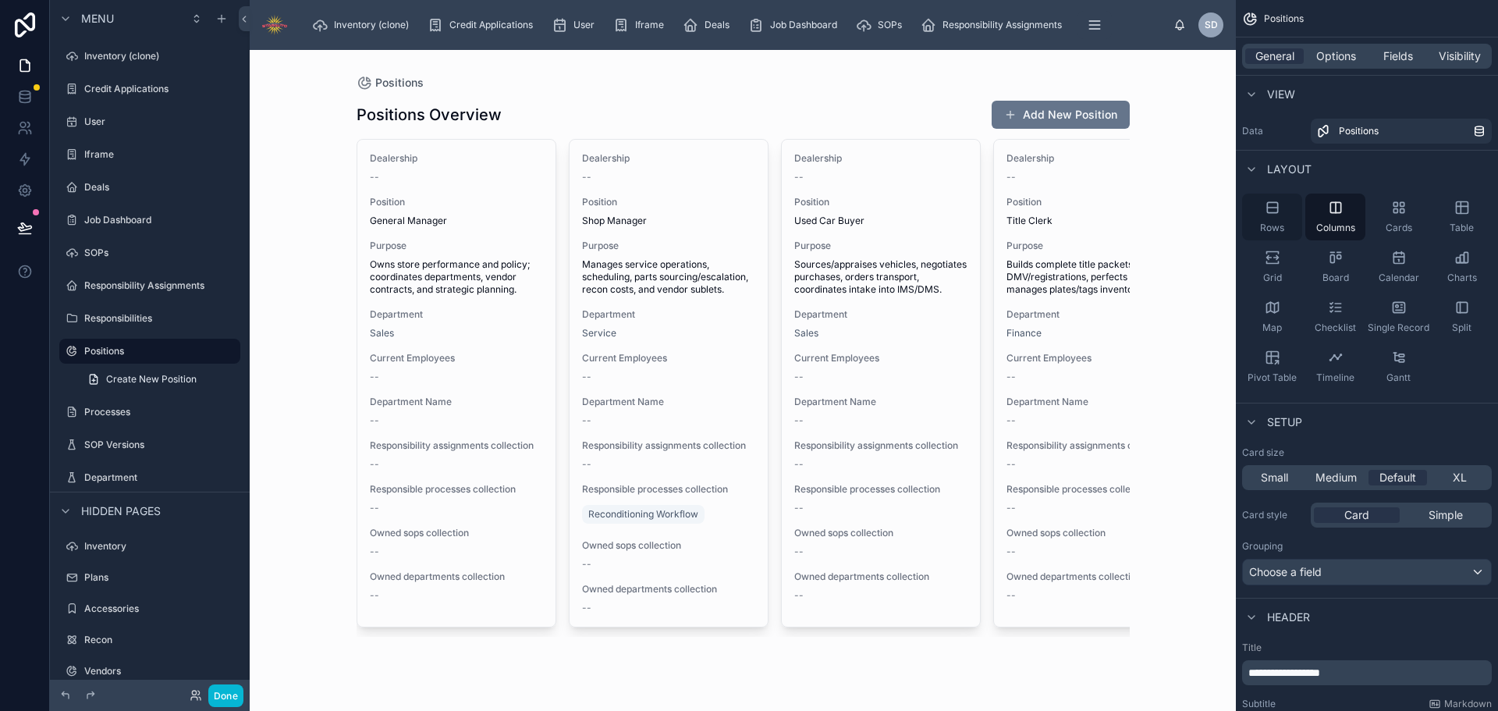
click at [1270, 221] on div "Rows" at bounding box center [1272, 216] width 60 height 47
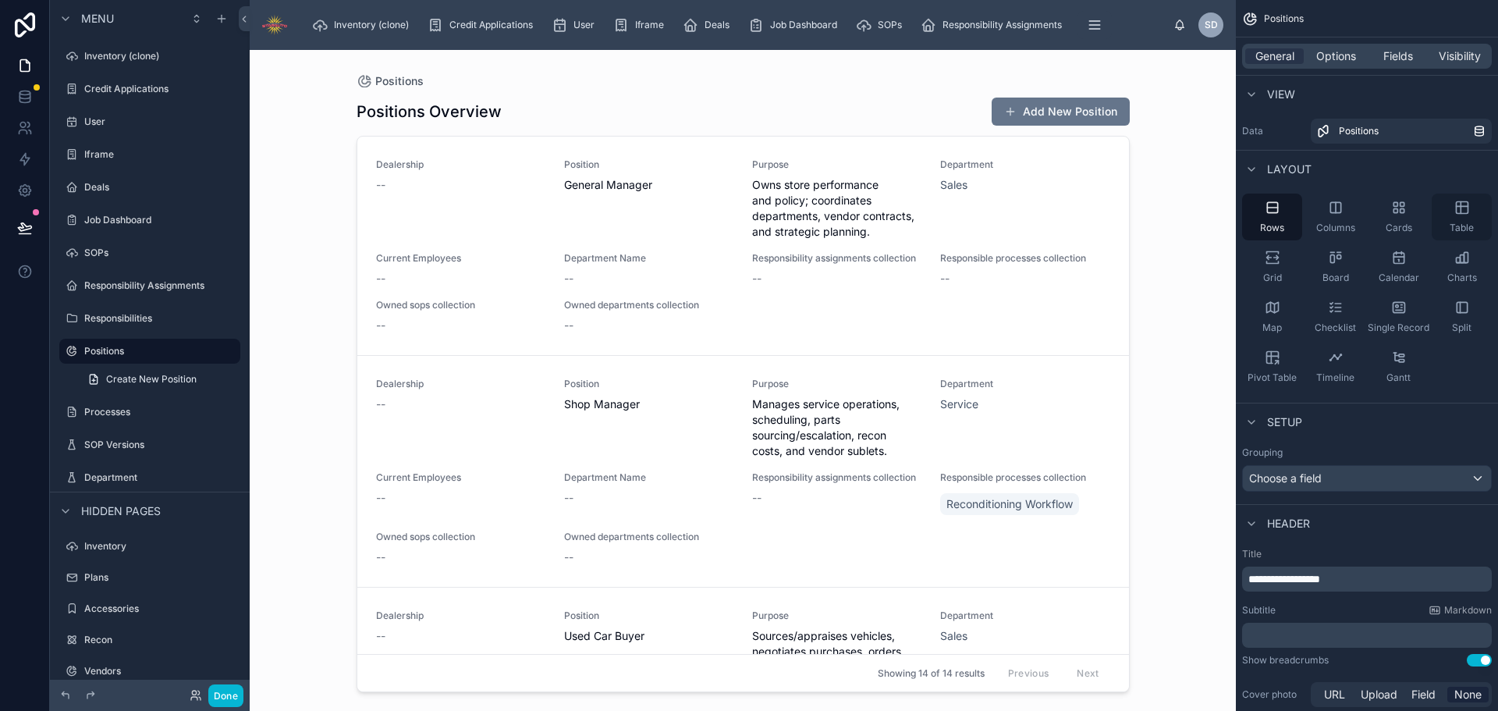
click at [1465, 221] on div "Table" at bounding box center [1461, 216] width 60 height 47
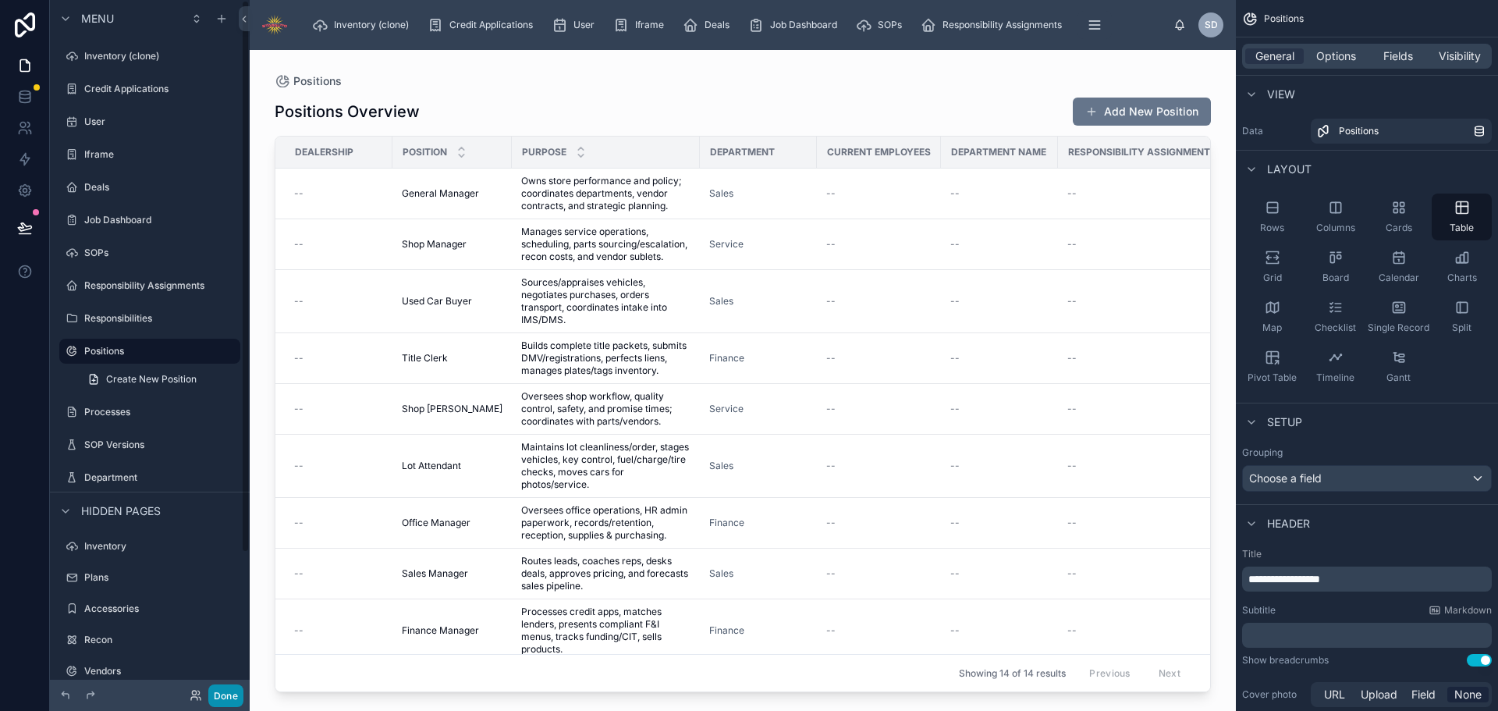
click at [225, 700] on button "Done" at bounding box center [225, 695] width 35 height 23
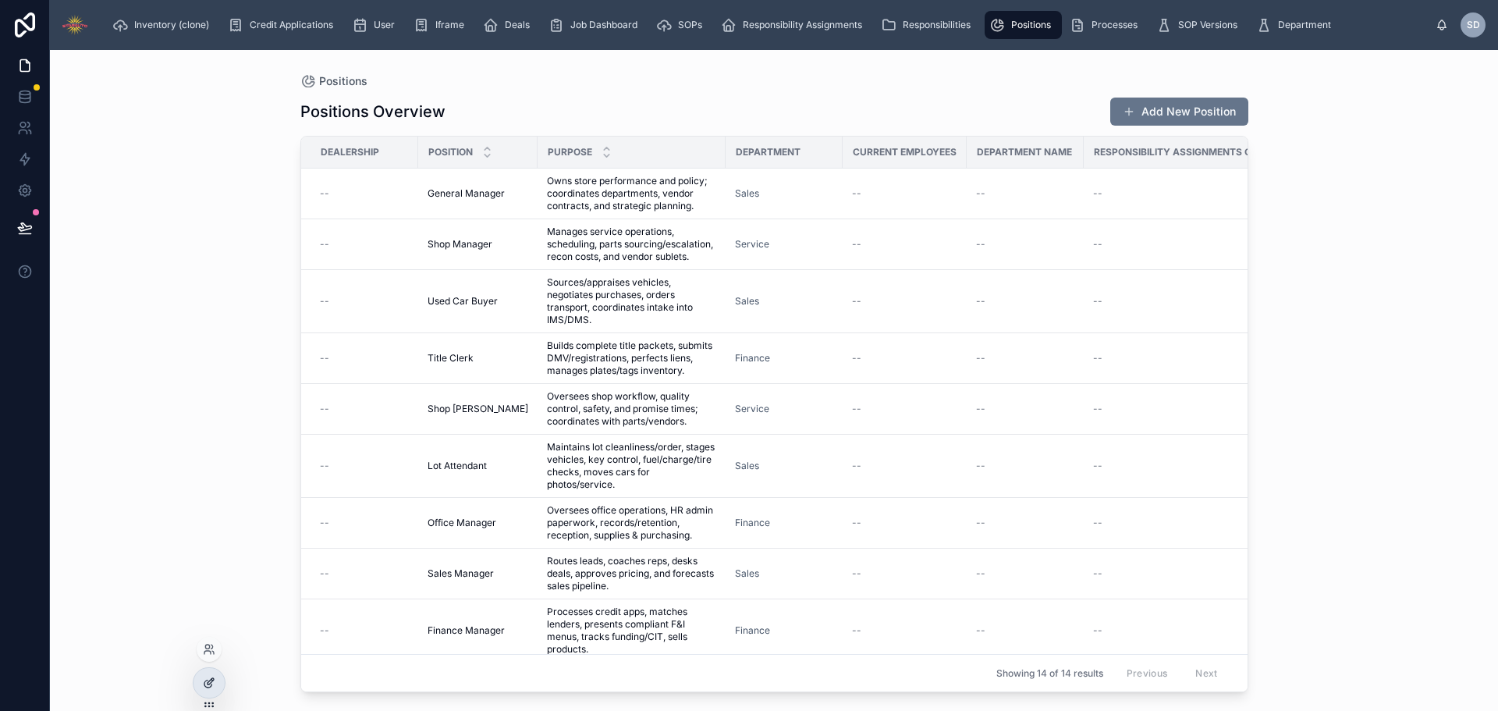
click at [211, 679] on icon at bounding box center [209, 682] width 12 height 12
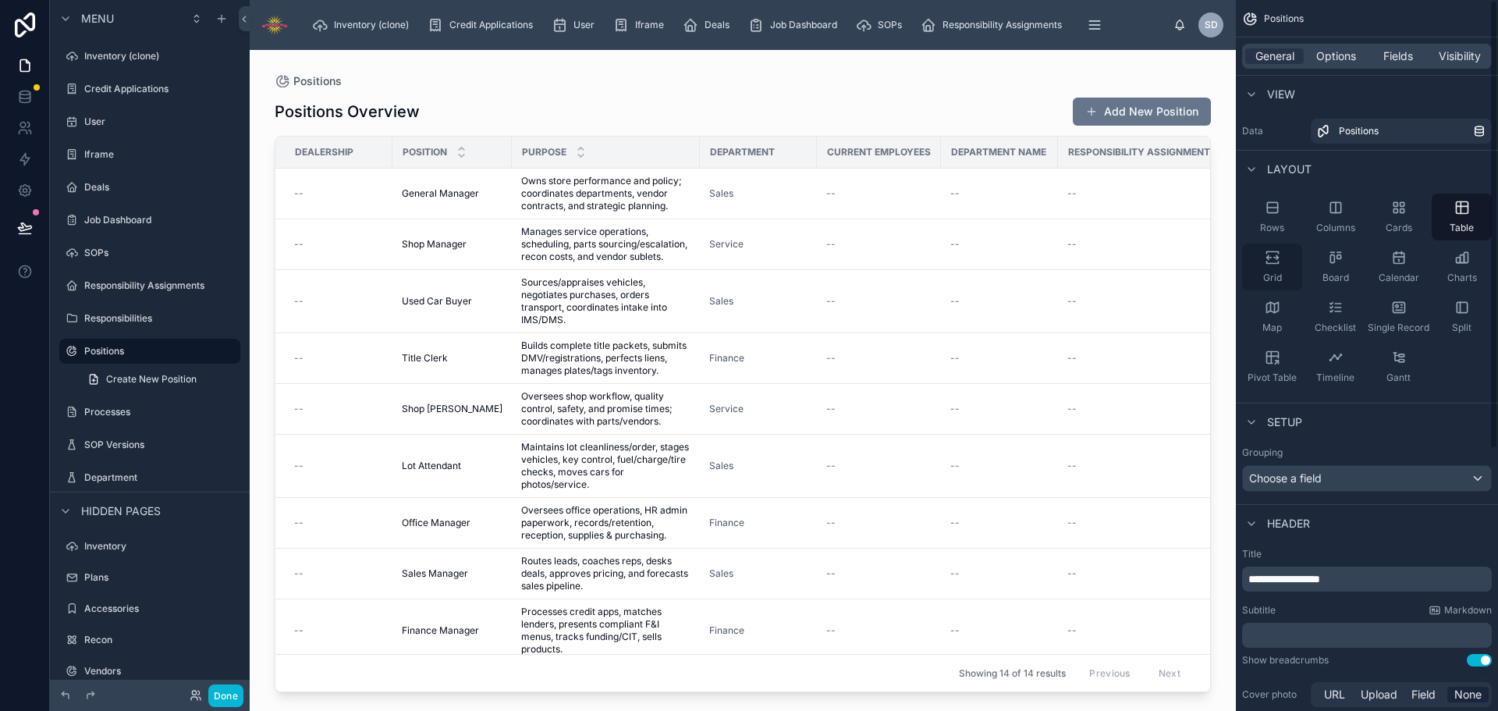
click at [1264, 261] on icon "scrollable content" at bounding box center [1272, 258] width 16 height 16
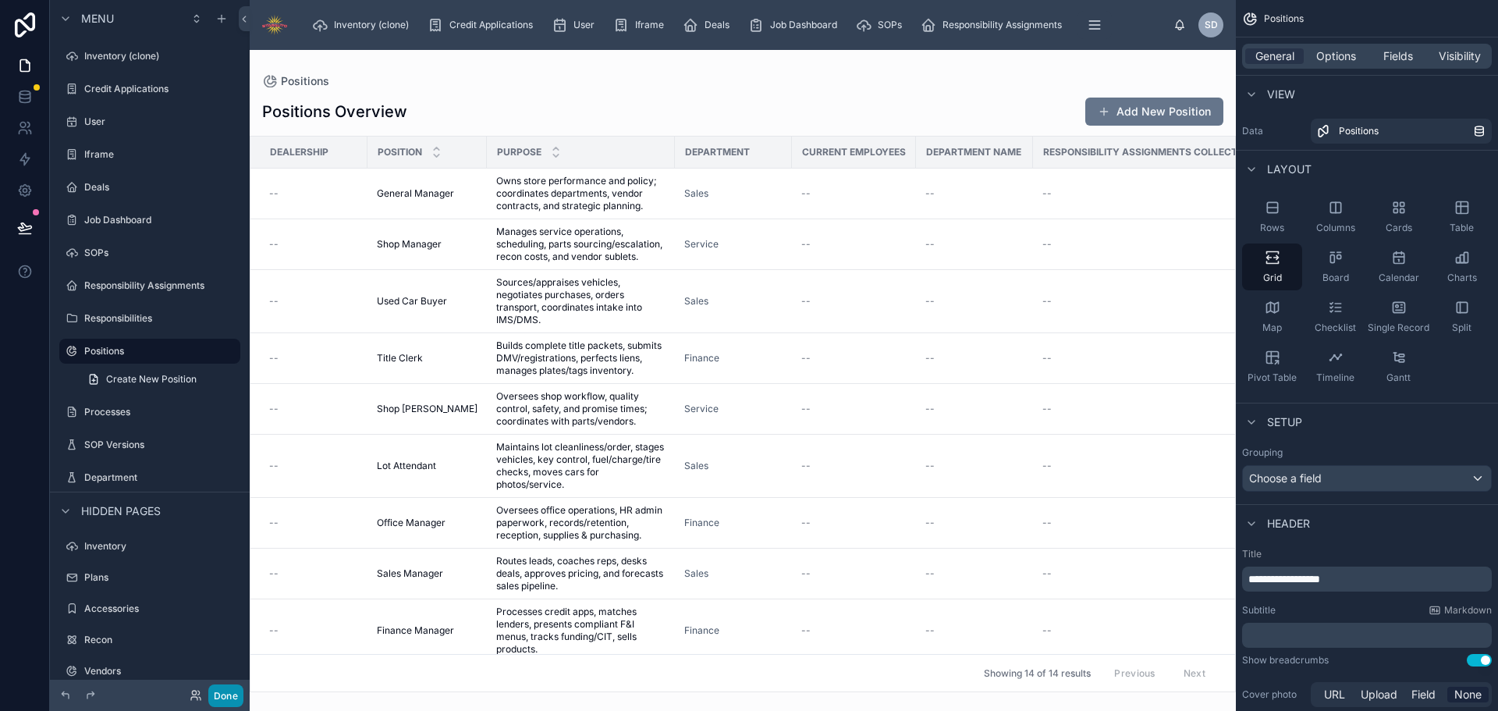
click at [225, 699] on button "Done" at bounding box center [225, 695] width 35 height 23
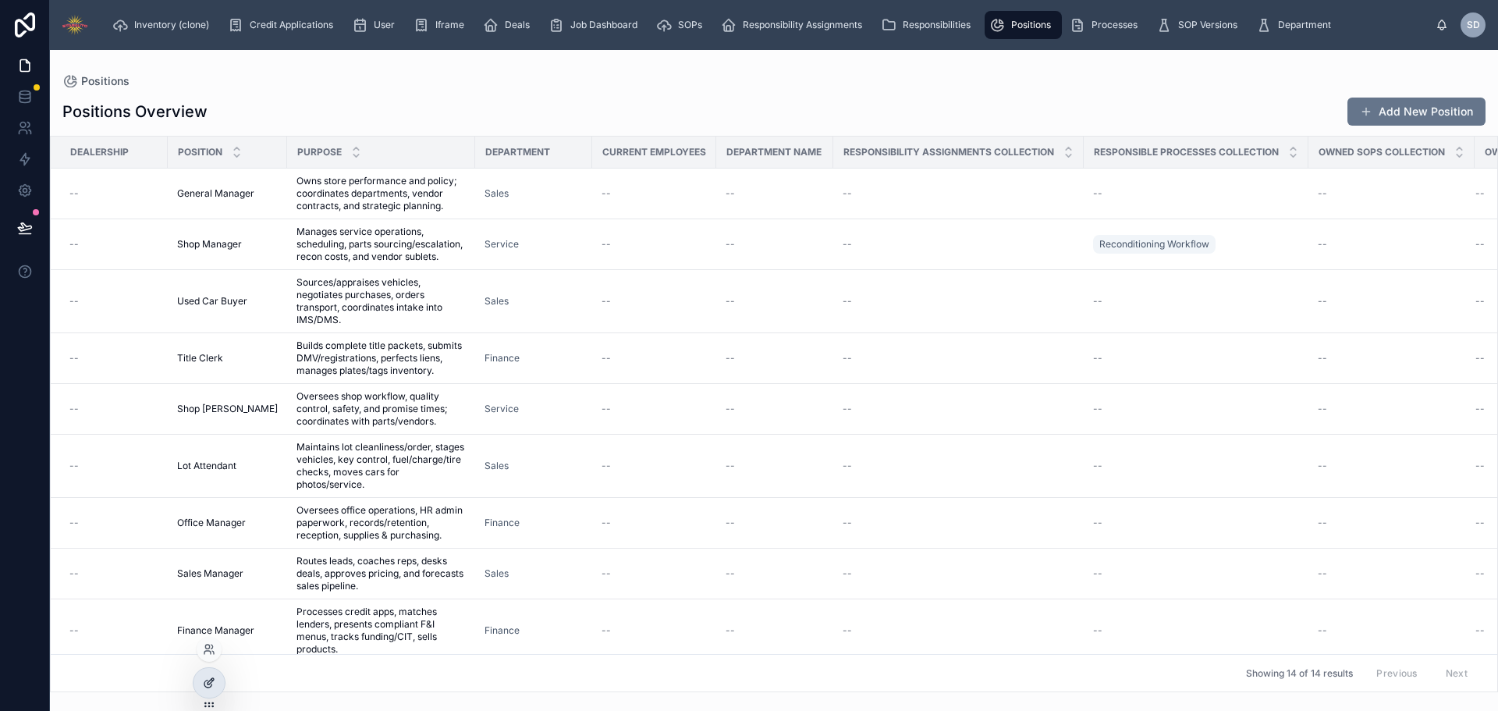
click at [215, 681] on icon at bounding box center [209, 682] width 12 height 12
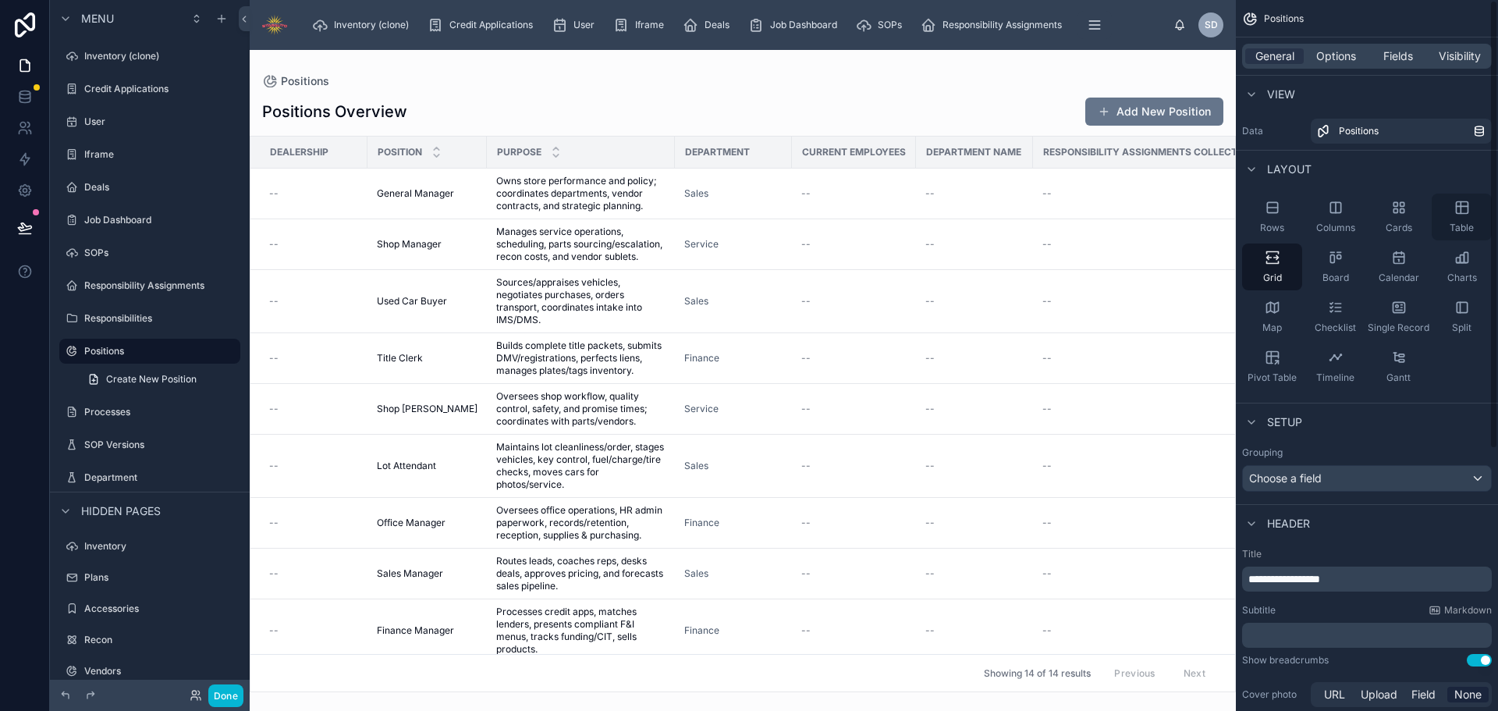
click at [1454, 212] on icon "scrollable content" at bounding box center [1462, 208] width 16 height 16
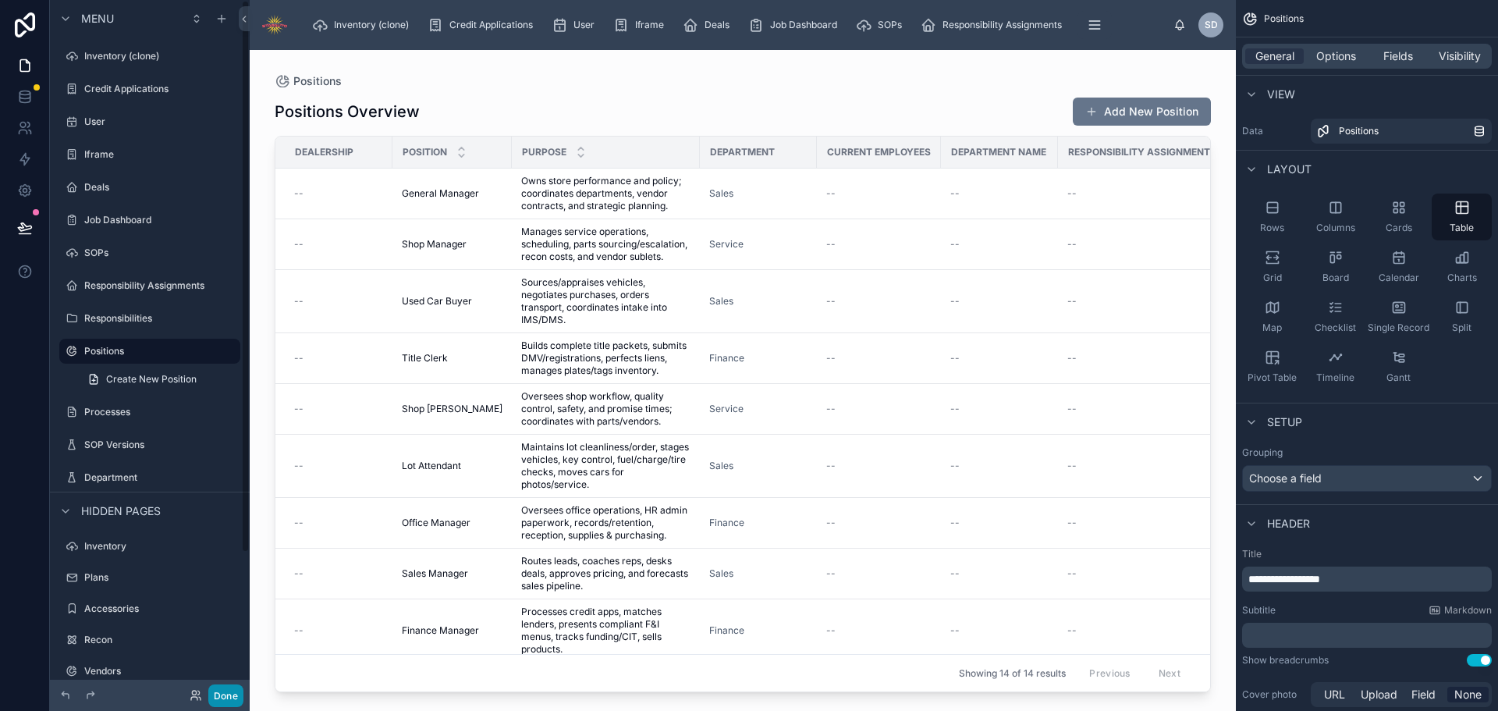
click at [230, 700] on button "Done" at bounding box center [225, 695] width 35 height 23
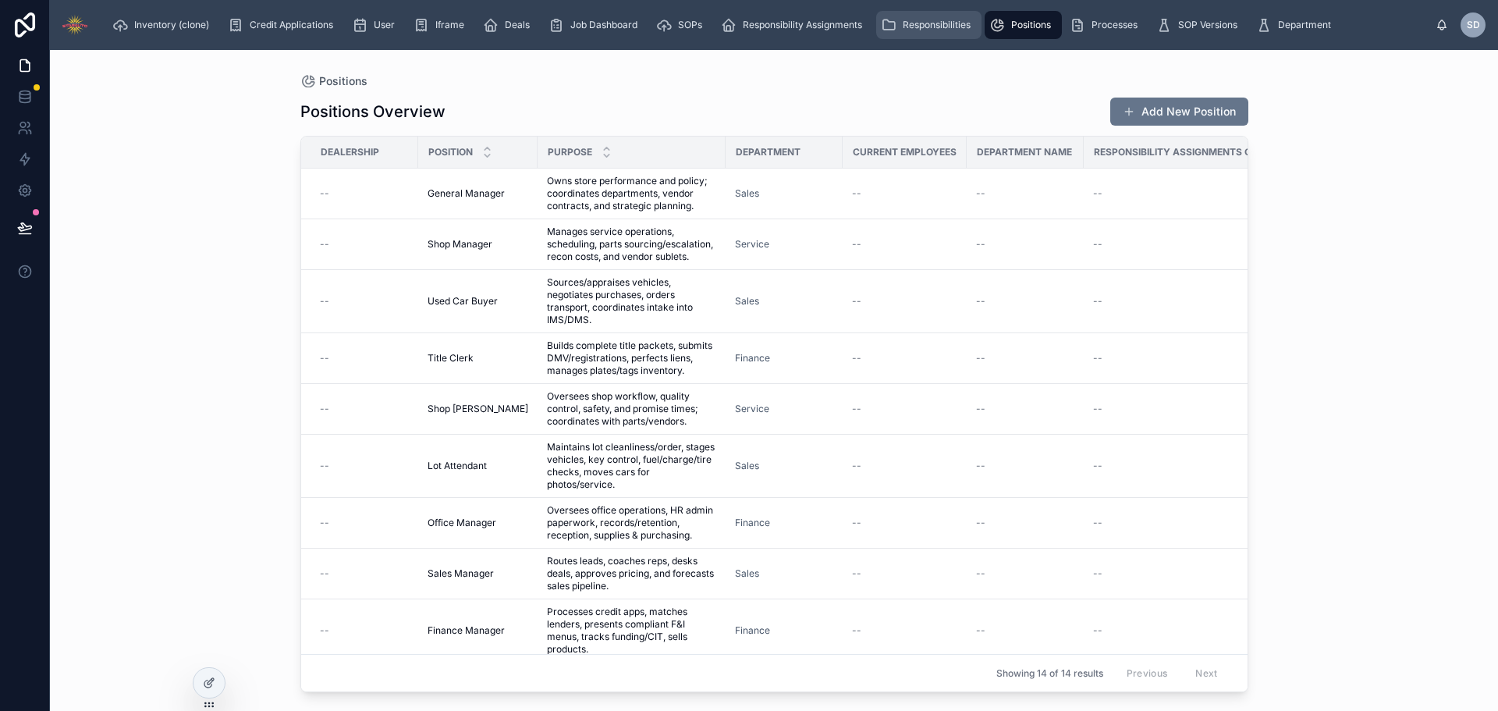
click at [931, 31] on div "Responsibilities" at bounding box center [929, 24] width 96 height 25
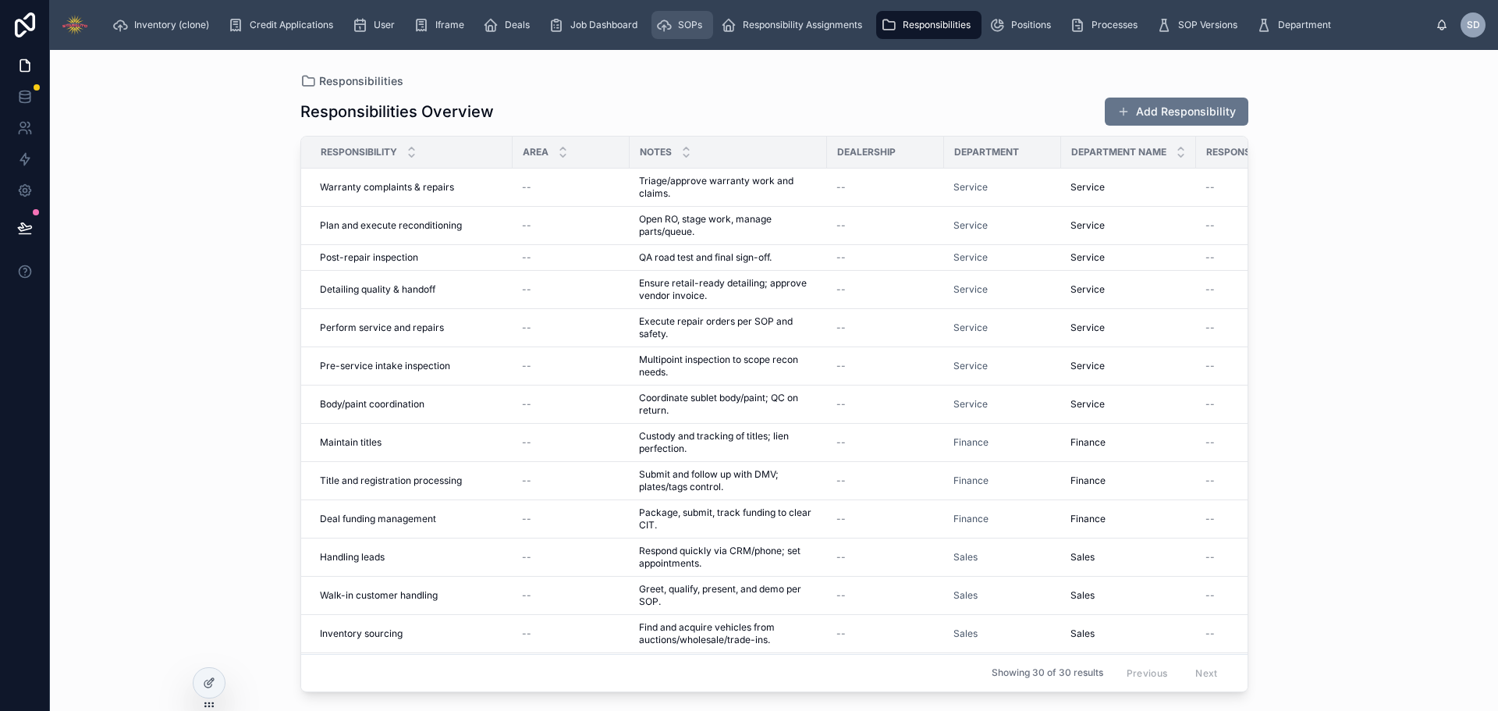
click at [697, 27] on span "SOPs" at bounding box center [690, 25] width 24 height 12
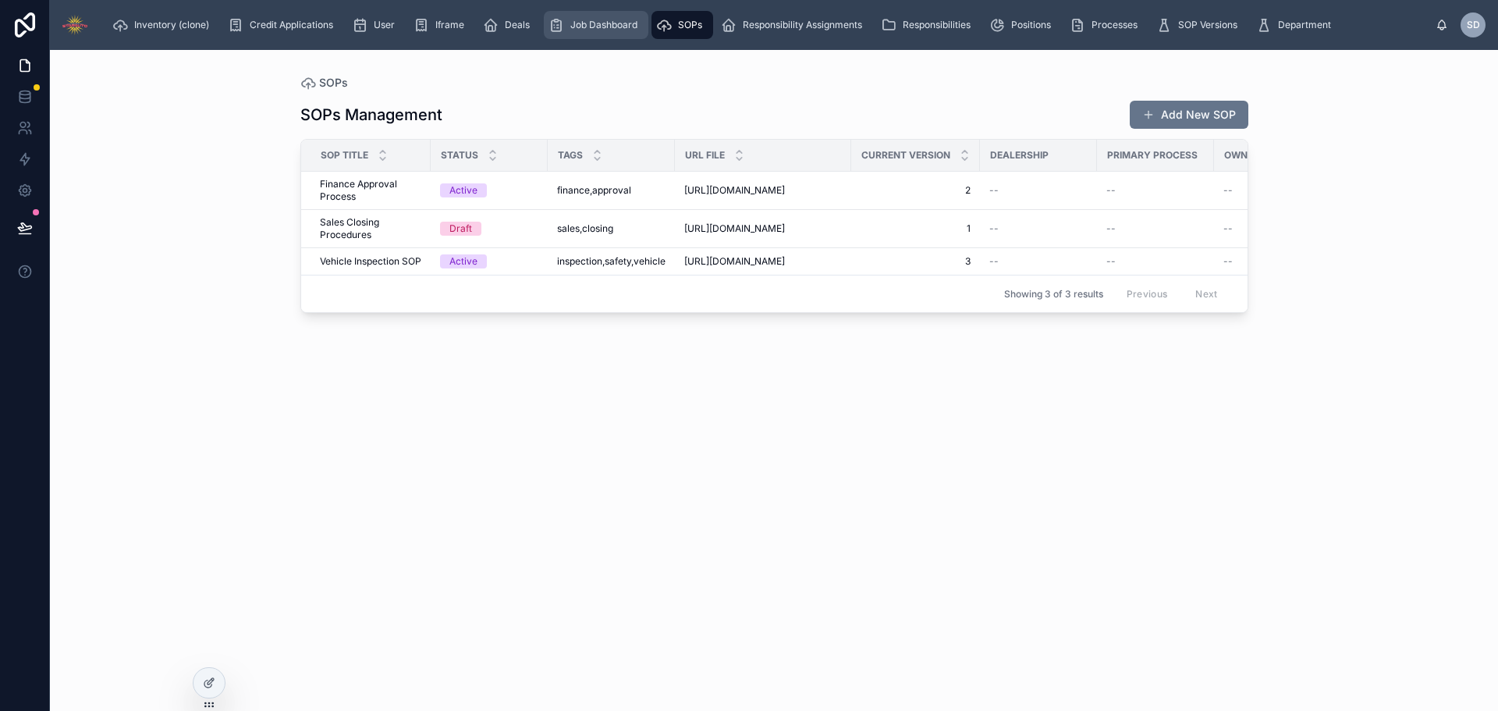
click at [590, 26] on span "Job Dashboard" at bounding box center [603, 25] width 67 height 12
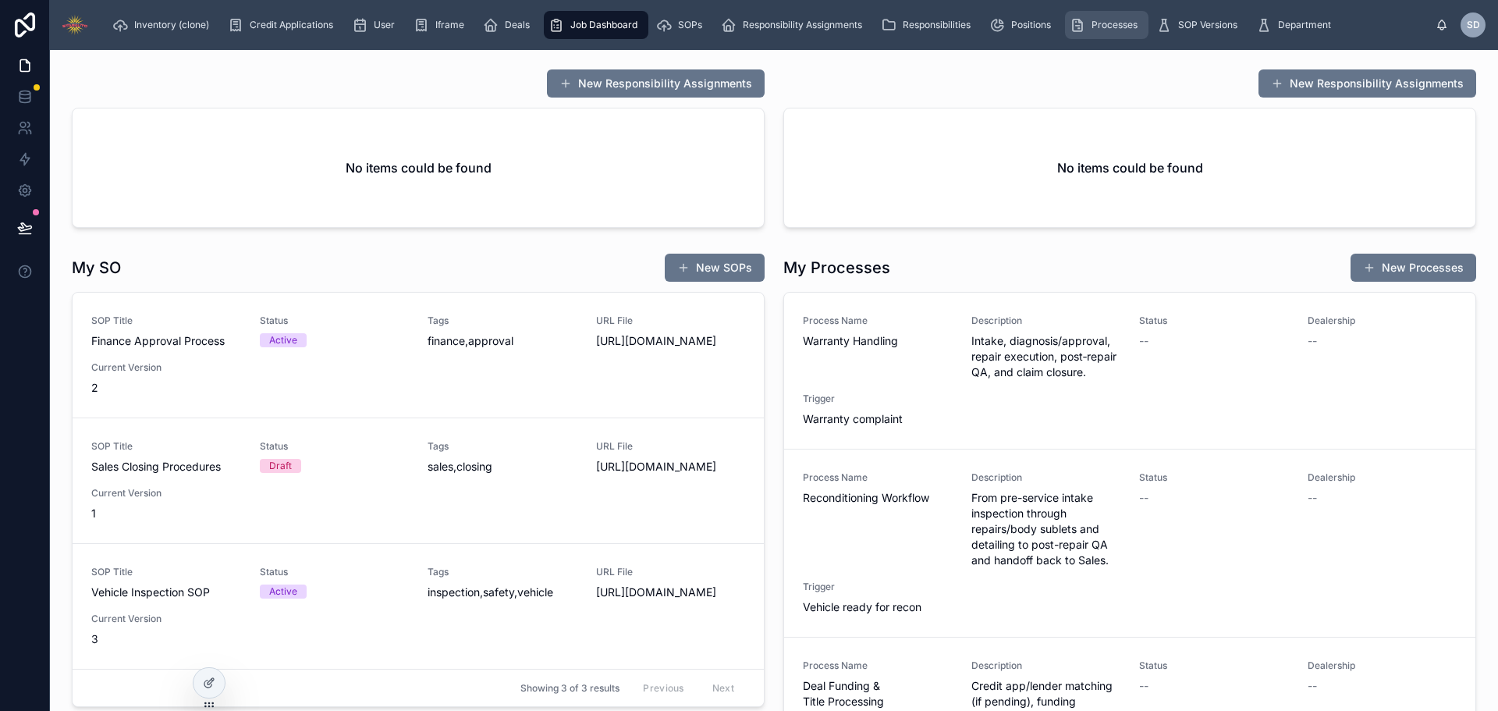
click at [1108, 26] on span "Processes" at bounding box center [1114, 25] width 46 height 12
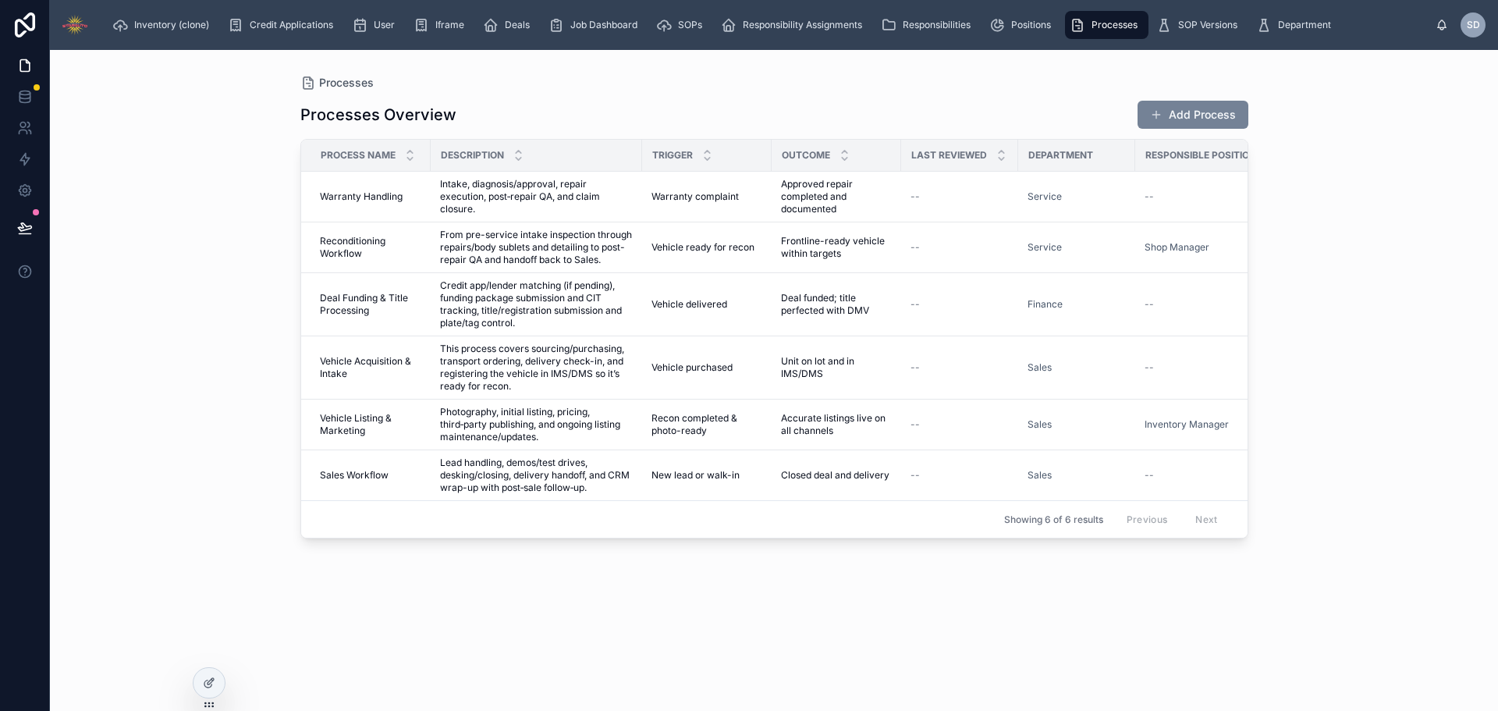
click at [1193, 112] on button "Add Process" at bounding box center [1192, 115] width 111 height 28
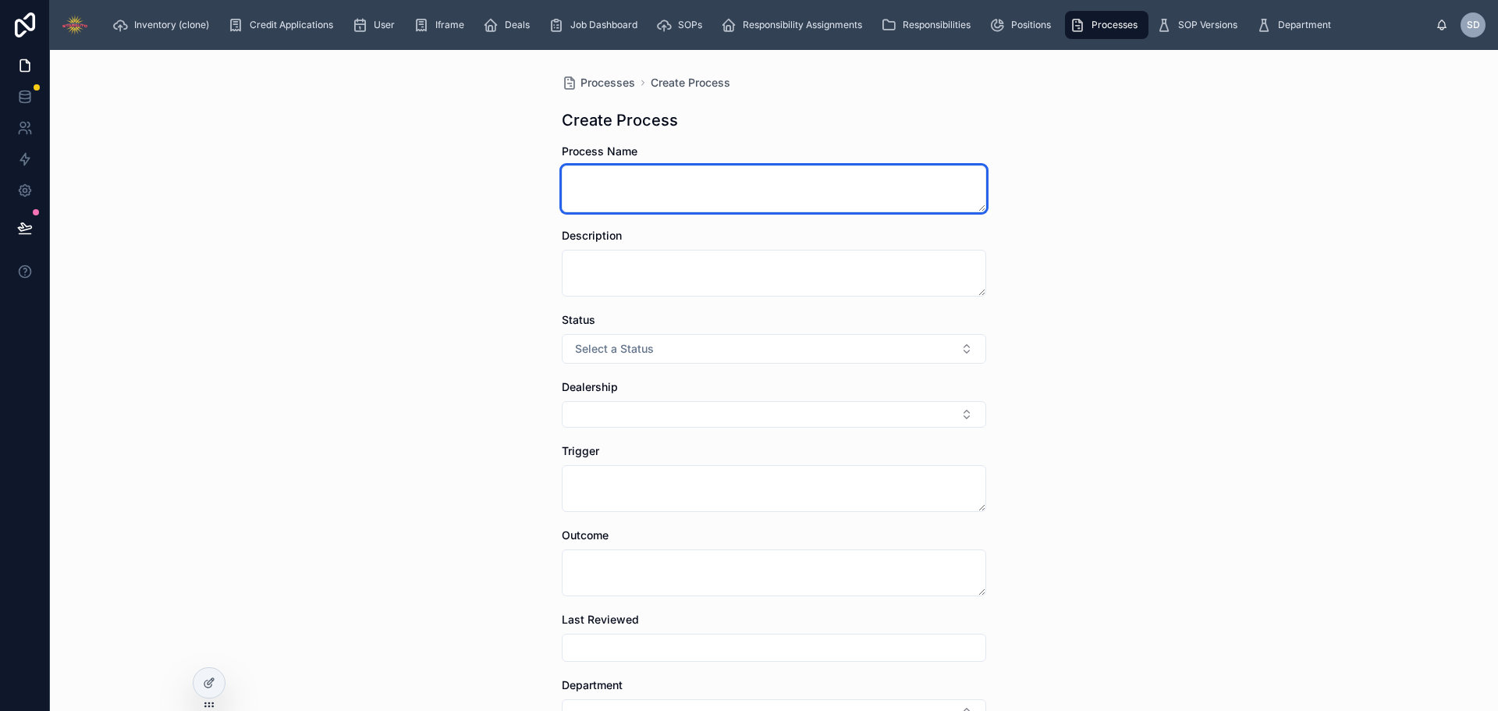
click at [661, 184] on textarea at bounding box center [774, 188] width 424 height 47
type textarea "****"
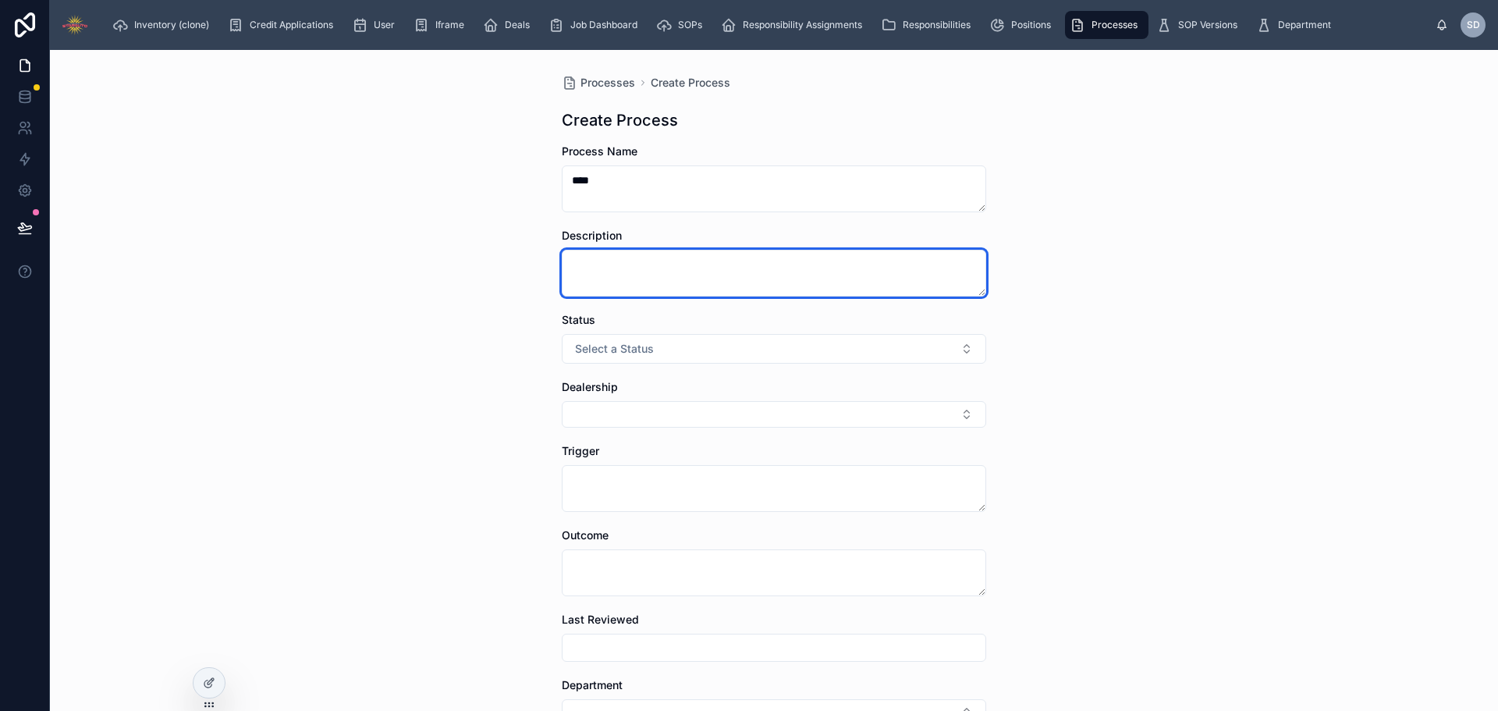
click at [664, 268] on textarea at bounding box center [774, 273] width 424 height 47
type textarea "****"
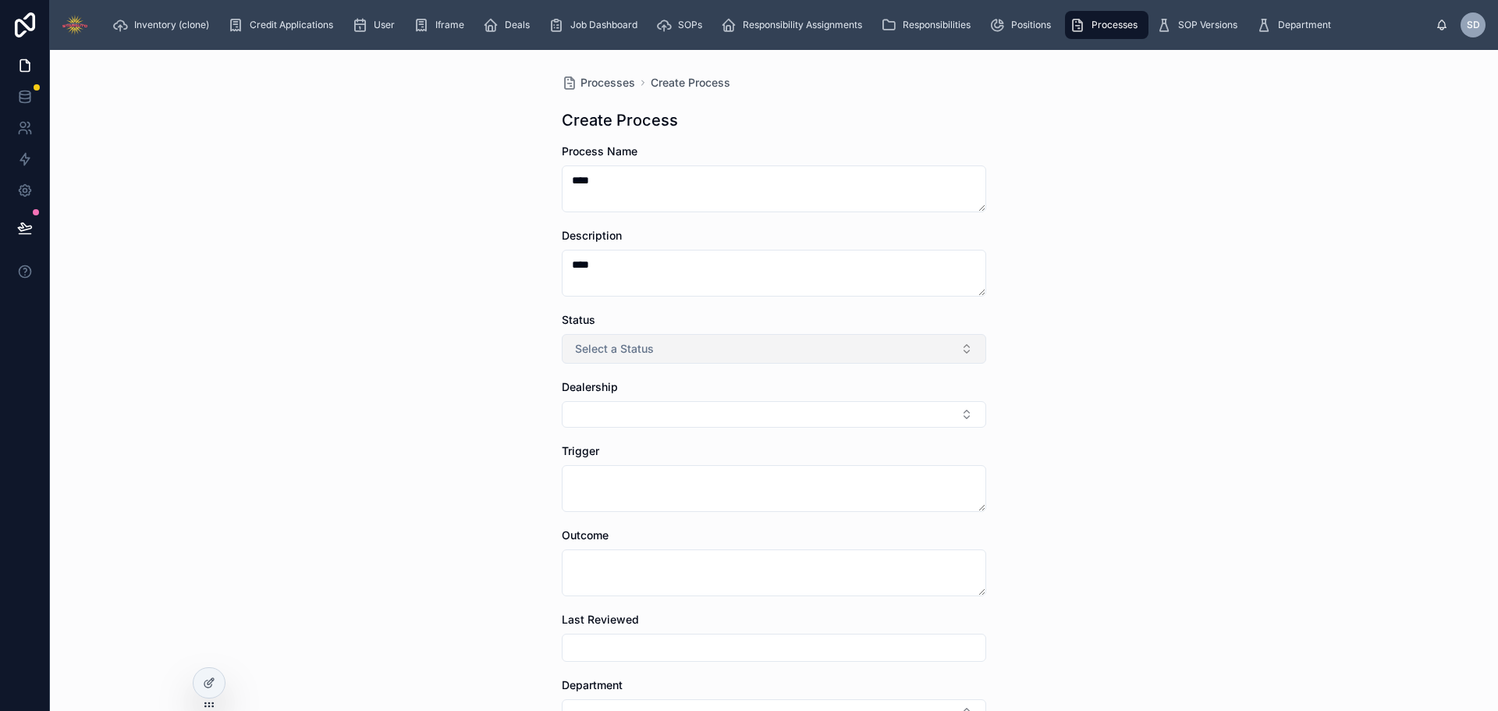
click at [668, 348] on button "Select a Status" at bounding box center [774, 349] width 424 height 30
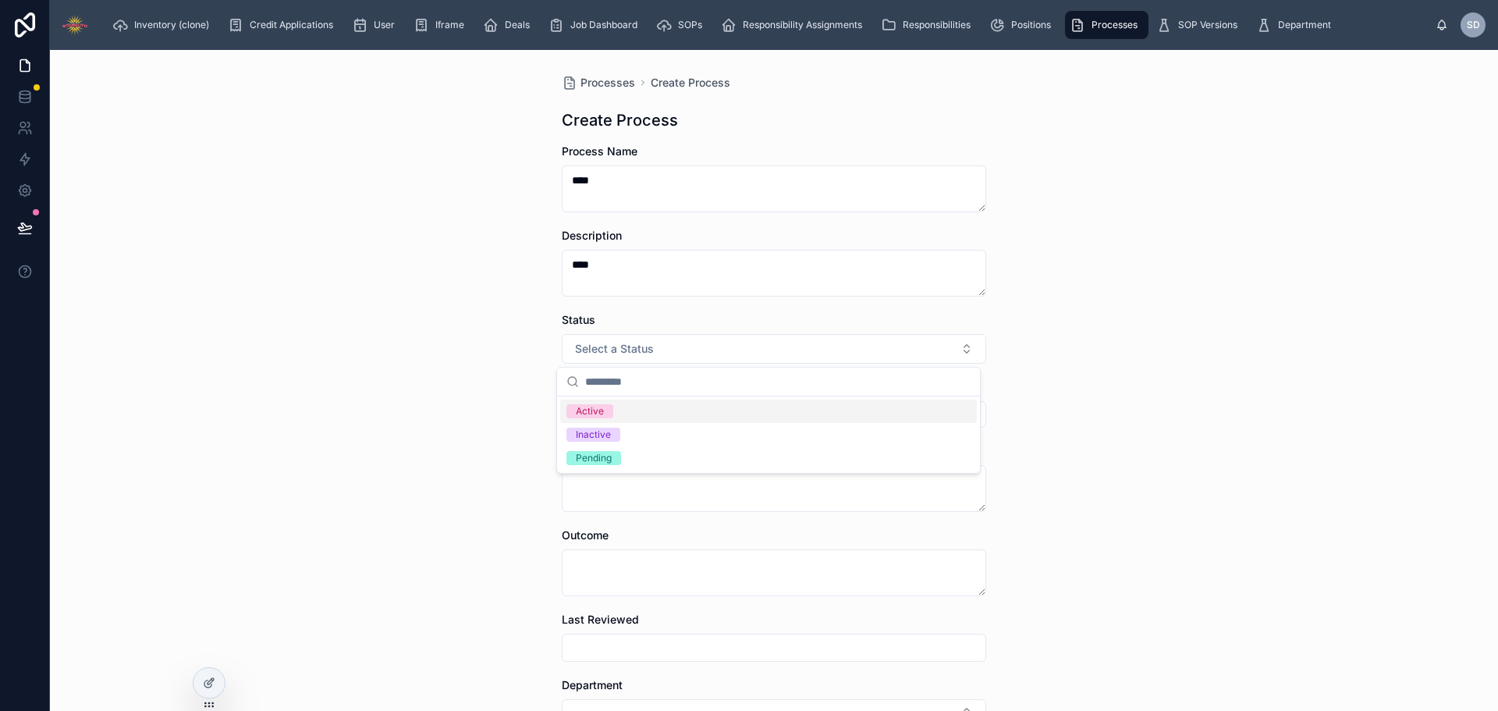
click at [639, 411] on div "Active" at bounding box center [768, 410] width 417 height 23
click at [668, 415] on button "Select Button" at bounding box center [774, 414] width 424 height 27
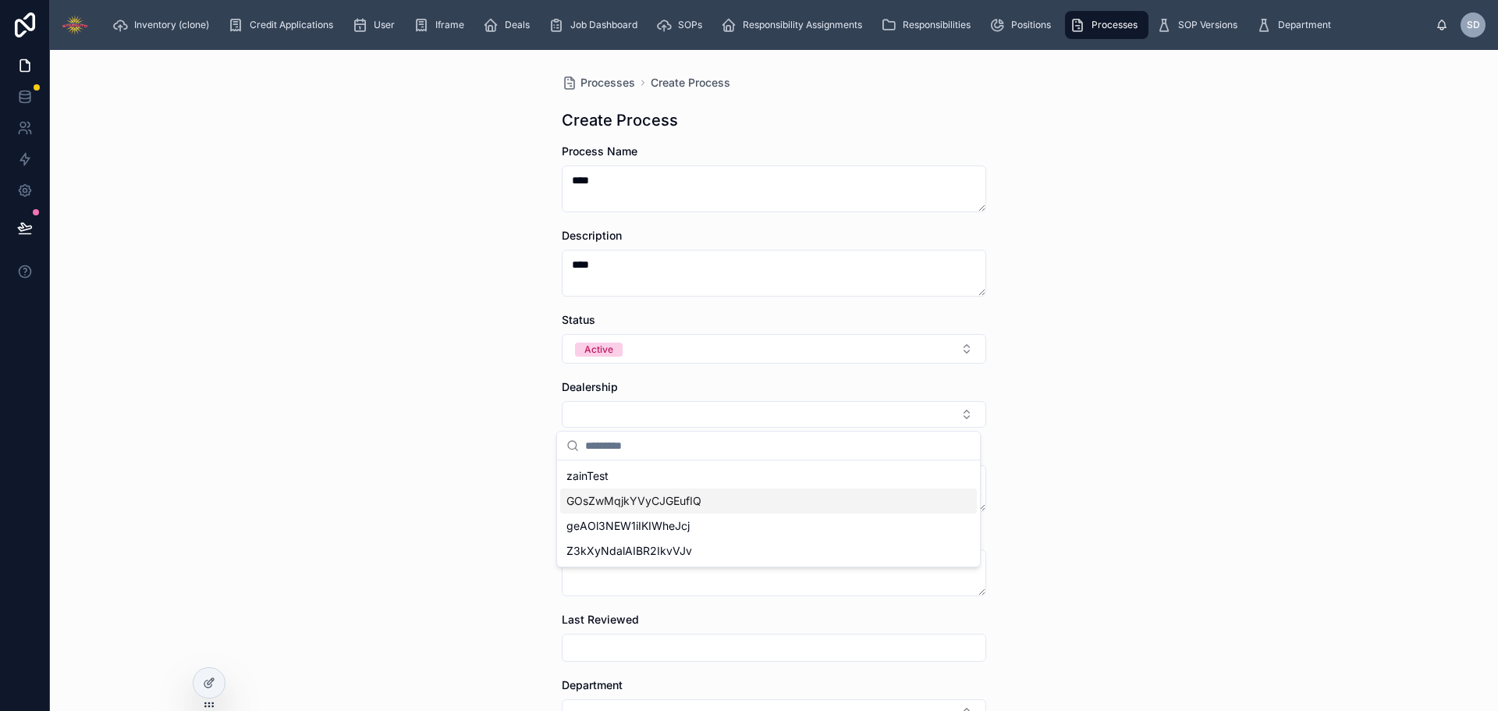
click at [1149, 514] on div "Processes Create Process Create Process Process Name **** Description **** Stat…" at bounding box center [774, 380] width 1448 height 661
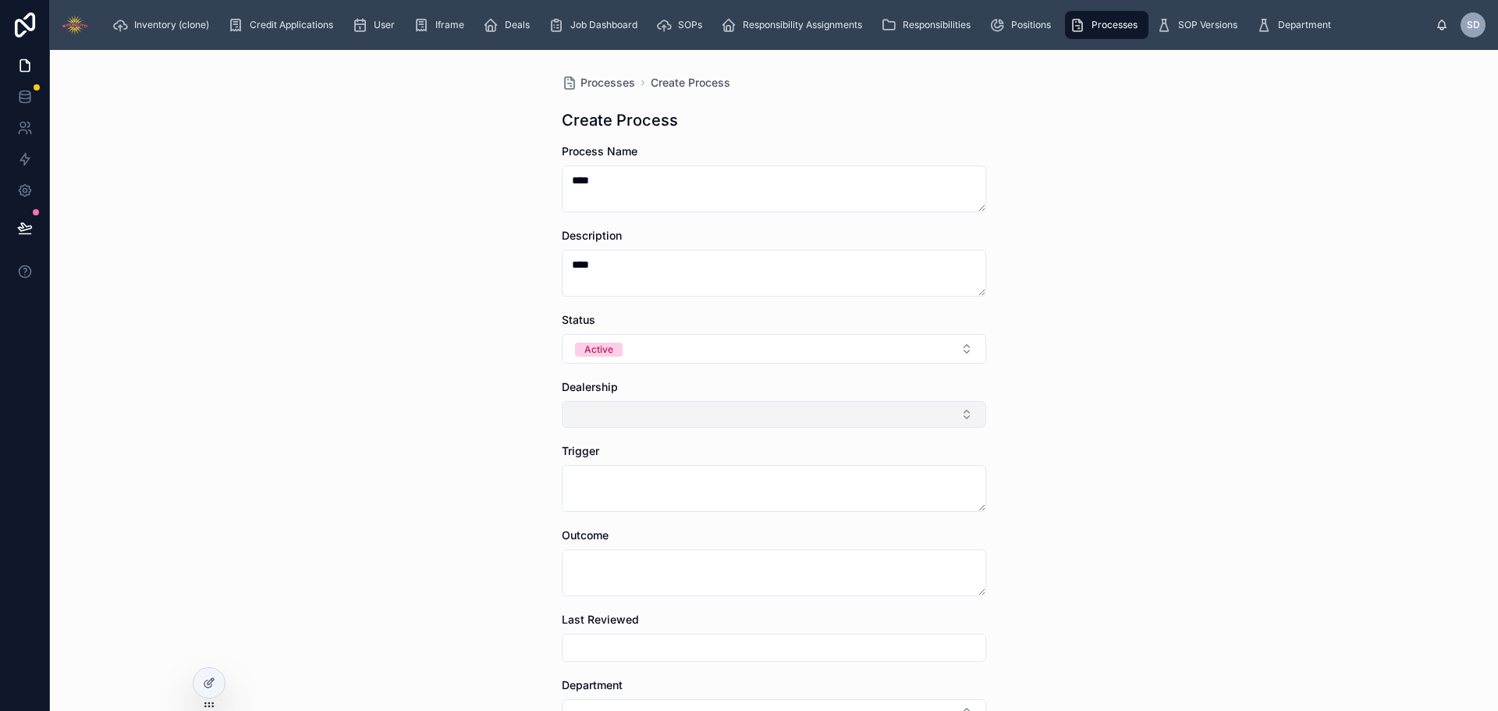
click at [787, 417] on button "Select Button" at bounding box center [774, 414] width 424 height 27
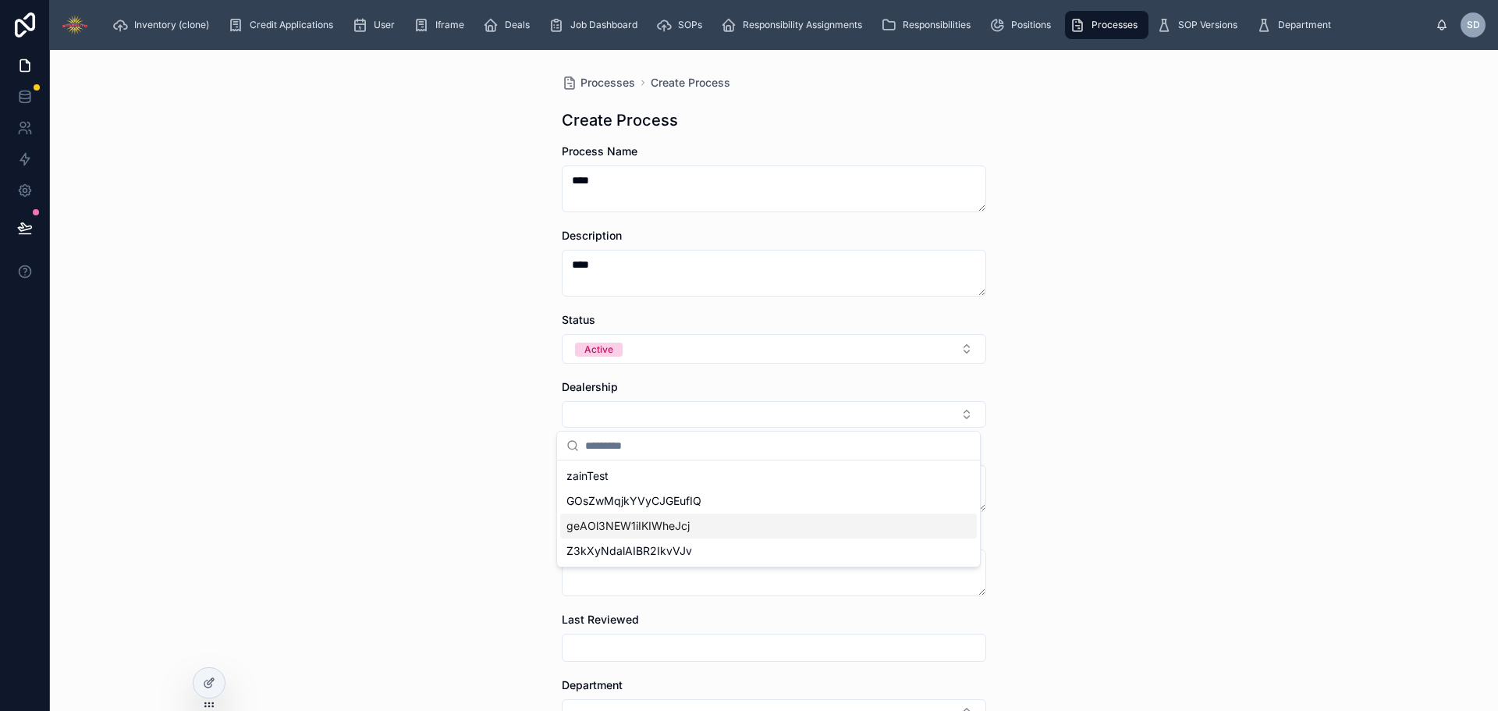
click at [657, 523] on span "geAOl3NEW1iIKIWheJcj" at bounding box center [627, 526] width 123 height 16
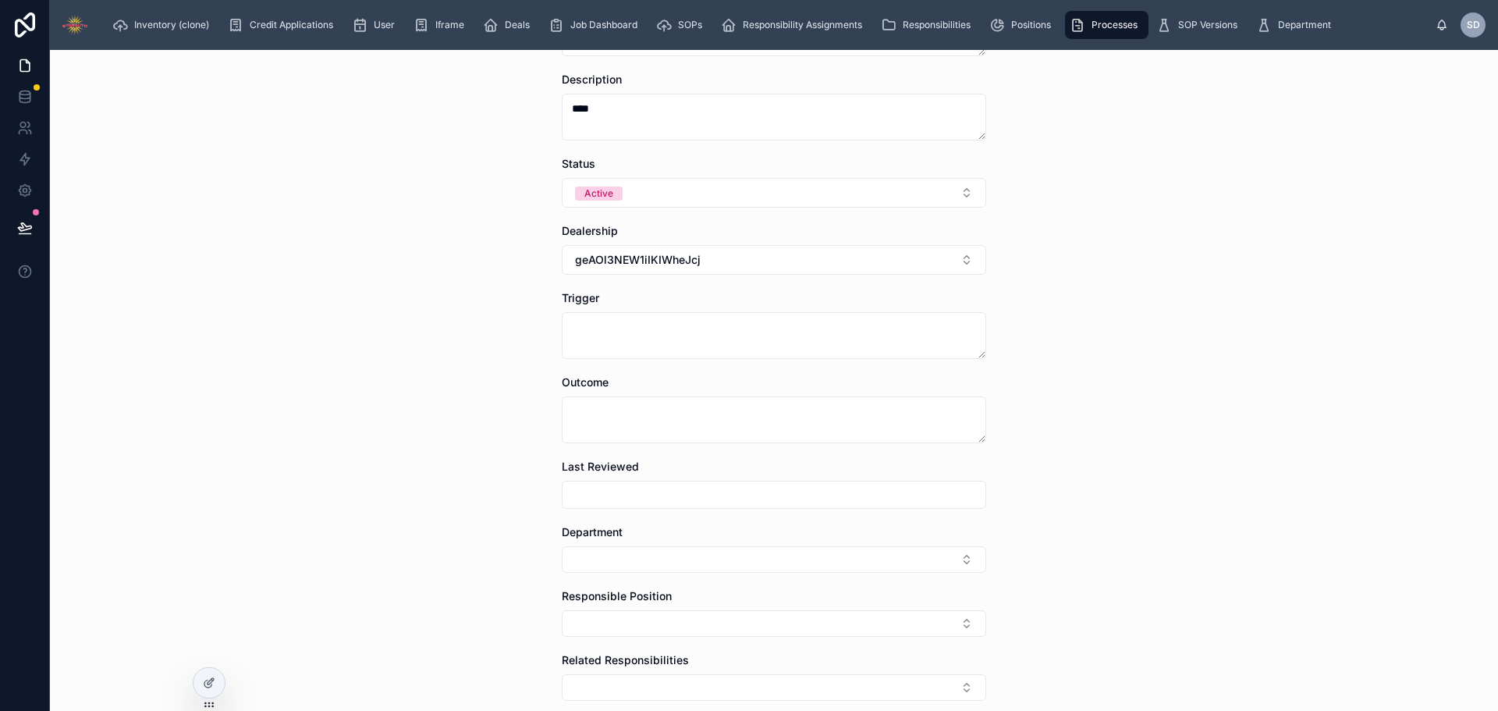
scroll to position [234, 0]
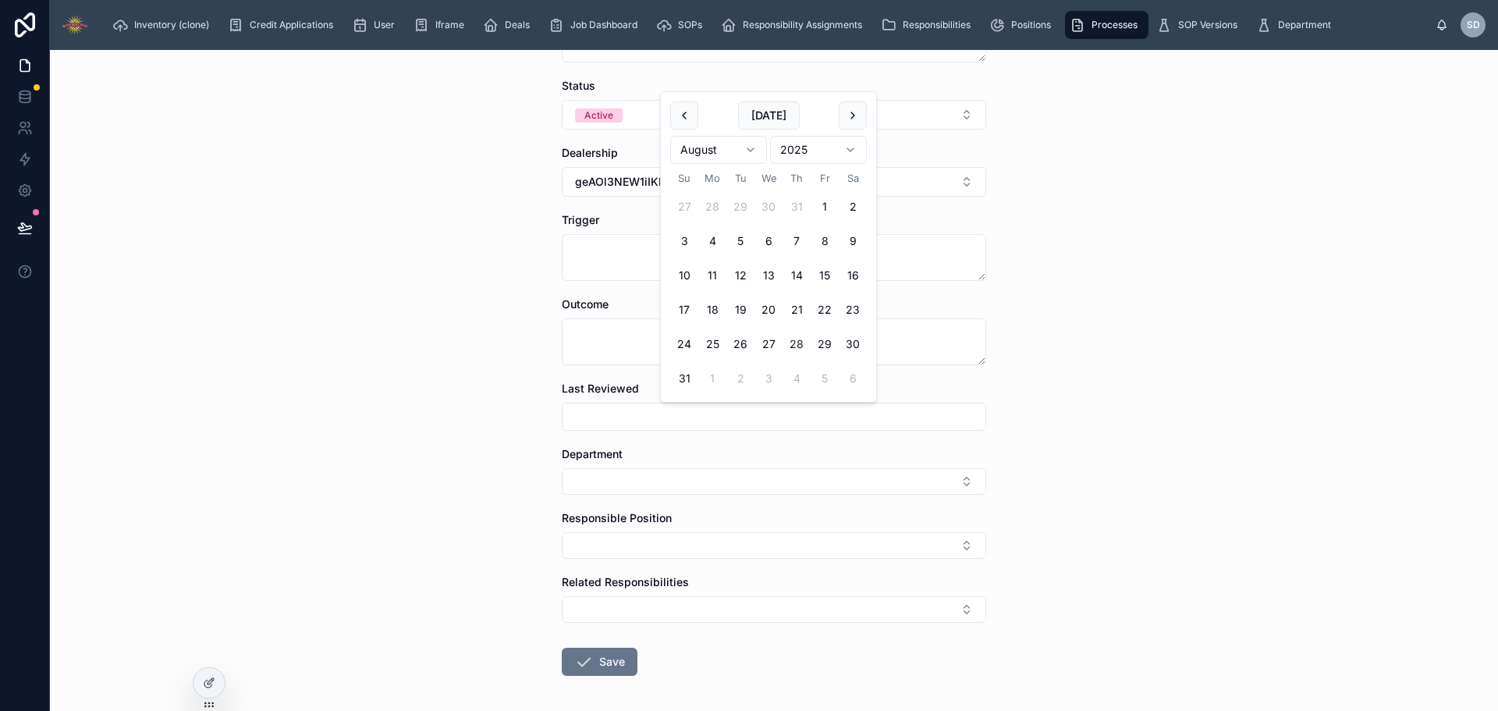
click at [668, 413] on input "text" at bounding box center [773, 417] width 423 height 22
click at [442, 459] on div "Processes Create Process Create Process Process Name **** Description **** Stat…" at bounding box center [774, 380] width 1448 height 661
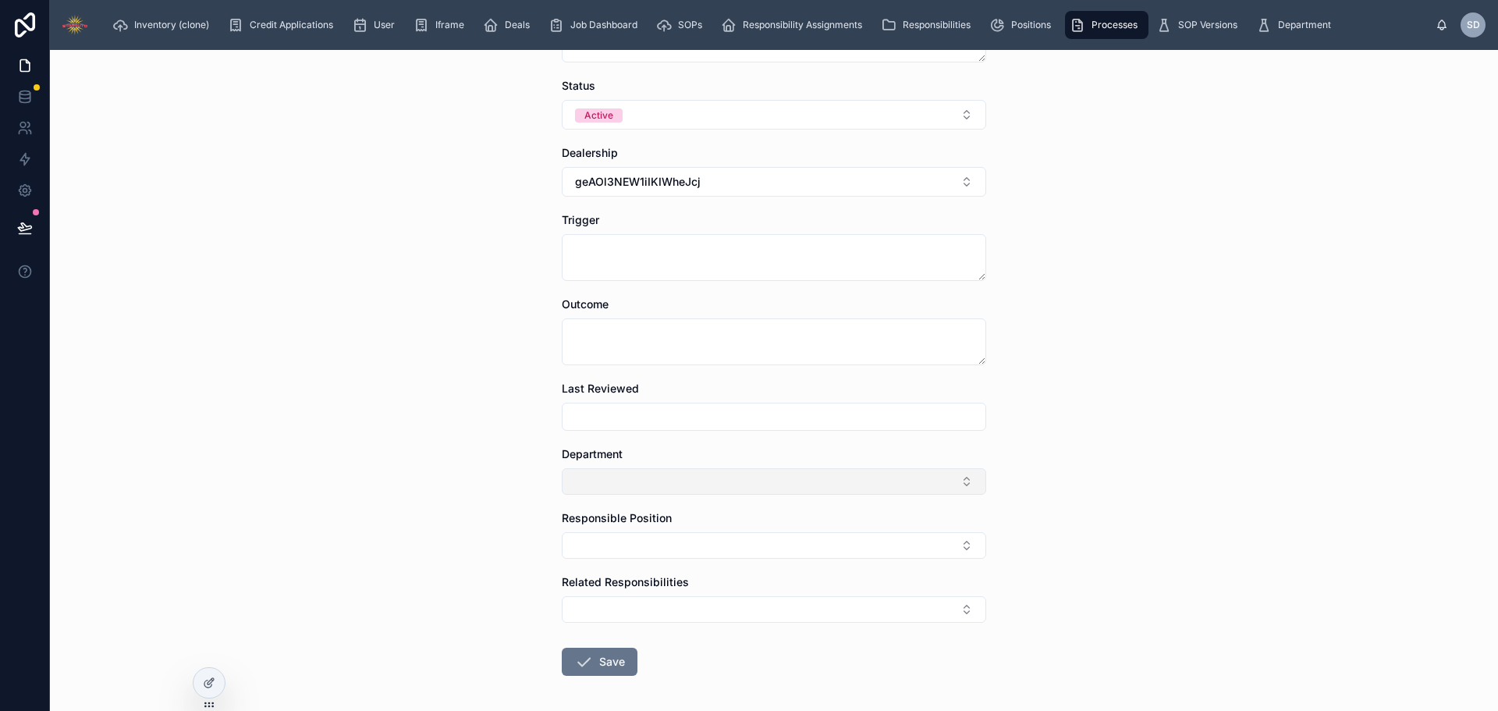
click at [609, 480] on button "Select Button" at bounding box center [774, 481] width 424 height 27
click at [594, 587] on span "Sales" at bounding box center [579, 593] width 27 height 16
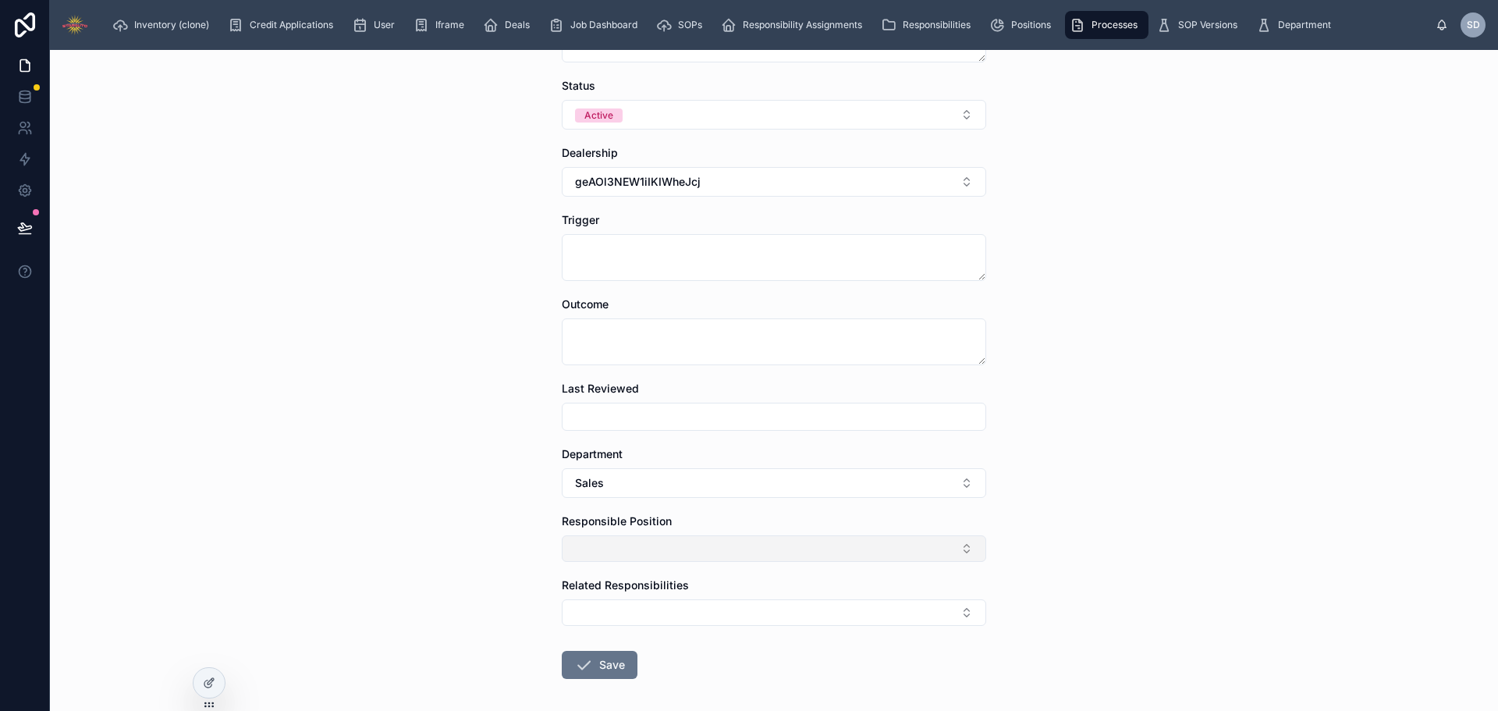
click at [651, 548] on button "Select Button" at bounding box center [774, 548] width 424 height 27
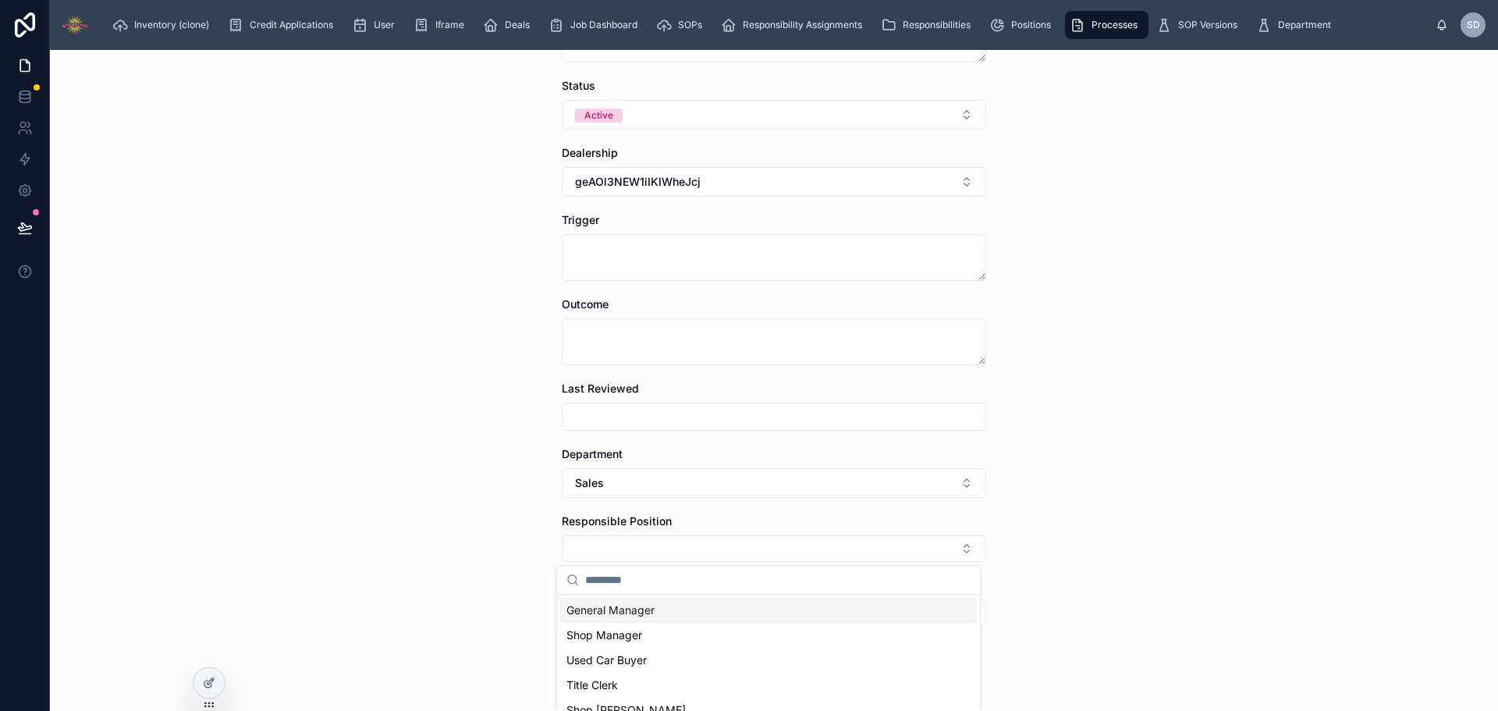
click at [668, 611] on div "General Manager" at bounding box center [768, 610] width 417 height 25
click at [684, 613] on button "Select Button" at bounding box center [774, 615] width 424 height 27
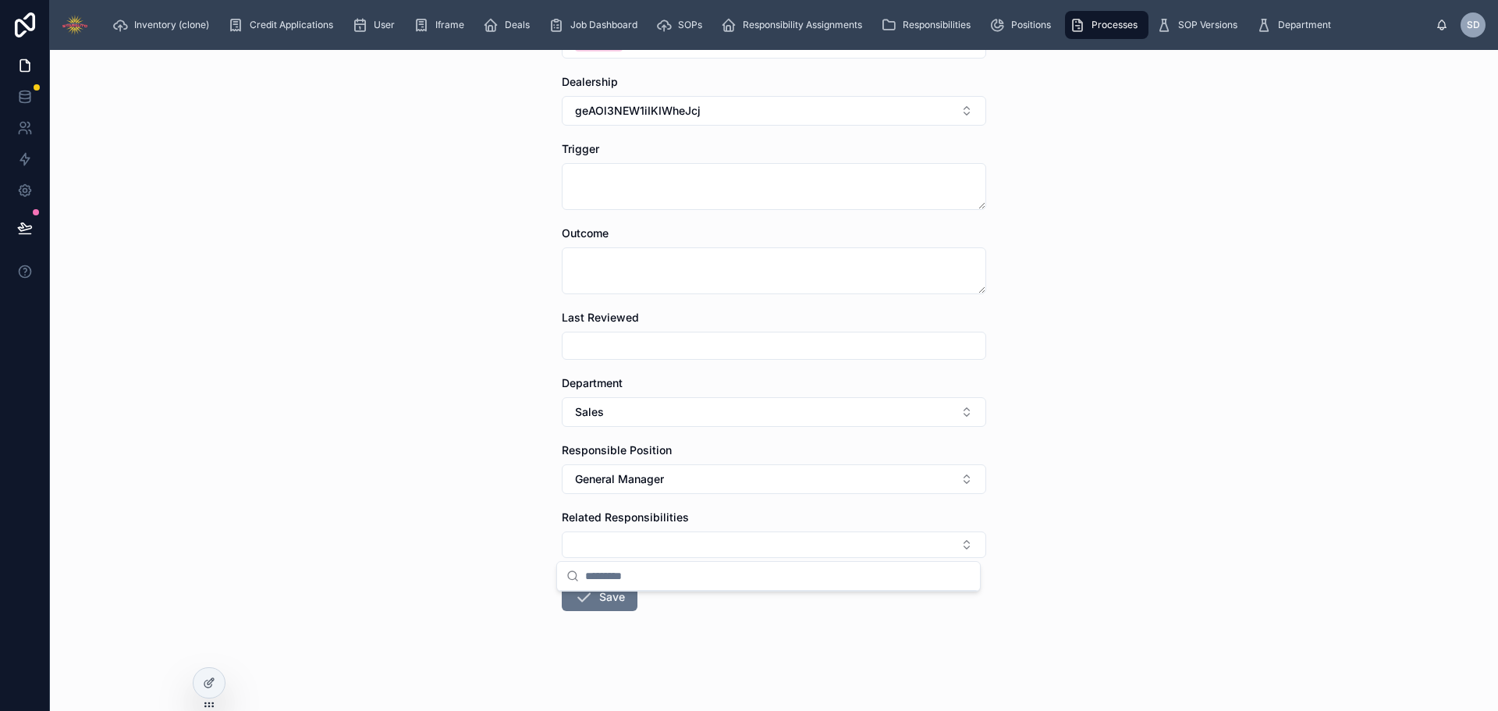
scroll to position [0, 0]
click at [1127, 569] on div "Processes Create Process Create Process Process Name **** Description **** Stat…" at bounding box center [774, 380] width 1448 height 661
click at [212, 681] on icon at bounding box center [209, 682] width 12 height 12
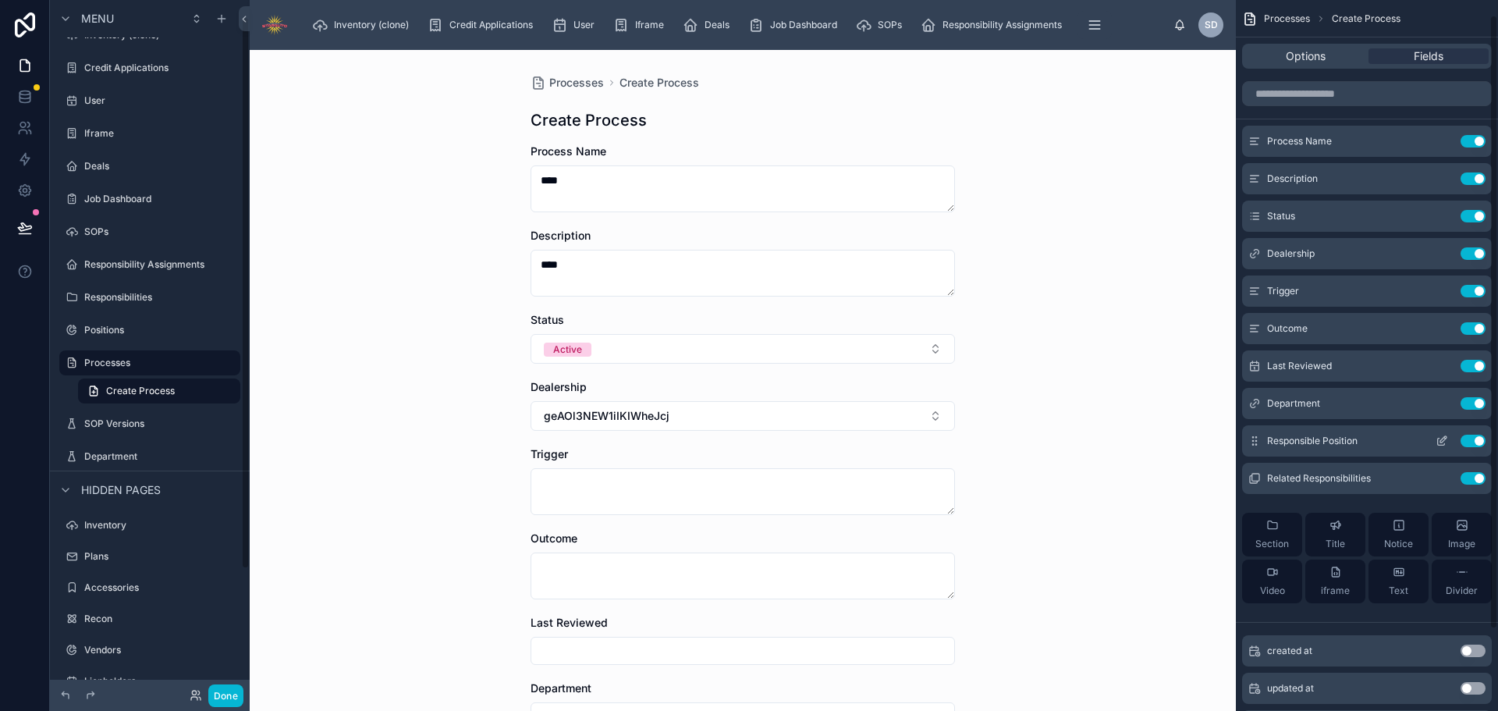
scroll to position [112, 0]
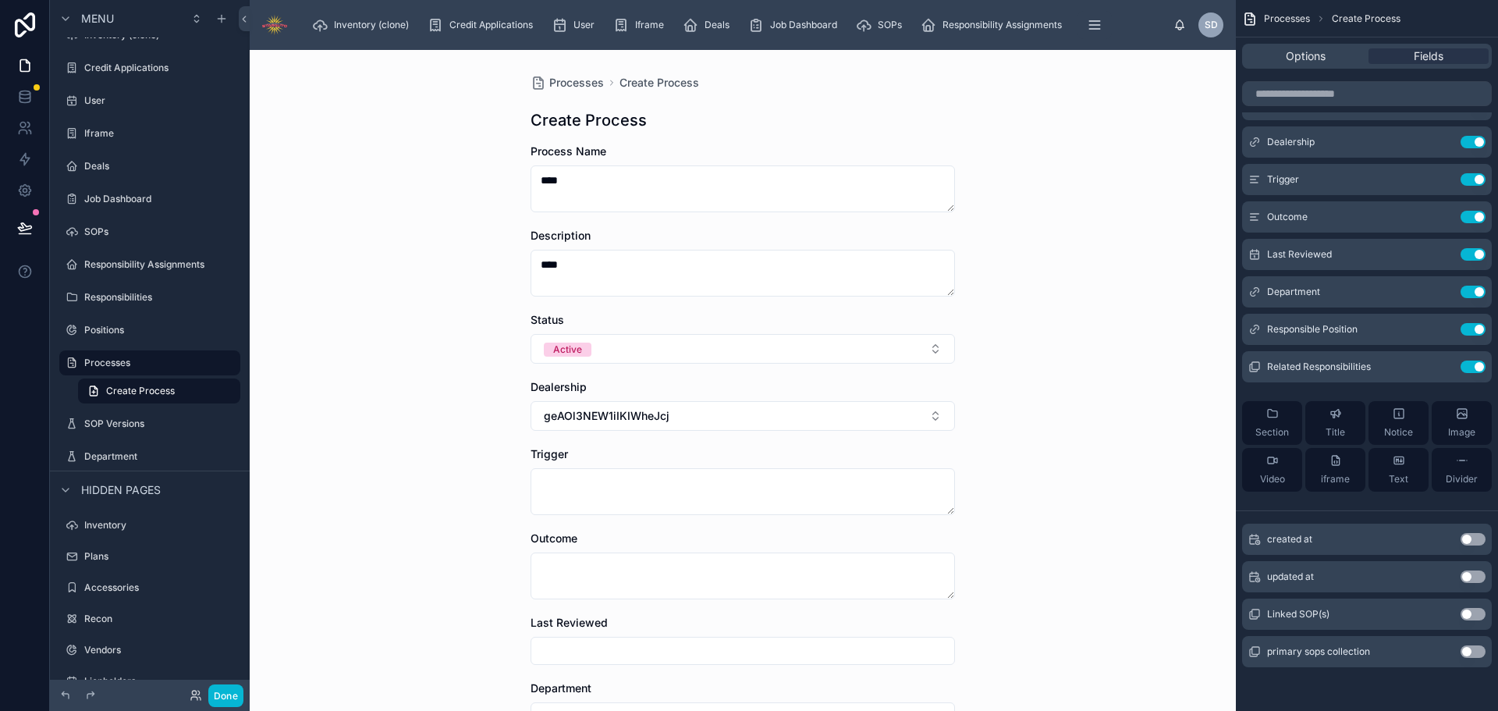
click at [1473, 612] on button "Use setting" at bounding box center [1472, 614] width 25 height 12
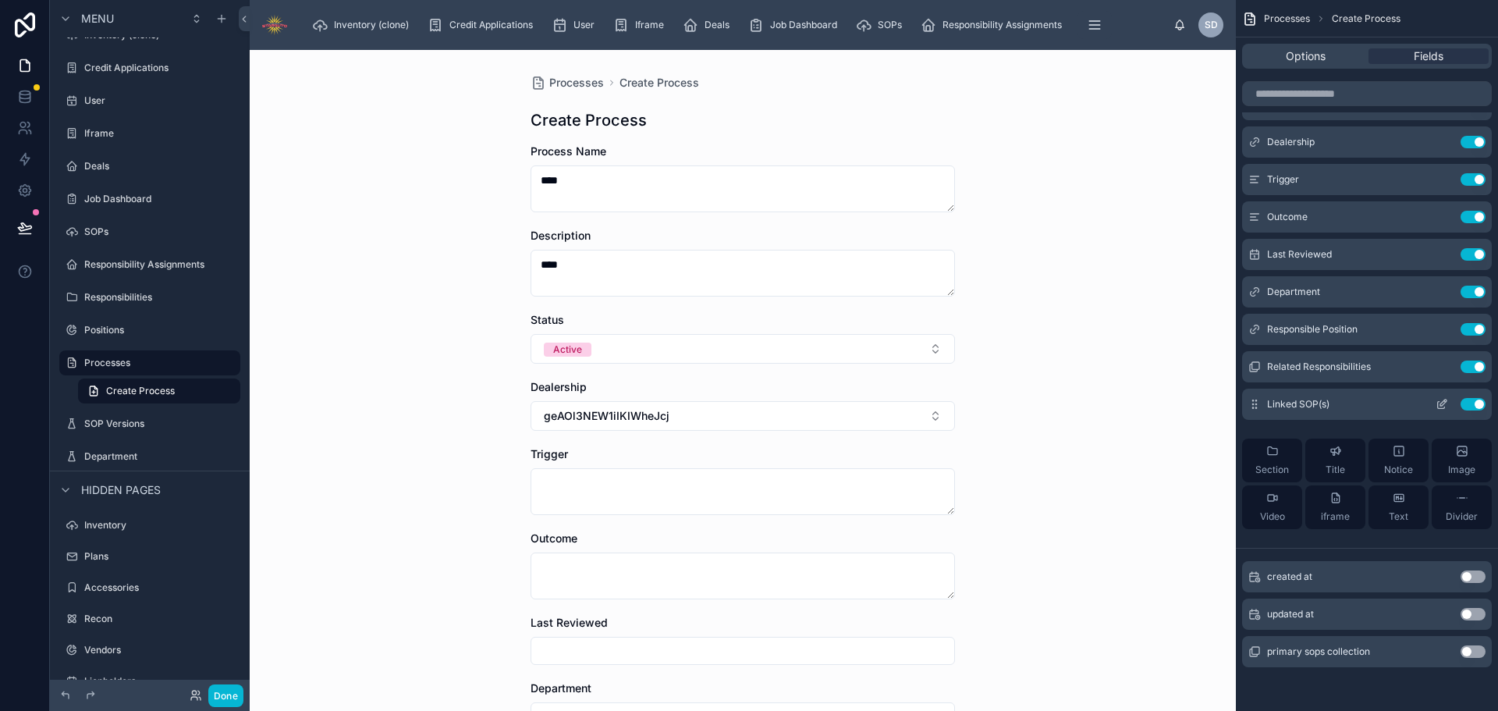
click at [1474, 407] on button "Use setting" at bounding box center [1472, 404] width 25 height 12
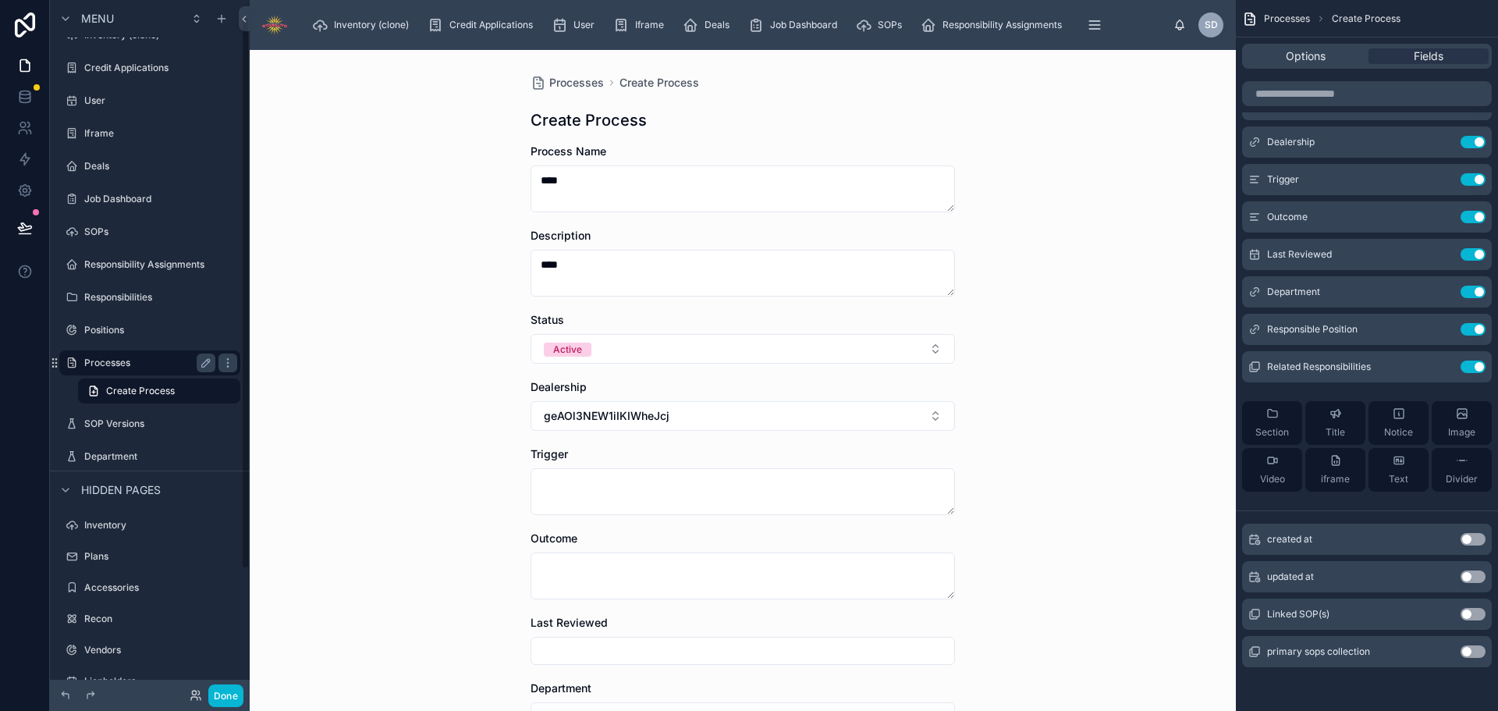
click at [122, 363] on label "Processes" at bounding box center [146, 362] width 125 height 12
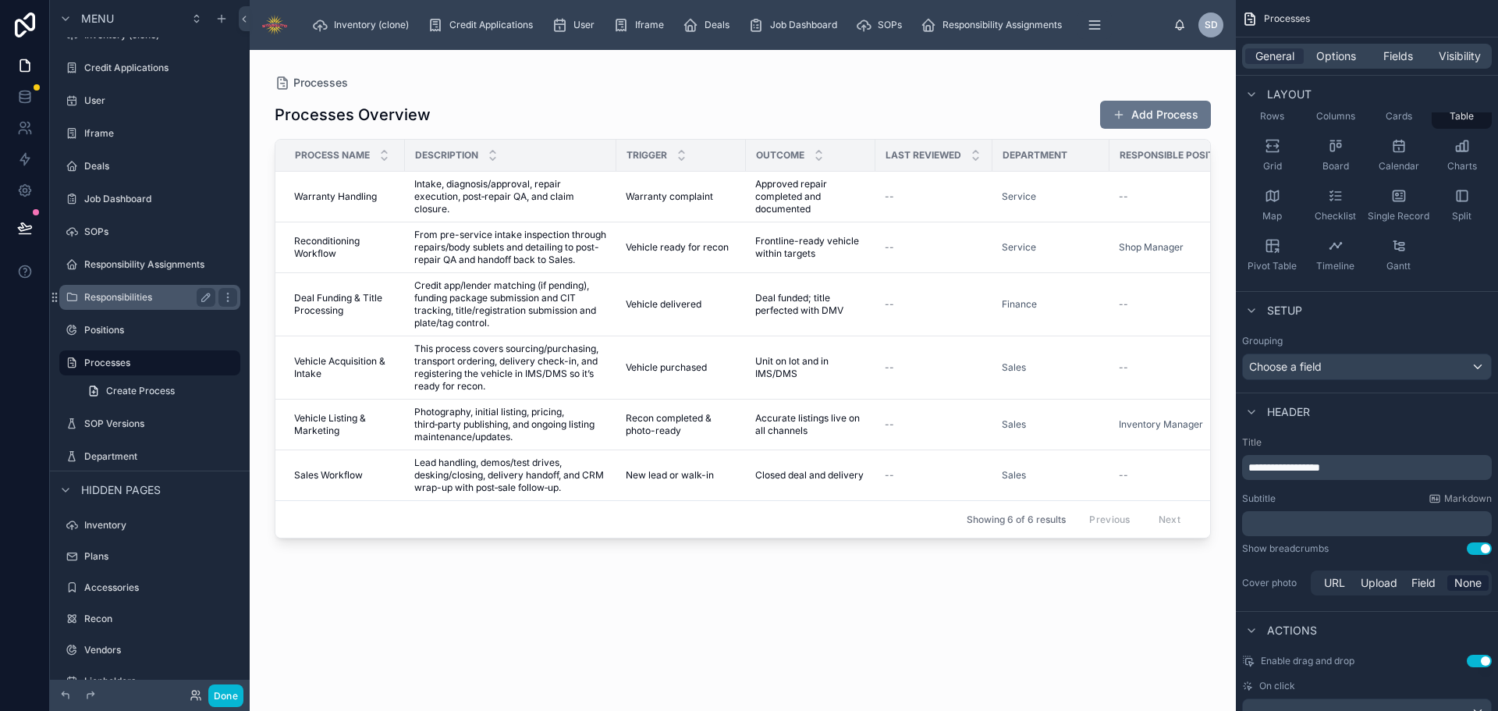
click at [126, 295] on label "Responsibilities" at bounding box center [146, 297] width 125 height 12
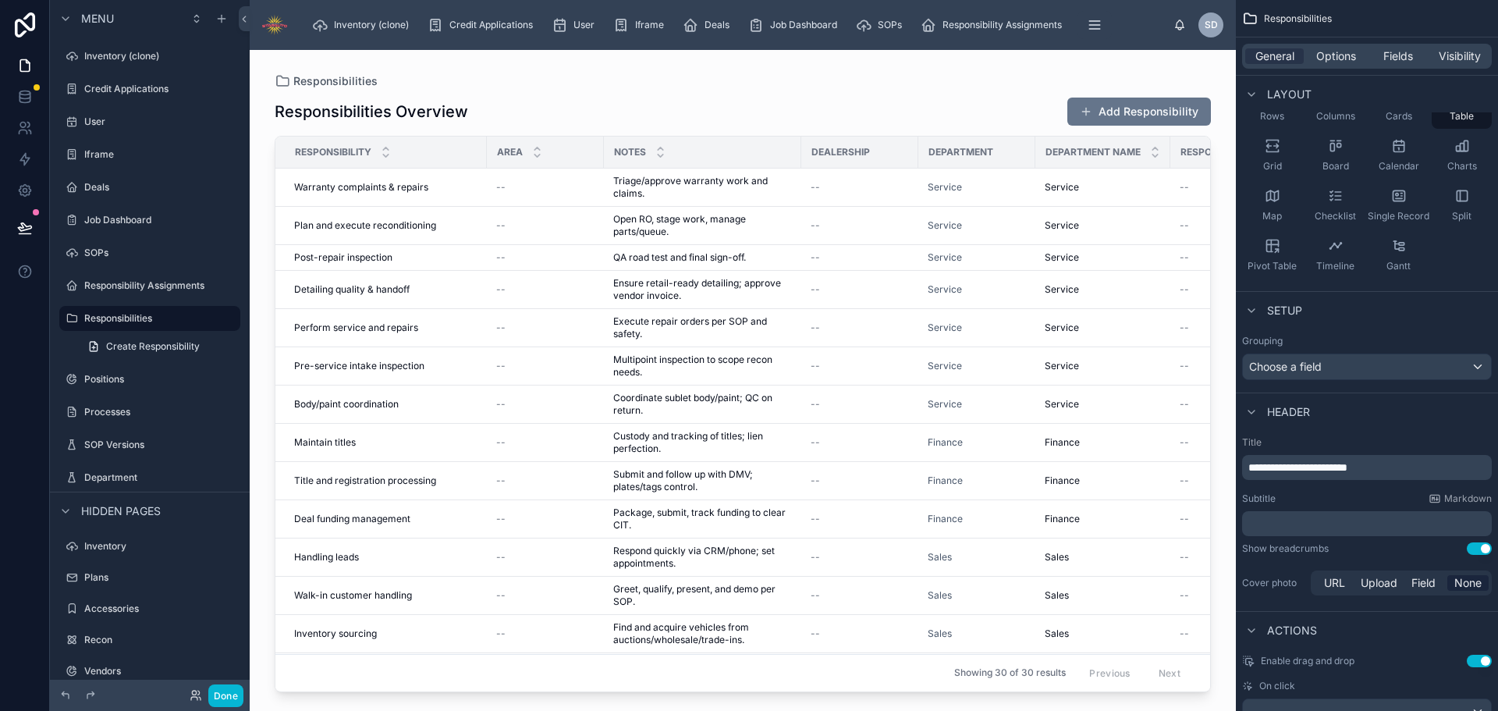
click at [1116, 108] on div at bounding box center [743, 371] width 986 height 642
click at [1116, 108] on button "Add Responsibility" at bounding box center [1139, 112] width 144 height 28
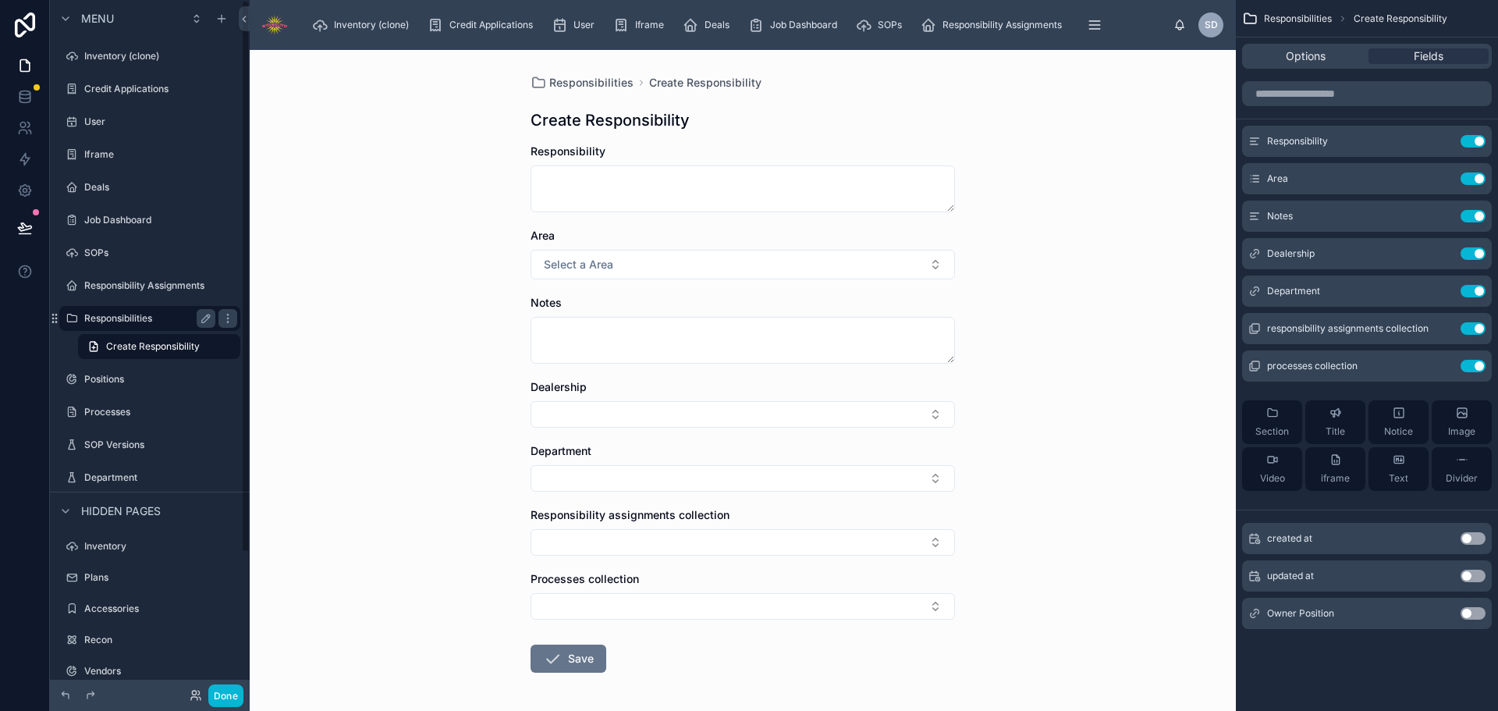
click at [137, 314] on label "Responsibilities" at bounding box center [146, 318] width 125 height 12
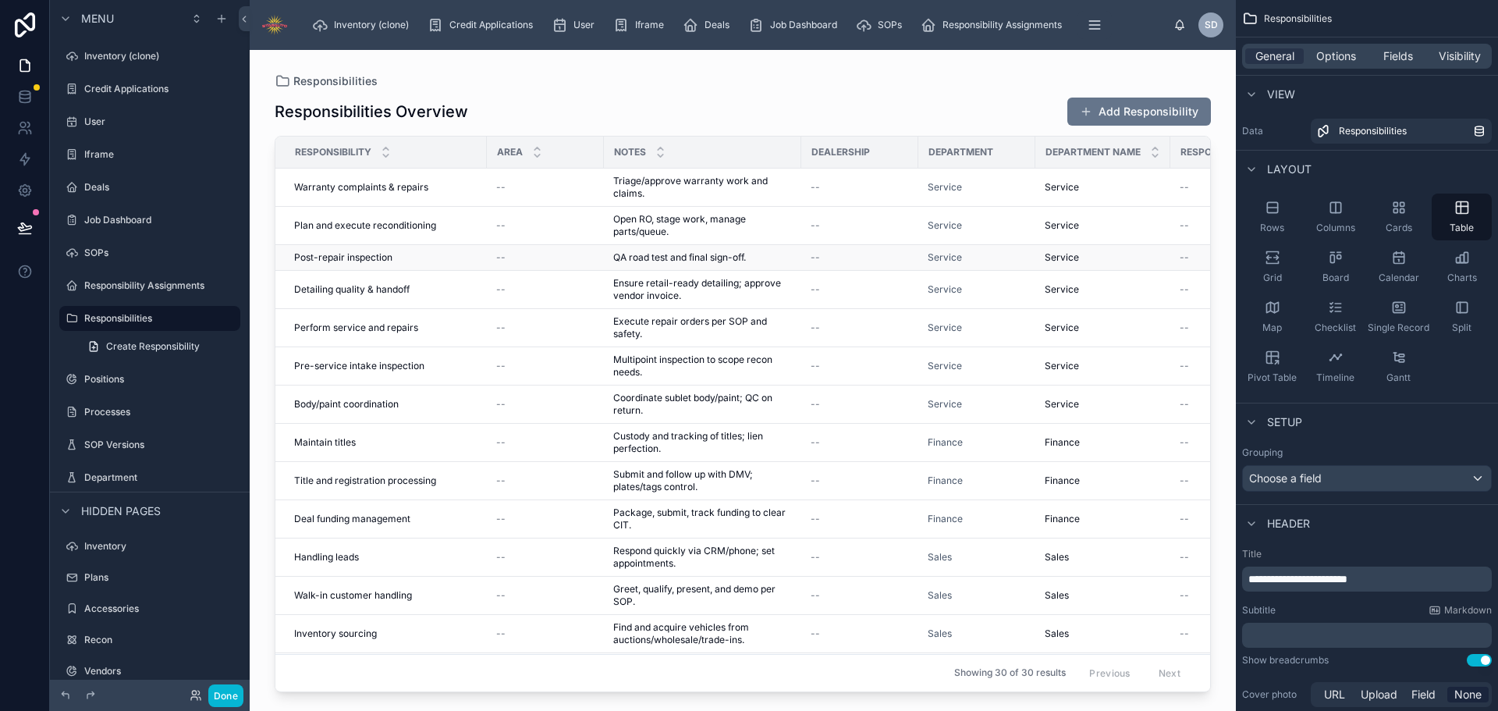
click at [385, 256] on span "Post-repair inspection" at bounding box center [343, 257] width 98 height 12
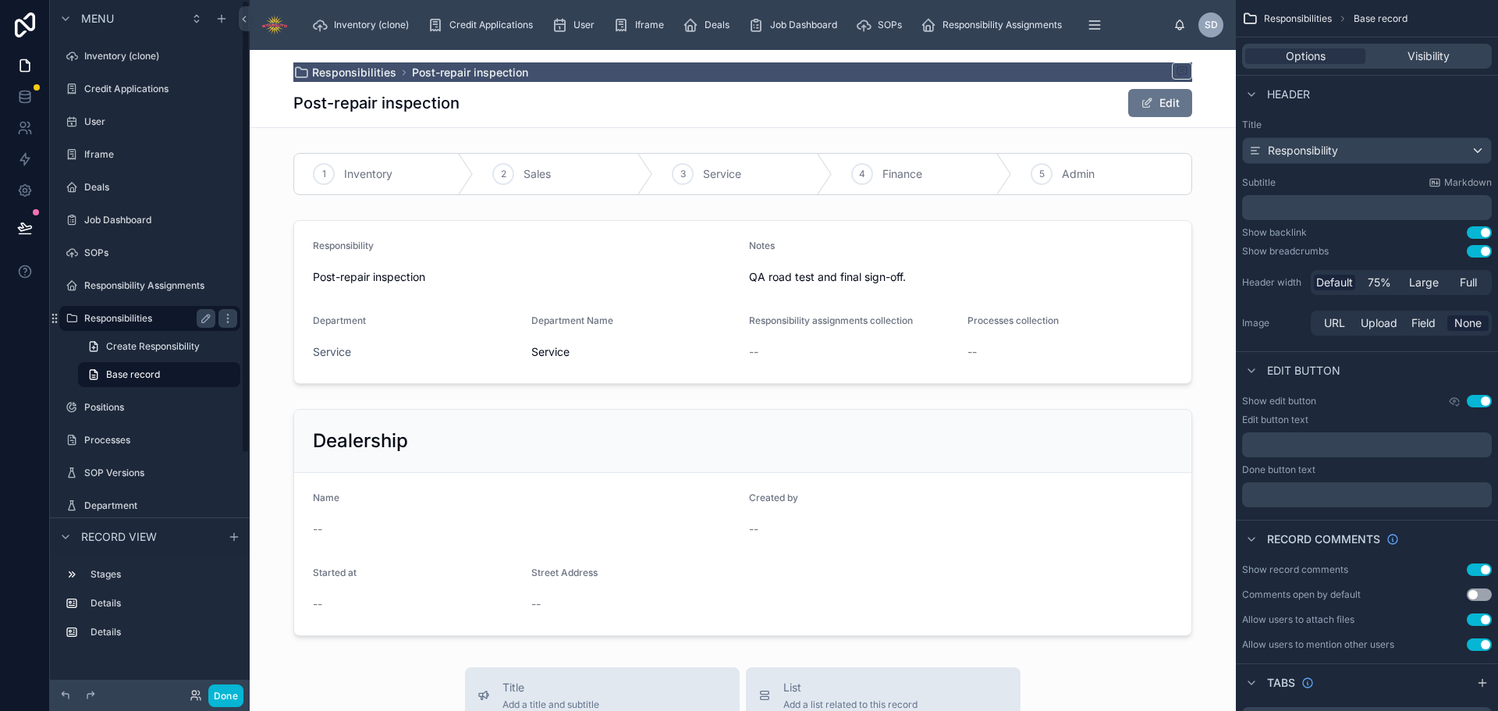
click at [159, 319] on label "Responsibilities" at bounding box center [146, 318] width 125 height 12
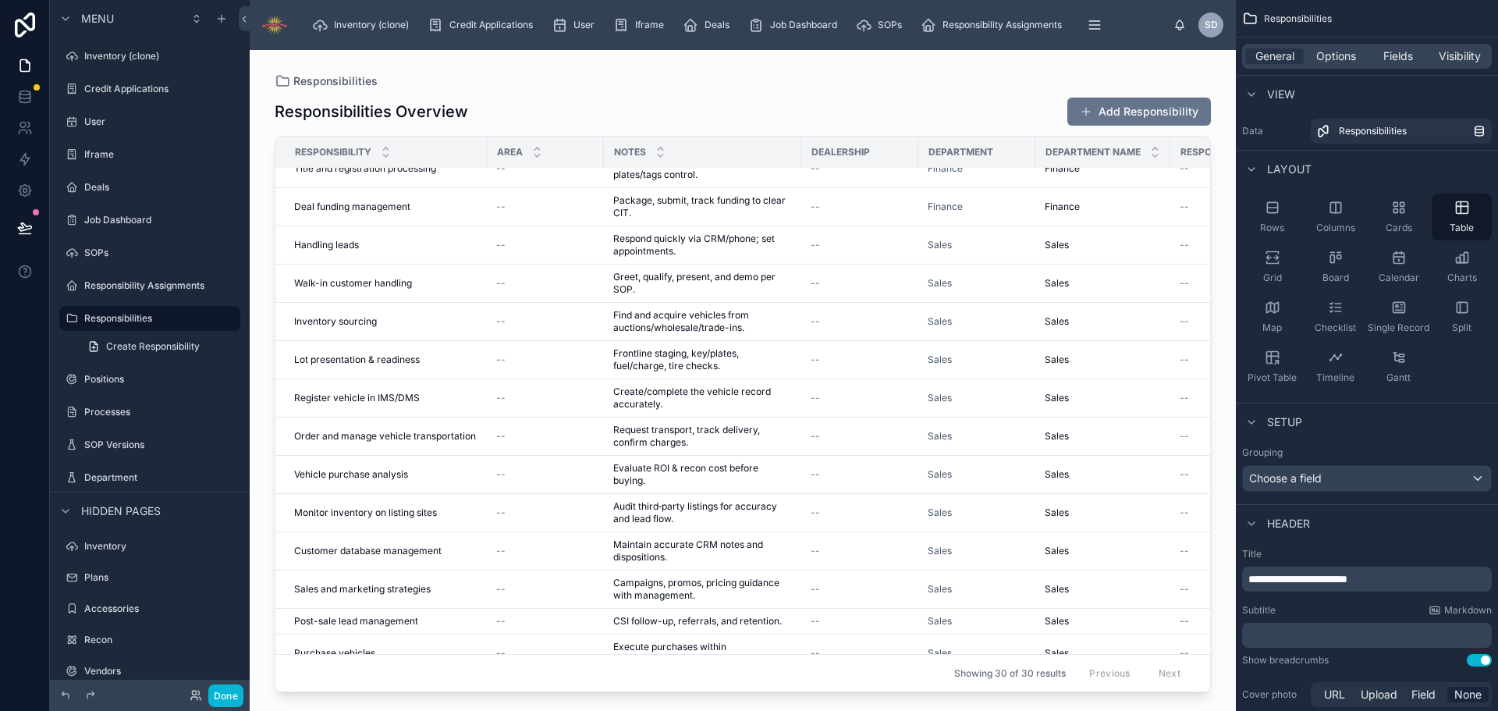
scroll to position [635, 0]
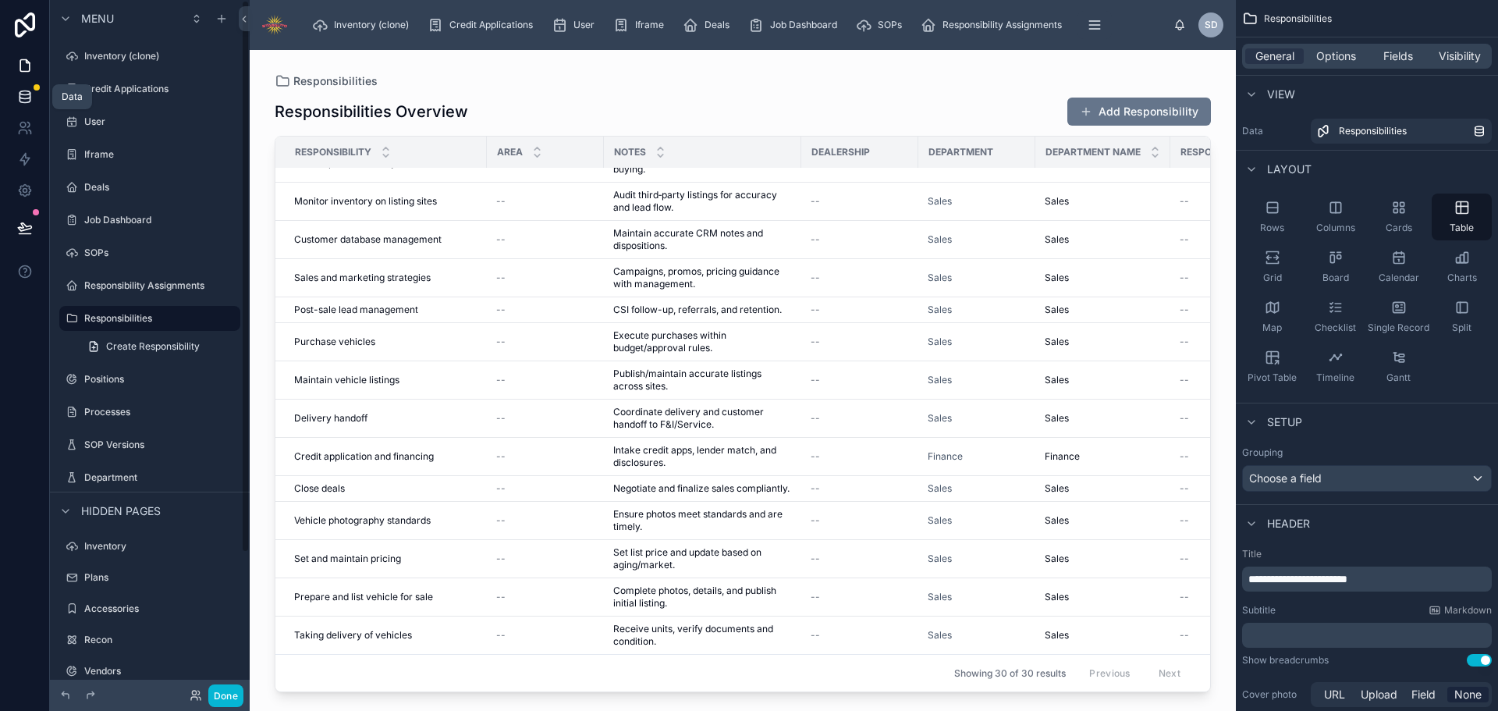
click at [27, 94] on icon at bounding box center [25, 93] width 10 height 4
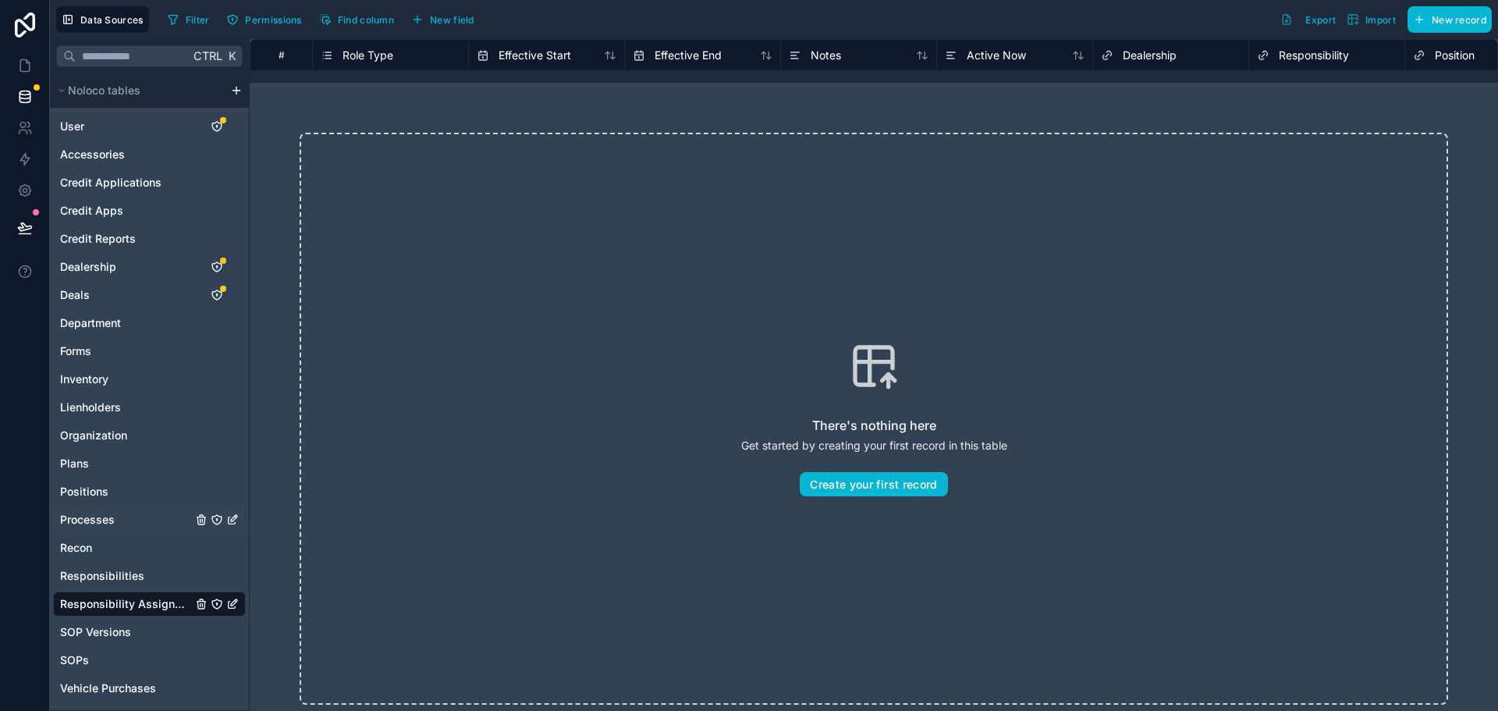
click at [119, 516] on div "Processes" at bounding box center [149, 519] width 193 height 25
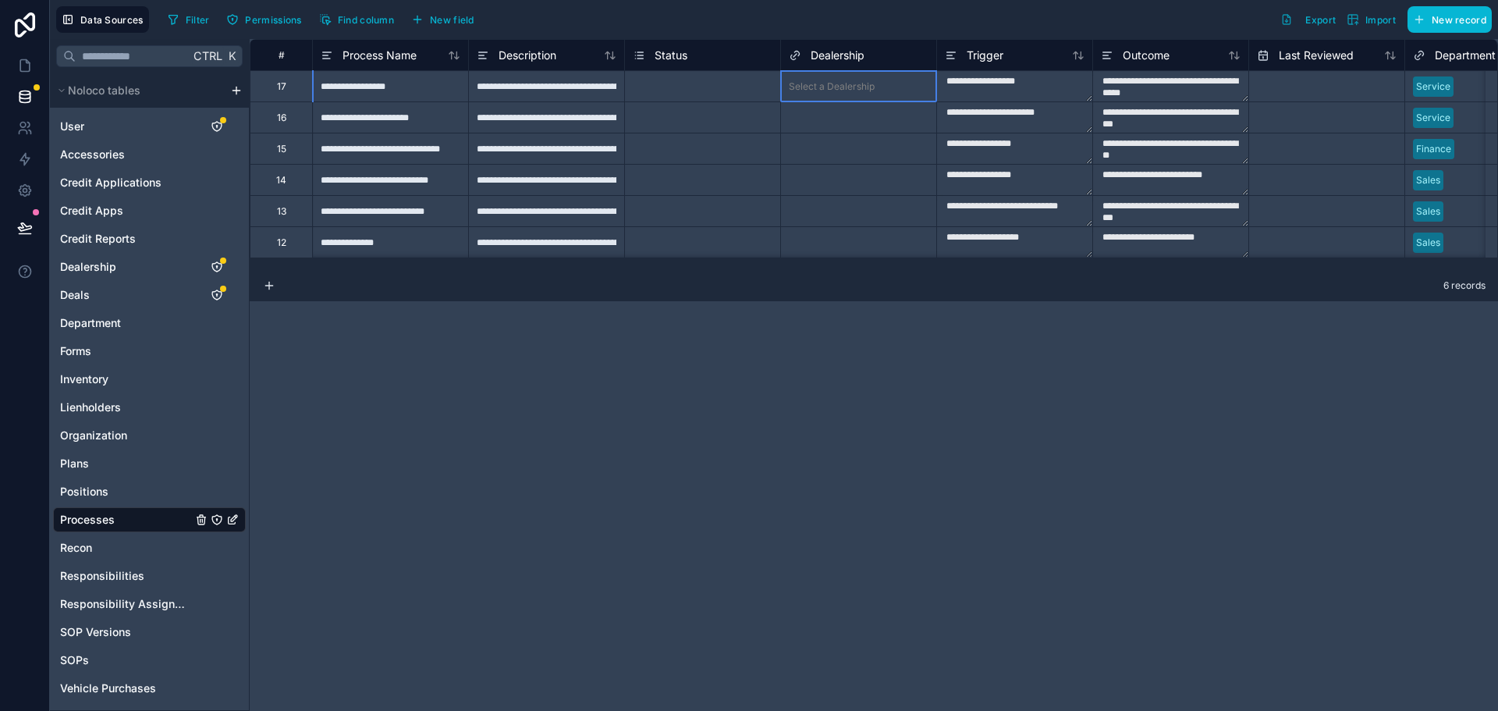
click at [839, 88] on div "Select a Dealership" at bounding box center [832, 86] width 86 height 12
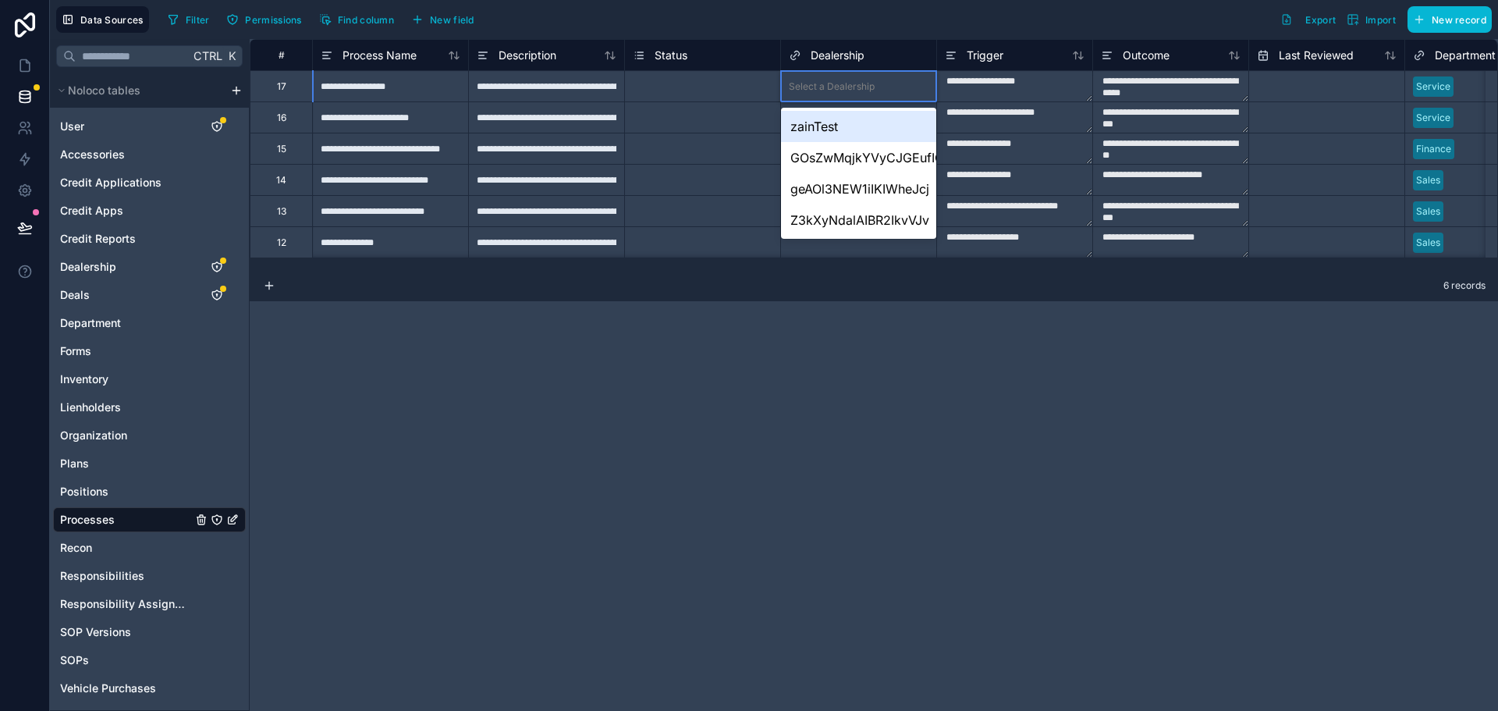
click at [866, 85] on div "Select a Dealership" at bounding box center [832, 86] width 86 height 12
click at [853, 188] on div "geAOl3NEW1iIKIWheJcj" at bounding box center [858, 188] width 155 height 31
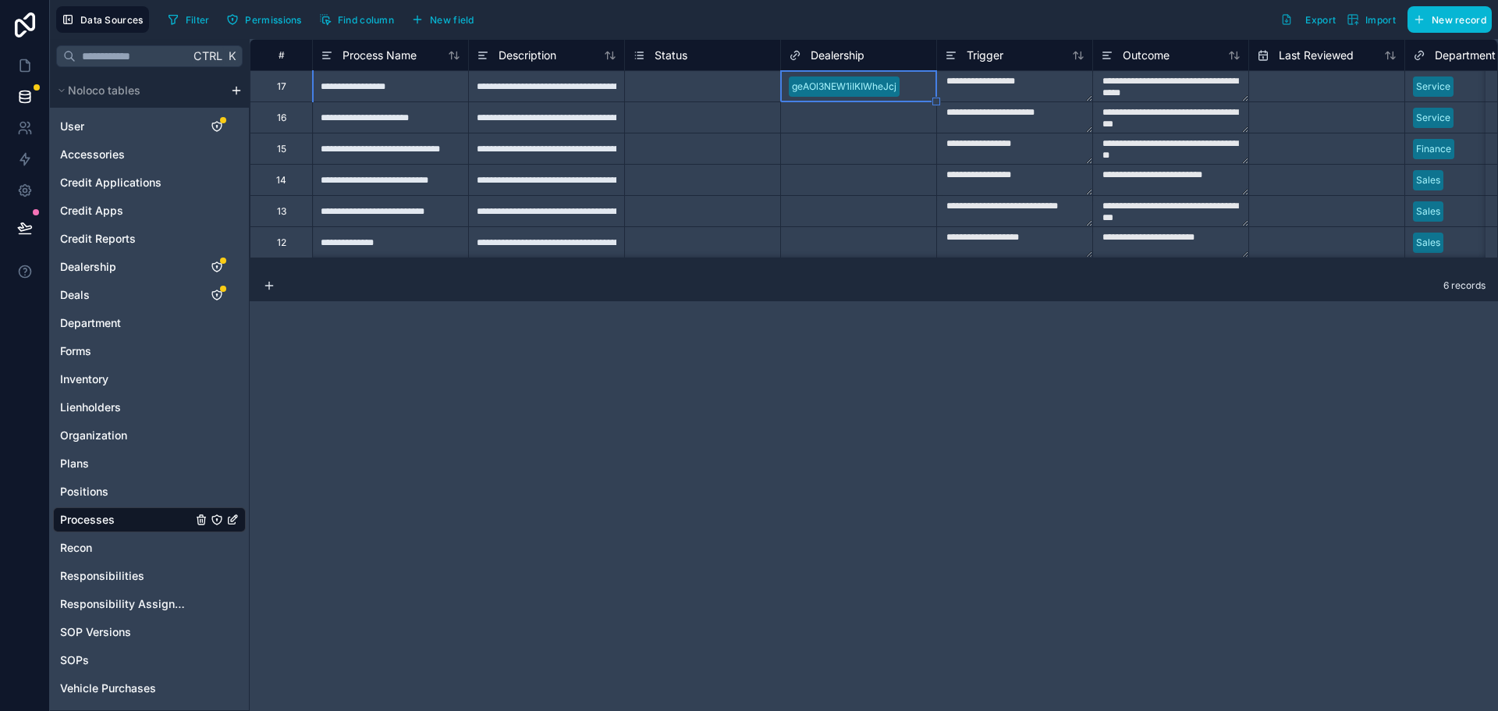
click at [844, 113] on div "Select a Dealership" at bounding box center [832, 118] width 86 height 12
click at [848, 123] on div "Select a Dealership" at bounding box center [832, 118] width 86 height 12
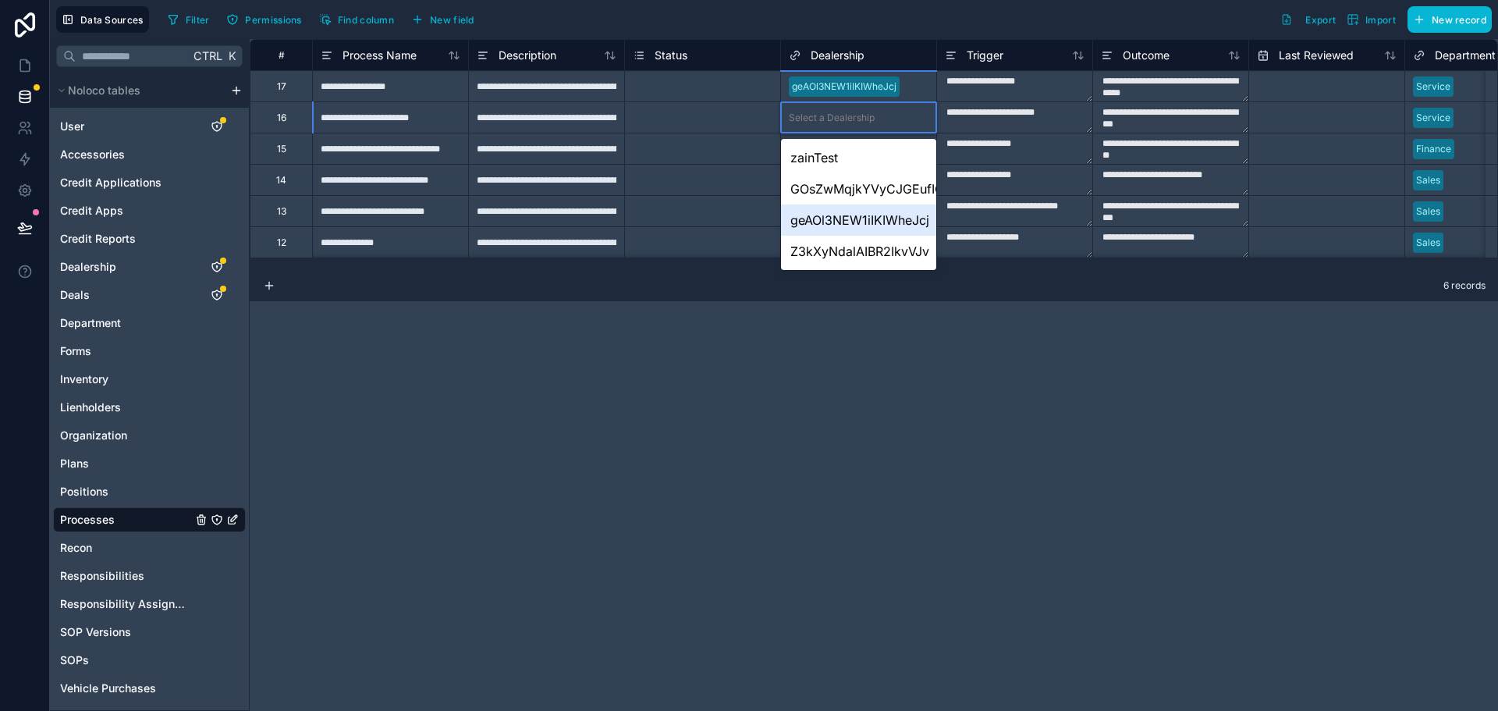
click at [842, 218] on div "geAOl3NEW1iIKIWheJcj" at bounding box center [858, 219] width 155 height 31
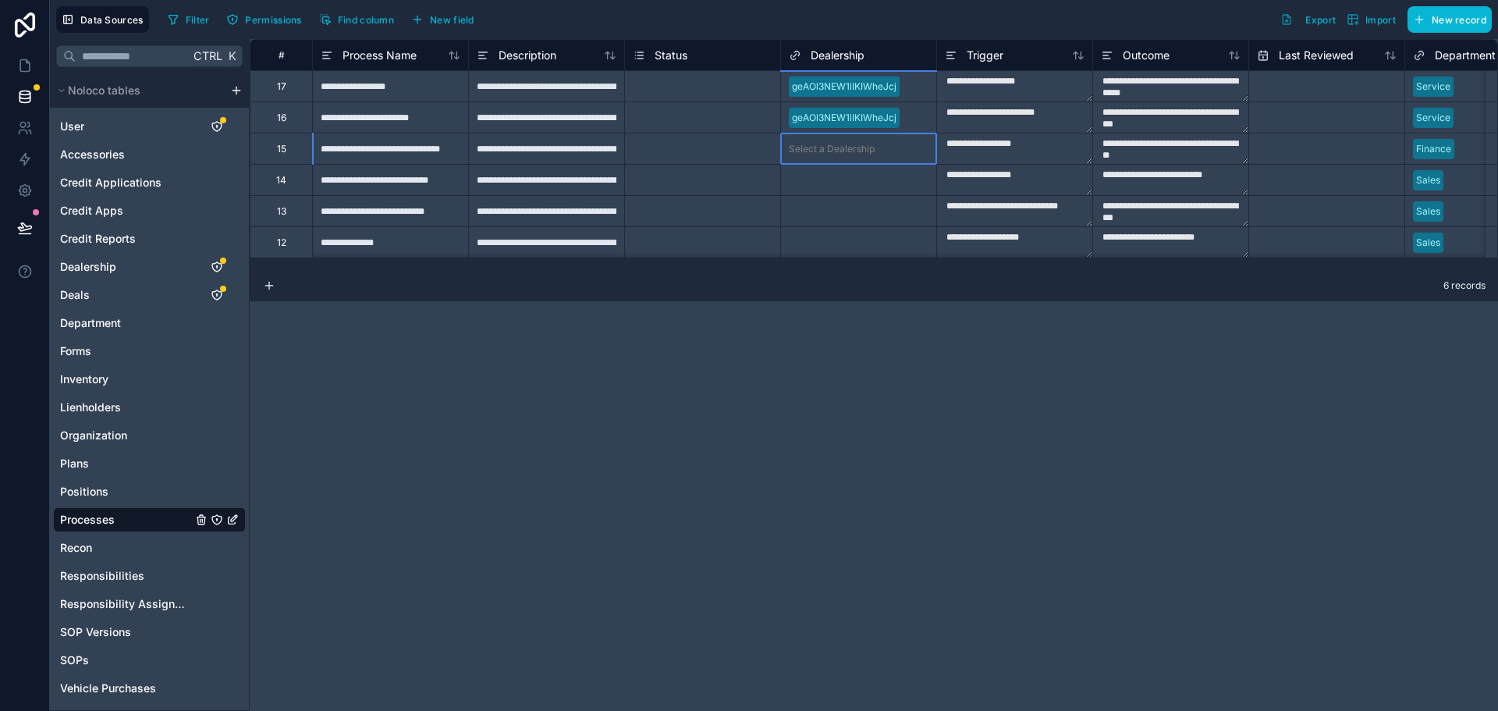
click at [850, 150] on div "Select a Dealership" at bounding box center [832, 149] width 86 height 12
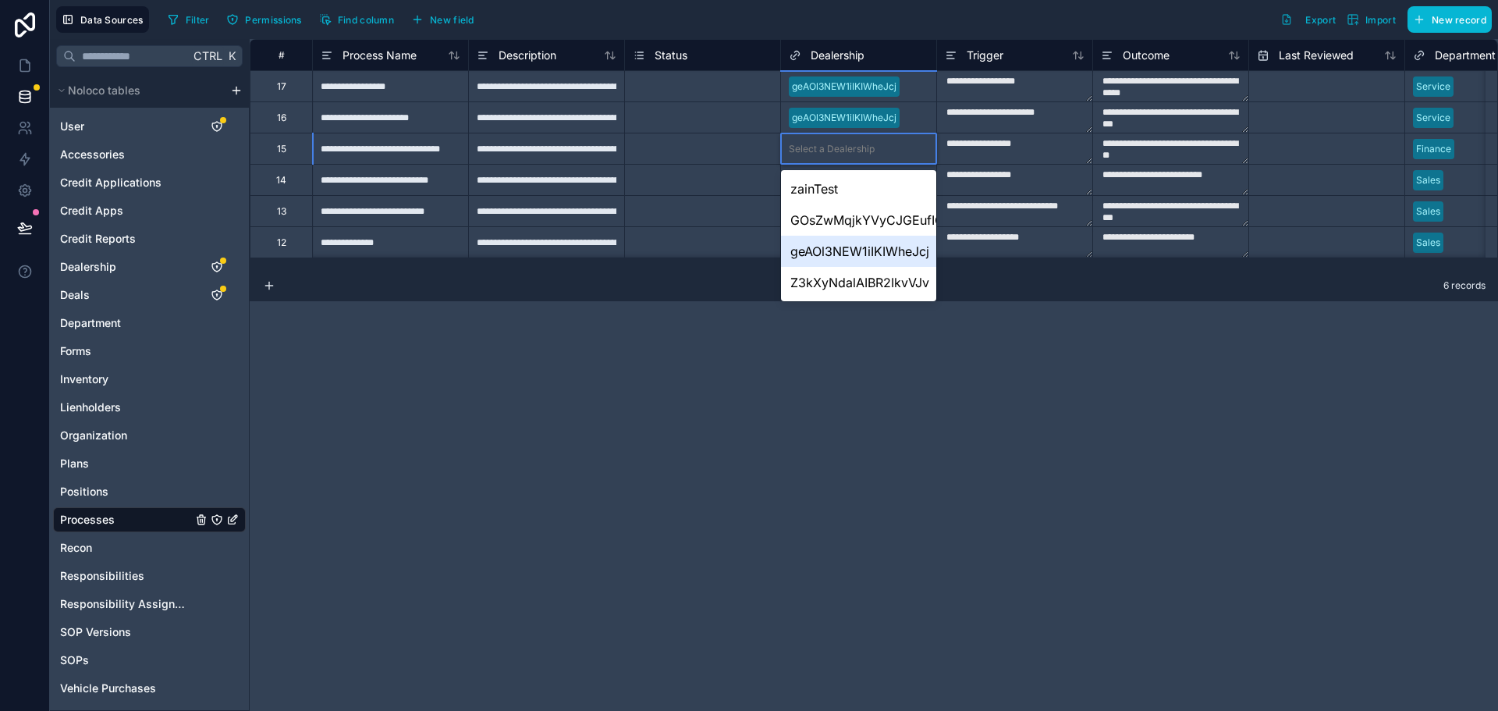
click at [849, 250] on div "geAOl3NEW1iIKIWheJcj" at bounding box center [858, 251] width 155 height 31
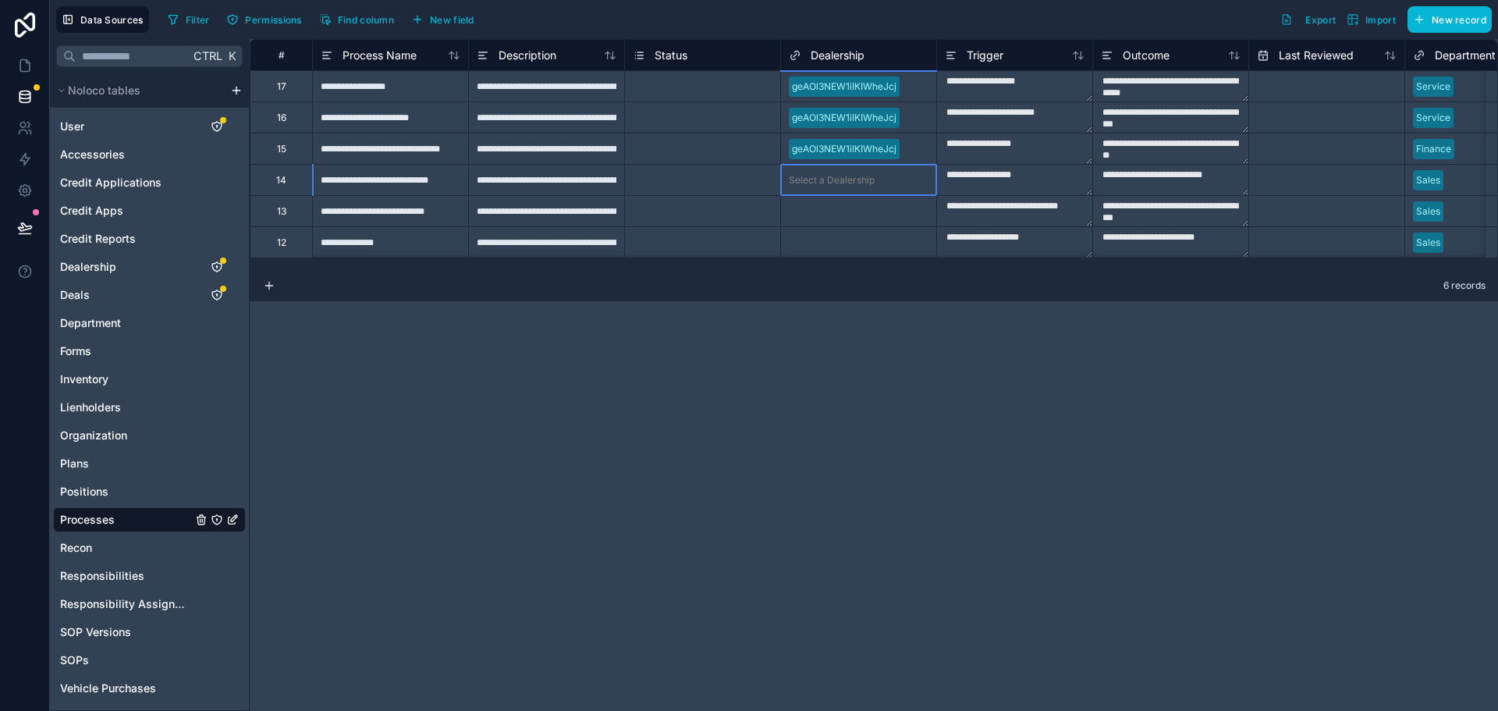
click at [860, 183] on div "Select a Dealership" at bounding box center [832, 180] width 86 height 12
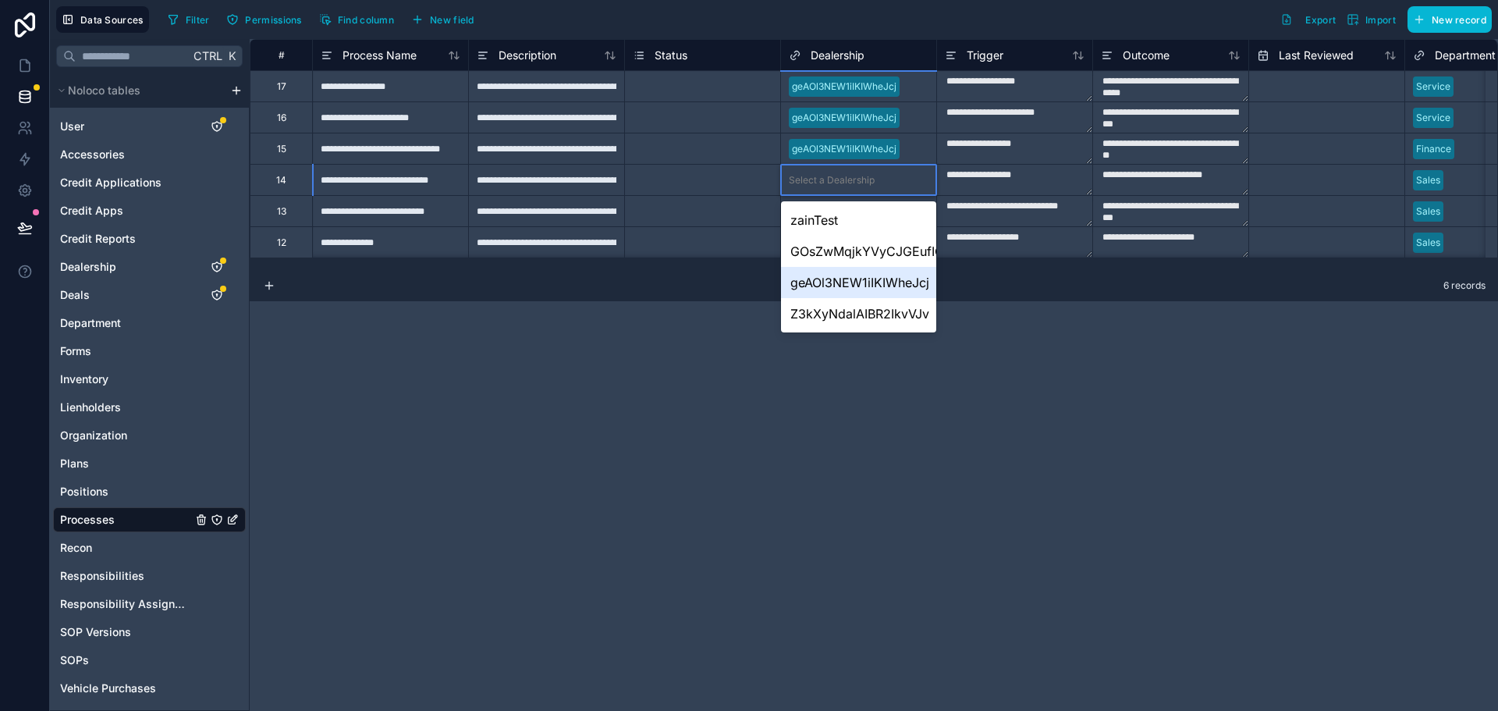
click at [864, 286] on div "geAOl3NEW1iIKIWheJcj" at bounding box center [858, 282] width 155 height 31
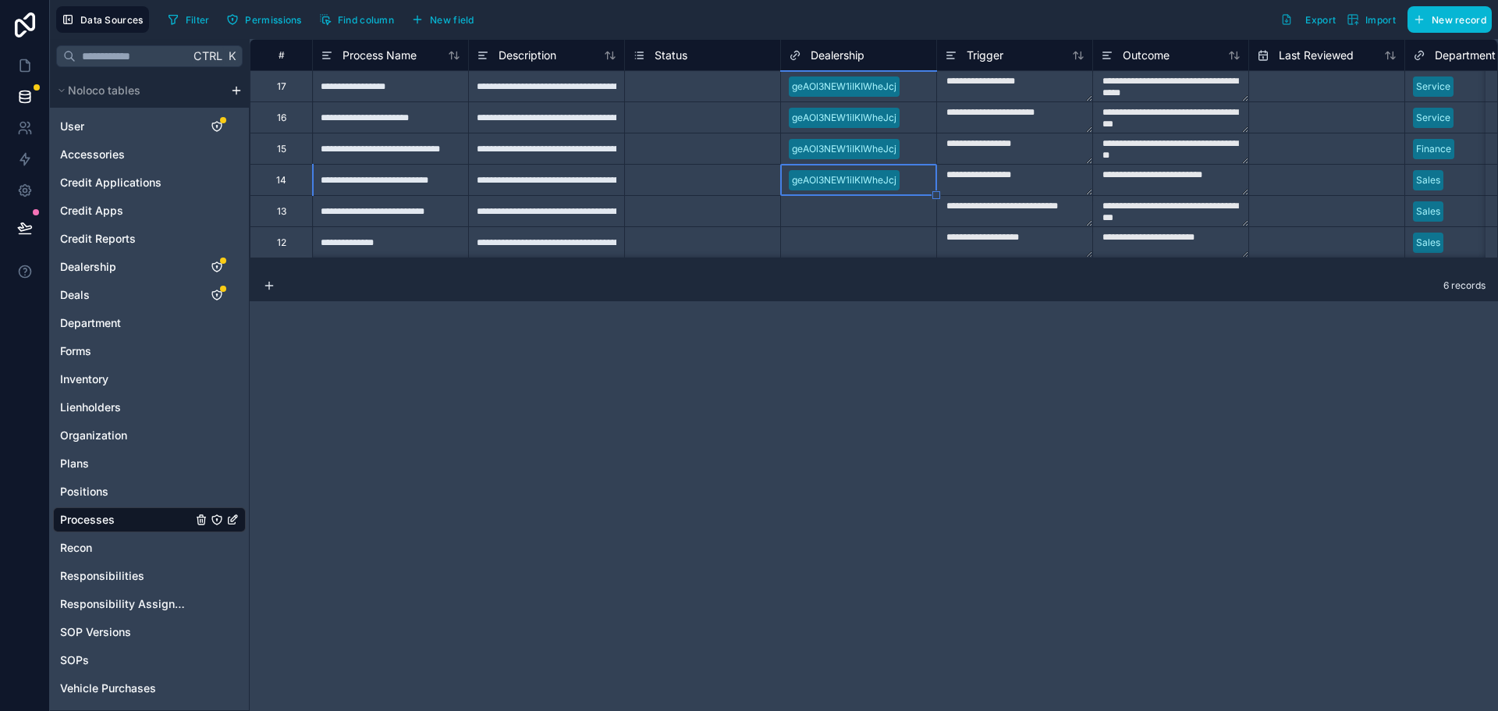
click at [865, 209] on div "Select a Dealership" at bounding box center [832, 211] width 86 height 12
click at [862, 218] on div "Select a Dealership" at bounding box center [858, 212] width 155 height 16
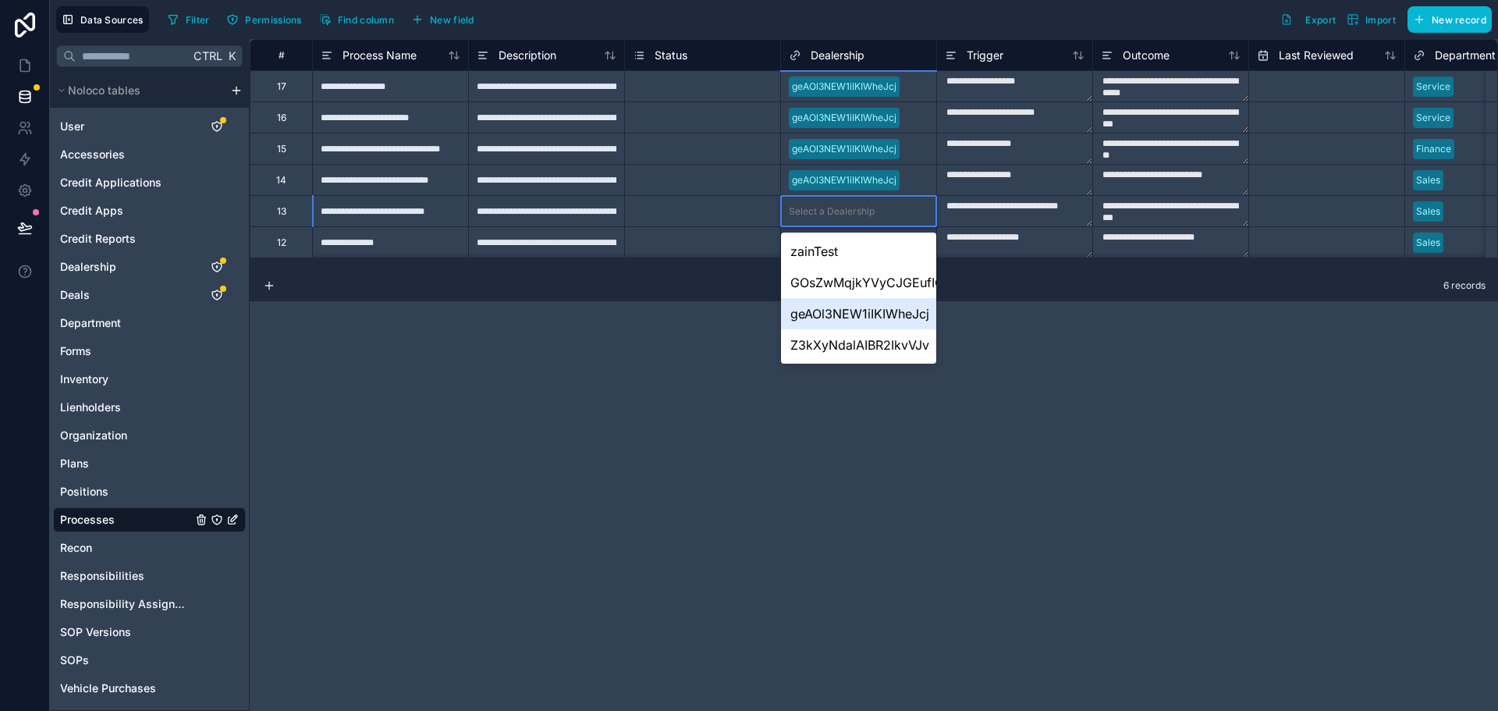
click at [872, 318] on div "geAOl3NEW1iIKIWheJcj" at bounding box center [858, 313] width 155 height 31
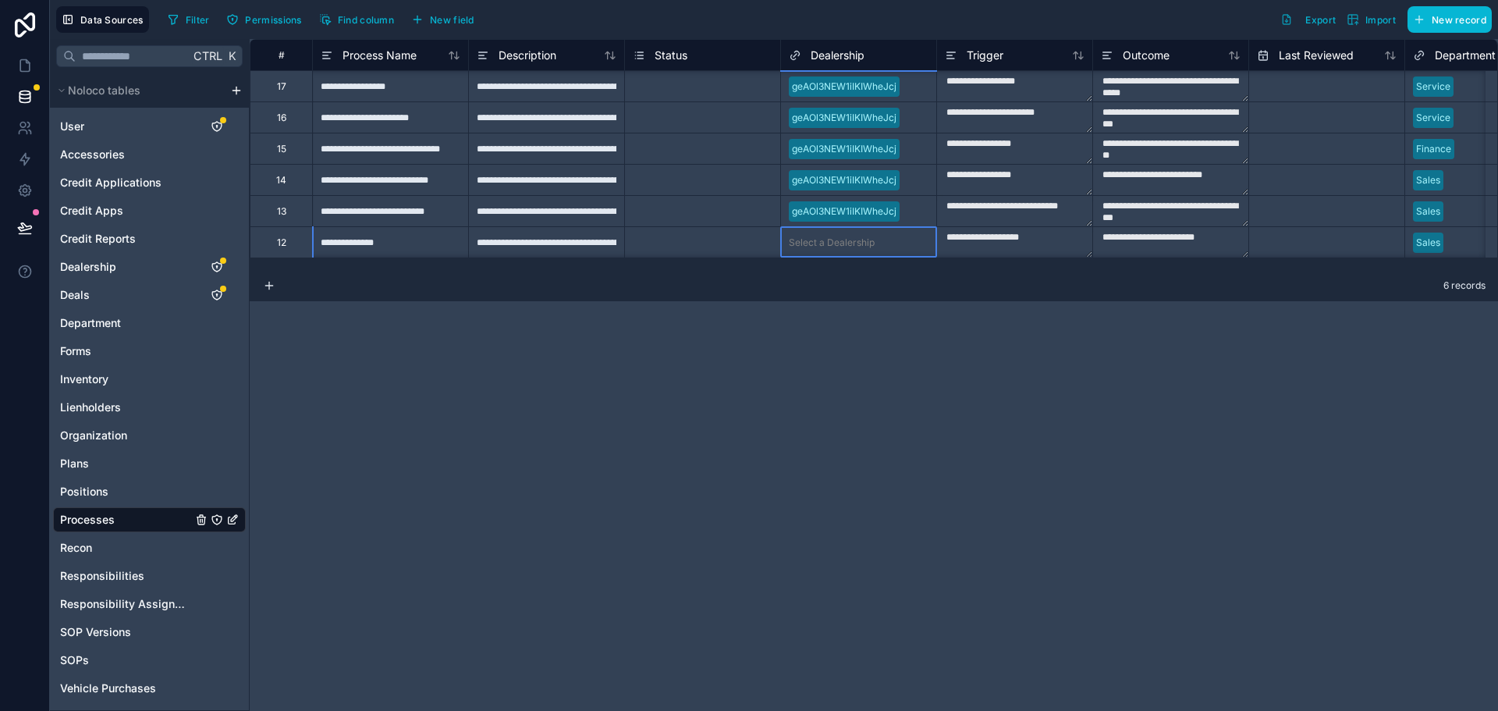
click at [863, 239] on div "Select a Dealership" at bounding box center [832, 242] width 86 height 12
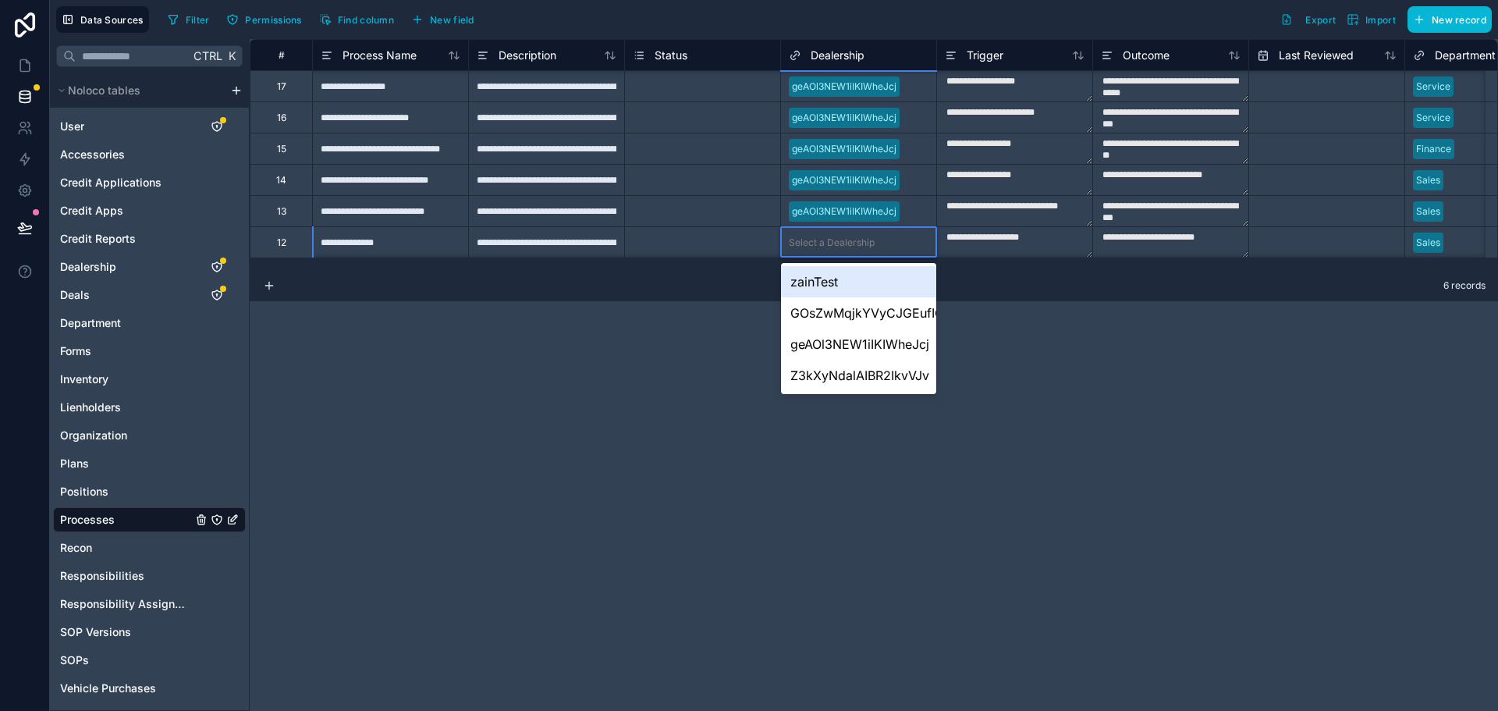
click at [865, 245] on div "Select a Dealership" at bounding box center [832, 242] width 86 height 12
click at [867, 340] on div "geAOl3NEW1iIKIWheJcj" at bounding box center [858, 343] width 155 height 31
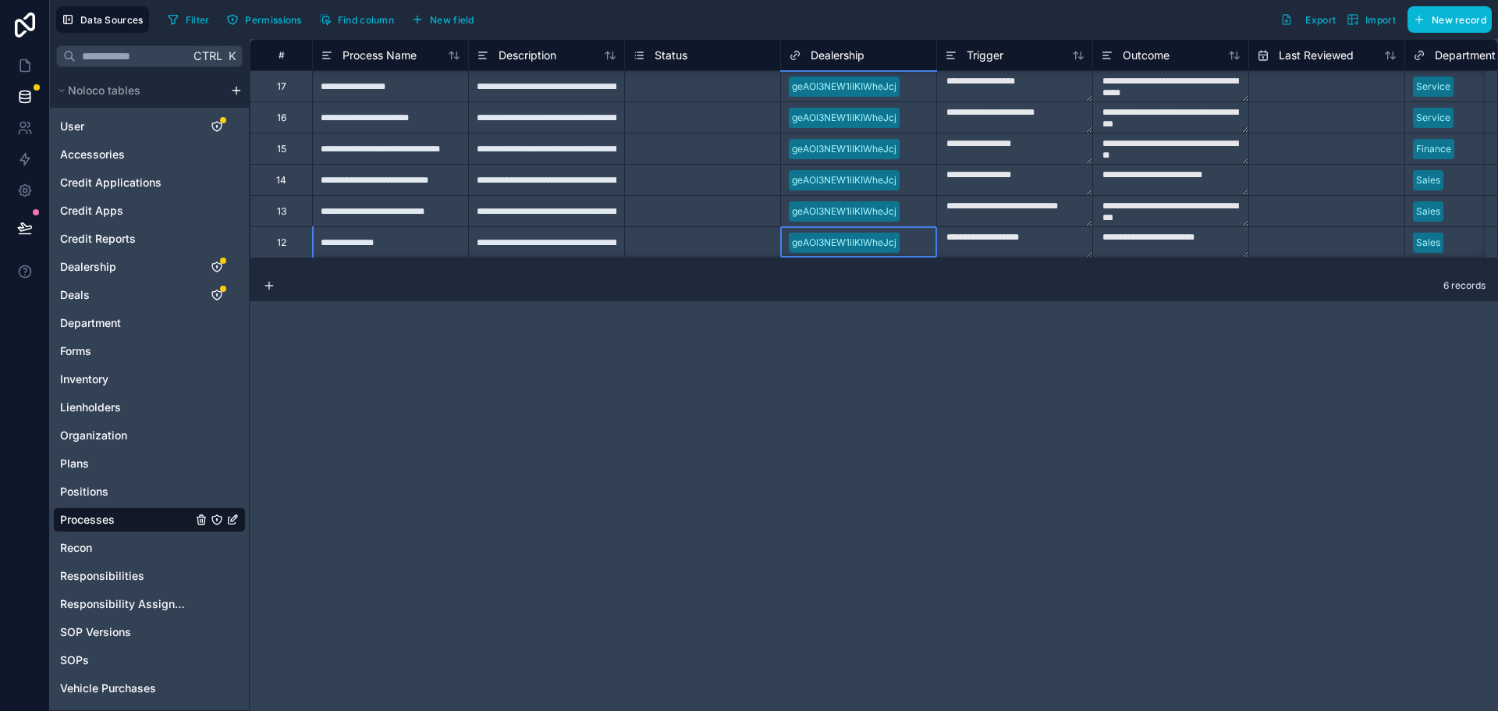
click at [842, 319] on div "**********" at bounding box center [874, 375] width 1248 height 672
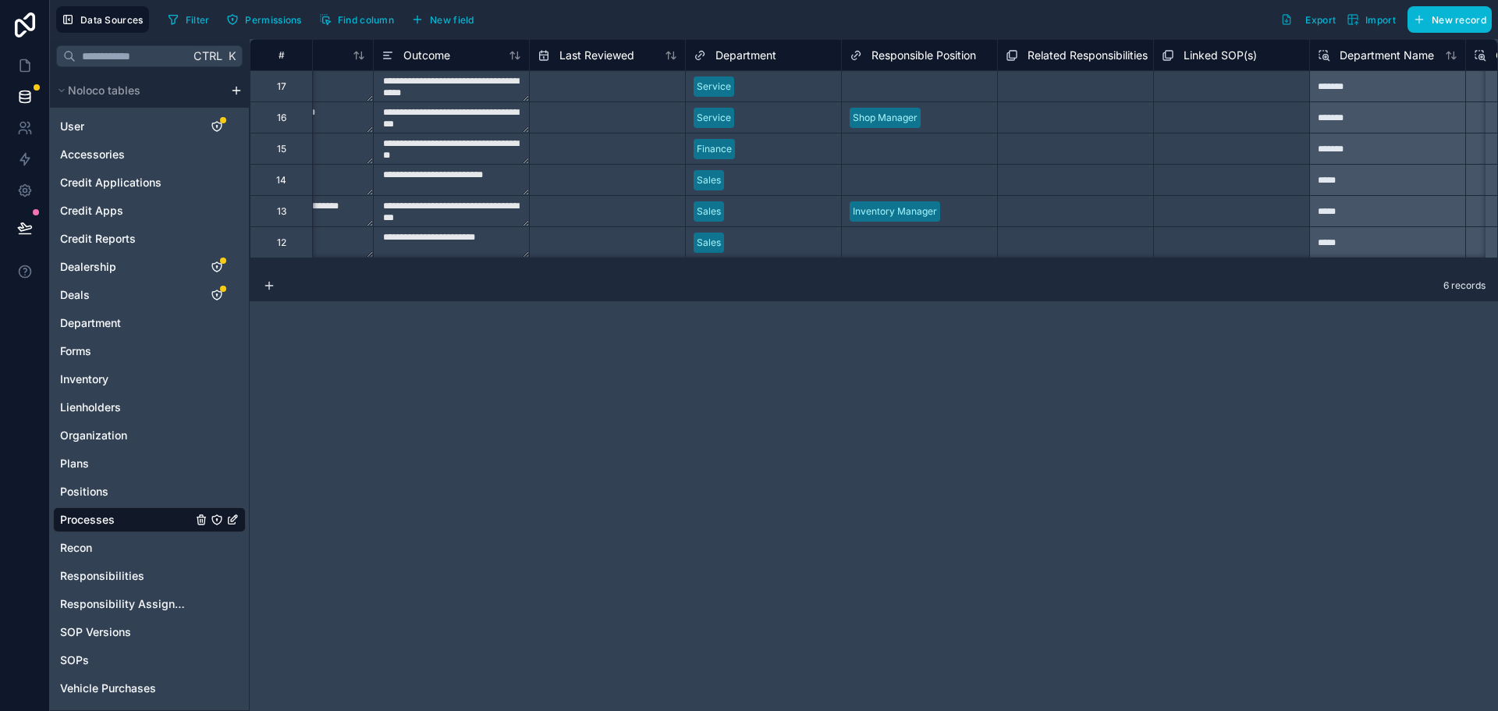
scroll to position [0, 679]
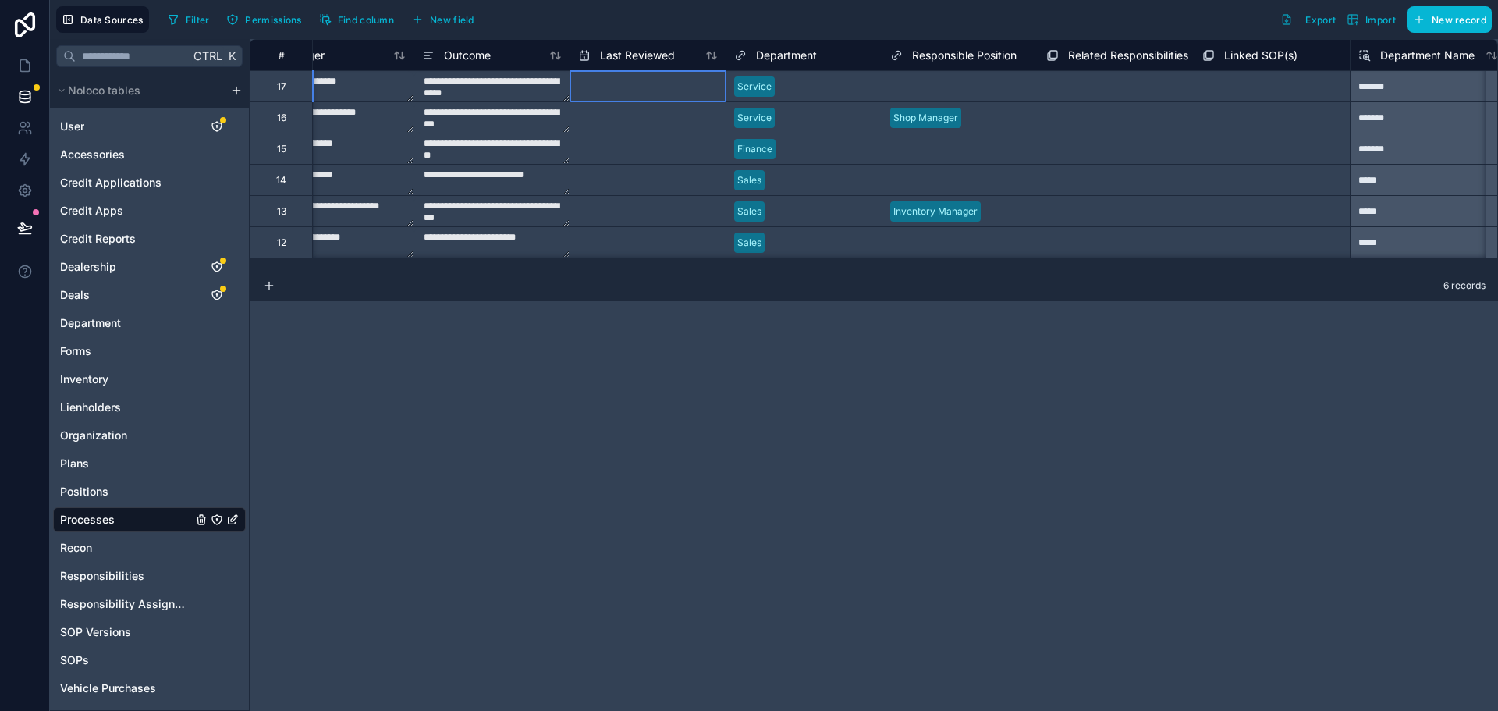
click at [626, 83] on input "text" at bounding box center [647, 86] width 155 height 25
select select "****"
select select "*"
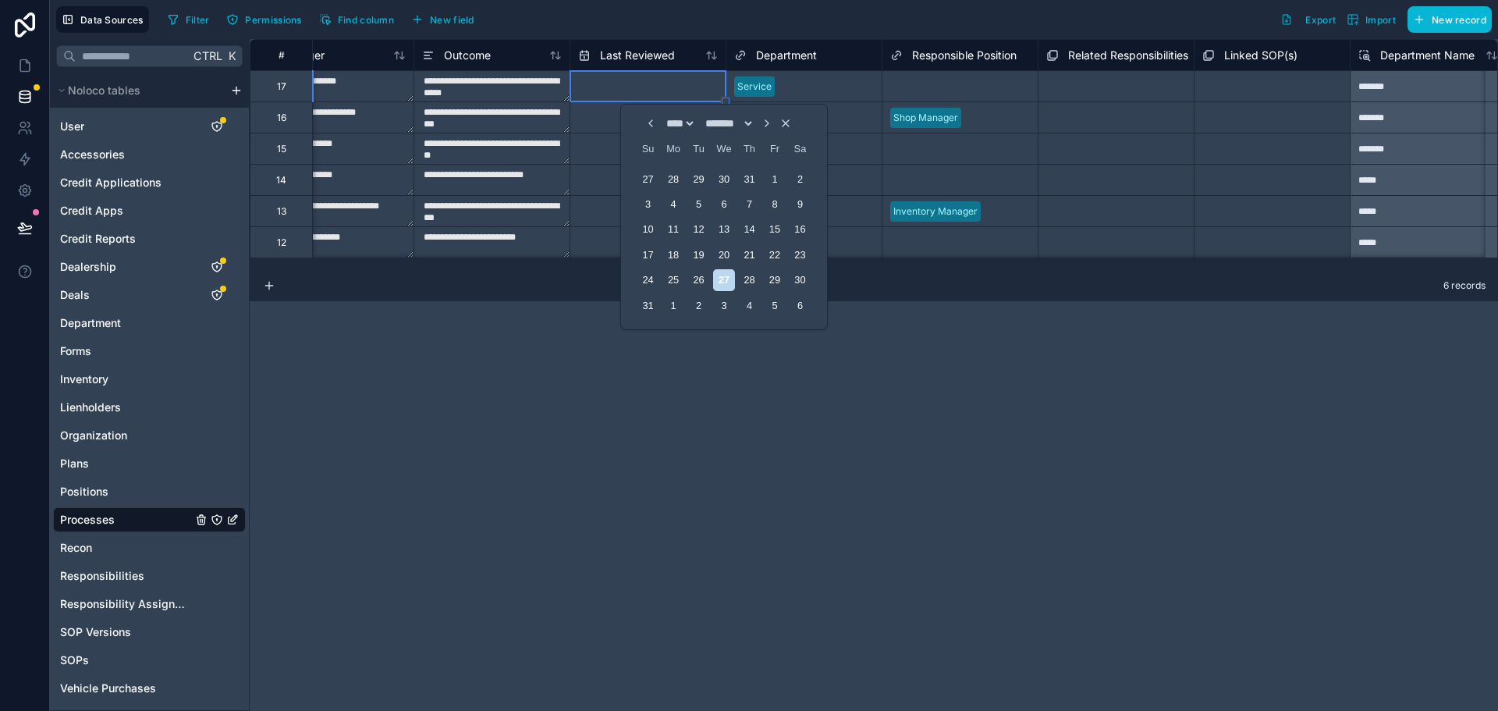
click at [992, 367] on div "**********" at bounding box center [874, 375] width 1248 height 672
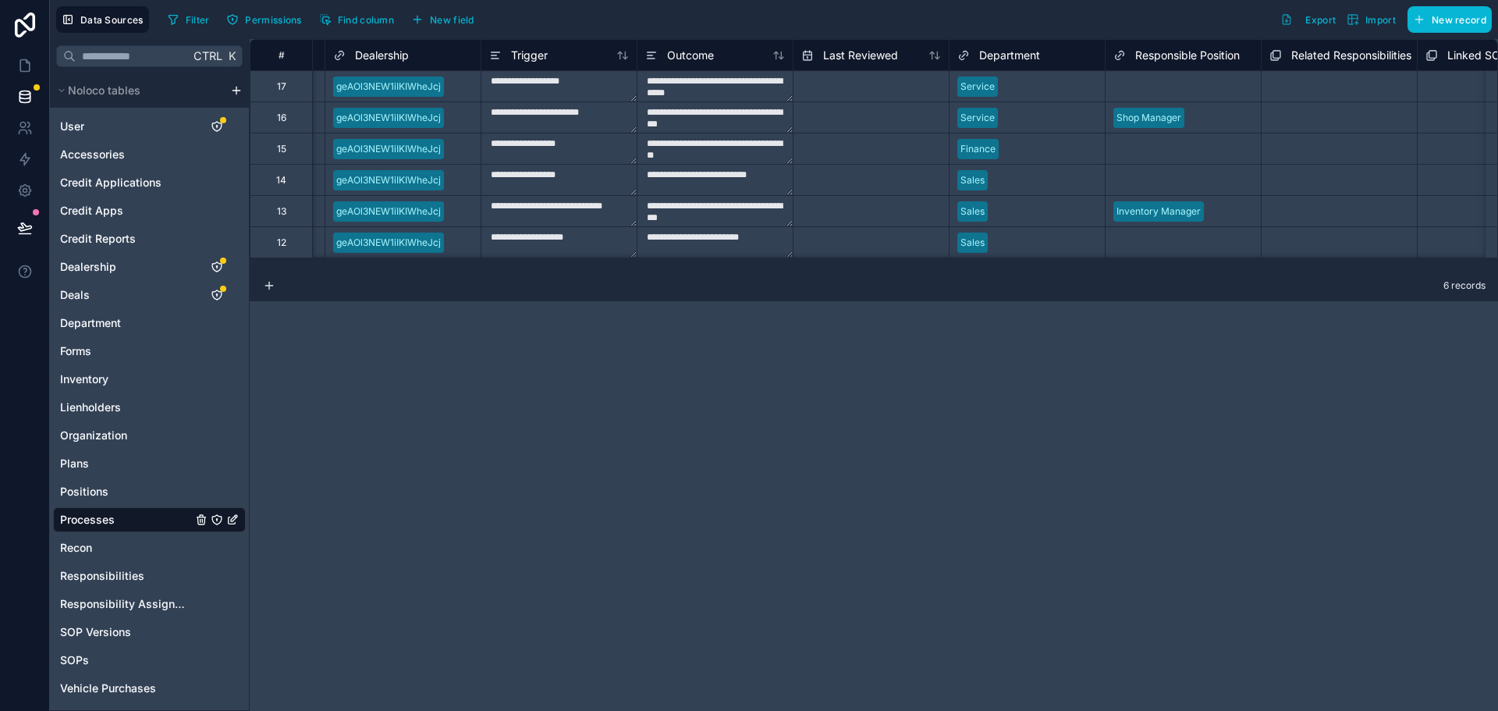
scroll to position [1, 456]
click at [1155, 239] on div "Select a Responsible Position" at bounding box center [1177, 242] width 129 height 12
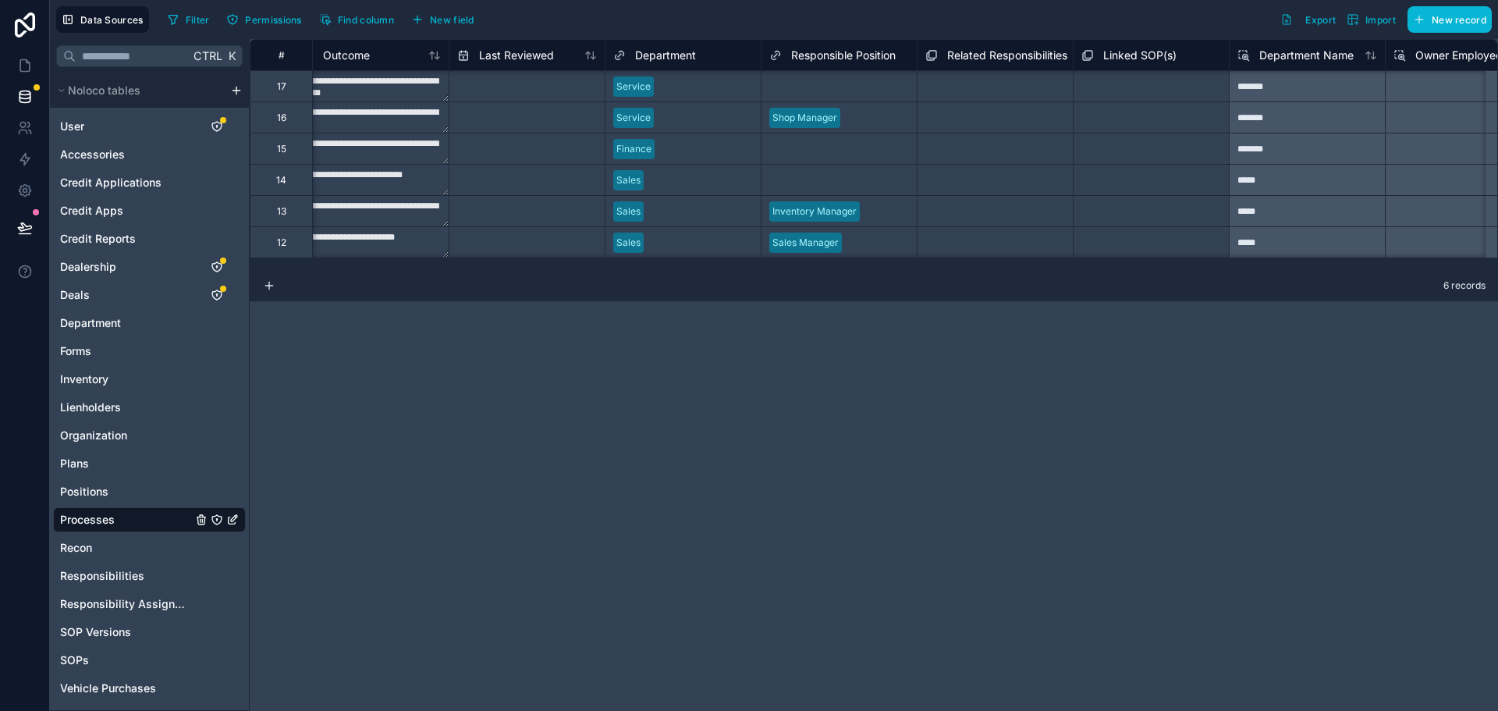
scroll to position [0, 800]
click at [830, 76] on div "Select a Responsible Position" at bounding box center [838, 86] width 155 height 30
click at [833, 82] on div "Select a Responsible Position" at bounding box center [833, 86] width 129 height 12
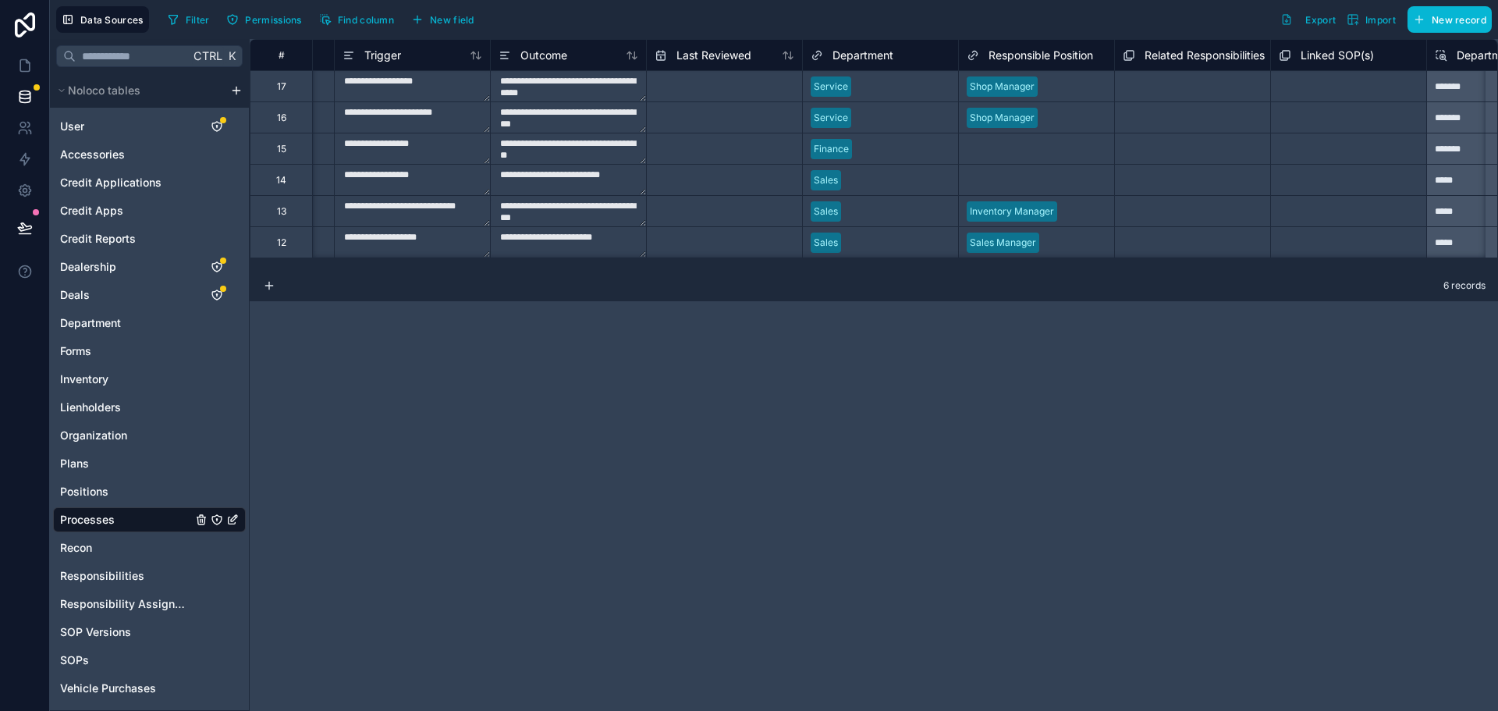
scroll to position [0, 679]
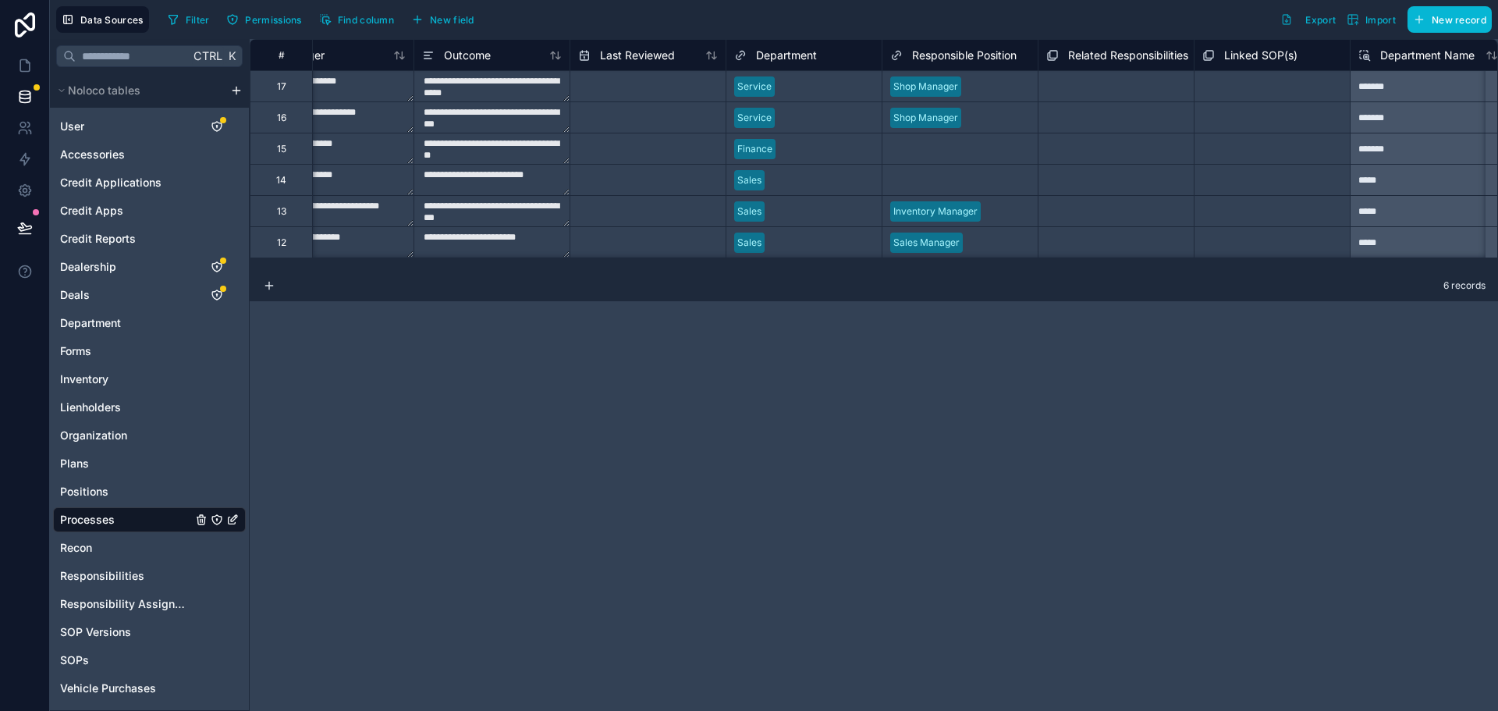
click at [923, 144] on div "Select a Responsible Position" at bounding box center [954, 149] width 129 height 12
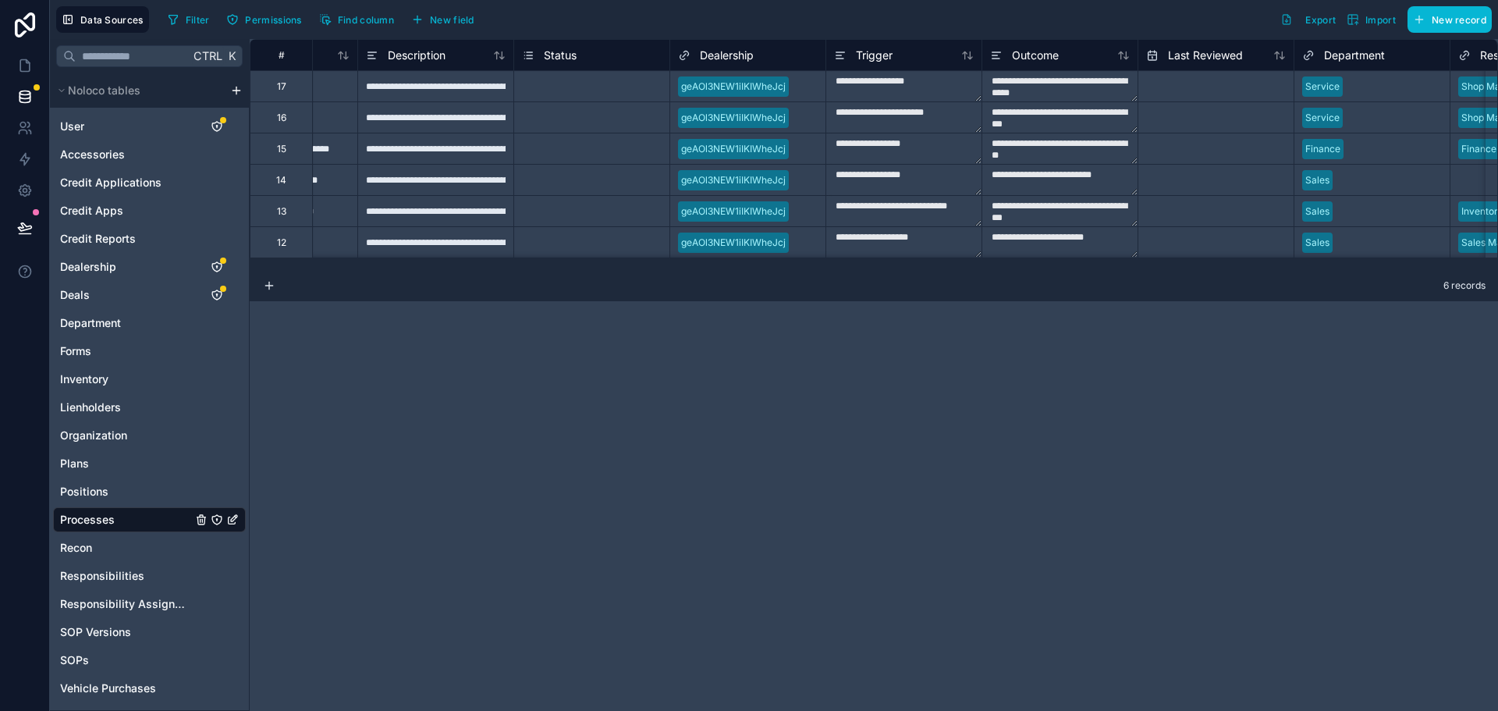
scroll to position [0, 0]
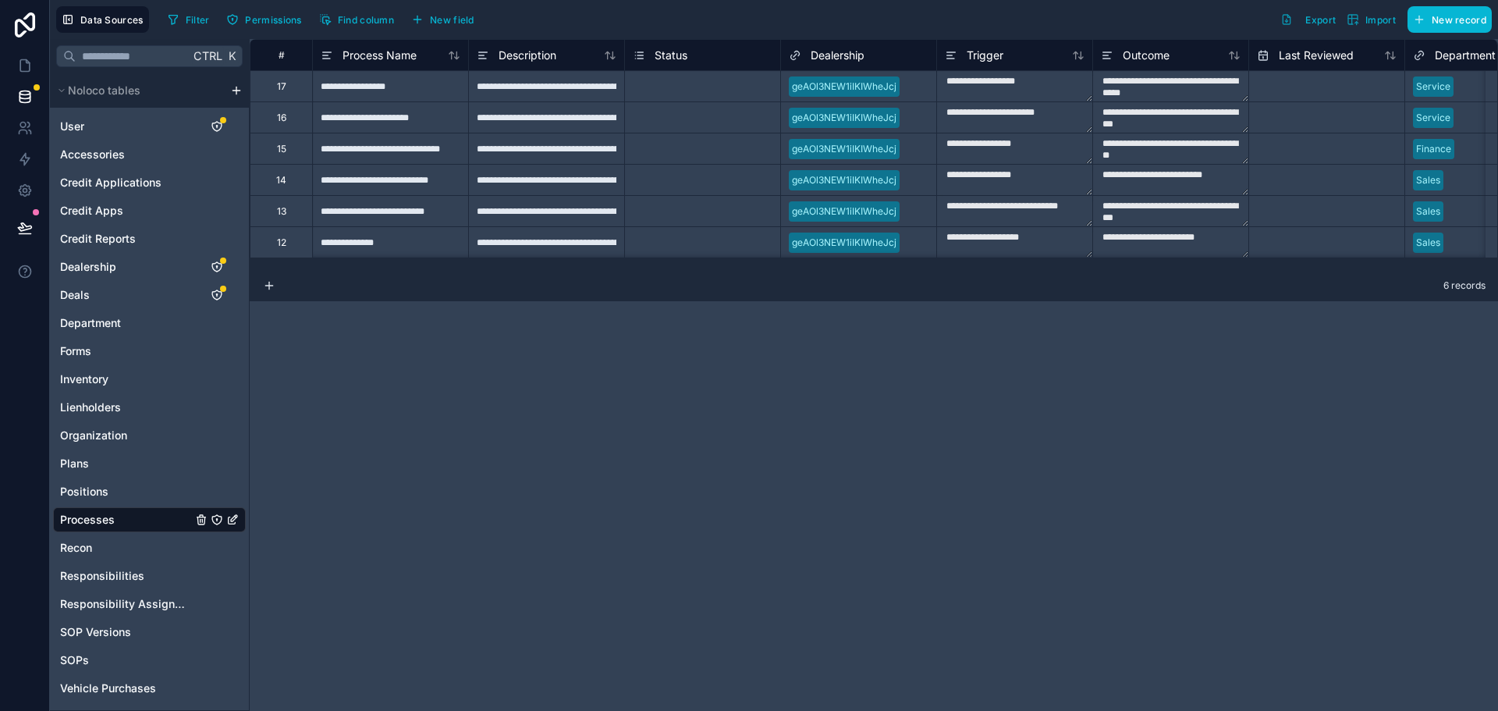
drag, startPoint x: 520, startPoint y: 285, endPoint x: 887, endPoint y: 265, distance: 367.9
click at [888, 266] on div "**********" at bounding box center [874, 375] width 1248 height 672
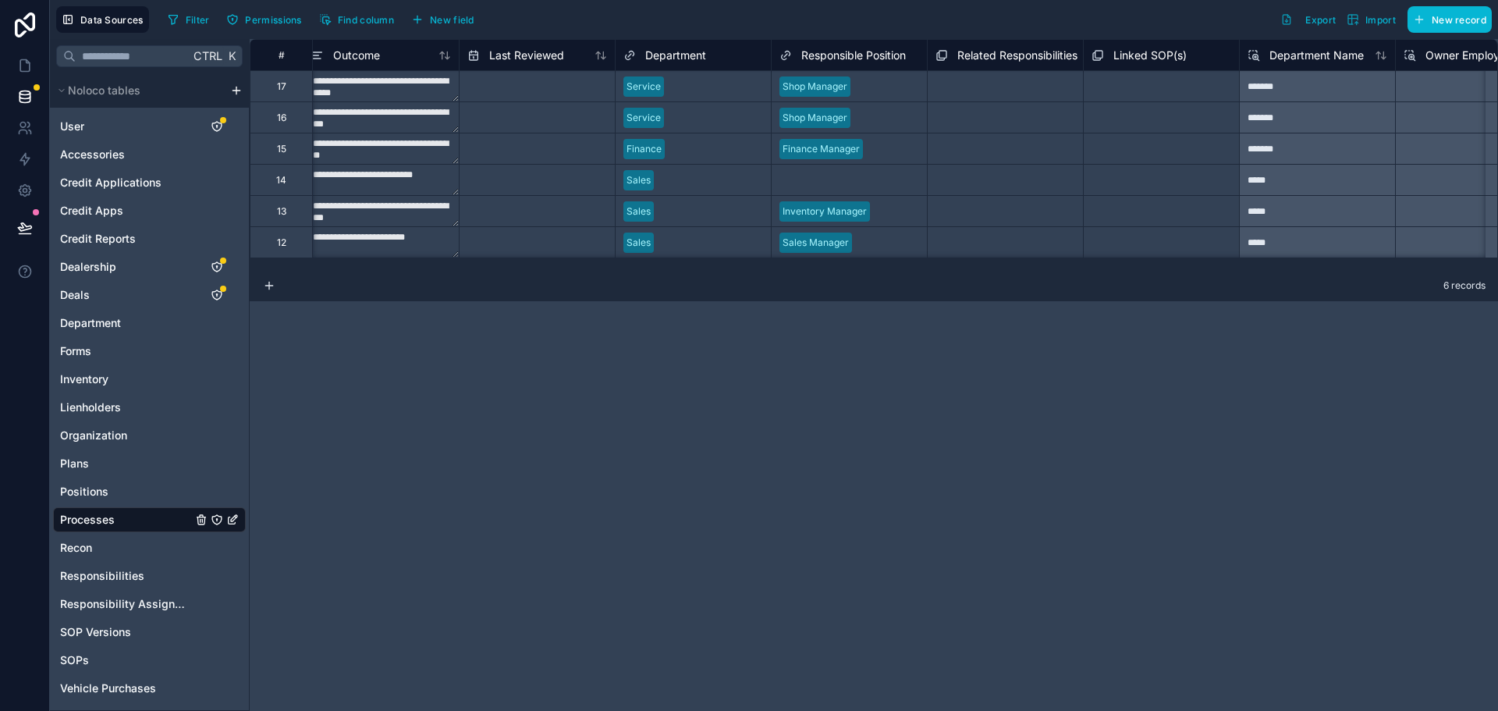
scroll to position [0, 855]
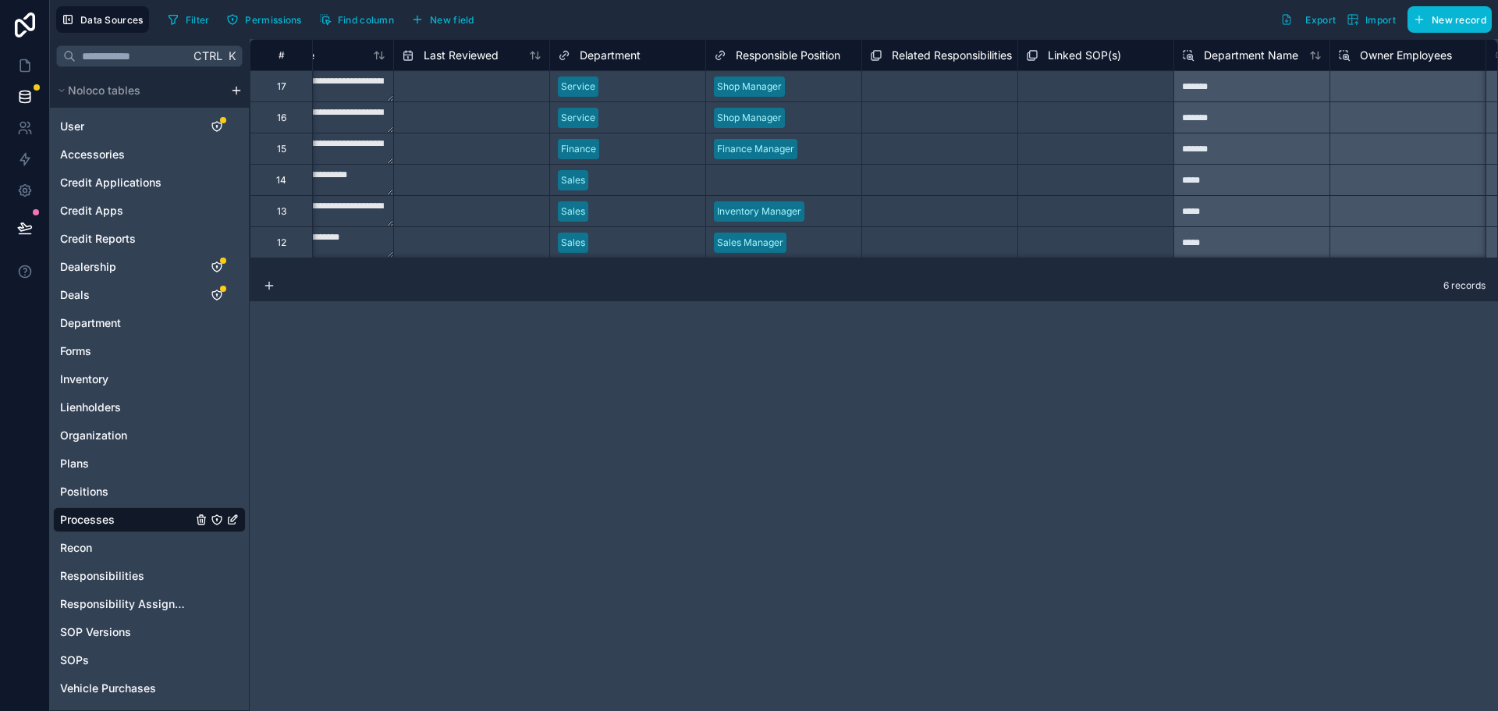
click at [813, 183] on div "Select a Responsible Position" at bounding box center [778, 180] width 129 height 12
click at [815, 322] on div "**********" at bounding box center [874, 375] width 1248 height 672
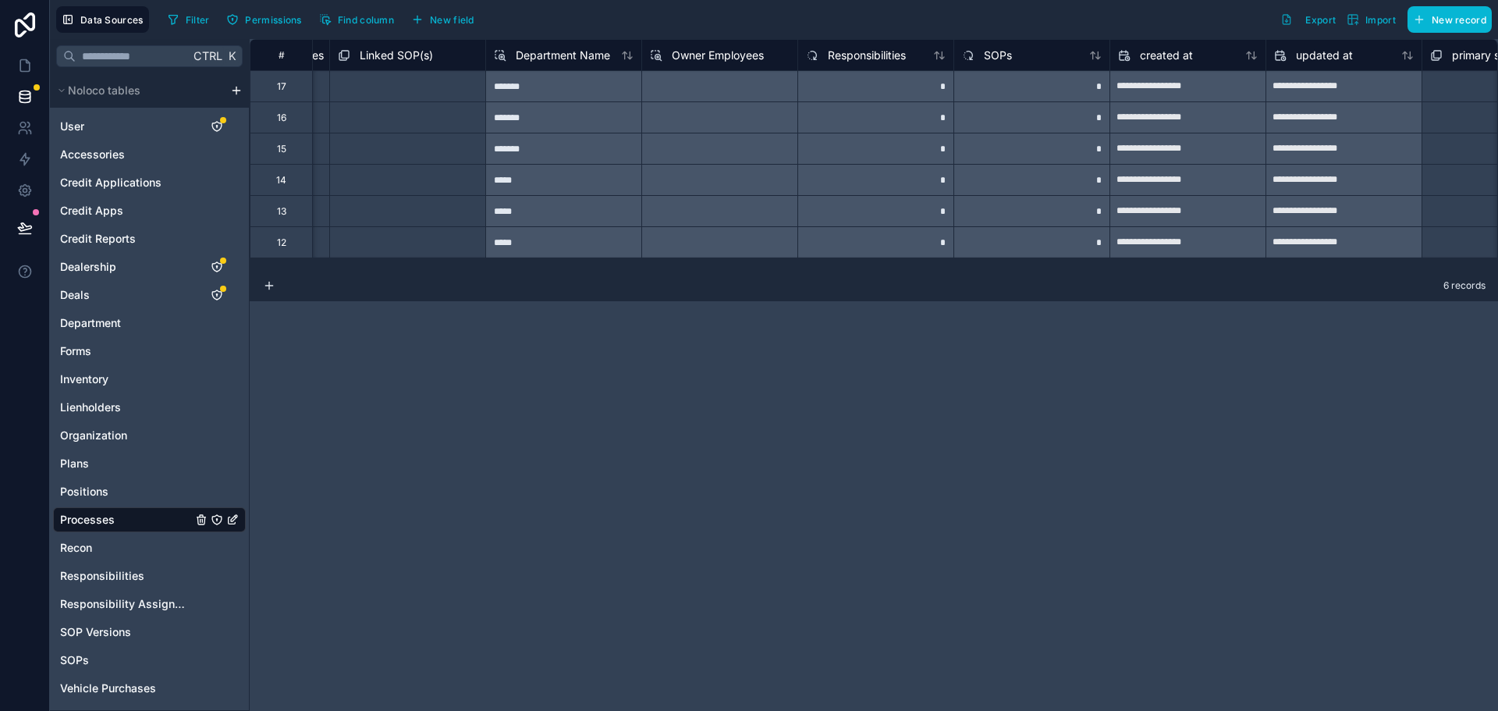
scroll to position [0, 1537]
click at [764, 89] on div "Select a Owner Employees" at bounding box center [725, 85] width 156 height 31
click at [735, 87] on div "Select a Owner Employees" at bounding box center [725, 85] width 156 height 31
click at [786, 343] on div "**********" at bounding box center [874, 375] width 1248 height 672
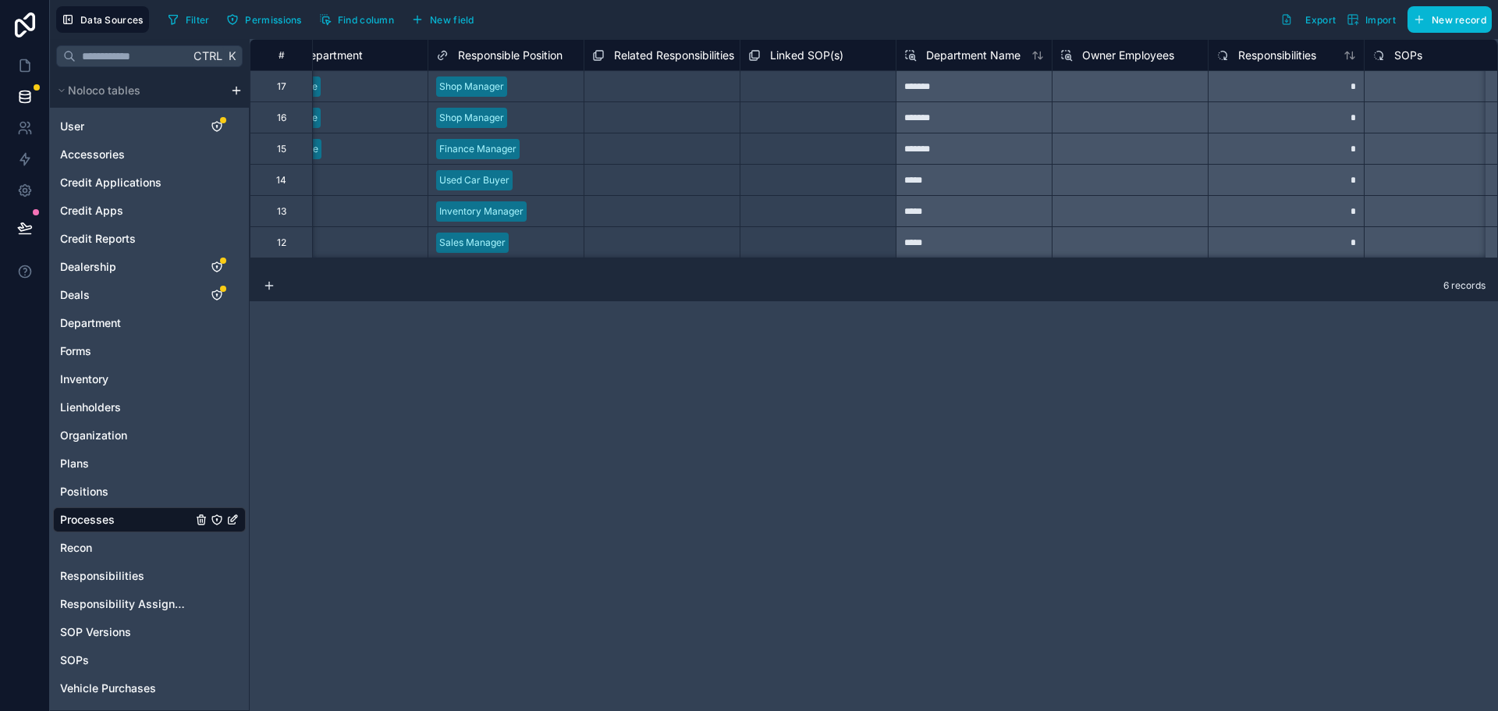
scroll to position [0, 1076]
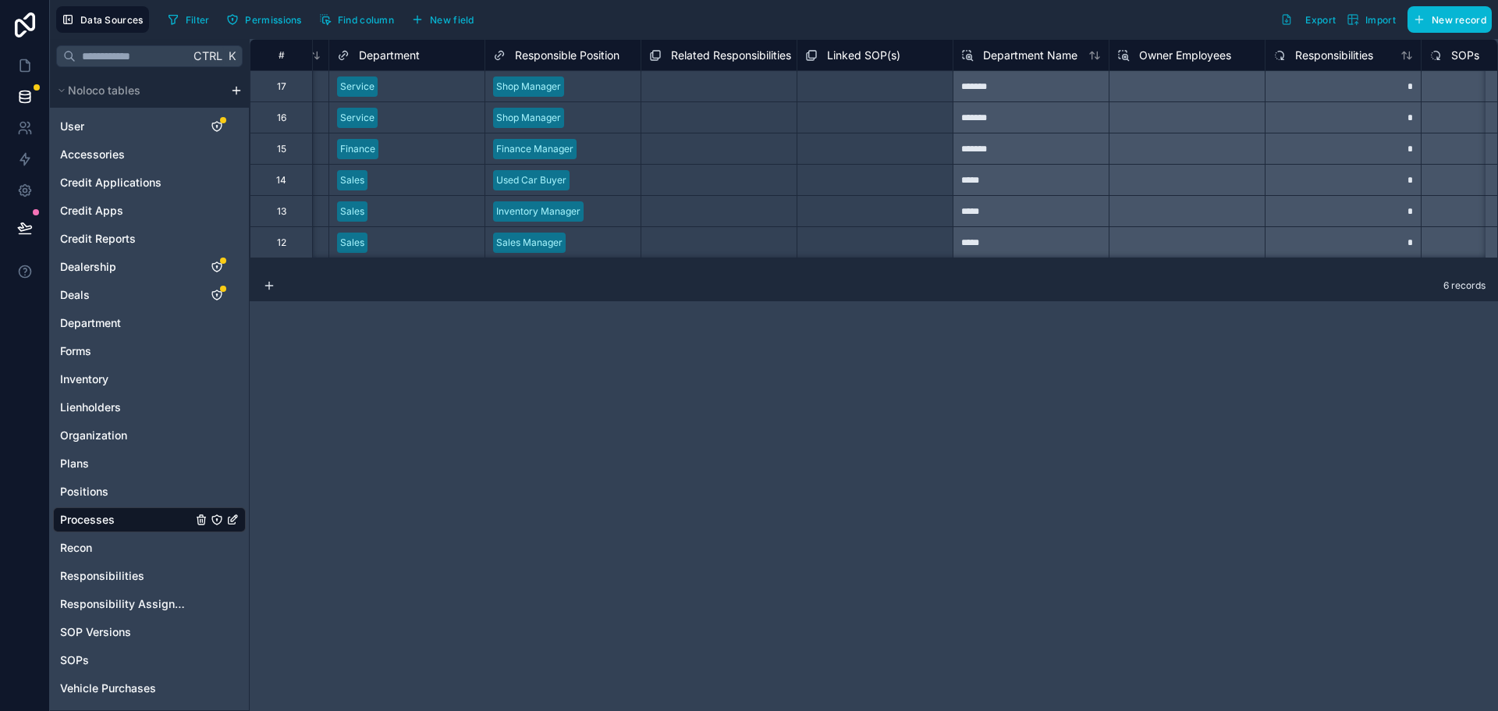
click at [719, 79] on div "Select a Related Responsibilities" at bounding box center [719, 87] width 140 height 25
click at [721, 83] on div "Select a Related Responsibilities" at bounding box center [719, 88] width 137 height 25
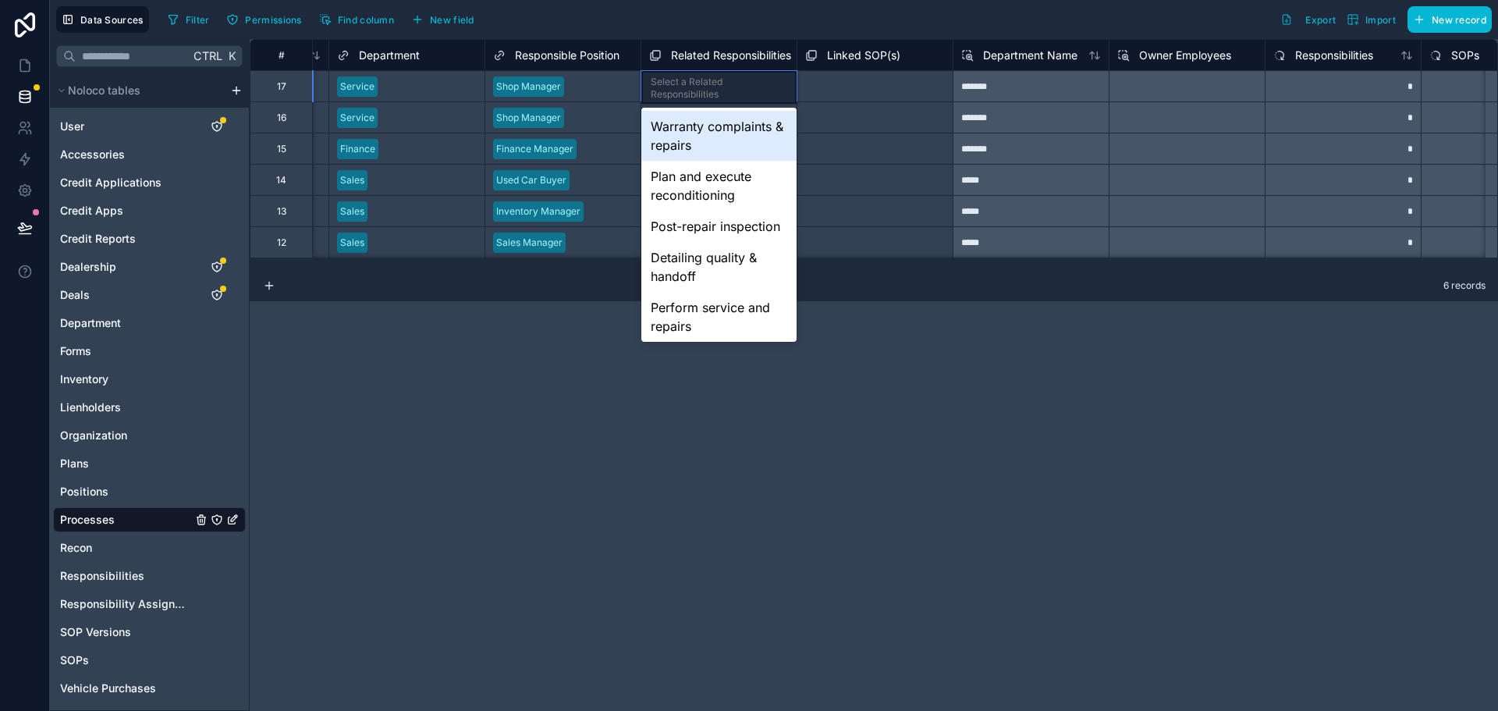
click at [927, 304] on div "**********" at bounding box center [874, 375] width 1248 height 672
click at [744, 14] on div "Filter Permissions Find column New field Export Import New record" at bounding box center [826, 19] width 1330 height 27
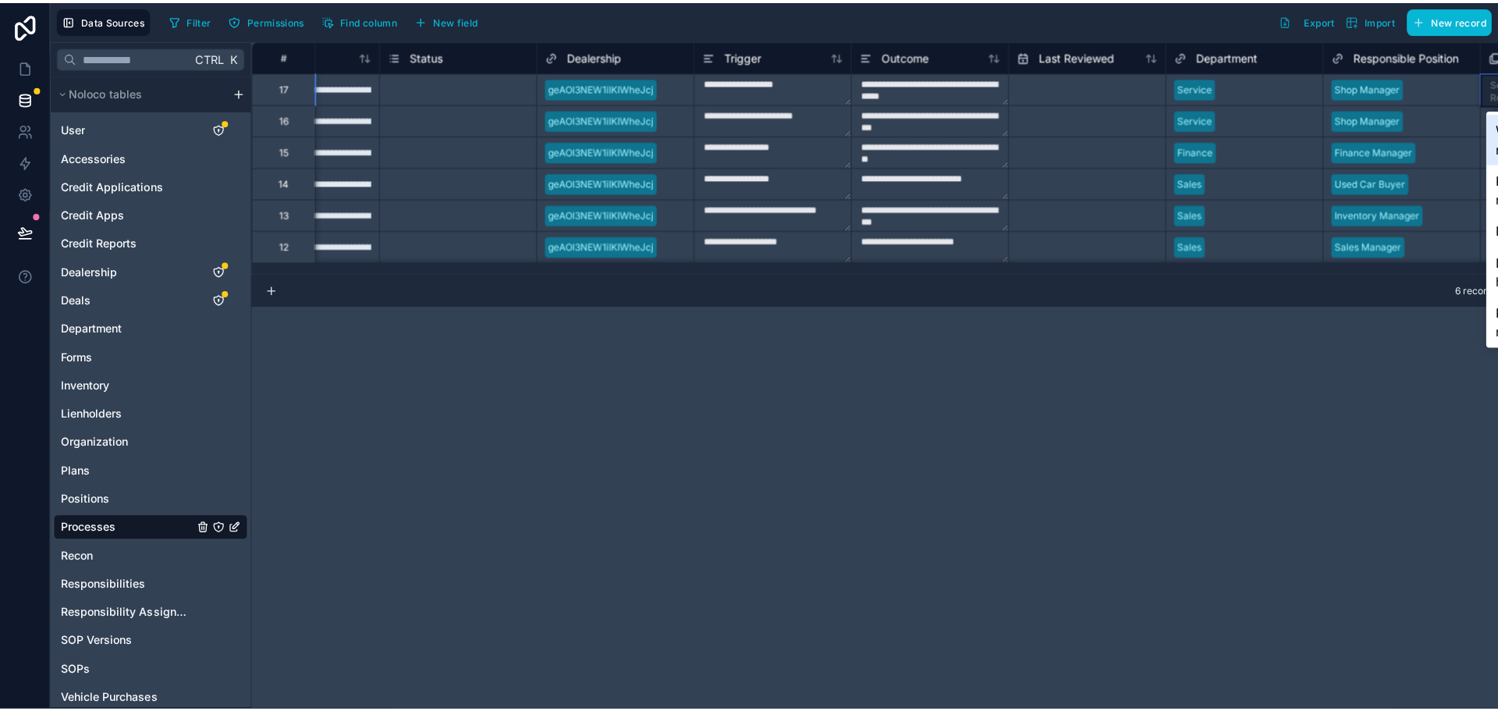
scroll to position [0, 0]
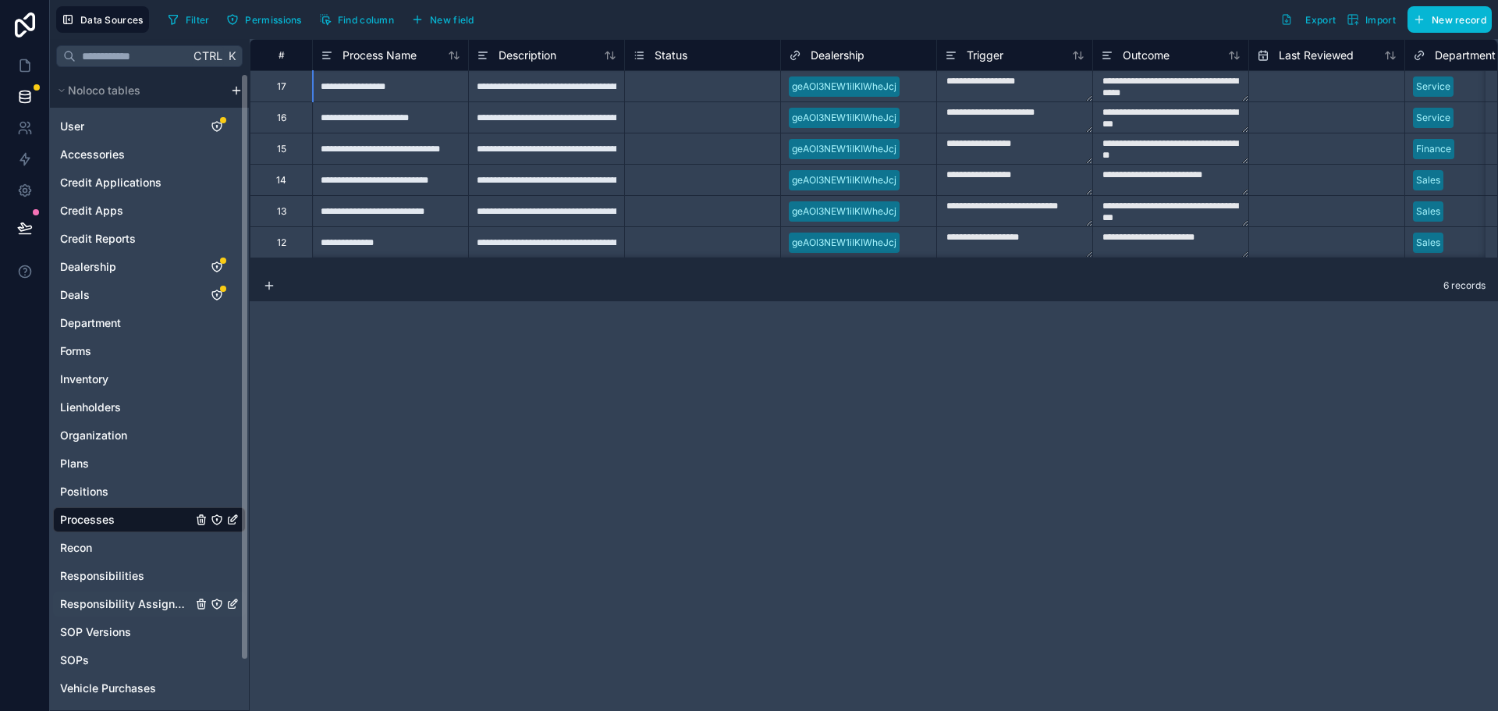
click at [144, 599] on span "Responsibility Assignments" at bounding box center [126, 604] width 132 height 16
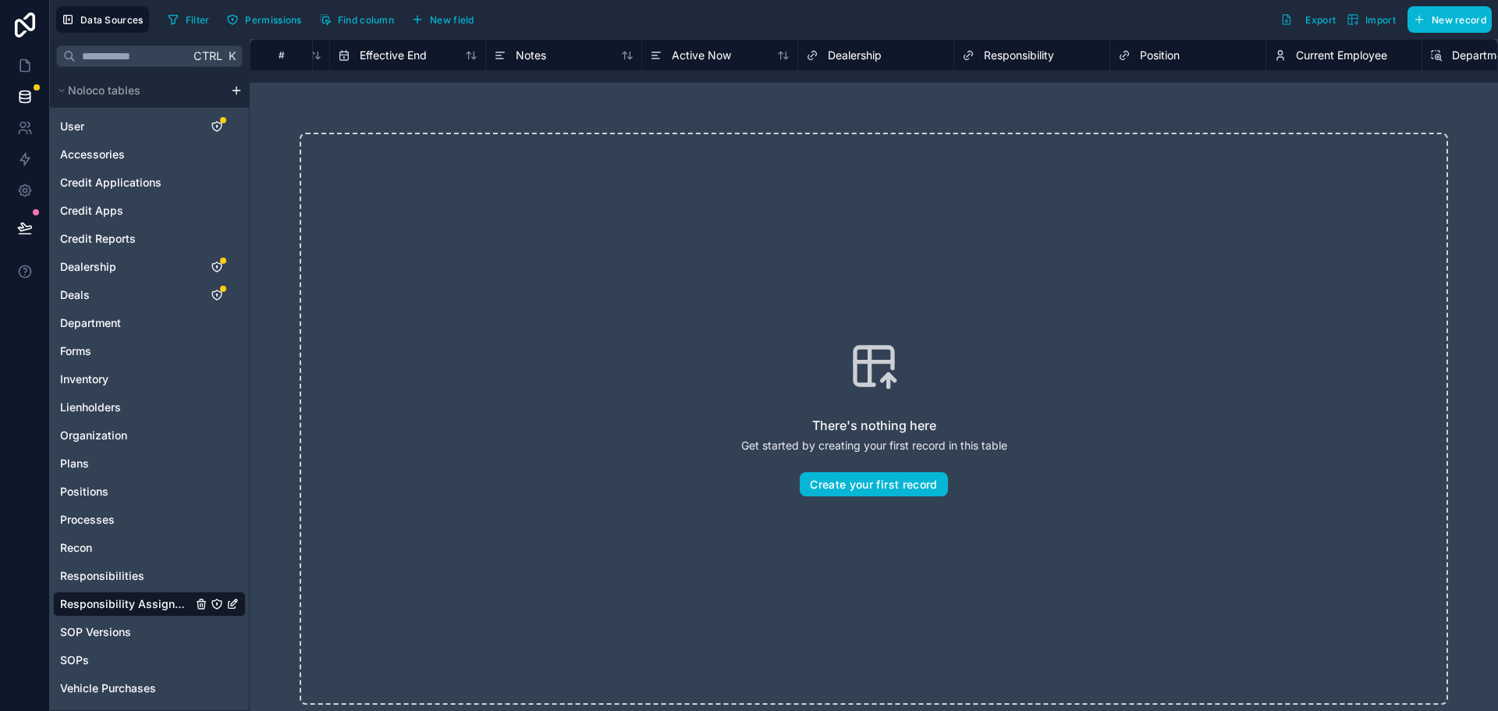
scroll to position [0, 298]
click at [849, 59] on span "Dealership" at bounding box center [852, 56] width 54 height 16
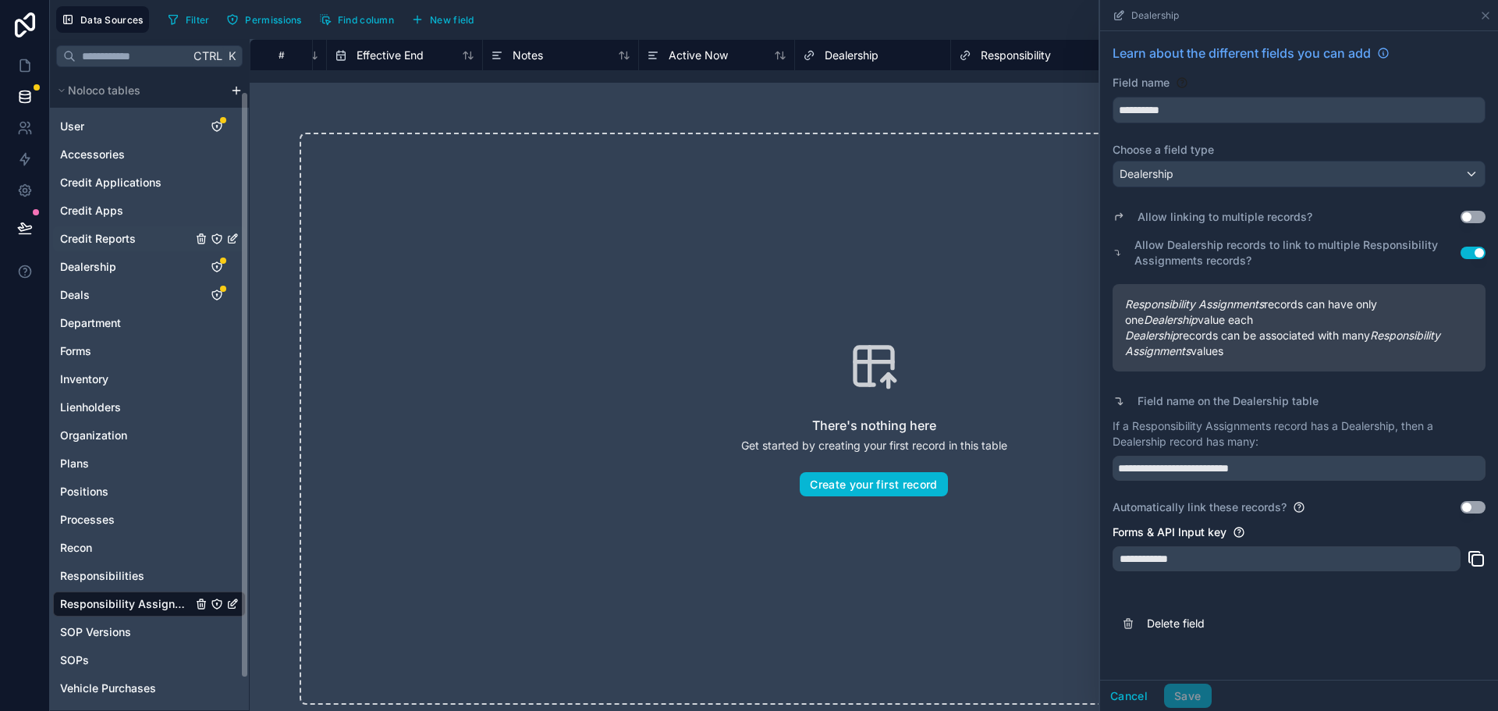
scroll to position [54, 0]
